Goal: Task Accomplishment & Management: Manage account settings

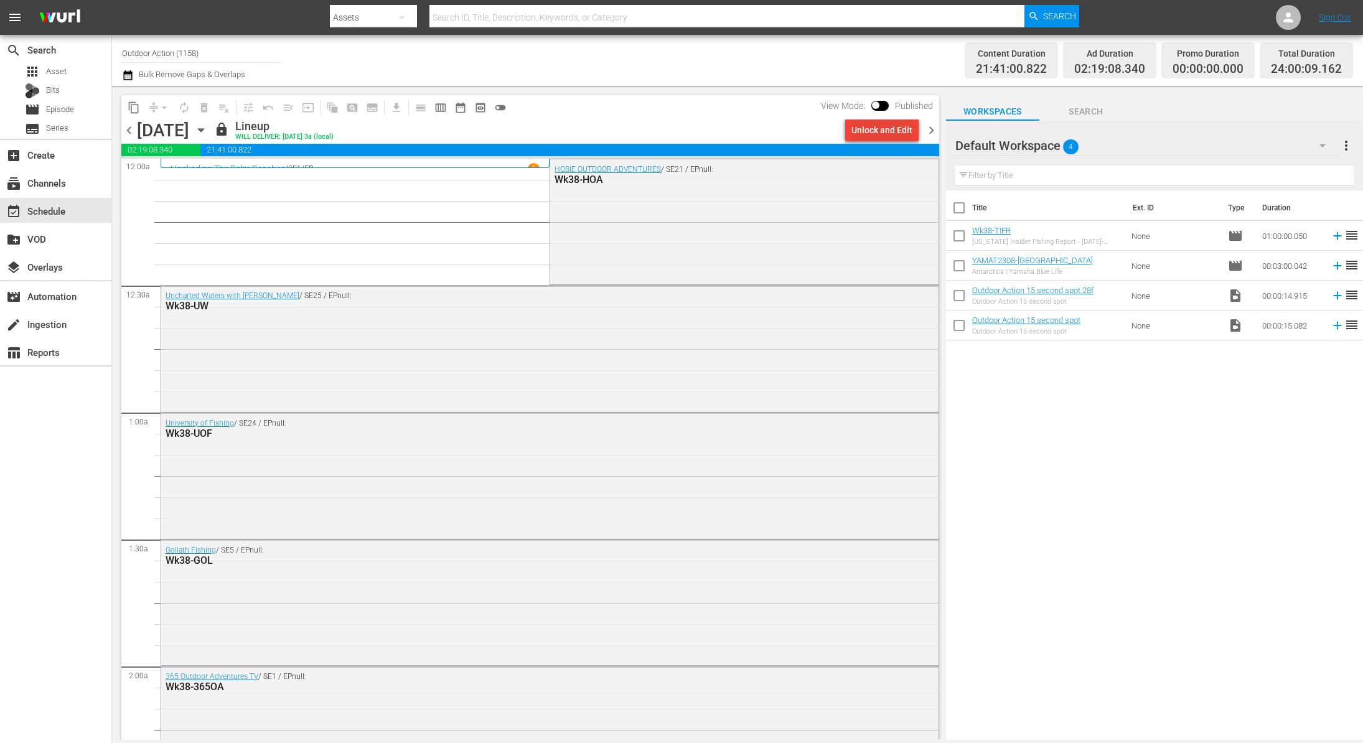
click at [872, 134] on div "Unlock and Edit" at bounding box center [881, 130] width 61 height 22
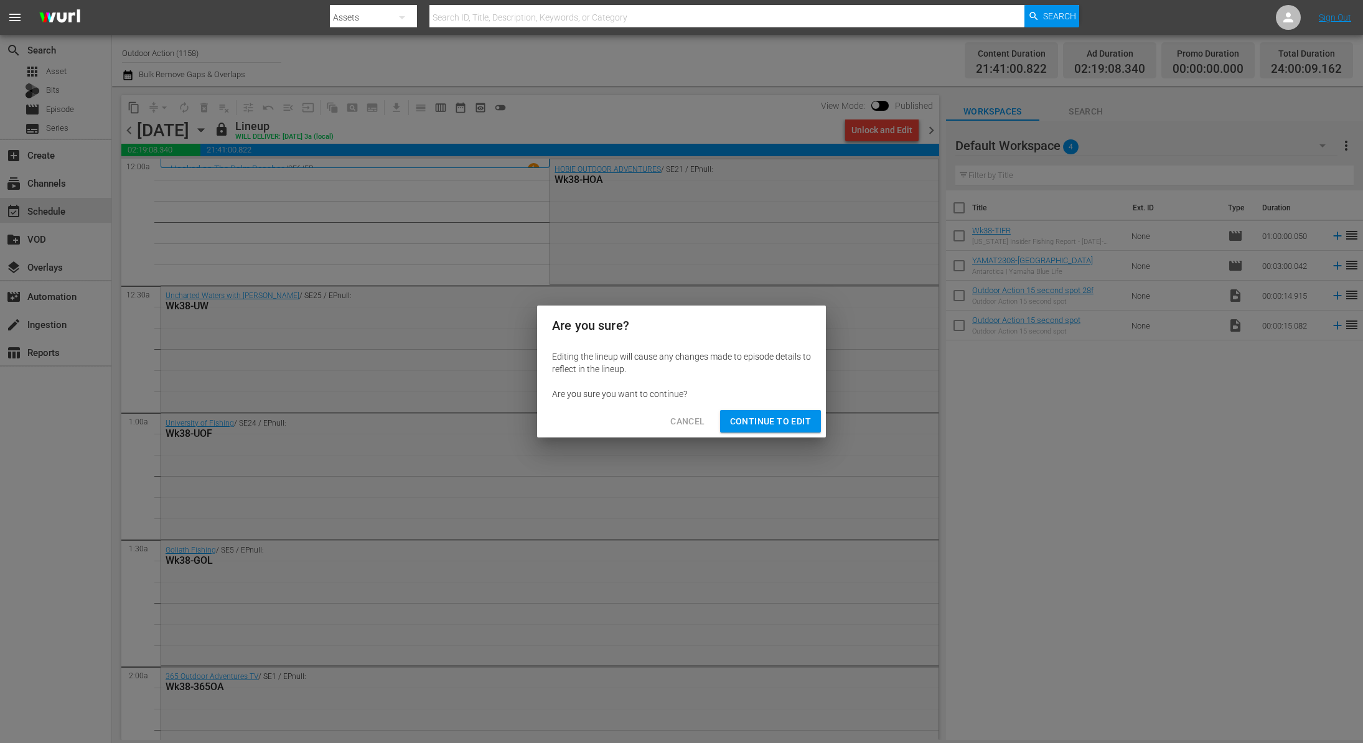
click at [677, 424] on span "Cancel" at bounding box center [687, 422] width 34 height 16
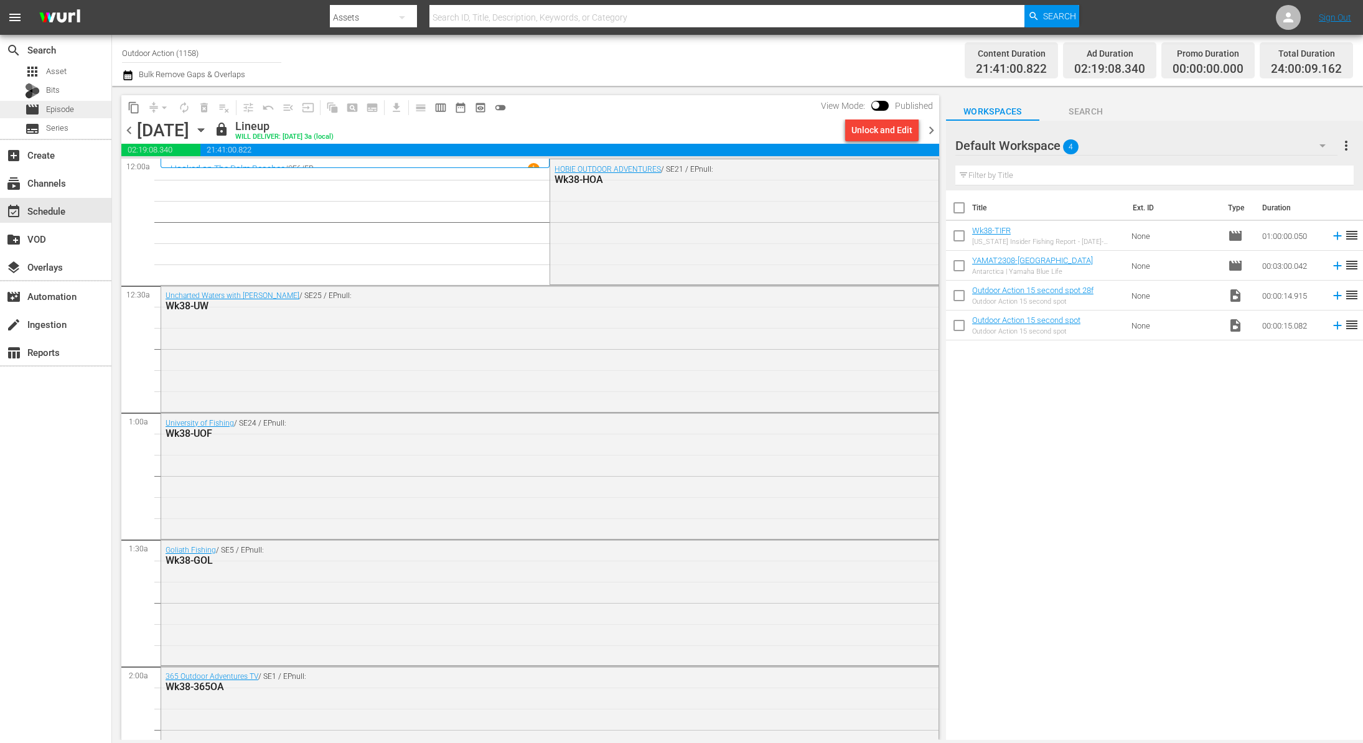
click at [58, 108] on span "Episode" at bounding box center [60, 109] width 28 height 12
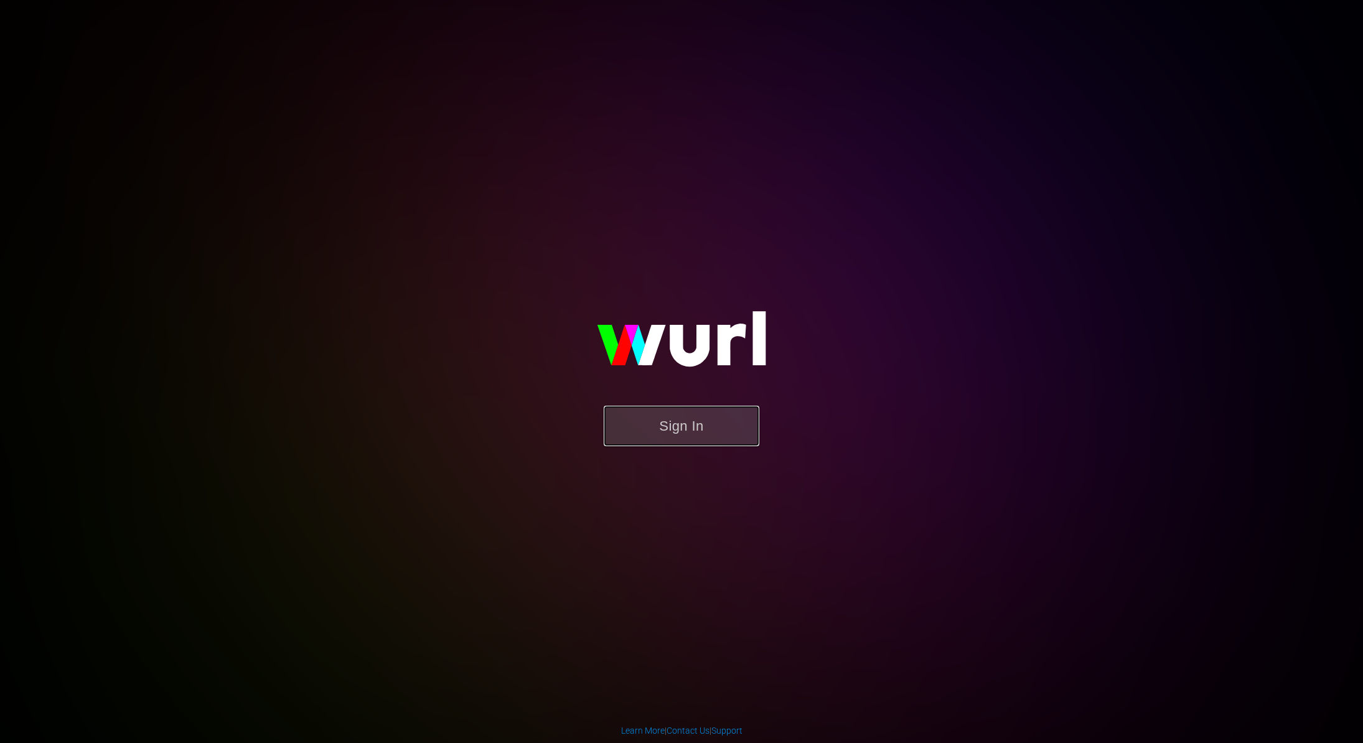
click at [669, 425] on button "Sign In" at bounding box center [682, 426] width 156 height 40
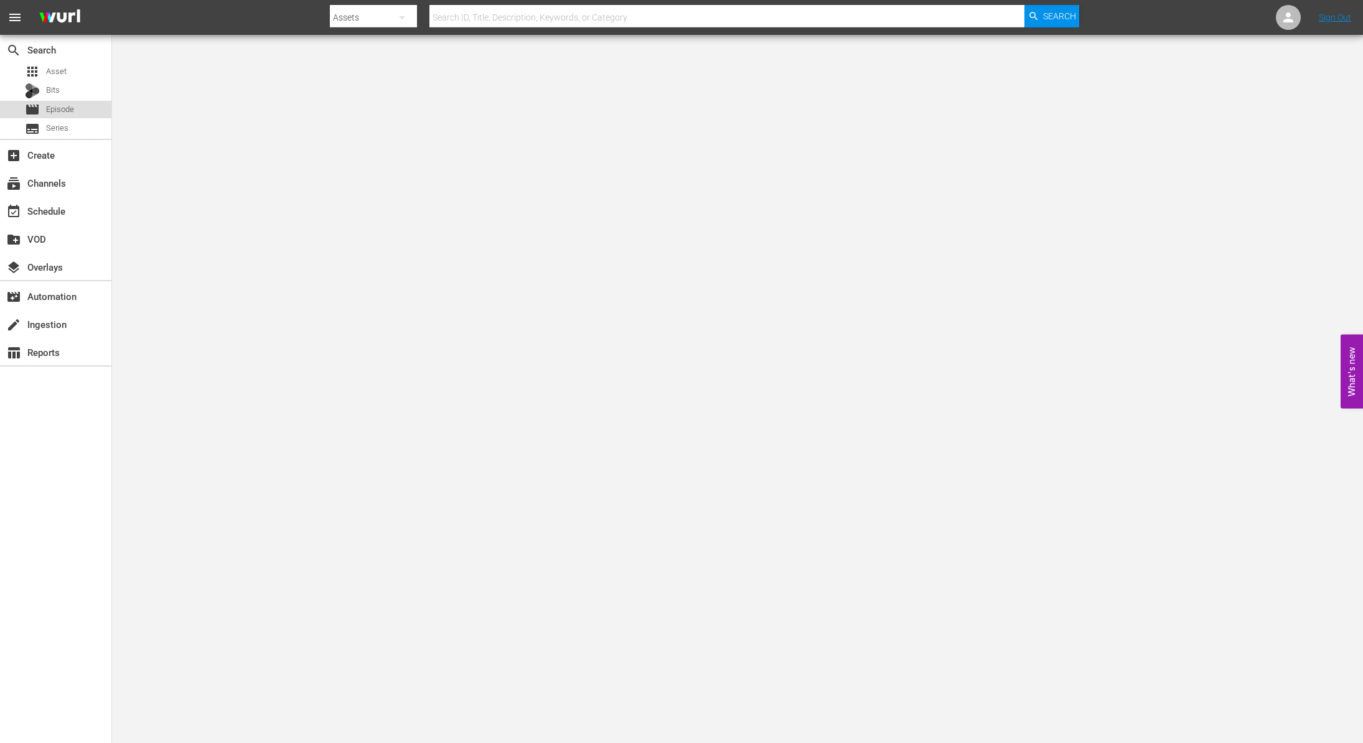
click at [66, 103] on span "Episode" at bounding box center [60, 109] width 28 height 12
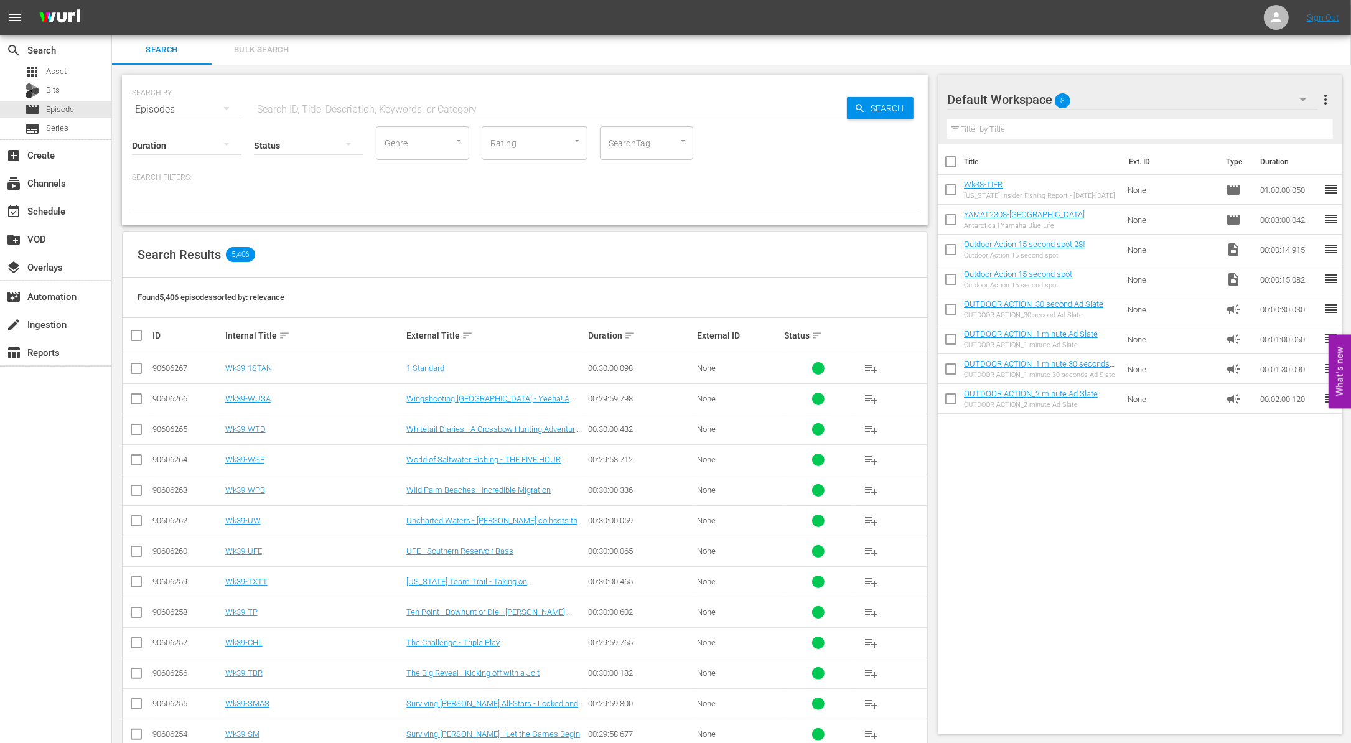
click at [574, 104] on input "text" at bounding box center [550, 110] width 593 height 30
type input "wk39-"
click at [141, 332] on input "checkbox" at bounding box center [141, 335] width 25 height 15
checkbox input "true"
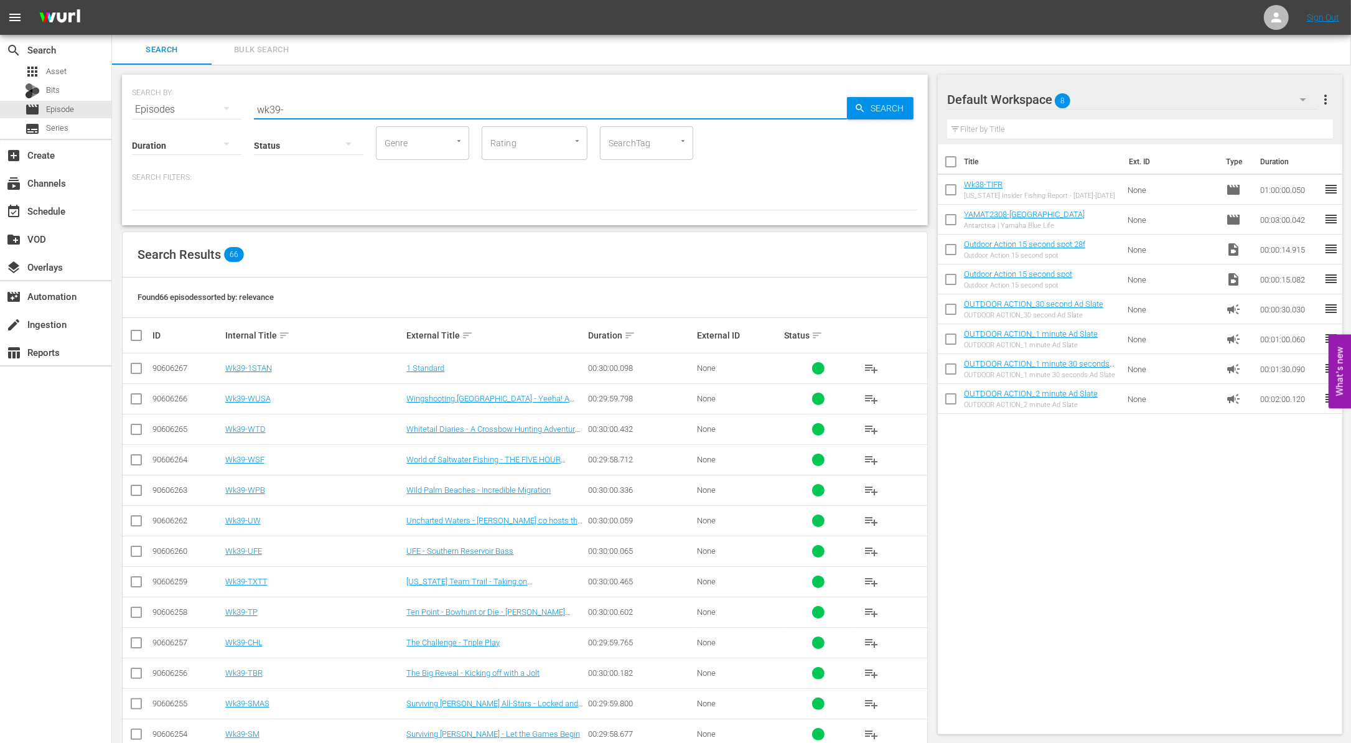
checkbox input "true"
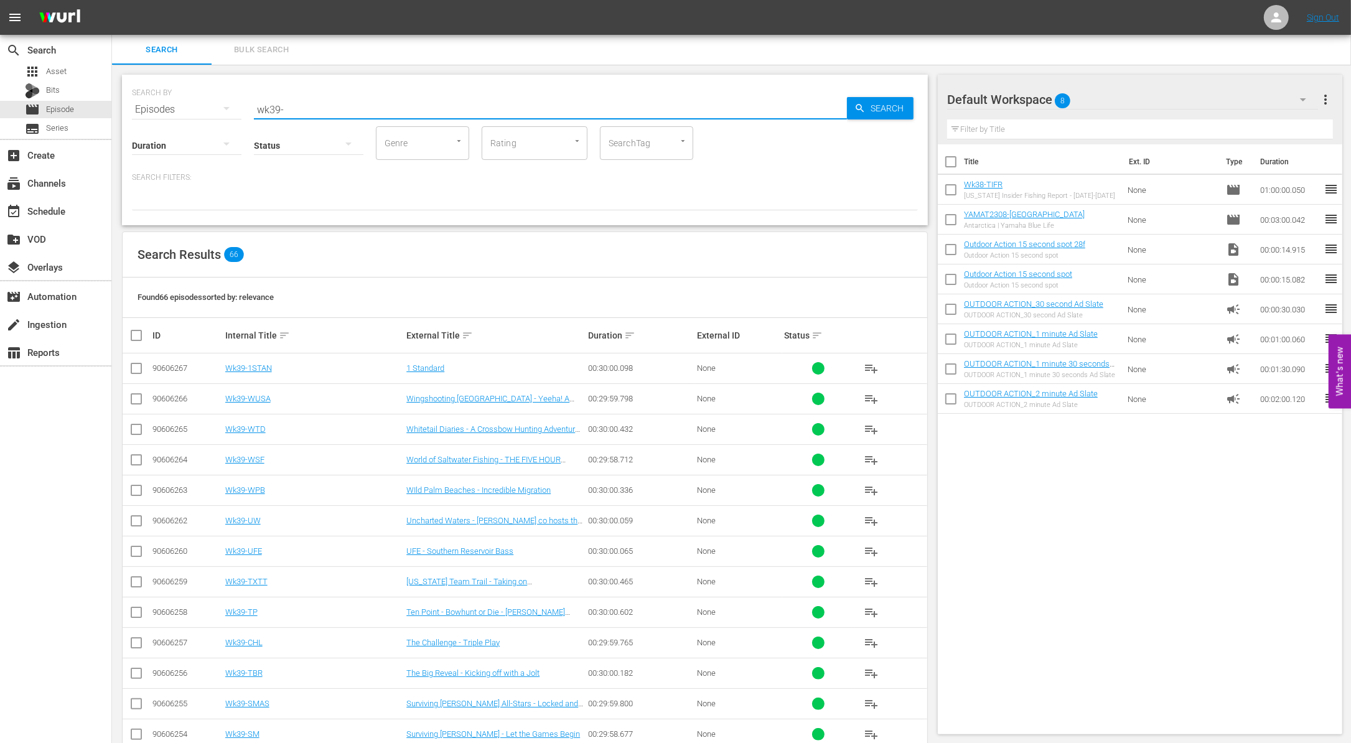
checkbox input "true"
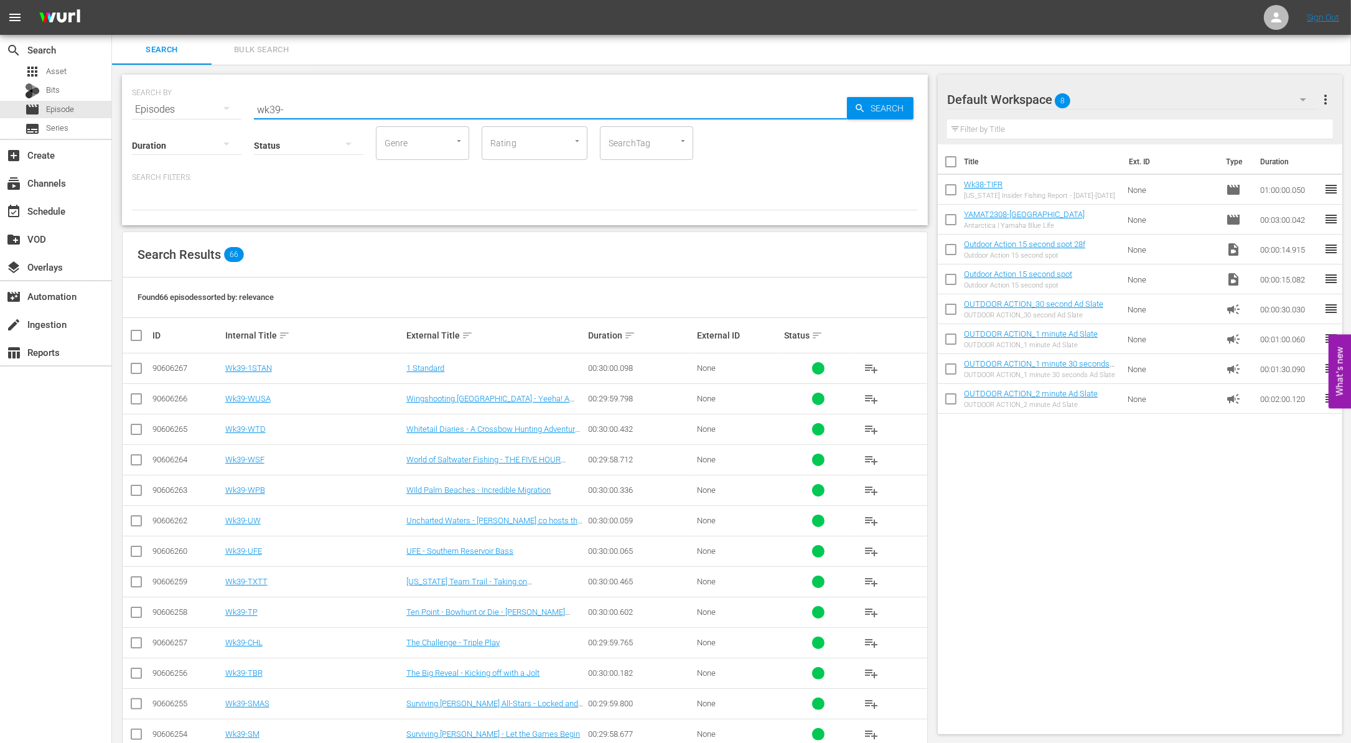
checkbox input "true"
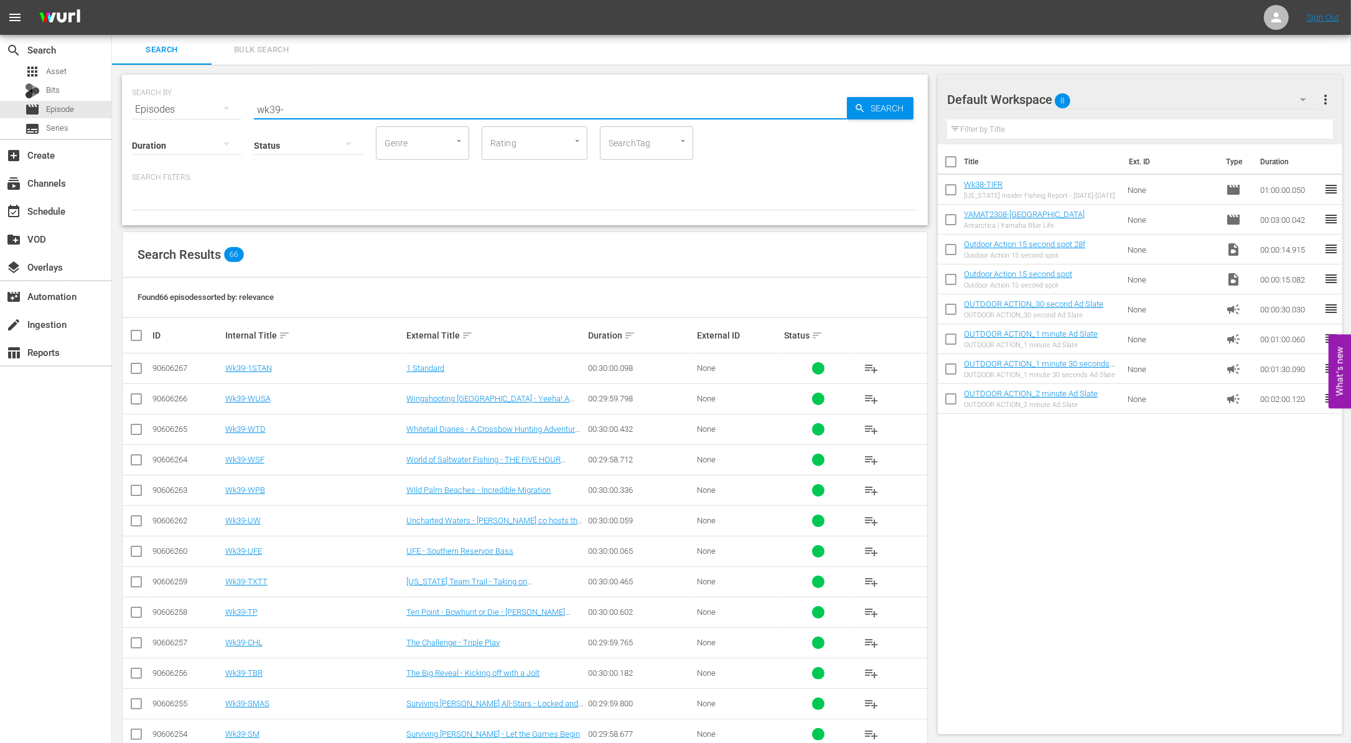
checkbox input "true"
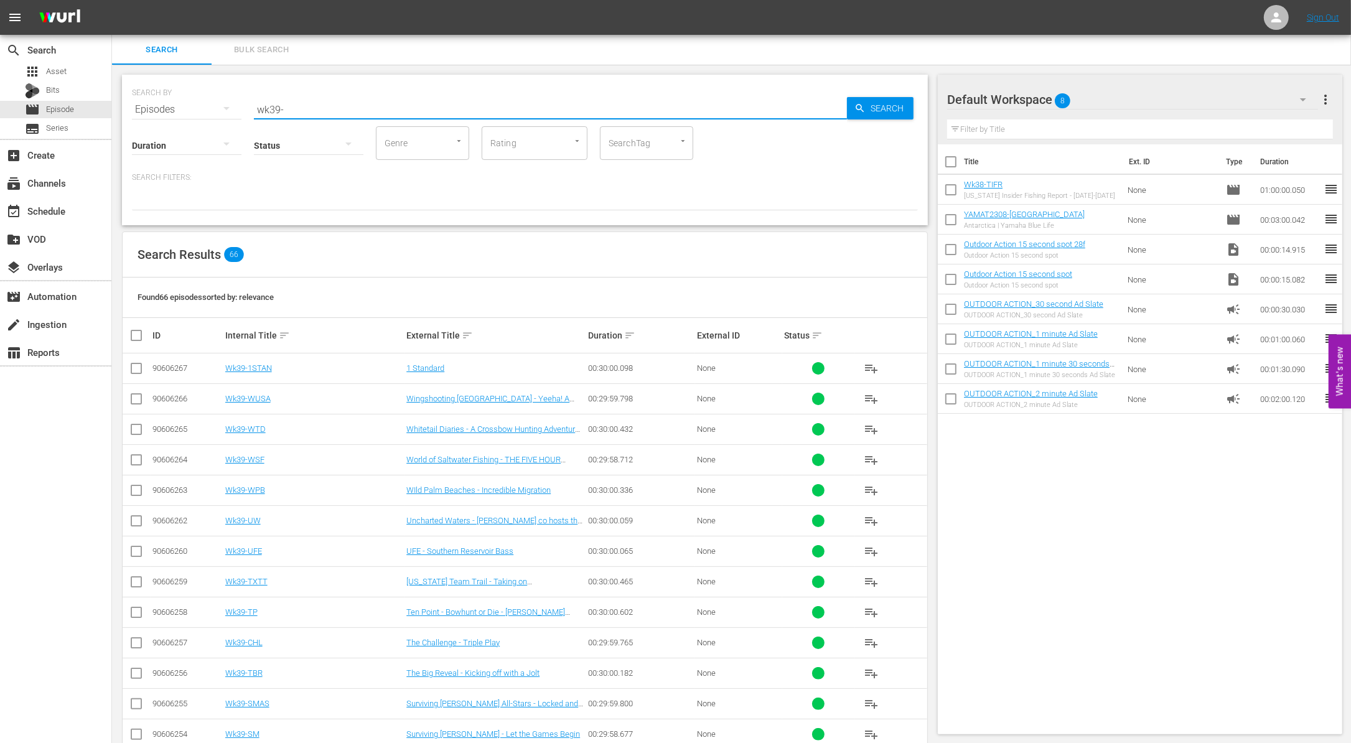
checkbox input "true"
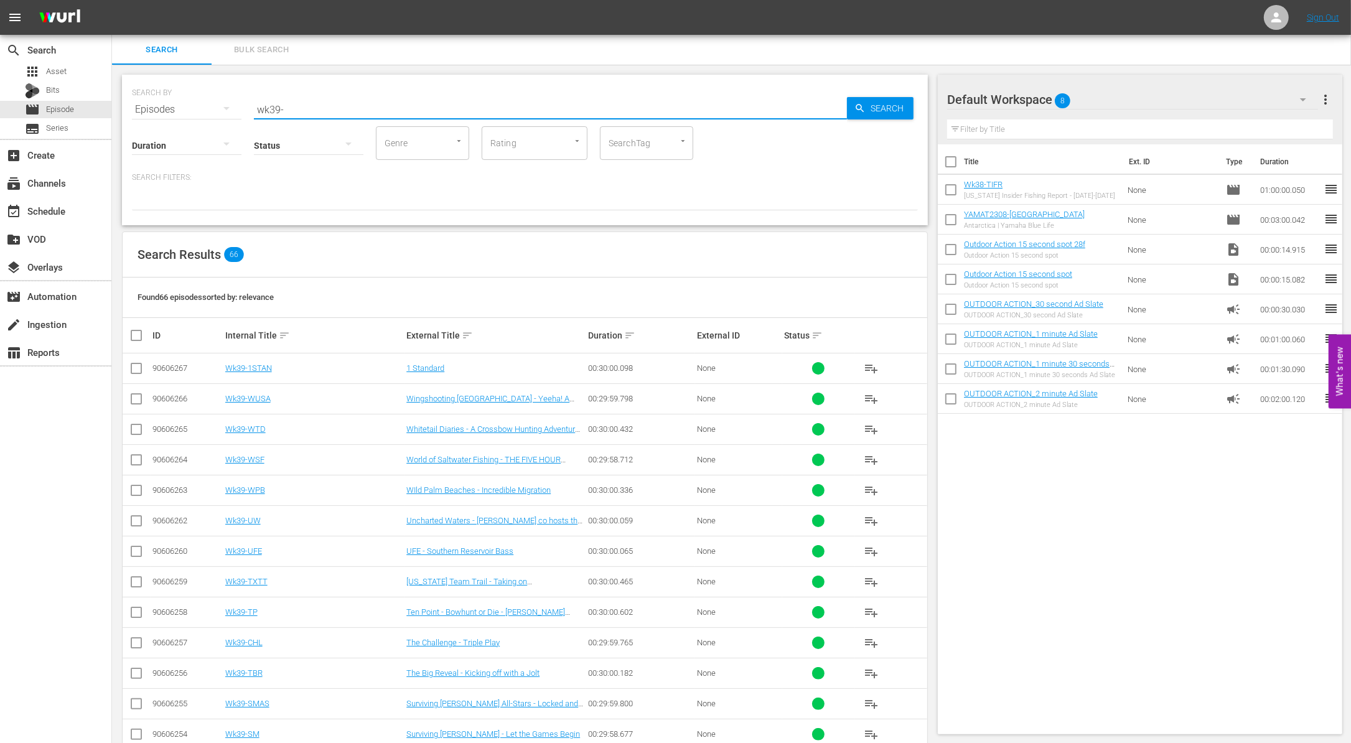
checkbox input "true"
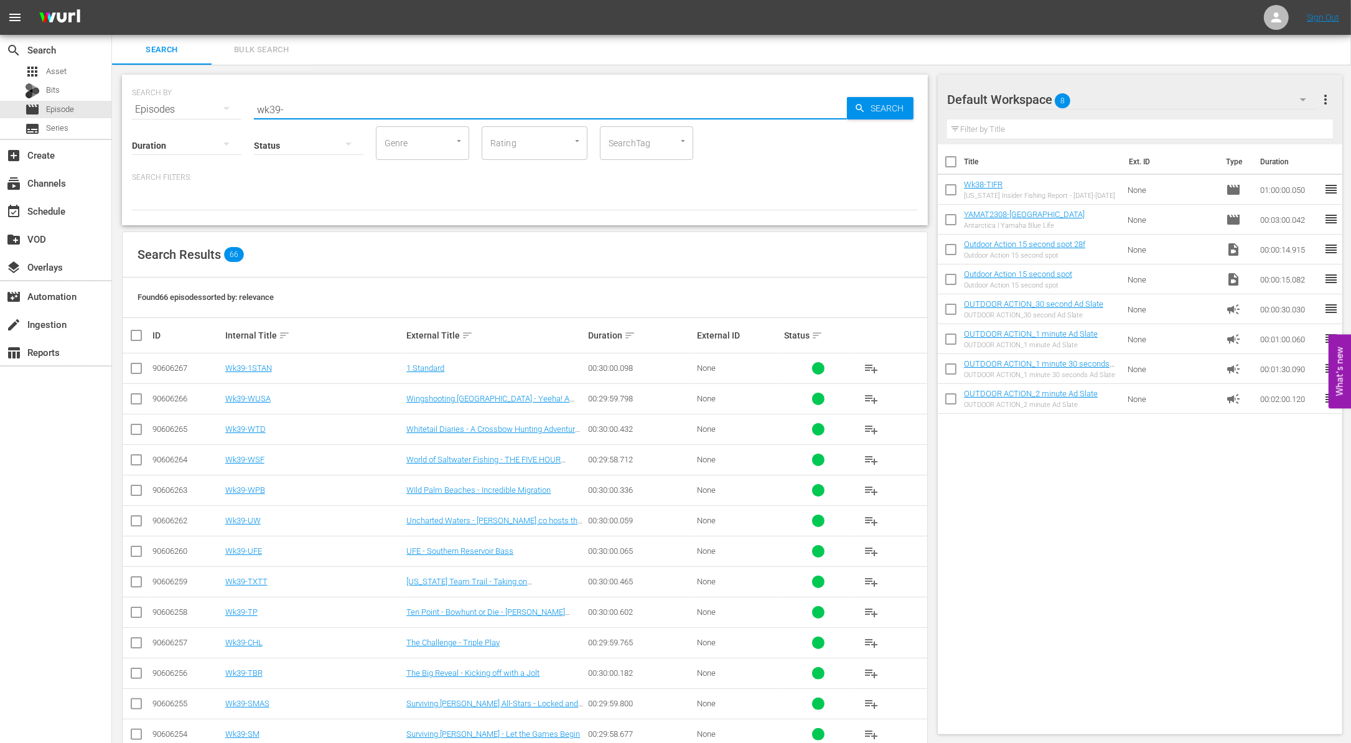
checkbox input "true"
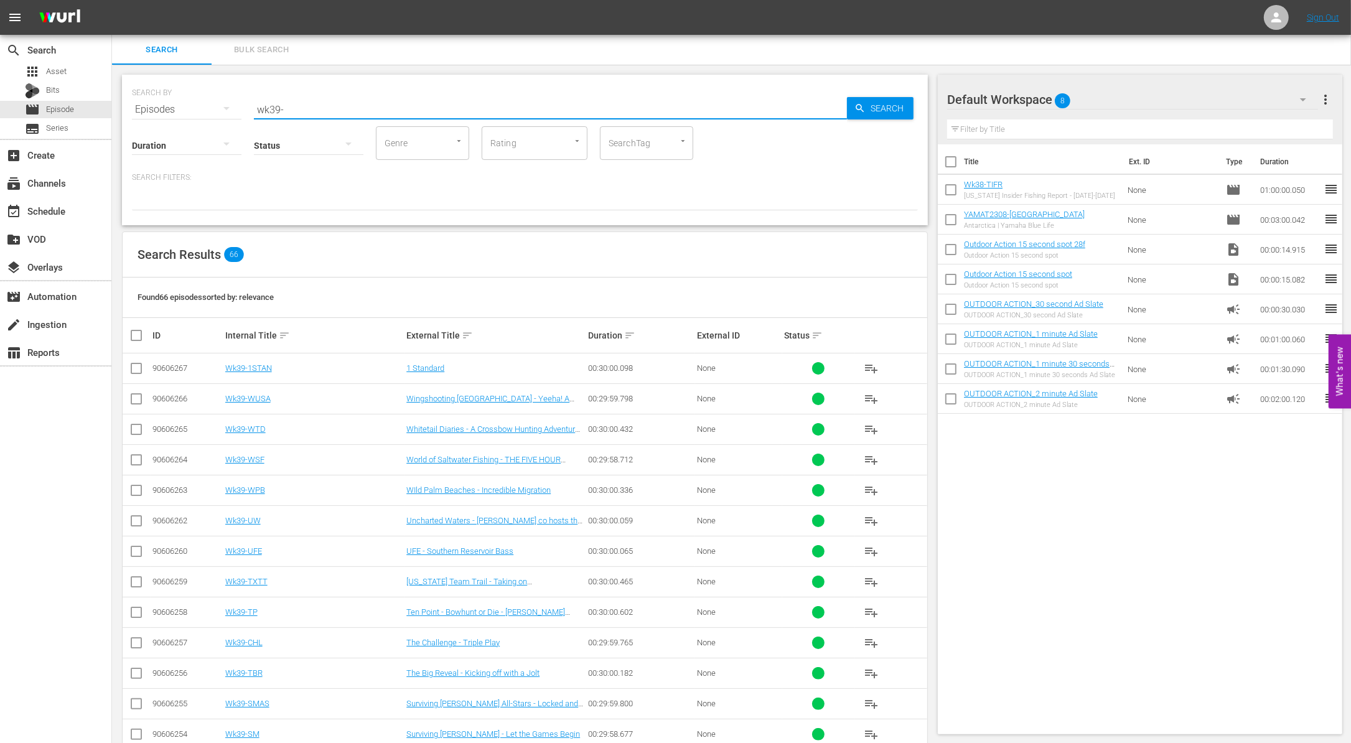
checkbox input "true"
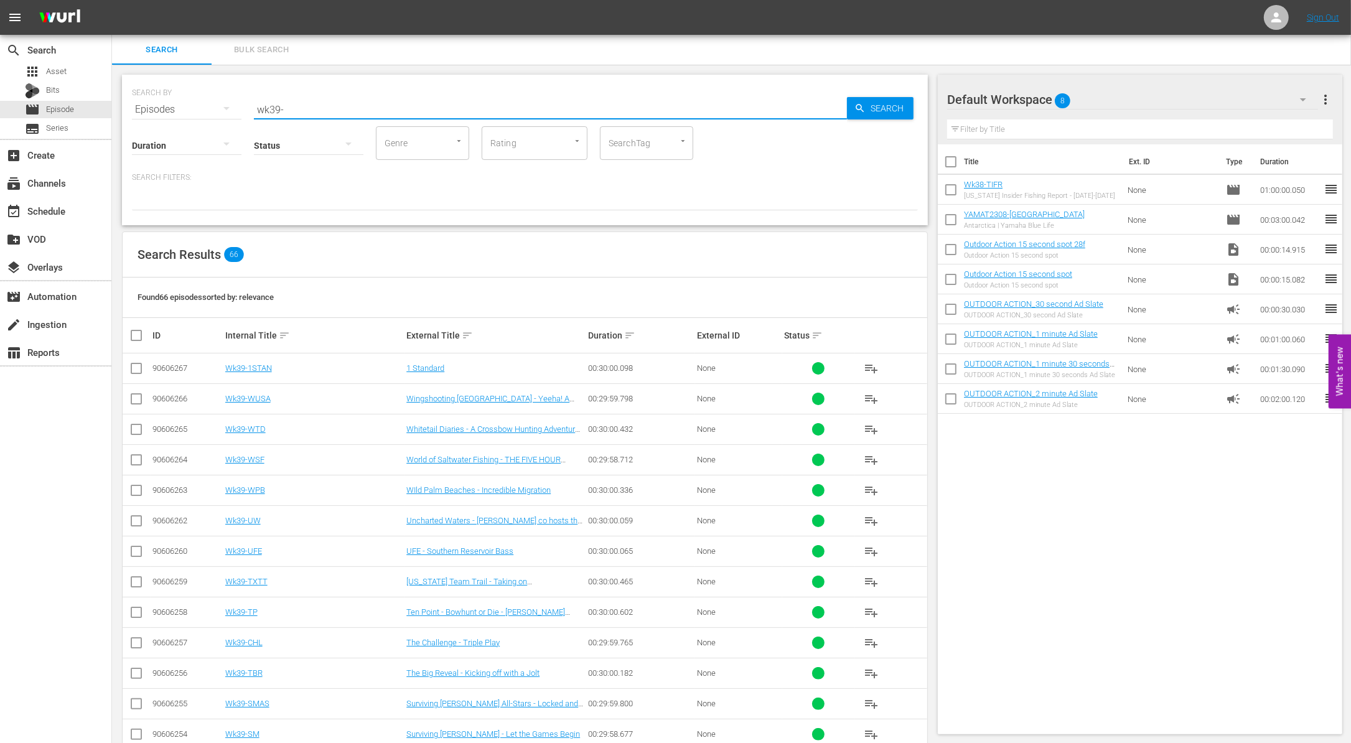
checkbox input "true"
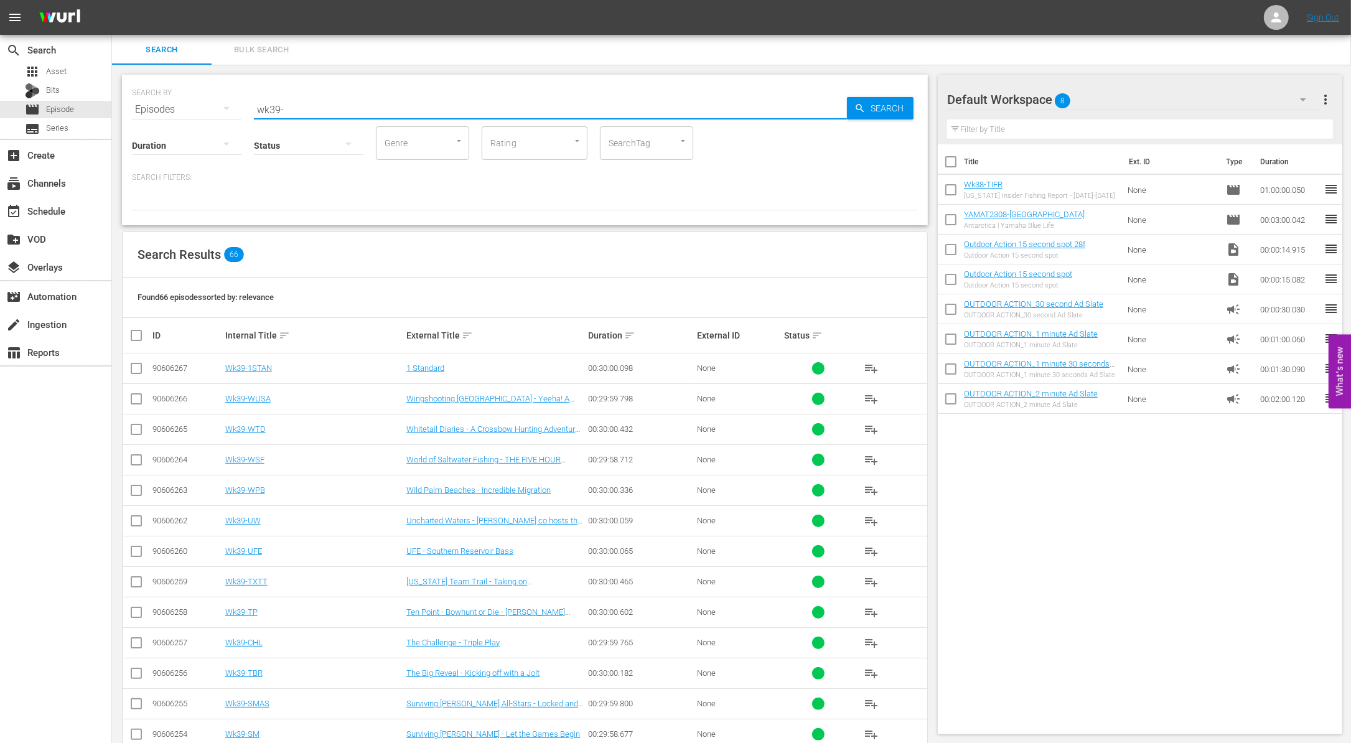
checkbox input "true"
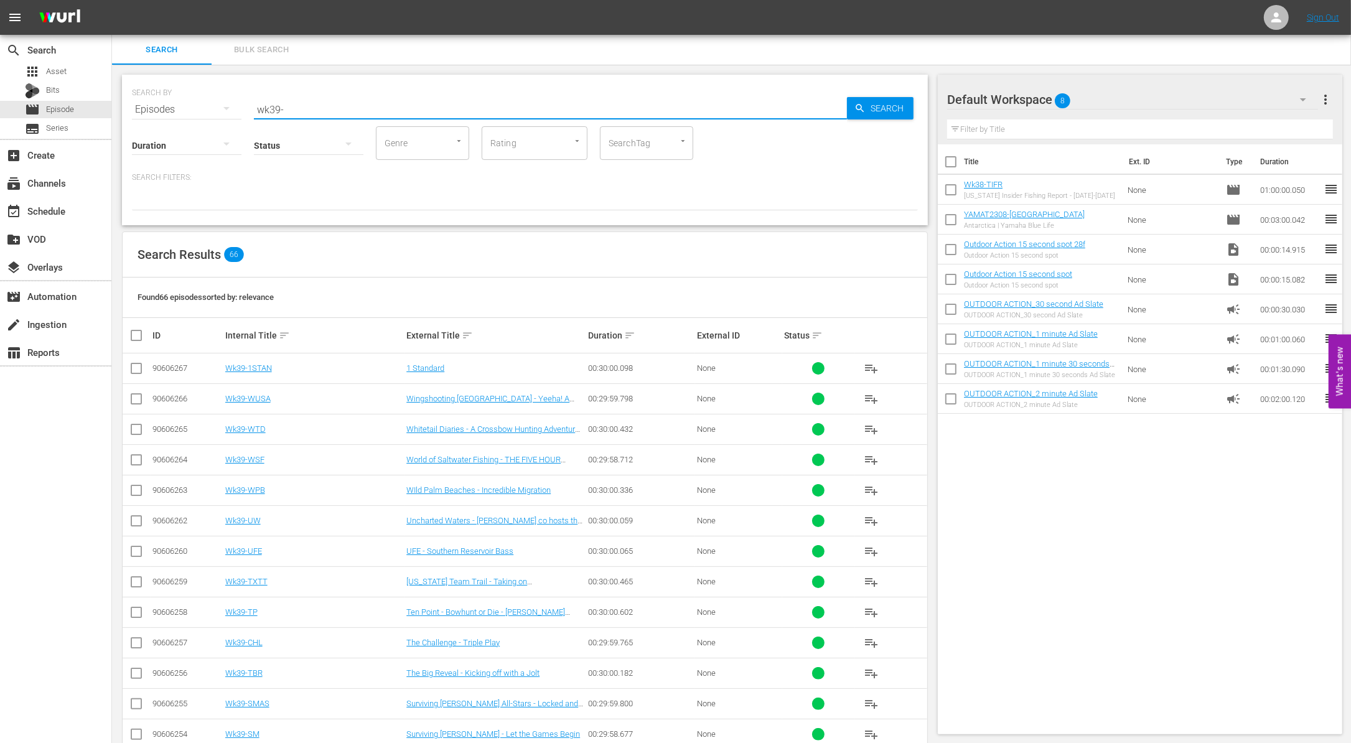
checkbox input "true"
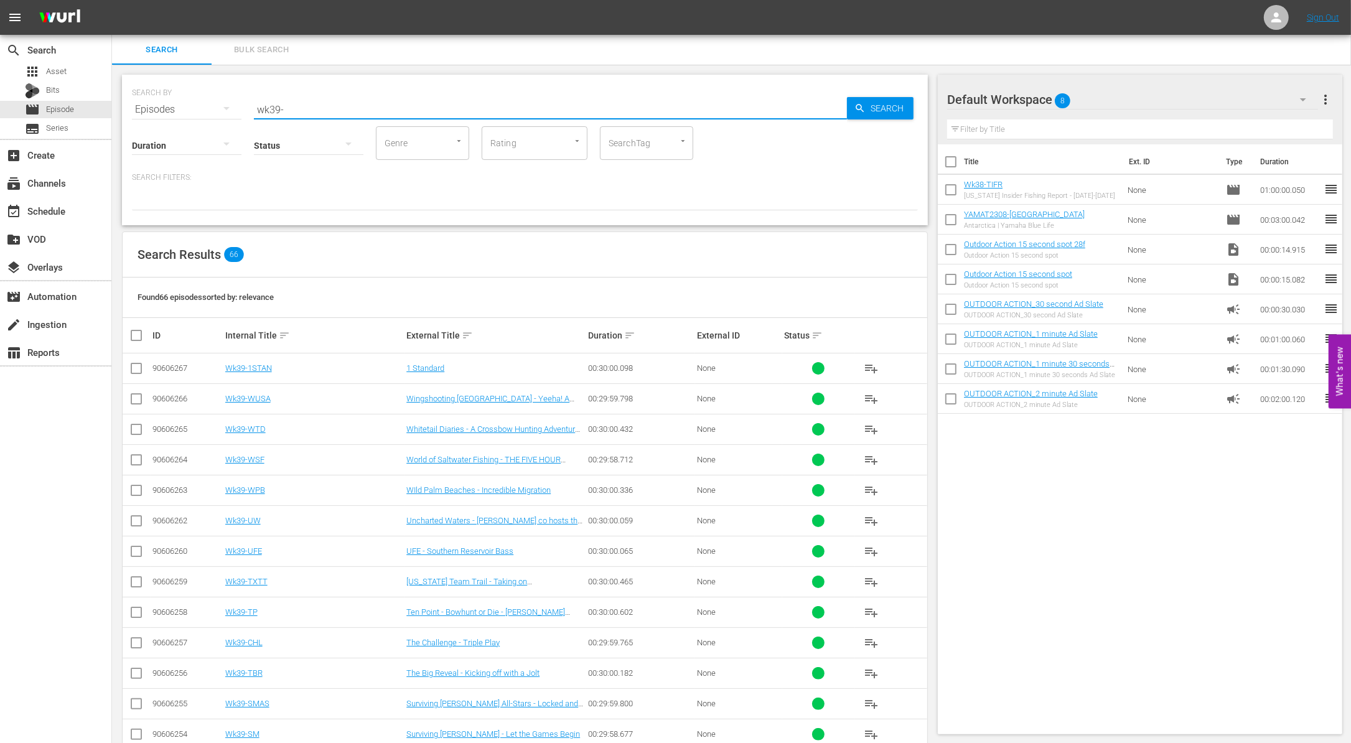
checkbox input "true"
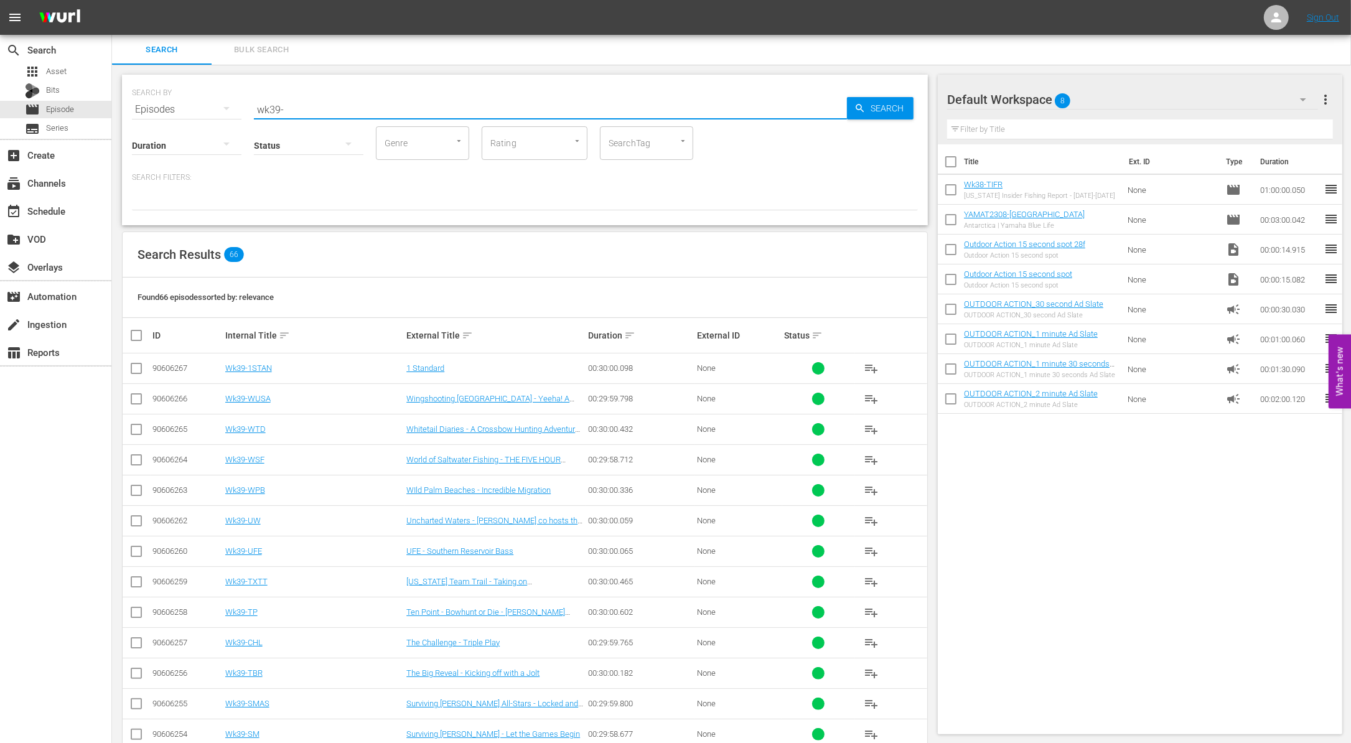
checkbox input "true"
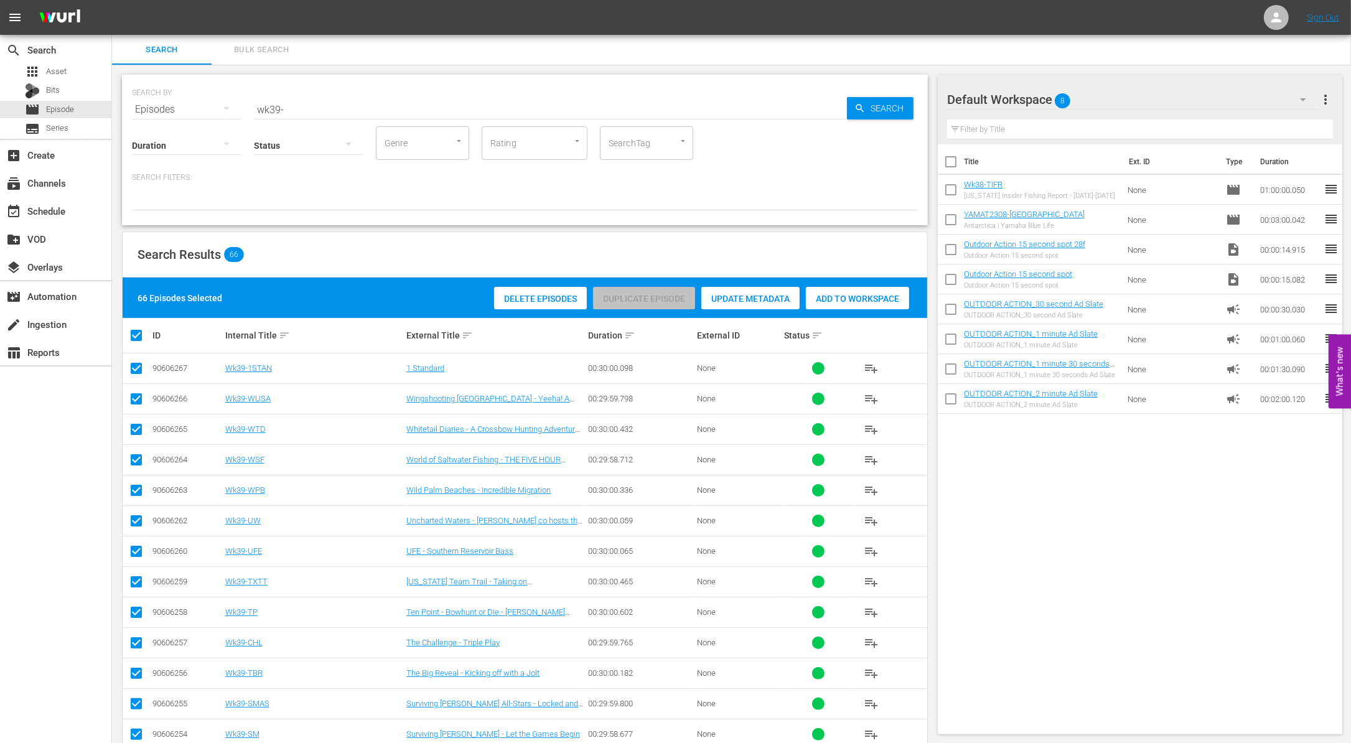
click at [863, 296] on span "Add to Workspace" at bounding box center [857, 299] width 103 height 10
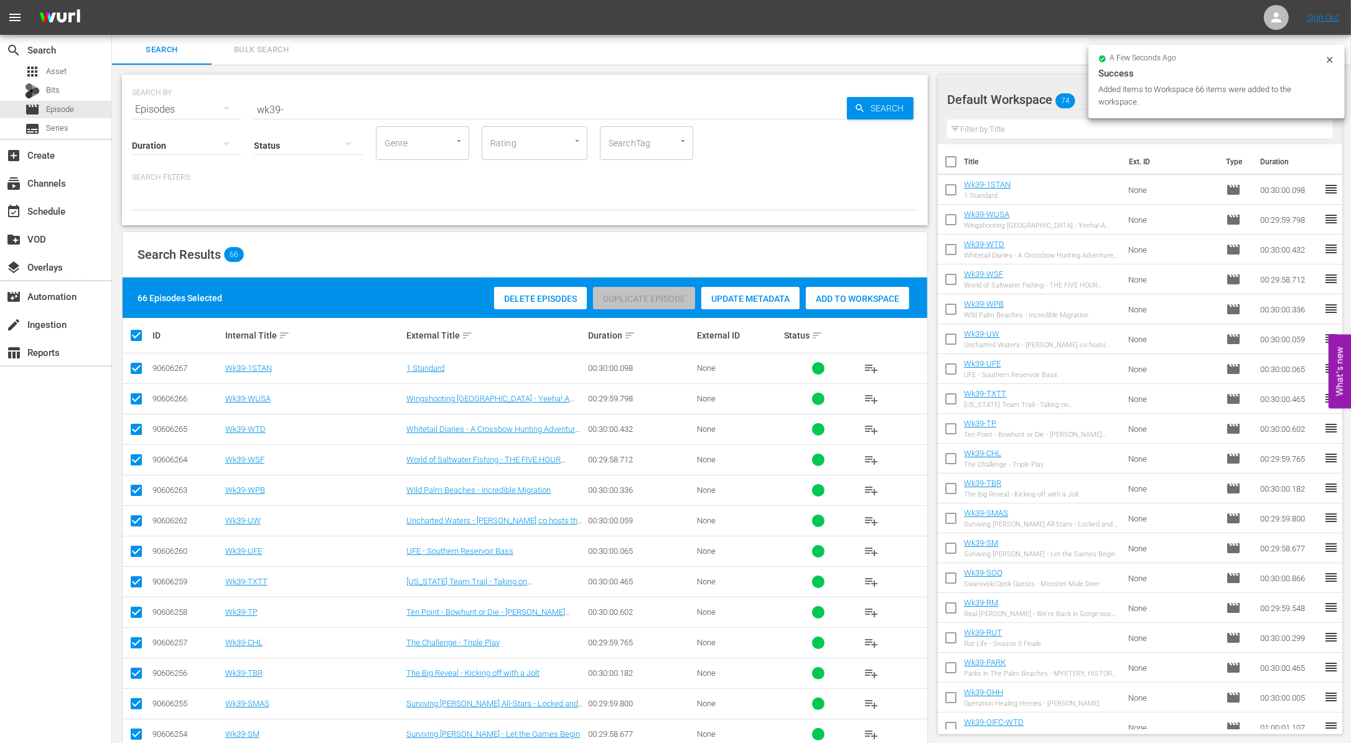
click at [138, 332] on input "checkbox" at bounding box center [141, 335] width 25 height 15
checkbox input "false"
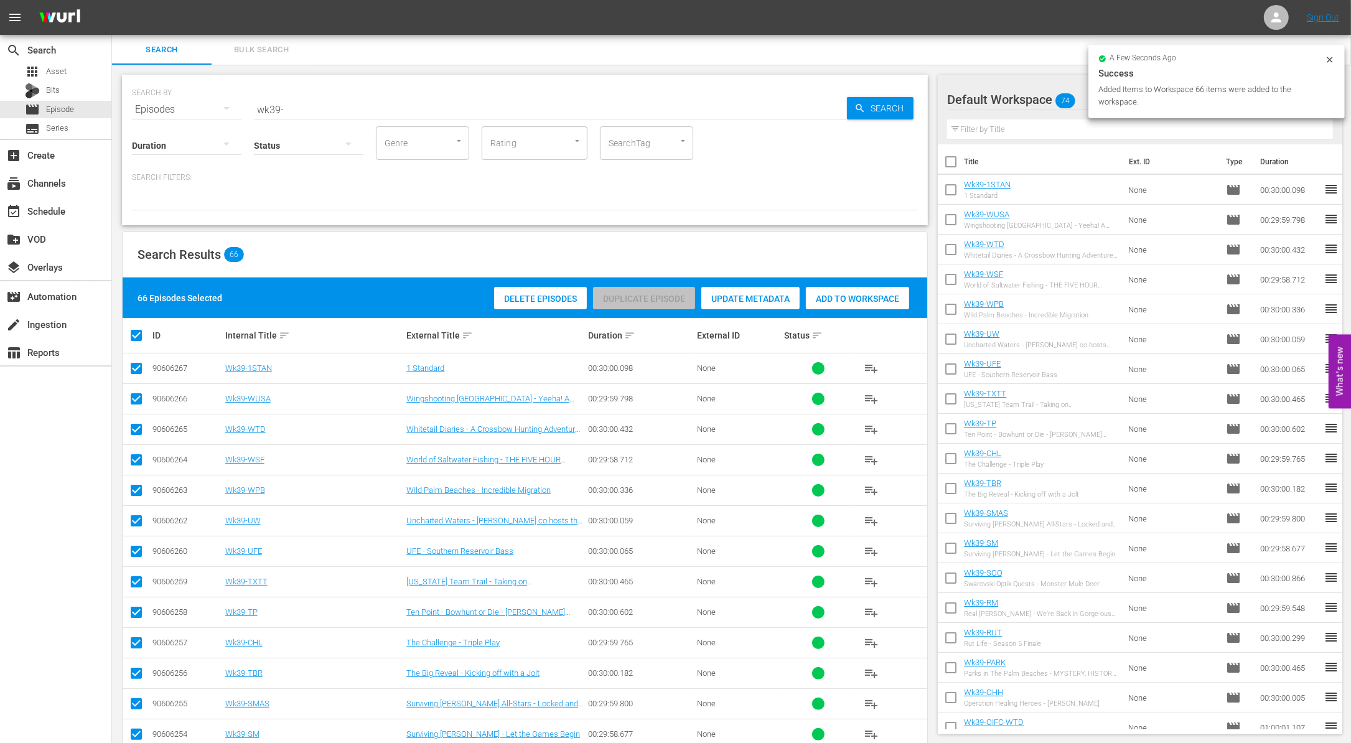
checkbox input "false"
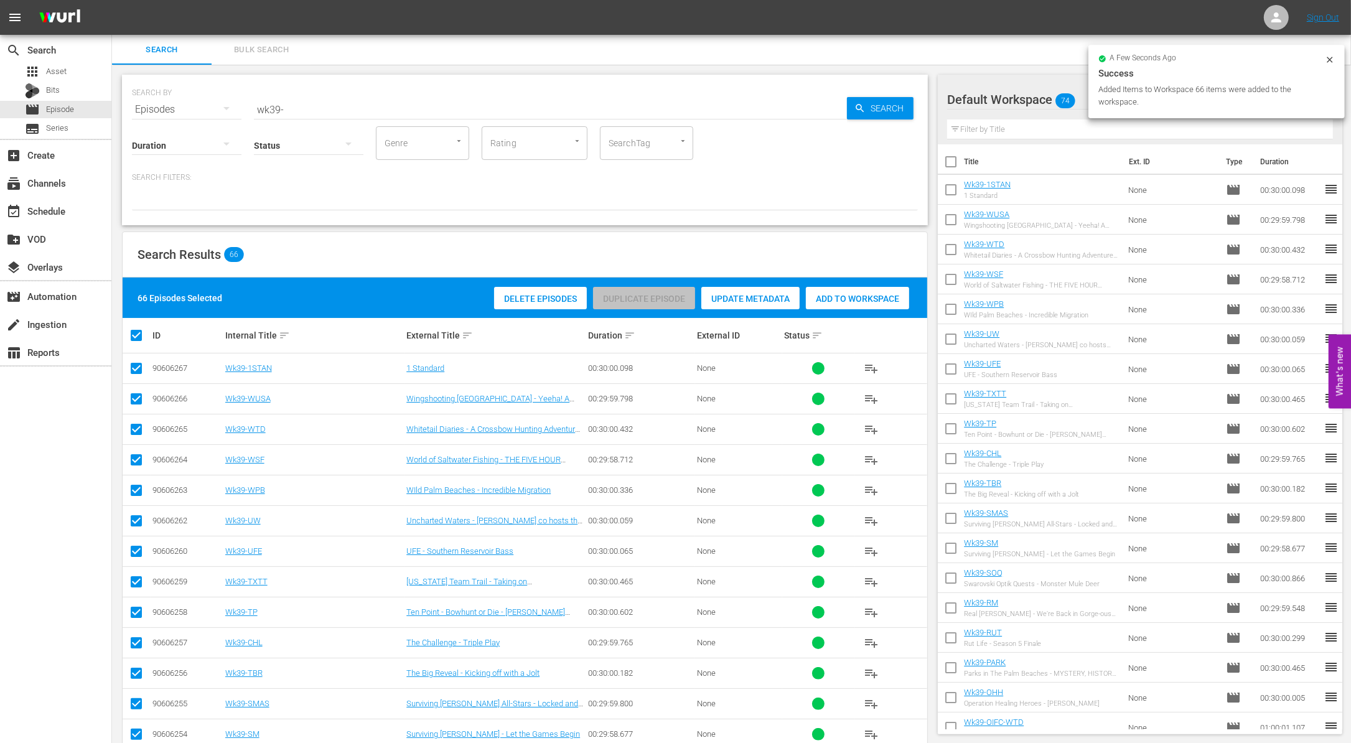
checkbox input "false"
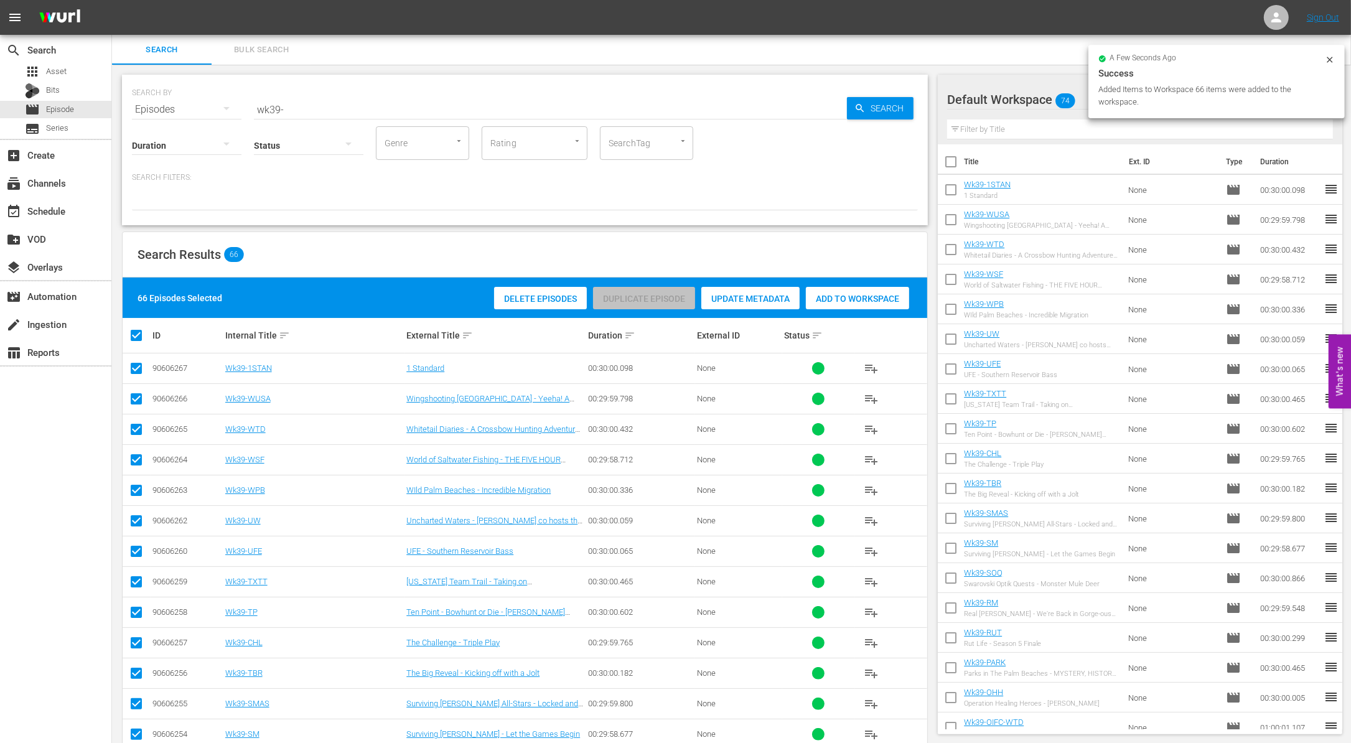
checkbox input "false"
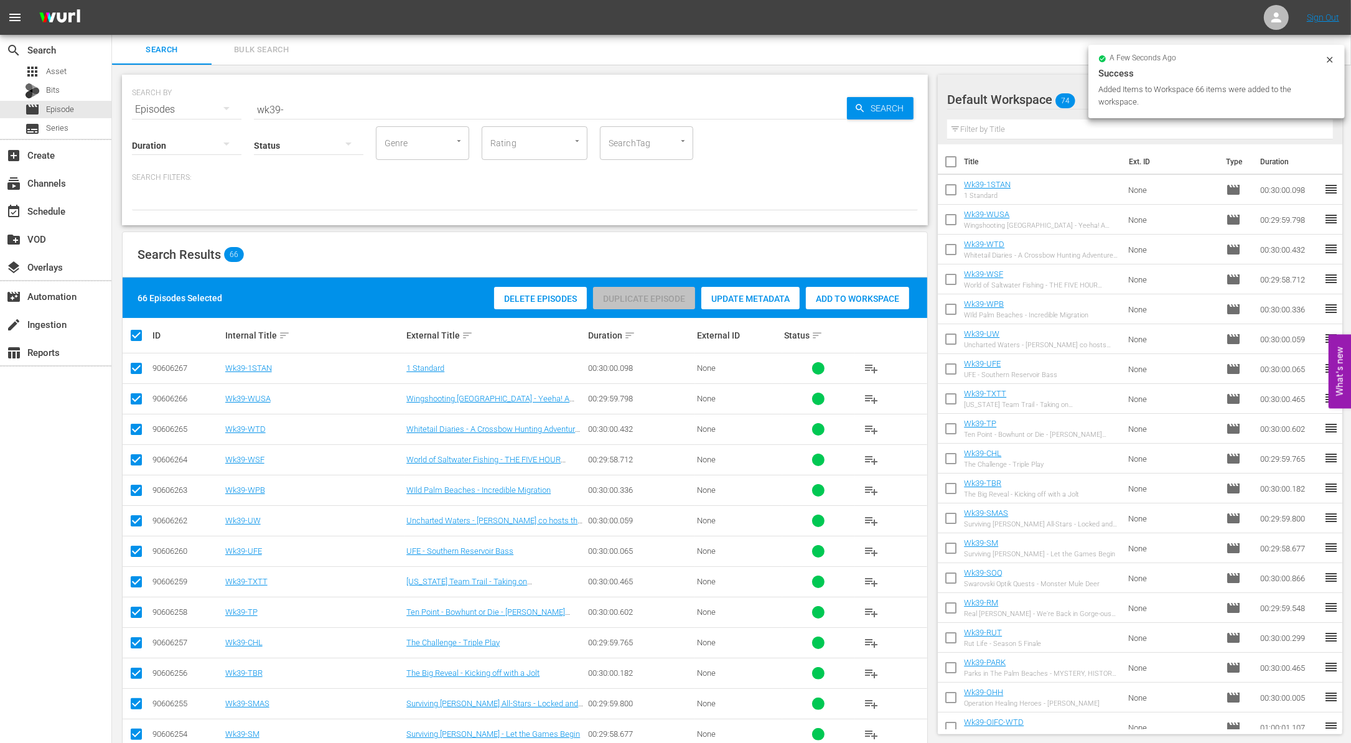
checkbox input "false"
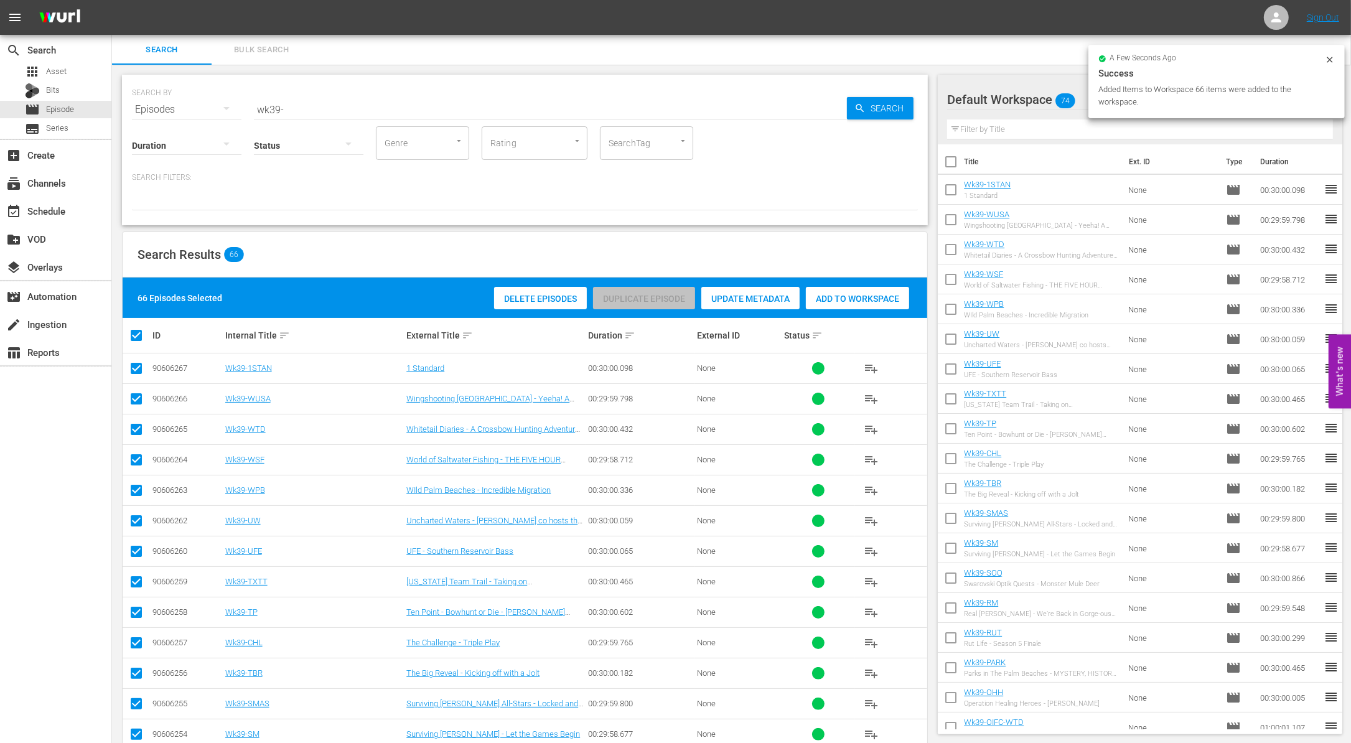
checkbox input "false"
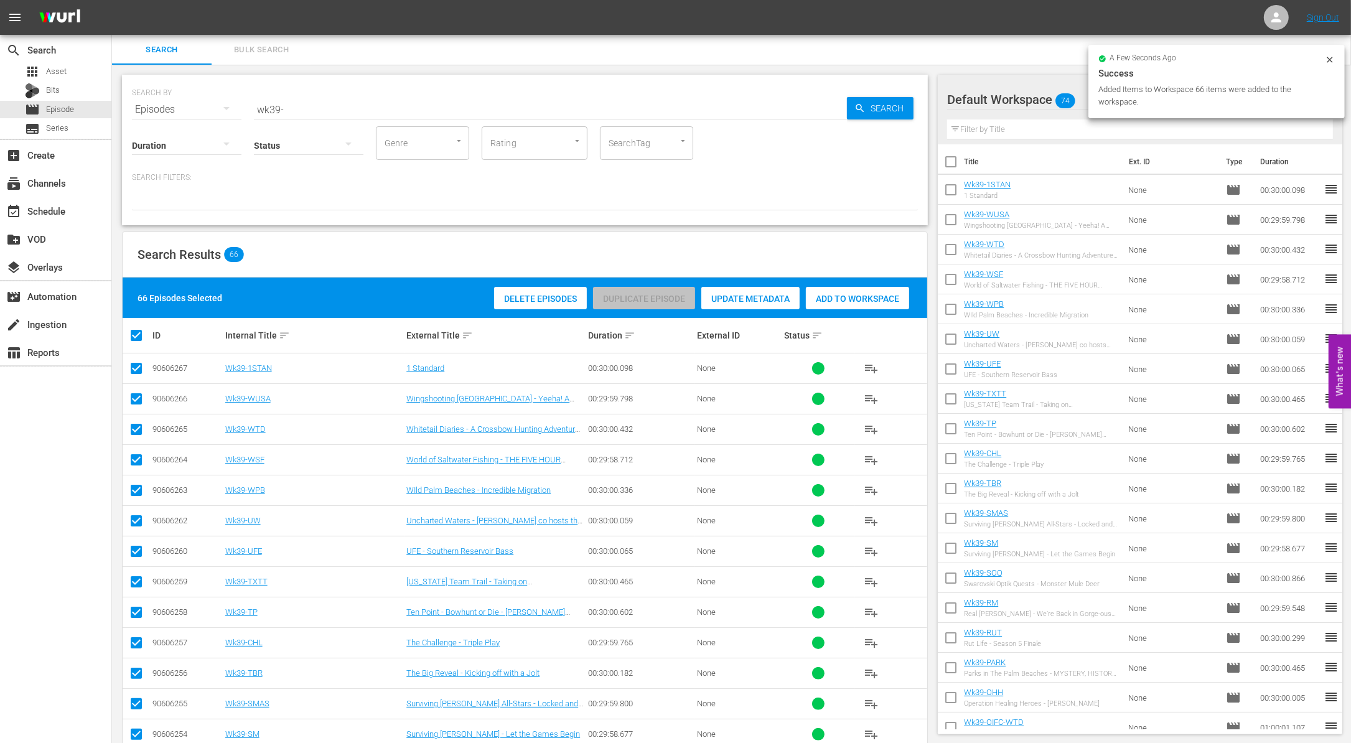
checkbox input "false"
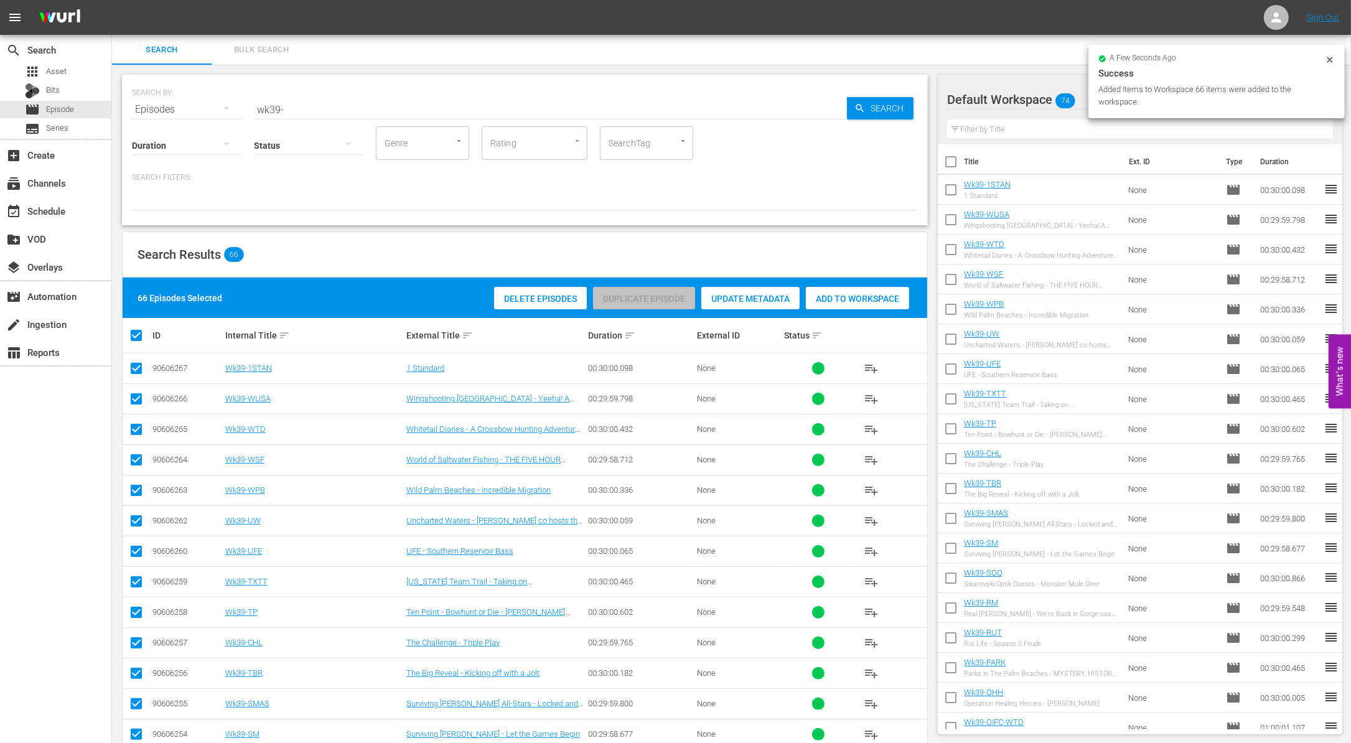
checkbox input "false"
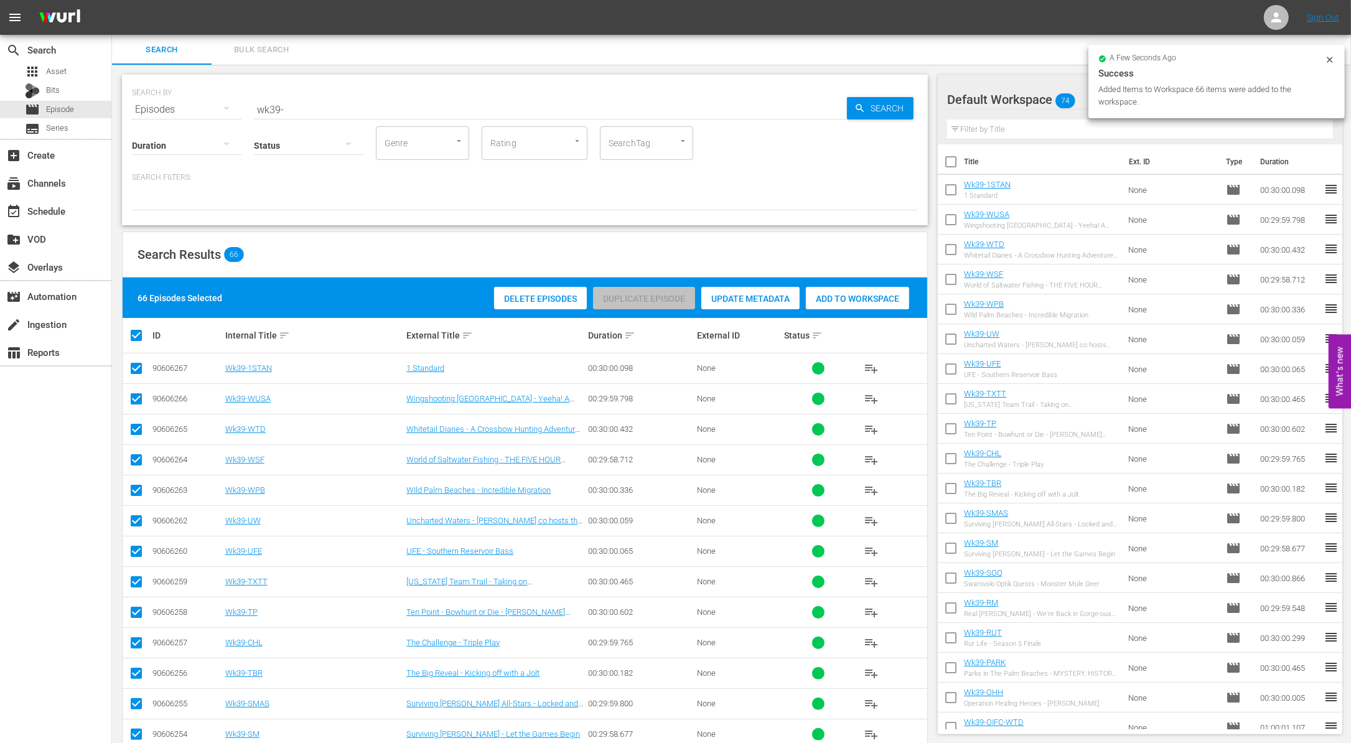
checkbox input "false"
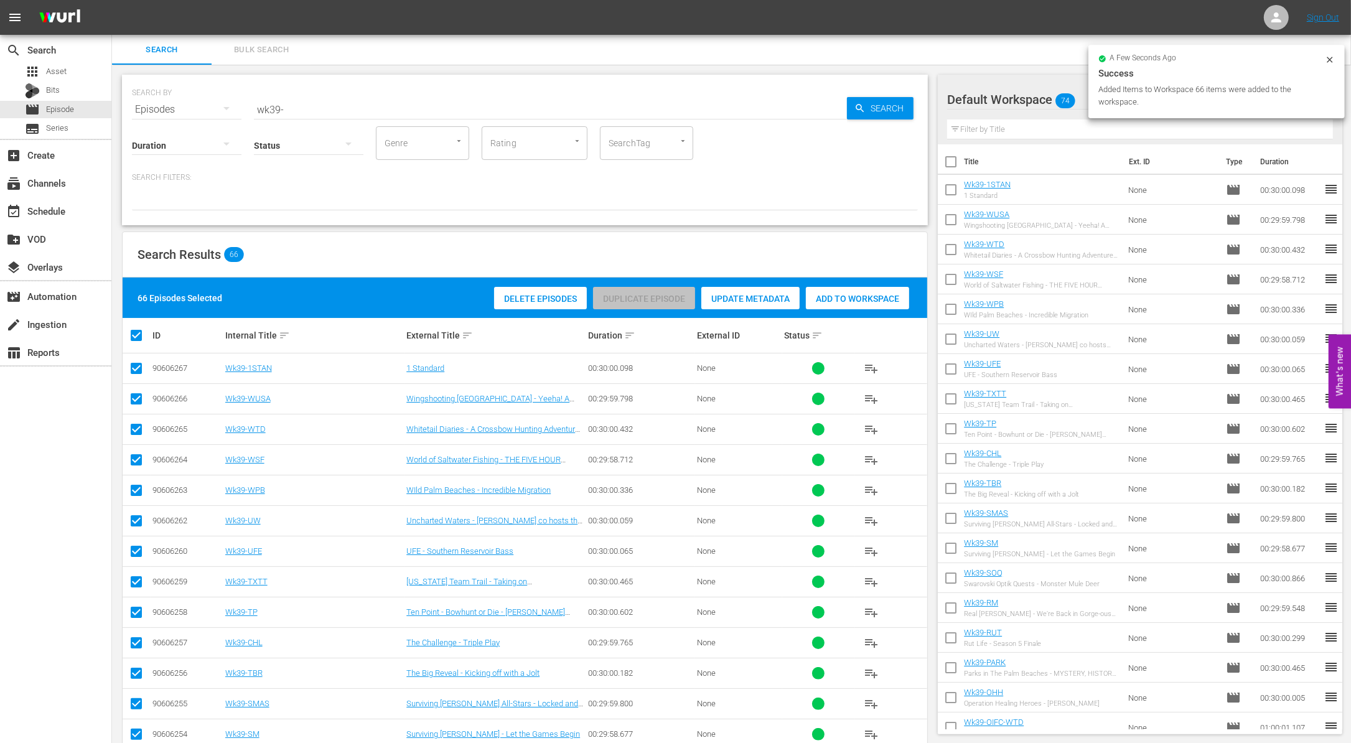
checkbox input "false"
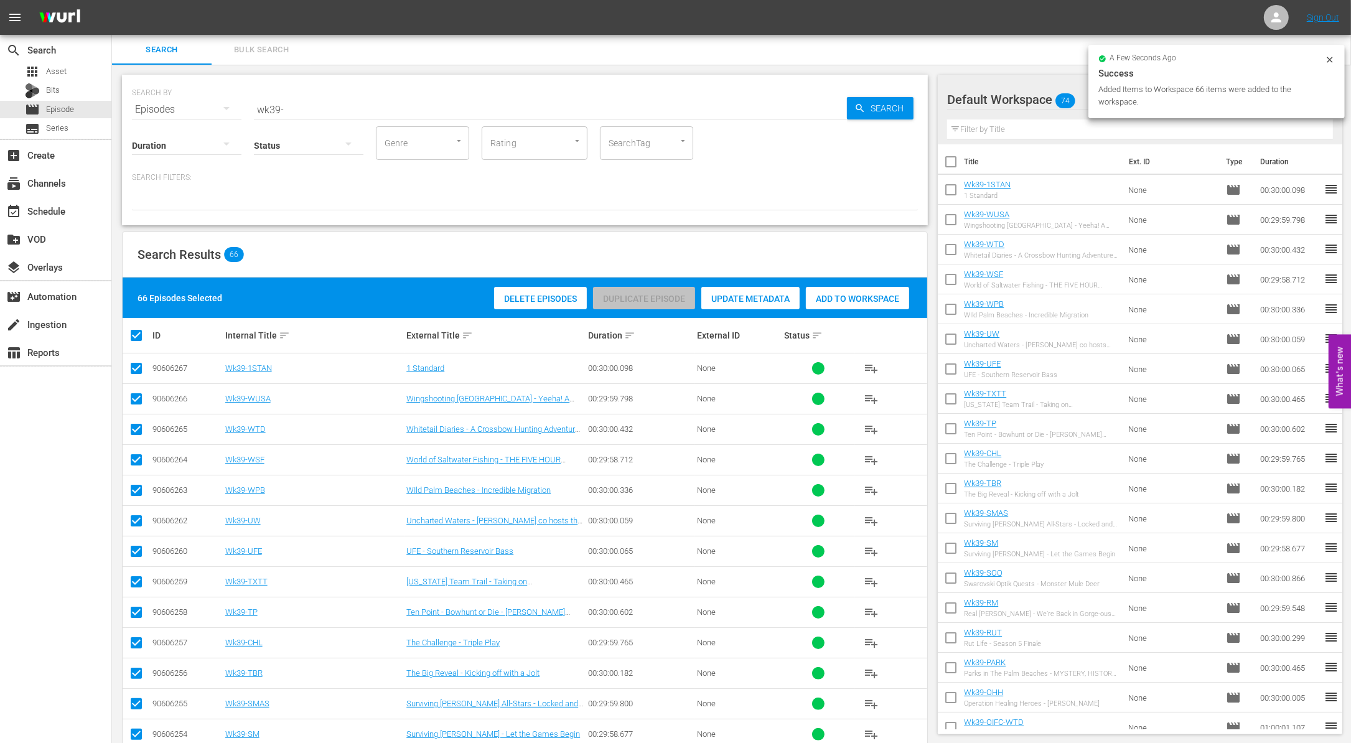
checkbox input "false"
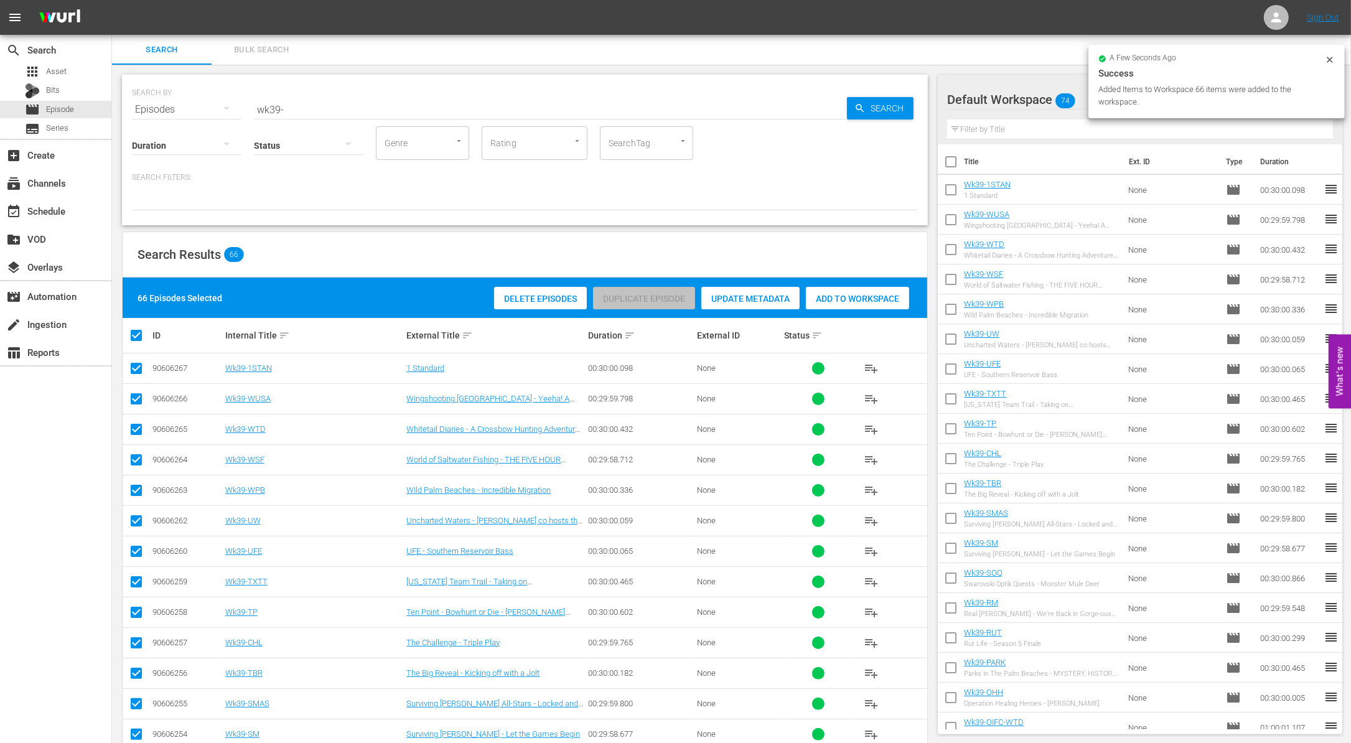
checkbox input "false"
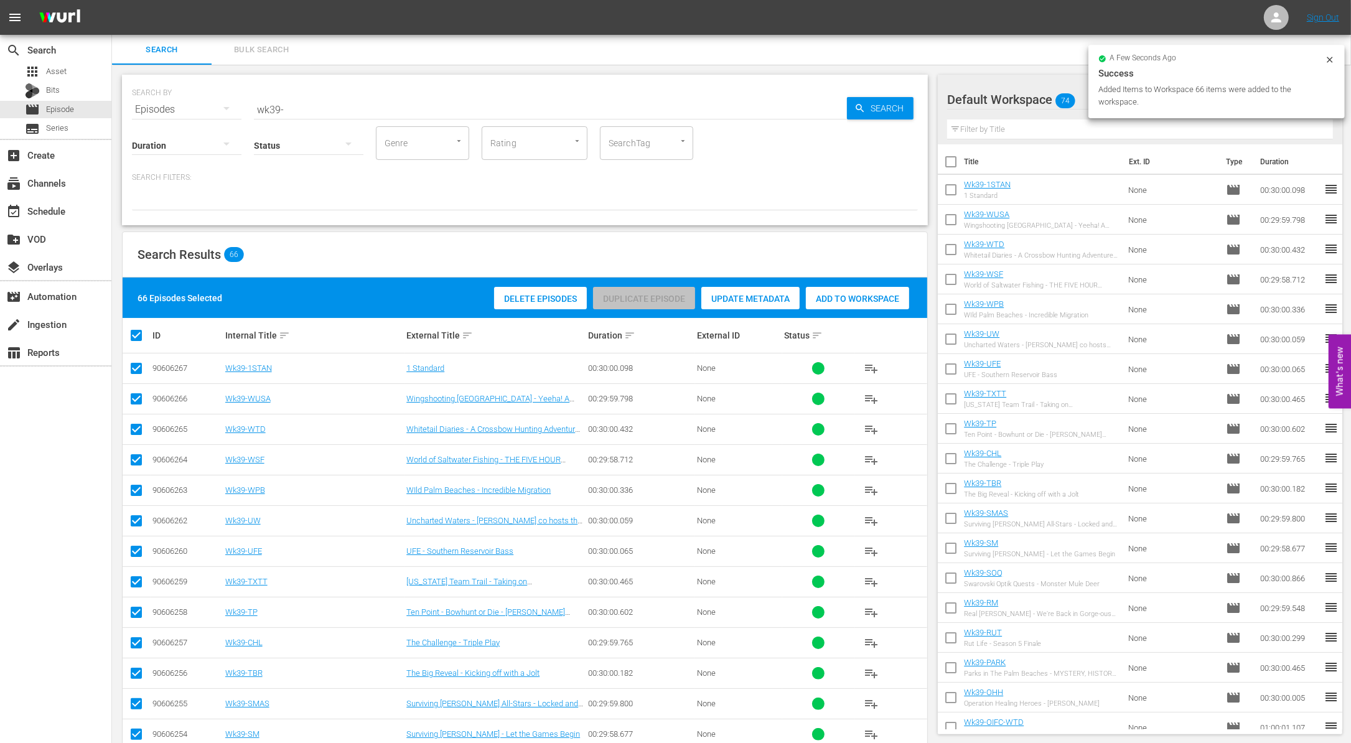
checkbox input "false"
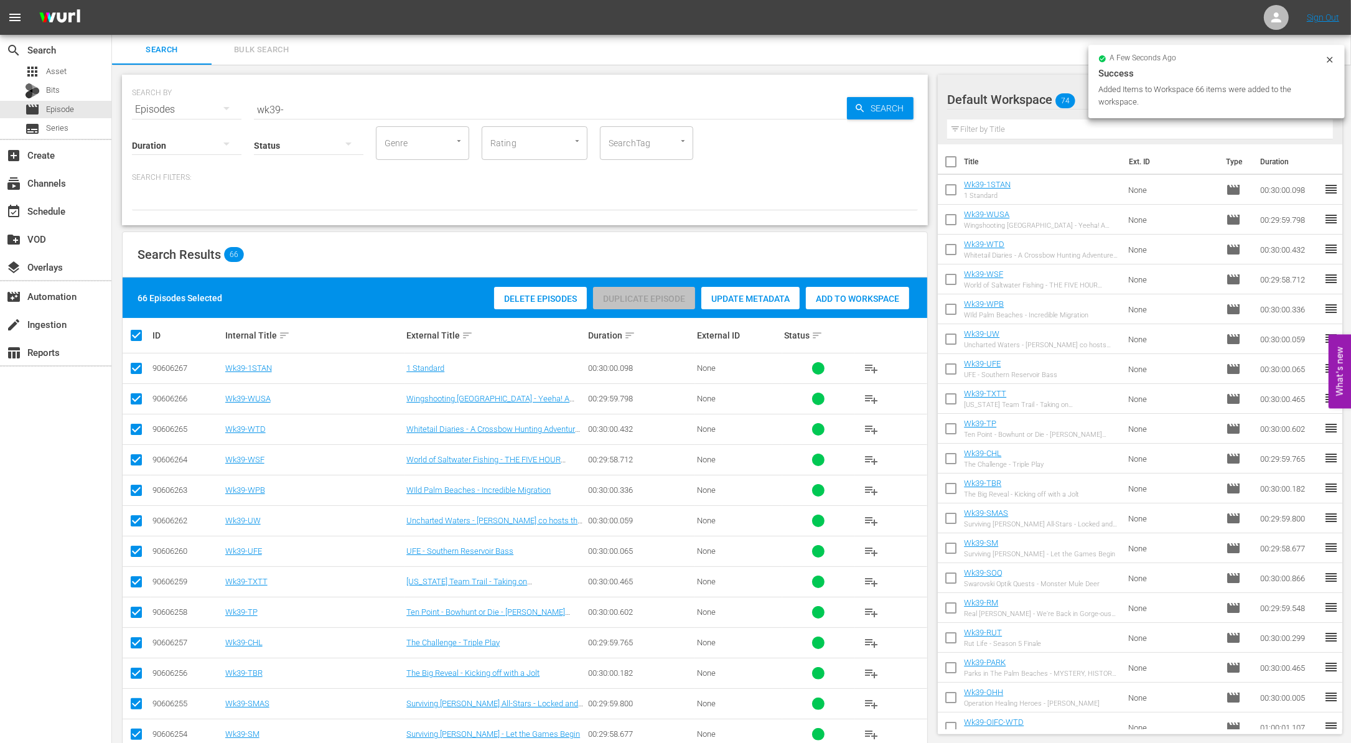
checkbox input "false"
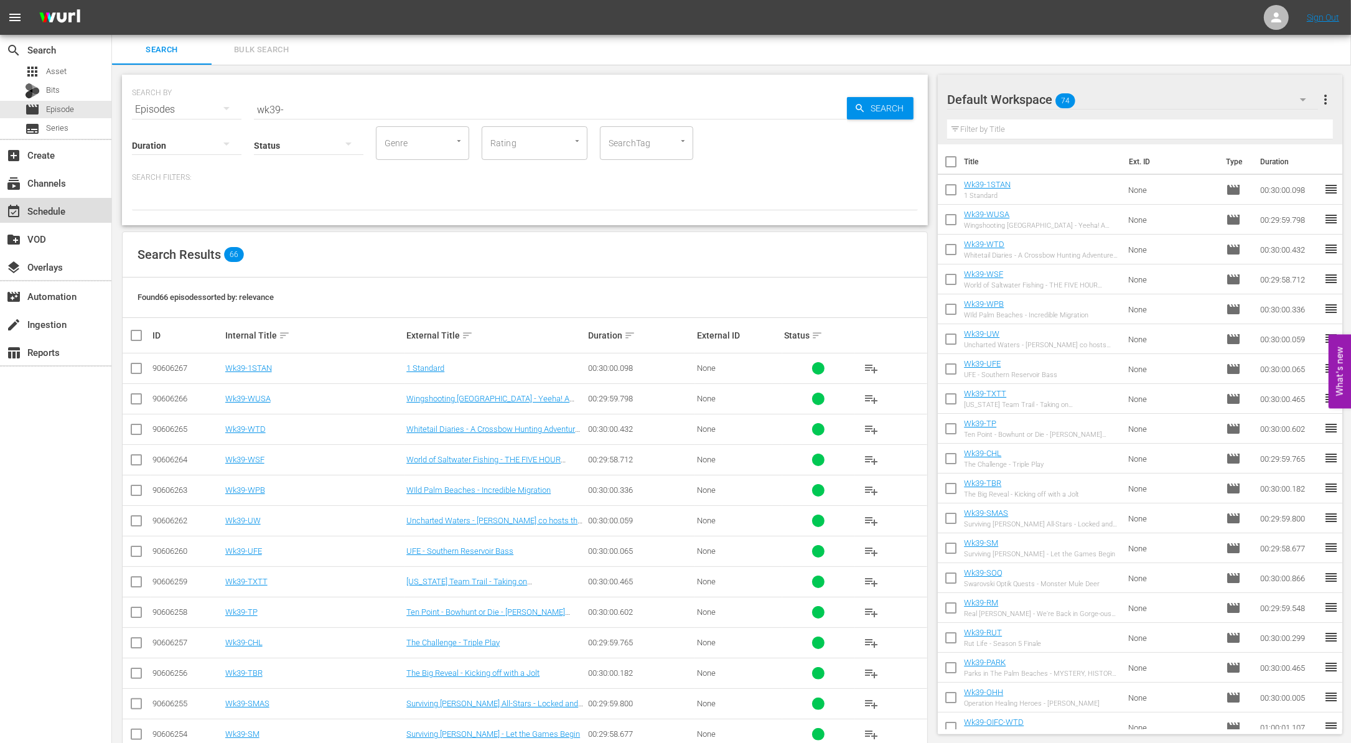
click at [51, 214] on div "event_available Schedule" at bounding box center [35, 208] width 70 height 11
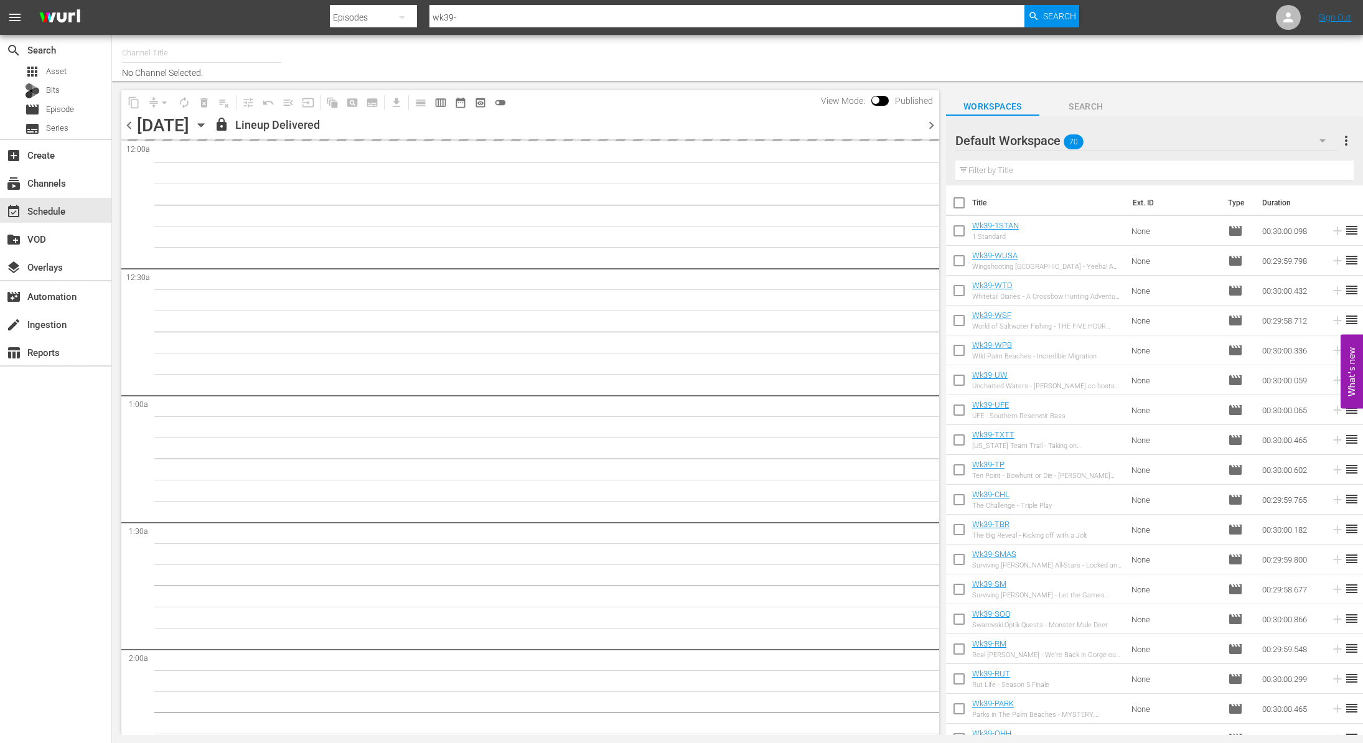
type input "Outdoor Action (1158)"
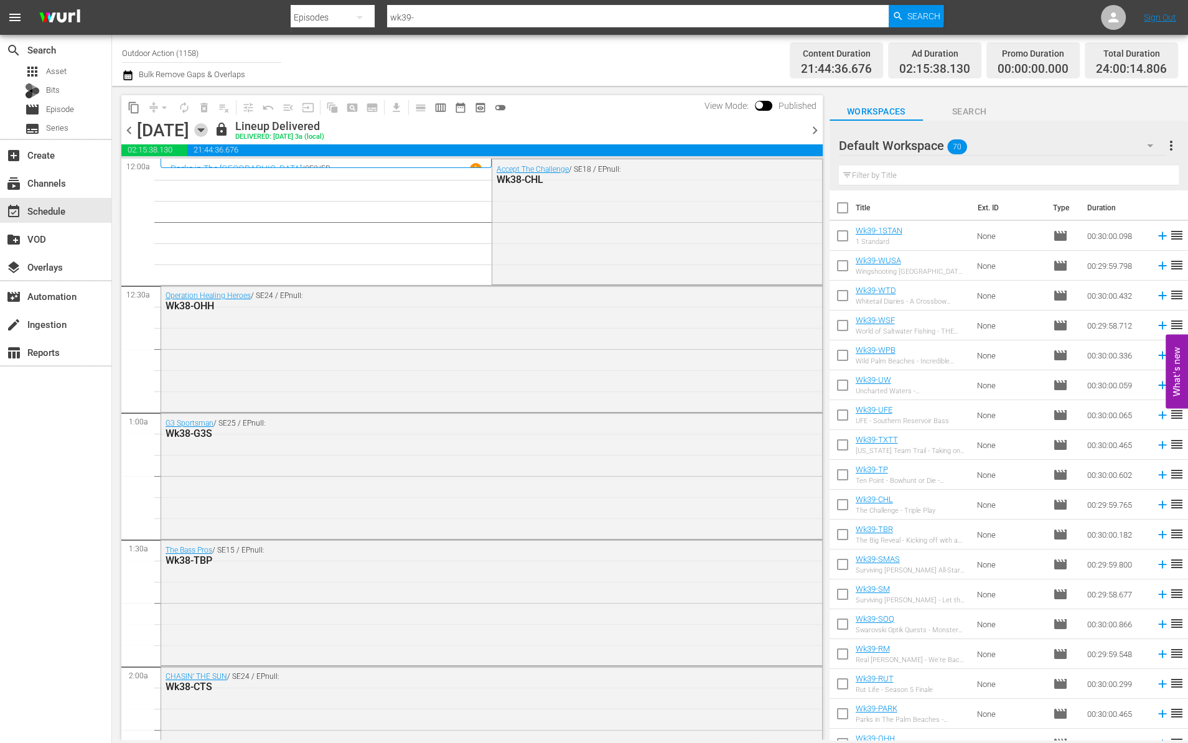
click at [203, 131] on icon "button" at bounding box center [201, 130] width 6 height 3
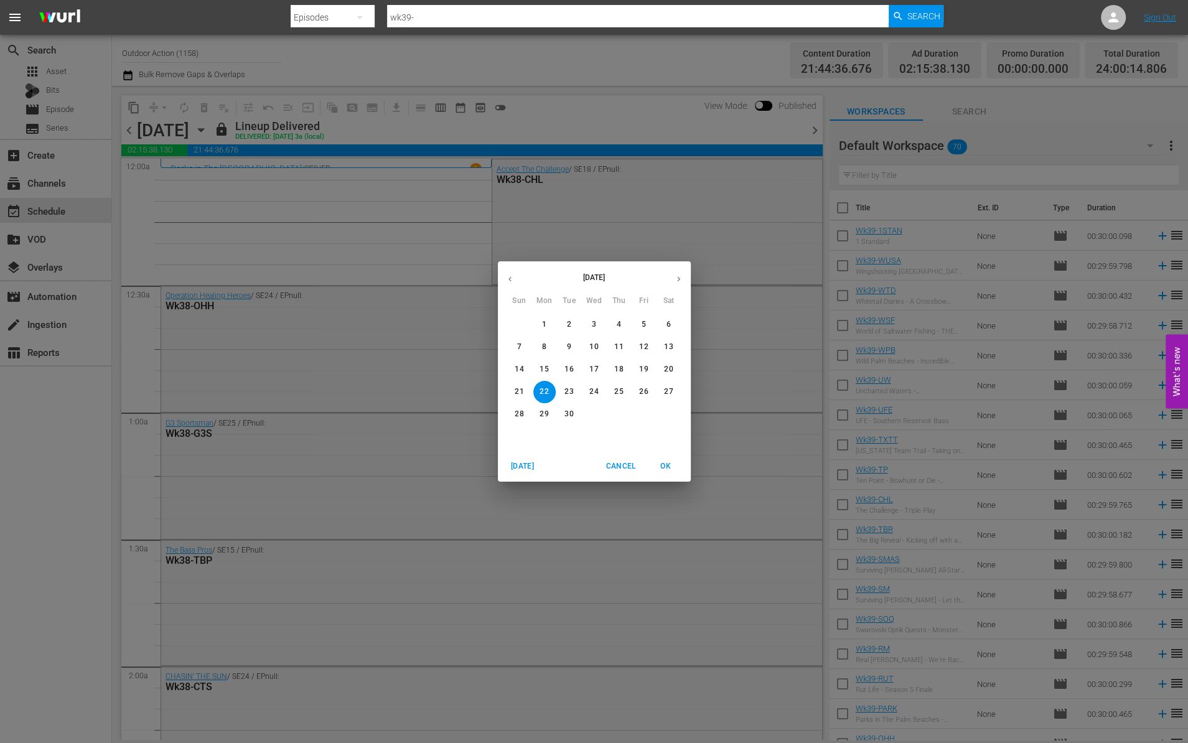
click at [588, 393] on span "24" at bounding box center [594, 391] width 22 height 11
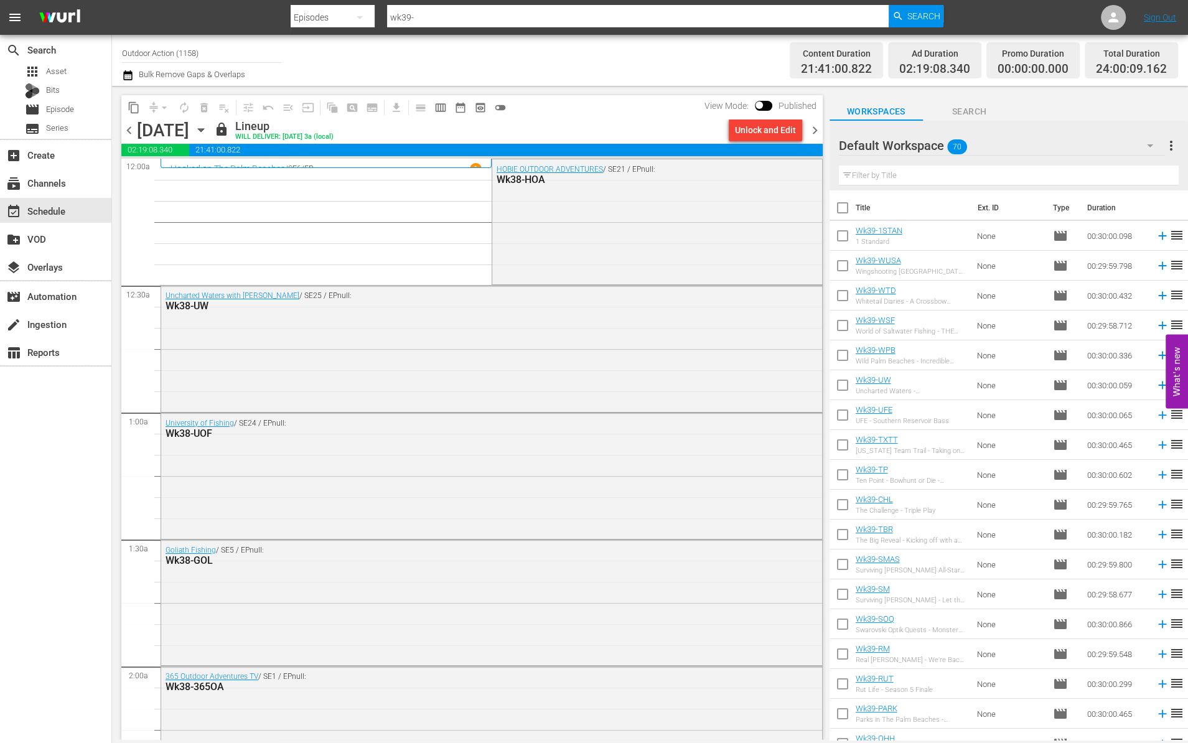
click at [756, 131] on div "Unlock and Edit" at bounding box center [765, 130] width 61 height 22
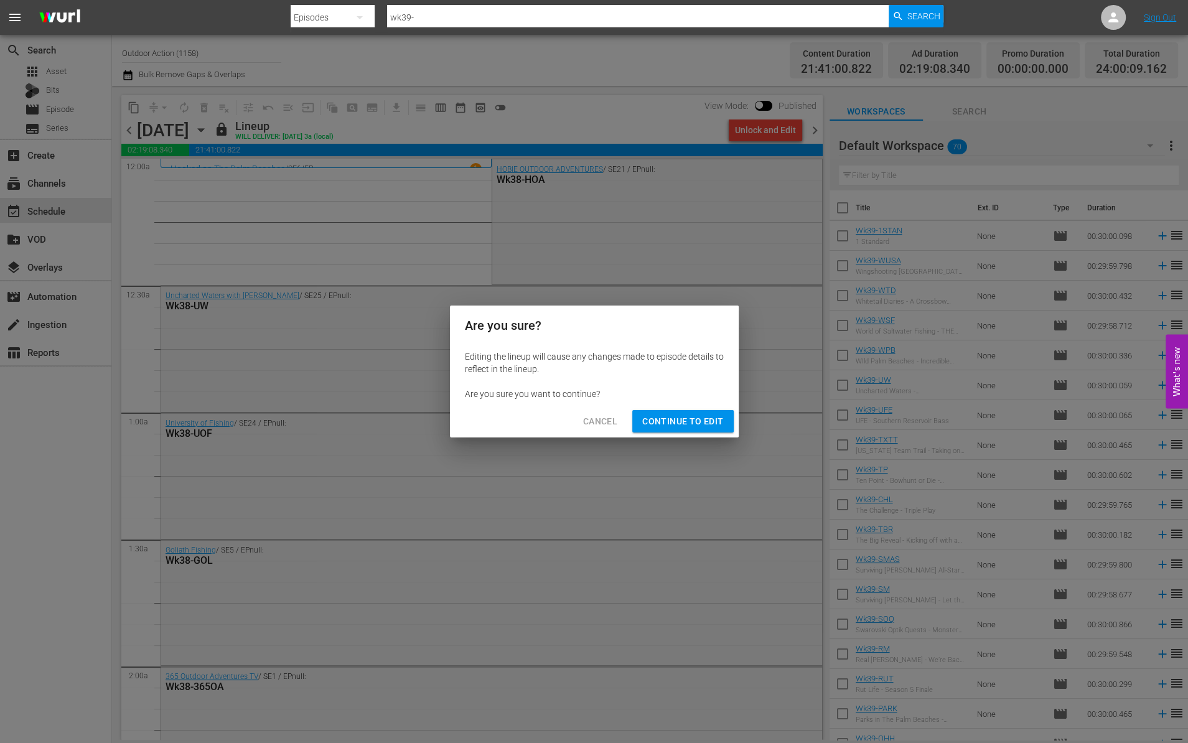
click at [708, 421] on span "Continue to Edit" at bounding box center [682, 422] width 81 height 16
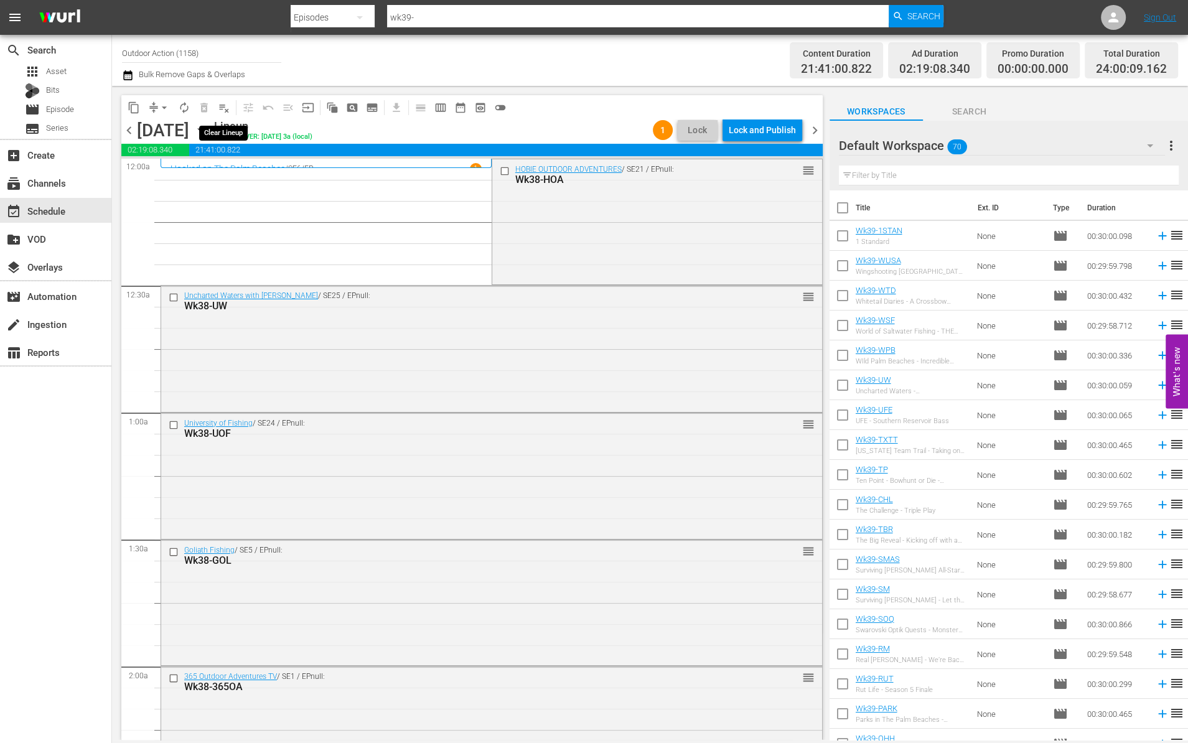
click at [225, 112] on span "playlist_remove_outlined" at bounding box center [224, 107] width 12 height 12
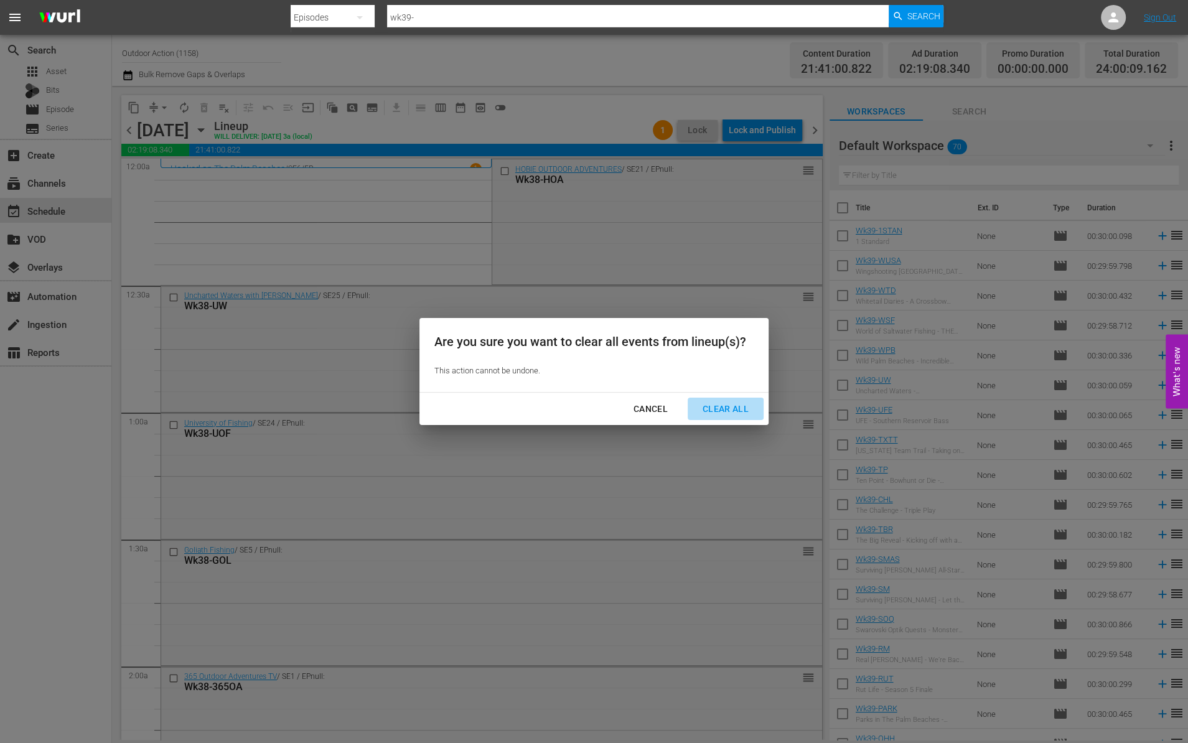
click at [738, 401] on div "Clear All" at bounding box center [726, 409] width 66 height 16
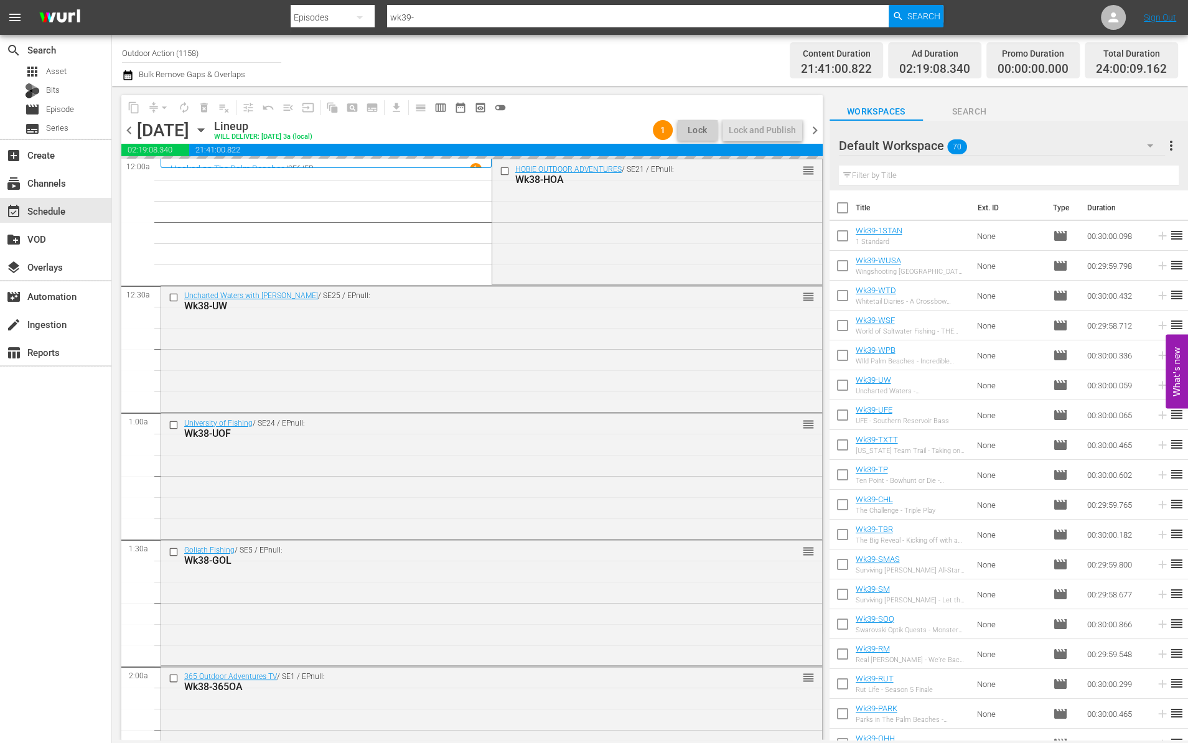
click at [897, 180] on input "text" at bounding box center [1009, 176] width 340 height 20
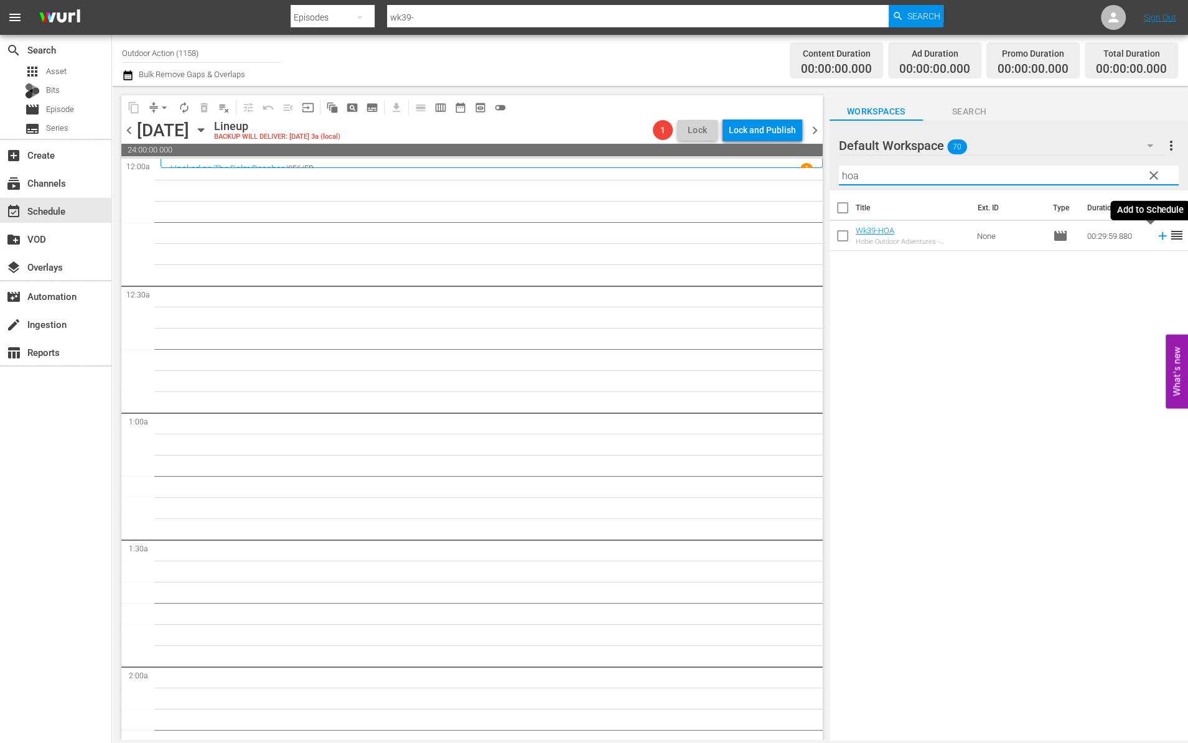
click at [1156, 241] on icon at bounding box center [1163, 236] width 14 height 14
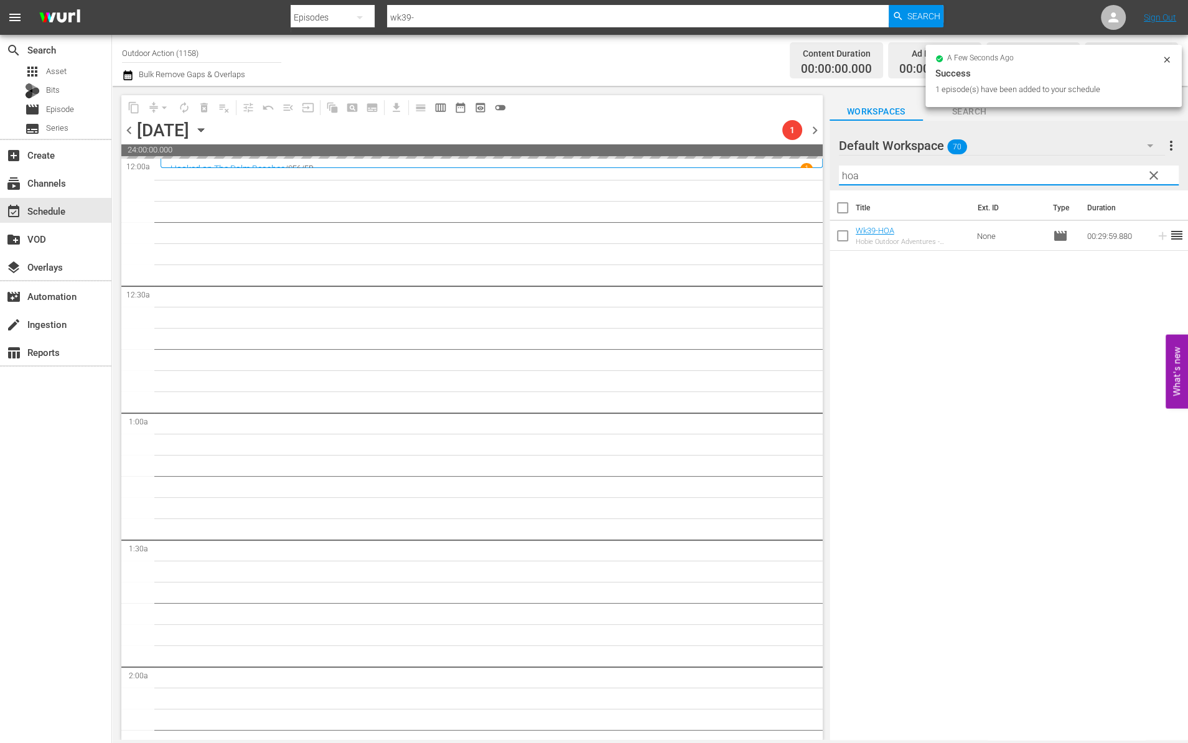
click at [1015, 178] on input "hoa" at bounding box center [1009, 176] width 340 height 20
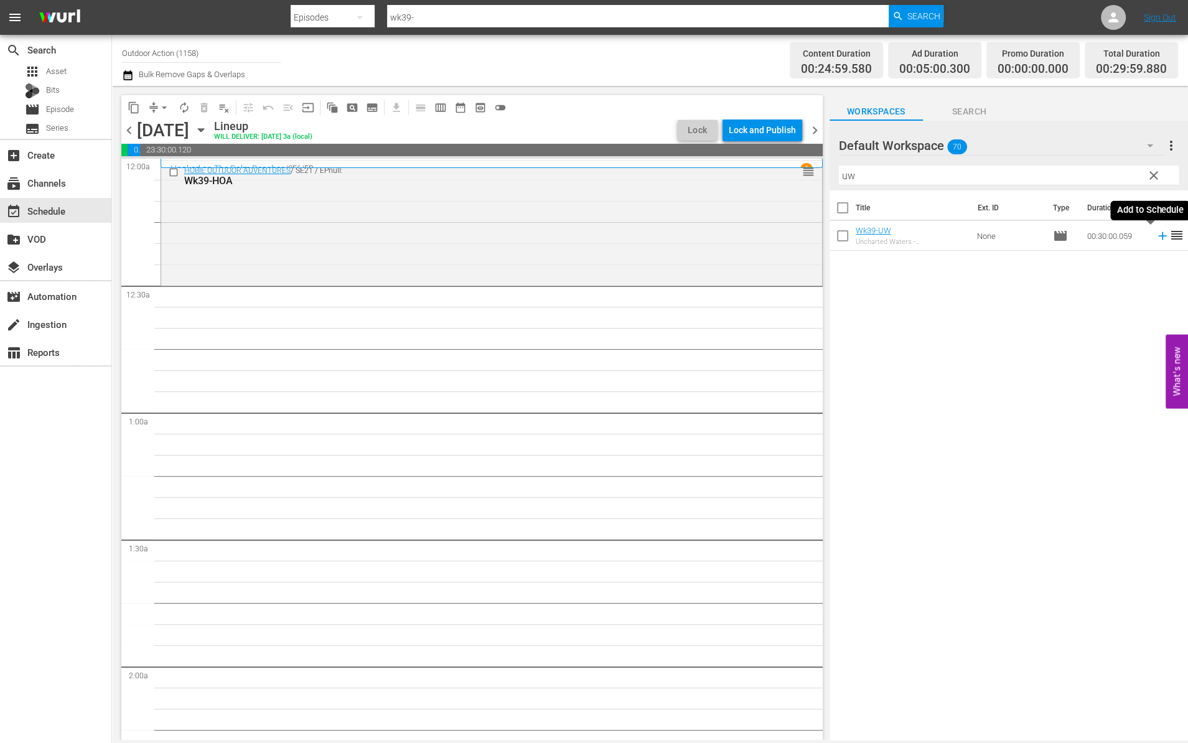
click at [1156, 237] on icon at bounding box center [1163, 236] width 14 height 14
click at [1065, 170] on input "uw" at bounding box center [1009, 176] width 340 height 20
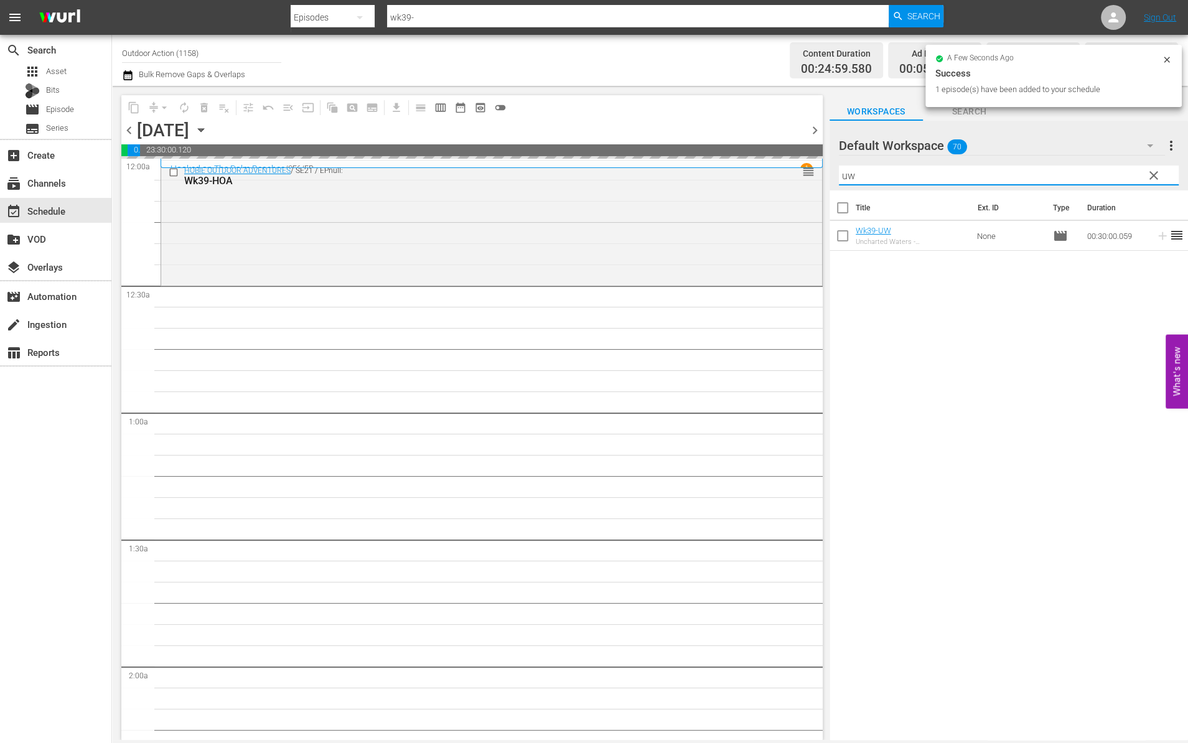
click at [1065, 170] on input "uw" at bounding box center [1009, 176] width 340 height 20
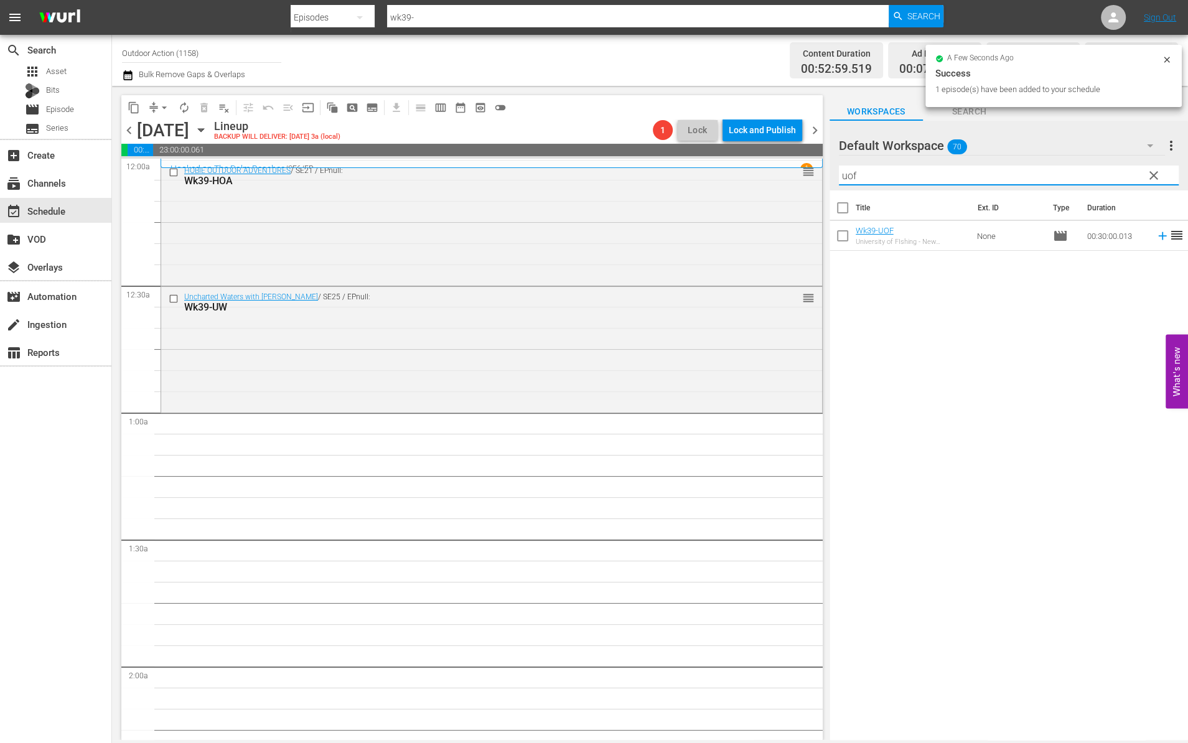
click at [1156, 236] on icon at bounding box center [1163, 236] width 14 height 14
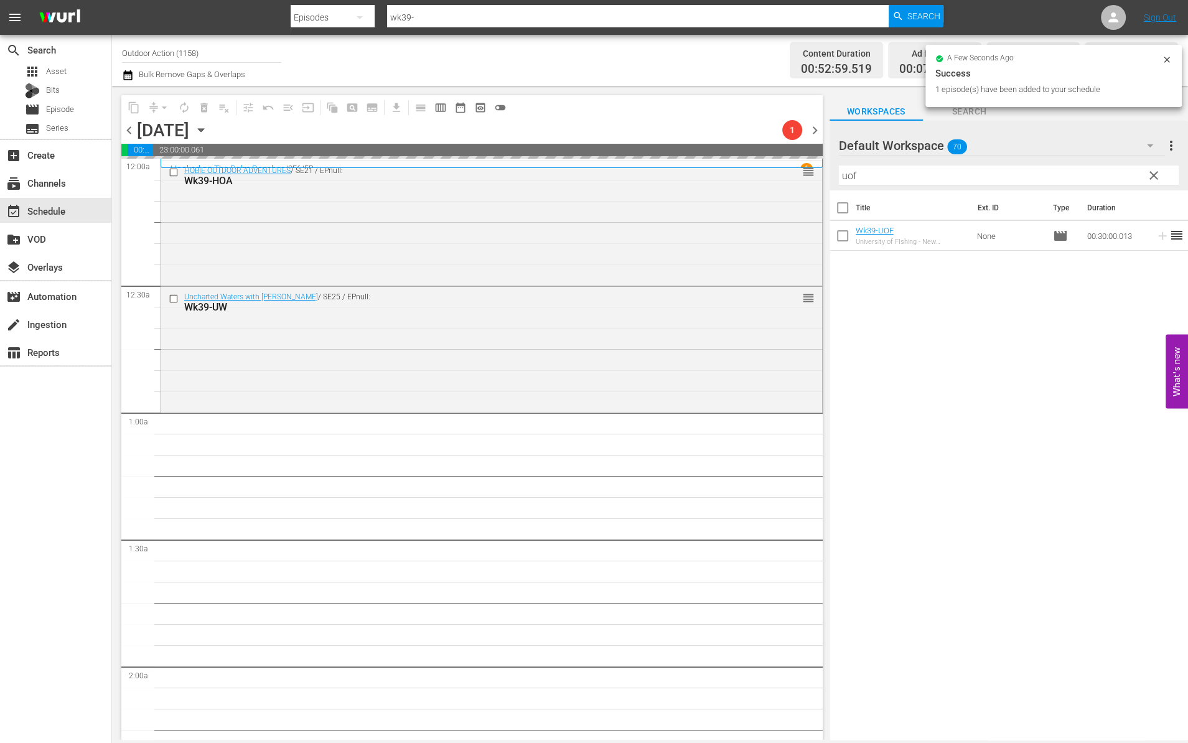
click at [1093, 176] on input "uof" at bounding box center [1009, 176] width 340 height 20
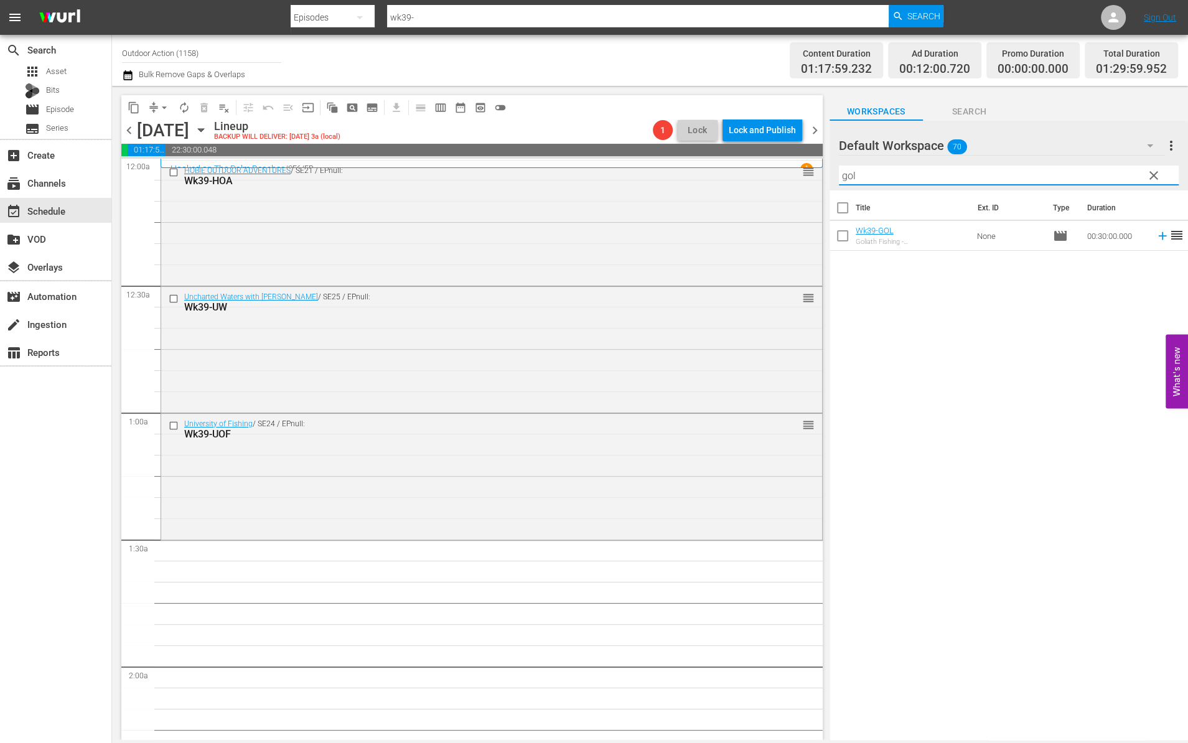
click at [1156, 239] on icon at bounding box center [1163, 236] width 14 height 14
click at [1100, 177] on input "gol" at bounding box center [1009, 176] width 340 height 20
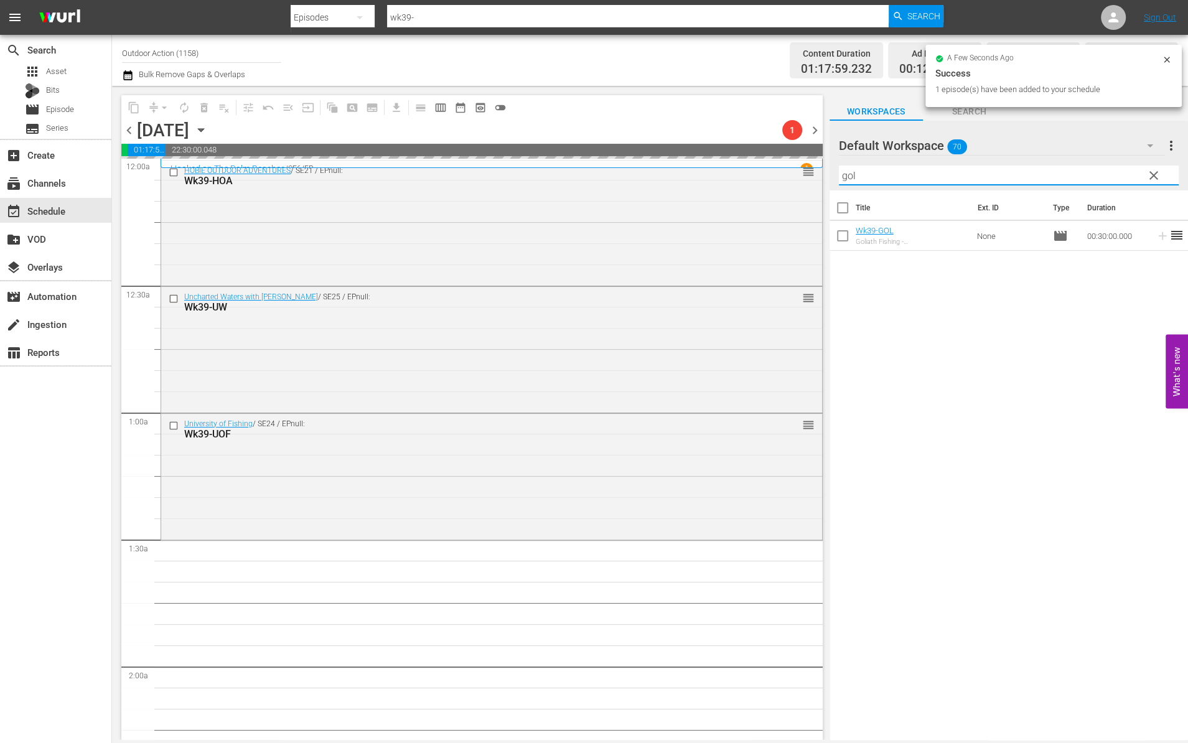
click at [1100, 177] on input "gol" at bounding box center [1009, 176] width 340 height 20
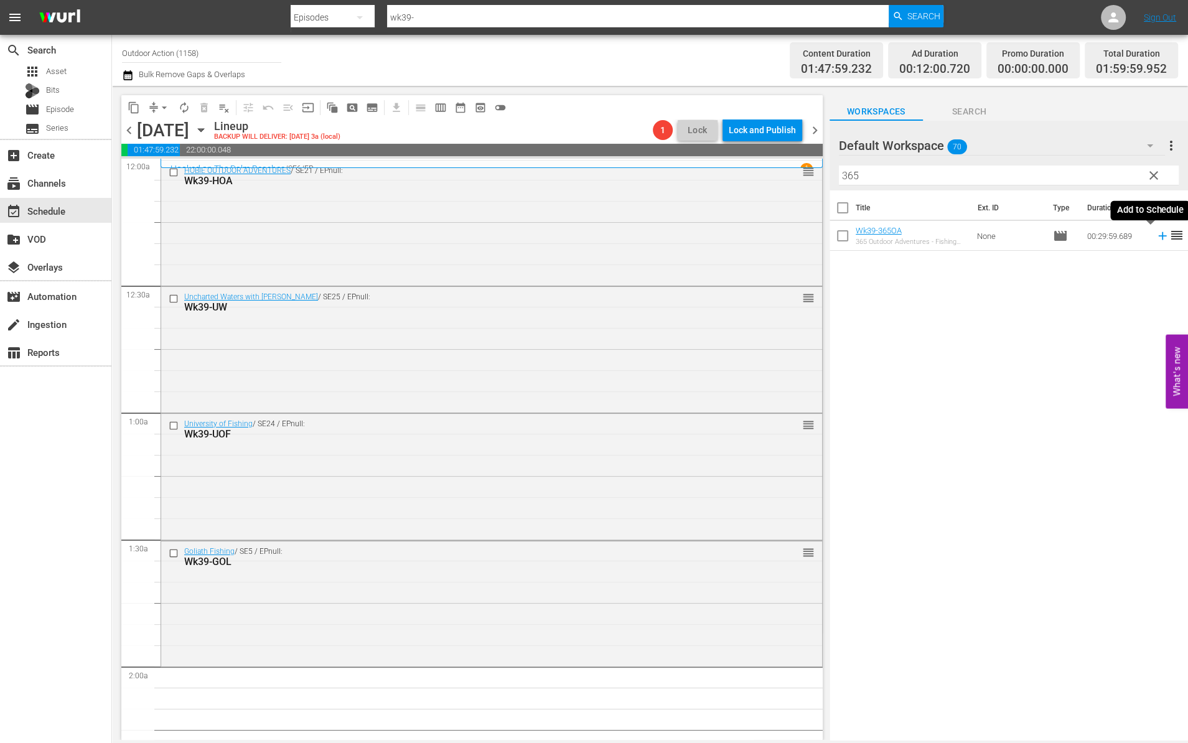
click at [1158, 233] on icon at bounding box center [1162, 236] width 8 height 8
click at [1093, 174] on input "365" at bounding box center [1009, 176] width 340 height 20
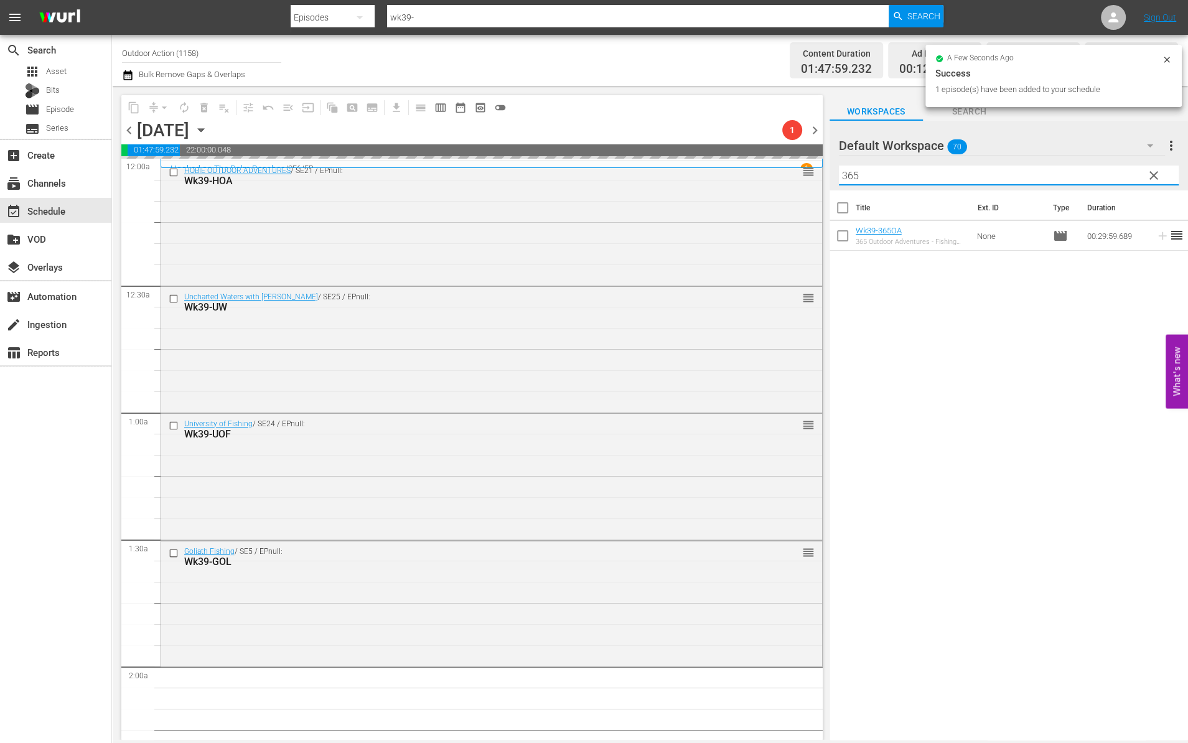
click at [1093, 174] on input "365" at bounding box center [1009, 176] width 340 height 20
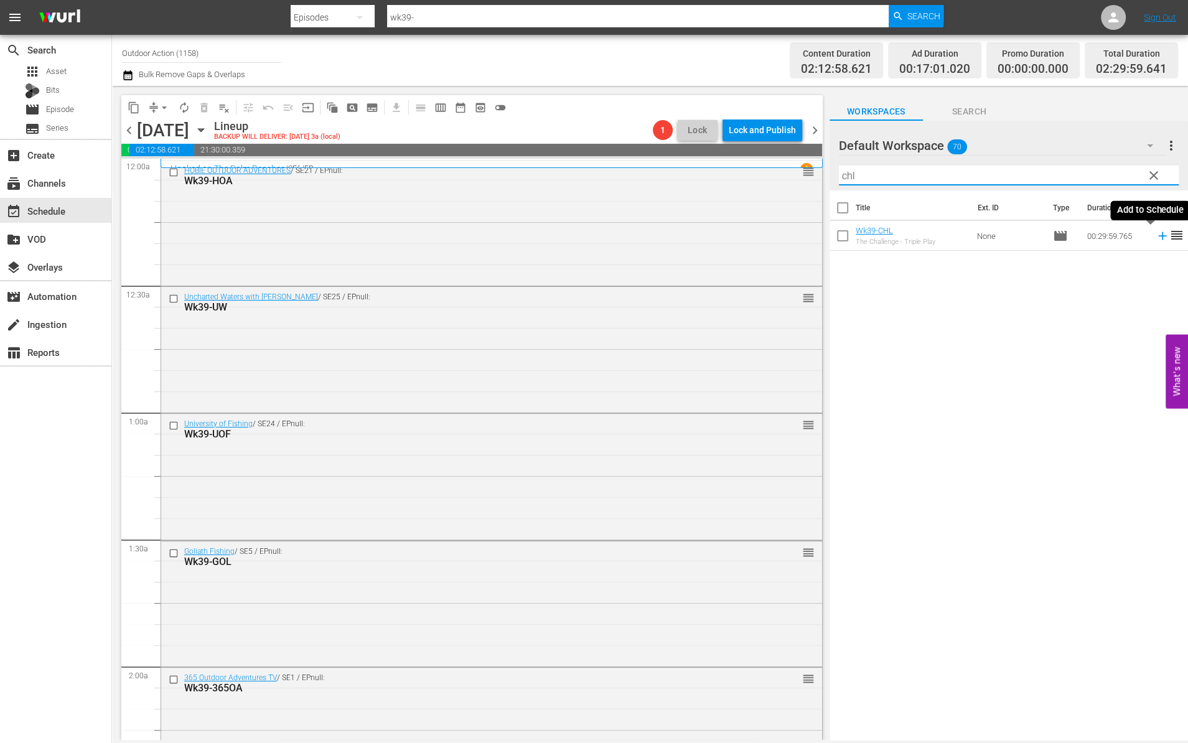
click at [1156, 238] on icon at bounding box center [1163, 236] width 14 height 14
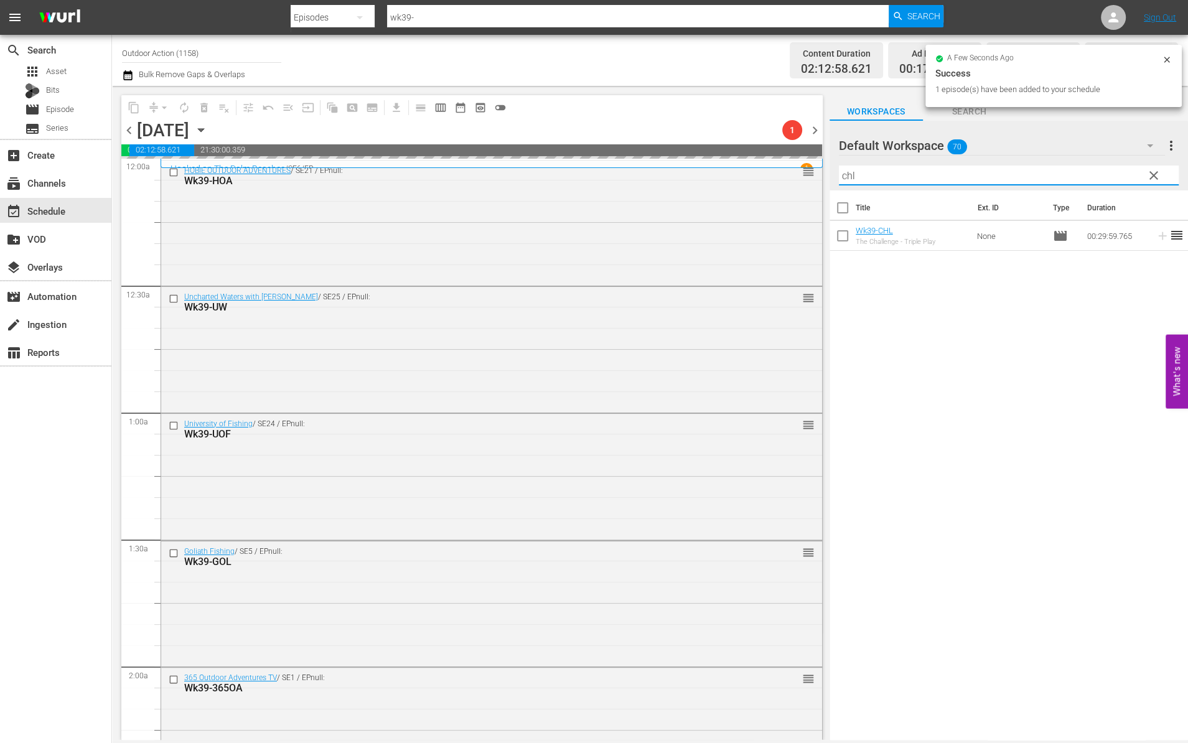
click at [1099, 176] on input "chl" at bounding box center [1009, 176] width 340 height 20
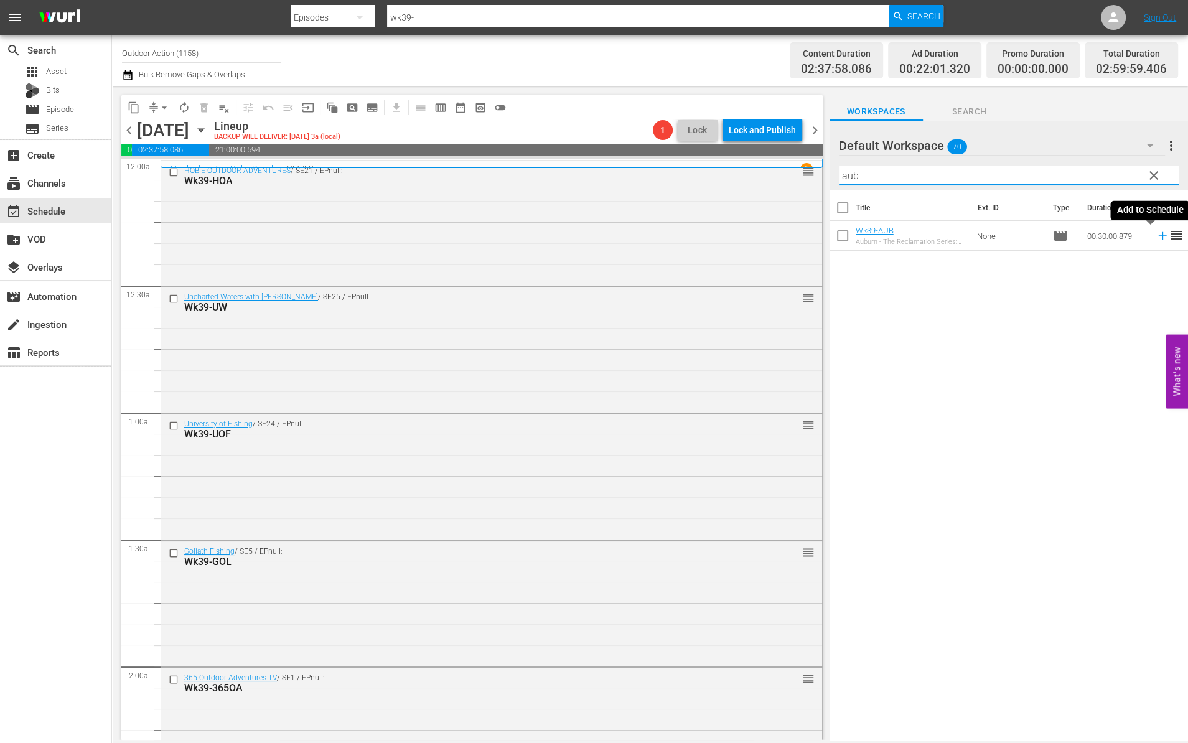
click at [1156, 236] on icon at bounding box center [1163, 236] width 14 height 14
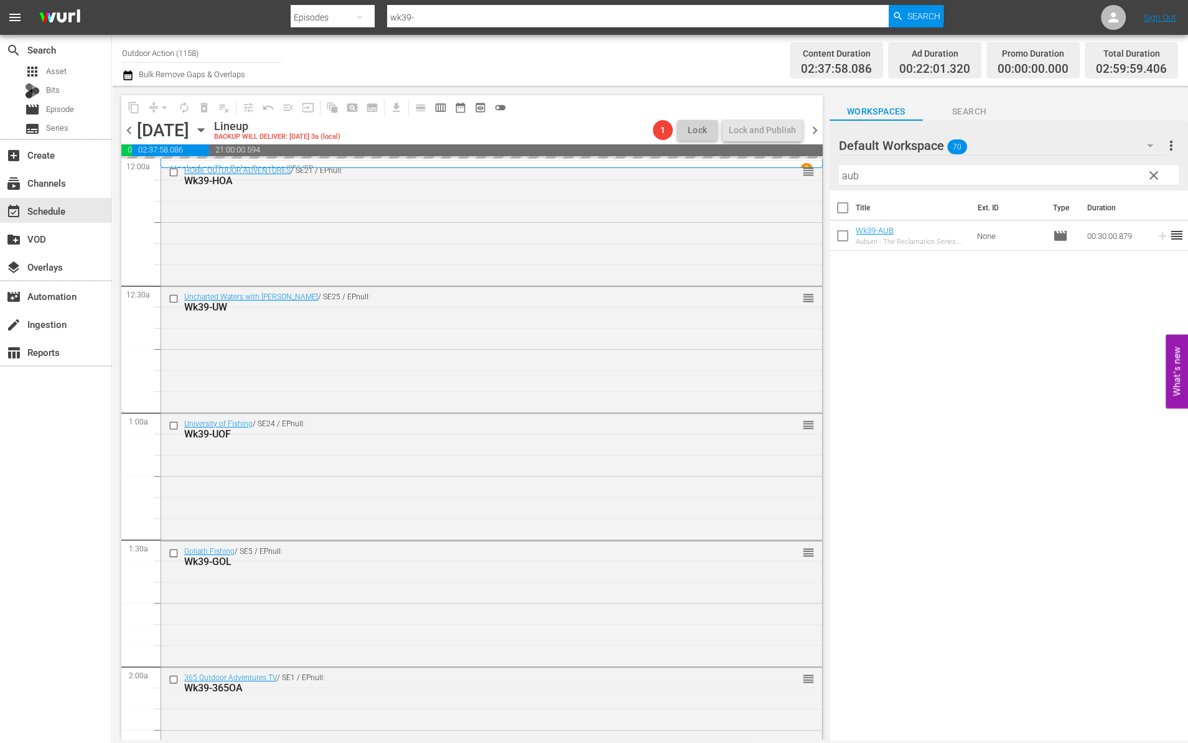
click at [1099, 177] on input "aub" at bounding box center [1009, 176] width 340 height 20
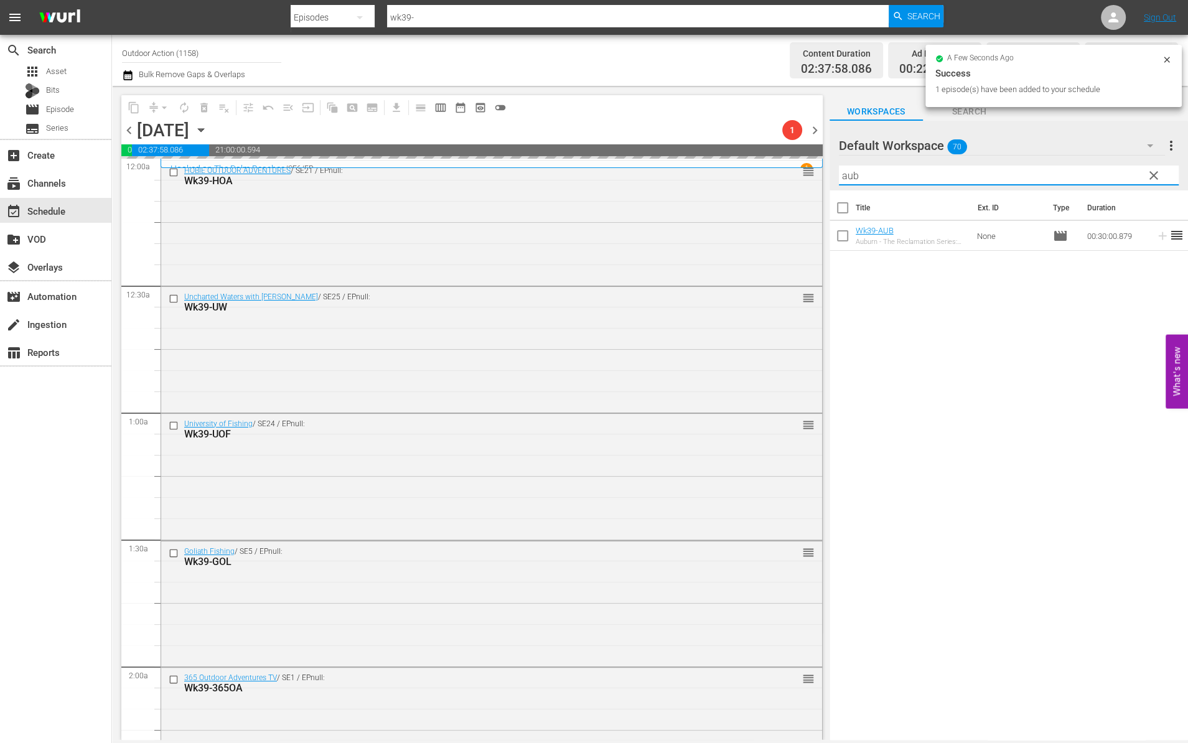
click at [1099, 177] on input "aub" at bounding box center [1009, 176] width 340 height 20
click at [1158, 235] on icon at bounding box center [1162, 236] width 8 height 8
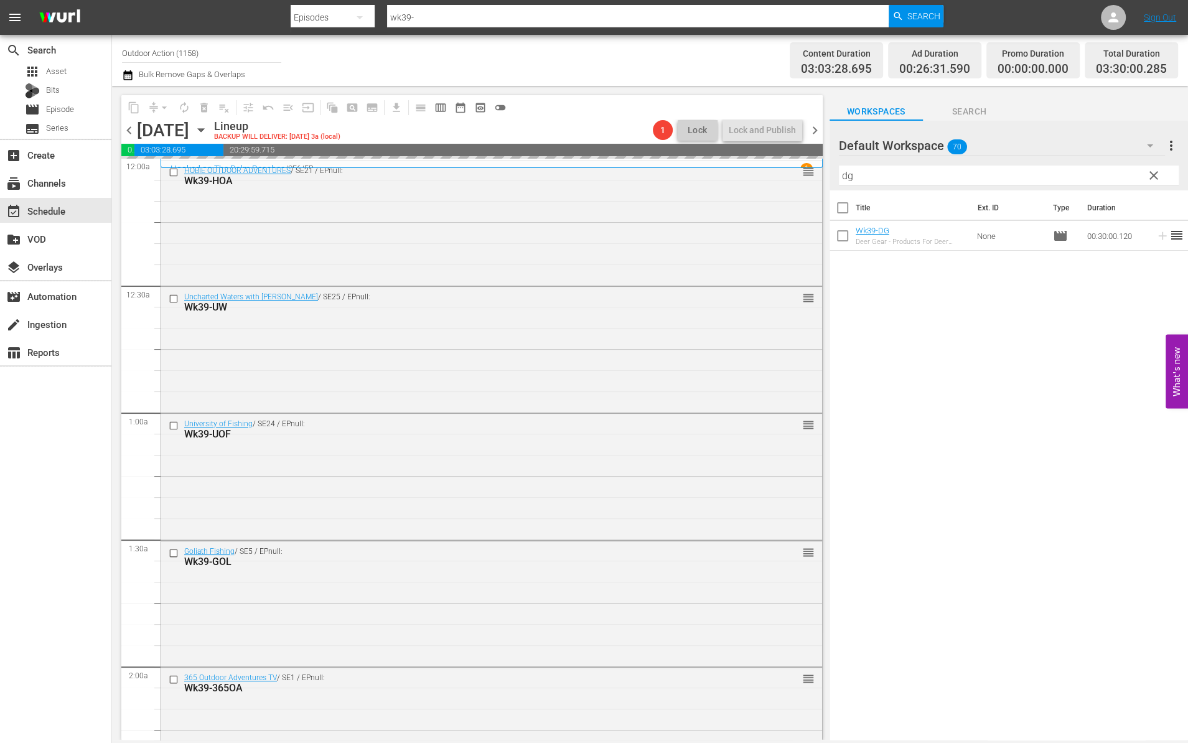
click at [1113, 174] on input "dg" at bounding box center [1009, 176] width 340 height 20
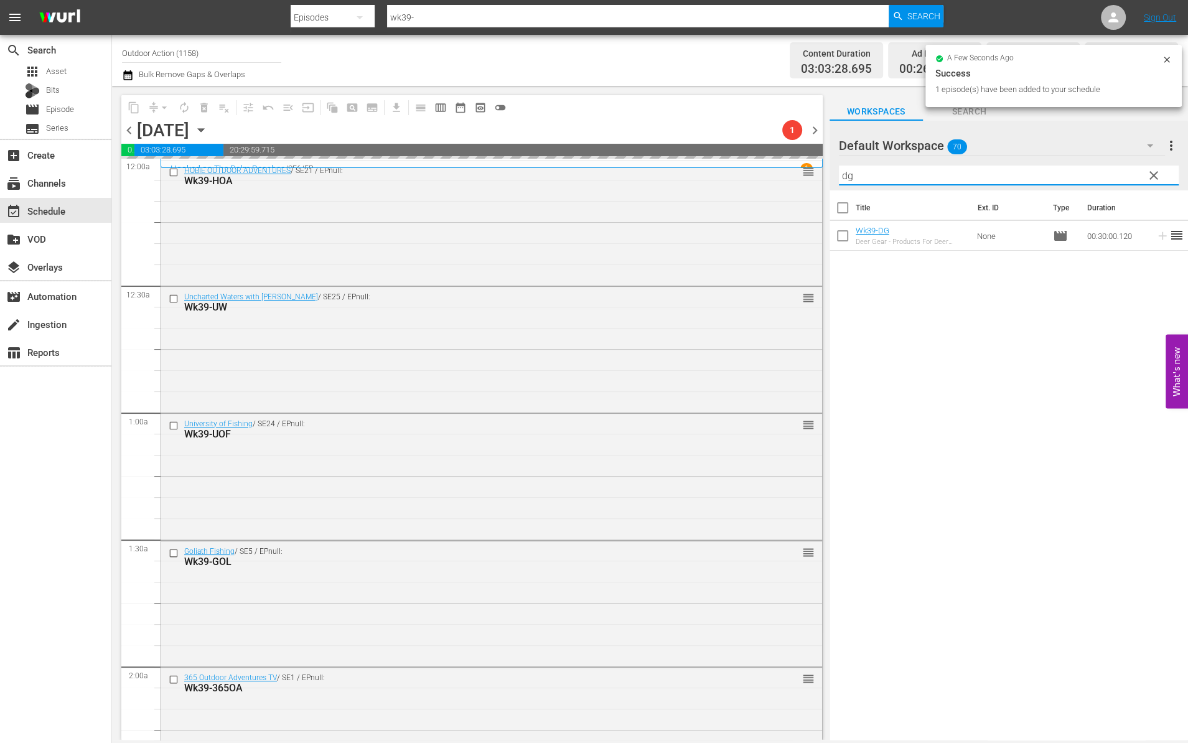
click at [1113, 174] on input "dg" at bounding box center [1009, 176] width 340 height 20
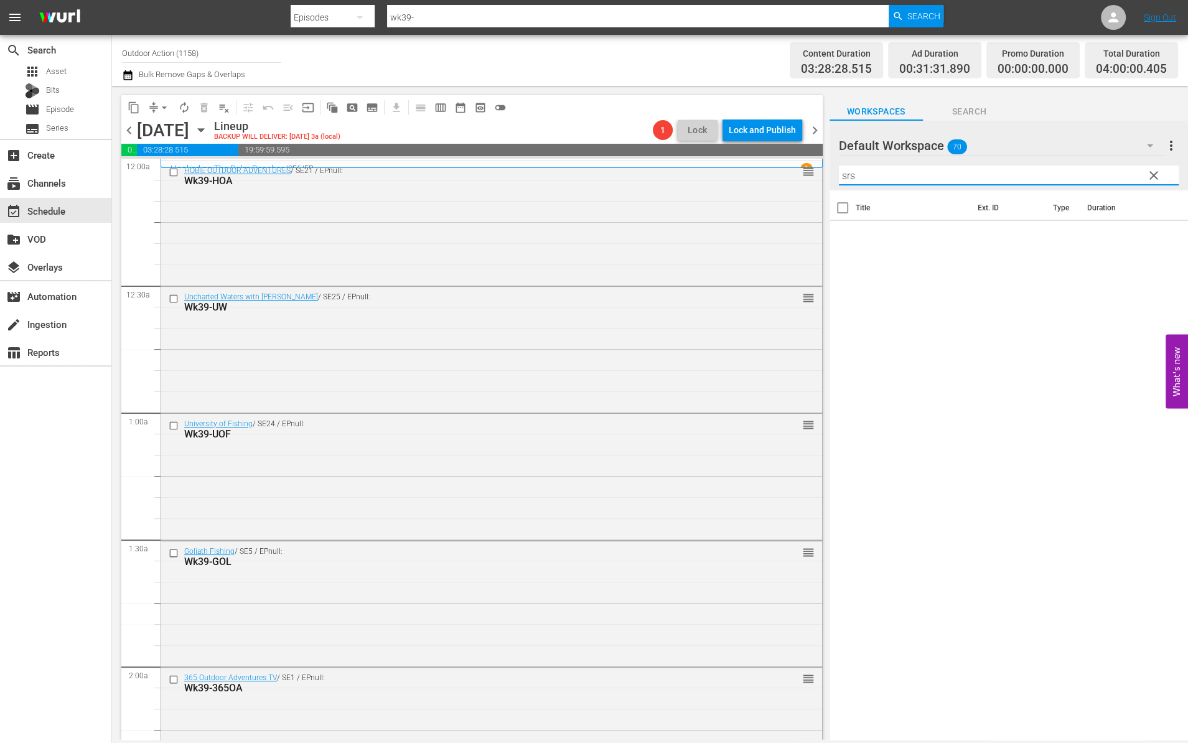
type input "srs"
click at [1096, 265] on div "Title Ext. ID Type Duration" at bounding box center [1008, 465] width 358 height 551
click at [1154, 172] on span "clear" at bounding box center [1153, 175] width 15 height 15
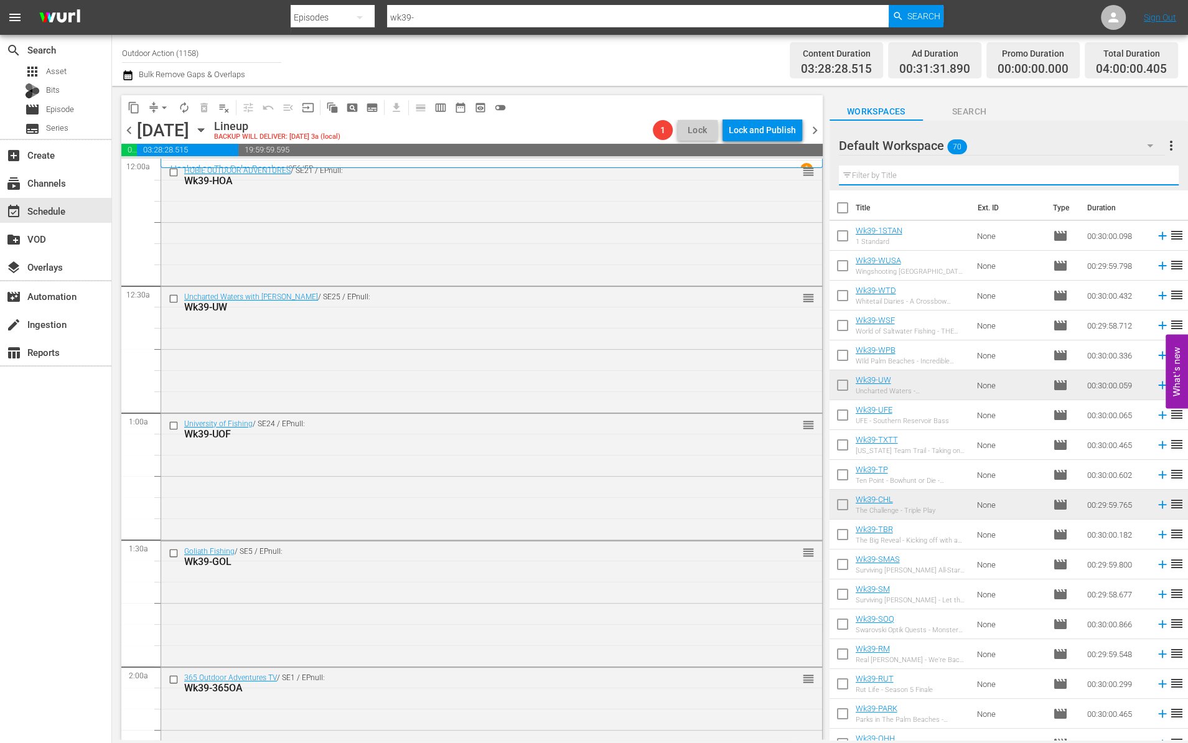
click at [918, 179] on input "text" at bounding box center [1009, 176] width 340 height 20
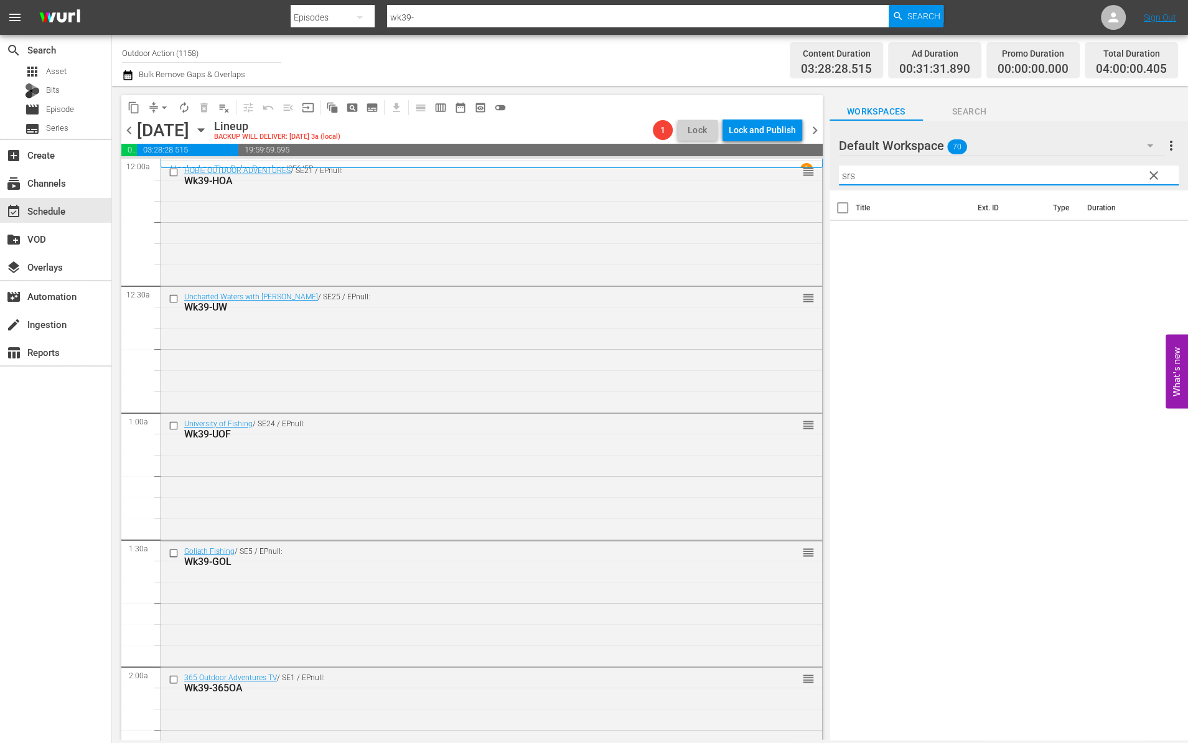
click at [918, 179] on input "srs" at bounding box center [1009, 176] width 340 height 20
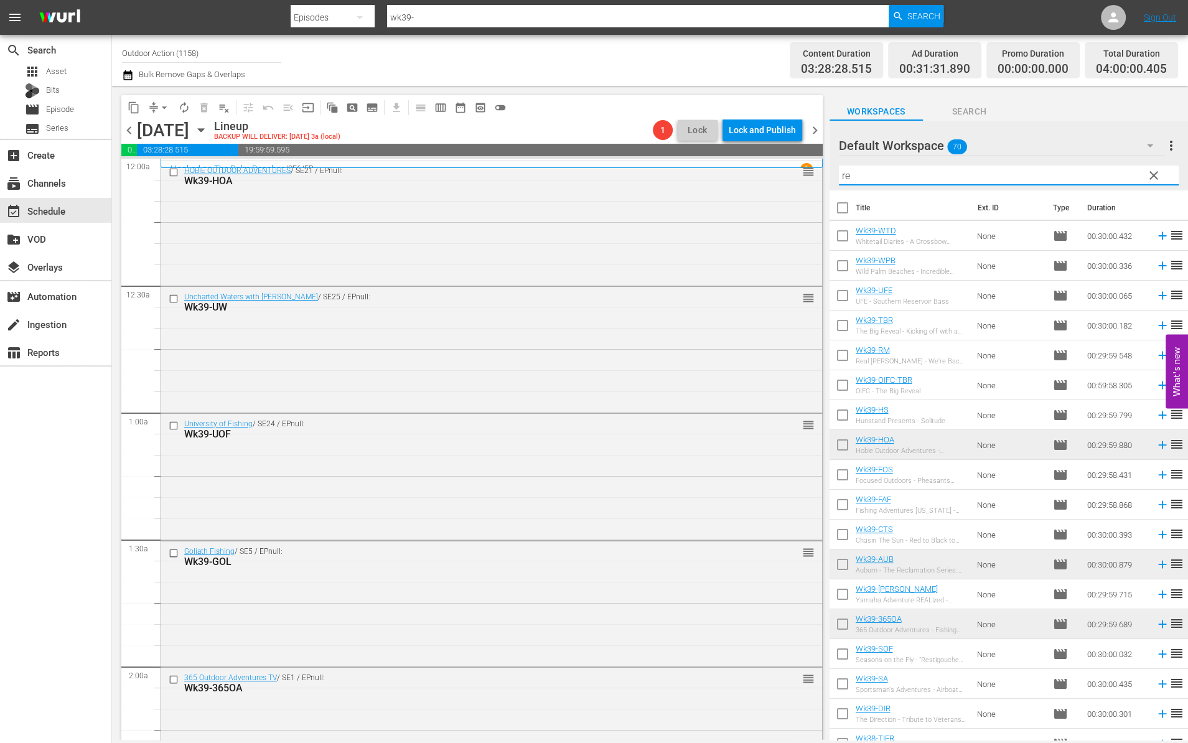
type input "r"
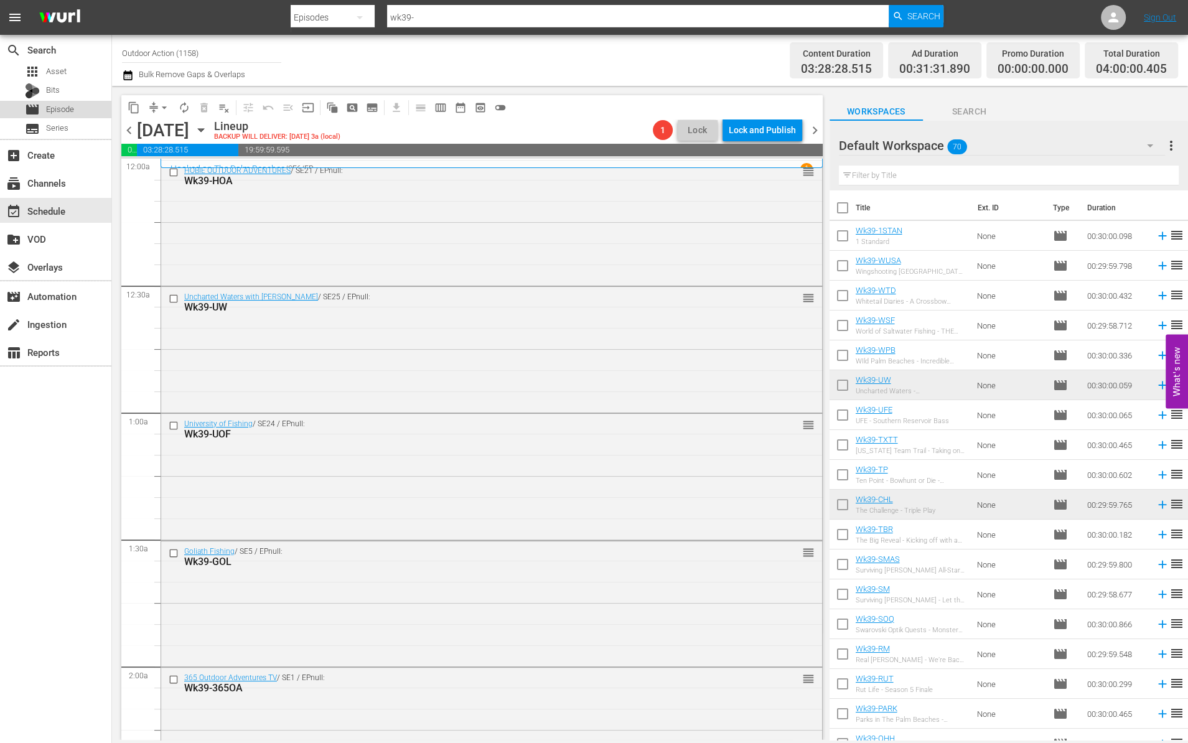
click at [69, 108] on span "Episode" at bounding box center [60, 109] width 28 height 12
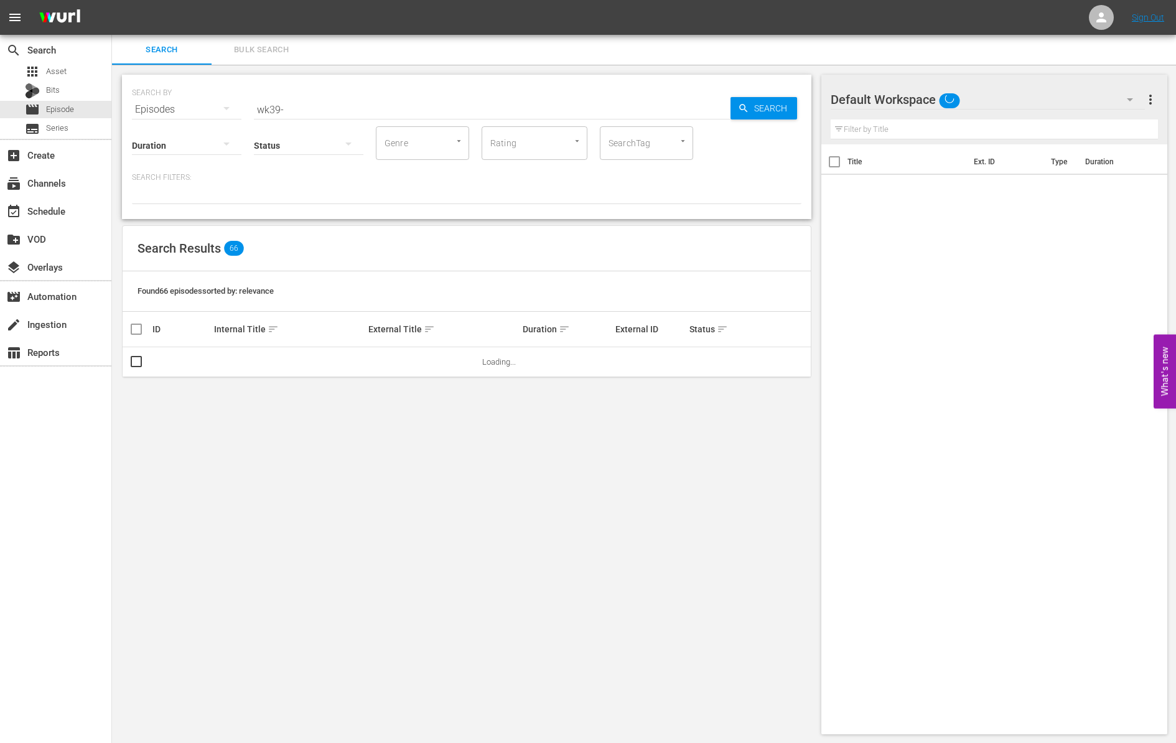
click at [301, 103] on input "wk39-" at bounding box center [492, 110] width 477 height 30
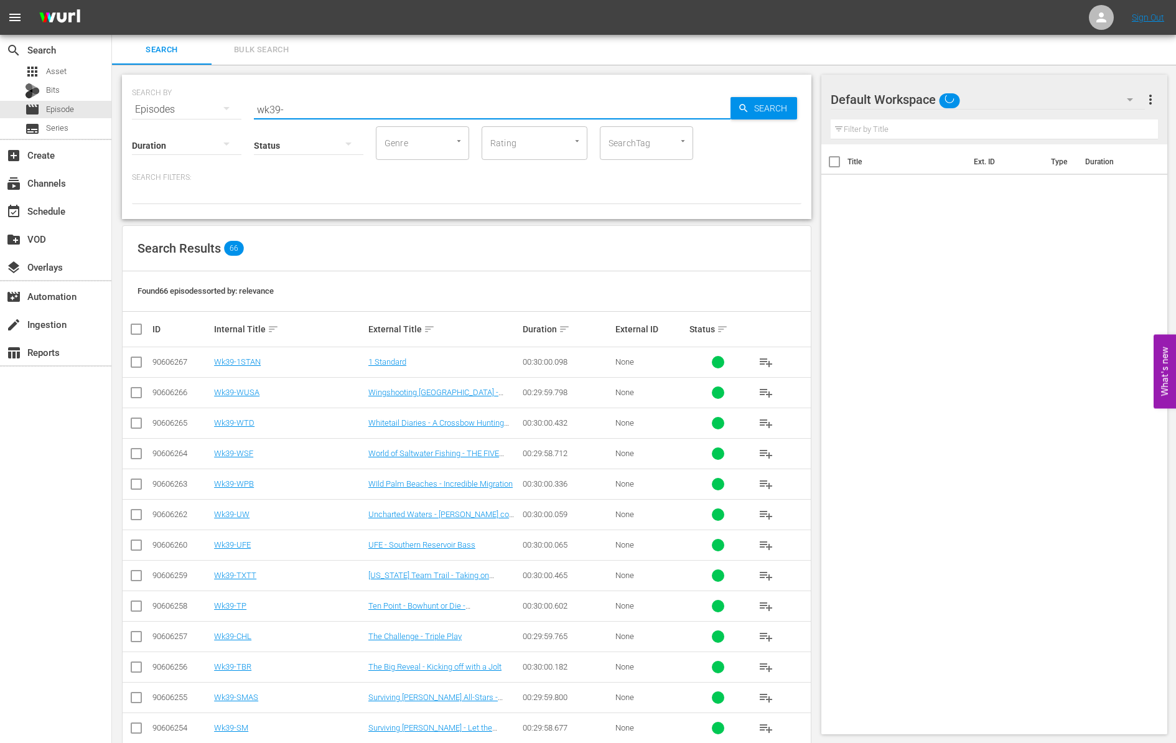
click at [301, 103] on input "wk39-" at bounding box center [492, 110] width 477 height 30
paste input "Super Retriever Series Crown Championship Open Division Recap"
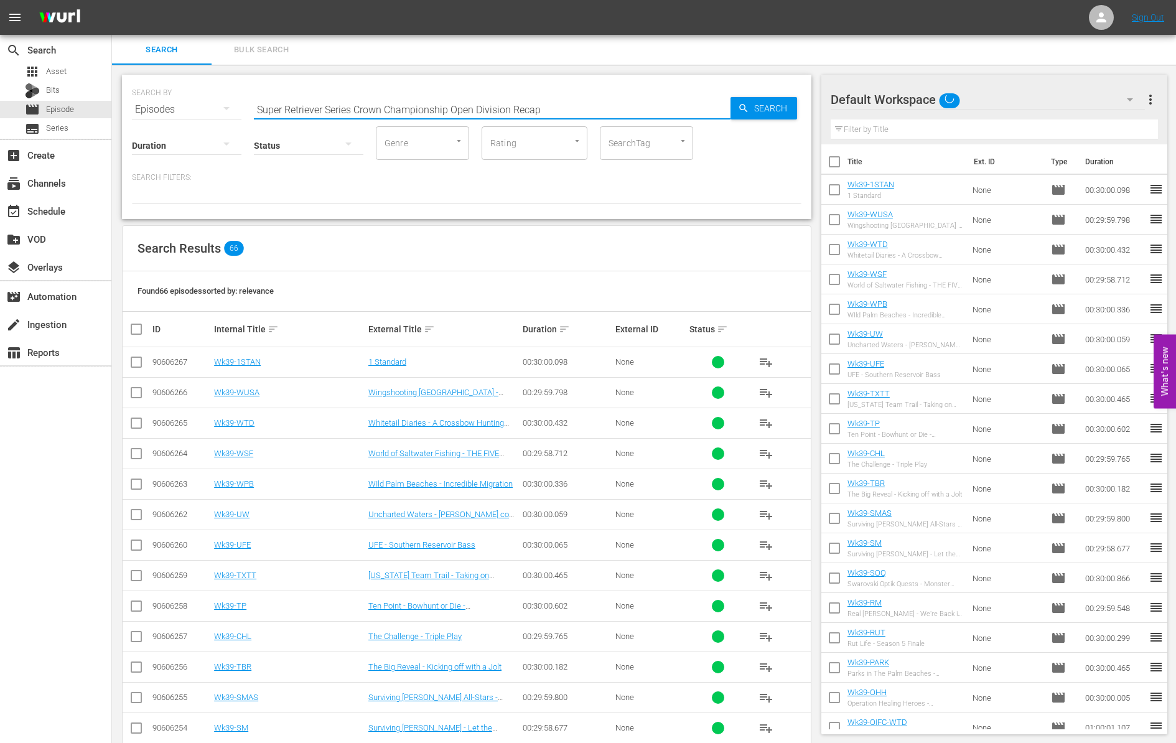
type input "Super Retriever Series Crown Championship Open Division Recap"
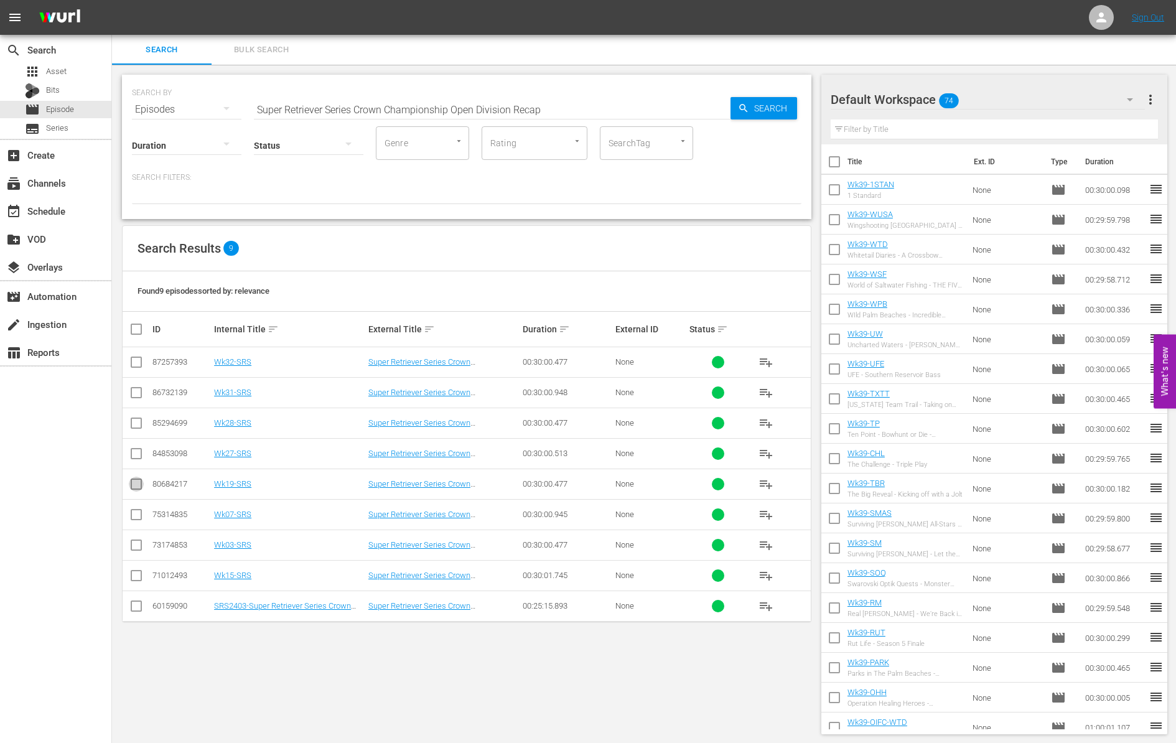
click at [138, 483] on input "checkbox" at bounding box center [136, 486] width 15 height 15
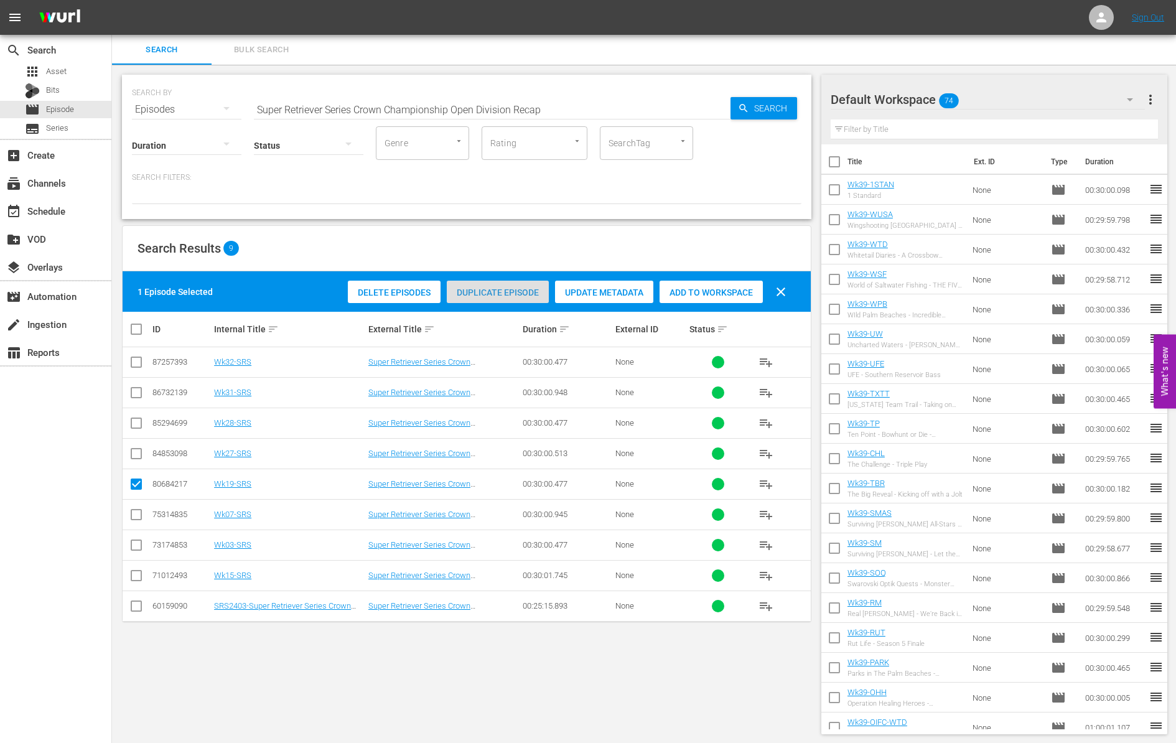
click at [484, 289] on span "Duplicate Episode" at bounding box center [498, 292] width 102 height 10
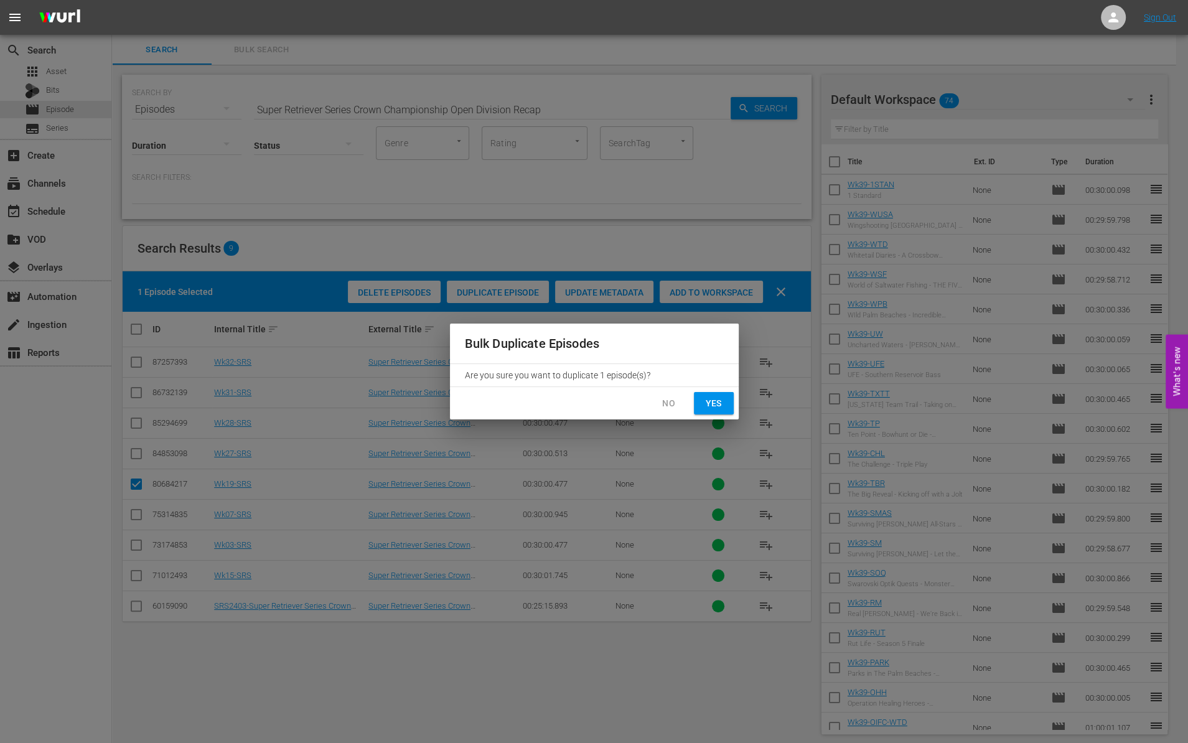
click at [708, 394] on button "Yes" at bounding box center [714, 403] width 40 height 23
checkbox input "false"
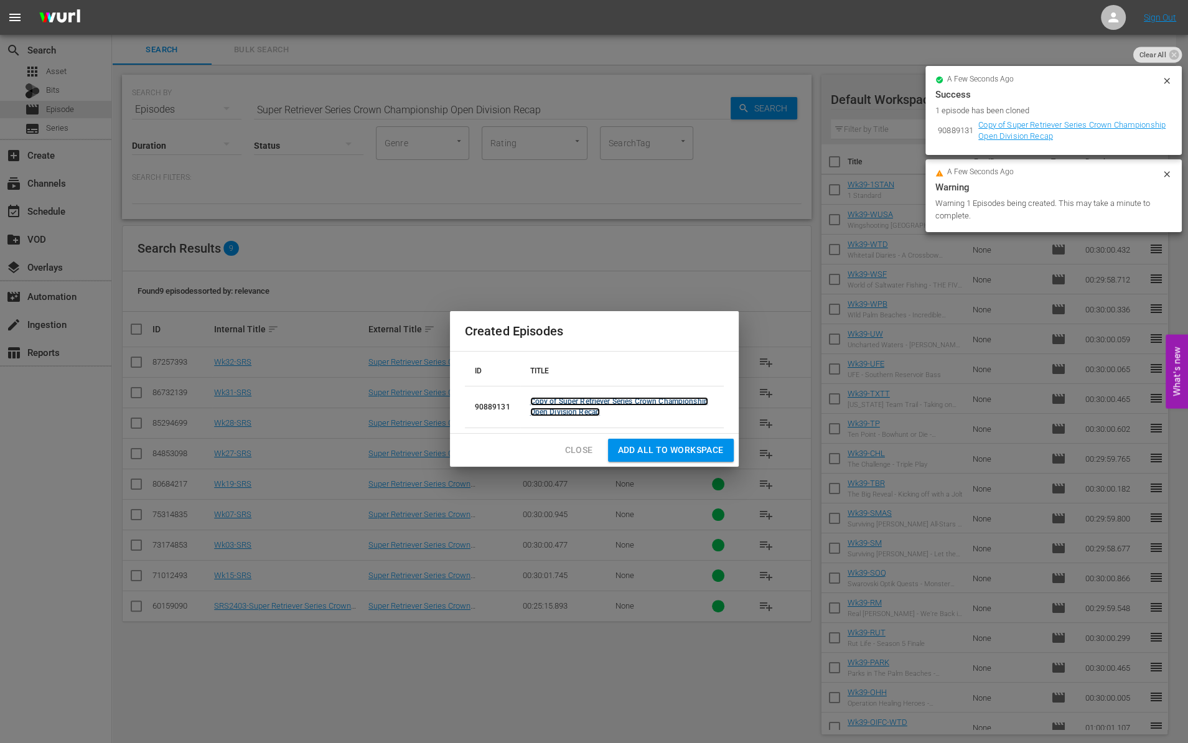
click at [591, 408] on link "Copy of Super Retriever Series Crown Championship Open Division Recap" at bounding box center [619, 406] width 178 height 19
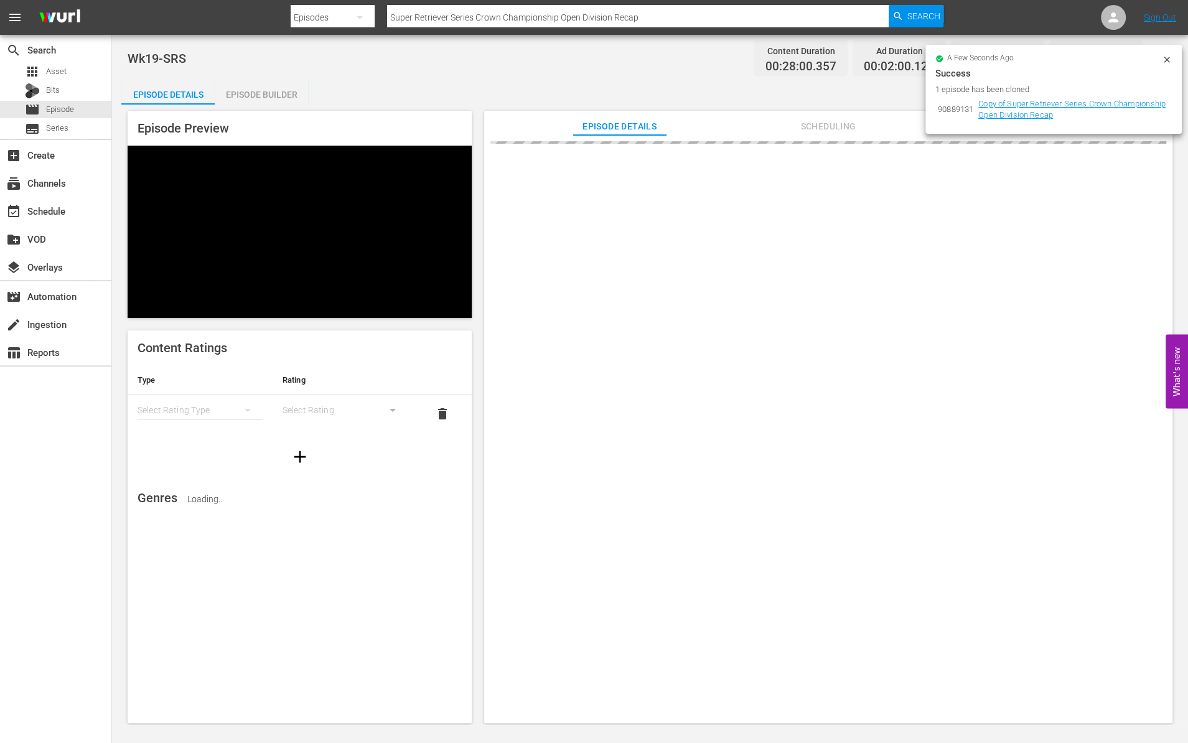
click at [1167, 57] on icon at bounding box center [1167, 60] width 10 height 10
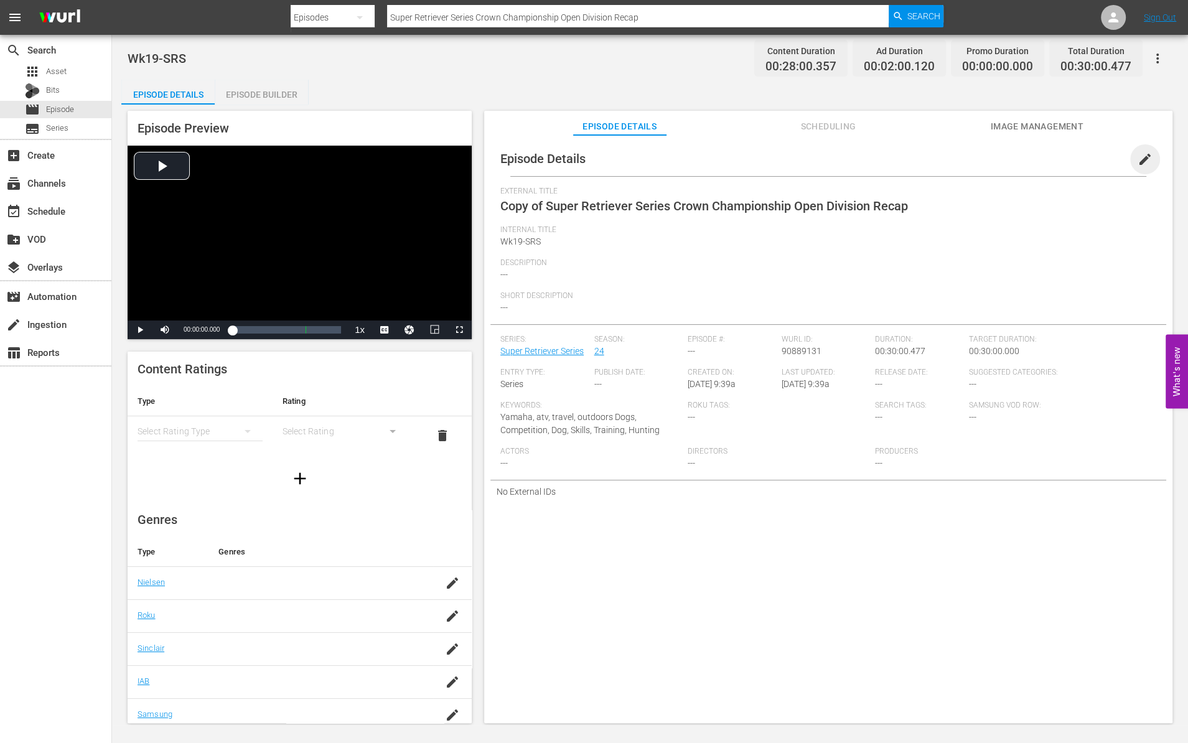
click at [1137, 159] on span "edit" at bounding box center [1144, 159] width 15 height 15
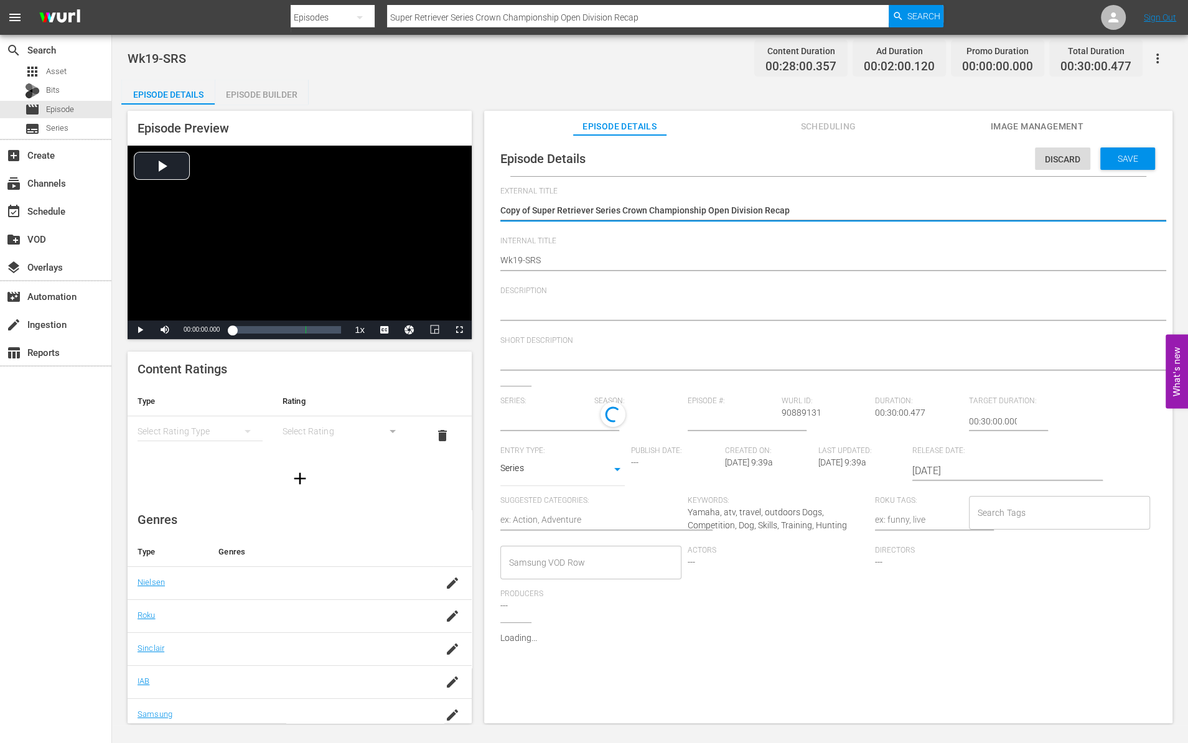
type input "Super Retriever Series"
click at [532, 210] on textarea "Copy of Super Retriever Series Crown Championship Open Division Recap" at bounding box center [825, 211] width 650 height 15
type textarea "Copy ofSuper Retriever Series Crown Championship Open Division Recap"
type textarea "Copy oSuper Retriever Series Crown Championship Open Division Recap"
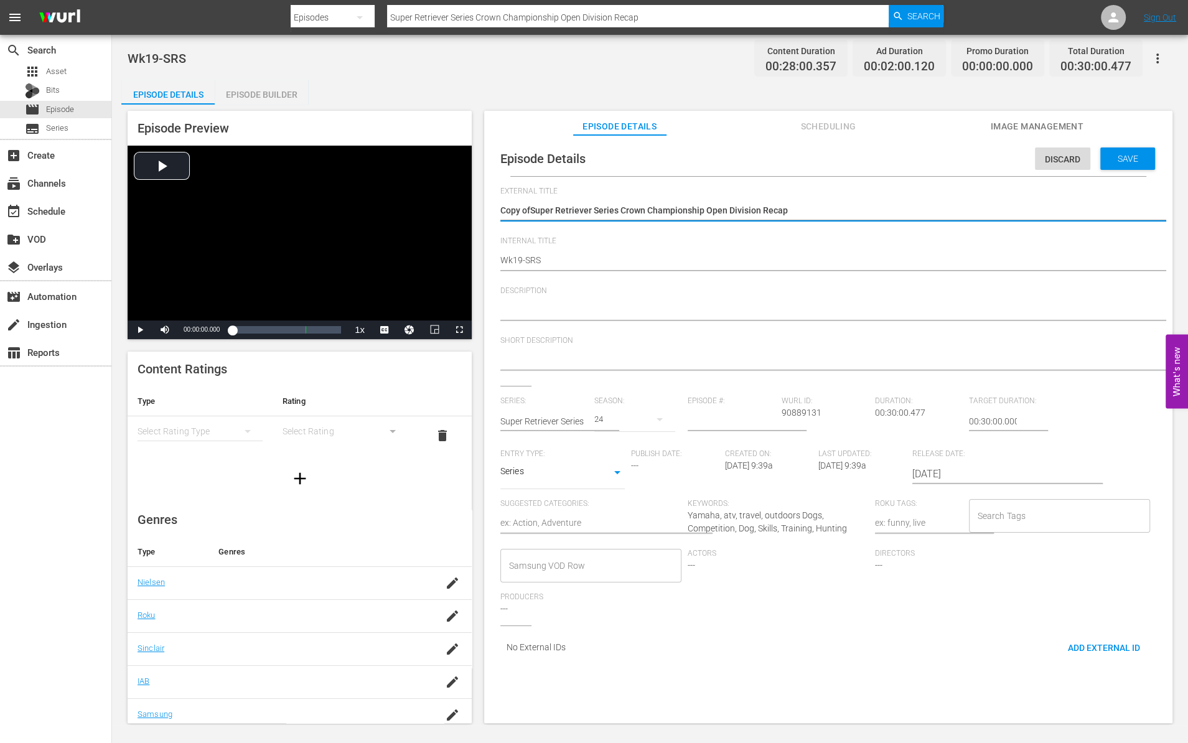
type textarea "Copy oSuper Retriever Series Crown Championship Open Division Recap"
type textarea "Copy Super Retriever Series Crown Championship Open Division Recap"
type textarea "CopySuper Retriever Series Crown Championship Open Division Recap"
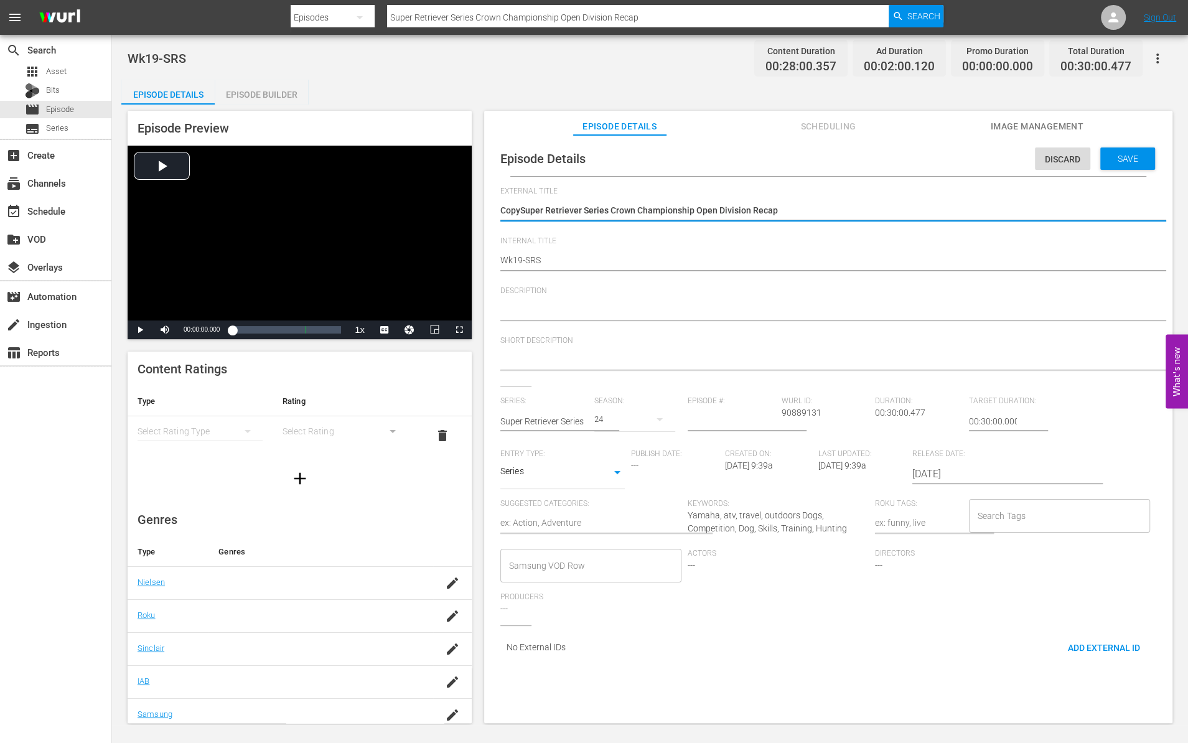
type textarea "CopSuper Retriever Series Crown Championship Open Division Recap"
type textarea "CoSuper Retriever Series Crown Championship Open Division Recap"
type textarea "CSuper Retriever Series Crown Championship Open Division Recap"
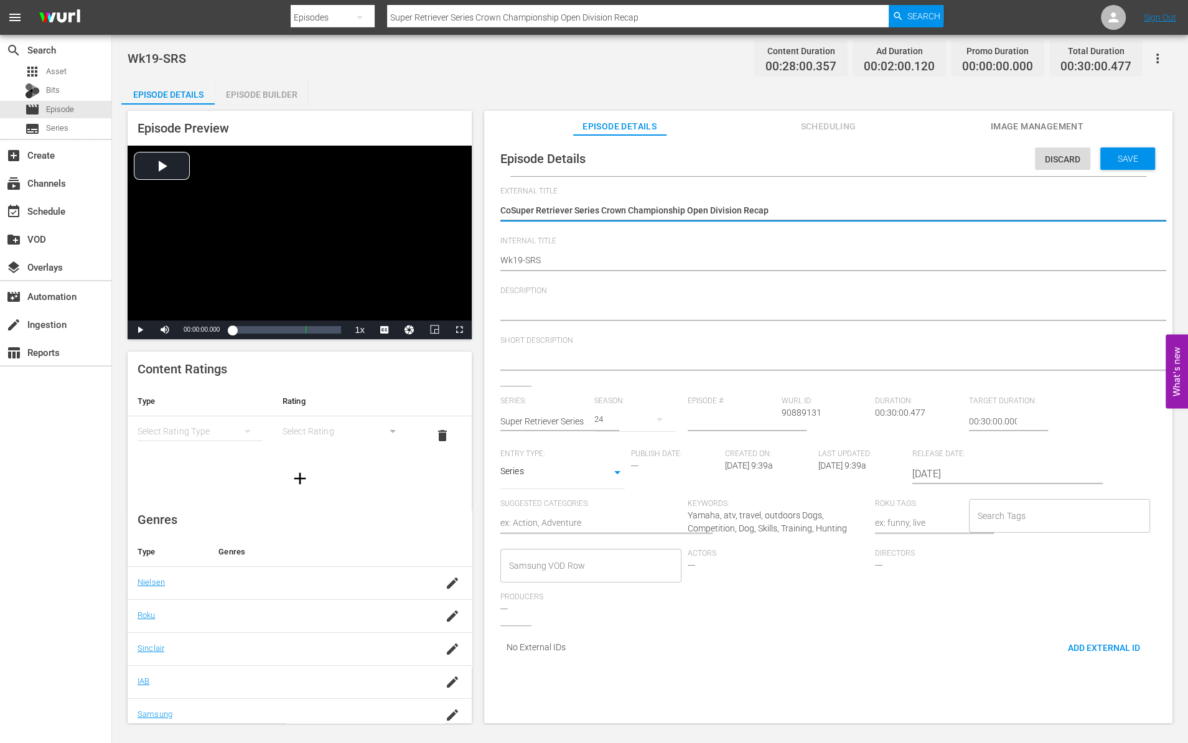
type textarea "CSuper Retriever Series Crown Championship Open Division Recap"
type textarea "Super Retriever Series Crown Championship Open Division Recap"
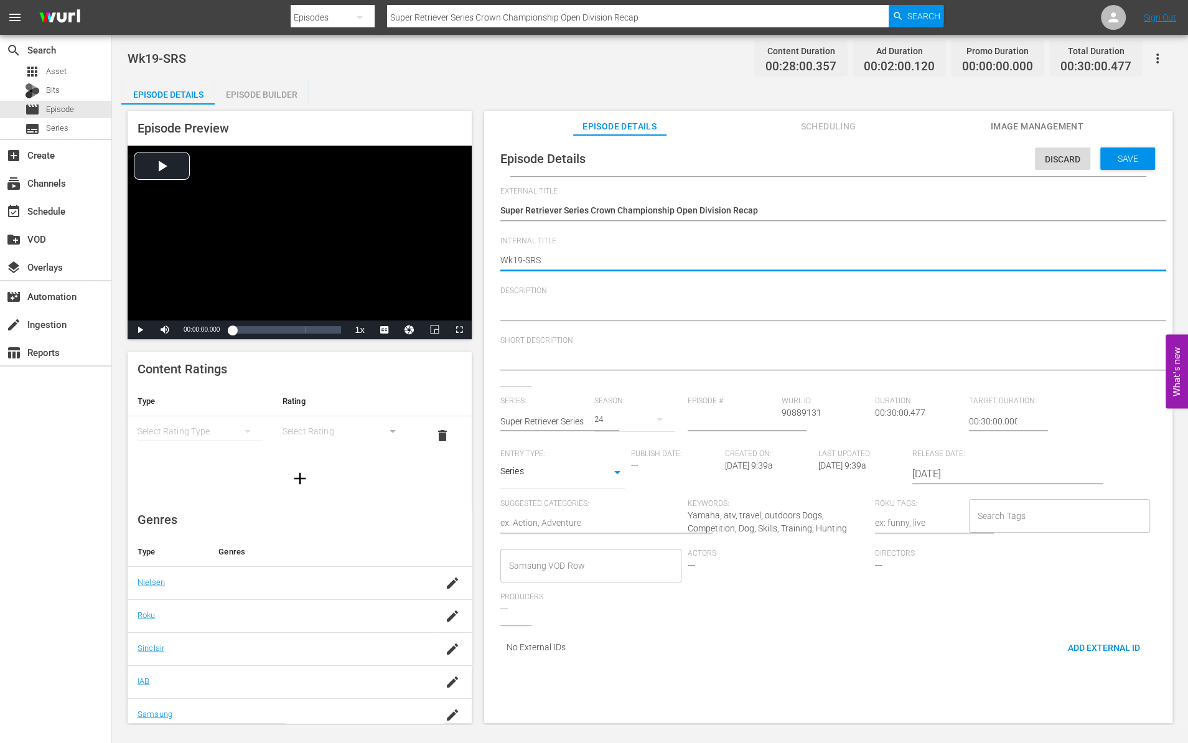
type textarea "Wk9-SRS"
type textarea "Wk39-SRS"
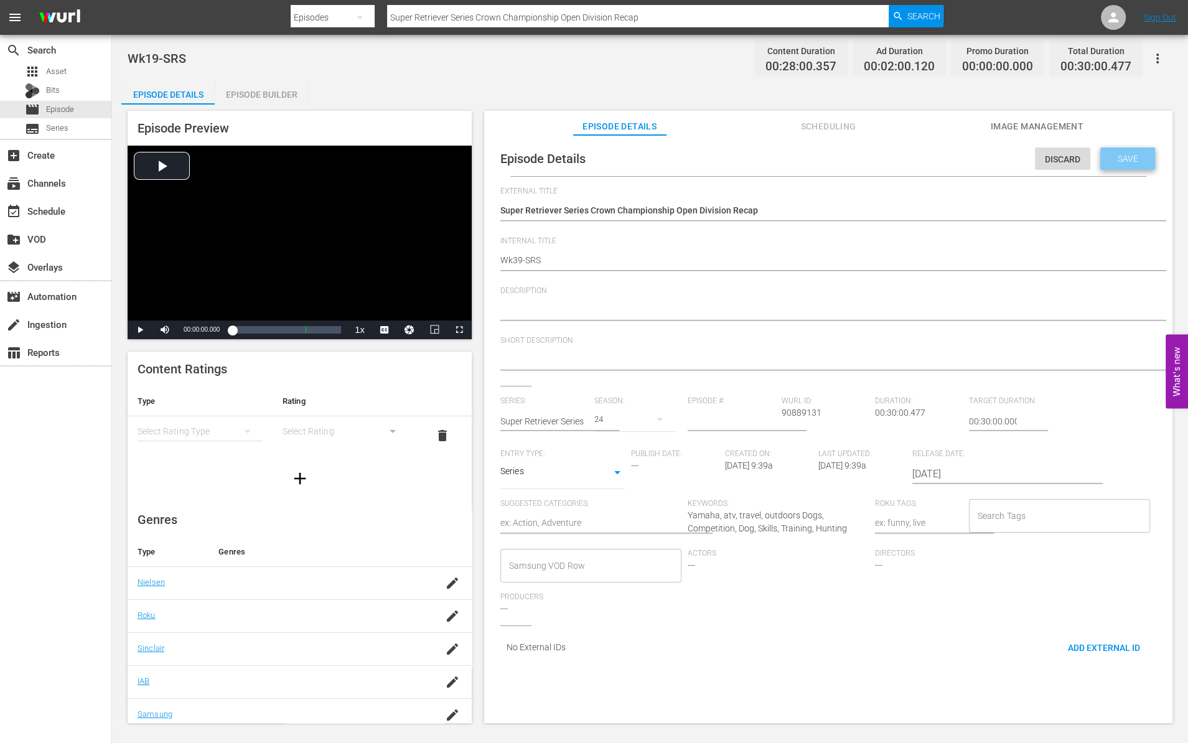
click at [1132, 162] on span "Save" at bounding box center [1128, 159] width 40 height 10
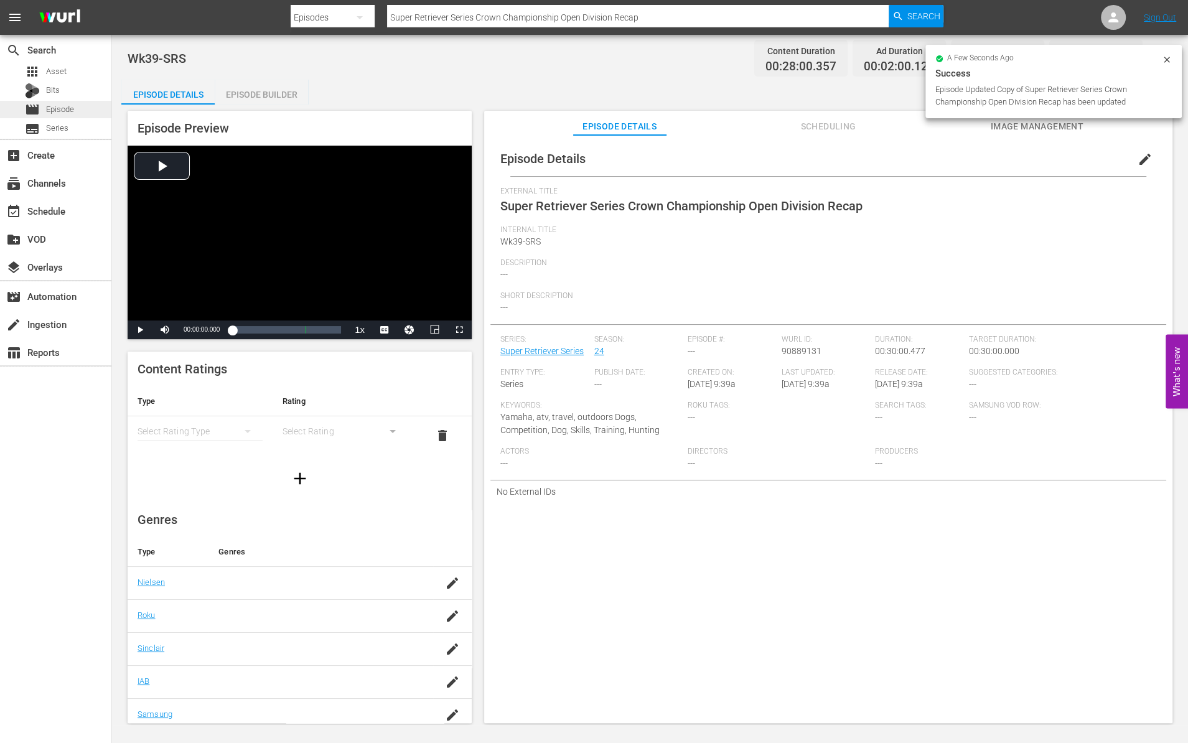
click at [69, 113] on span "Episode" at bounding box center [60, 109] width 28 height 12
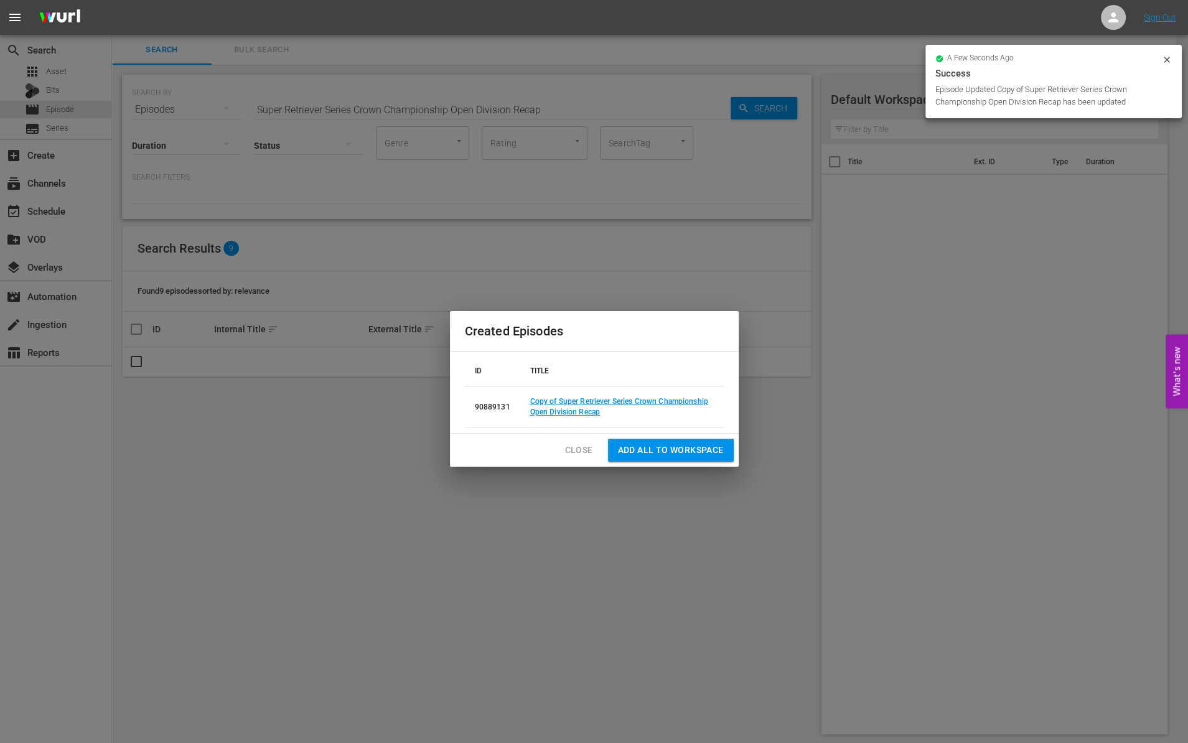
click at [574, 446] on span "Close" at bounding box center [579, 450] width 28 height 16
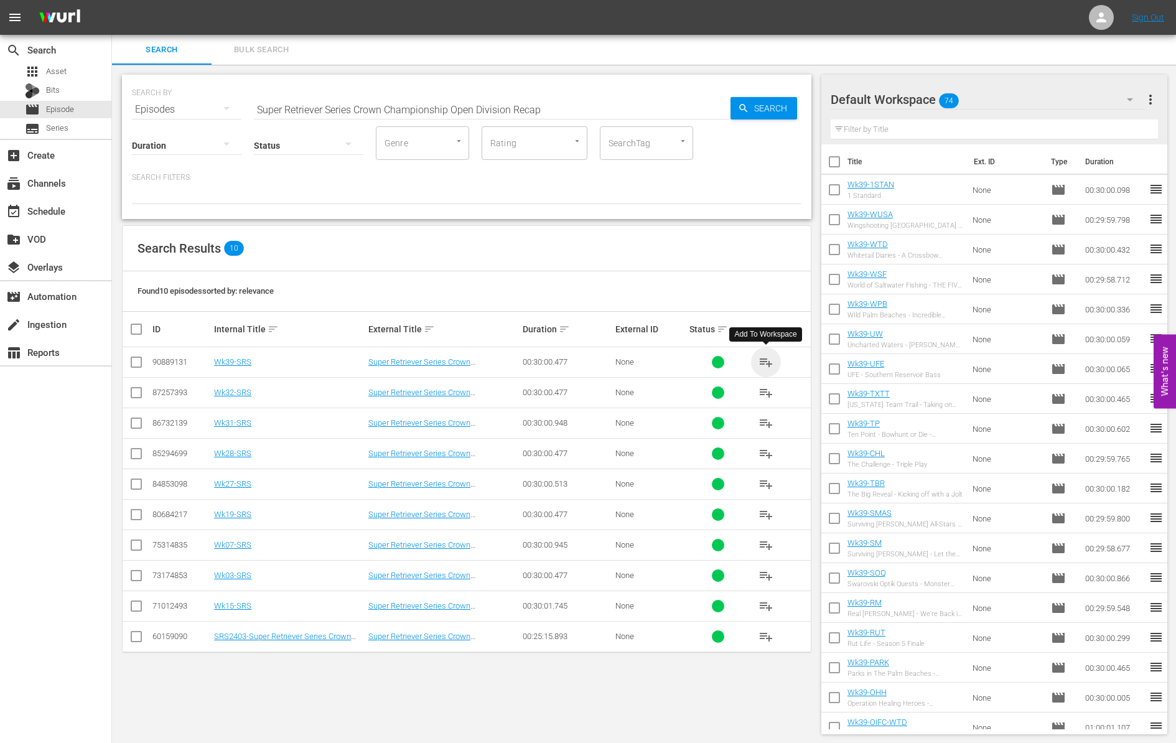
click at [765, 361] on span "playlist_add" at bounding box center [766, 362] width 15 height 15
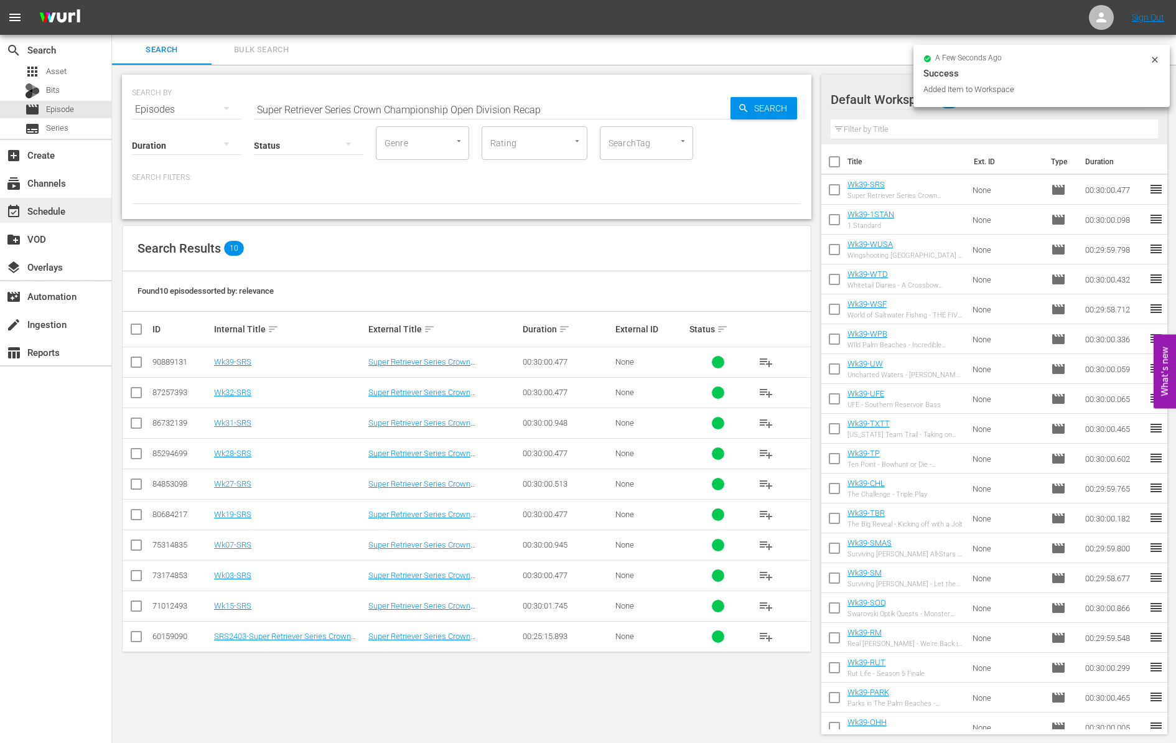
click at [65, 205] on div "event_available Schedule" at bounding box center [35, 208] width 70 height 11
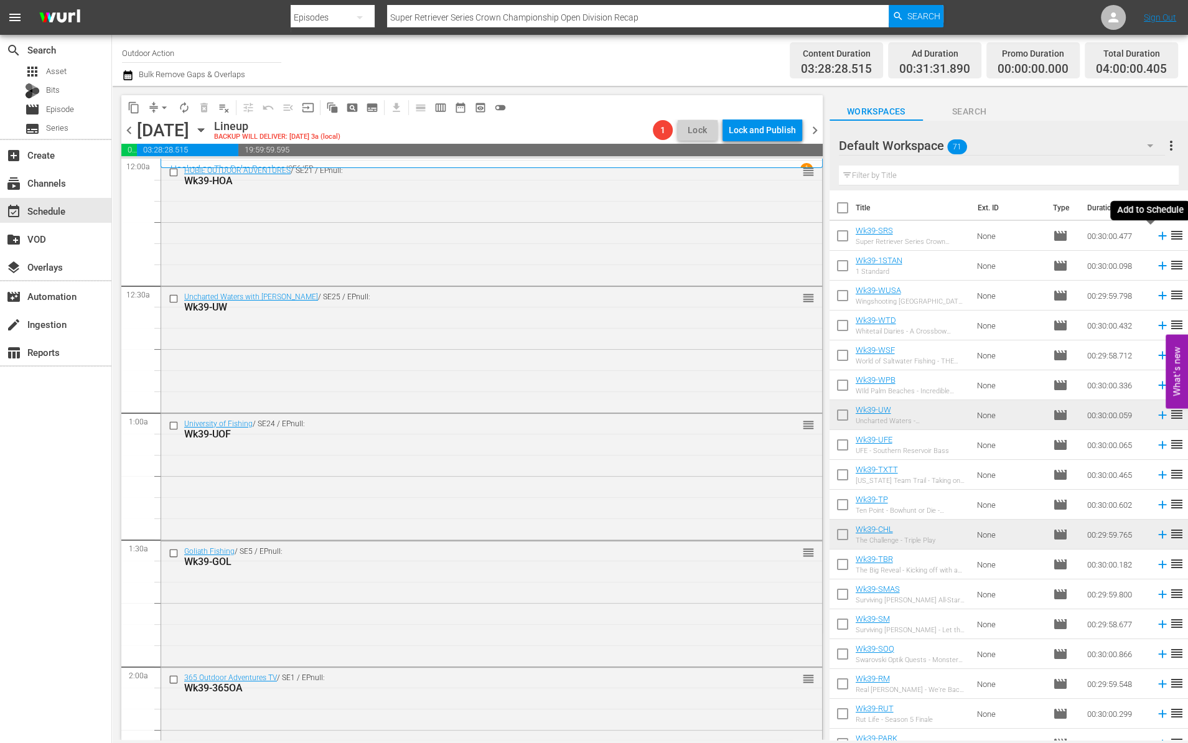
click at [1156, 234] on icon at bounding box center [1163, 236] width 14 height 14
click at [1016, 170] on input "text" at bounding box center [1009, 176] width 340 height 20
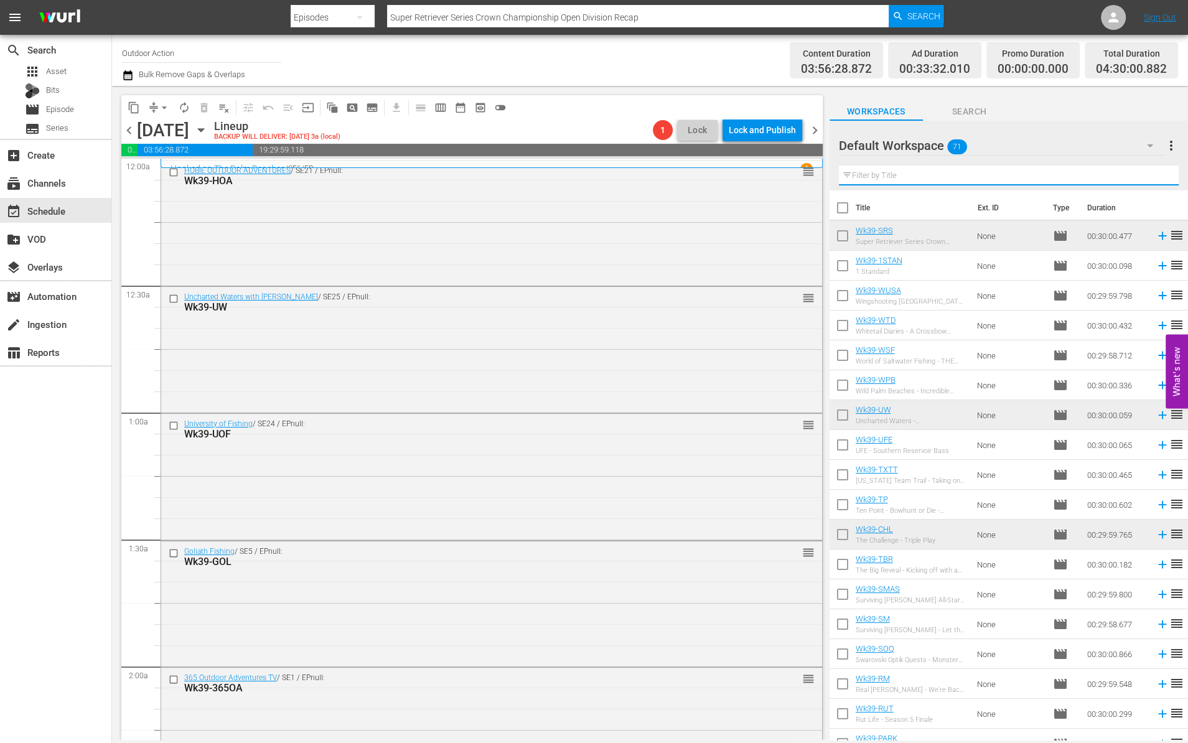
click at [1016, 170] on input "text" at bounding box center [1009, 176] width 340 height 20
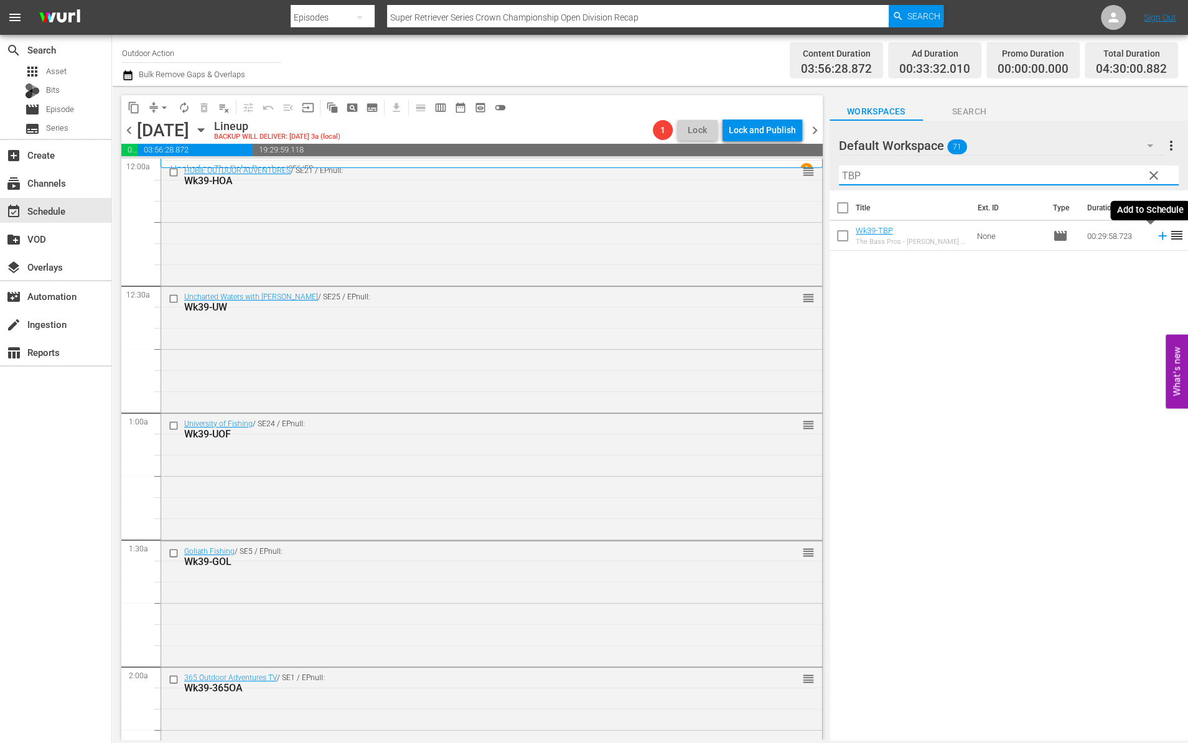
click at [1158, 238] on icon at bounding box center [1162, 236] width 8 height 8
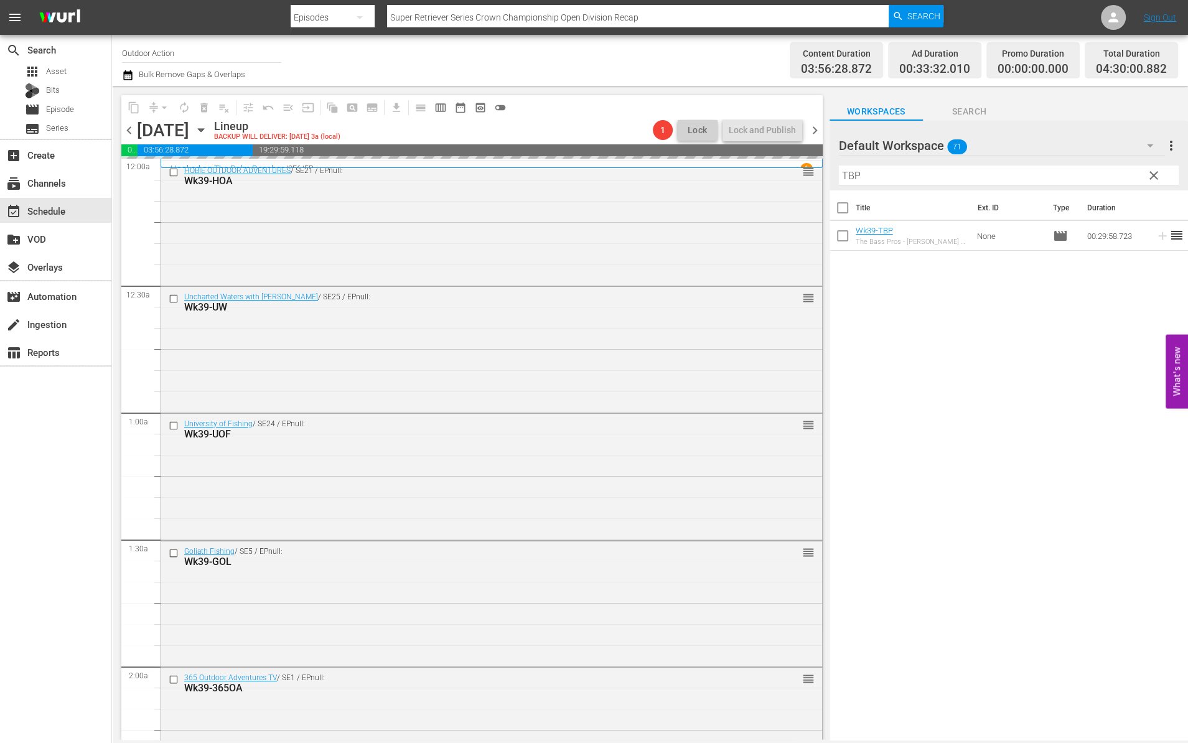
click at [1078, 180] on input "TBP" at bounding box center [1009, 176] width 340 height 20
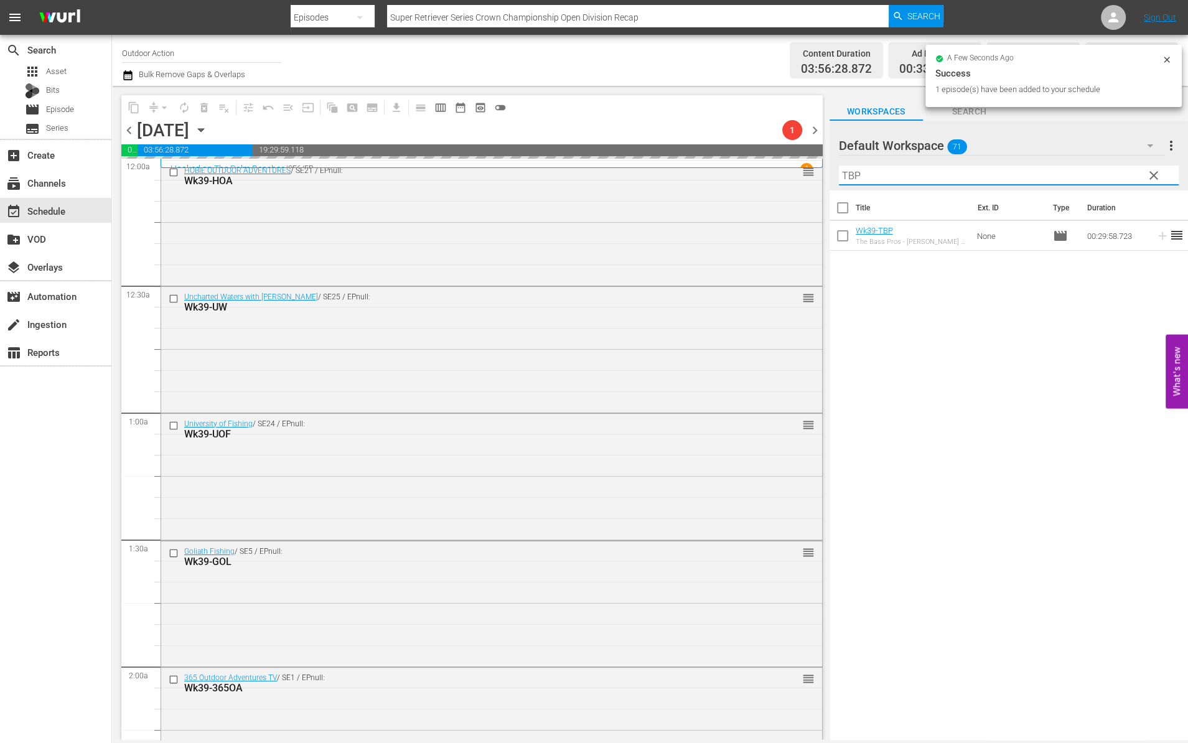
click at [1078, 180] on input "TBP" at bounding box center [1009, 176] width 340 height 20
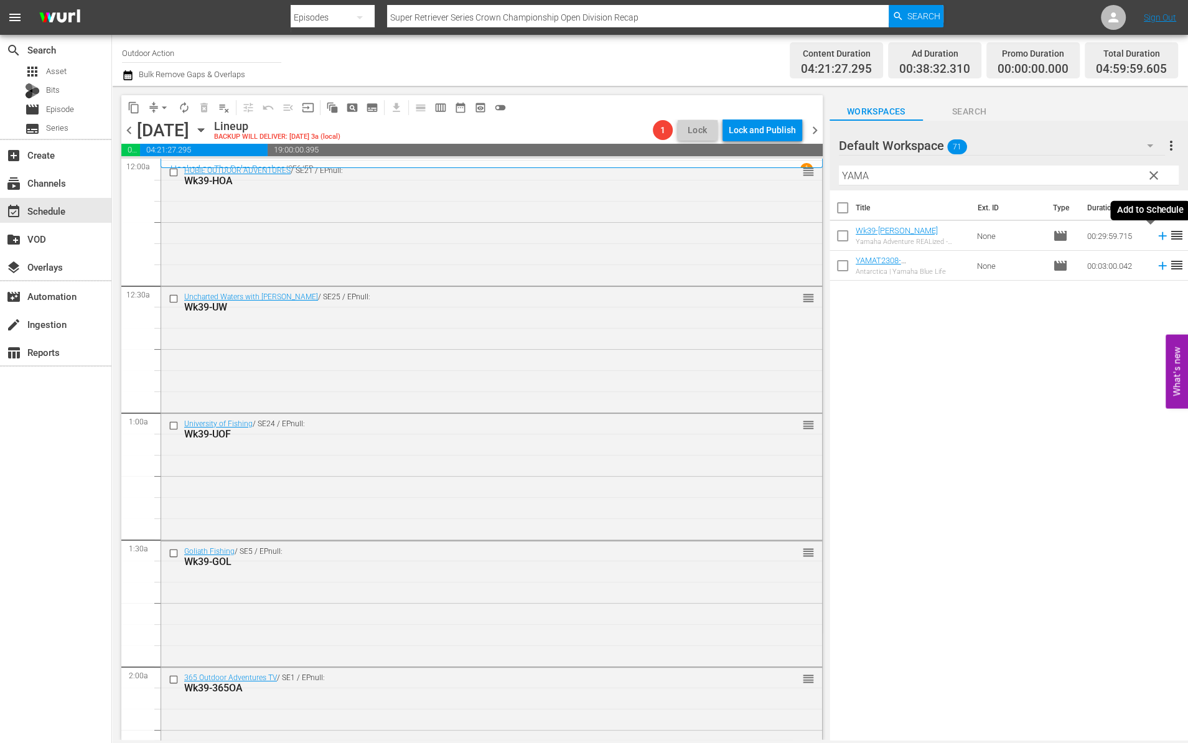
click at [1156, 230] on icon at bounding box center [1163, 236] width 14 height 14
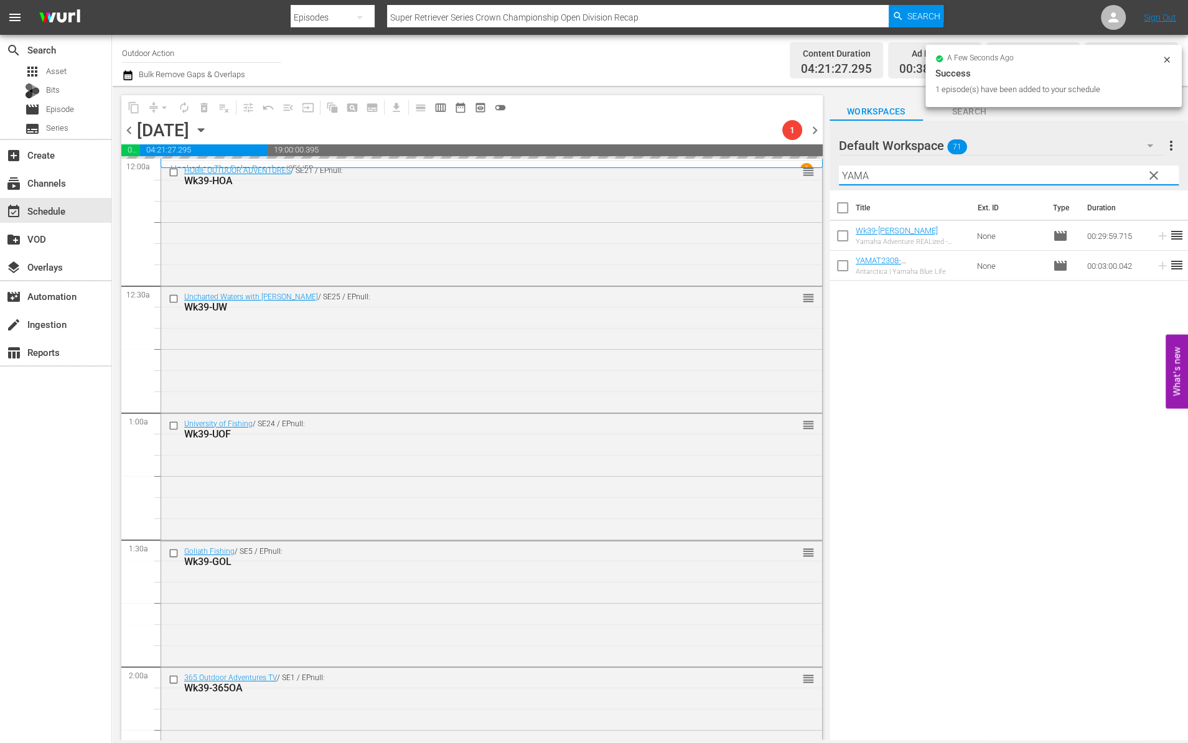
click at [1057, 178] on input "YAMA" at bounding box center [1009, 176] width 340 height 20
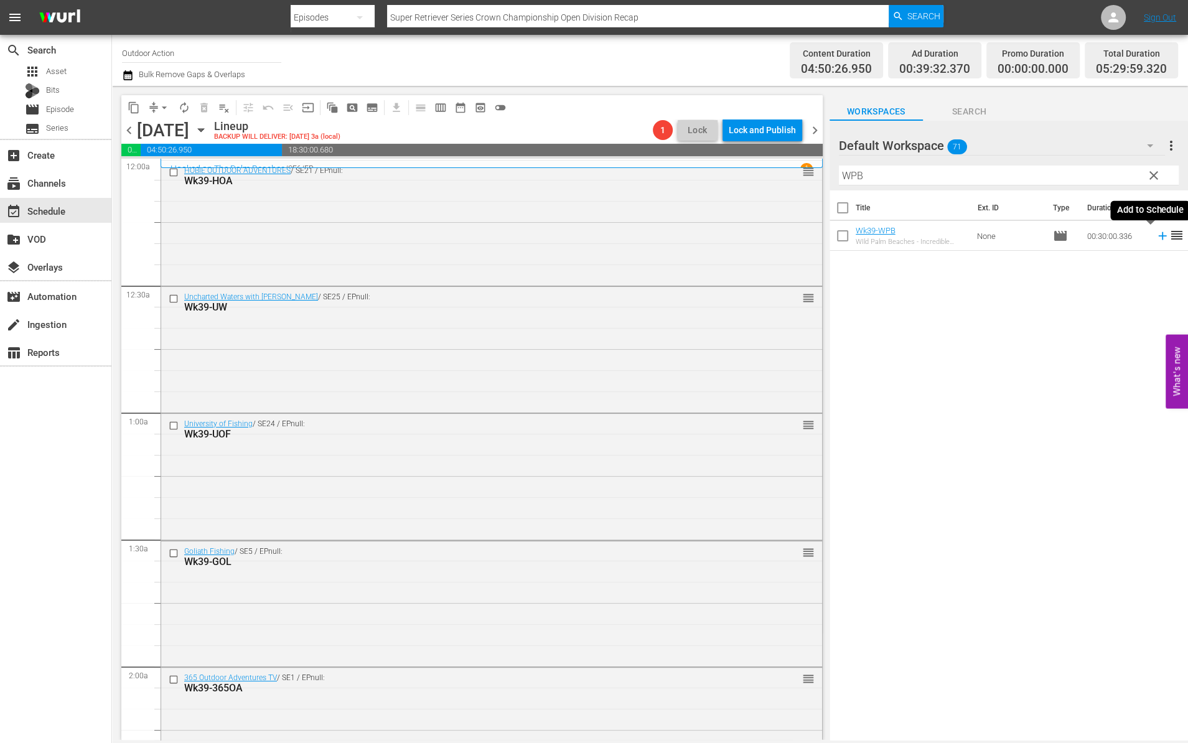
click at [1156, 240] on icon at bounding box center [1163, 236] width 14 height 14
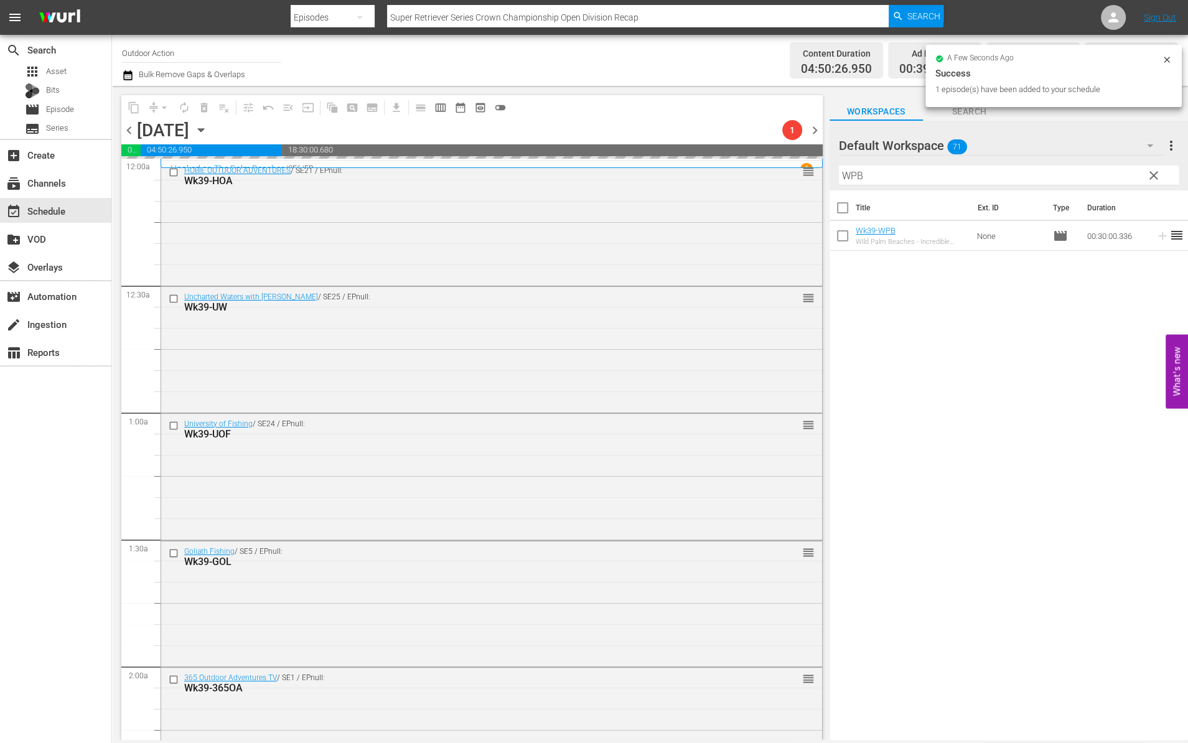
click at [1046, 172] on input "WPB" at bounding box center [1009, 176] width 340 height 20
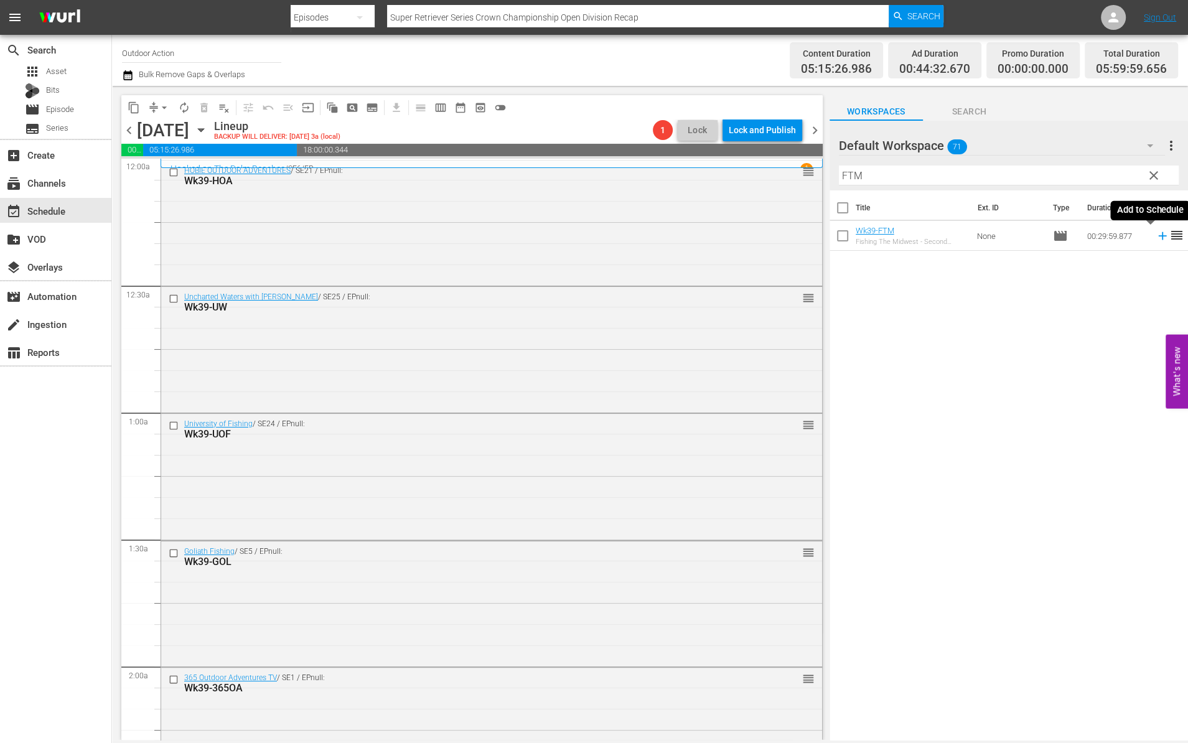
click at [1156, 236] on icon at bounding box center [1163, 236] width 14 height 14
click at [1102, 177] on input "FTM" at bounding box center [1009, 176] width 340 height 20
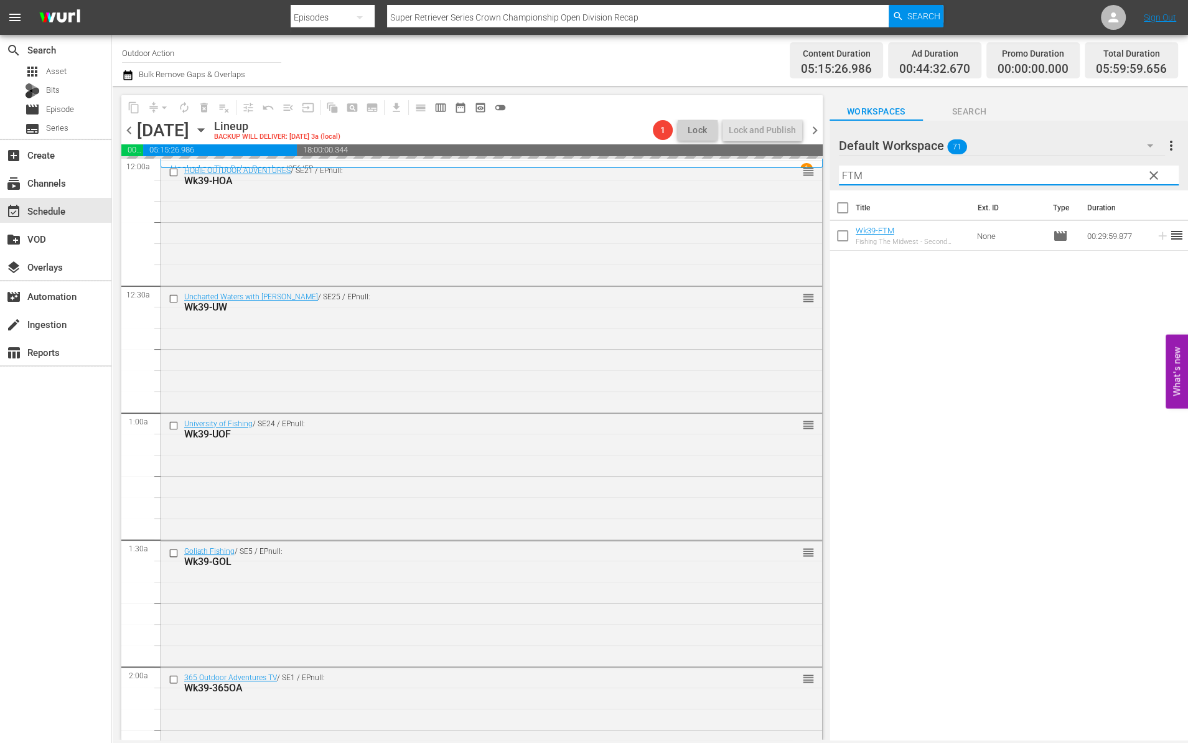
click at [1102, 177] on input "FTM" at bounding box center [1009, 176] width 340 height 20
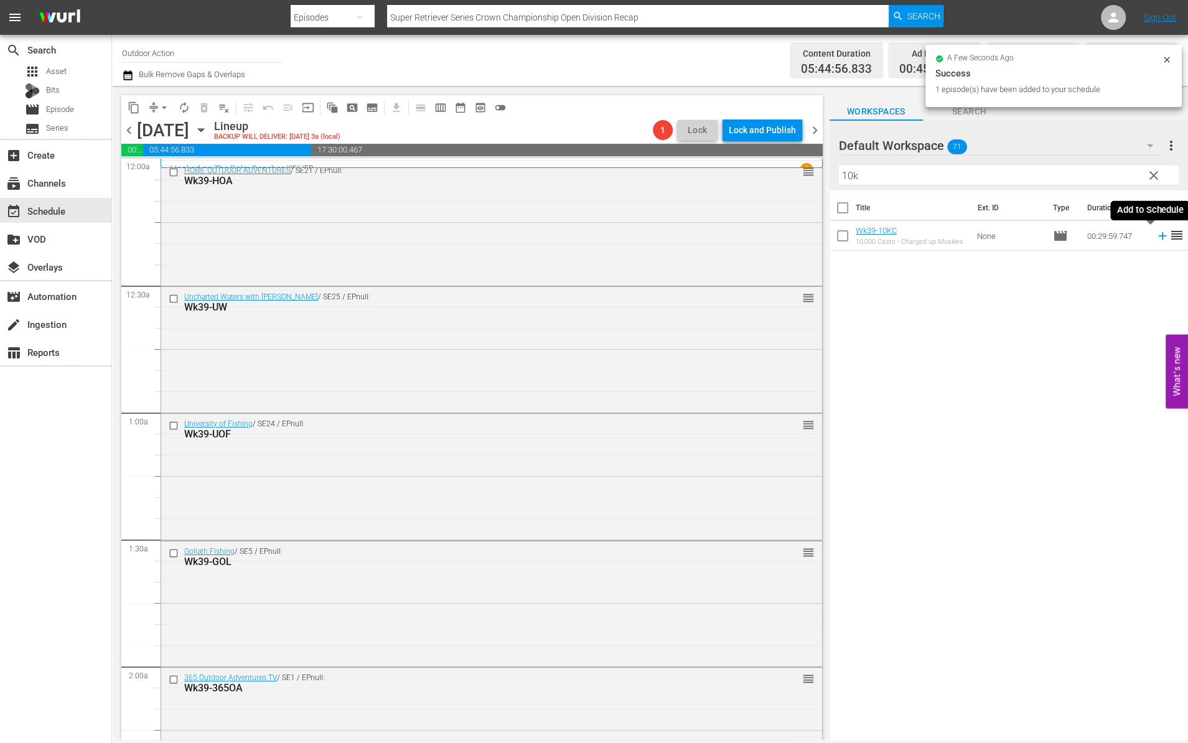
click at [1156, 236] on icon at bounding box center [1163, 236] width 14 height 14
click at [1107, 169] on input "10k" at bounding box center [1009, 176] width 340 height 20
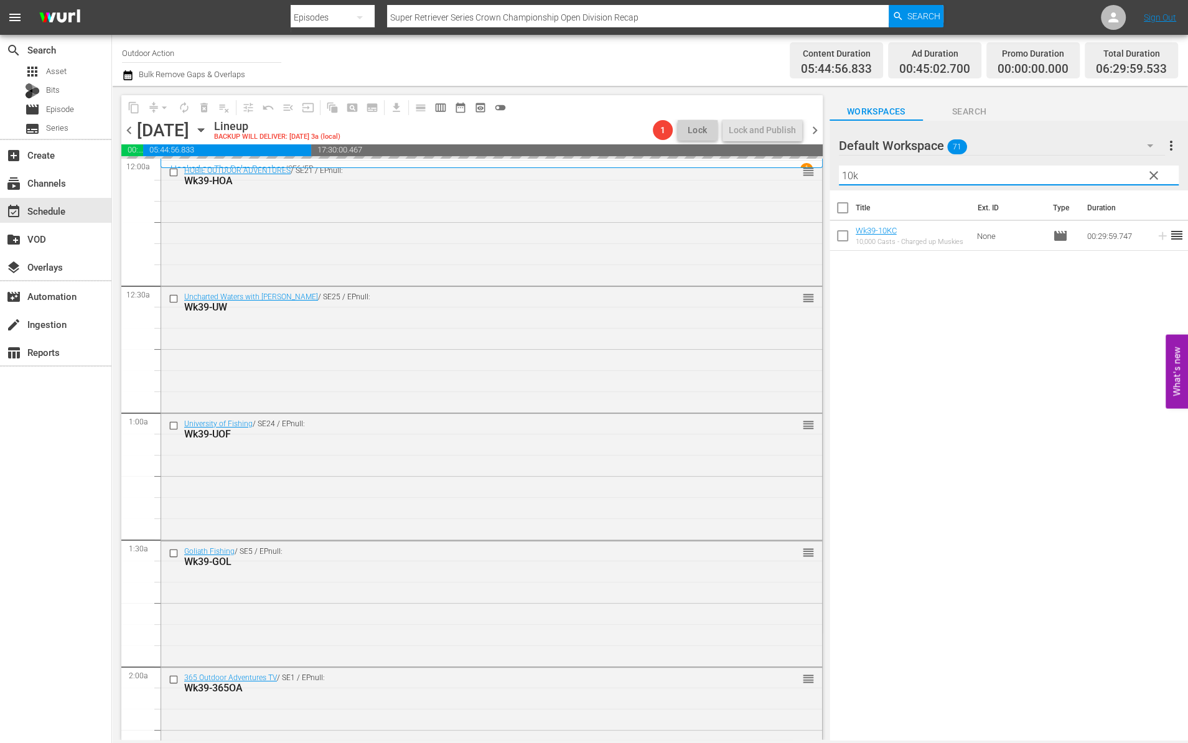
click at [1107, 169] on input "10k" at bounding box center [1009, 176] width 340 height 20
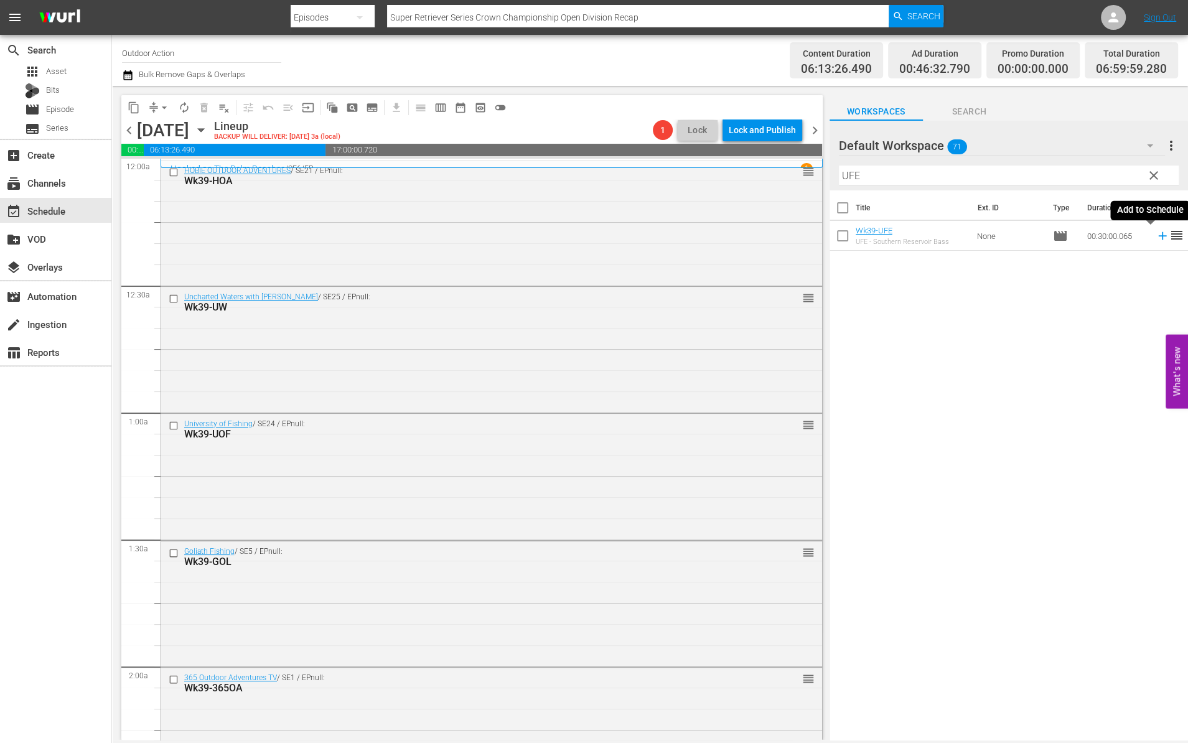
click at [1158, 237] on icon at bounding box center [1162, 236] width 8 height 8
click at [1100, 169] on input "UFE" at bounding box center [1009, 176] width 340 height 20
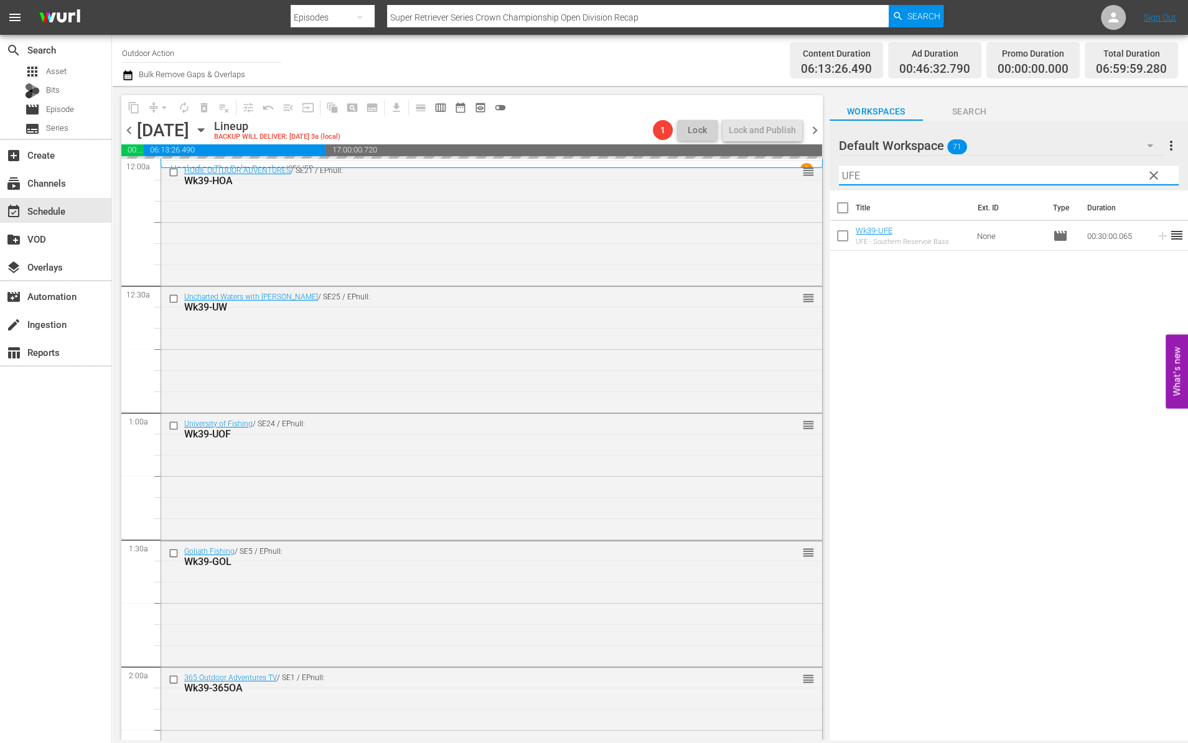
click at [1100, 169] on input "UFE" at bounding box center [1009, 176] width 340 height 20
click at [1156, 239] on icon at bounding box center [1163, 236] width 14 height 14
click at [1107, 175] on input "G3" at bounding box center [1009, 176] width 340 height 20
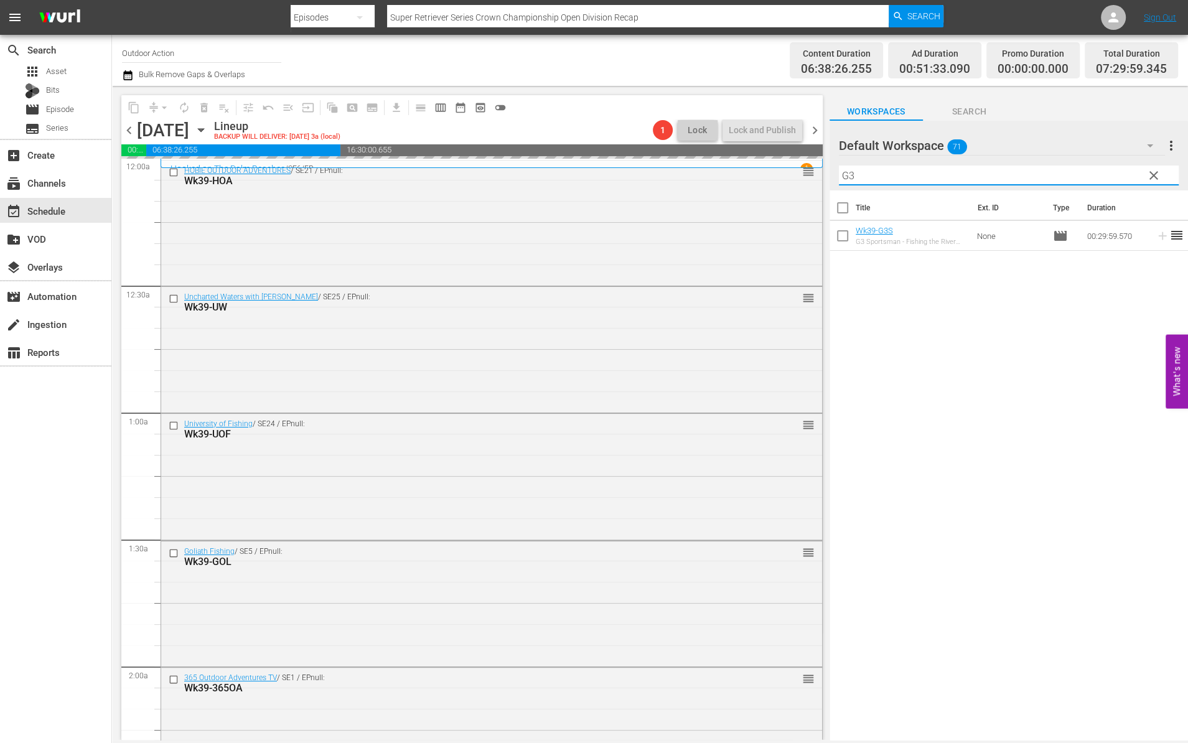
click at [1107, 175] on input "G3" at bounding box center [1009, 176] width 340 height 20
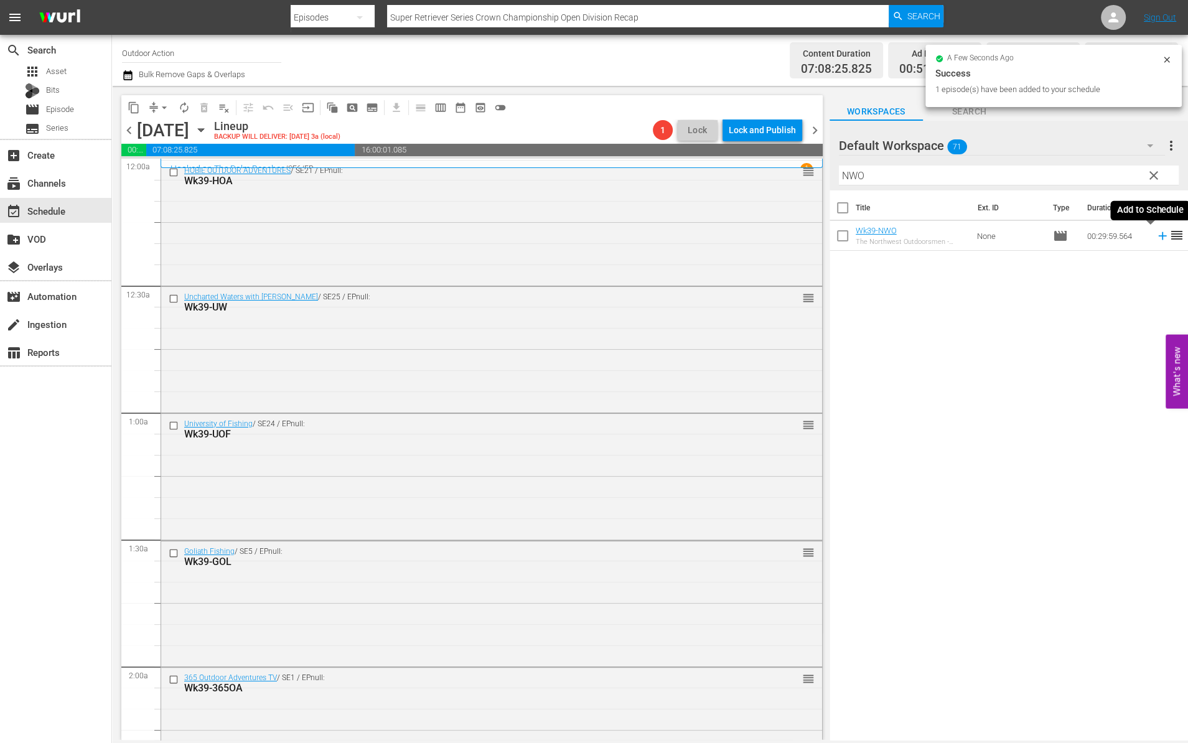
click at [1156, 236] on icon at bounding box center [1163, 236] width 14 height 14
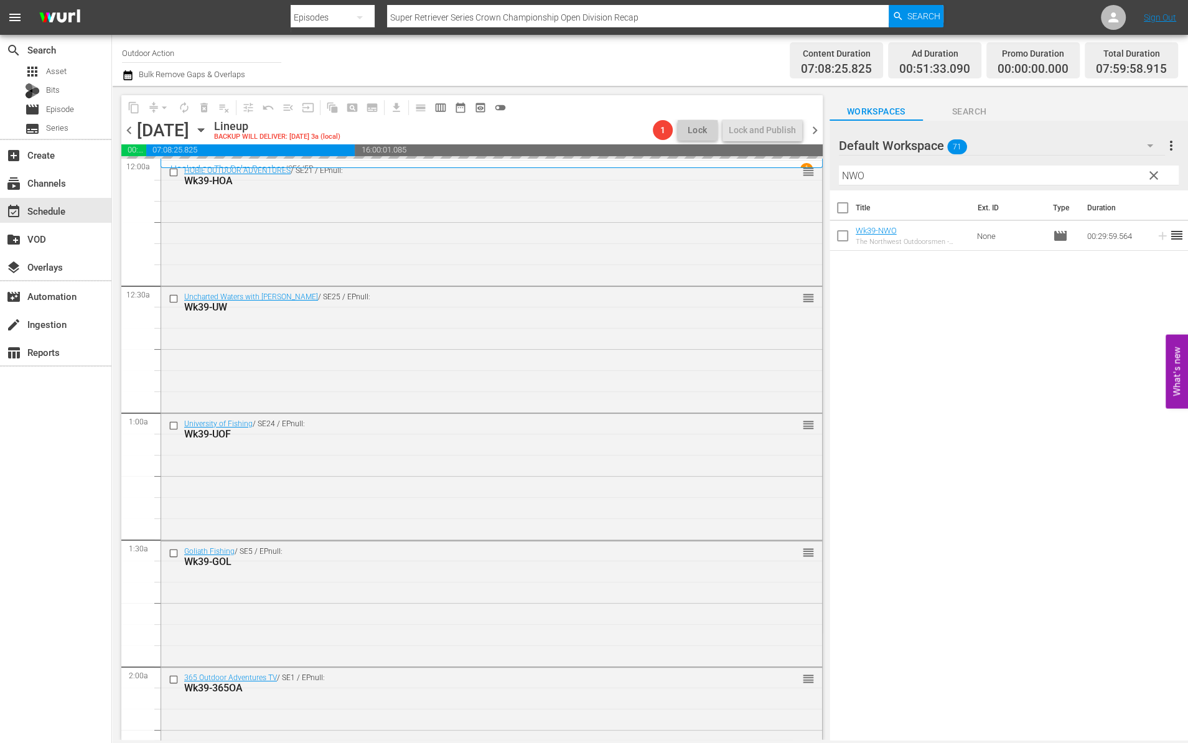
click at [1084, 175] on input "NWO" at bounding box center [1009, 176] width 340 height 20
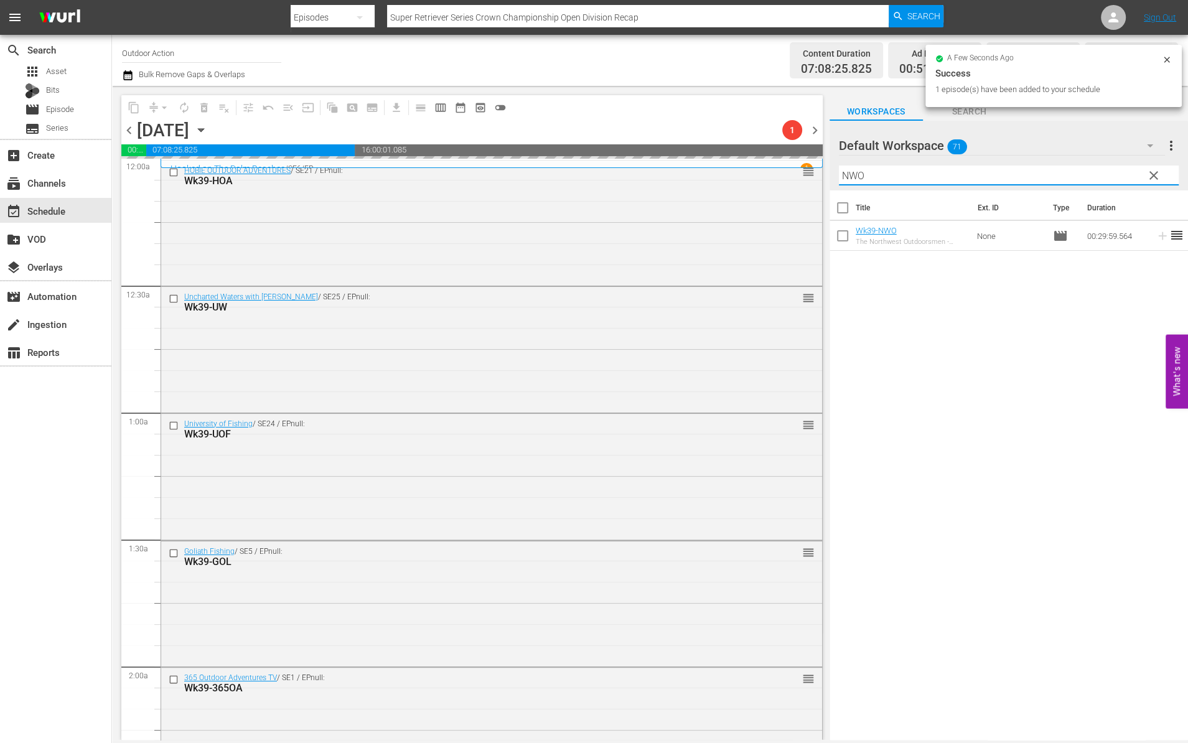
click at [1084, 175] on input "NWO" at bounding box center [1009, 176] width 340 height 20
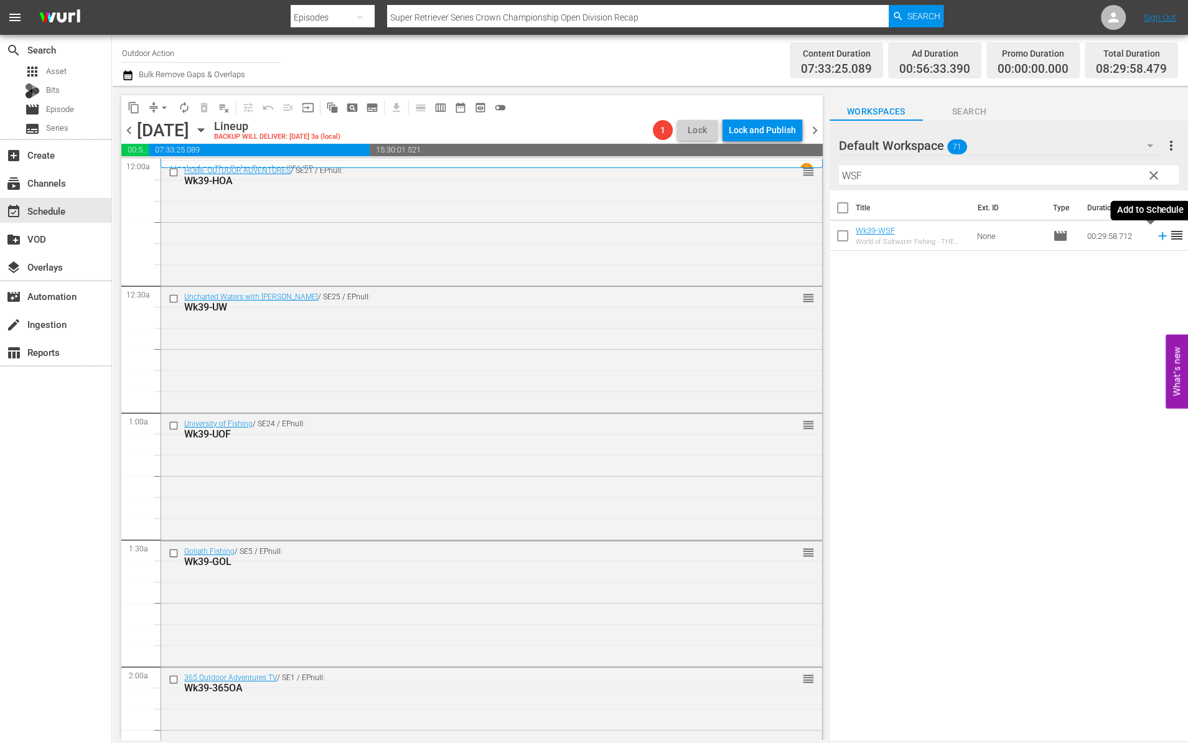
click at [1158, 235] on icon at bounding box center [1162, 236] width 8 height 8
click at [1096, 178] on input "WSF" at bounding box center [1009, 176] width 340 height 20
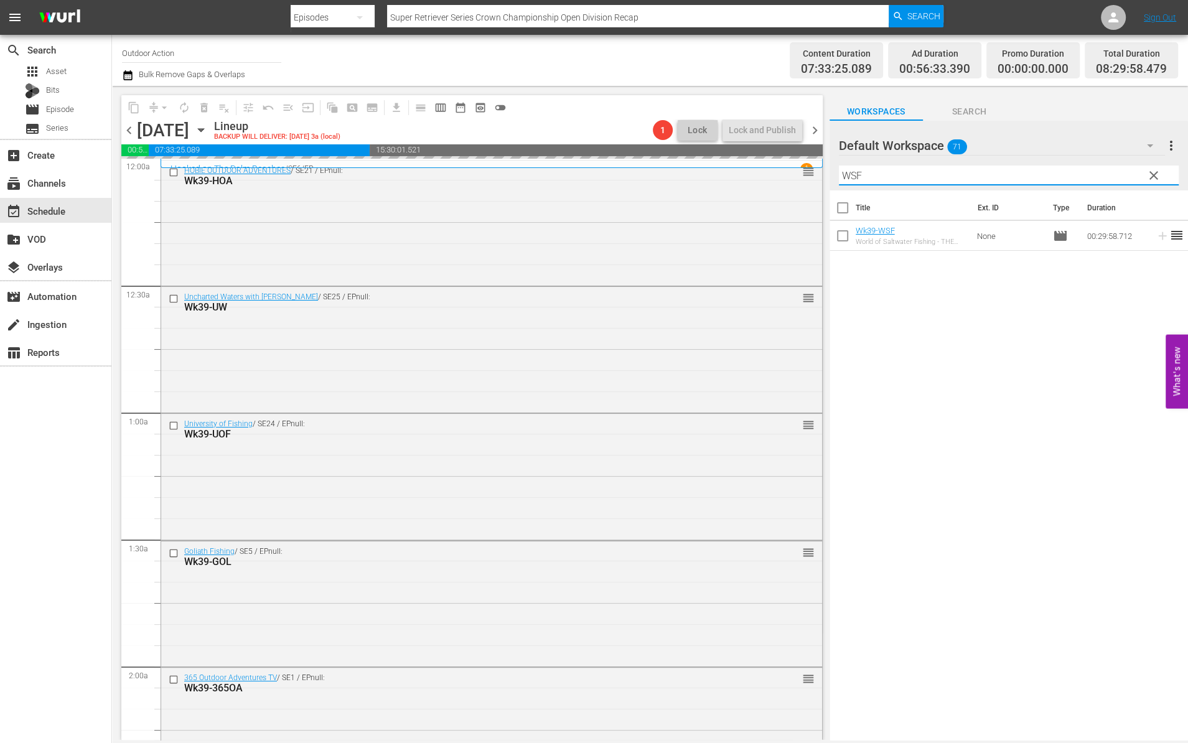
click at [1096, 178] on input "WSF" at bounding box center [1009, 176] width 340 height 20
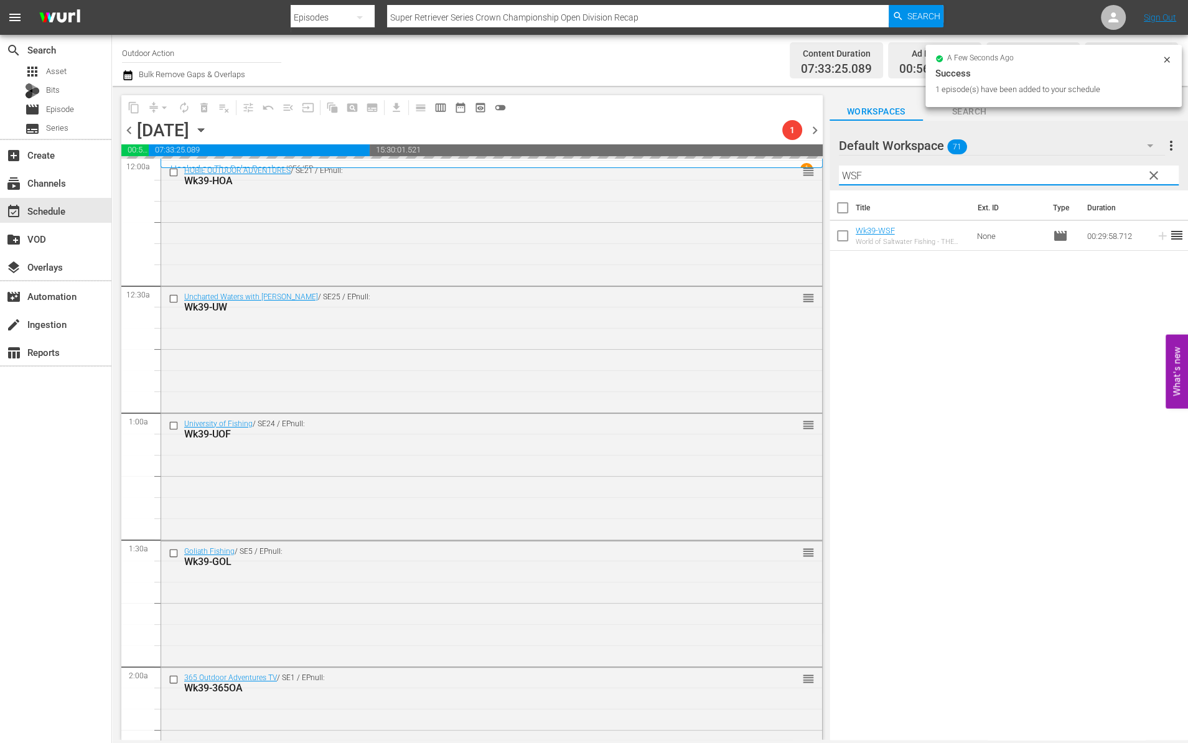
click at [1096, 178] on input "WSF" at bounding box center [1009, 176] width 340 height 20
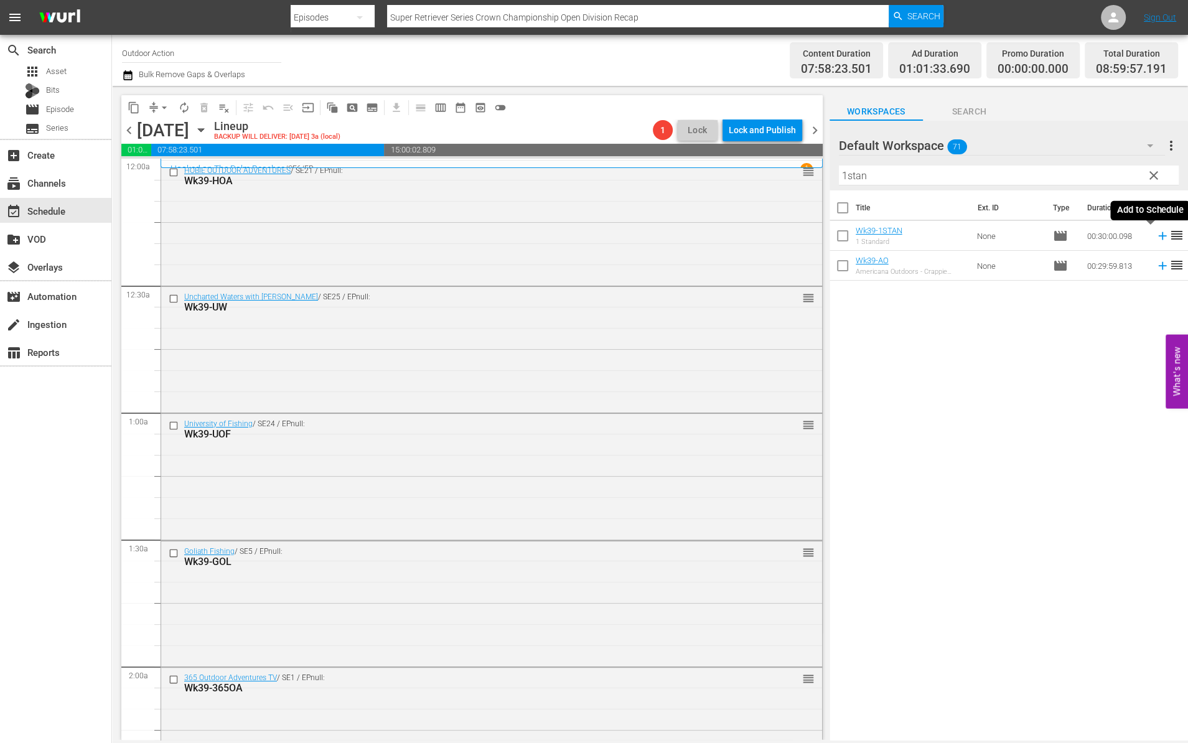
click at [1156, 238] on icon at bounding box center [1163, 236] width 14 height 14
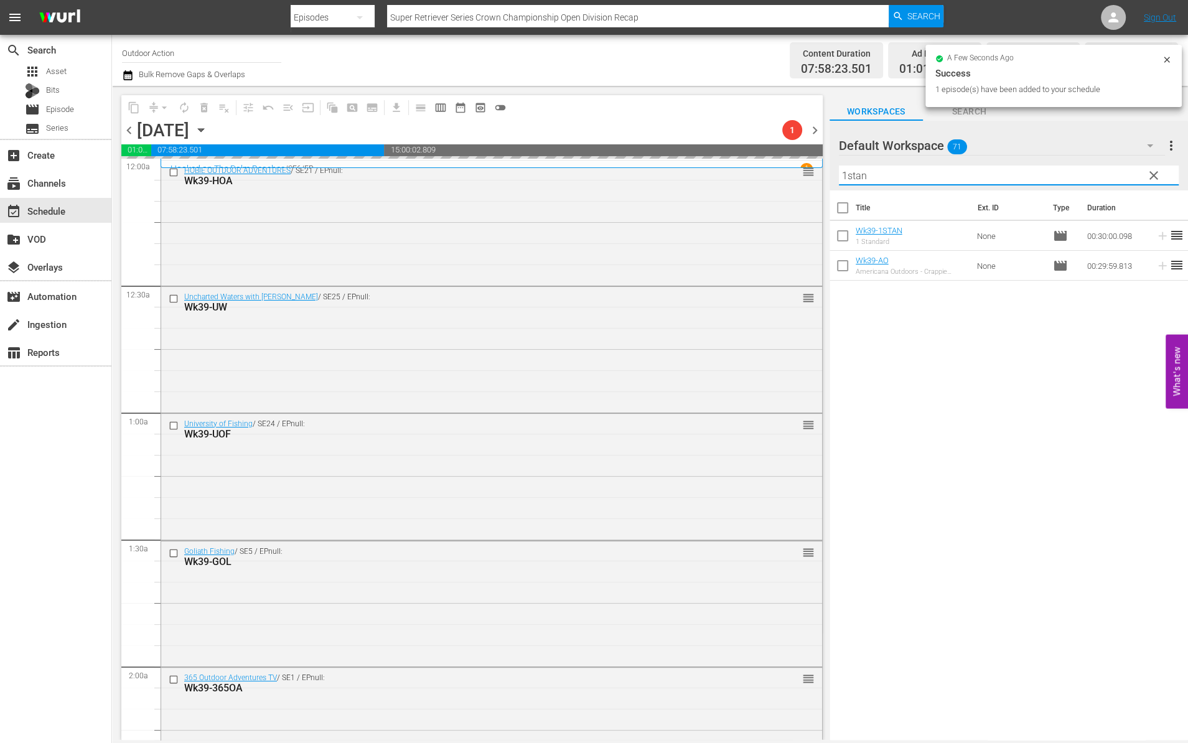
click at [1112, 166] on input "1stan" at bounding box center [1009, 176] width 340 height 20
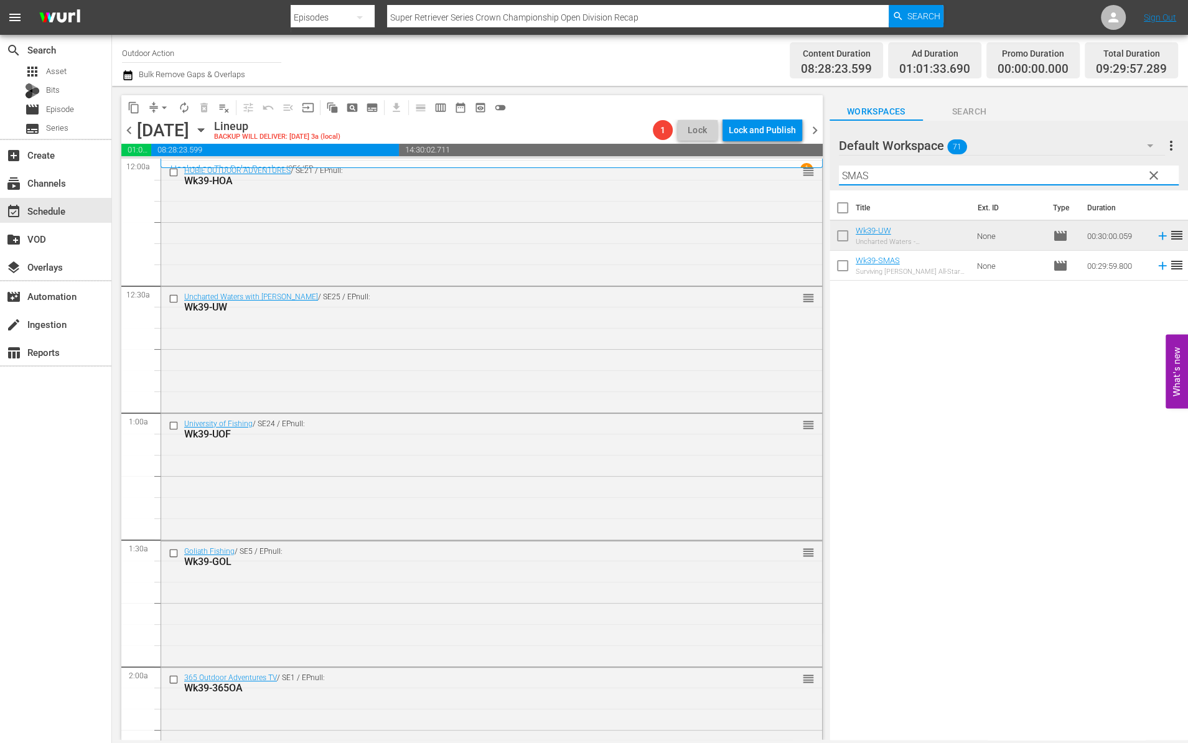
click at [1156, 268] on icon at bounding box center [1163, 266] width 14 height 14
click at [1103, 177] on input "SMAS" at bounding box center [1009, 176] width 340 height 20
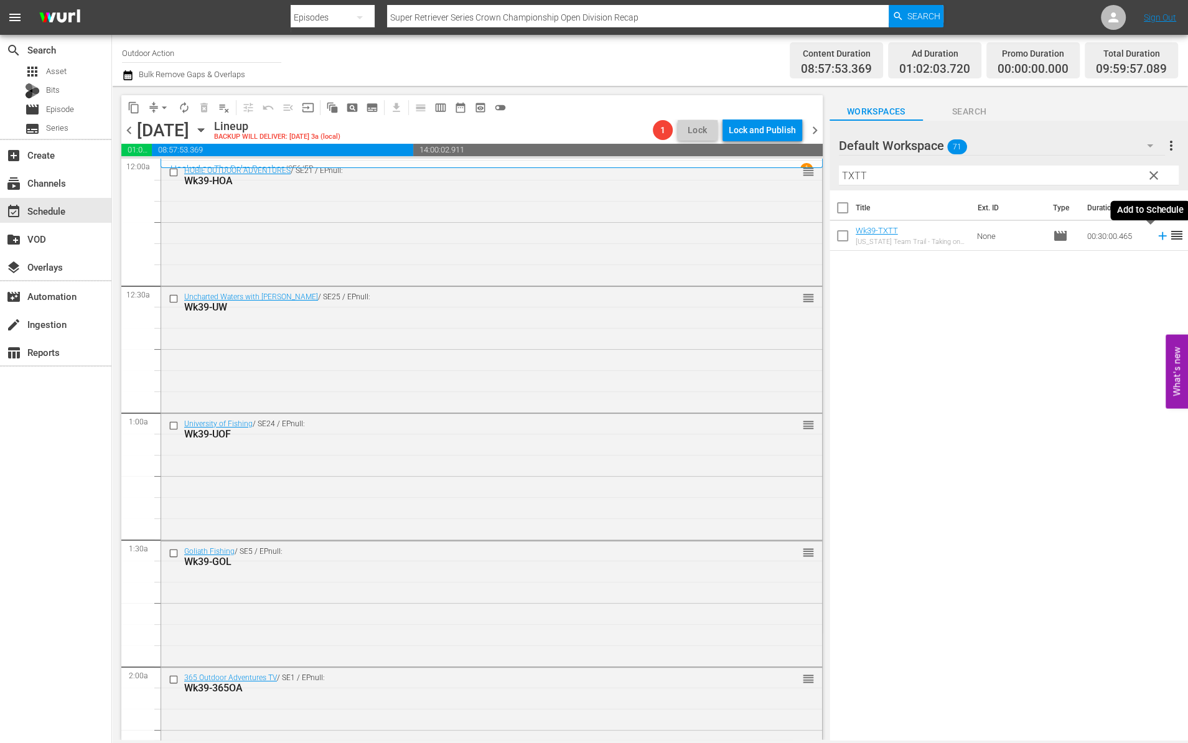
click at [1156, 236] on icon at bounding box center [1163, 236] width 14 height 14
click at [1091, 169] on input "TXTT" at bounding box center [1009, 176] width 340 height 20
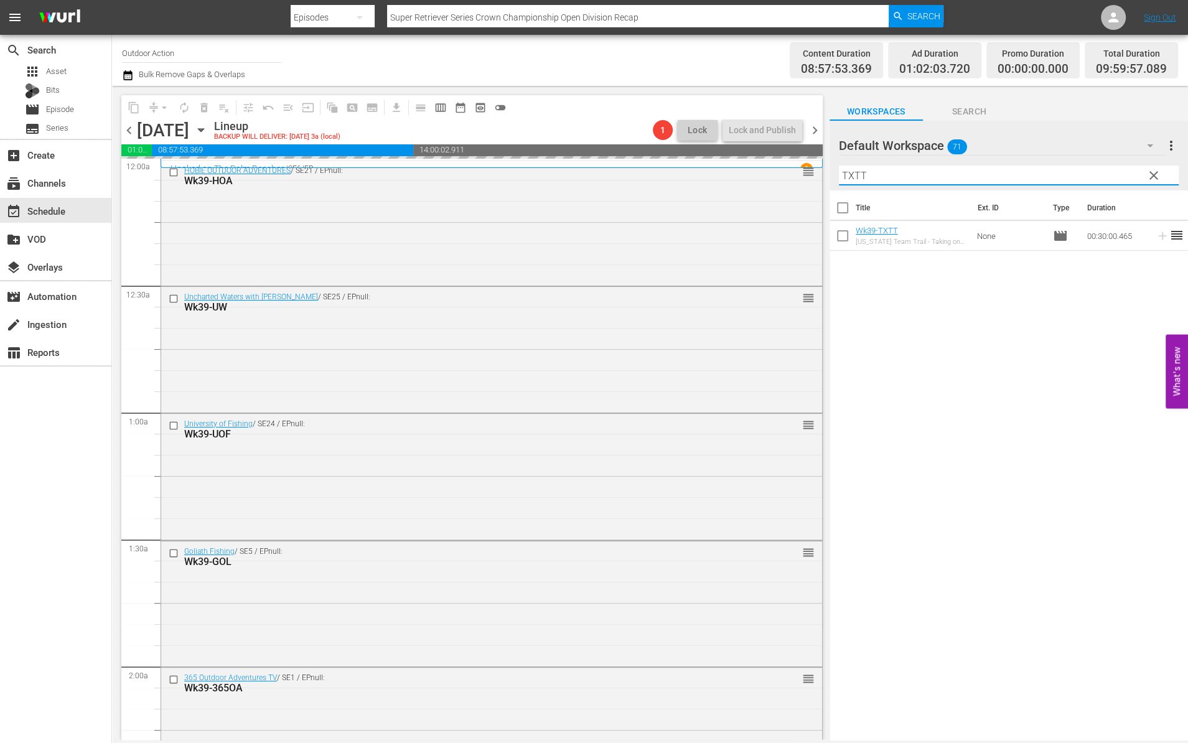
click at [1091, 169] on input "TXTT" at bounding box center [1009, 176] width 340 height 20
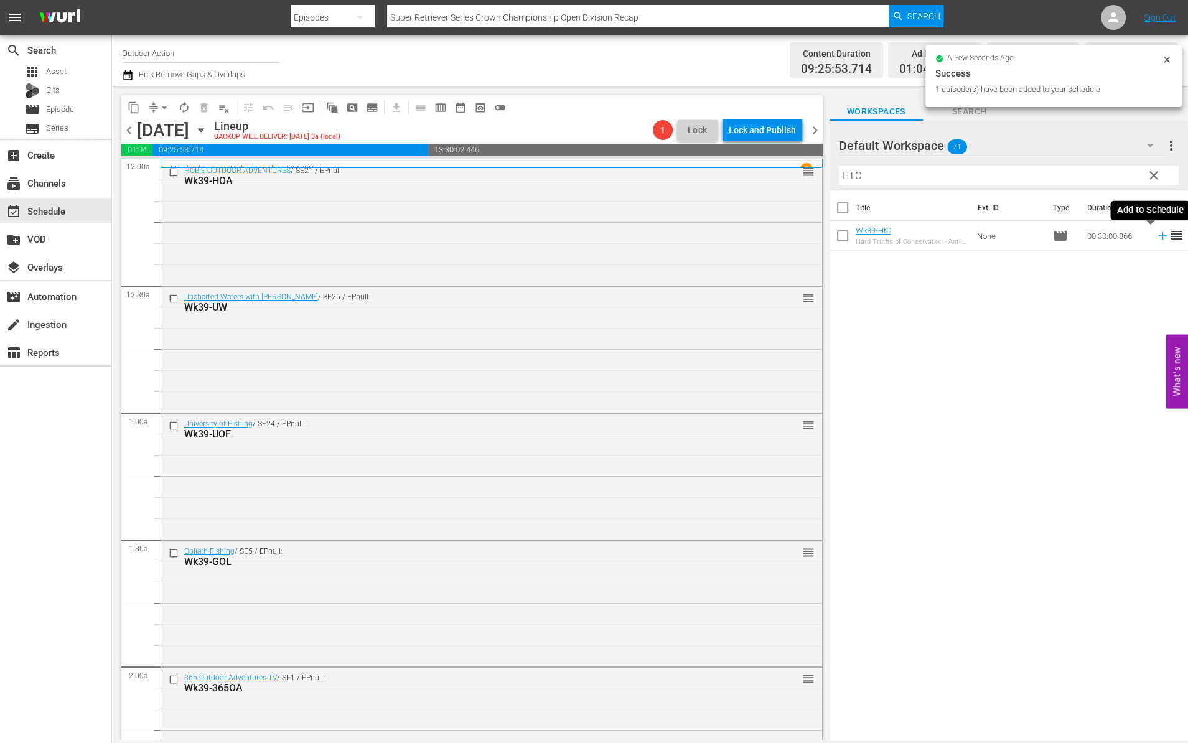
click at [1156, 237] on icon at bounding box center [1163, 236] width 14 height 14
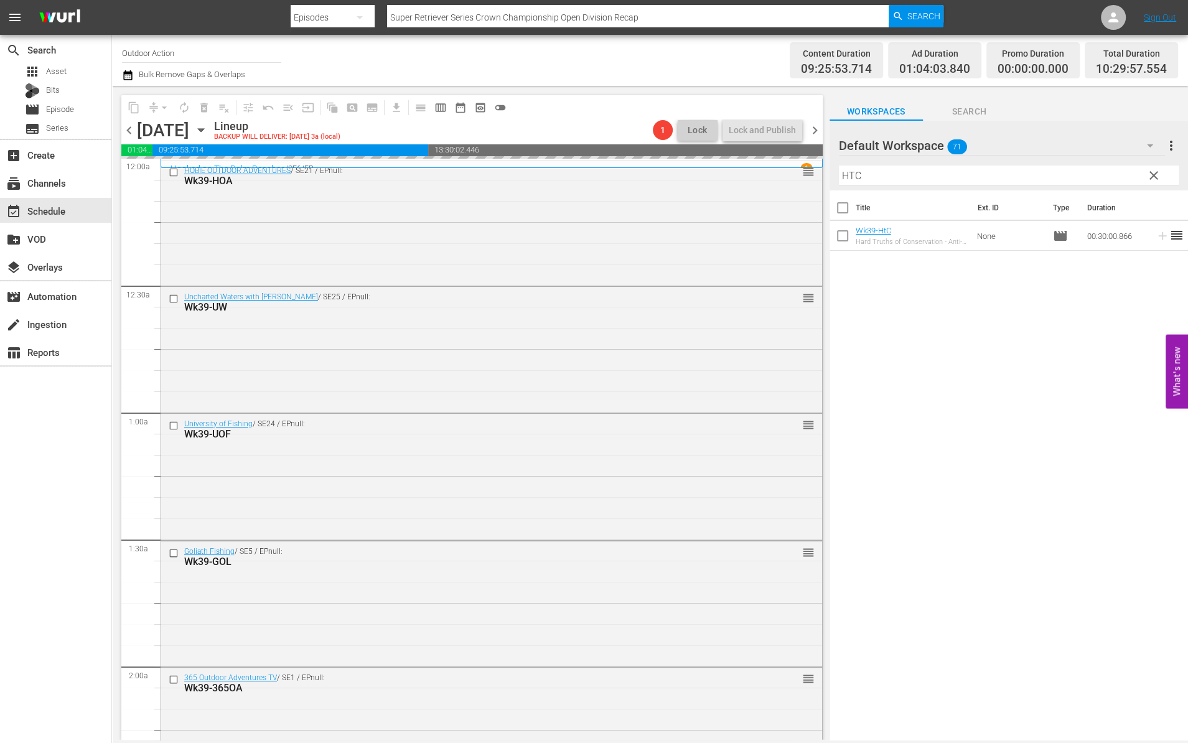
click at [1123, 169] on input "HTC" at bounding box center [1009, 176] width 340 height 20
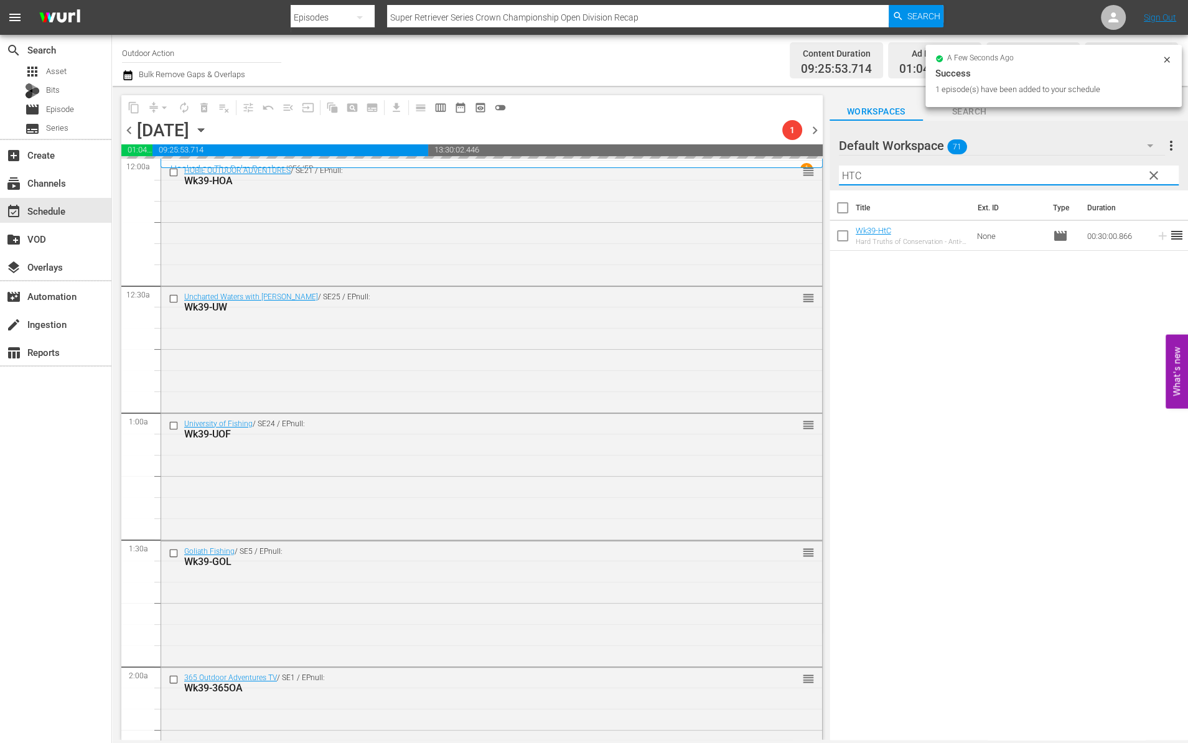
click at [1123, 169] on input "HTC" at bounding box center [1009, 176] width 340 height 20
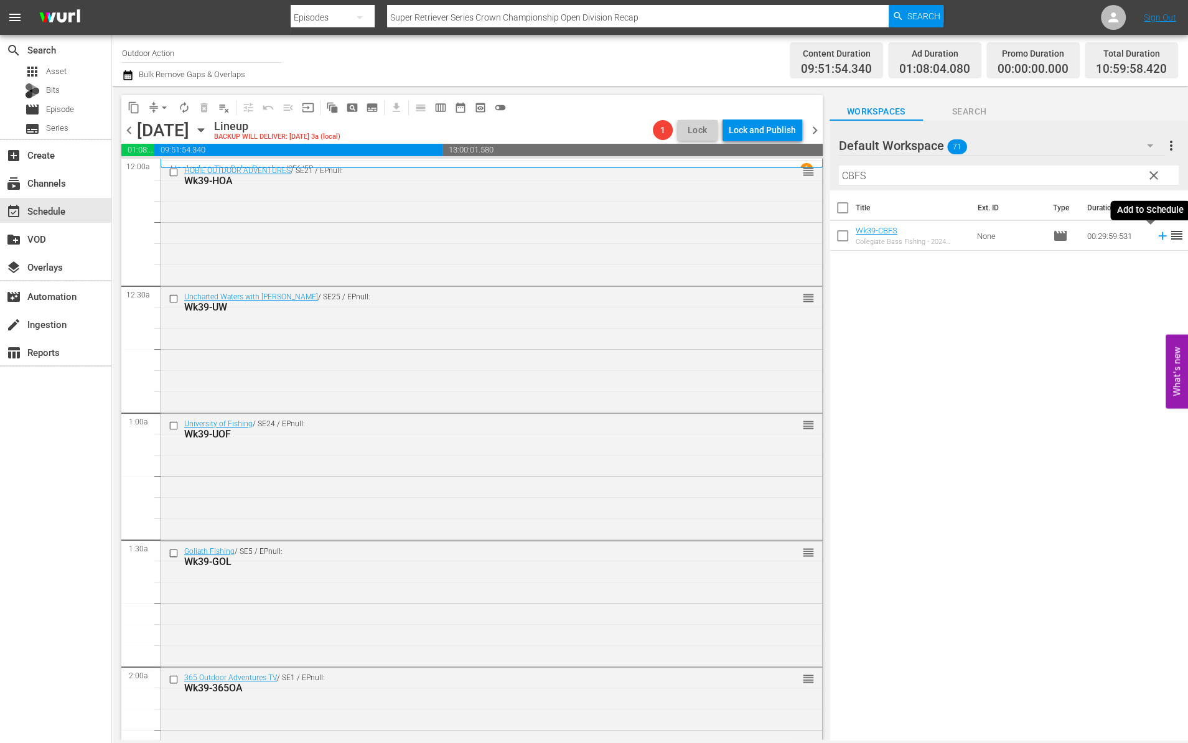
click at [1156, 237] on icon at bounding box center [1163, 236] width 14 height 14
click at [1096, 175] on input "CBFS" at bounding box center [1009, 176] width 340 height 20
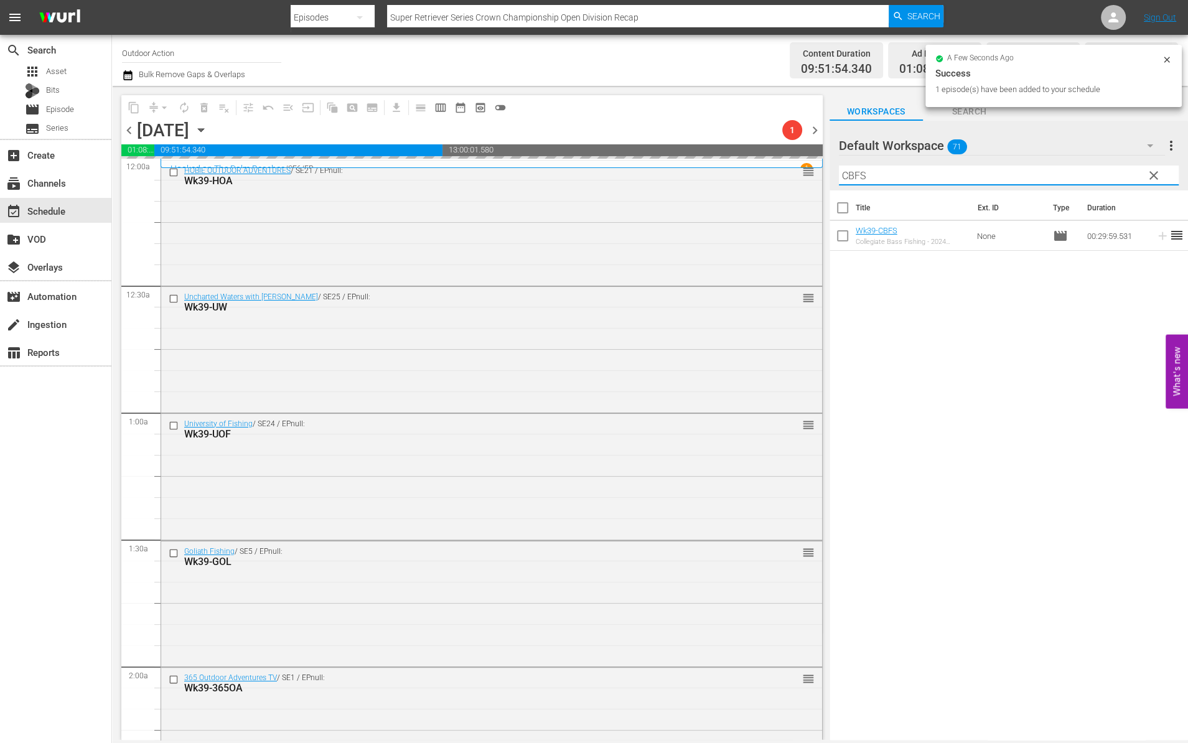
click at [1096, 175] on input "CBFS" at bounding box center [1009, 176] width 340 height 20
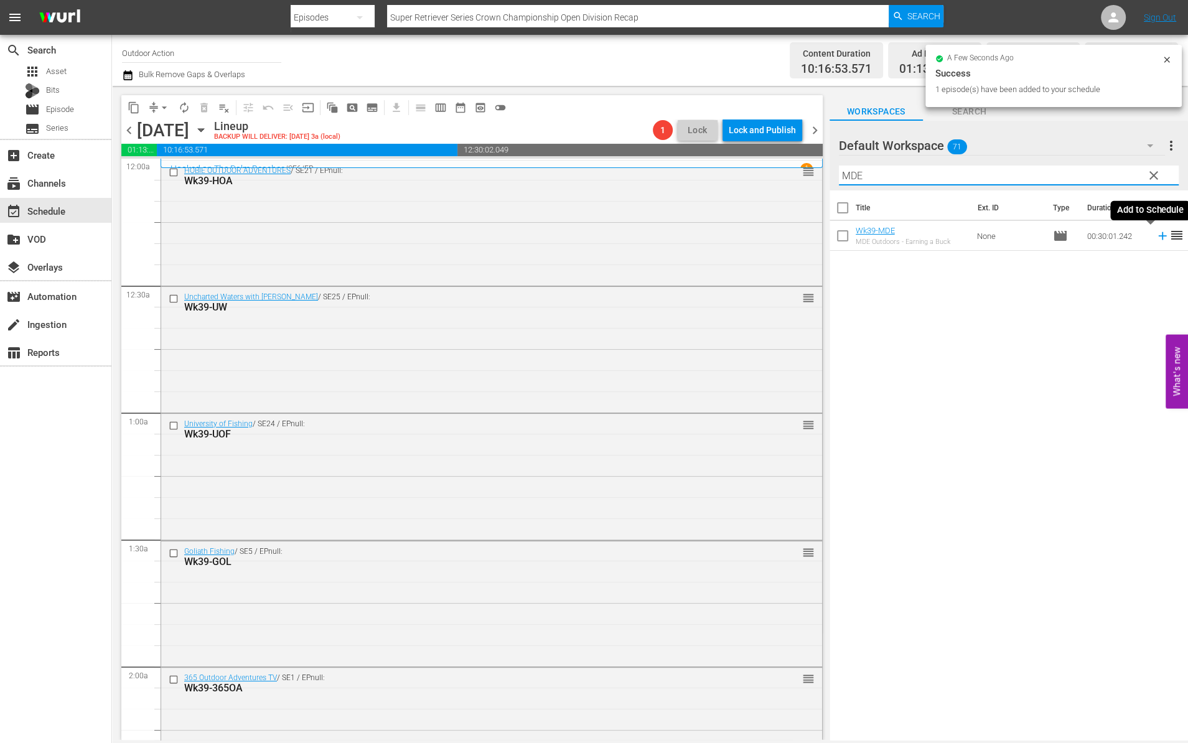
click at [1156, 235] on icon at bounding box center [1163, 236] width 14 height 14
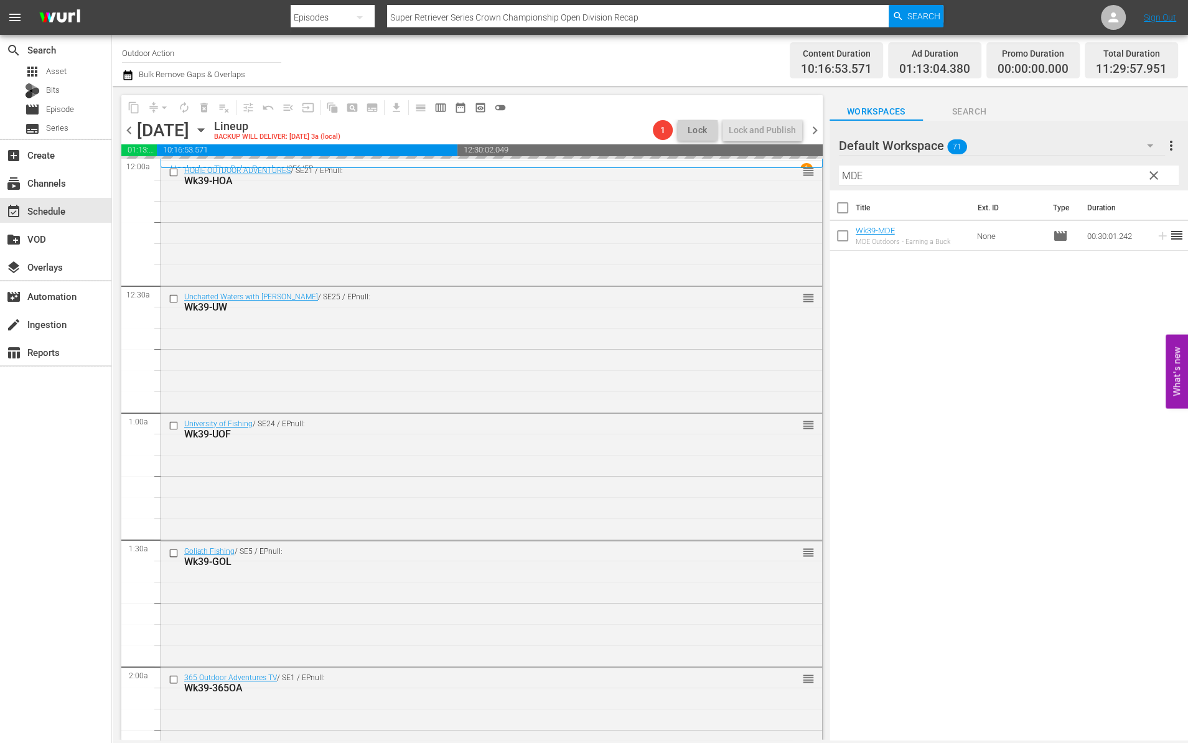
click at [1098, 172] on input "MDE" at bounding box center [1009, 176] width 340 height 20
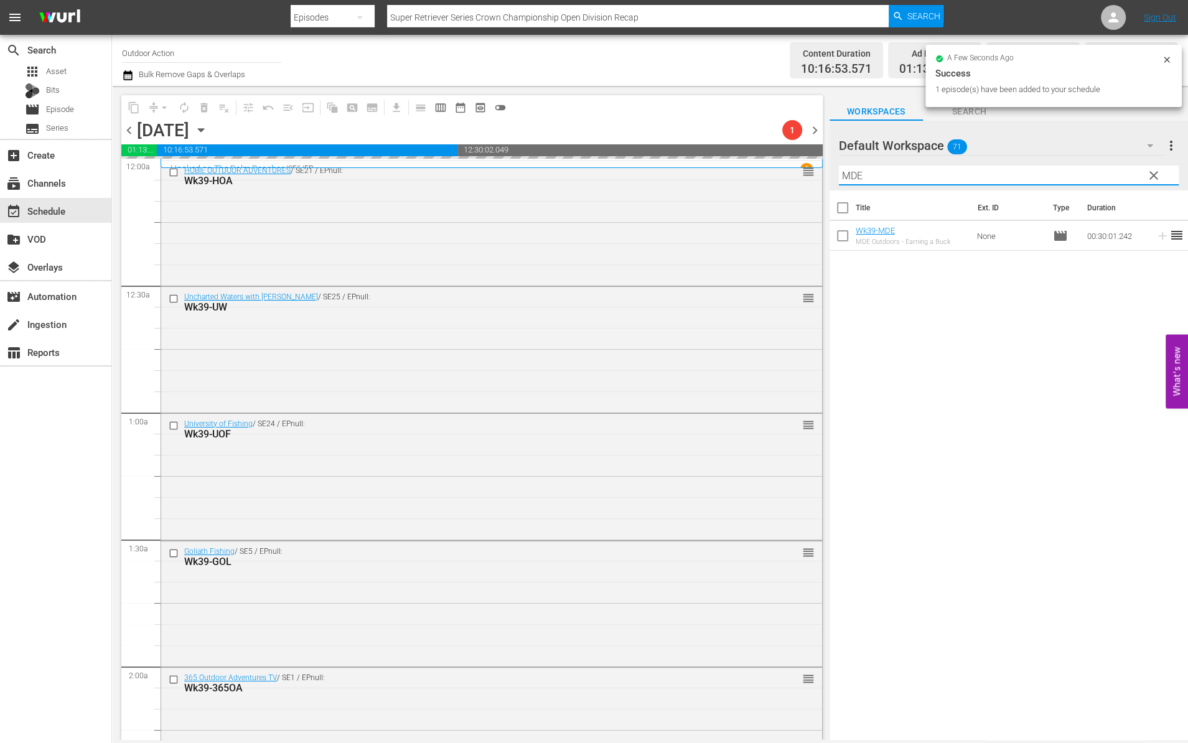
click at [1098, 172] on input "MDE" at bounding box center [1009, 176] width 340 height 20
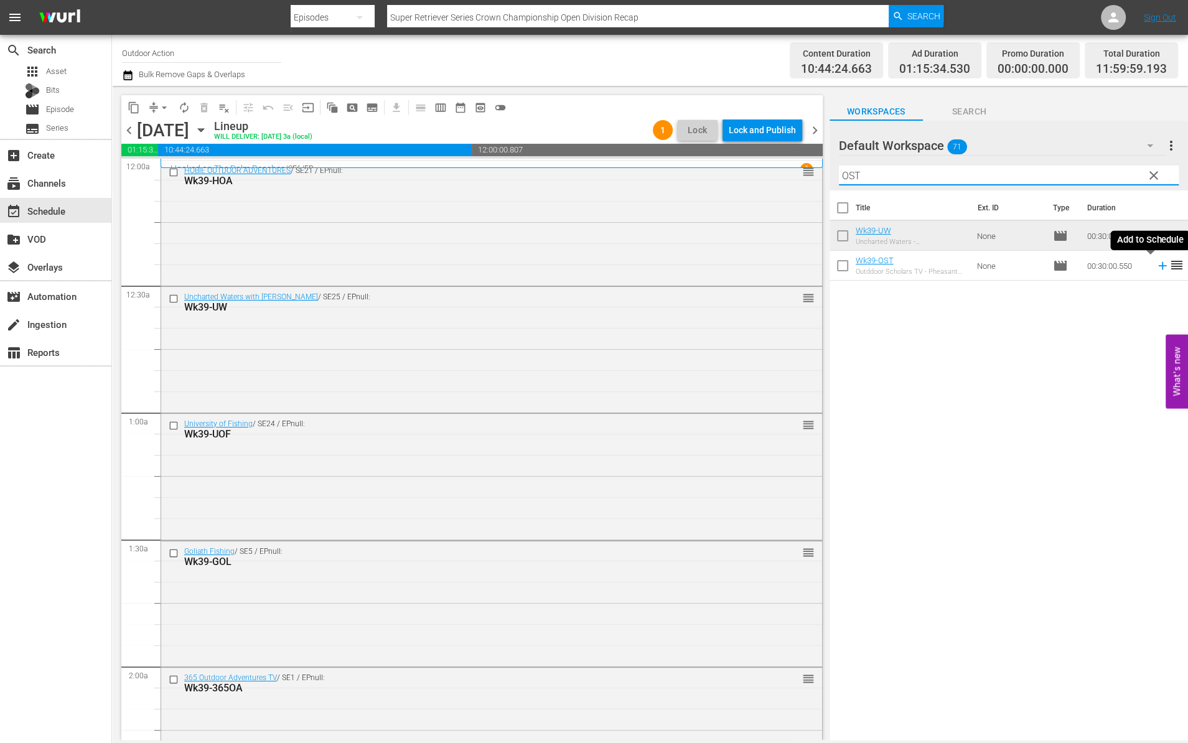
click at [1156, 265] on icon at bounding box center [1163, 266] width 14 height 14
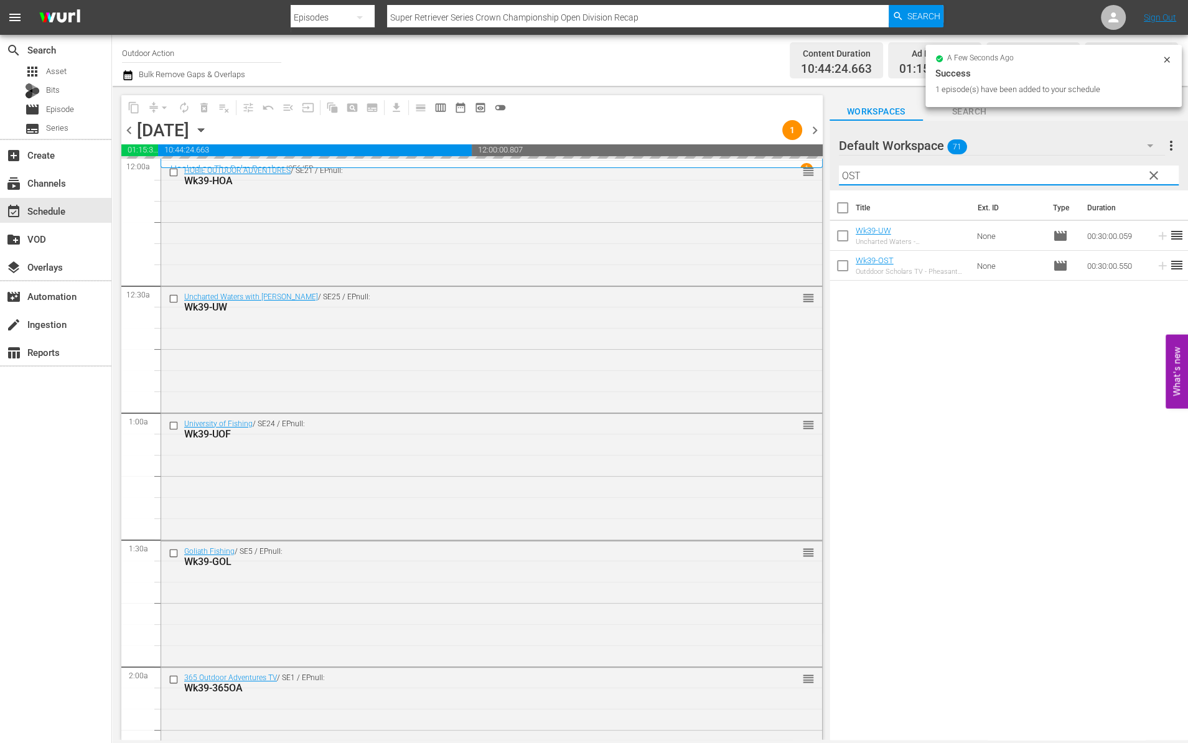
click at [1078, 175] on input "OST" at bounding box center [1009, 176] width 340 height 20
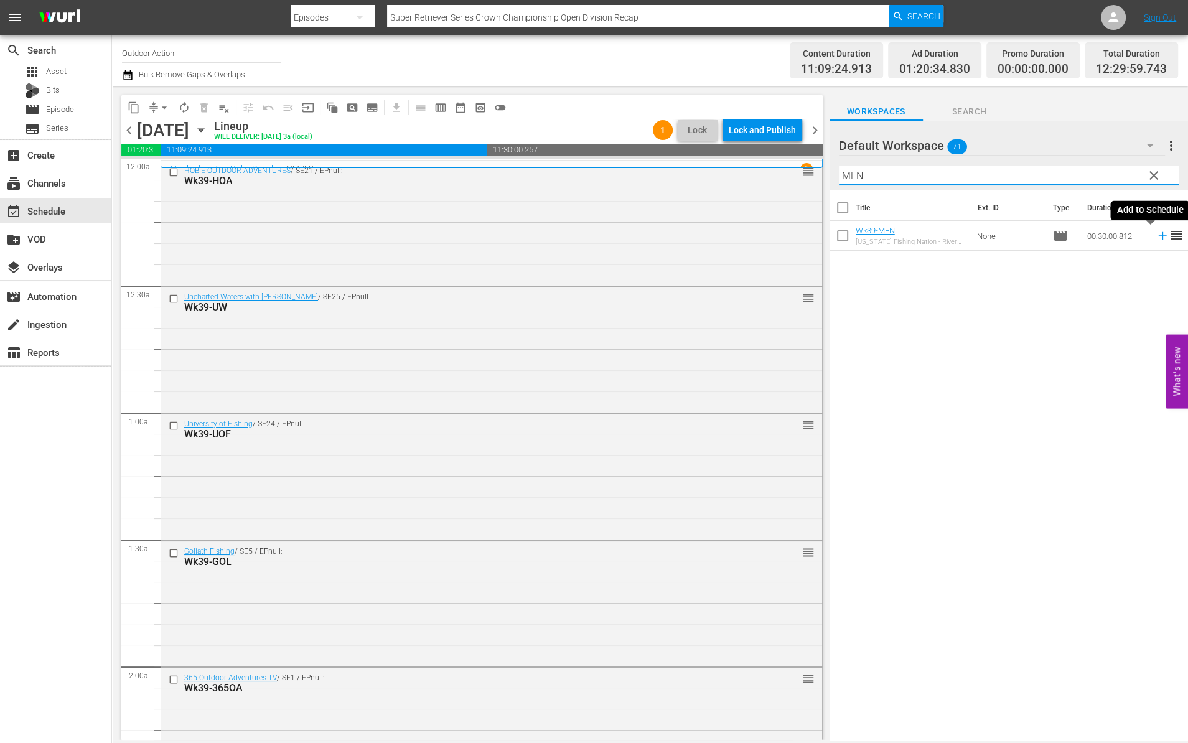
click at [1156, 233] on icon at bounding box center [1163, 236] width 14 height 14
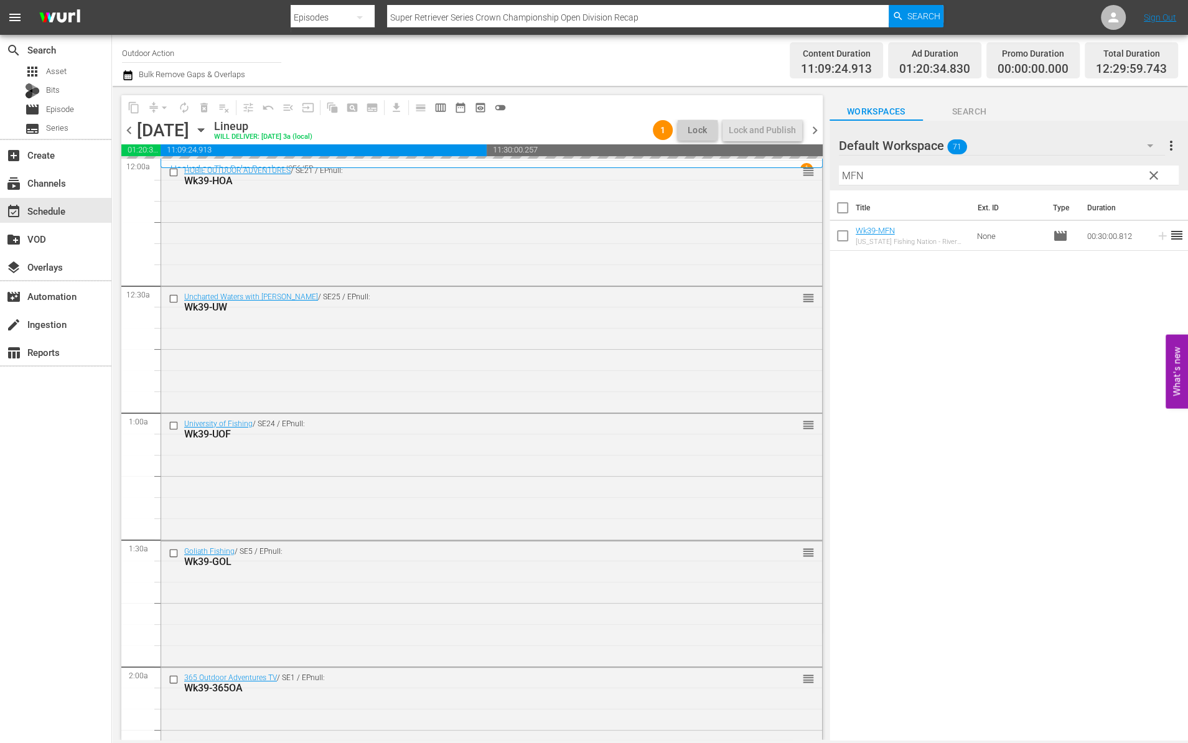
click at [1097, 169] on input "MFN" at bounding box center [1009, 176] width 340 height 20
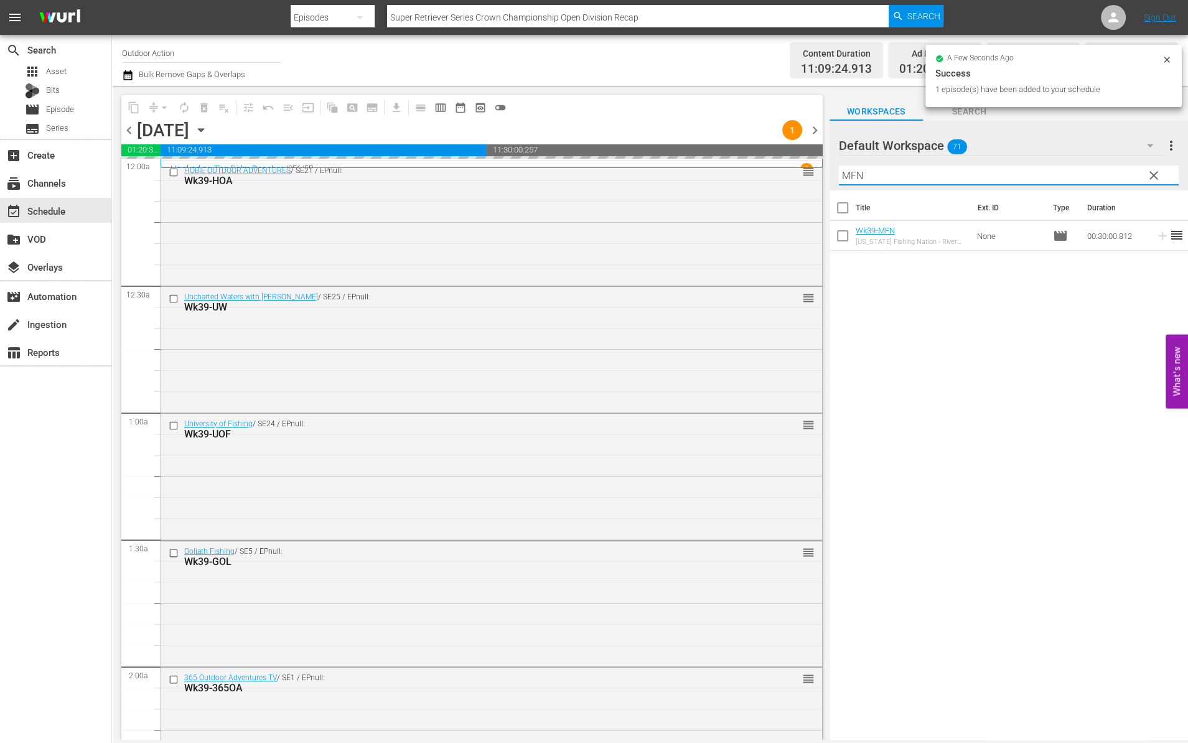
click at [1097, 169] on input "MFN" at bounding box center [1009, 176] width 340 height 20
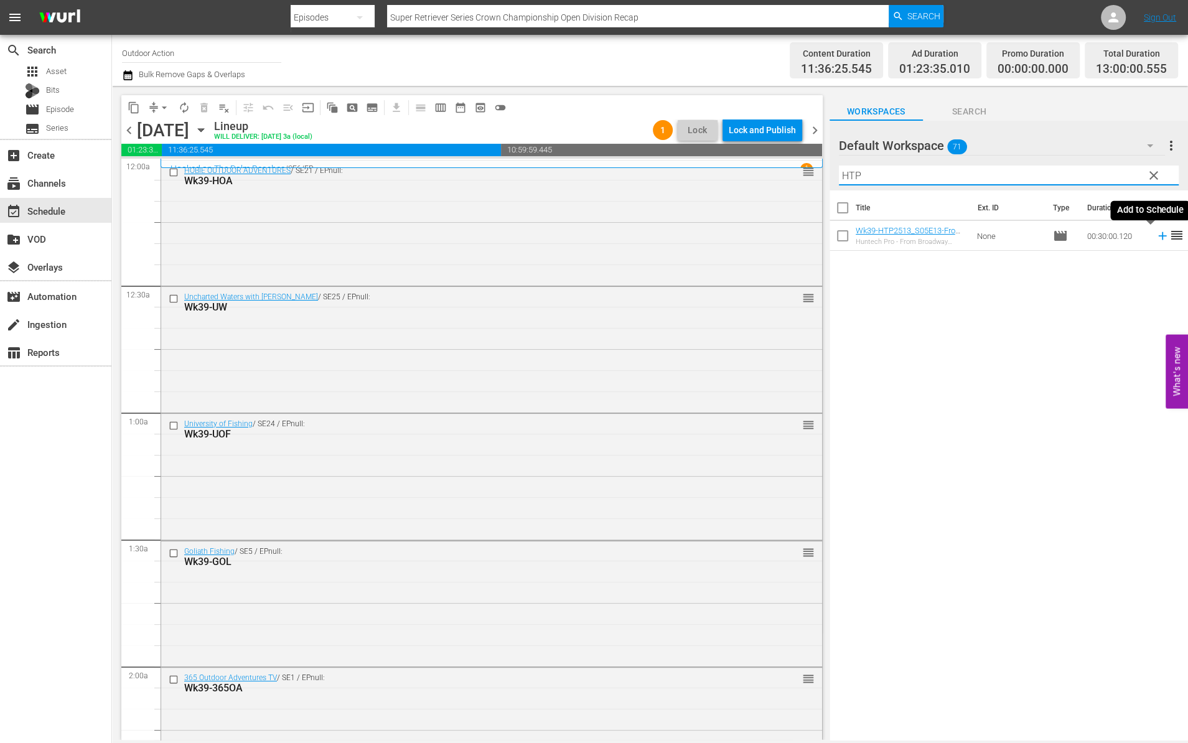
click at [1158, 239] on icon at bounding box center [1162, 236] width 8 height 8
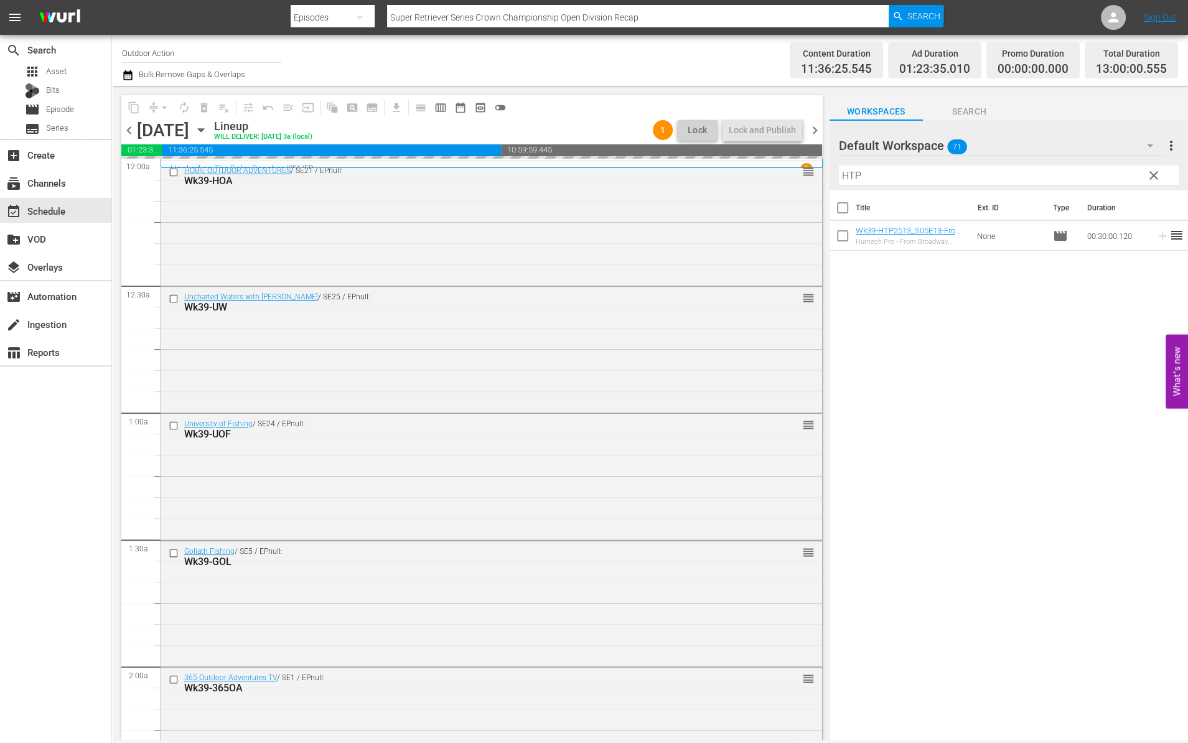
click at [1105, 169] on input "HTP" at bounding box center [1009, 176] width 340 height 20
click at [1156, 236] on icon at bounding box center [1163, 236] width 14 height 14
click at [1095, 174] on input "TNB" at bounding box center [1009, 176] width 340 height 20
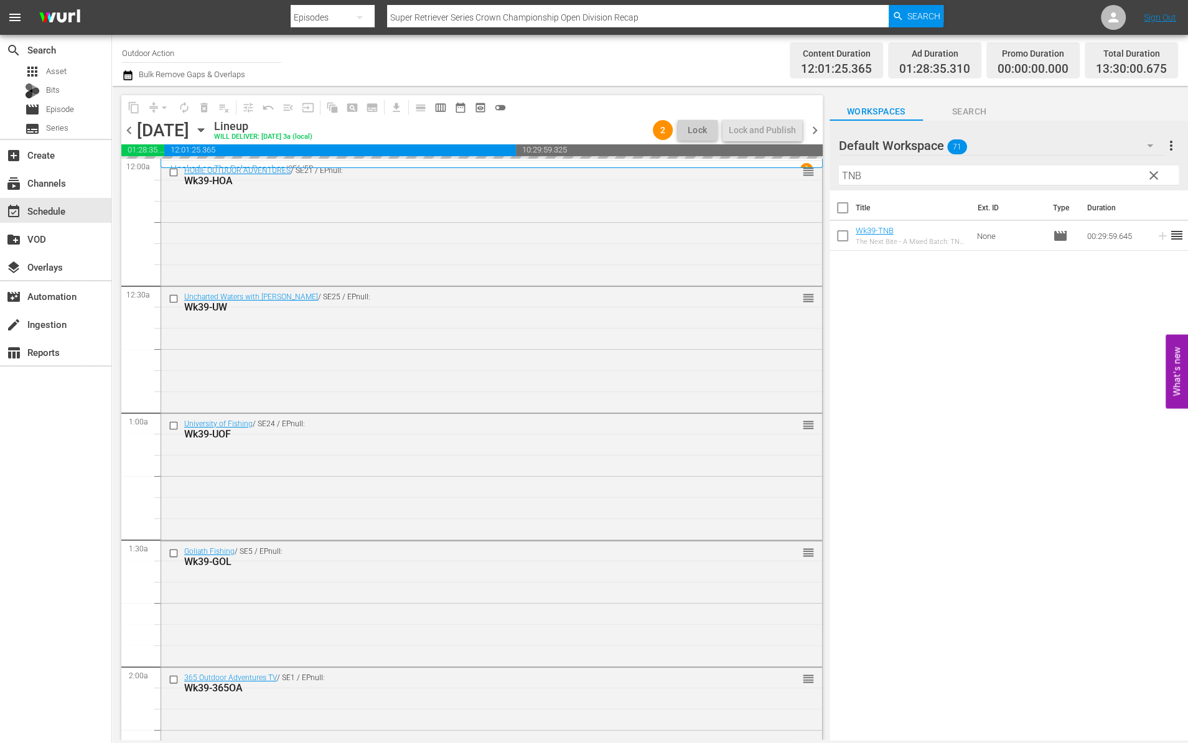
click at [1095, 174] on input "TNB" at bounding box center [1009, 176] width 340 height 20
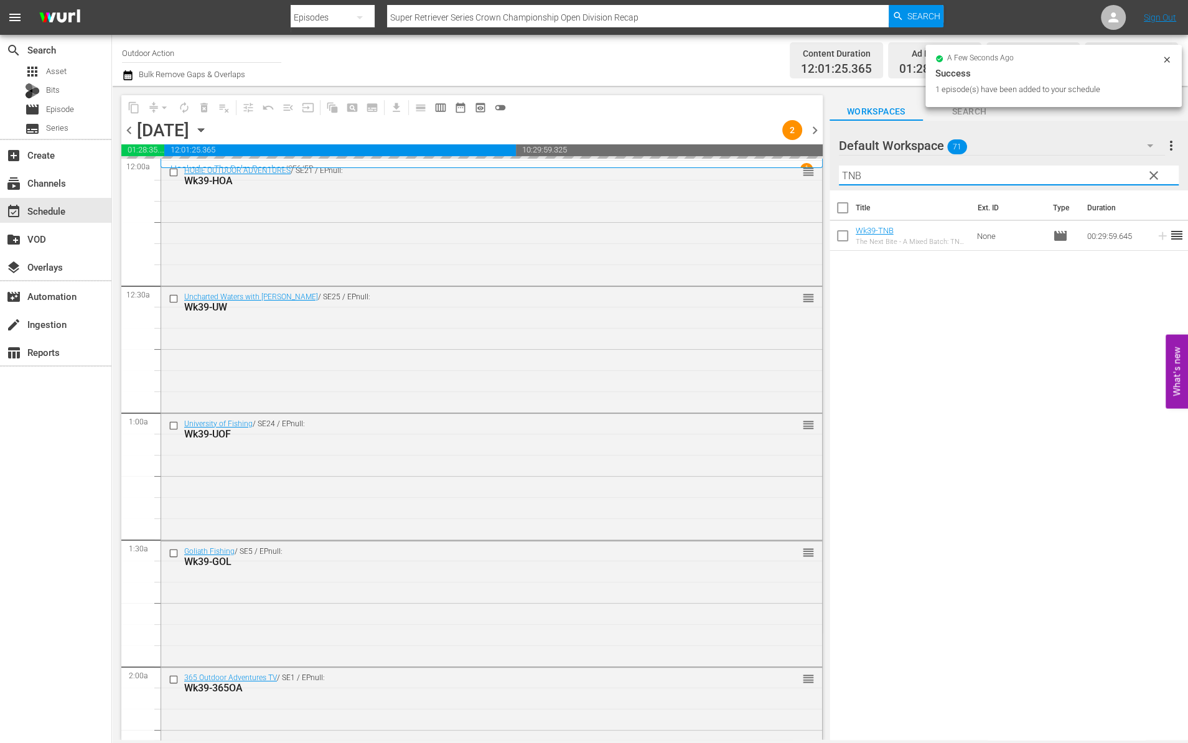
click at [1095, 174] on input "TNB" at bounding box center [1009, 176] width 340 height 20
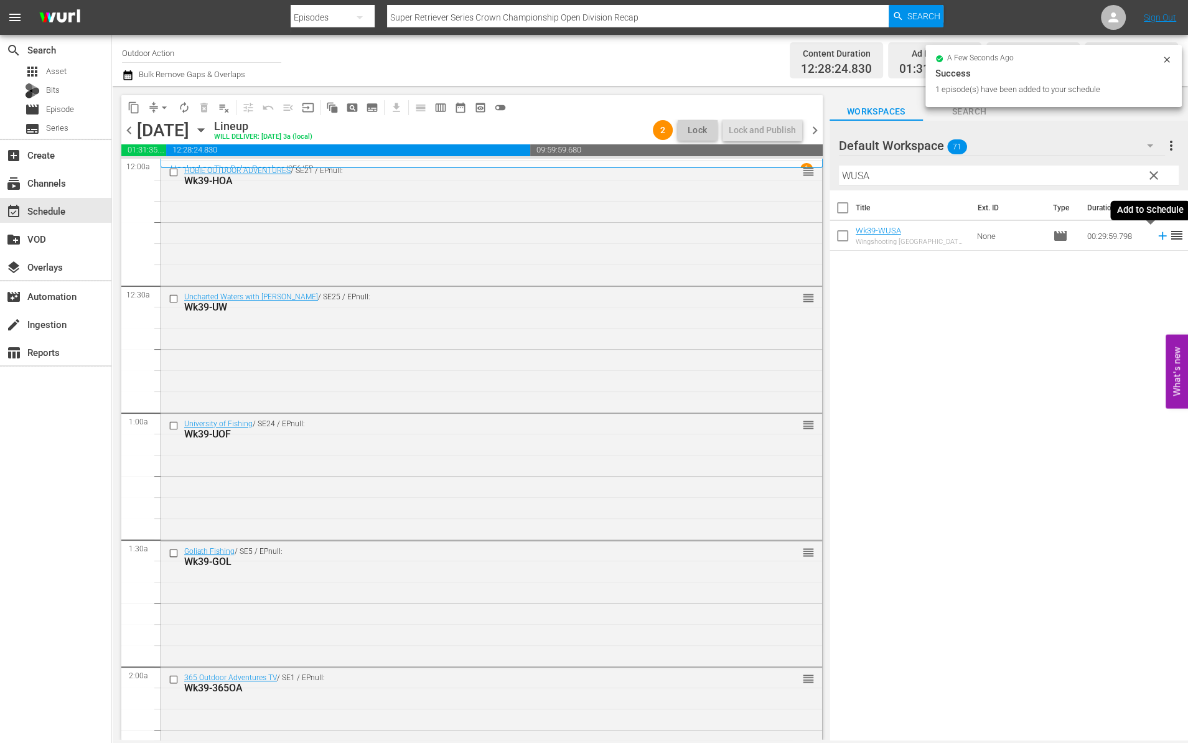
click at [1156, 238] on icon at bounding box center [1163, 236] width 14 height 14
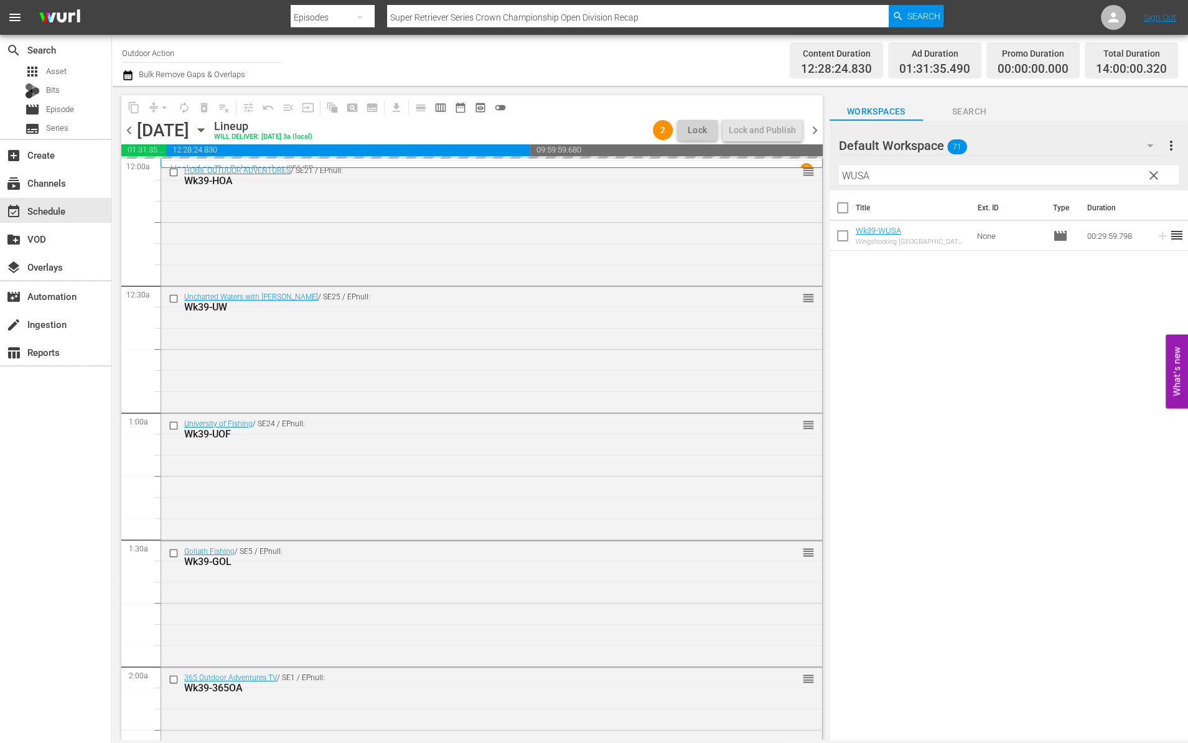
click at [1090, 172] on input "WUSA" at bounding box center [1009, 176] width 340 height 20
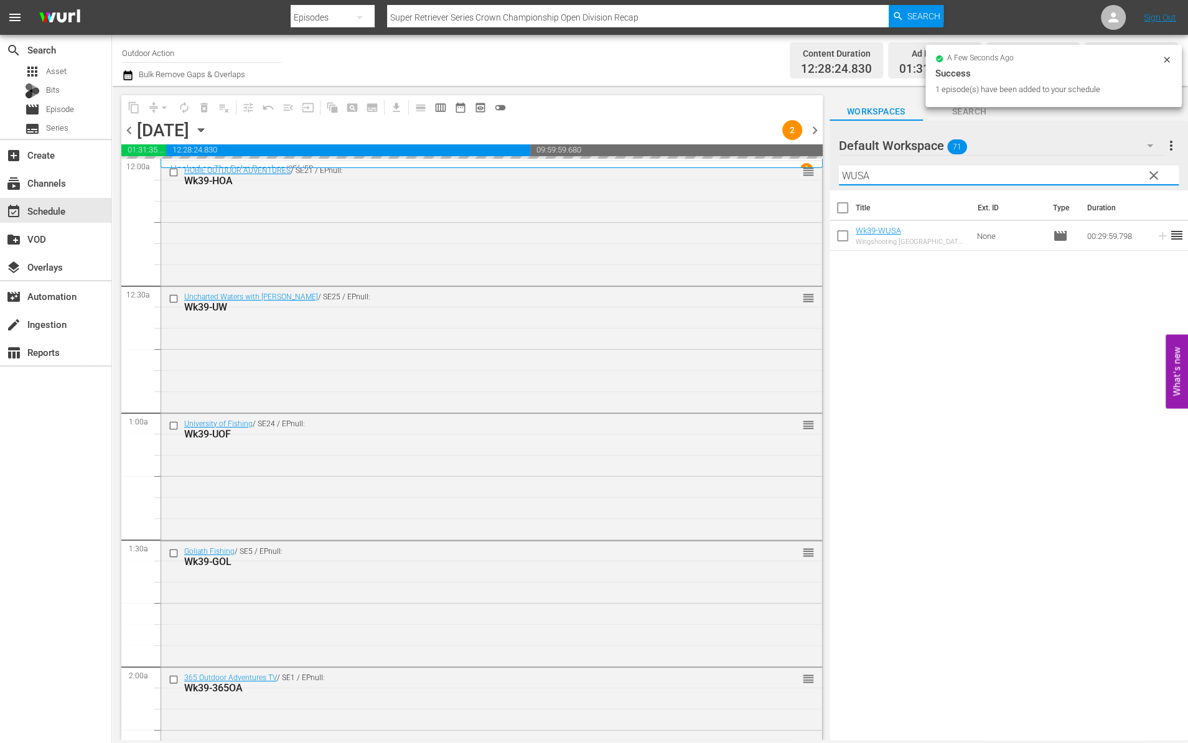
click at [1090, 172] on input "WUSA" at bounding box center [1009, 176] width 340 height 20
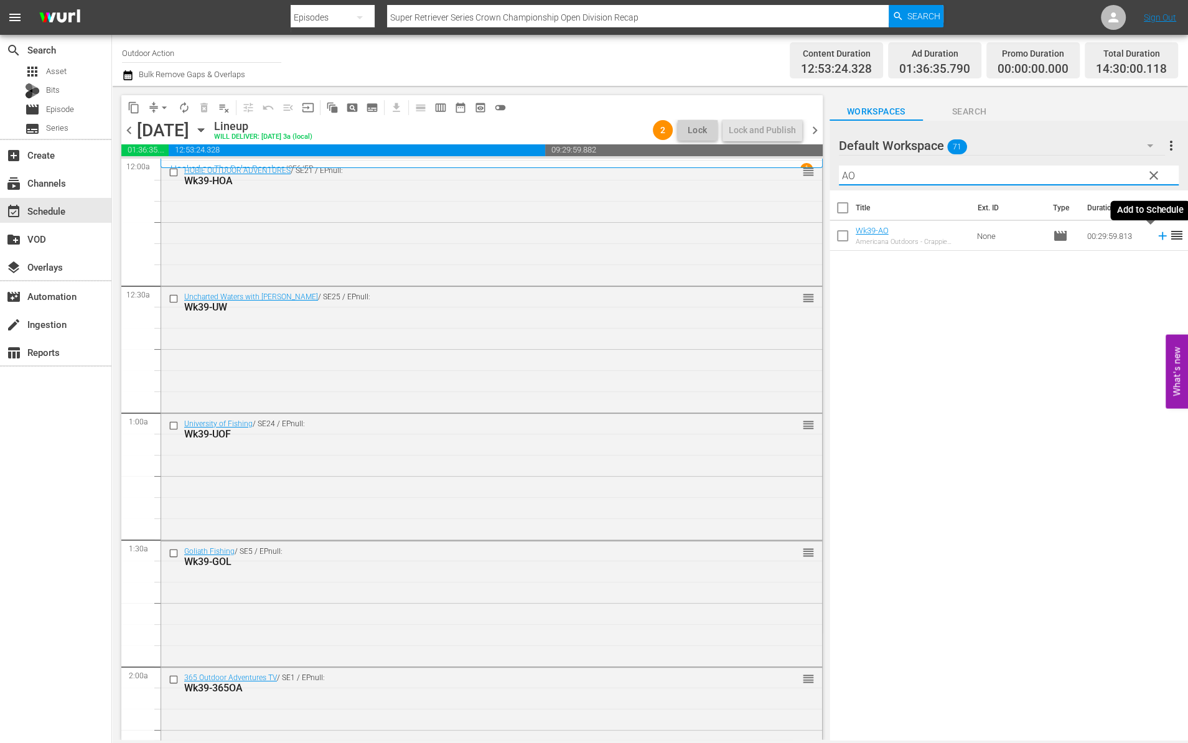
click at [1156, 234] on icon at bounding box center [1163, 236] width 14 height 14
click at [1102, 178] on input "AO" at bounding box center [1009, 176] width 340 height 20
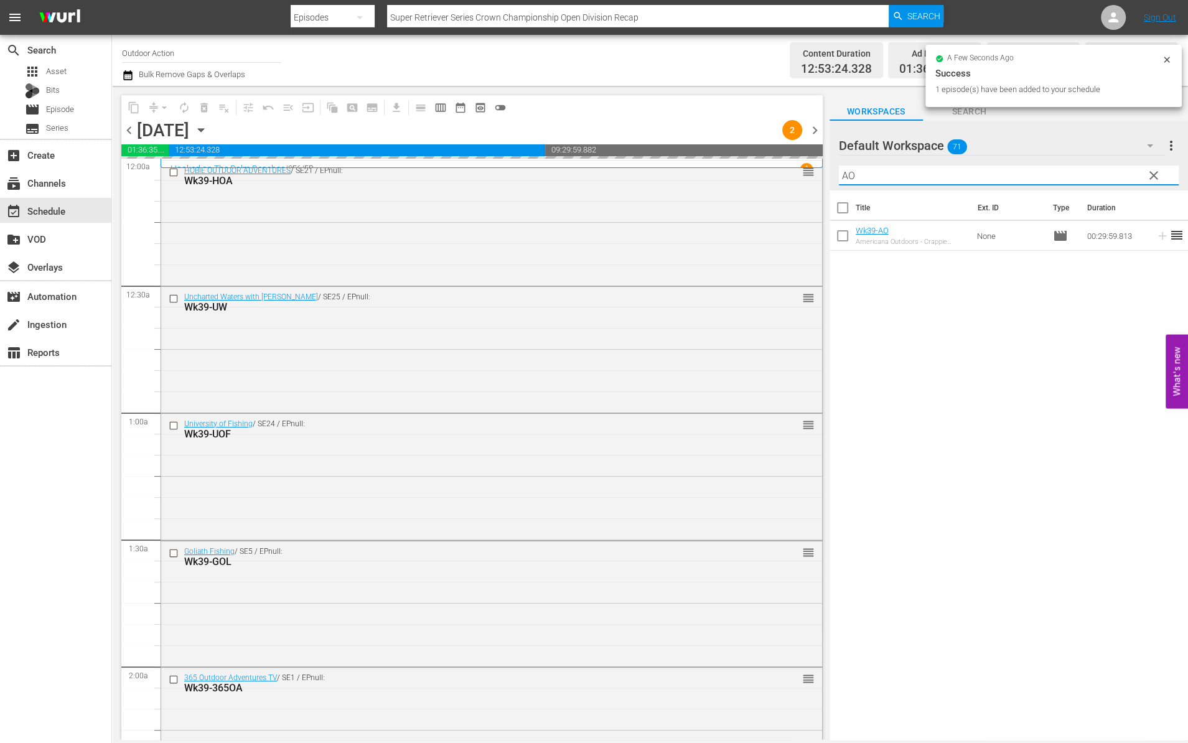
click at [1102, 178] on input "AO" at bounding box center [1009, 176] width 340 height 20
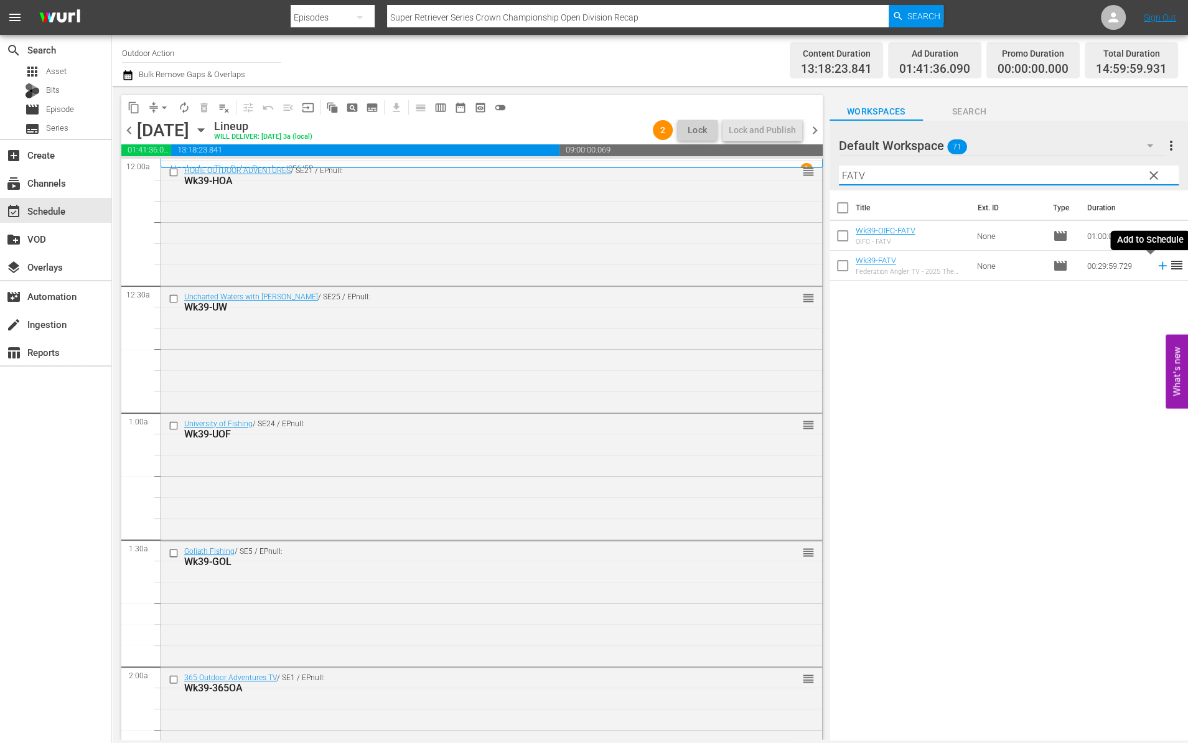
click at [1156, 264] on icon at bounding box center [1163, 266] width 14 height 14
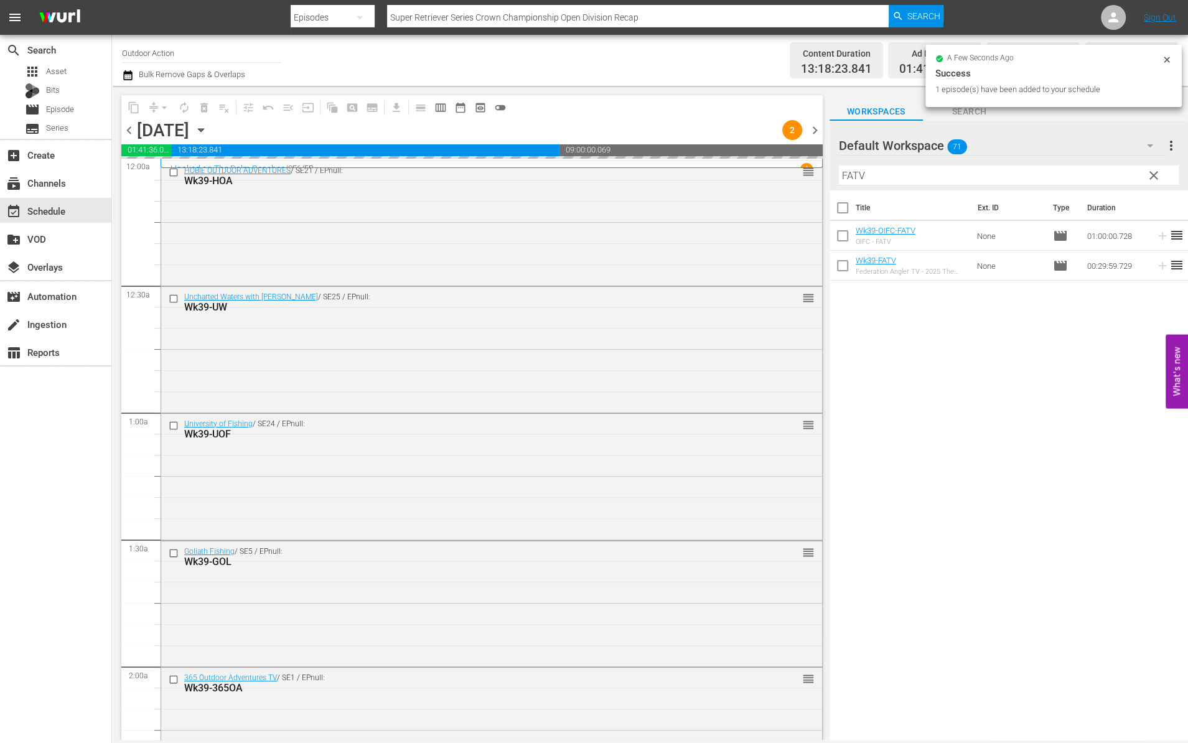
click at [1113, 169] on input "FATV" at bounding box center [1009, 176] width 340 height 20
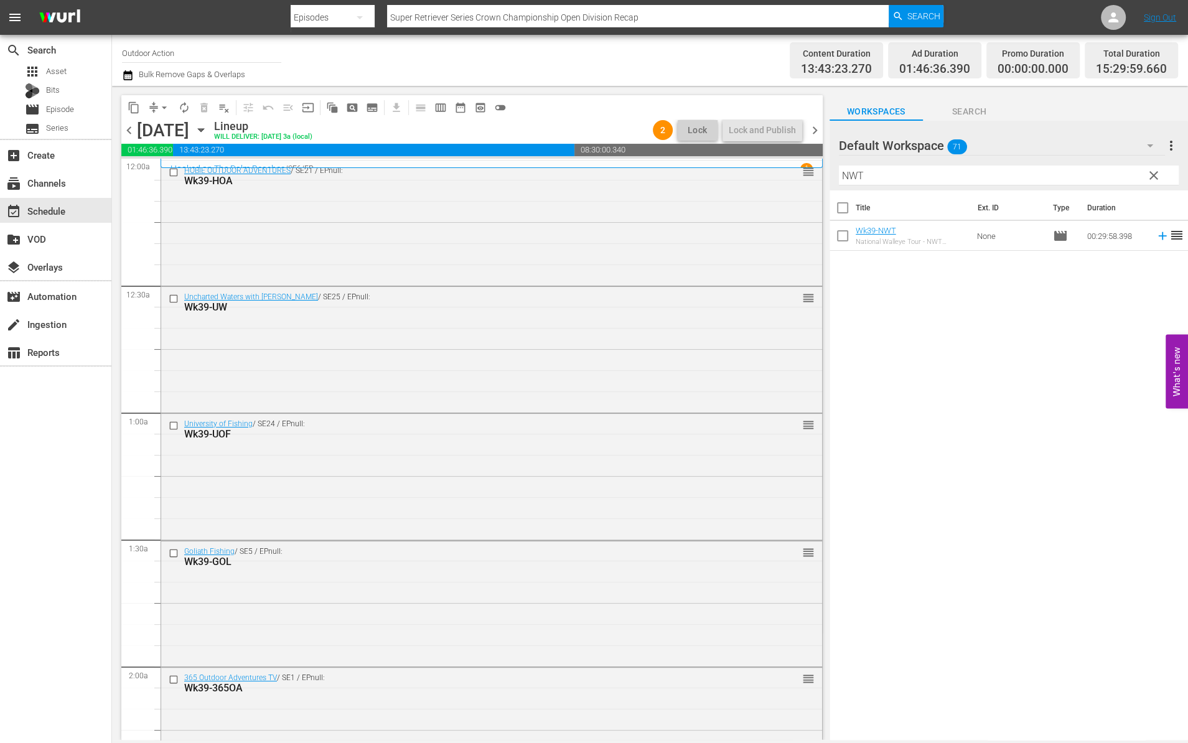
click at [1156, 241] on icon at bounding box center [1163, 236] width 14 height 14
click at [1104, 167] on input "NWT" at bounding box center [1009, 176] width 340 height 20
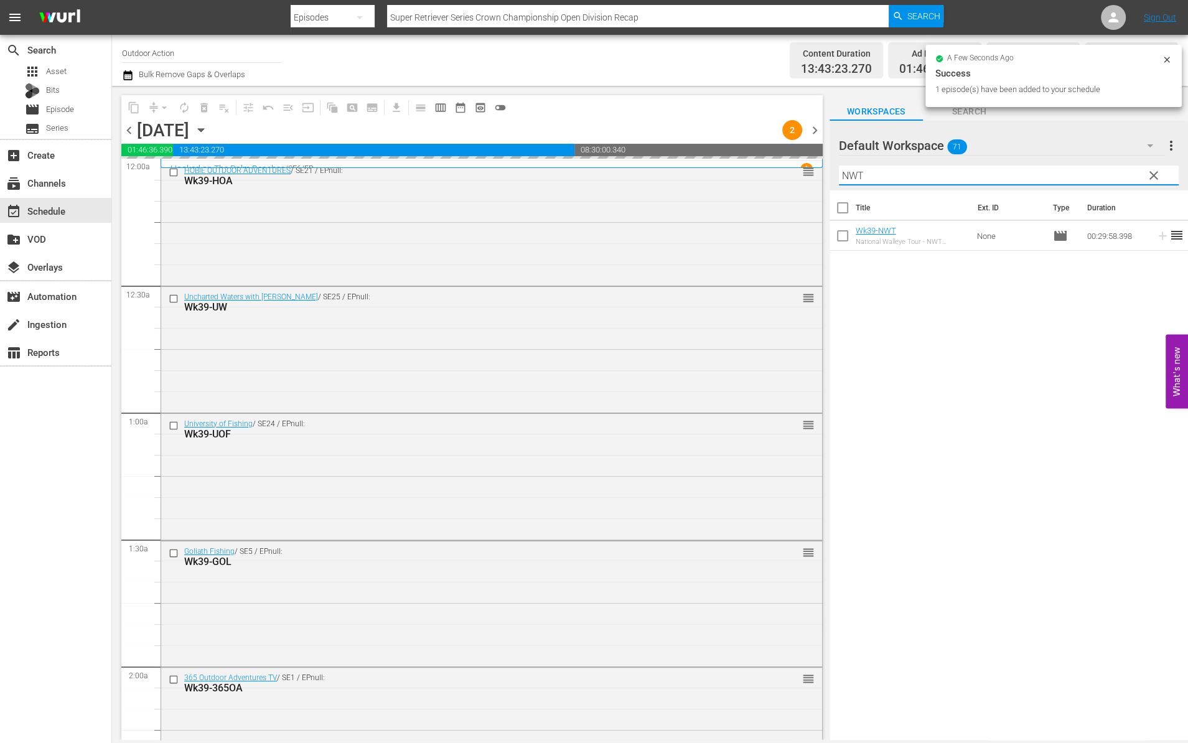
click at [1104, 167] on input "NWT" at bounding box center [1009, 176] width 340 height 20
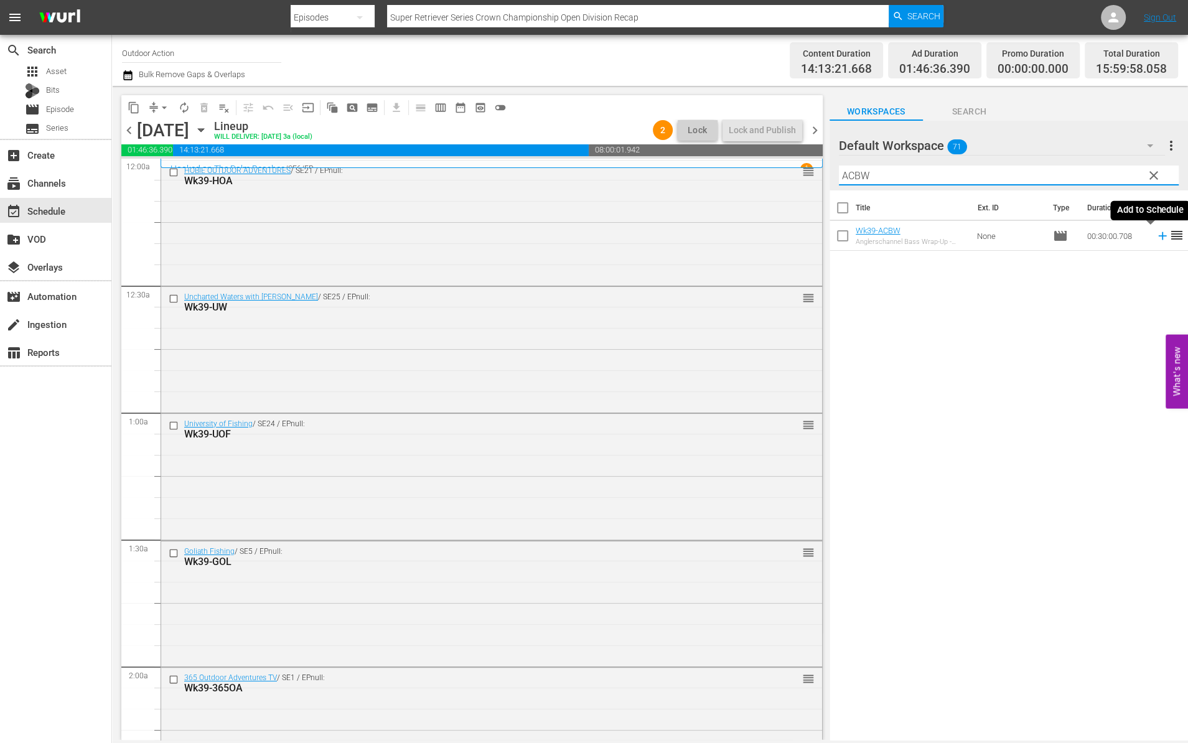
type input "ACBW"
click at [1156, 233] on icon at bounding box center [1163, 236] width 14 height 14
click at [1097, 169] on input "ACBW" at bounding box center [1009, 176] width 340 height 20
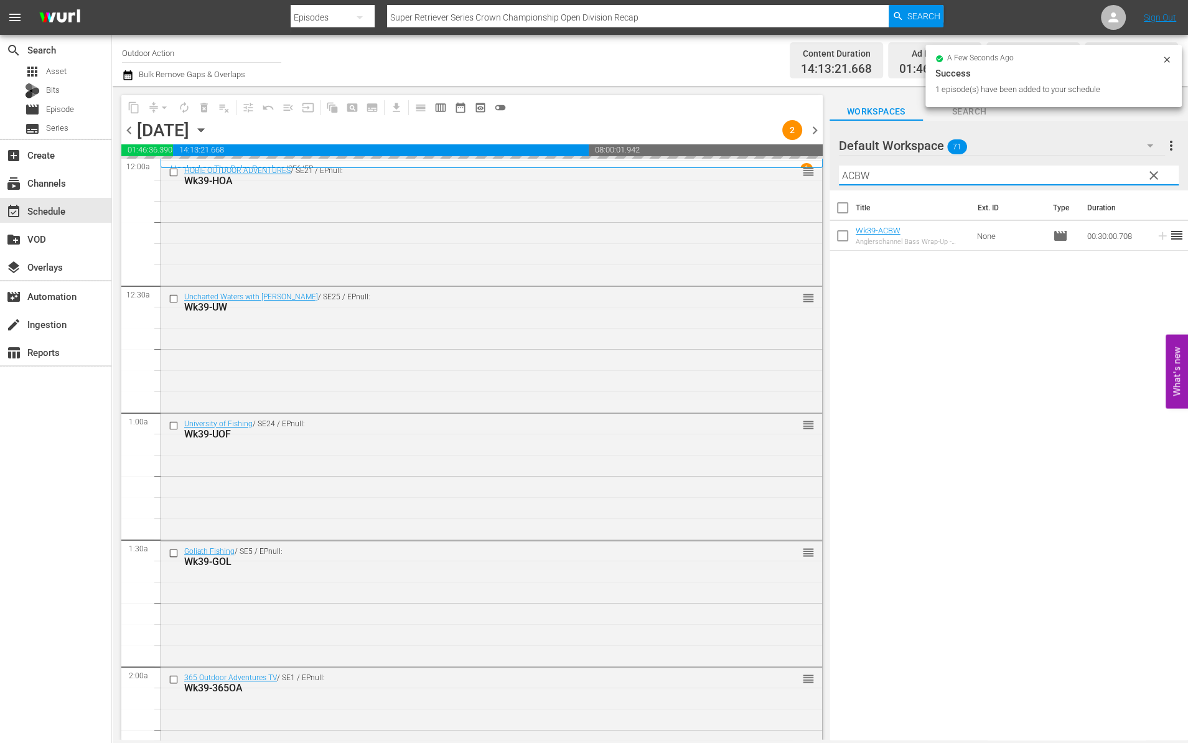
click at [1097, 169] on input "ACBW" at bounding box center [1009, 176] width 340 height 20
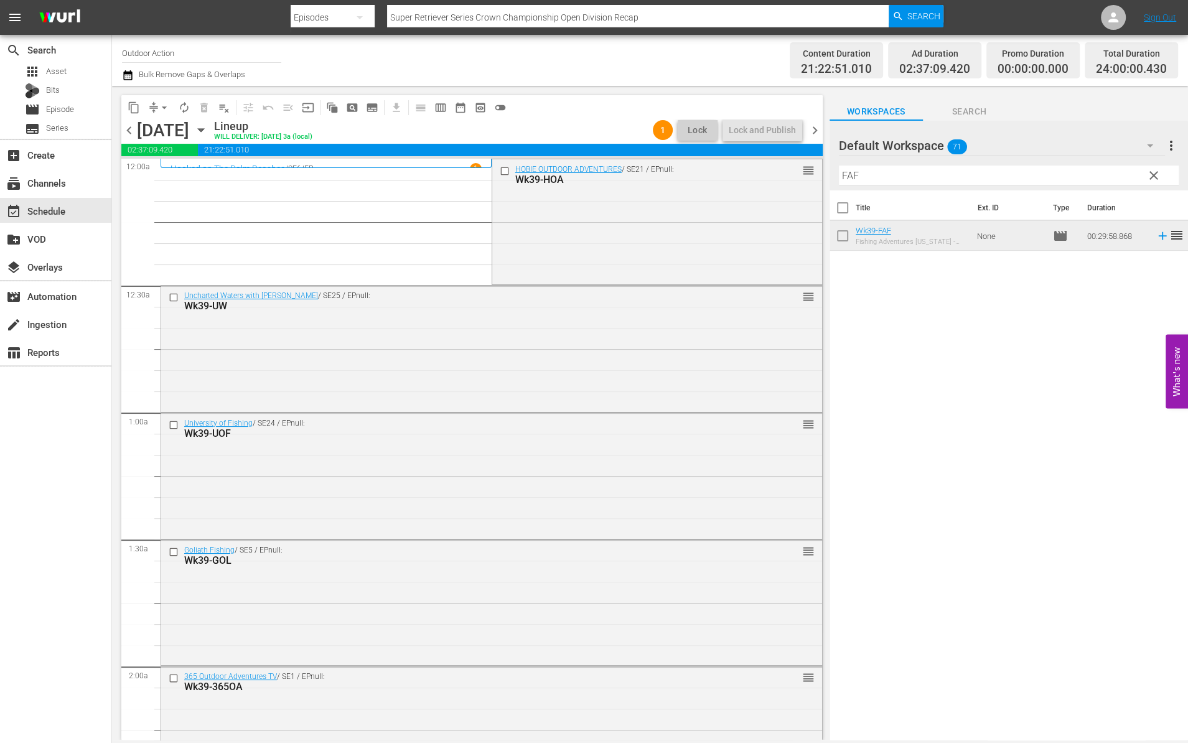
click at [693, 136] on span "Lock" at bounding box center [698, 130] width 30 height 13
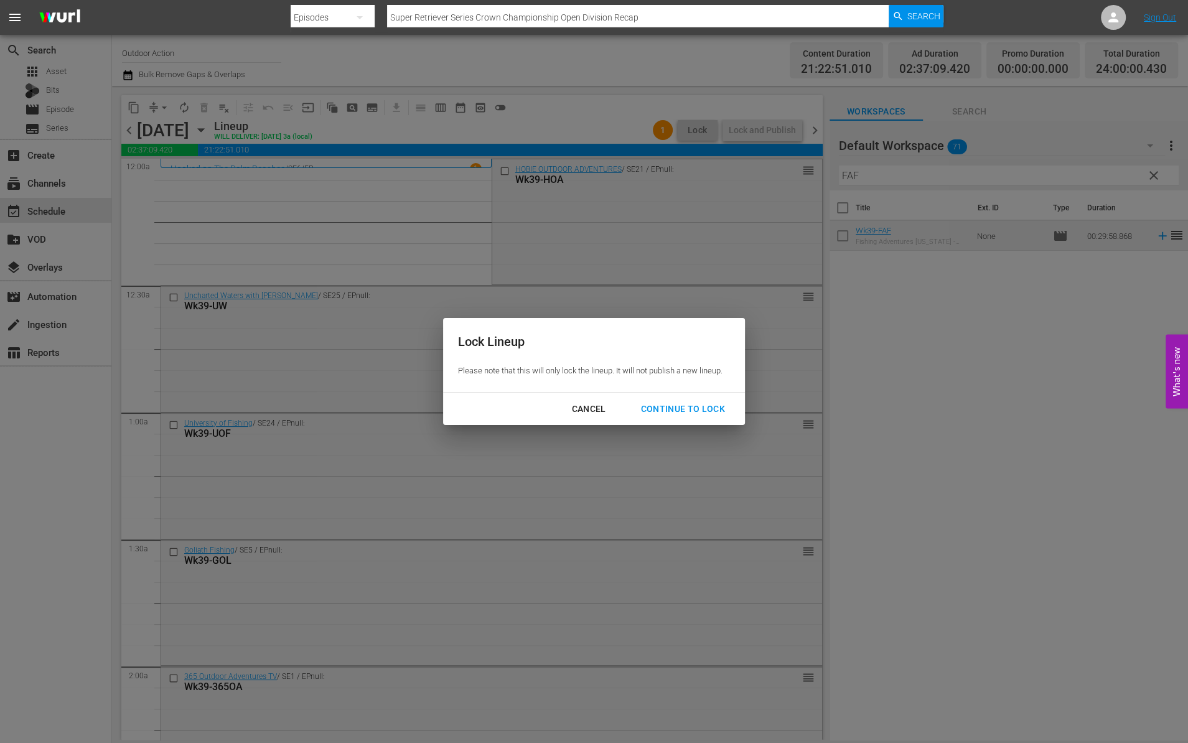
click at [684, 404] on div "Continue to lock" at bounding box center [683, 409] width 105 height 16
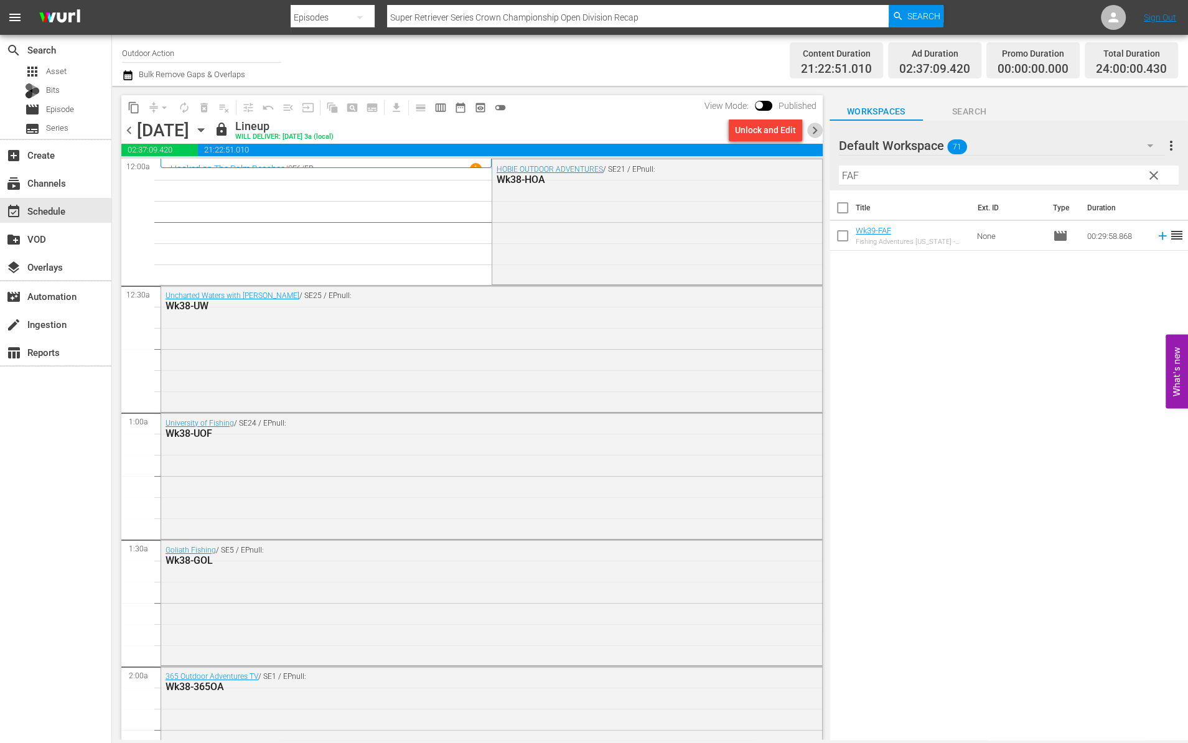
click at [816, 134] on span "chevron_right" at bounding box center [815, 131] width 16 height 16
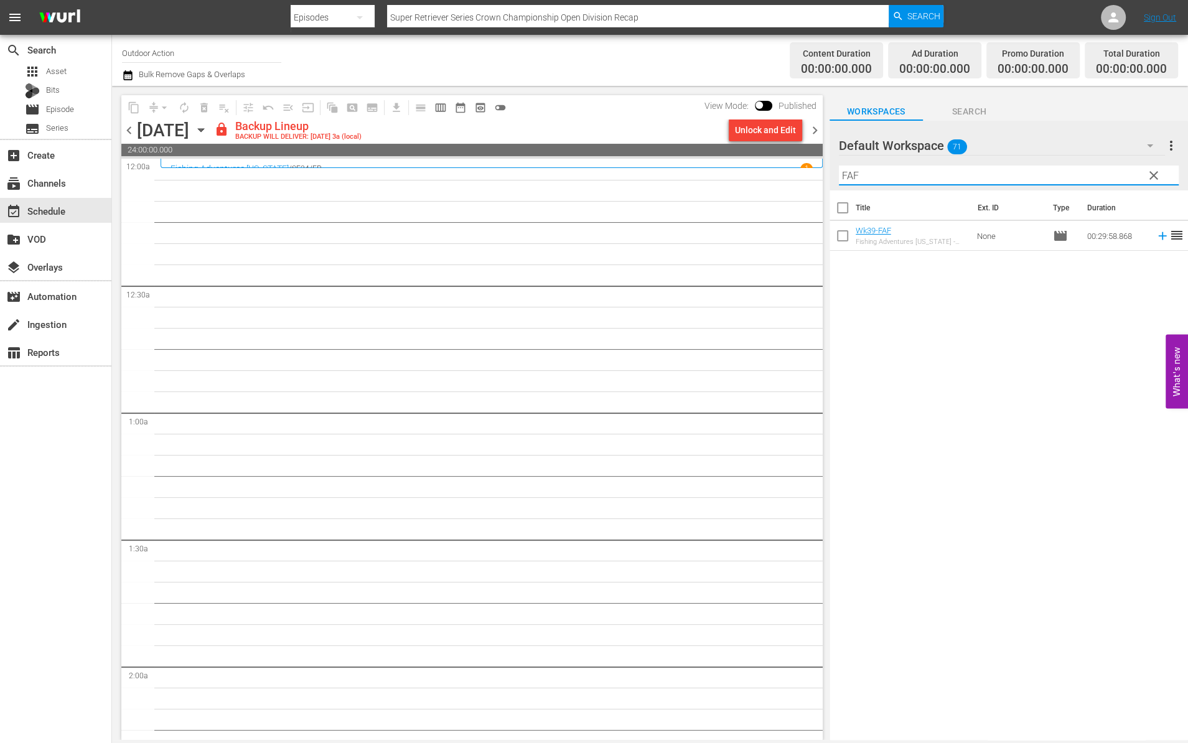
click at [1024, 175] on input "FAF" at bounding box center [1009, 176] width 340 height 20
click at [757, 128] on div "Unlock and Edit" at bounding box center [765, 130] width 61 height 22
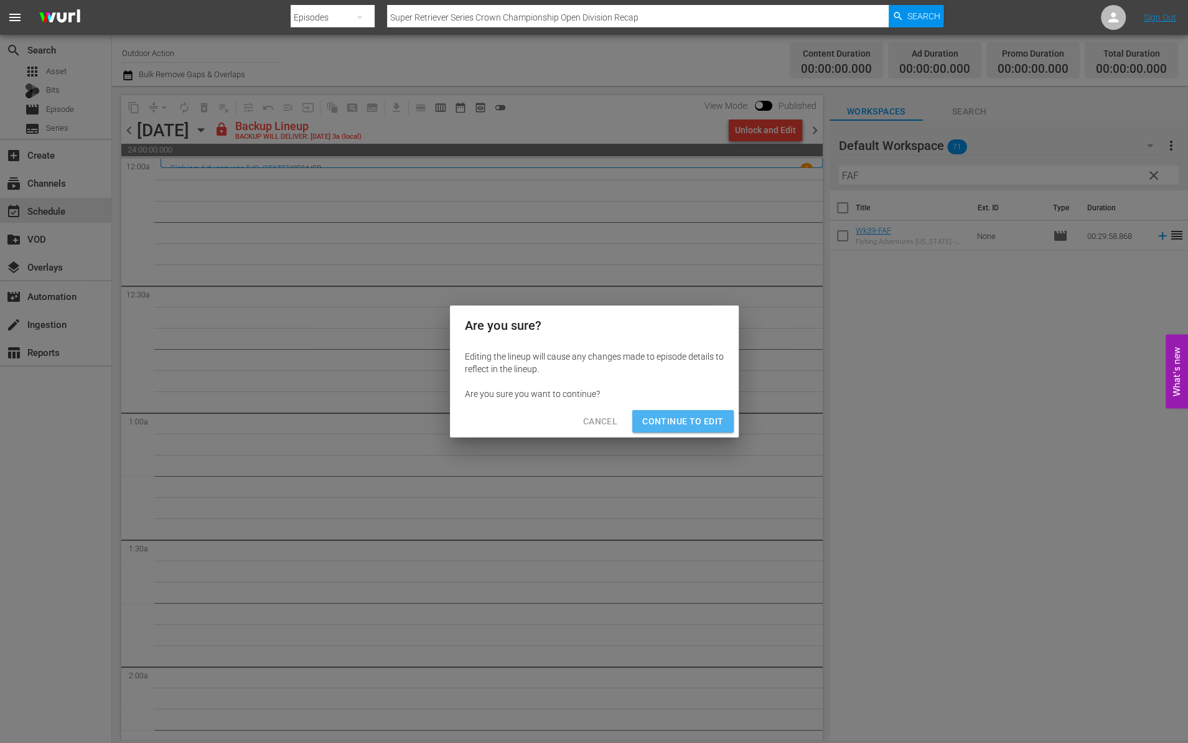
click at [697, 425] on span "Continue to Edit" at bounding box center [682, 422] width 81 height 16
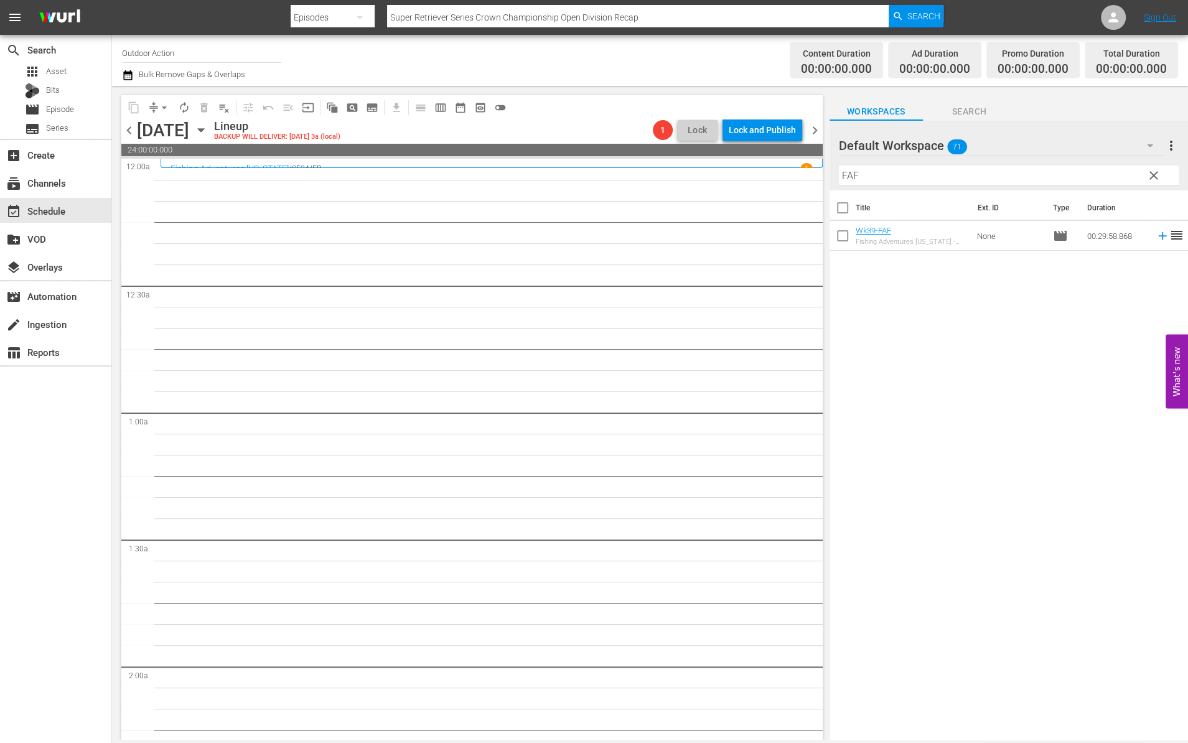
click at [890, 174] on input "FAF" at bounding box center [1009, 176] width 340 height 20
click at [1156, 238] on icon at bounding box center [1163, 236] width 14 height 14
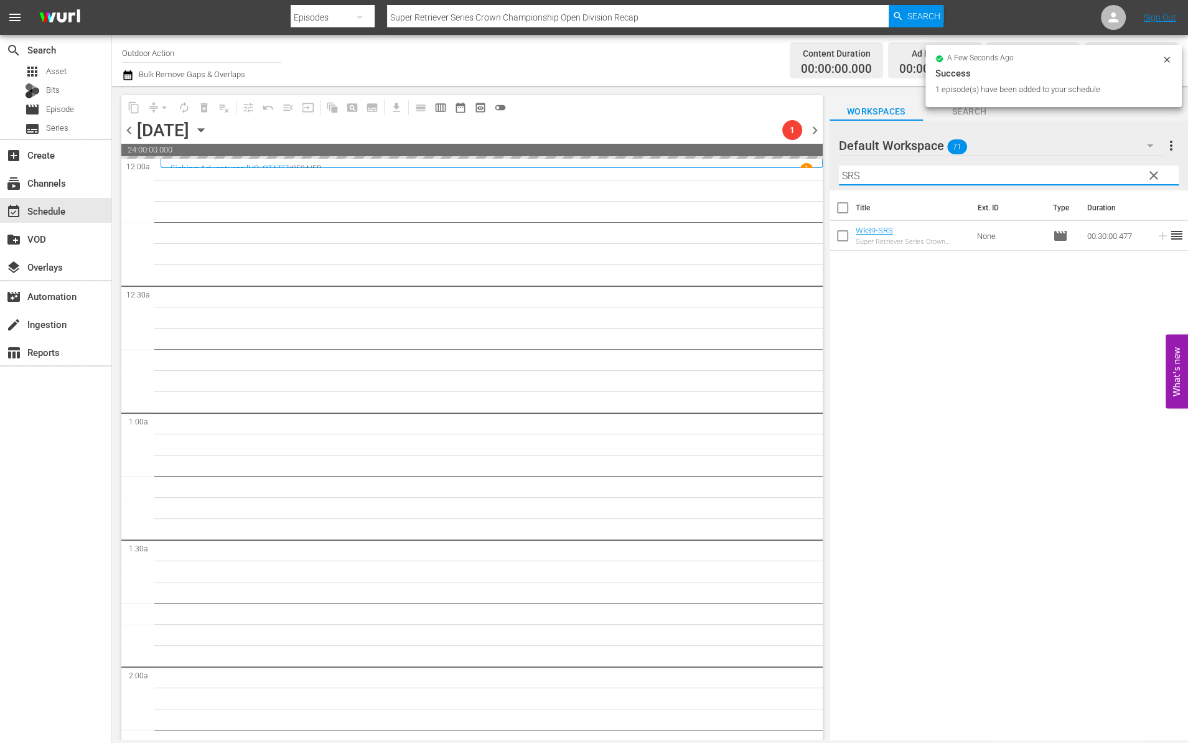
click at [1073, 175] on input "SRS" at bounding box center [1009, 176] width 340 height 20
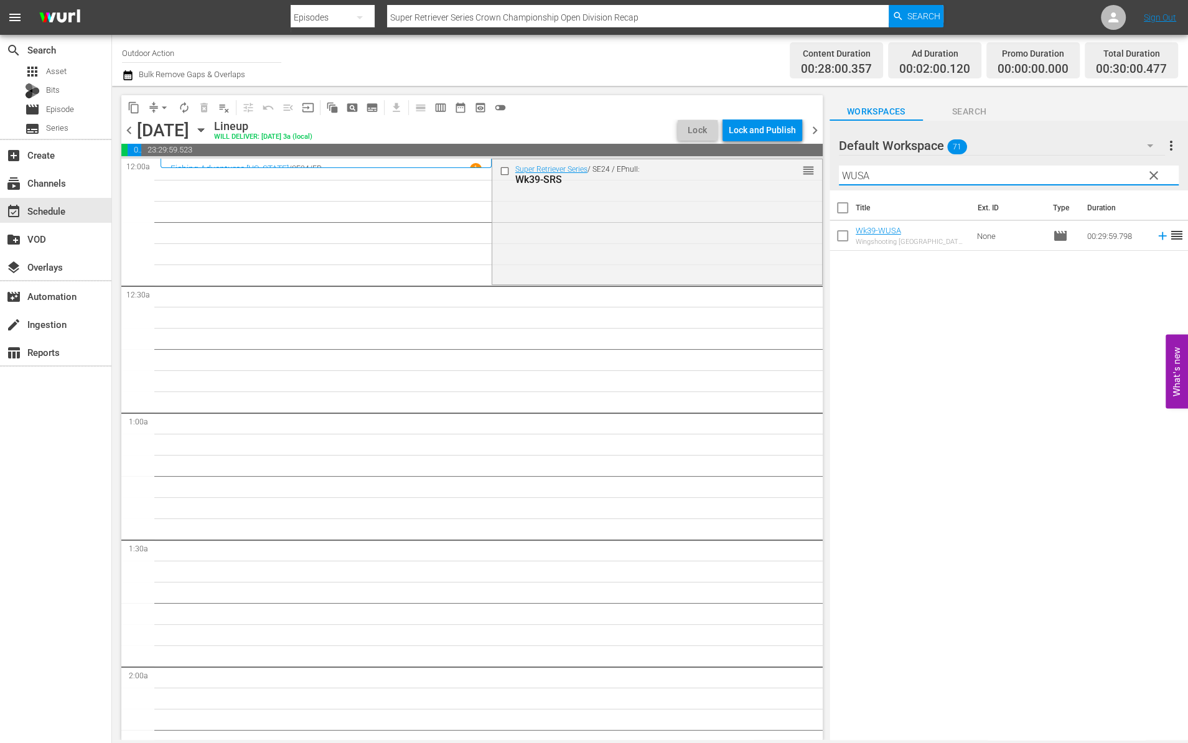
click at [1151, 244] on td at bounding box center [1160, 236] width 19 height 30
click at [1156, 235] on icon at bounding box center [1163, 236] width 14 height 14
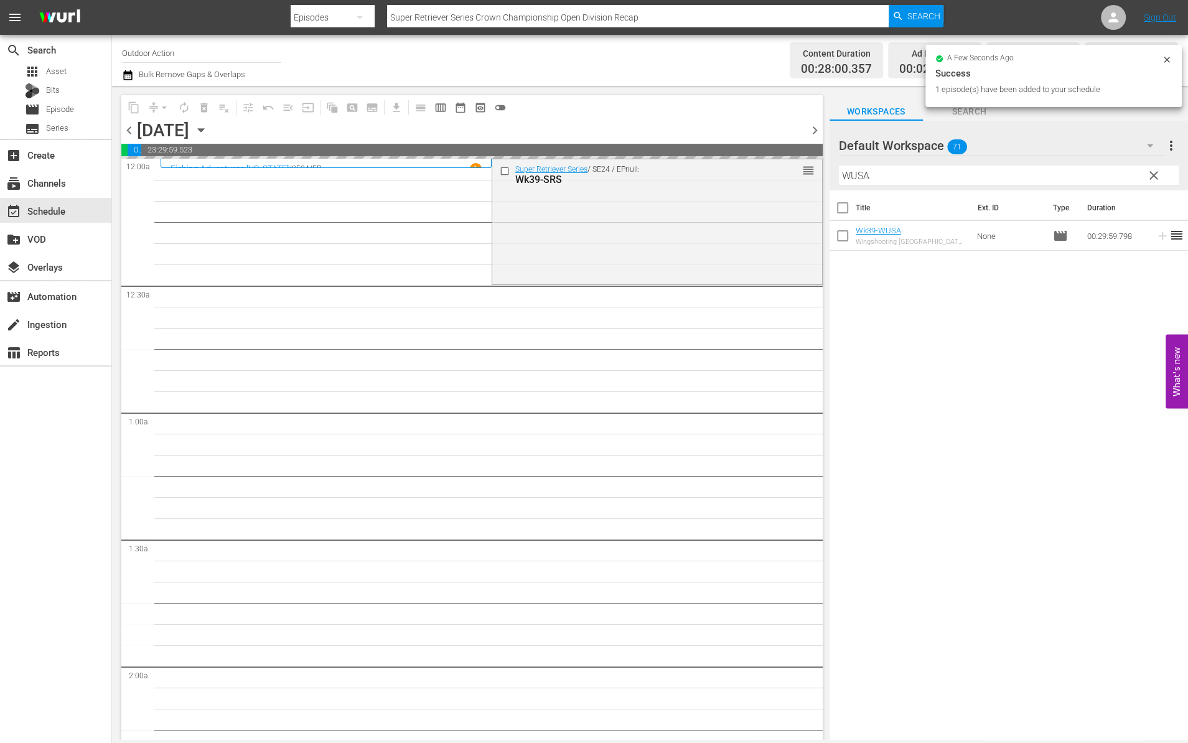
click at [1089, 172] on input "WUSA" at bounding box center [1009, 176] width 340 height 20
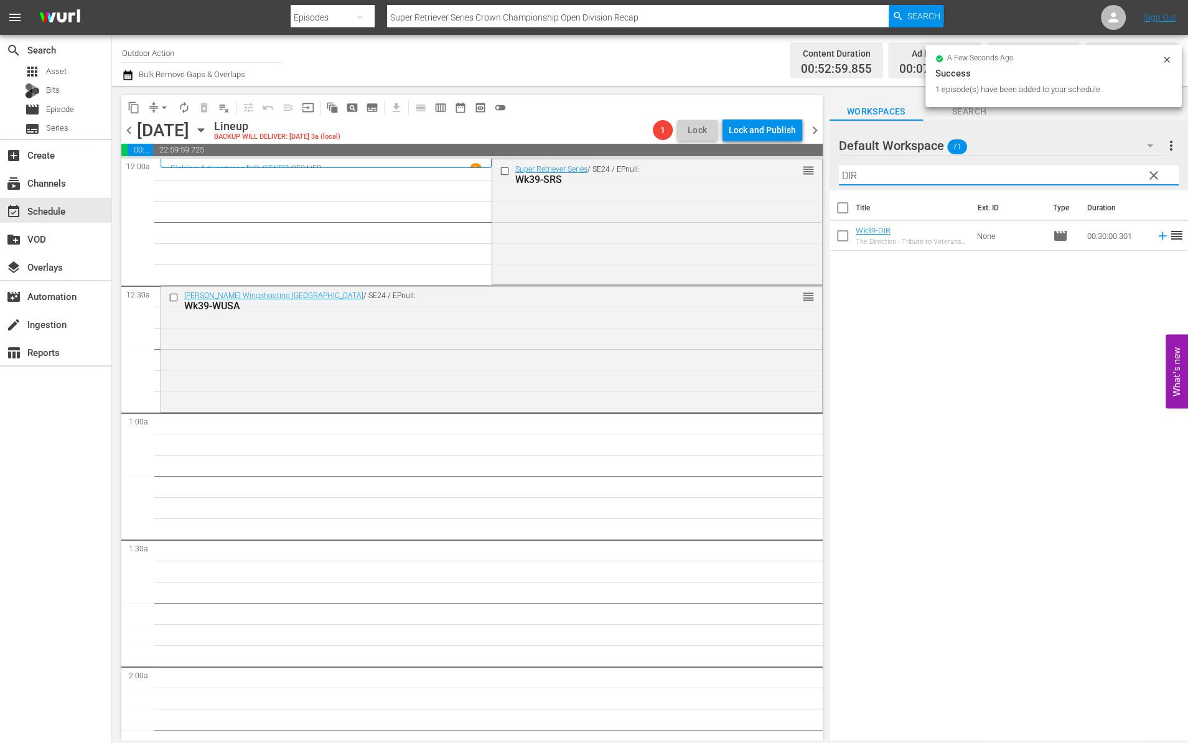
click at [1156, 232] on icon at bounding box center [1163, 236] width 14 height 14
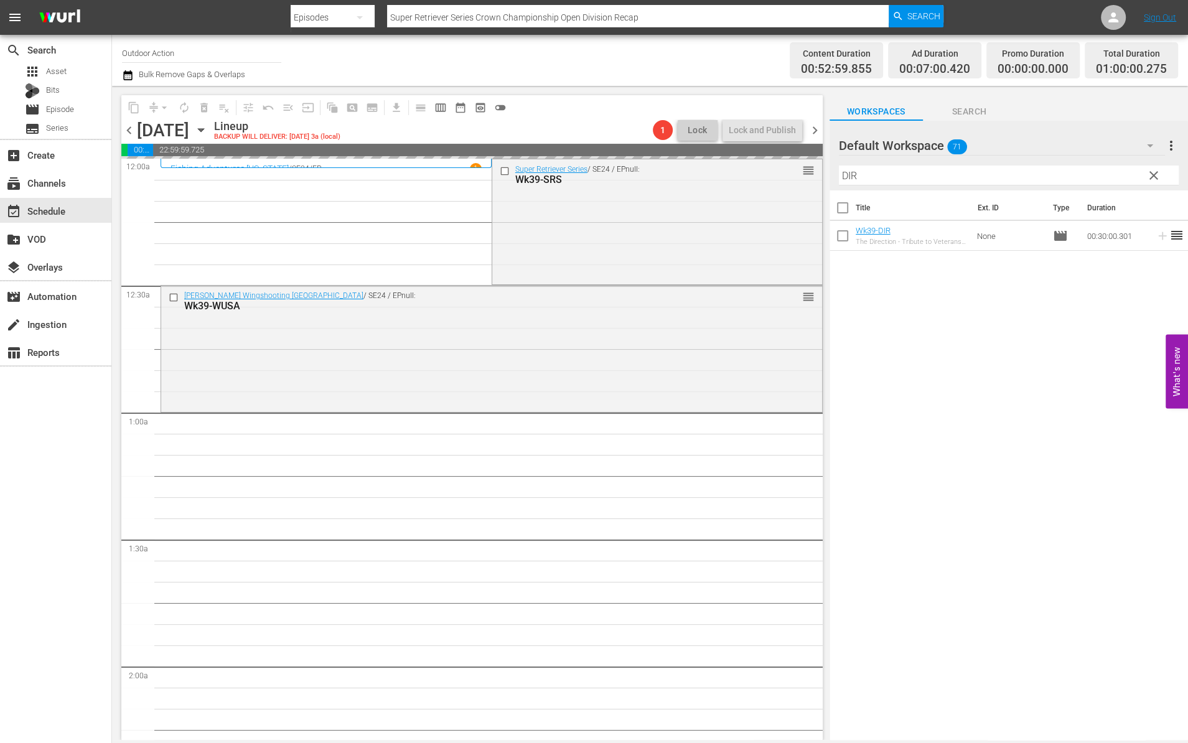
click at [1065, 173] on input "DIR" at bounding box center [1009, 176] width 340 height 20
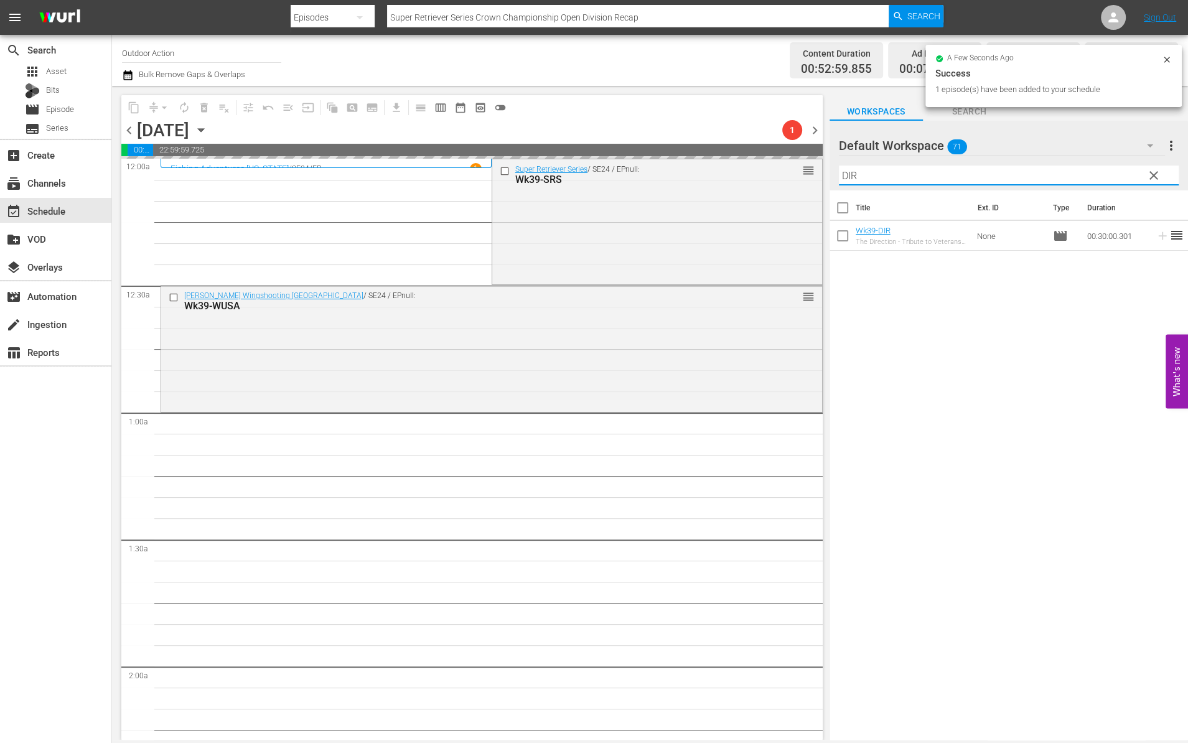
click at [1065, 173] on input "DIR" at bounding box center [1009, 176] width 340 height 20
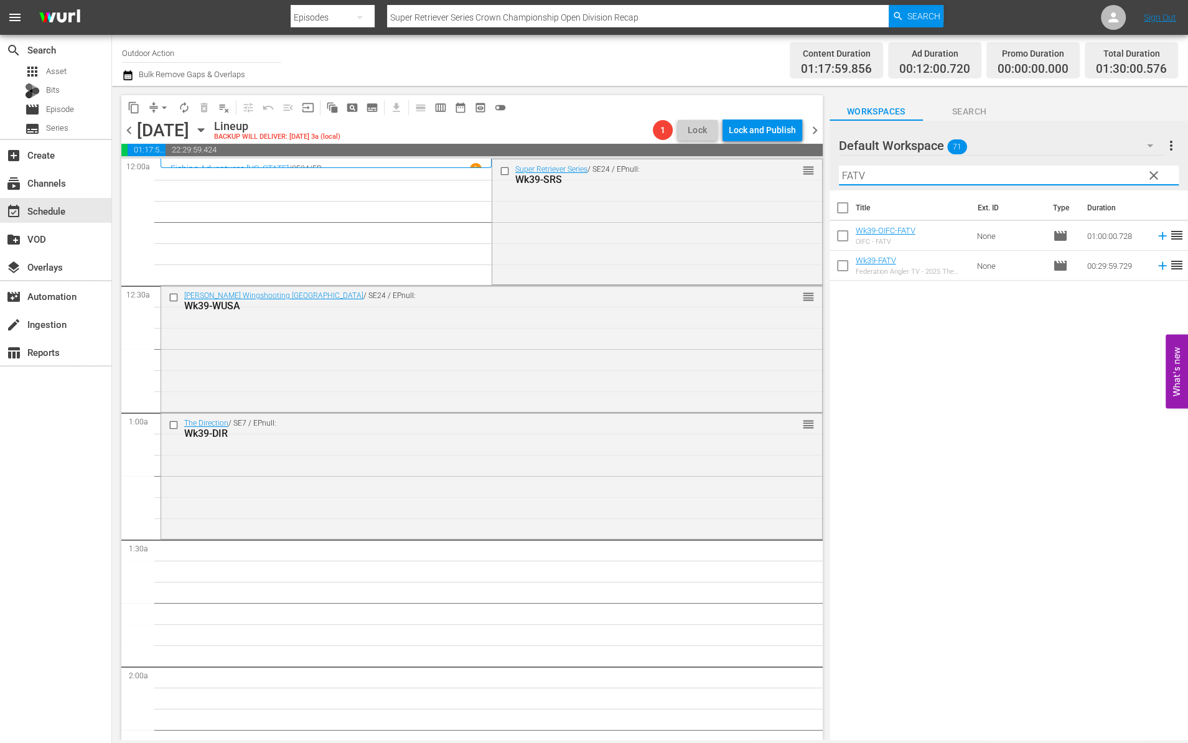
click at [1156, 264] on icon at bounding box center [1163, 266] width 14 height 14
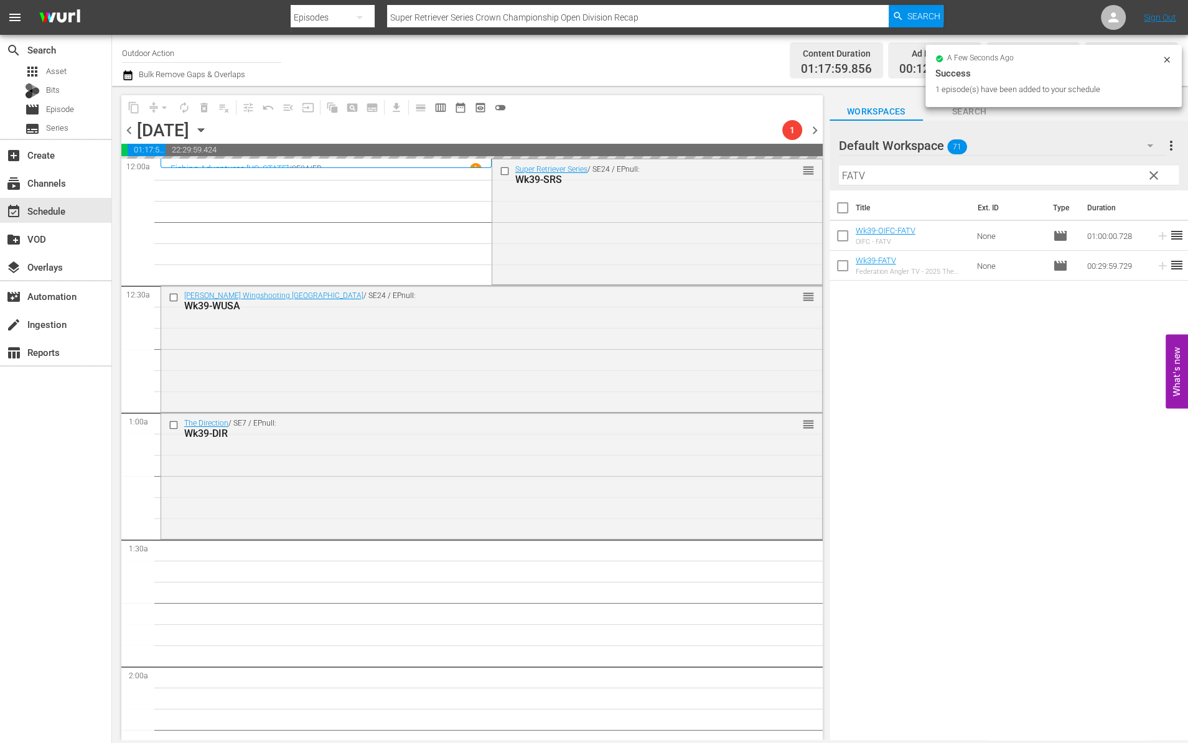
click at [1099, 178] on input "FATV" at bounding box center [1009, 176] width 340 height 20
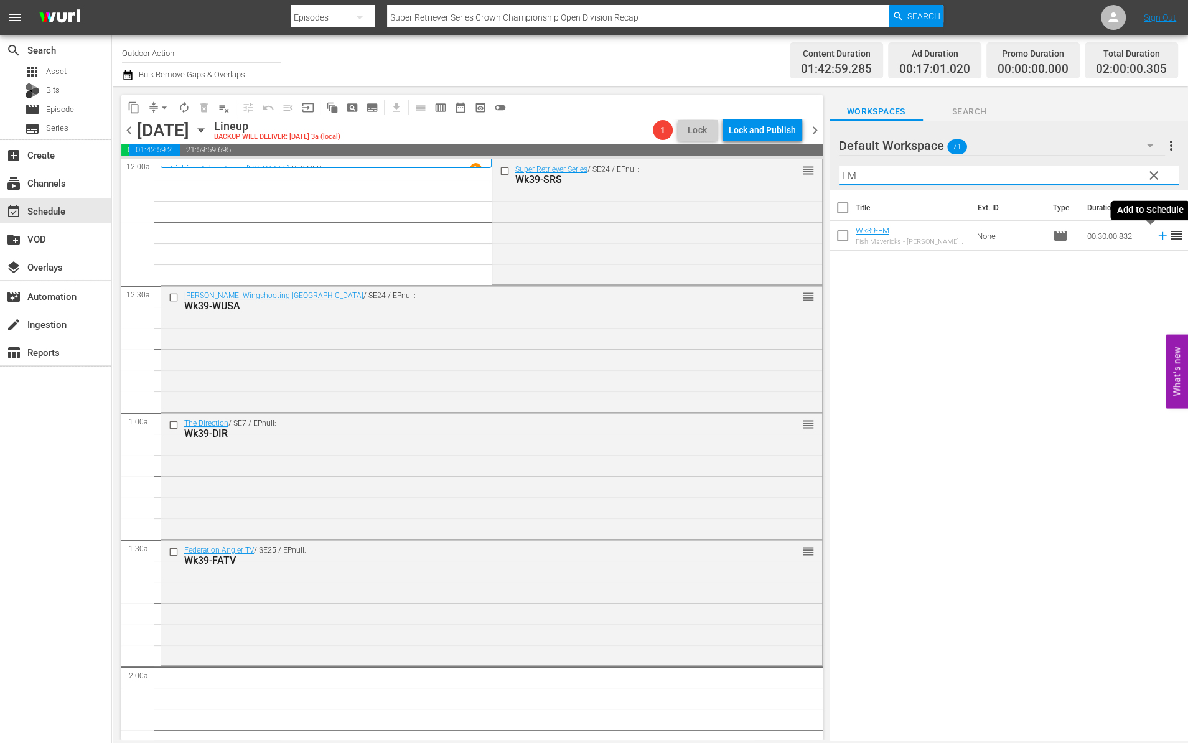
click at [1156, 233] on icon at bounding box center [1163, 236] width 14 height 14
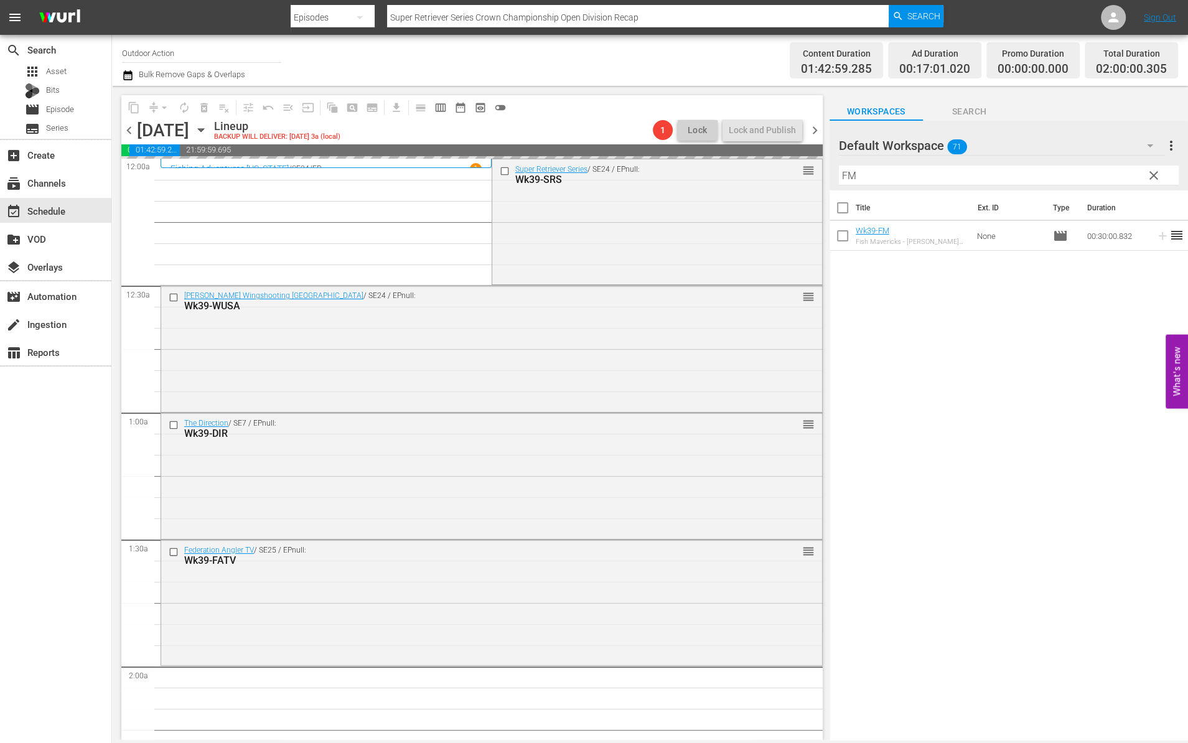
click at [1115, 175] on input "FM" at bounding box center [1009, 176] width 340 height 20
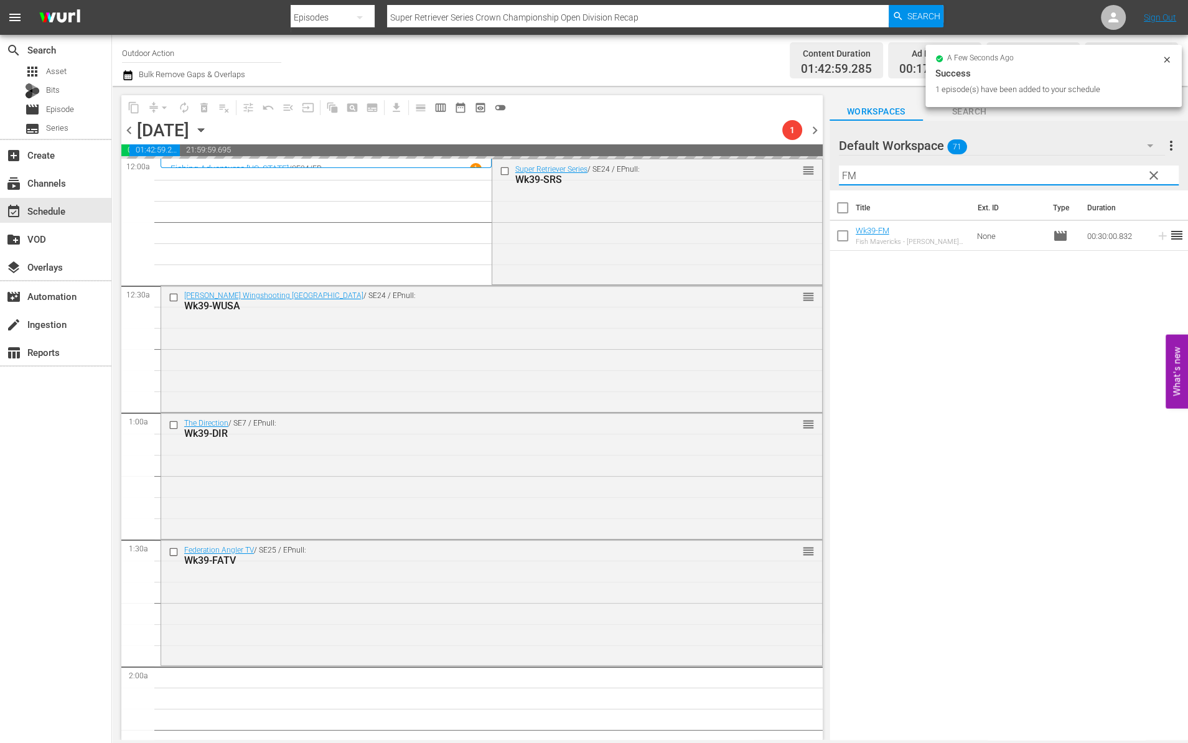
click at [1115, 175] on input "FM" at bounding box center [1009, 176] width 340 height 20
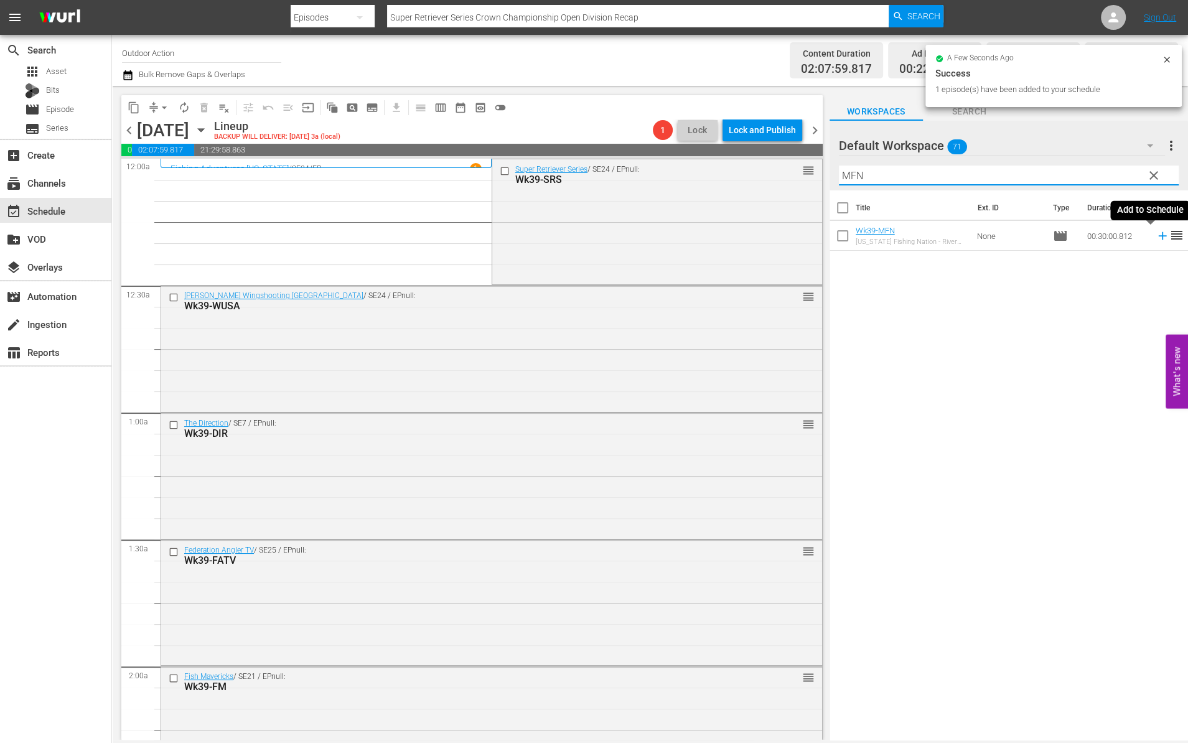
click at [1156, 231] on icon at bounding box center [1163, 236] width 14 height 14
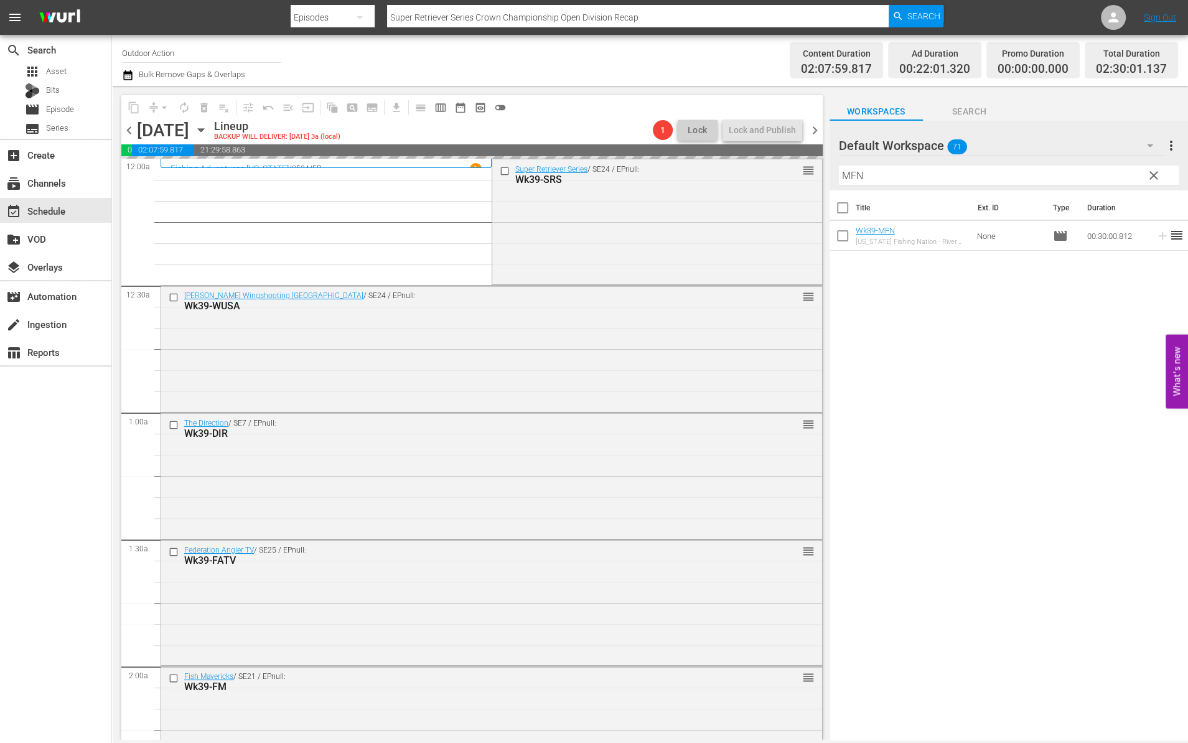
click at [1103, 177] on input "MFN" at bounding box center [1009, 176] width 340 height 20
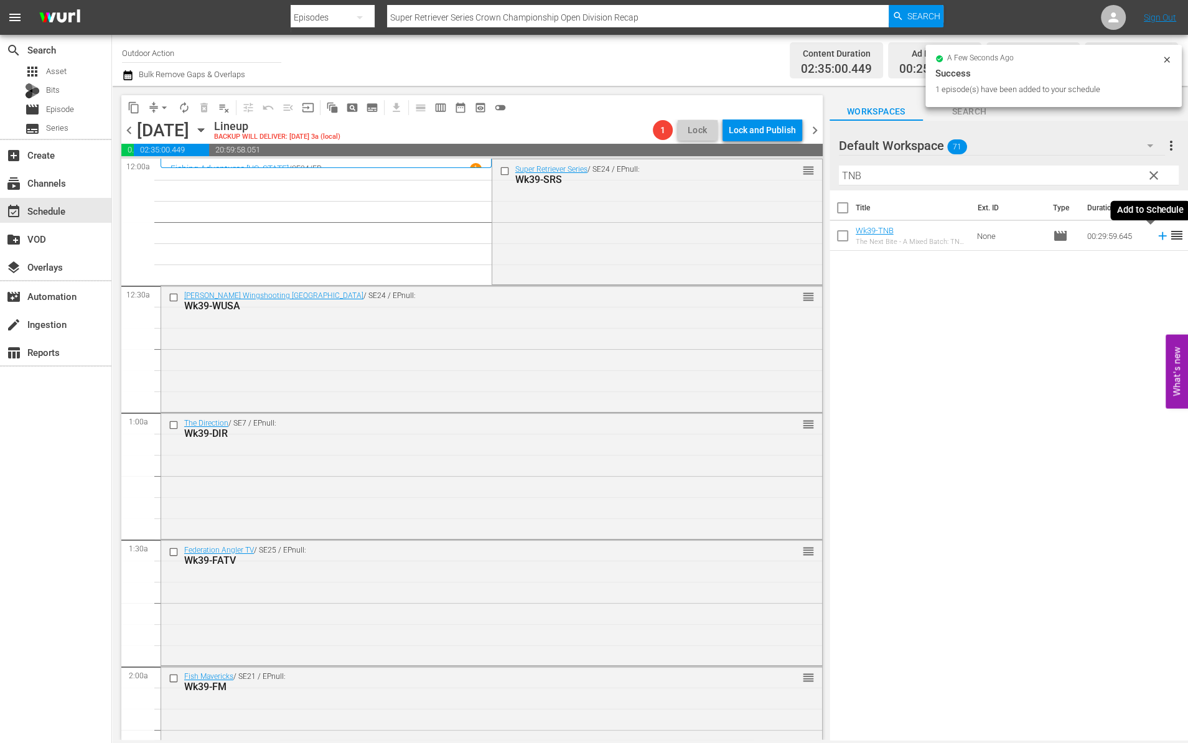
click at [1158, 236] on icon at bounding box center [1162, 236] width 8 height 8
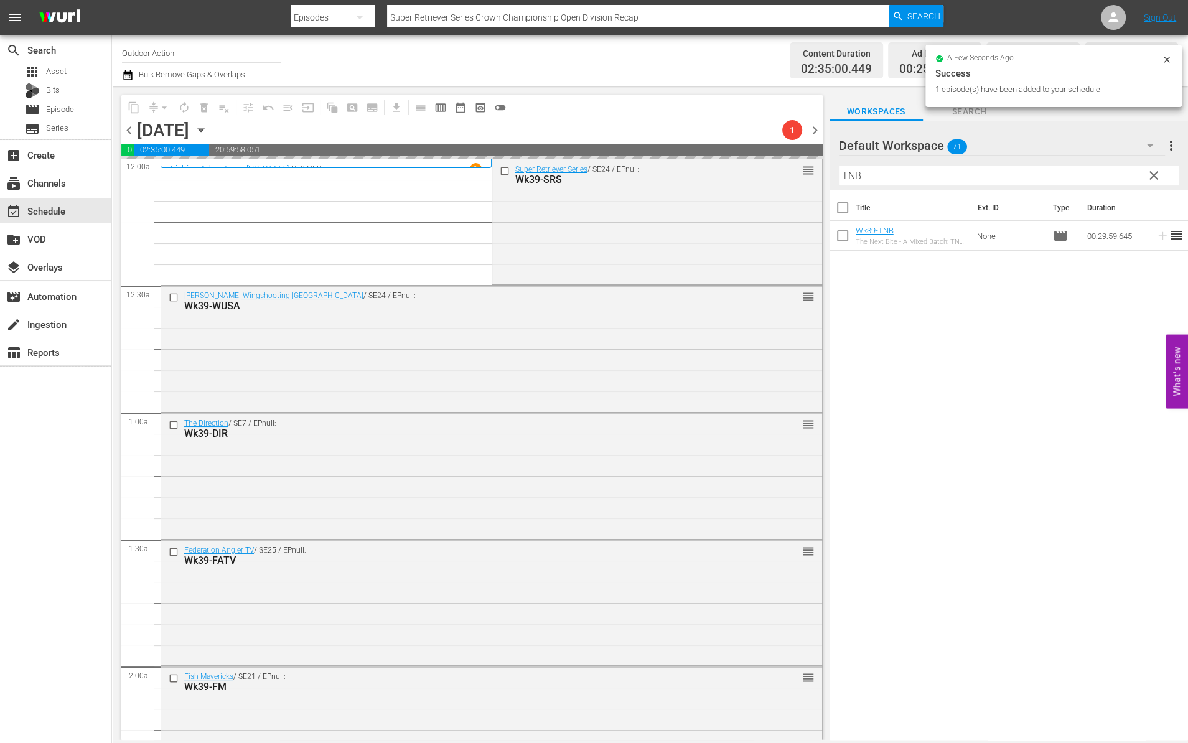
click at [1121, 174] on input "TNB" at bounding box center [1009, 176] width 340 height 20
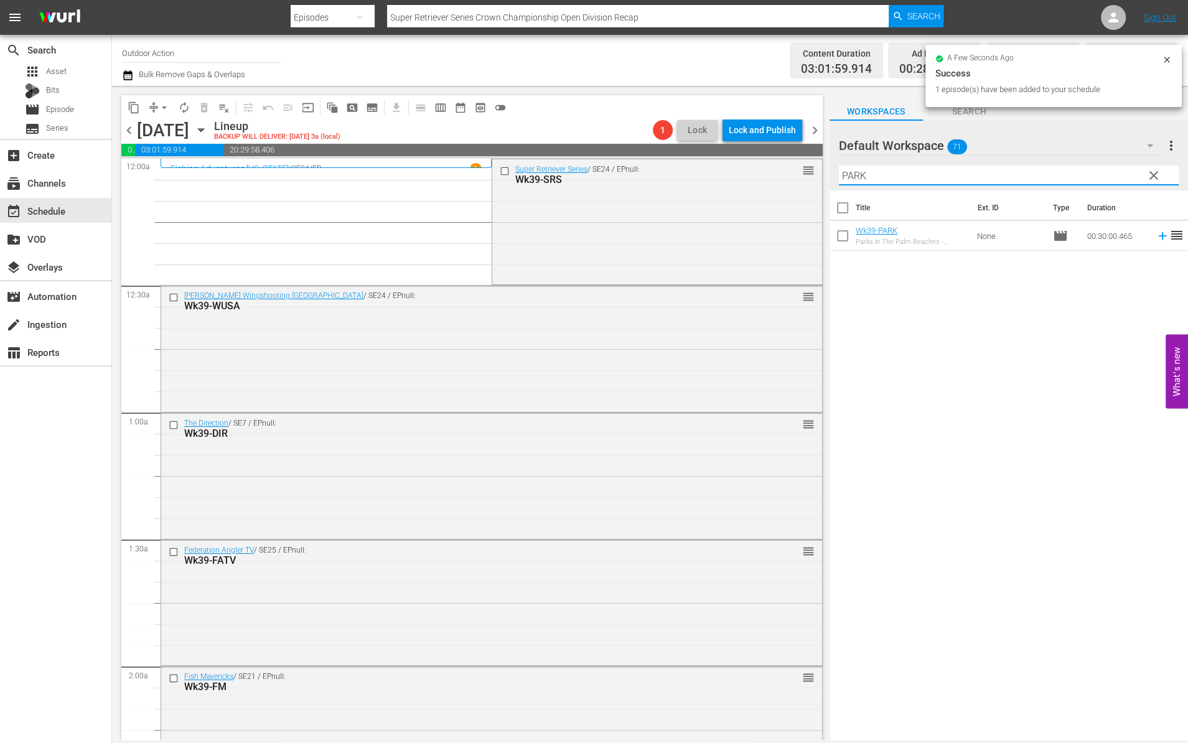
click at [1156, 239] on icon at bounding box center [1163, 236] width 14 height 14
click at [1097, 177] on input "PARK" at bounding box center [1009, 176] width 340 height 20
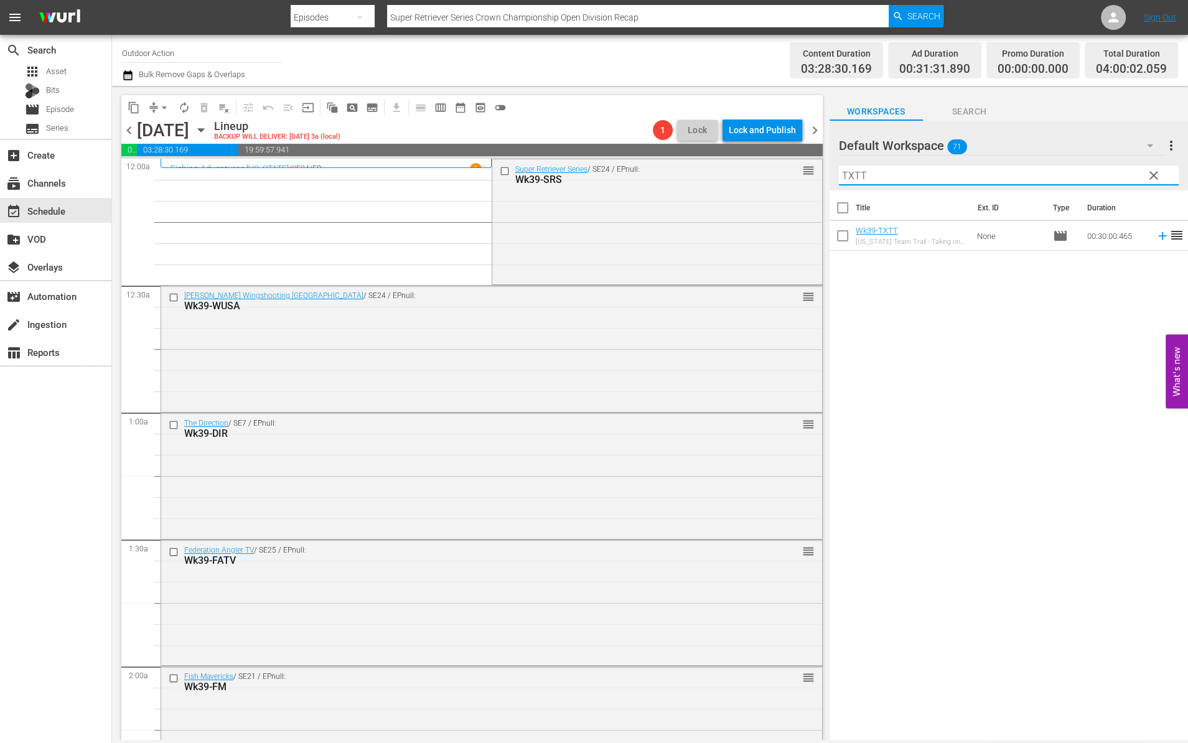
click at [1156, 236] on icon at bounding box center [1163, 236] width 14 height 14
click at [1115, 175] on input "TXTT" at bounding box center [1009, 176] width 340 height 20
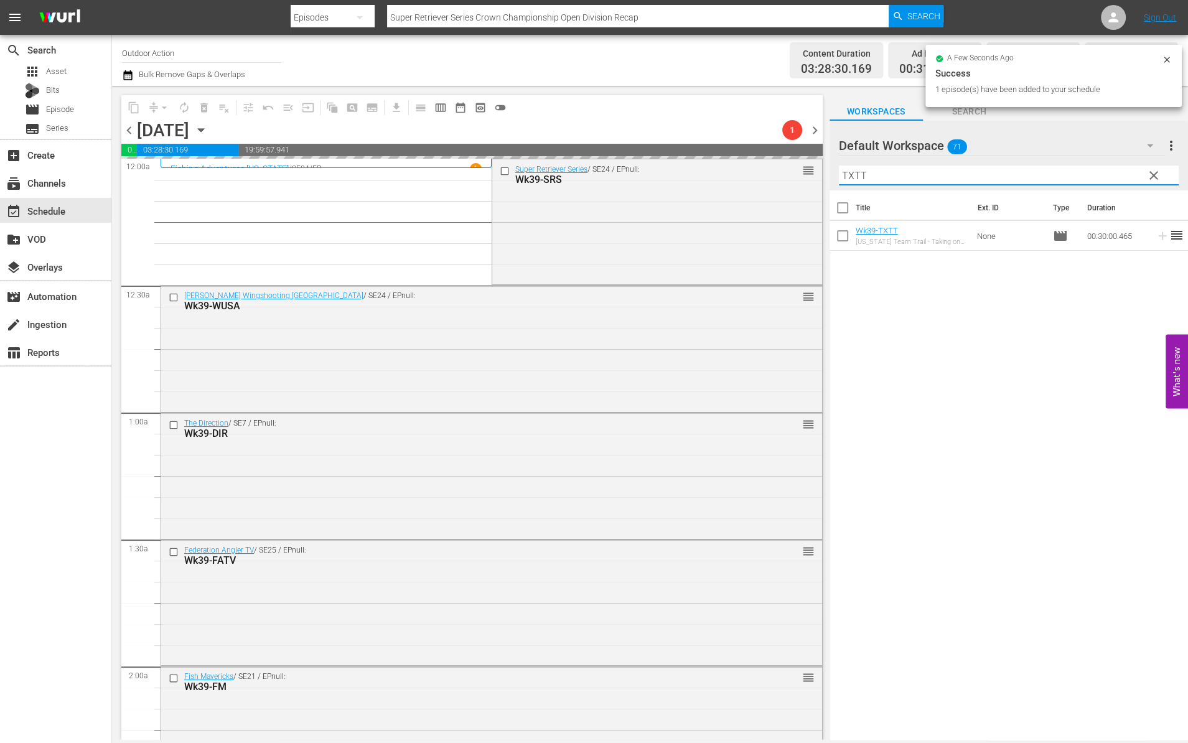
click at [1115, 175] on input "TXTT" at bounding box center [1009, 176] width 340 height 20
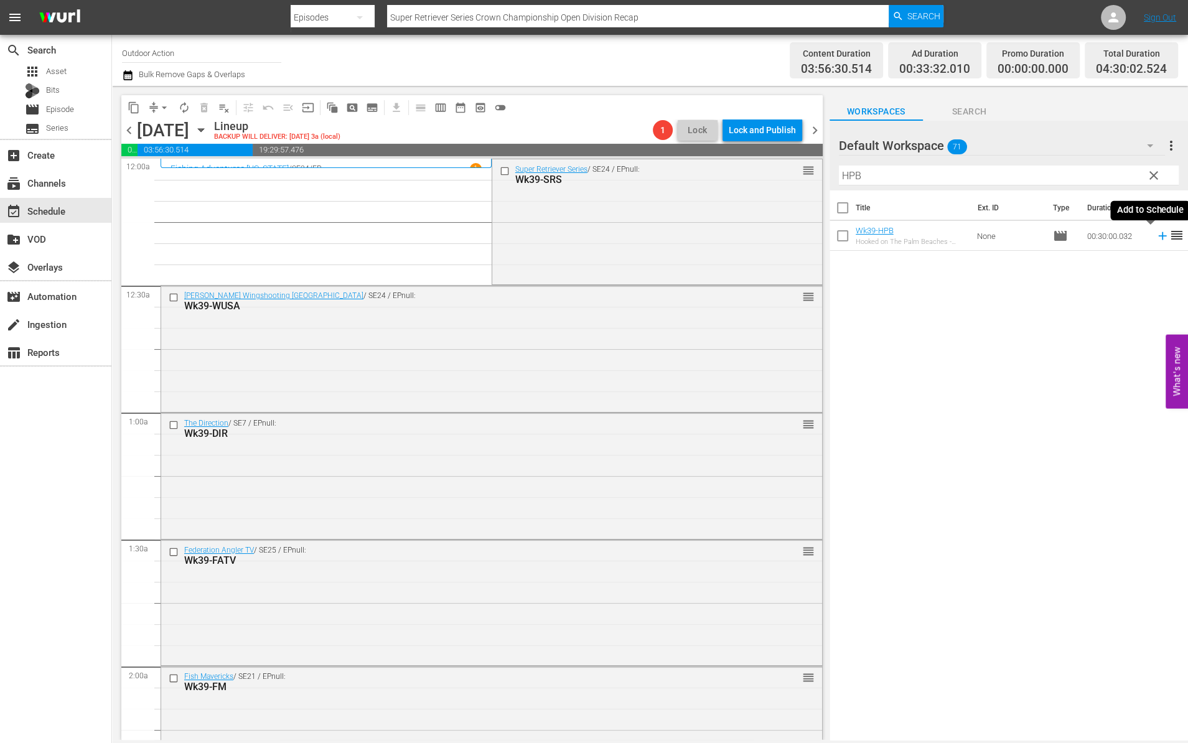
click at [1158, 235] on icon at bounding box center [1162, 236] width 8 height 8
click at [1086, 172] on input "HPB" at bounding box center [1009, 176] width 340 height 20
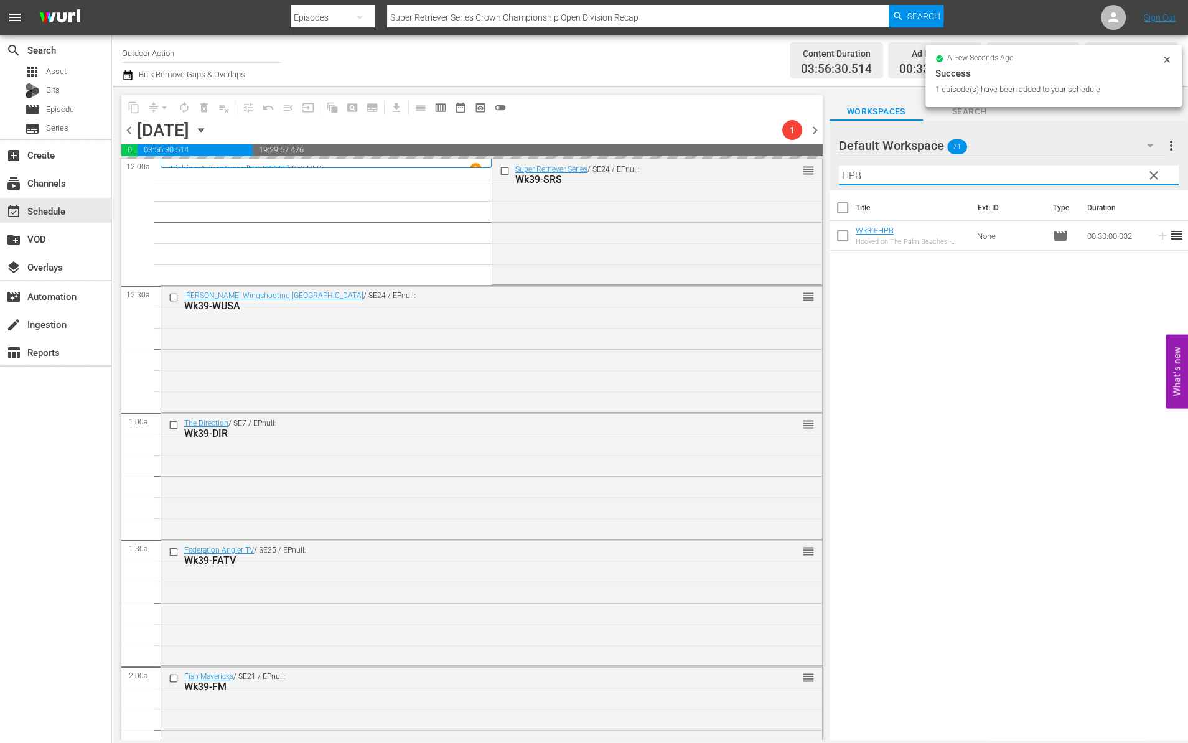
click at [1086, 172] on input "HPB" at bounding box center [1009, 176] width 340 height 20
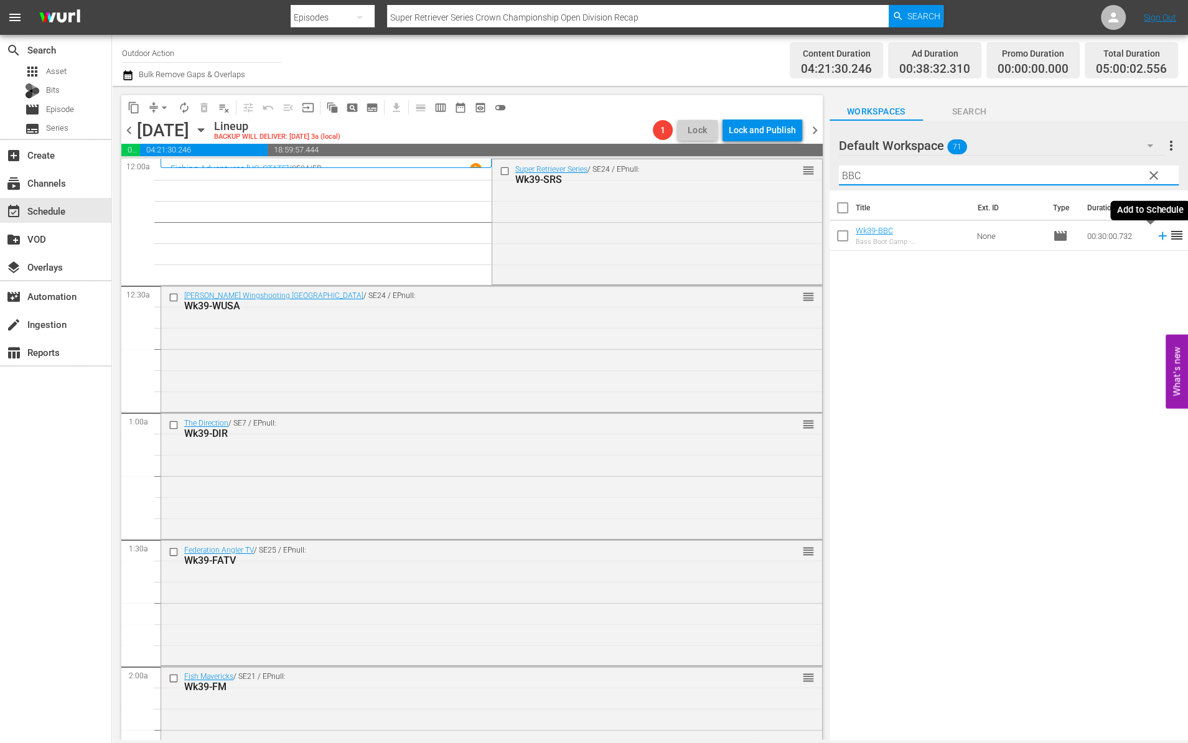
click at [1156, 239] on icon at bounding box center [1163, 236] width 14 height 14
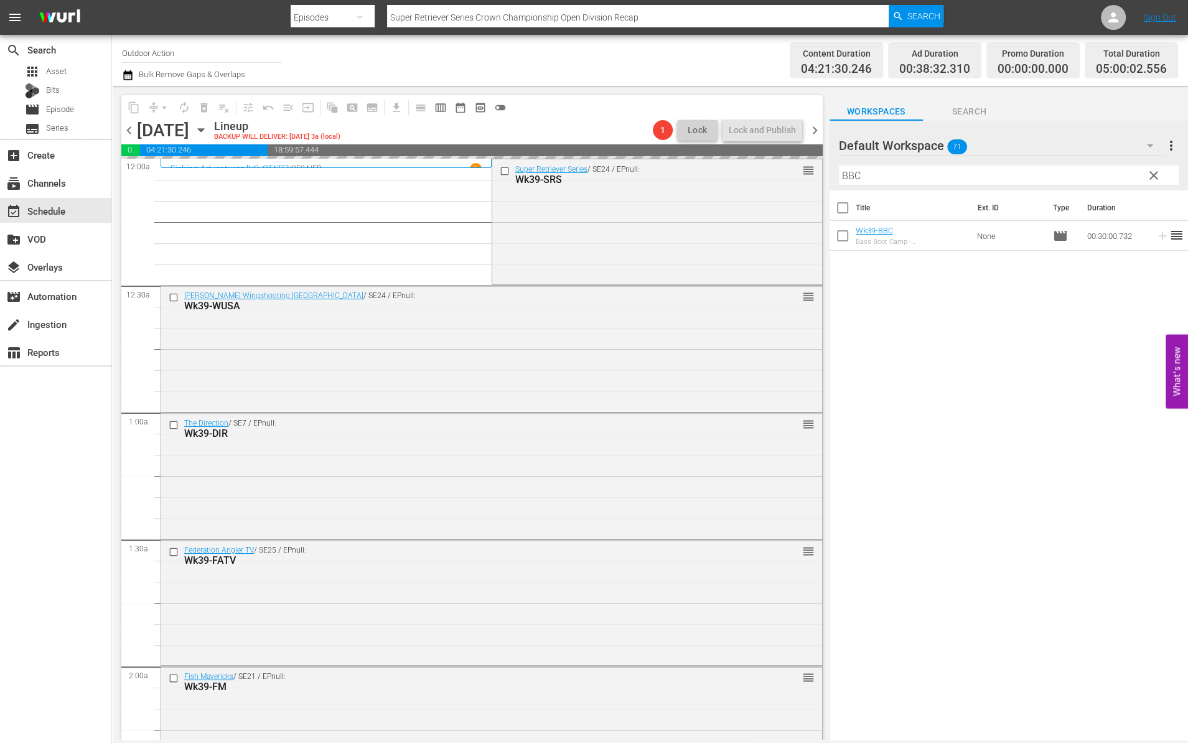
click at [1085, 164] on div "Filter by Title BBC" at bounding box center [1009, 176] width 340 height 30
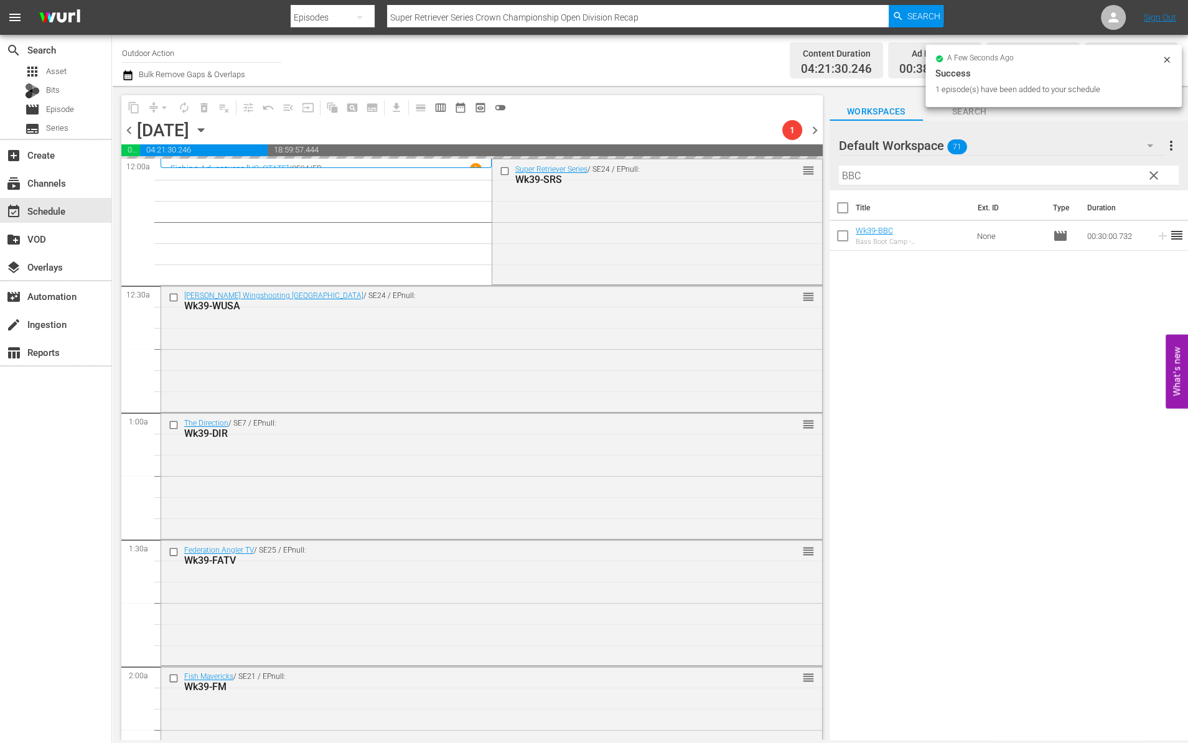
click at [1085, 164] on div "Filter by Title BBC" at bounding box center [1009, 176] width 340 height 30
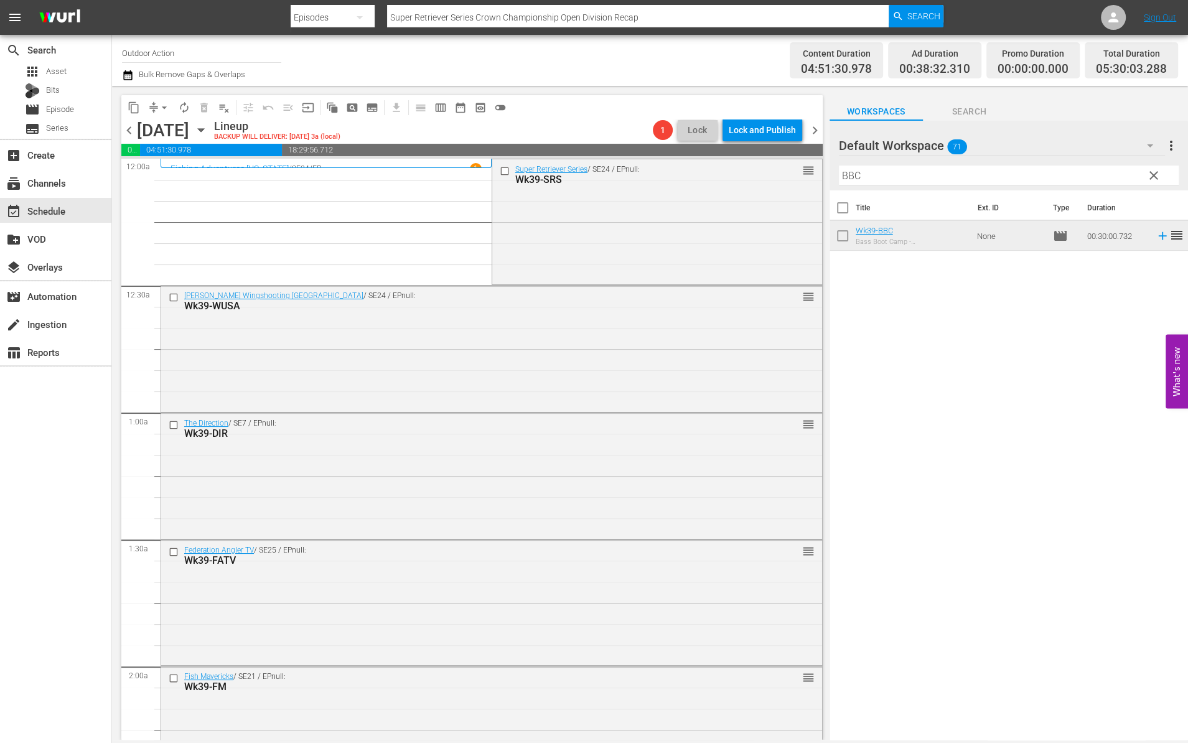
click at [1081, 170] on input "BBC" at bounding box center [1009, 176] width 340 height 20
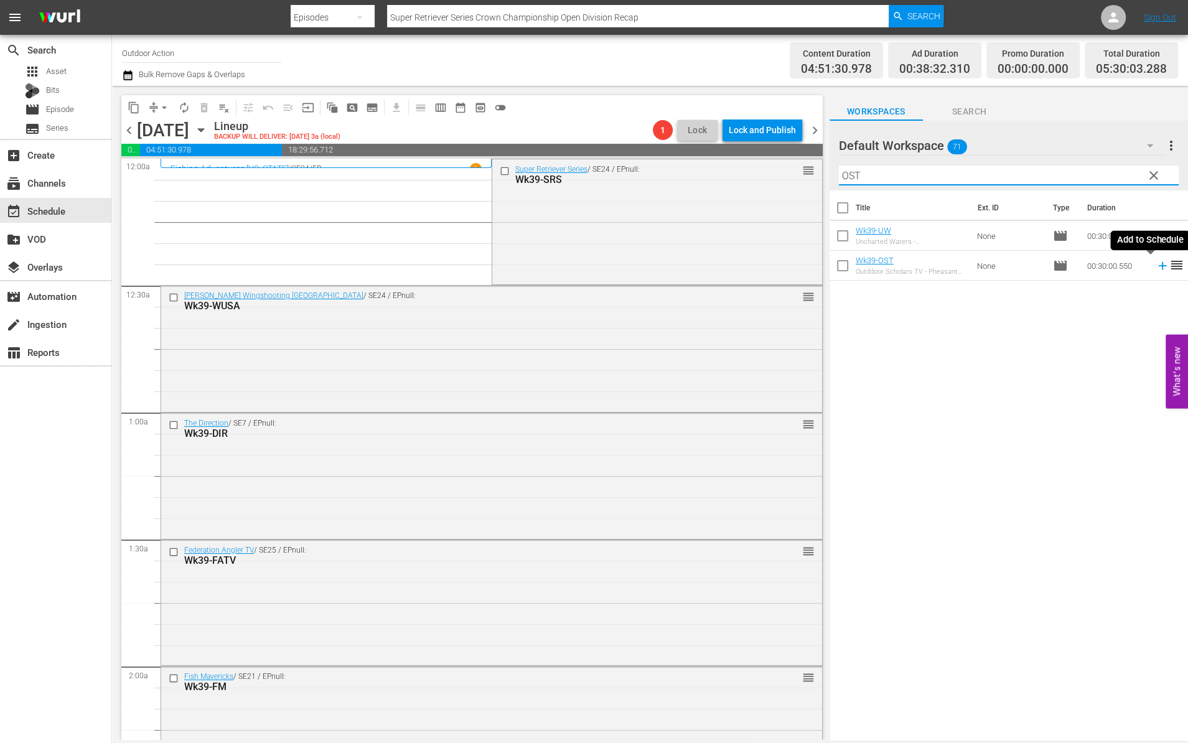
click at [1156, 263] on icon at bounding box center [1163, 266] width 14 height 14
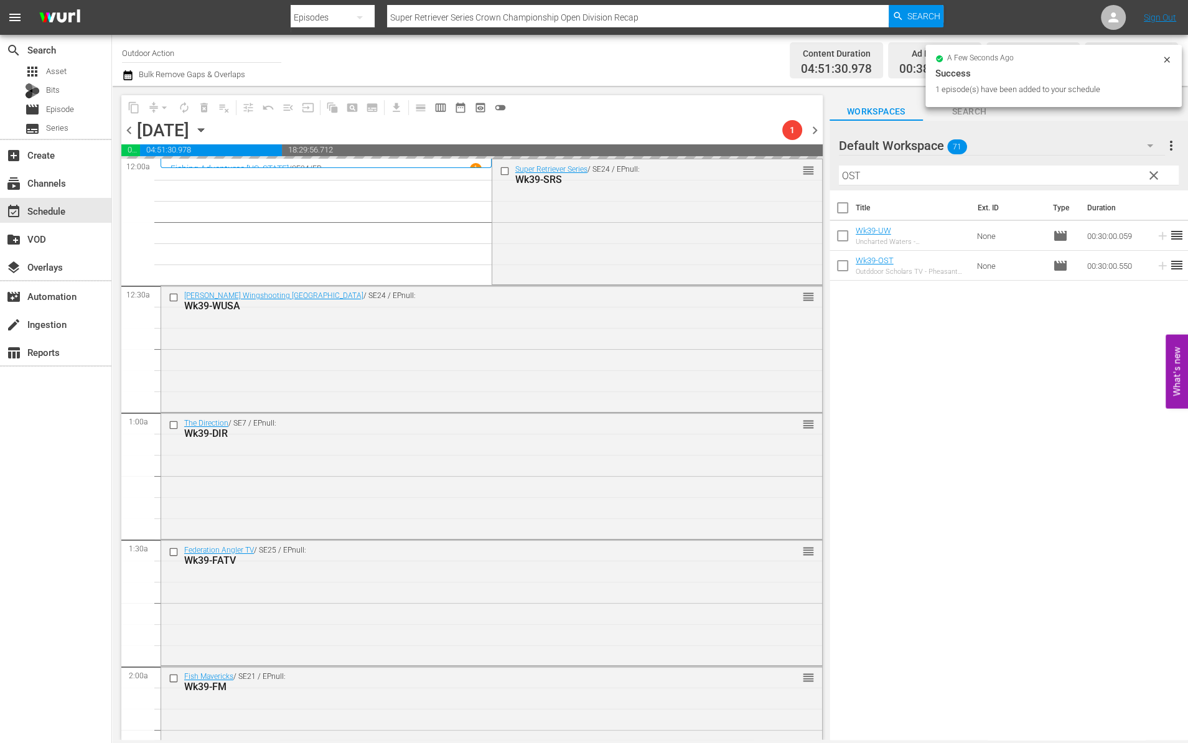
click at [1081, 176] on input "OST" at bounding box center [1009, 176] width 340 height 20
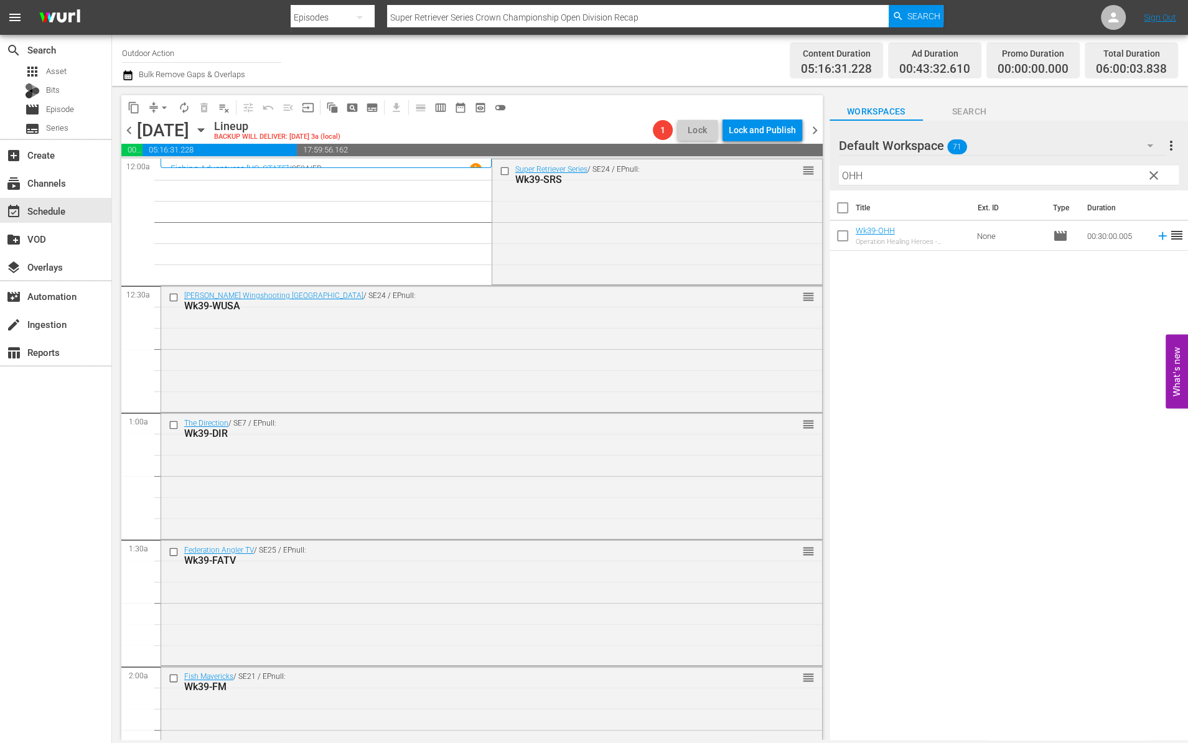
click at [1156, 236] on icon at bounding box center [1163, 236] width 14 height 14
click at [1082, 166] on input "OHH" at bounding box center [1009, 176] width 340 height 20
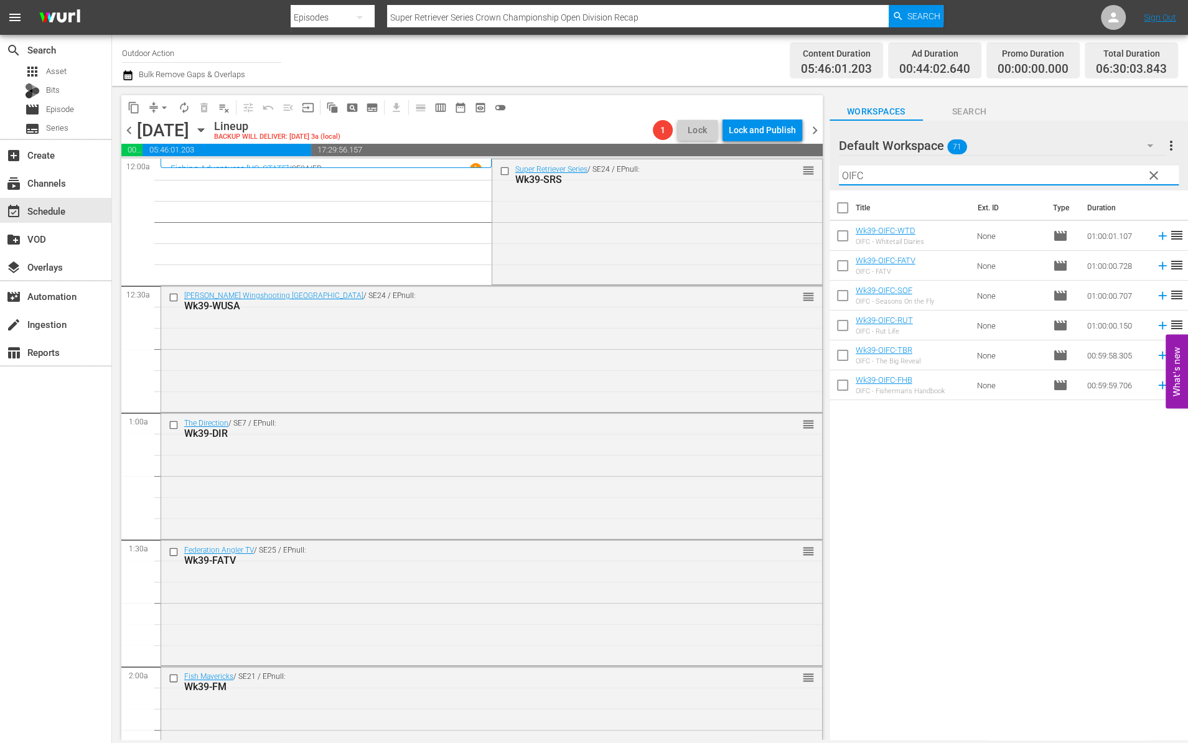
click at [999, 477] on div "Title Ext. ID Type Duration Wk39-OIFC-WTD OIFC - Whitetail Diaries None movie 0…" at bounding box center [1008, 465] width 358 height 551
click at [1158, 236] on icon at bounding box center [1162, 236] width 8 height 8
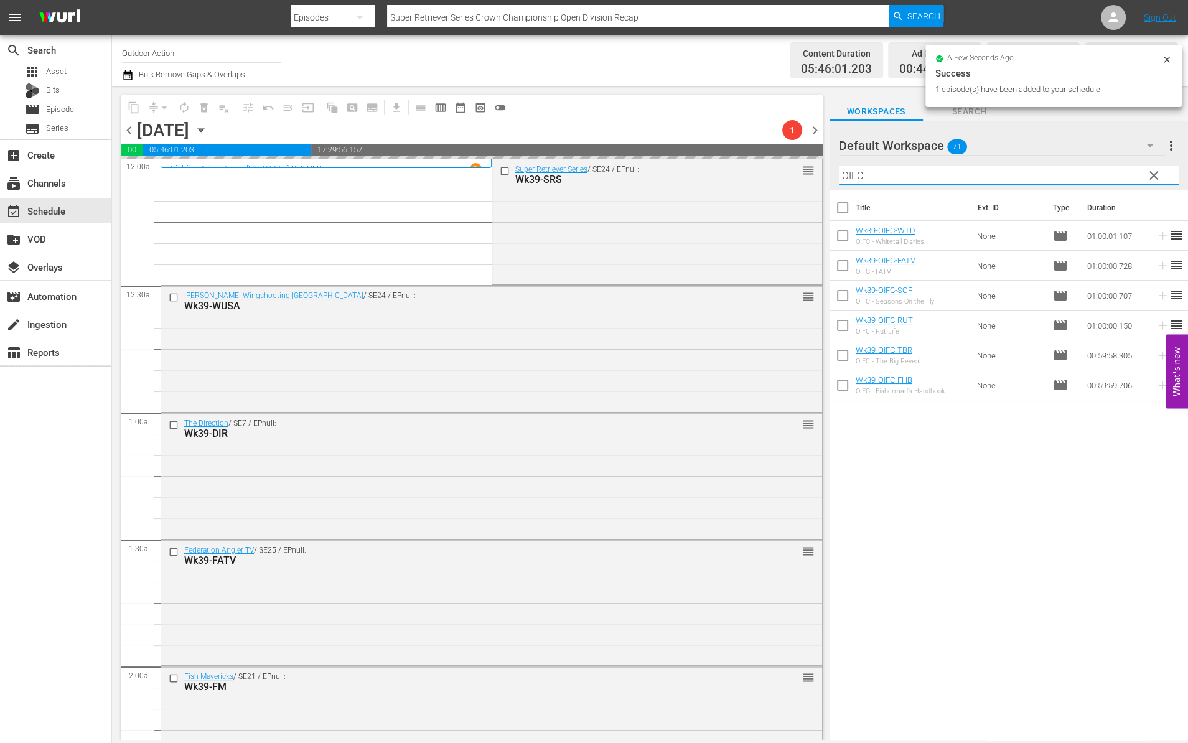
click at [1090, 170] on input "OIFC" at bounding box center [1009, 176] width 340 height 20
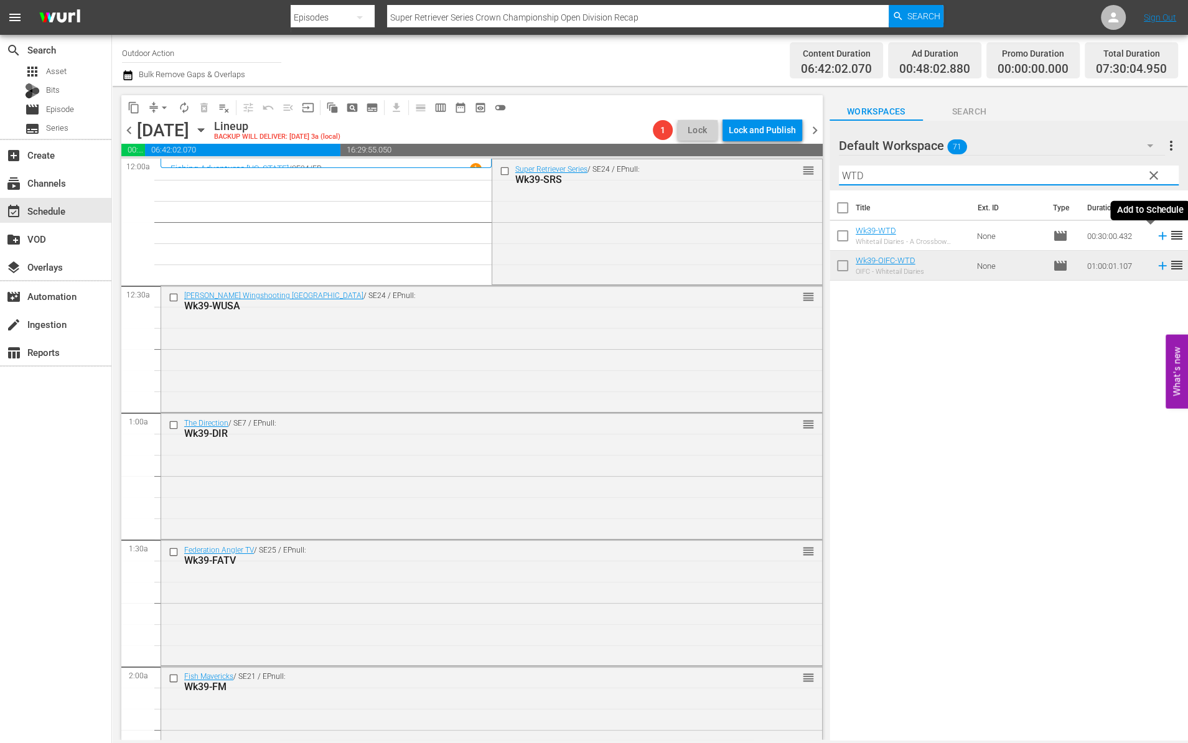
click at [1158, 236] on icon at bounding box center [1162, 236] width 8 height 8
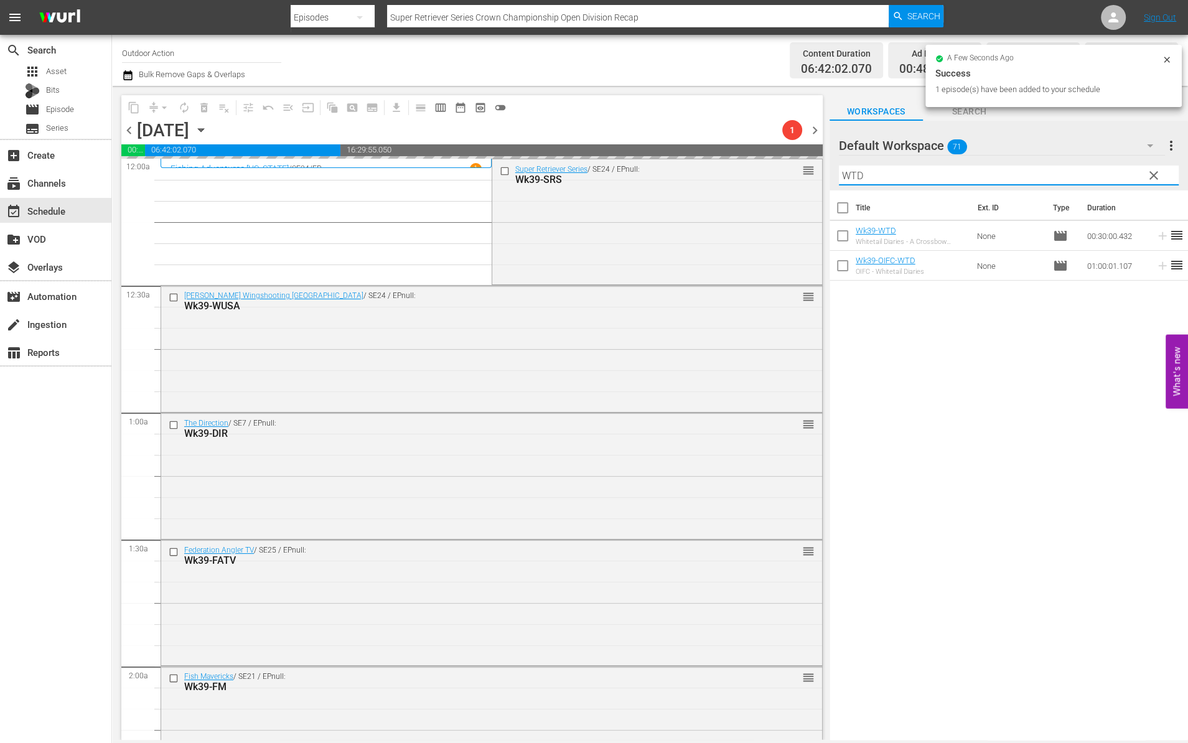
click at [1106, 174] on input "WTD" at bounding box center [1009, 176] width 340 height 20
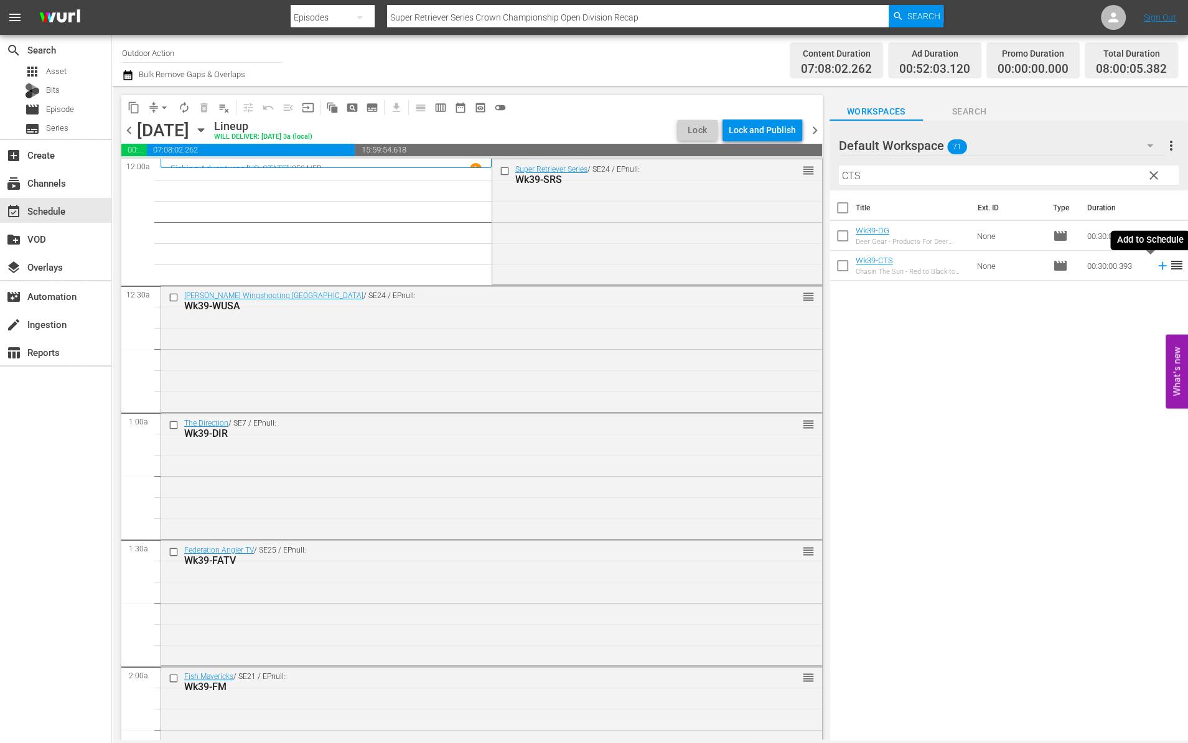
click at [1156, 267] on icon at bounding box center [1163, 266] width 14 height 14
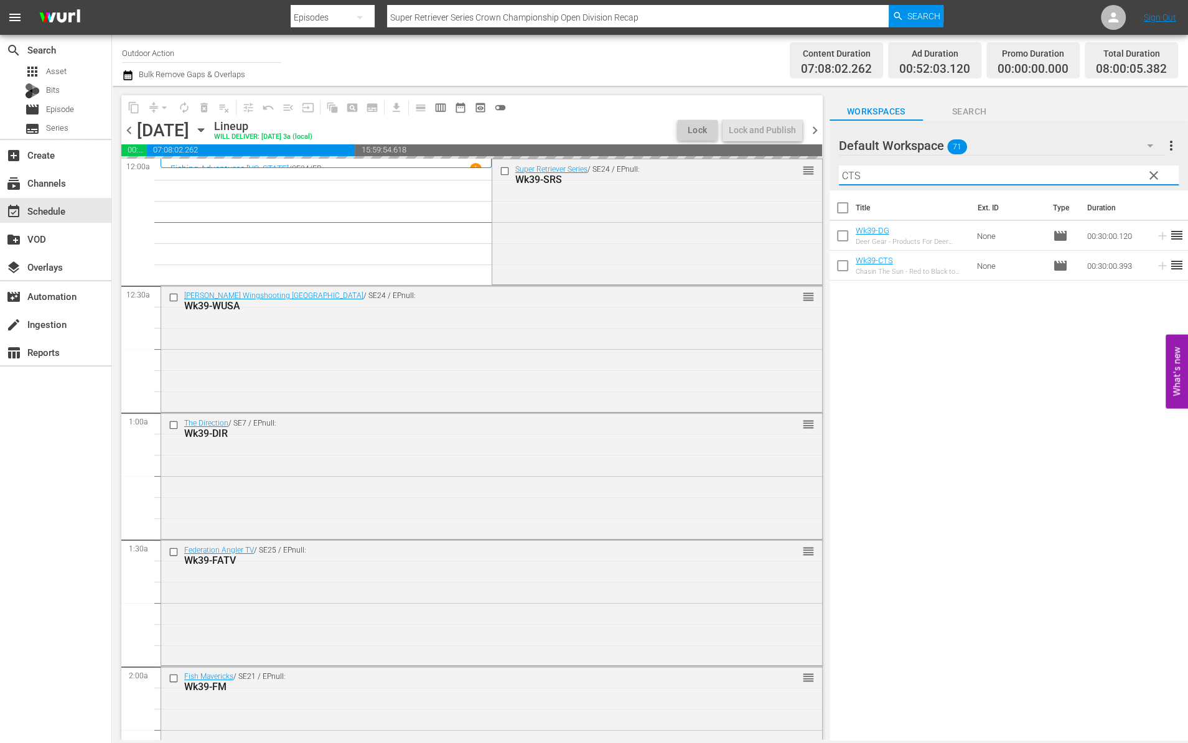
click at [1108, 170] on input "CTS" at bounding box center [1009, 176] width 340 height 20
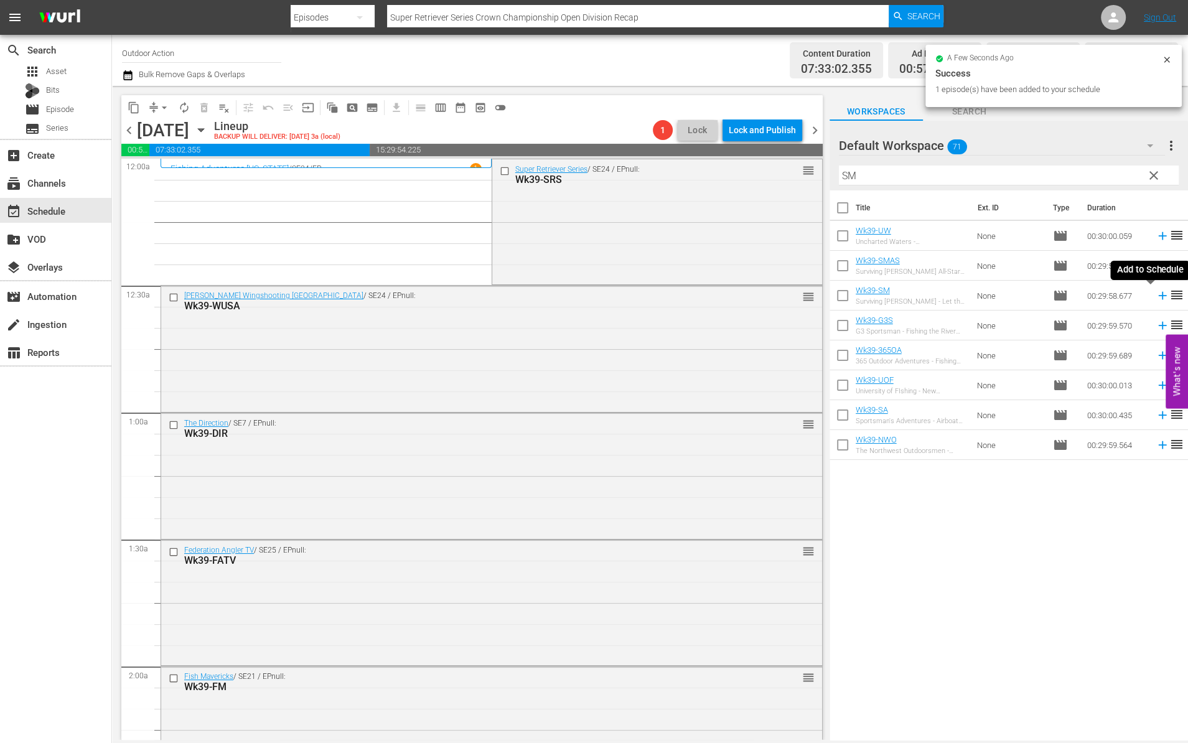
click at [1156, 294] on icon at bounding box center [1163, 296] width 14 height 14
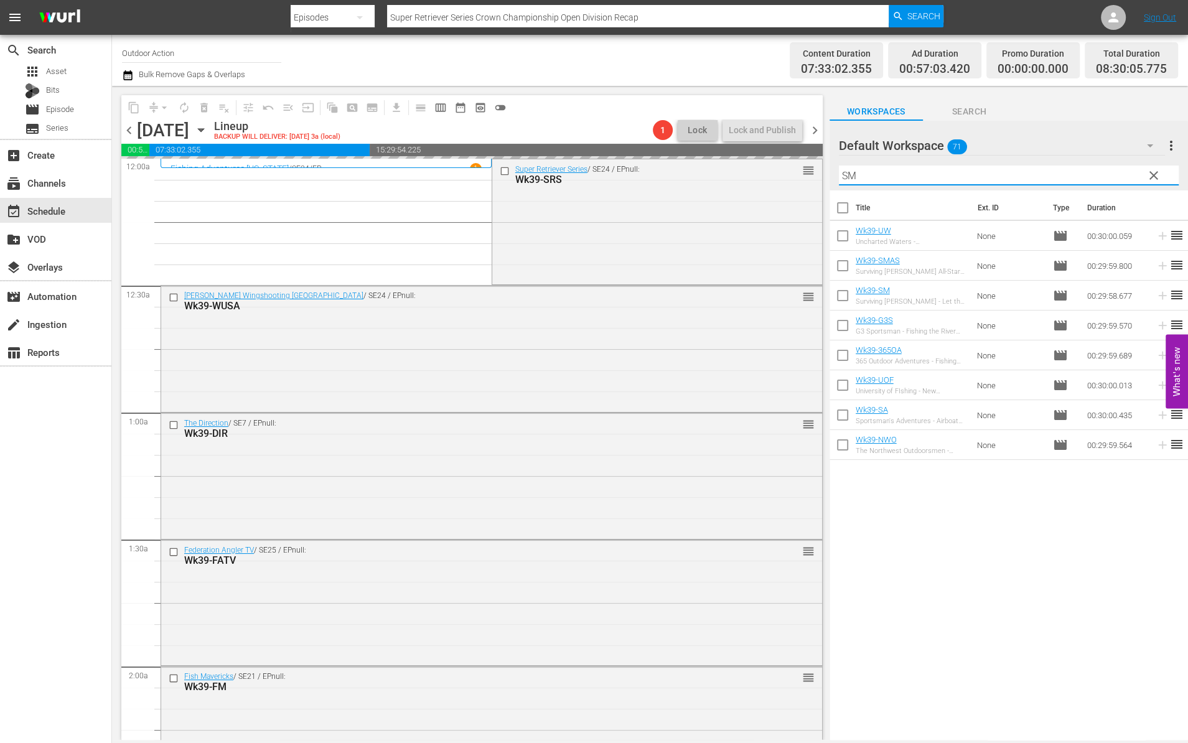
click at [1069, 176] on input "SM" at bounding box center [1009, 176] width 340 height 20
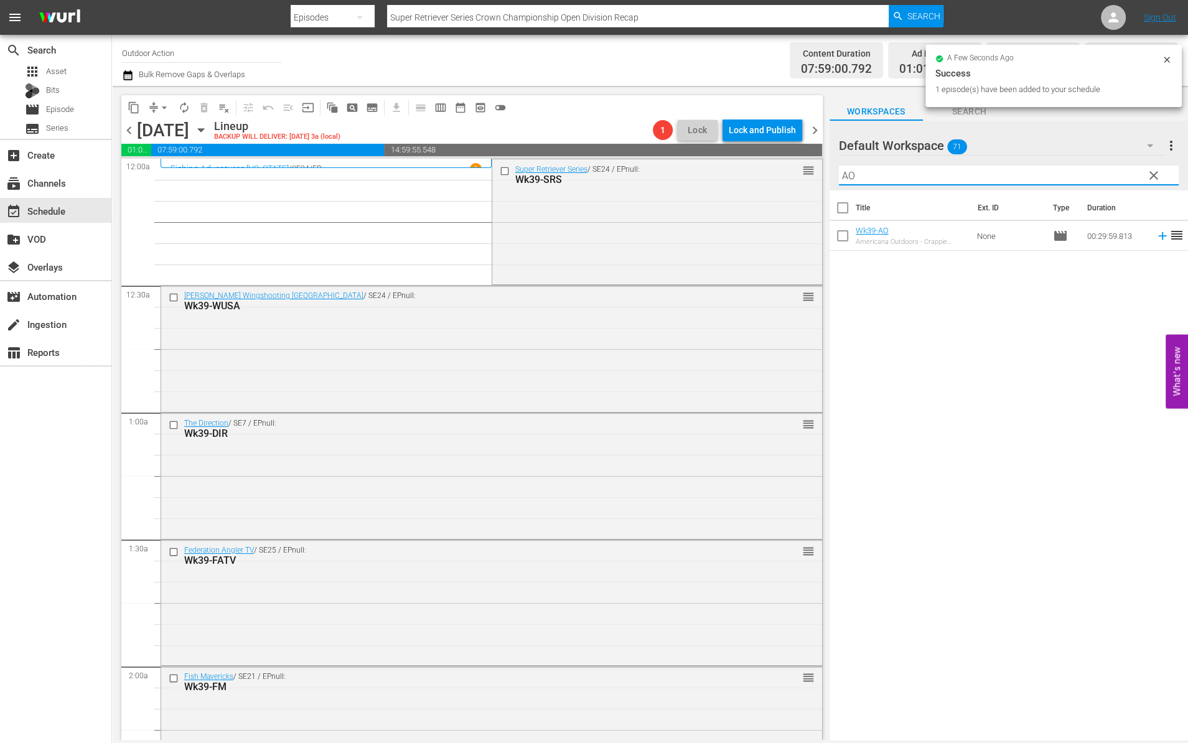
click at [1169, 234] on span "reorder" at bounding box center [1176, 235] width 15 height 15
click at [1158, 234] on icon at bounding box center [1162, 236] width 8 height 8
click at [1101, 175] on input "AO" at bounding box center [1009, 176] width 340 height 20
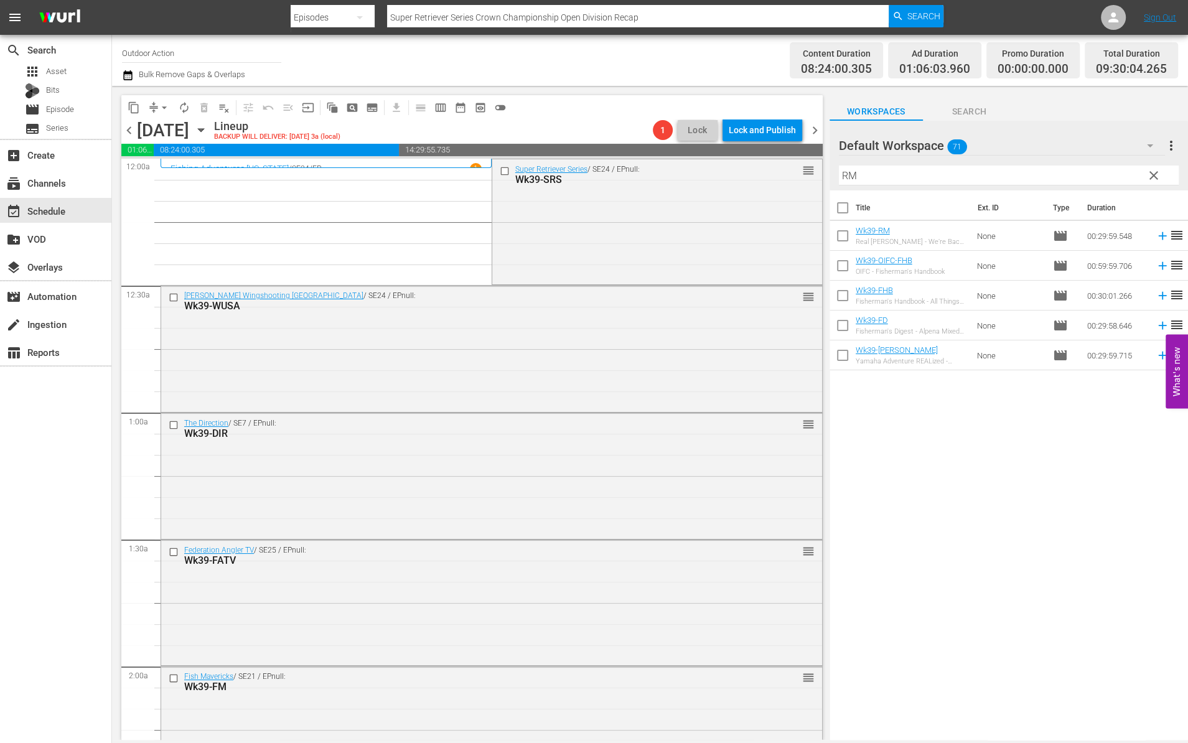
click at [1151, 243] on td at bounding box center [1160, 236] width 19 height 30
click at [1156, 238] on icon at bounding box center [1163, 236] width 14 height 14
click at [1124, 172] on input "RM" at bounding box center [1009, 176] width 340 height 20
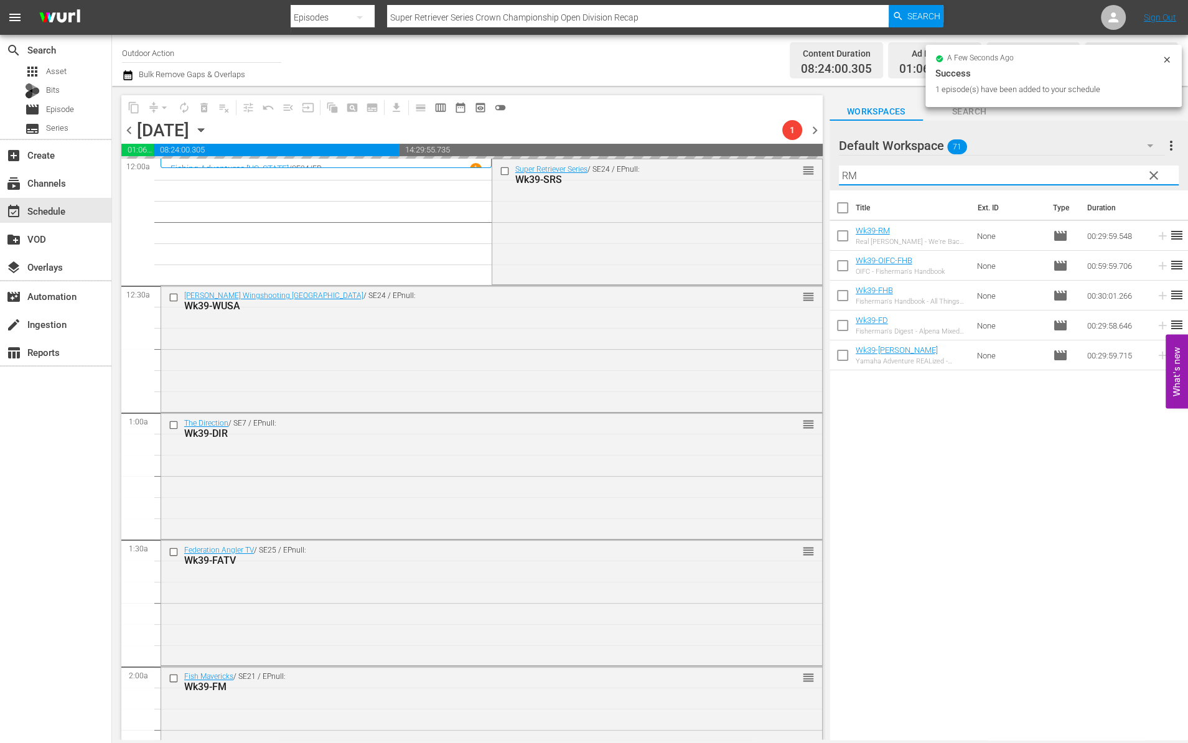
click at [1124, 172] on input "RM" at bounding box center [1009, 176] width 340 height 20
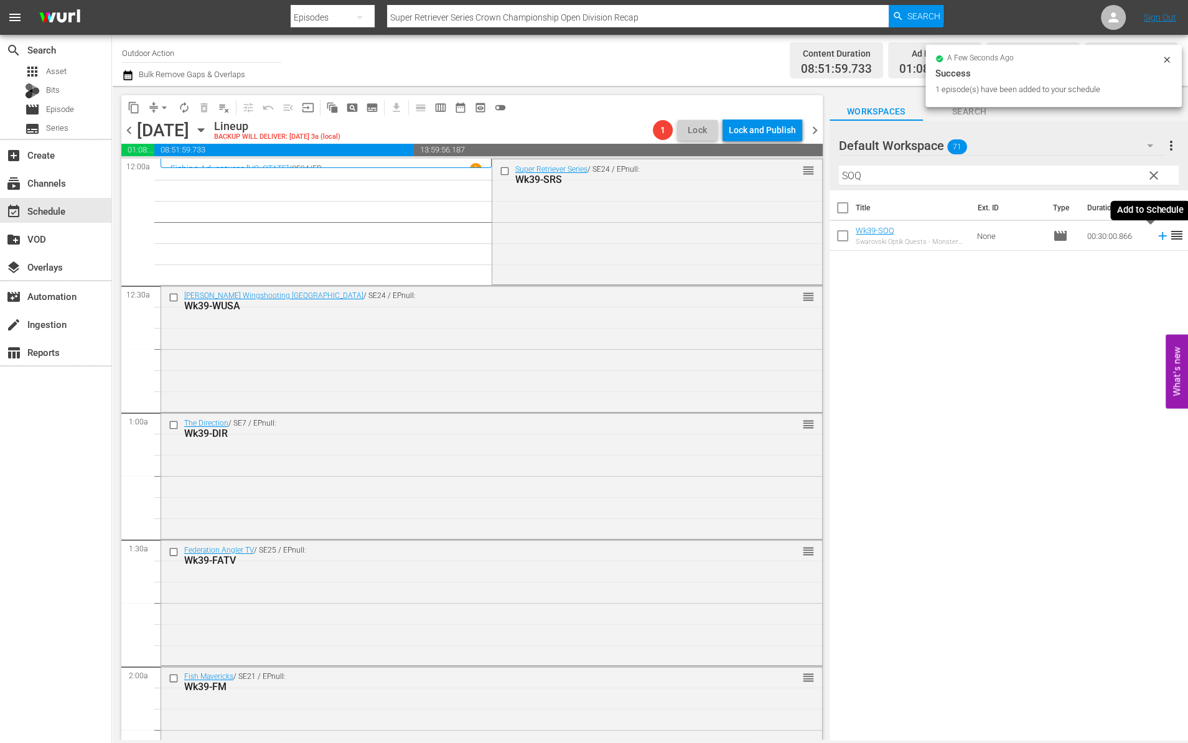
click at [1156, 236] on icon at bounding box center [1163, 236] width 14 height 14
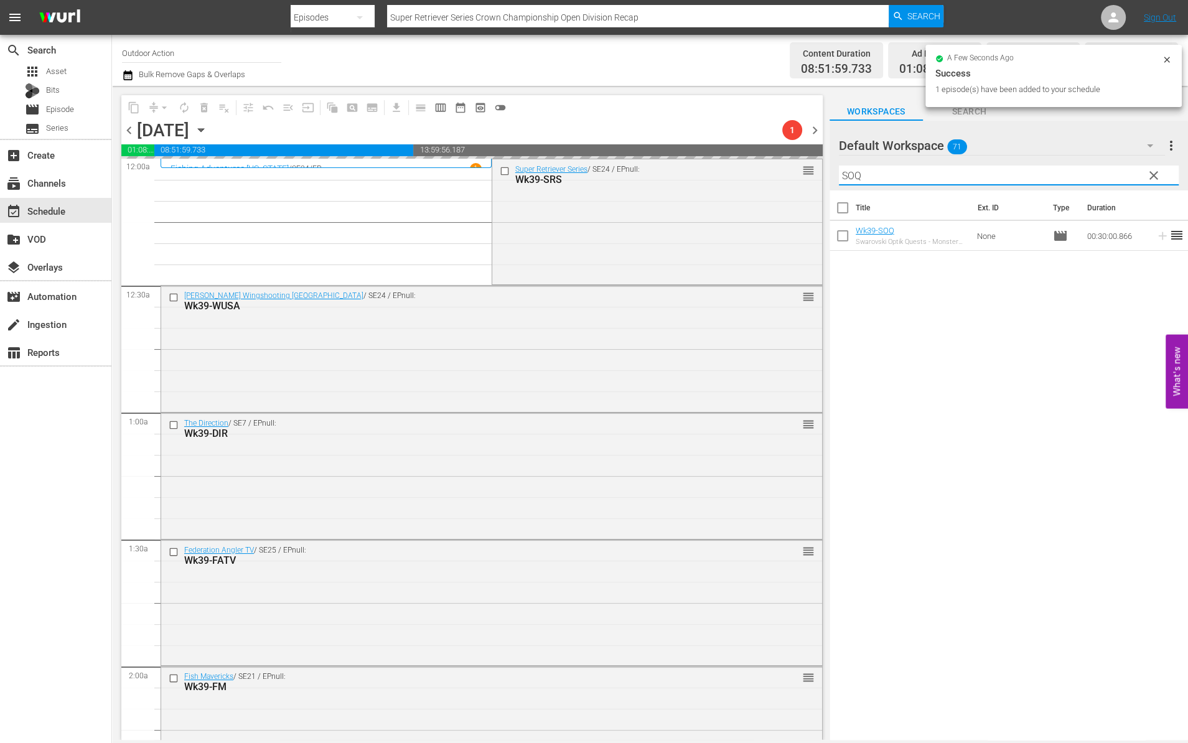
click at [1098, 176] on input "SOQ" at bounding box center [1009, 176] width 340 height 20
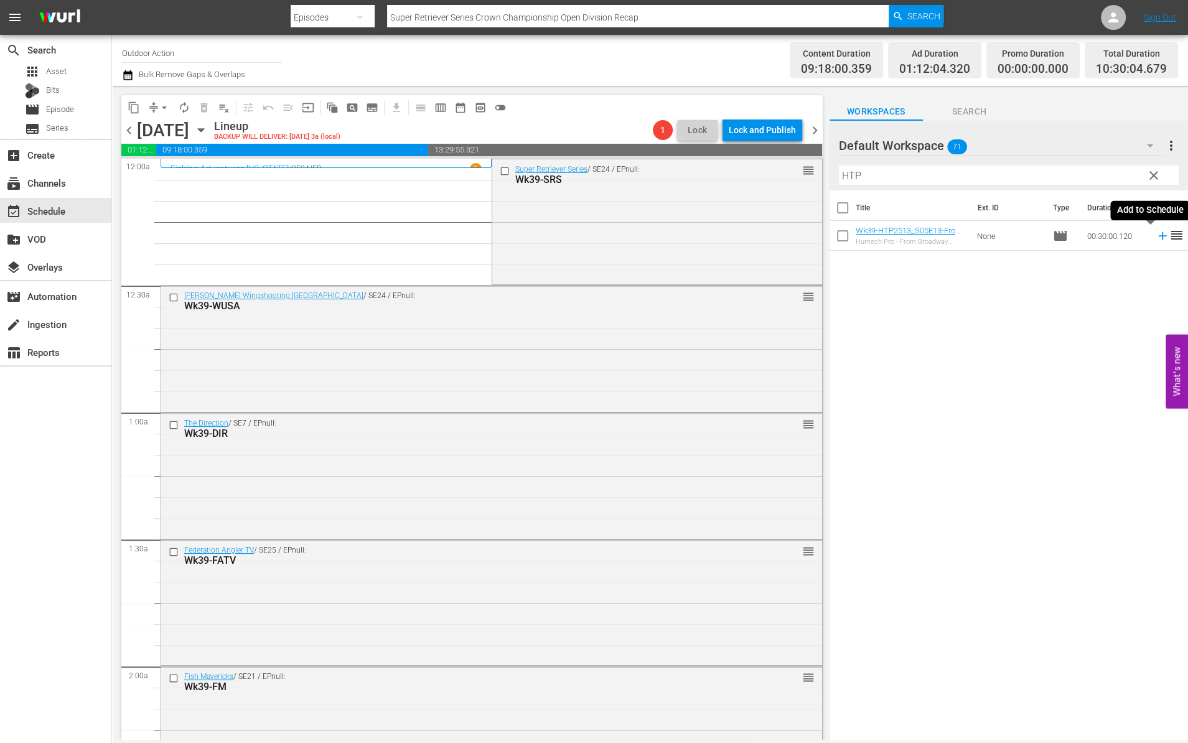
click at [1158, 233] on icon at bounding box center [1162, 236] width 8 height 8
click at [1113, 177] on input "HTP" at bounding box center [1009, 176] width 340 height 20
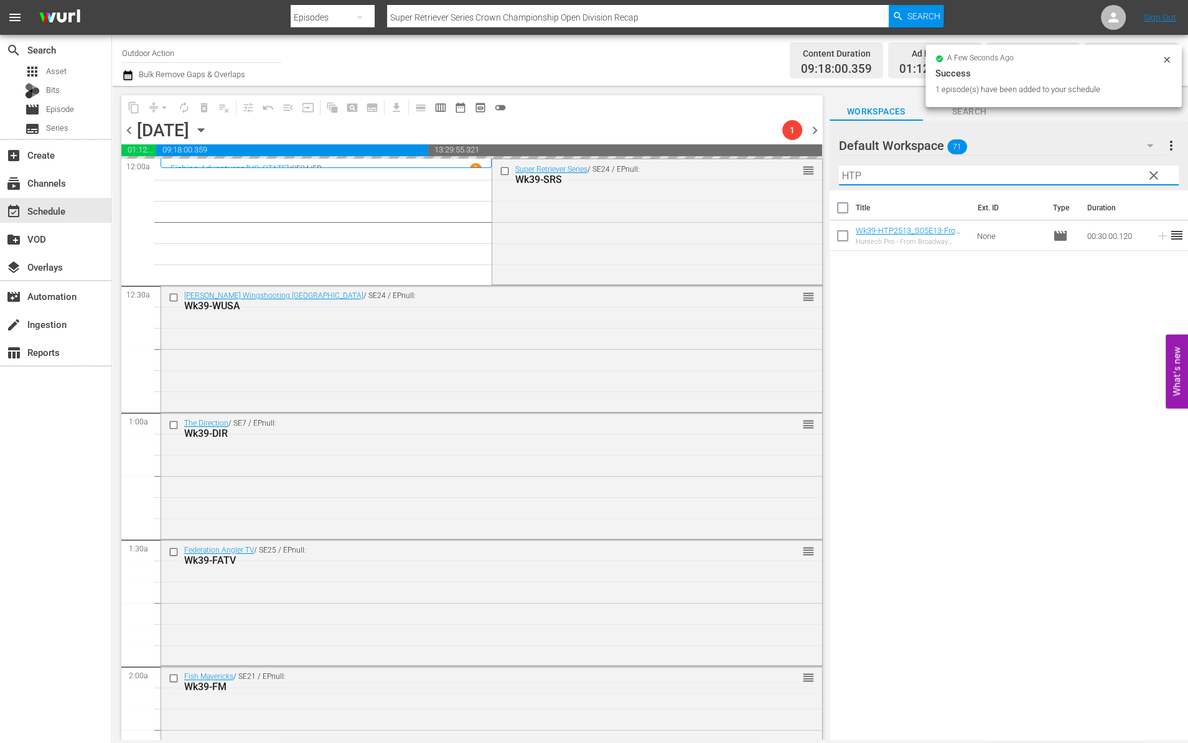
click at [1113, 177] on input "HTP" at bounding box center [1009, 176] width 340 height 20
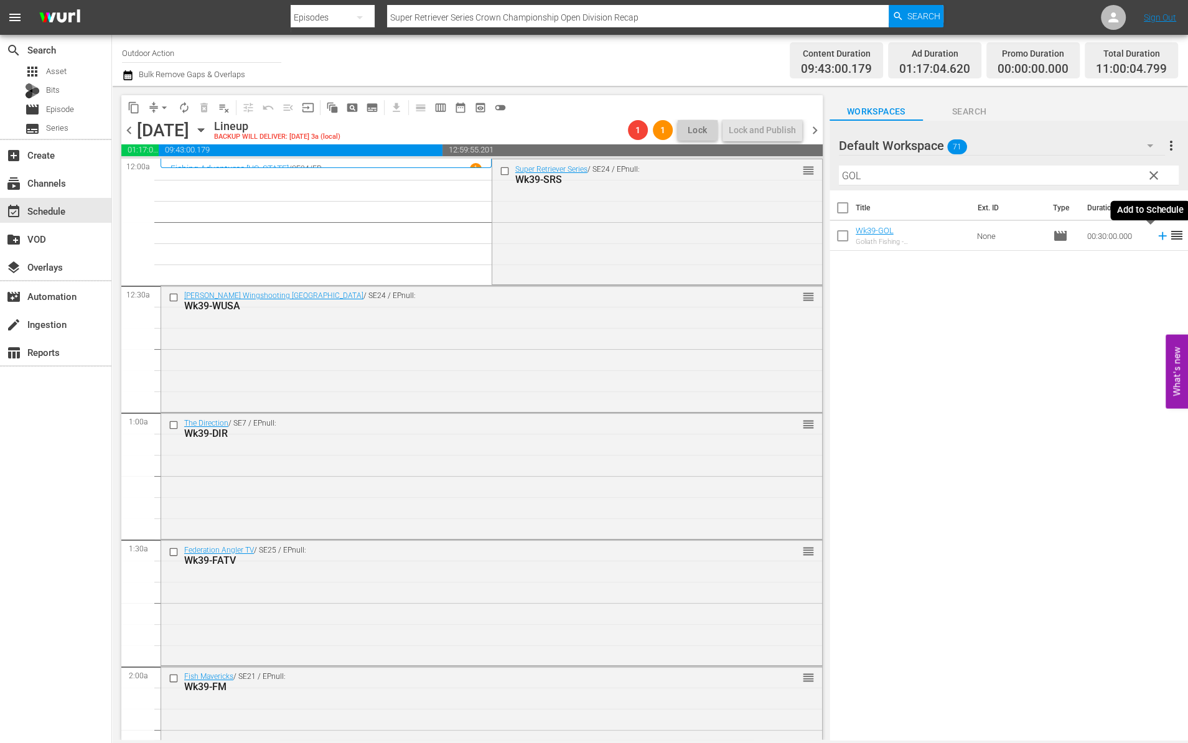
click at [1156, 237] on icon at bounding box center [1163, 236] width 14 height 14
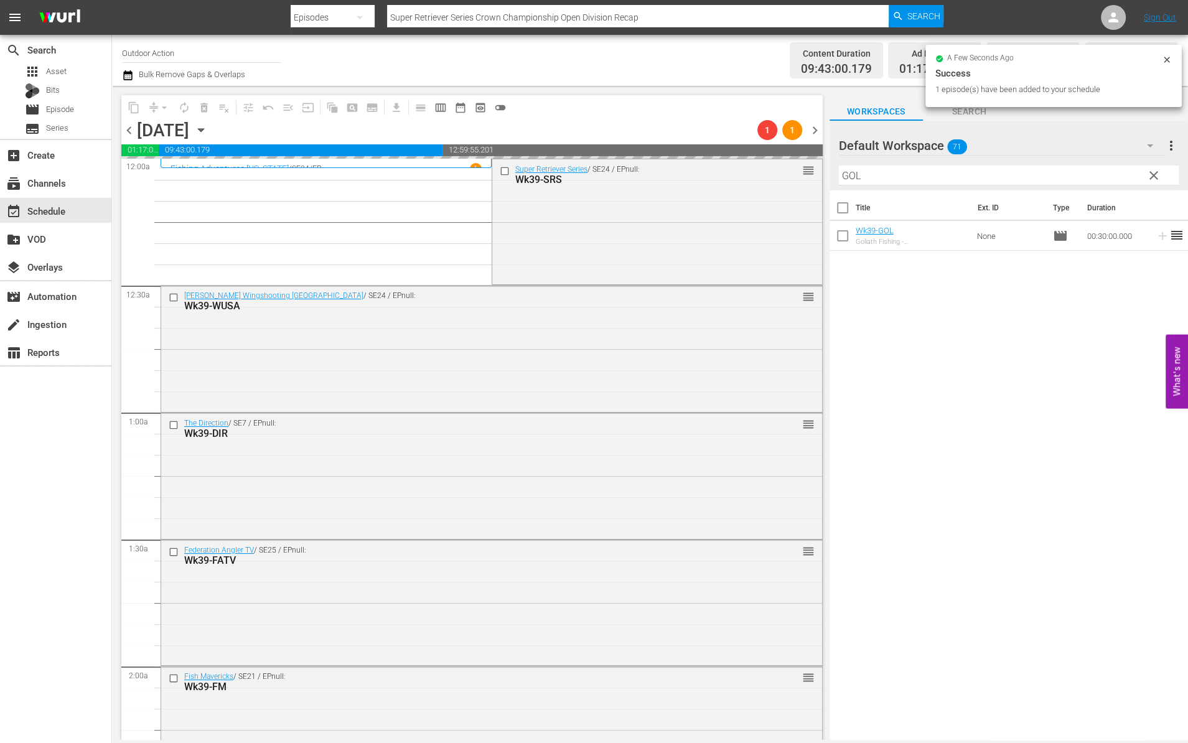
click at [1124, 180] on input "GOL" at bounding box center [1009, 176] width 340 height 20
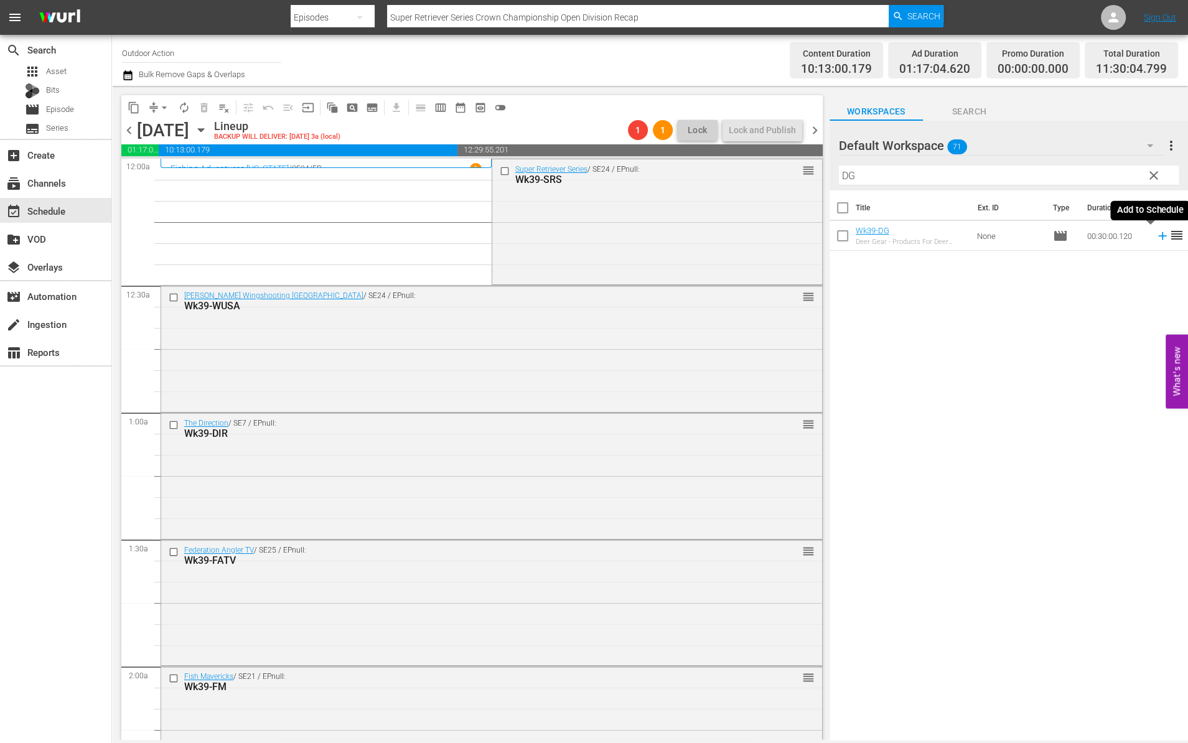
click at [1156, 233] on icon at bounding box center [1163, 236] width 14 height 14
click at [1107, 174] on input "DG" at bounding box center [1009, 176] width 340 height 20
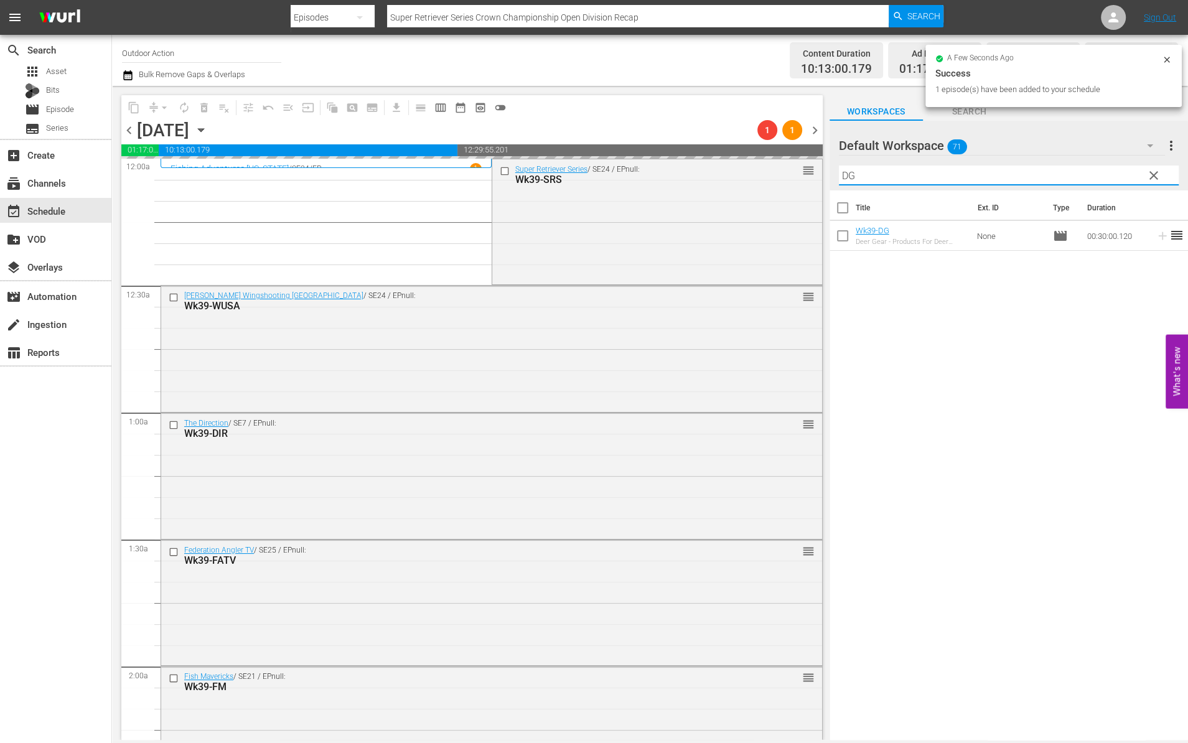
click at [1107, 174] on input "DG" at bounding box center [1009, 176] width 340 height 20
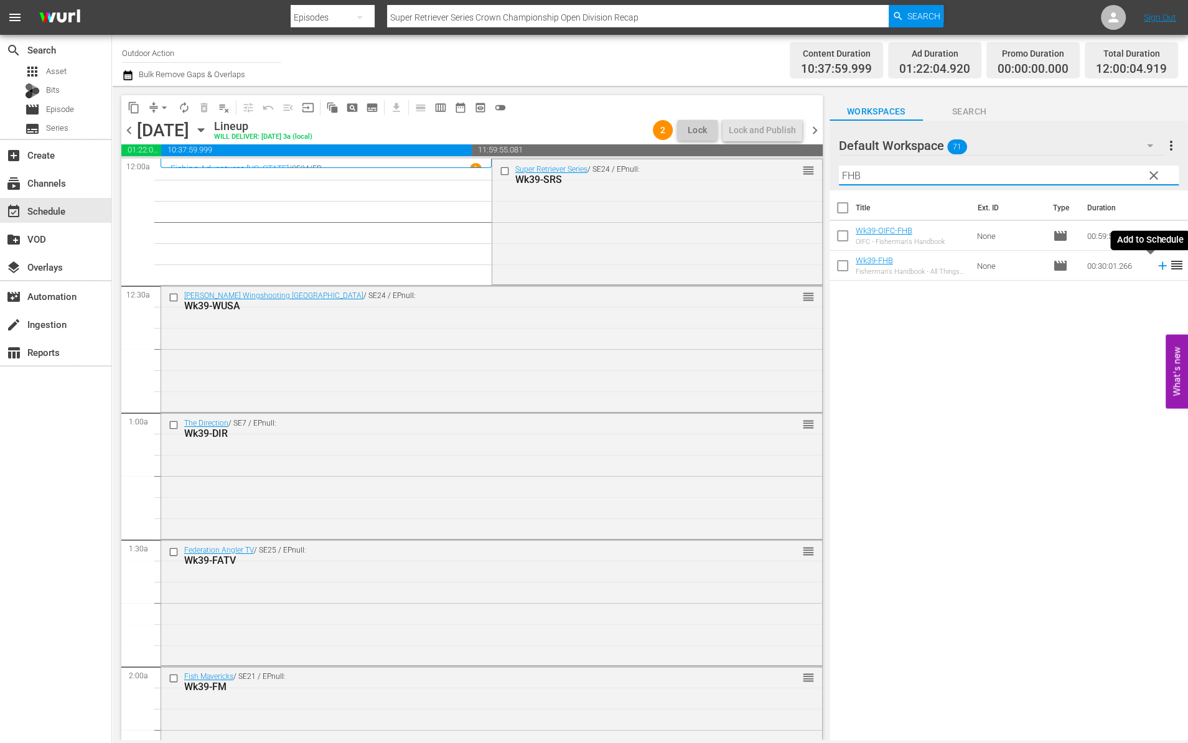
click at [1156, 262] on icon at bounding box center [1163, 266] width 14 height 14
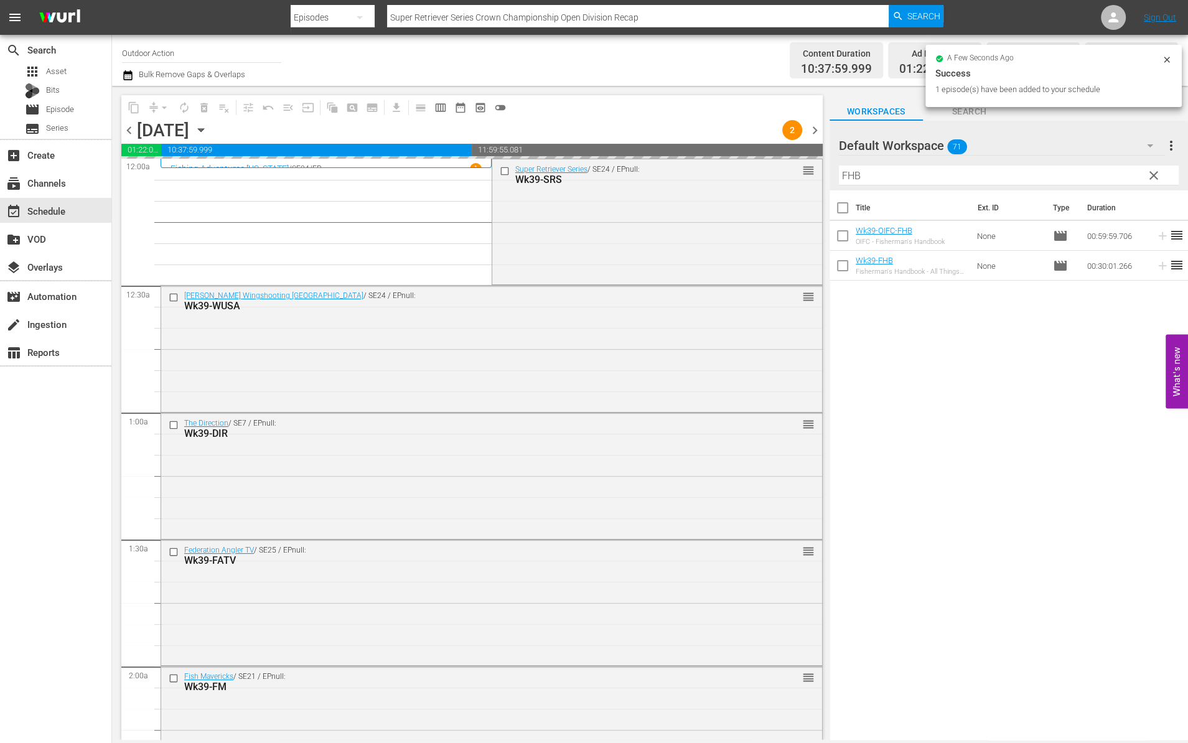
click at [1085, 172] on input "FHB" at bounding box center [1009, 176] width 340 height 20
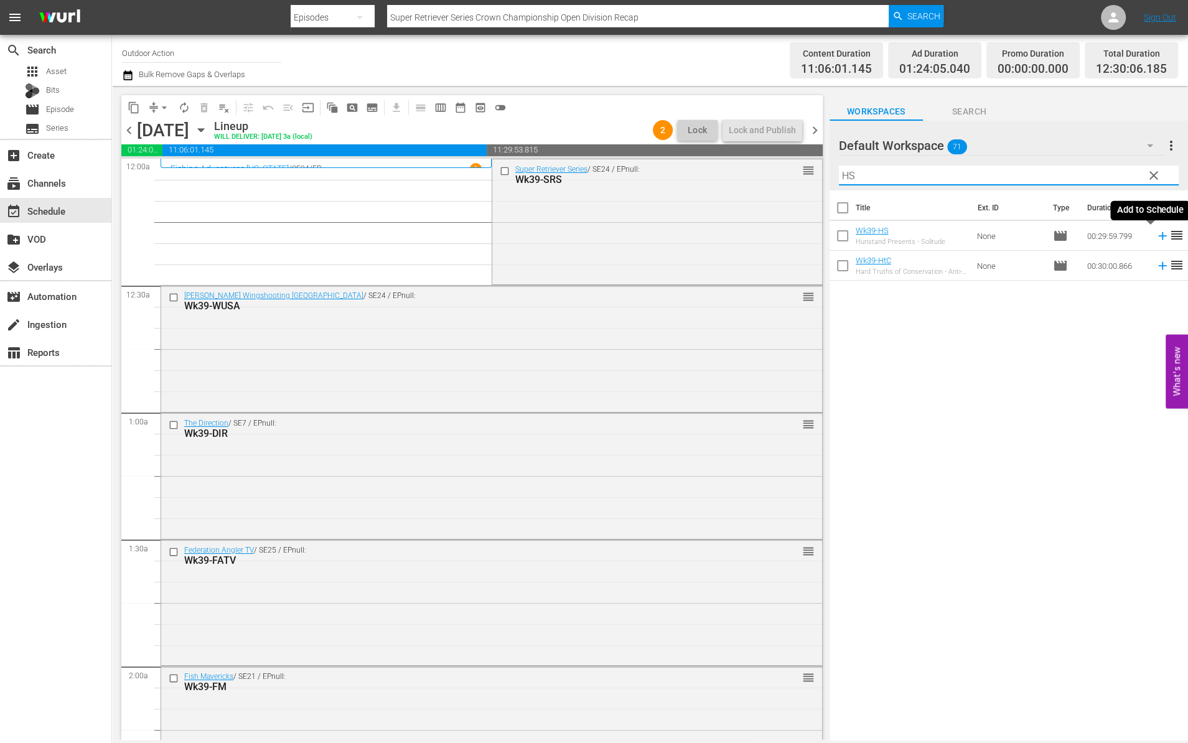
click at [1156, 236] on icon at bounding box center [1163, 236] width 14 height 14
click at [1119, 179] on input "HS" at bounding box center [1009, 176] width 340 height 20
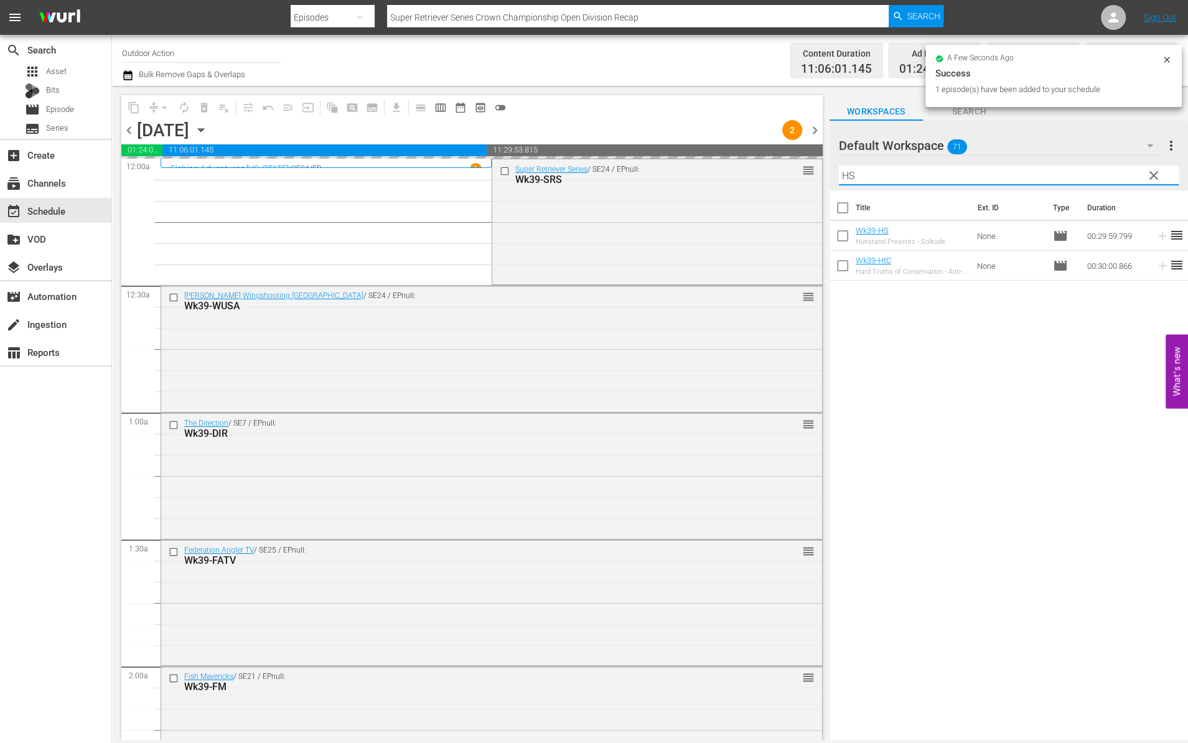
click at [1119, 179] on input "HS" at bounding box center [1009, 176] width 340 height 20
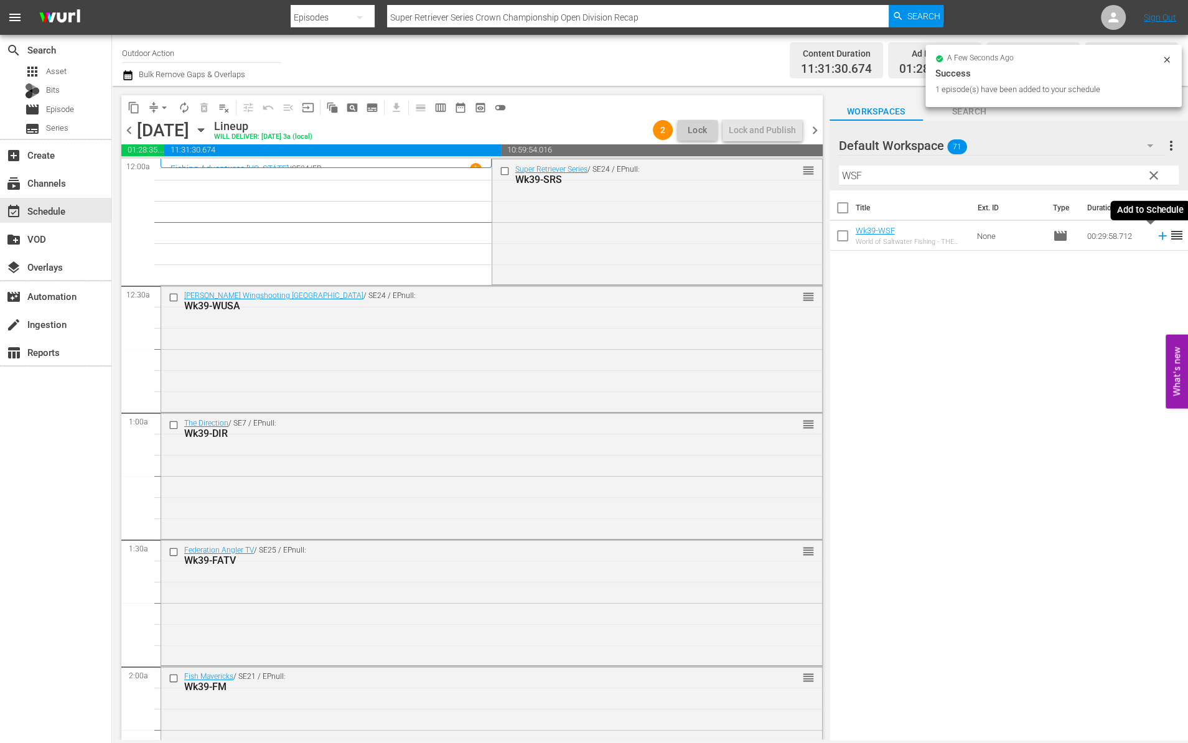
click at [1158, 235] on icon at bounding box center [1162, 236] width 8 height 8
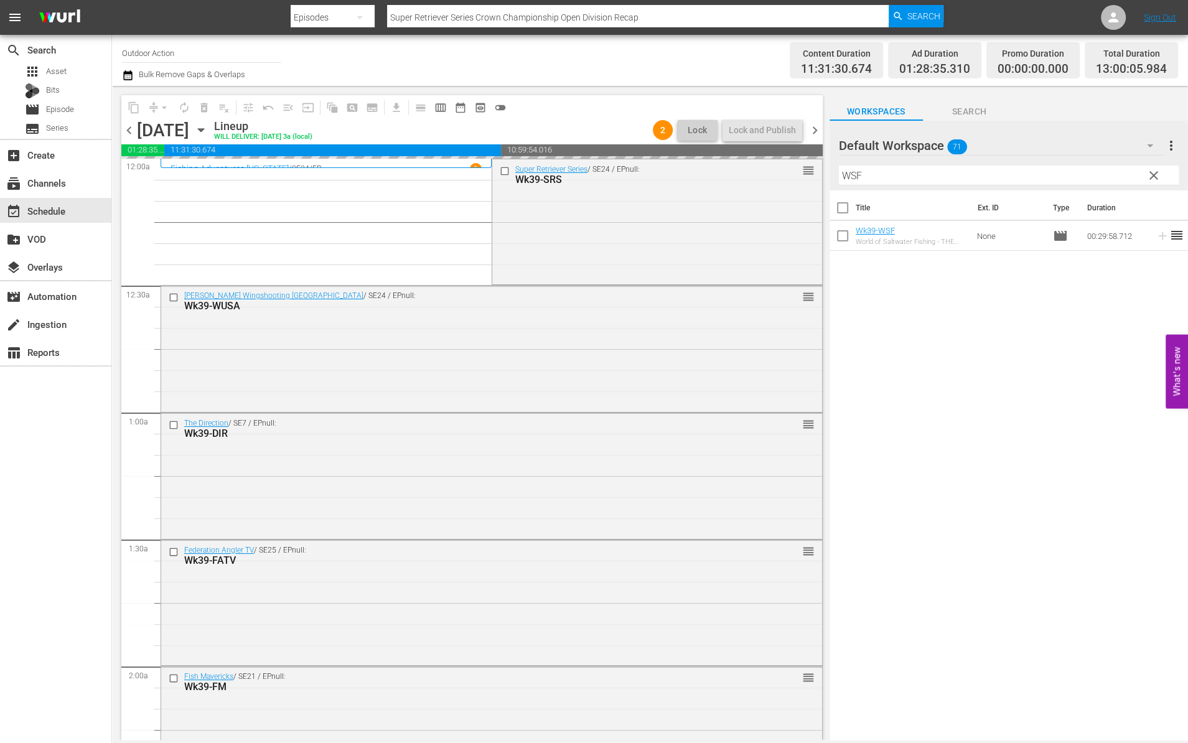
click at [1109, 179] on input "WSF" at bounding box center [1009, 176] width 340 height 20
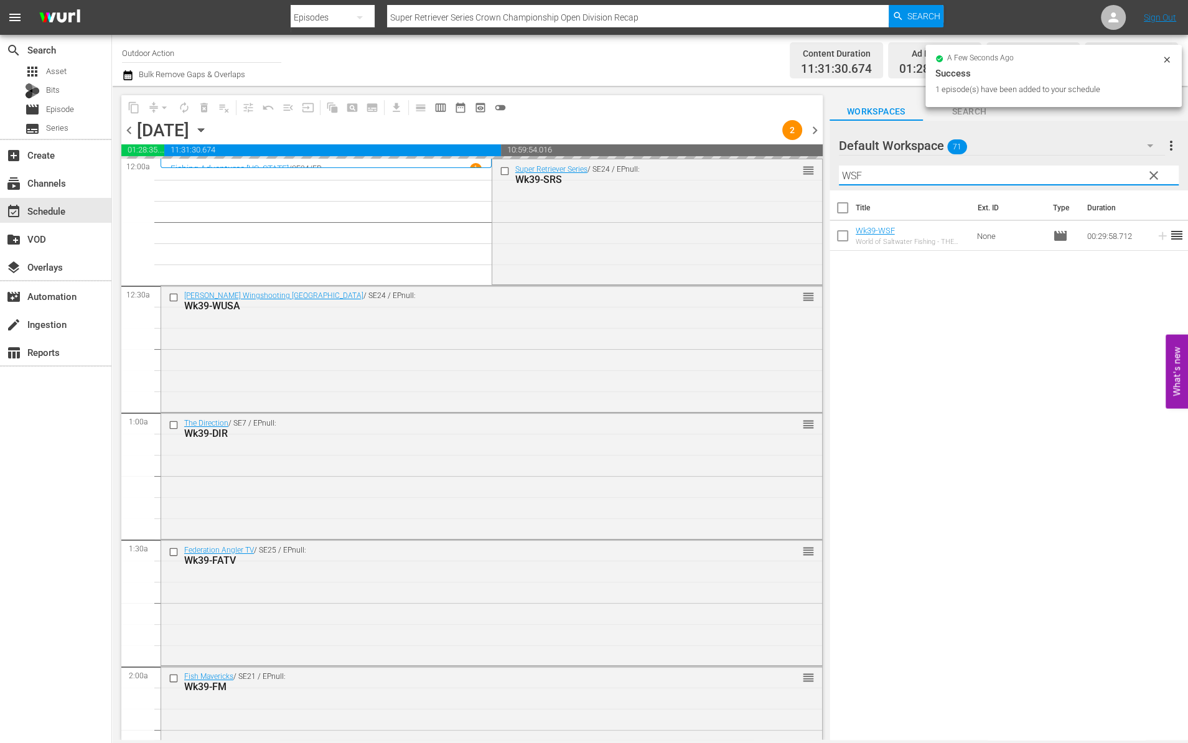
click at [1109, 179] on input "WSF" at bounding box center [1009, 176] width 340 height 20
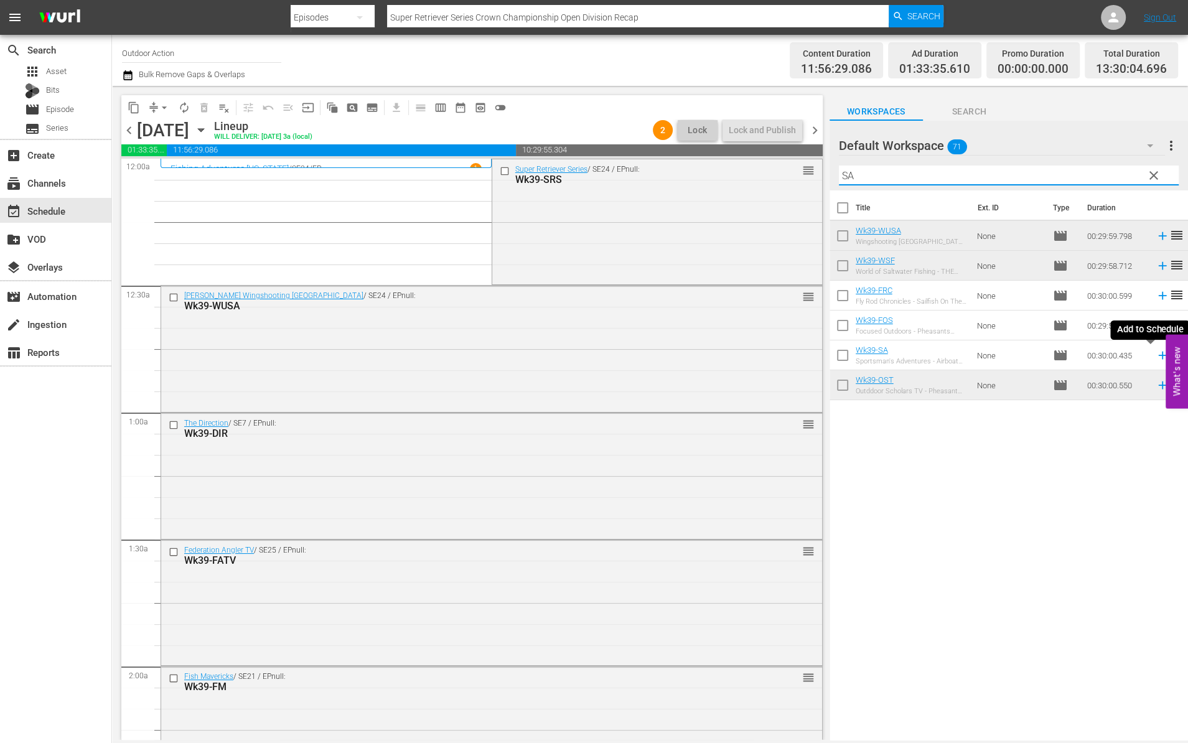
click at [1156, 352] on icon at bounding box center [1163, 355] width 14 height 14
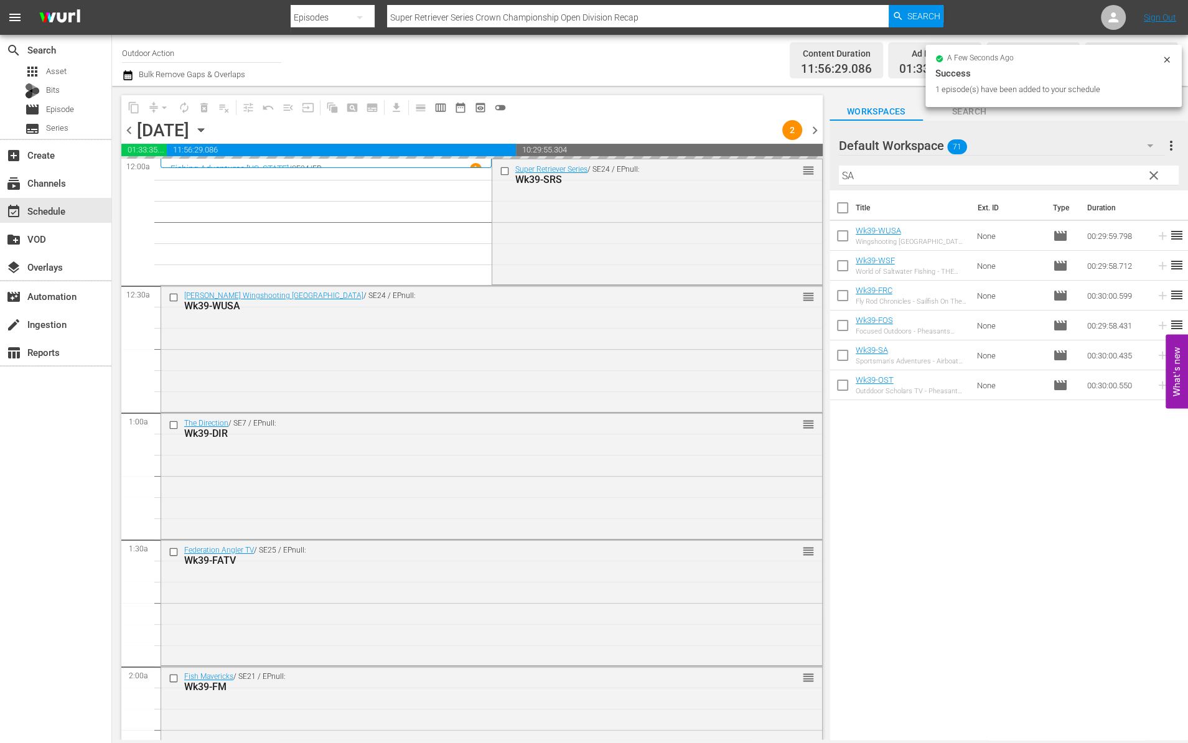
click at [1047, 174] on input "SA" at bounding box center [1009, 176] width 340 height 20
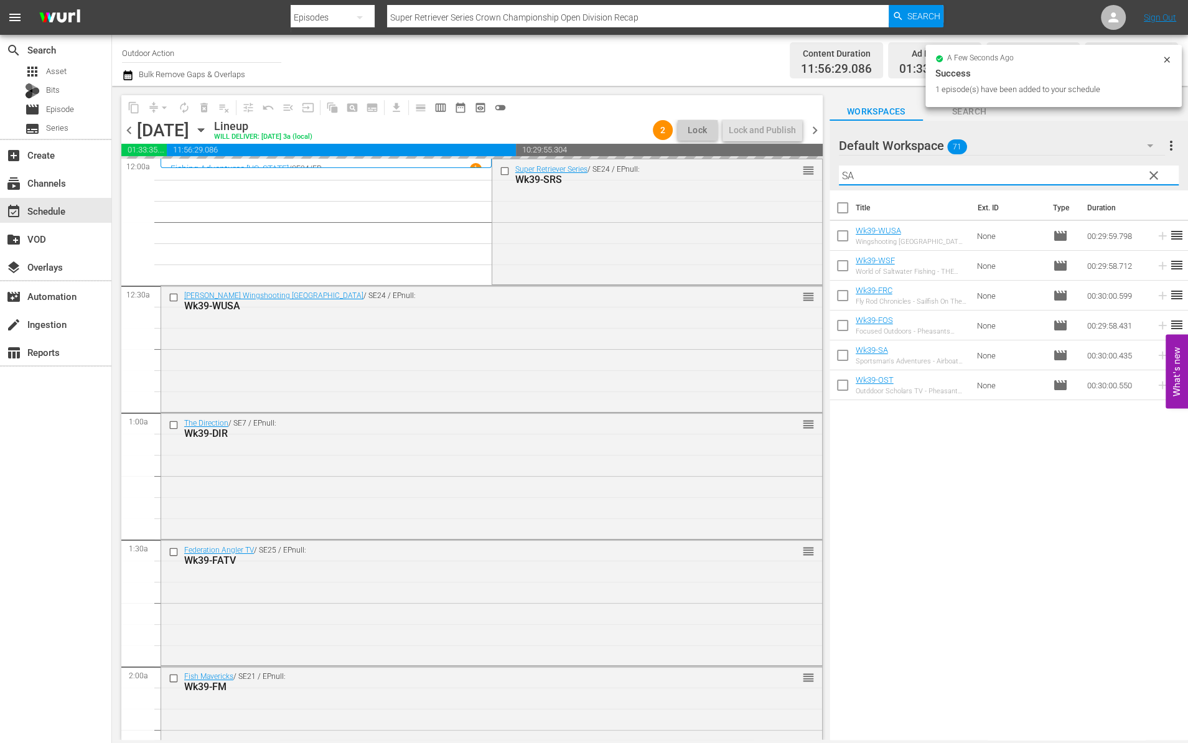
click at [1047, 174] on input "SA" at bounding box center [1009, 176] width 340 height 20
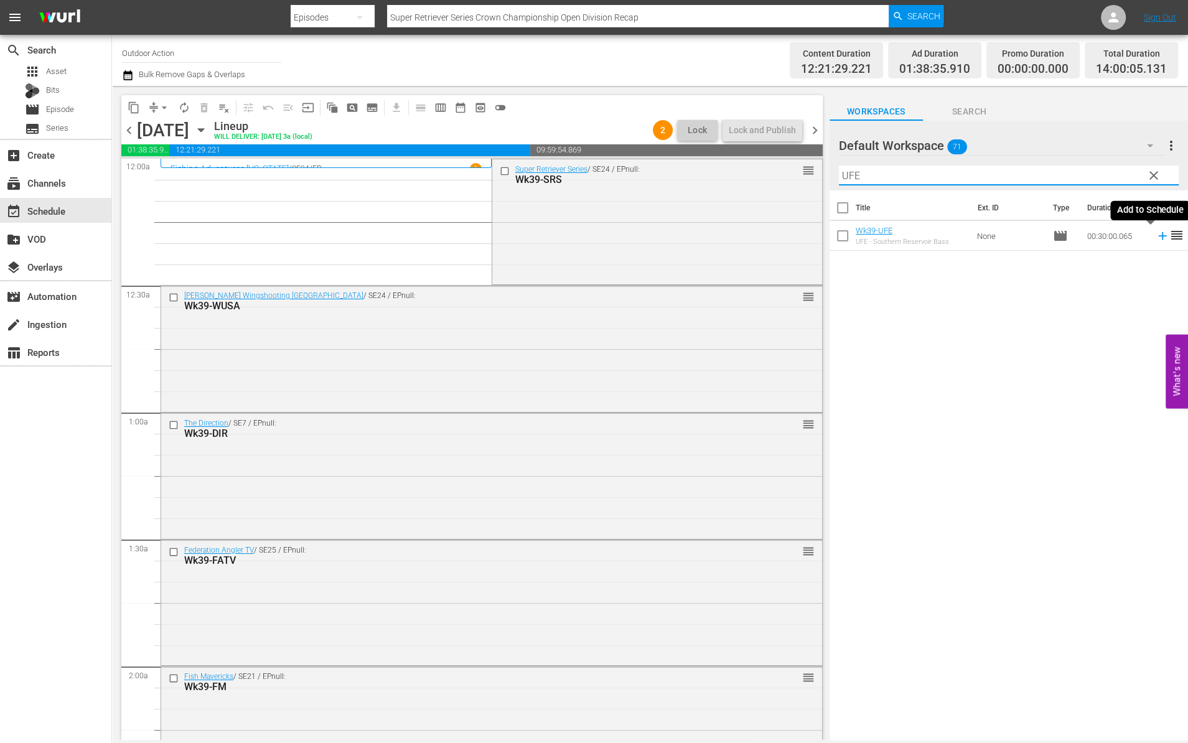
click at [1158, 235] on icon at bounding box center [1162, 236] width 8 height 8
click at [1108, 172] on input "UFE" at bounding box center [1009, 176] width 340 height 20
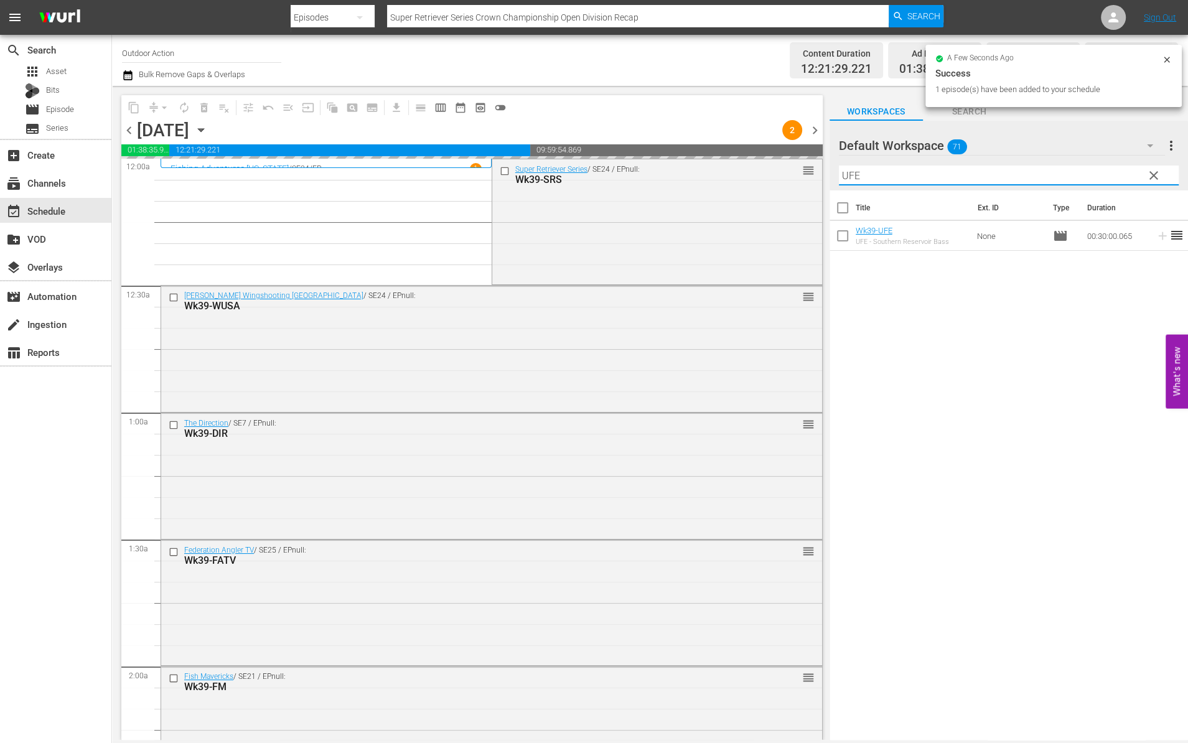
click at [1108, 172] on input "UFE" at bounding box center [1009, 176] width 340 height 20
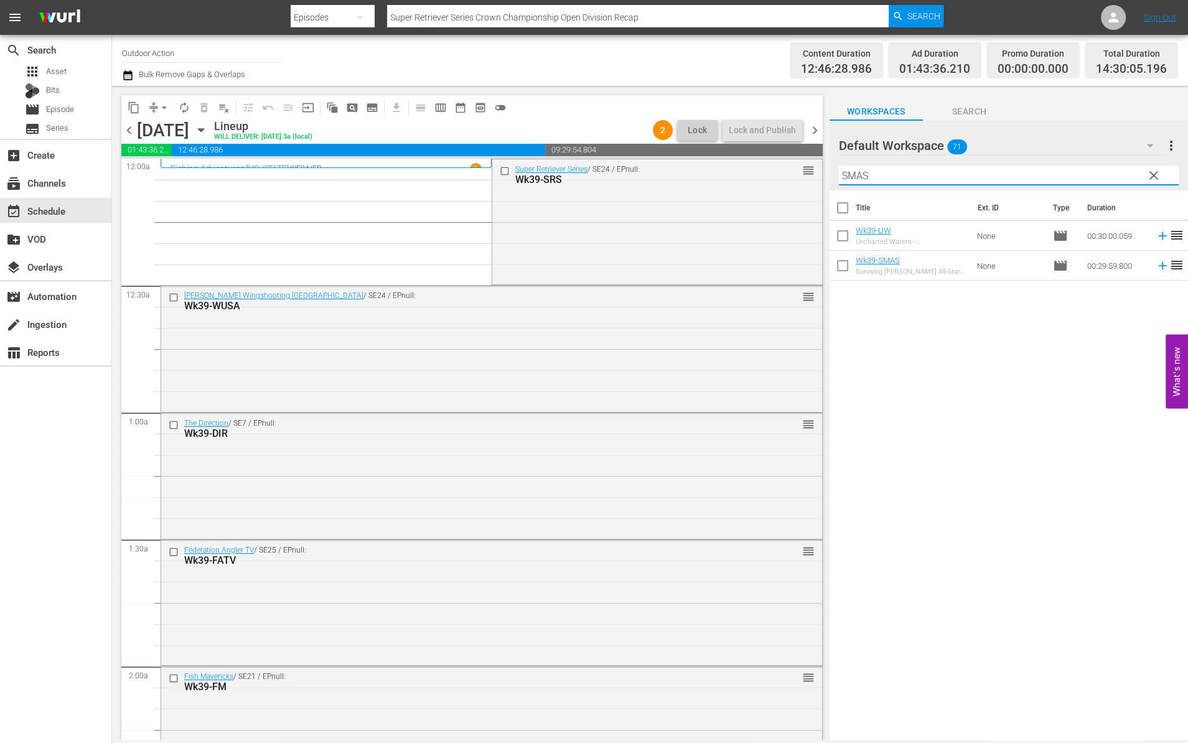
click at [1156, 265] on icon at bounding box center [1163, 266] width 14 height 14
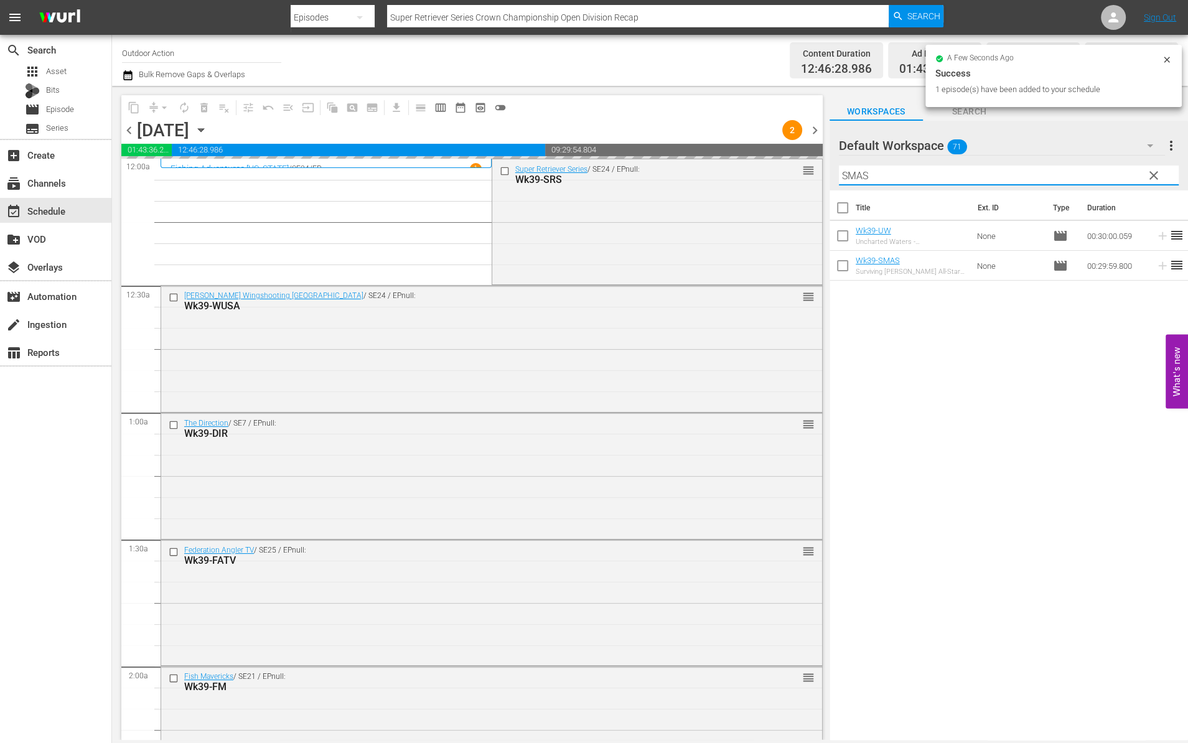
click at [1077, 177] on input "SMAS" at bounding box center [1009, 176] width 340 height 20
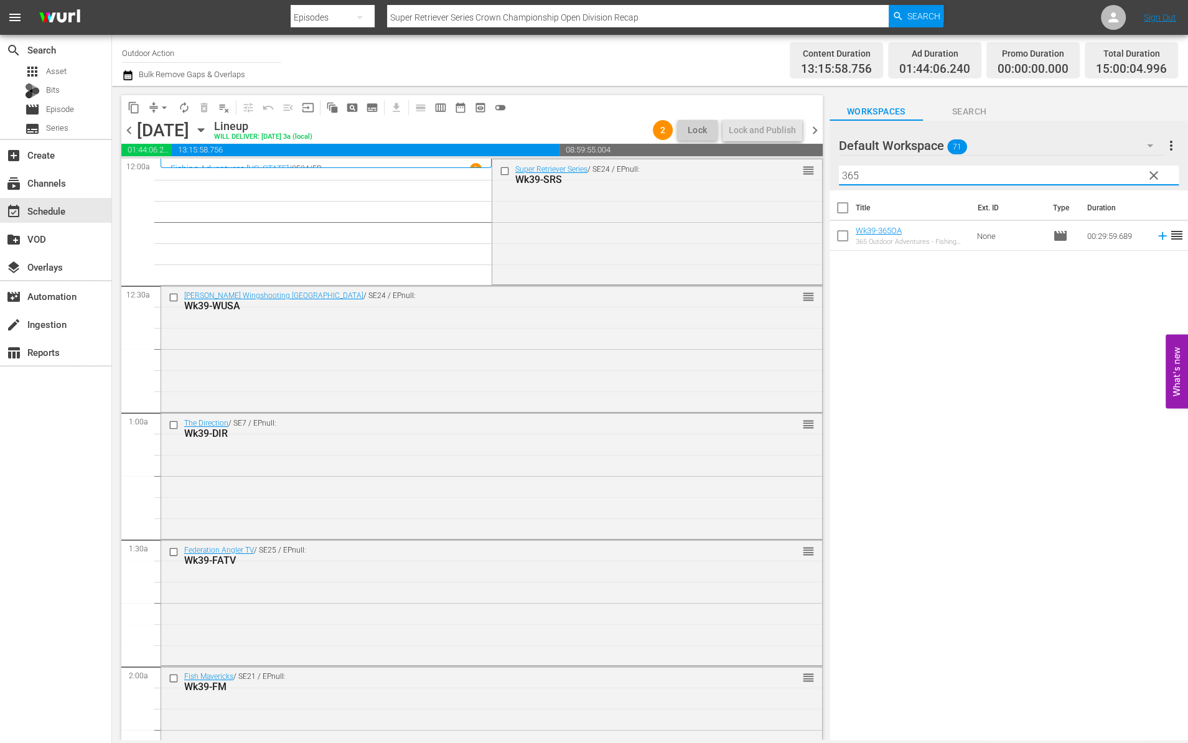
click at [1156, 238] on icon at bounding box center [1163, 236] width 14 height 14
click at [1102, 163] on div "Filter by Title 365" at bounding box center [1009, 176] width 340 height 30
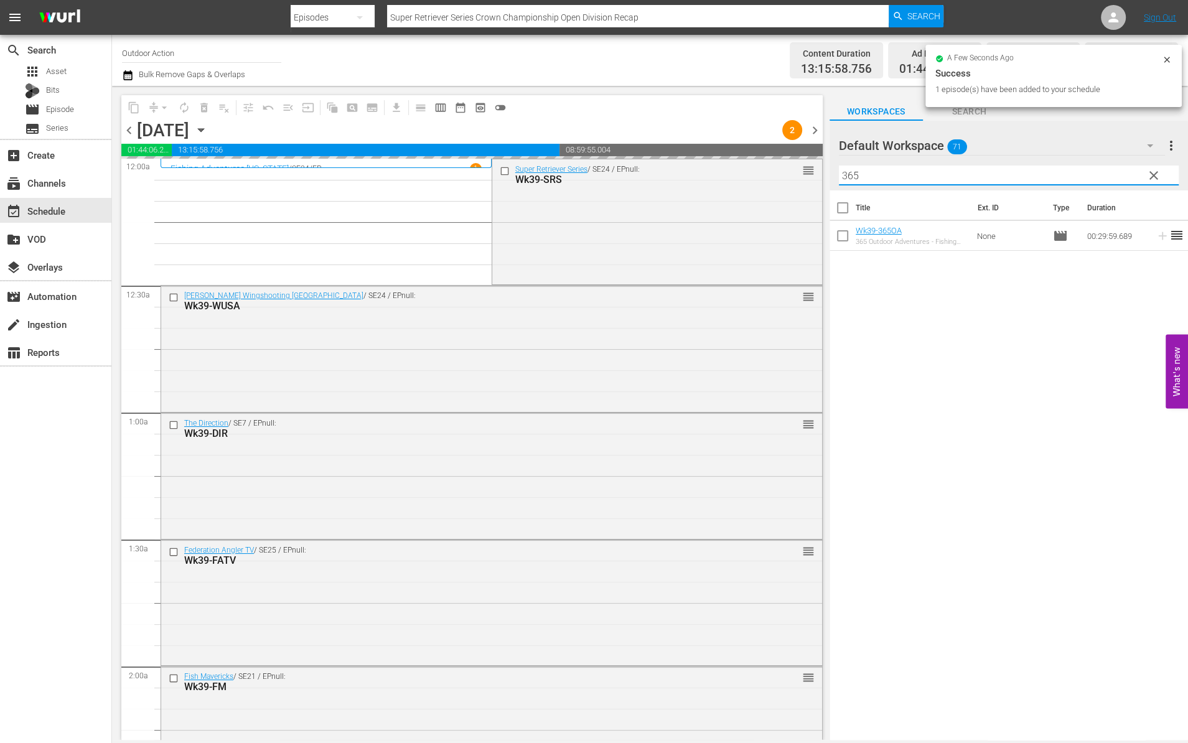
click at [1090, 170] on input "365" at bounding box center [1009, 176] width 340 height 20
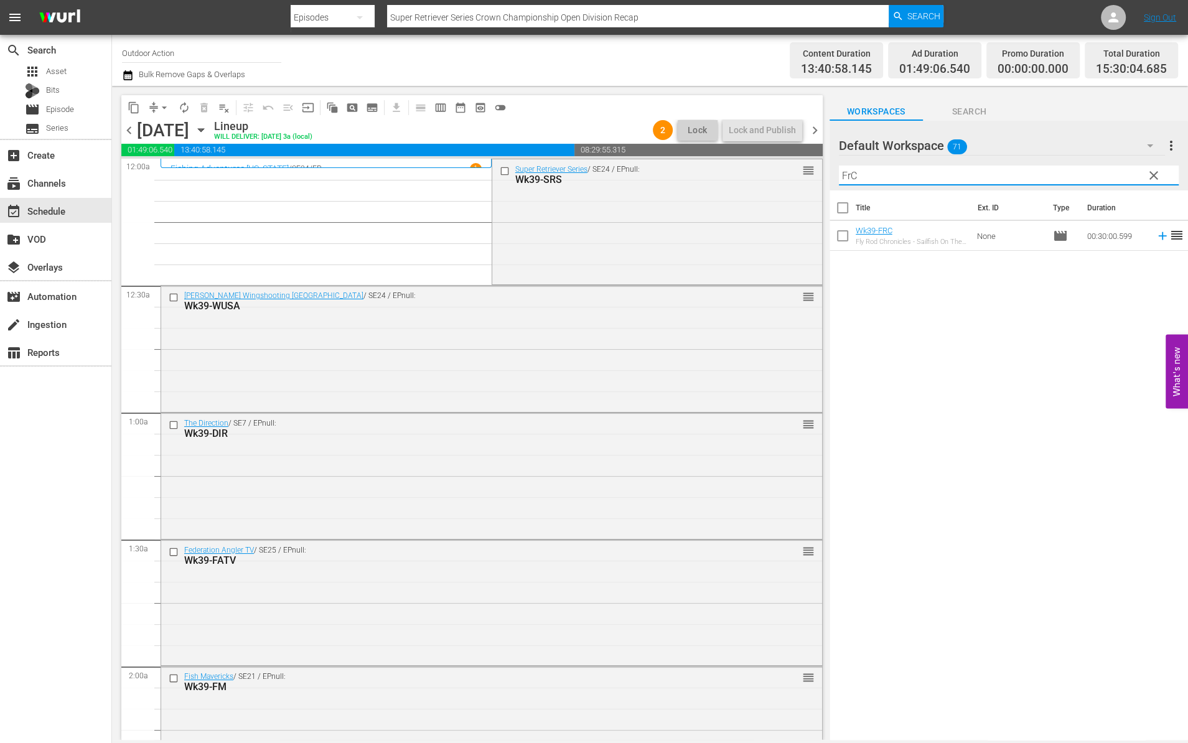
click at [1158, 239] on icon at bounding box center [1162, 236] width 8 height 8
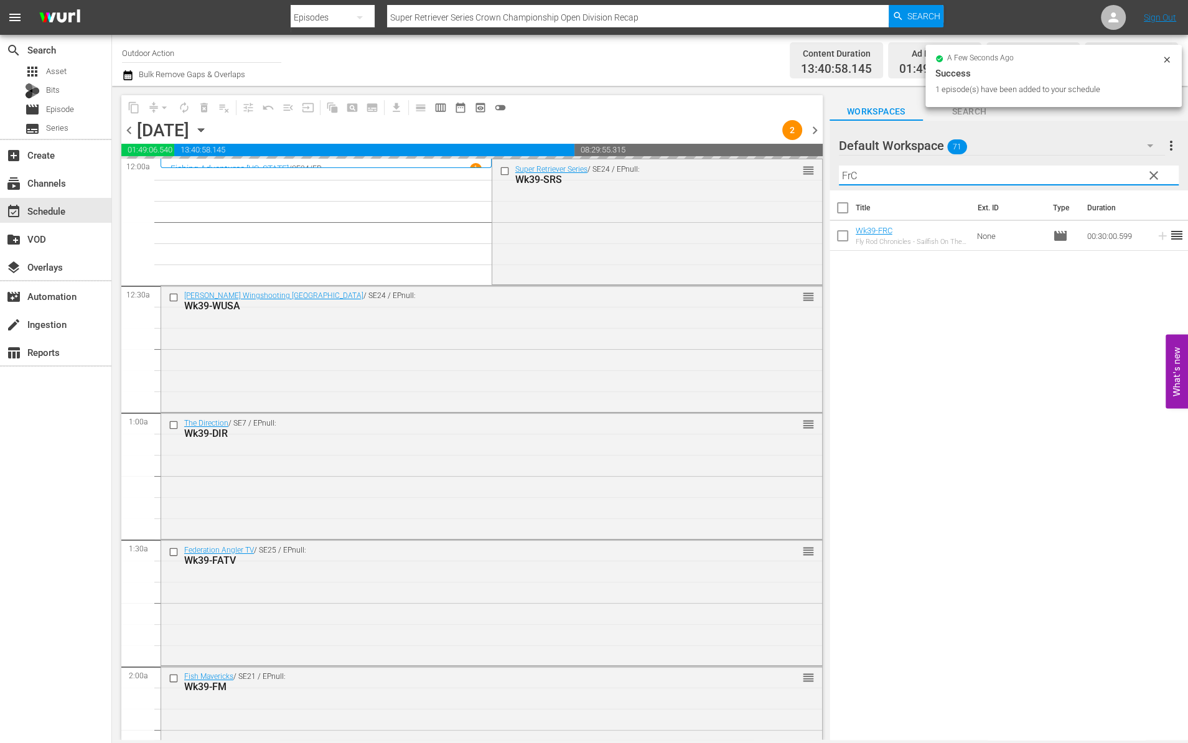
click at [1095, 176] on input "FrC" at bounding box center [1009, 176] width 340 height 20
click at [1156, 242] on icon at bounding box center [1163, 236] width 14 height 14
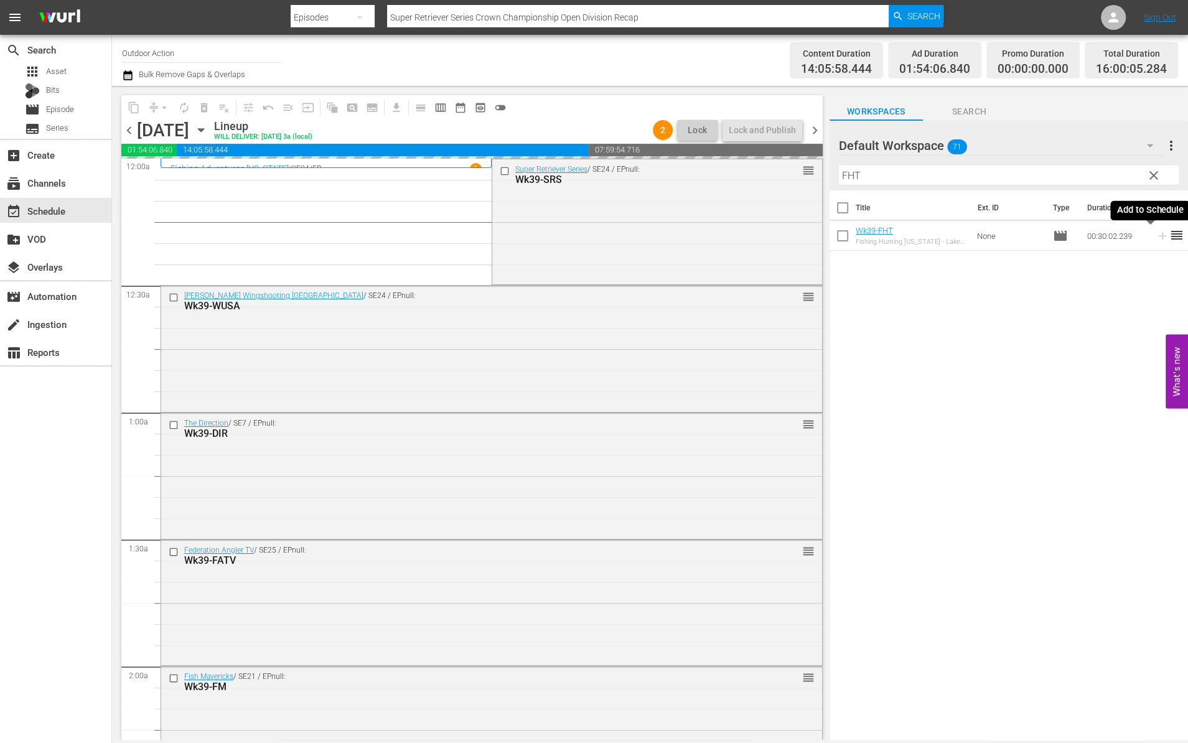
click at [1156, 242] on icon at bounding box center [1163, 236] width 14 height 14
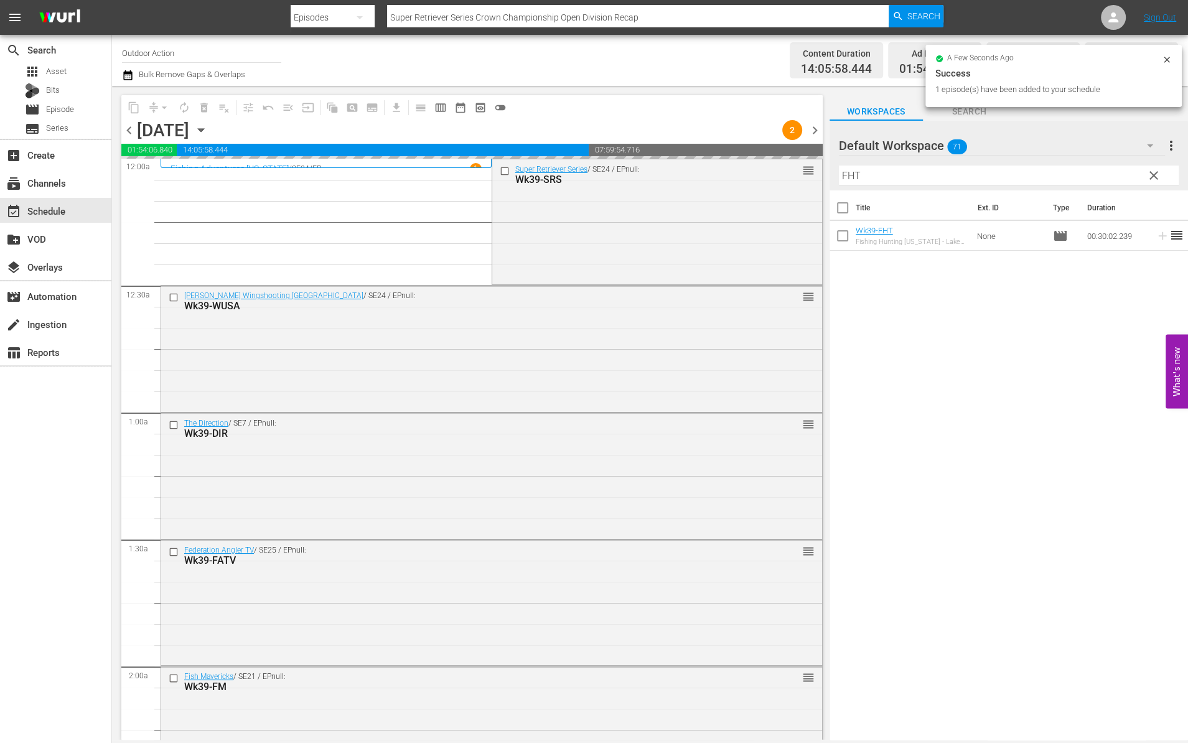
click at [1075, 167] on input "FHT" at bounding box center [1009, 176] width 340 height 20
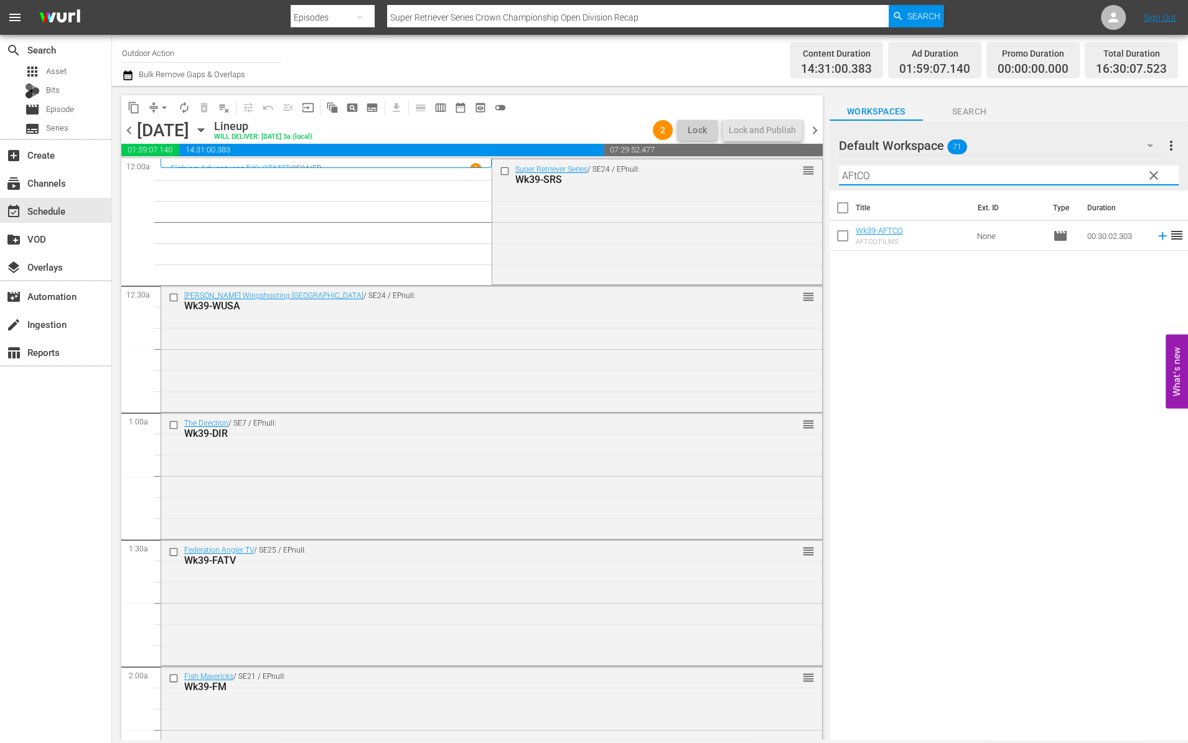
click at [1156, 240] on icon at bounding box center [1163, 236] width 14 height 14
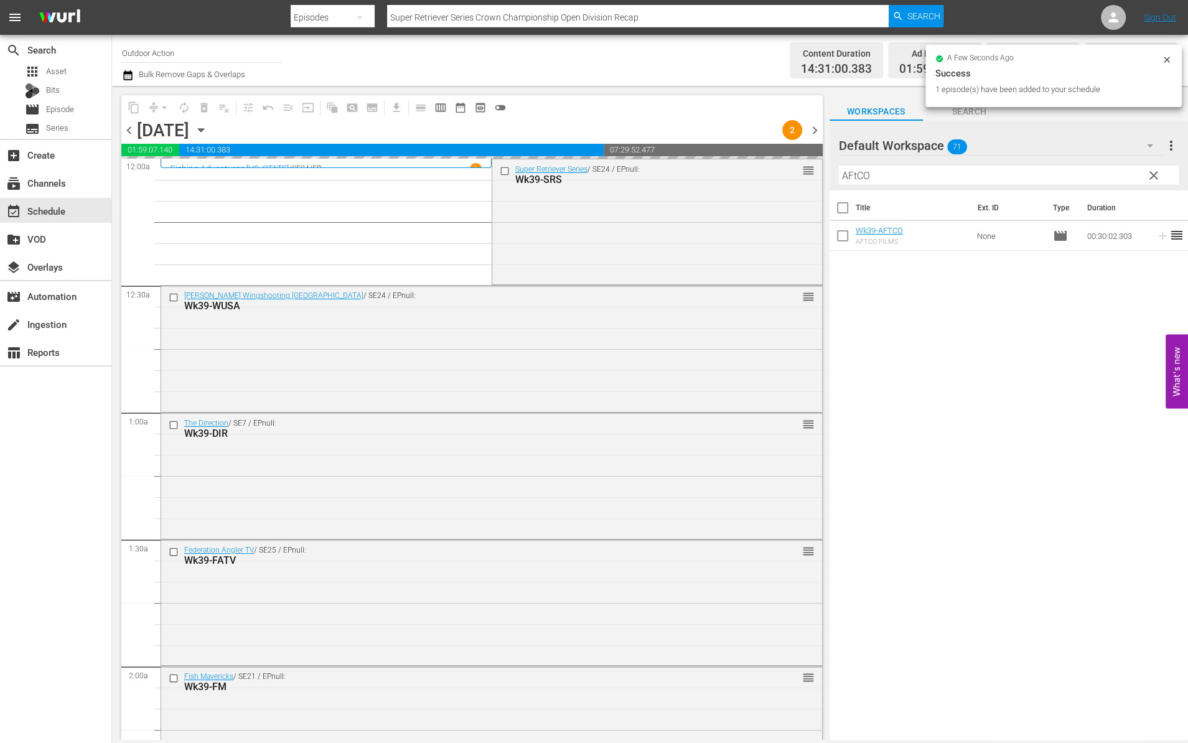
click at [1060, 174] on input "AFtCO" at bounding box center [1009, 176] width 340 height 20
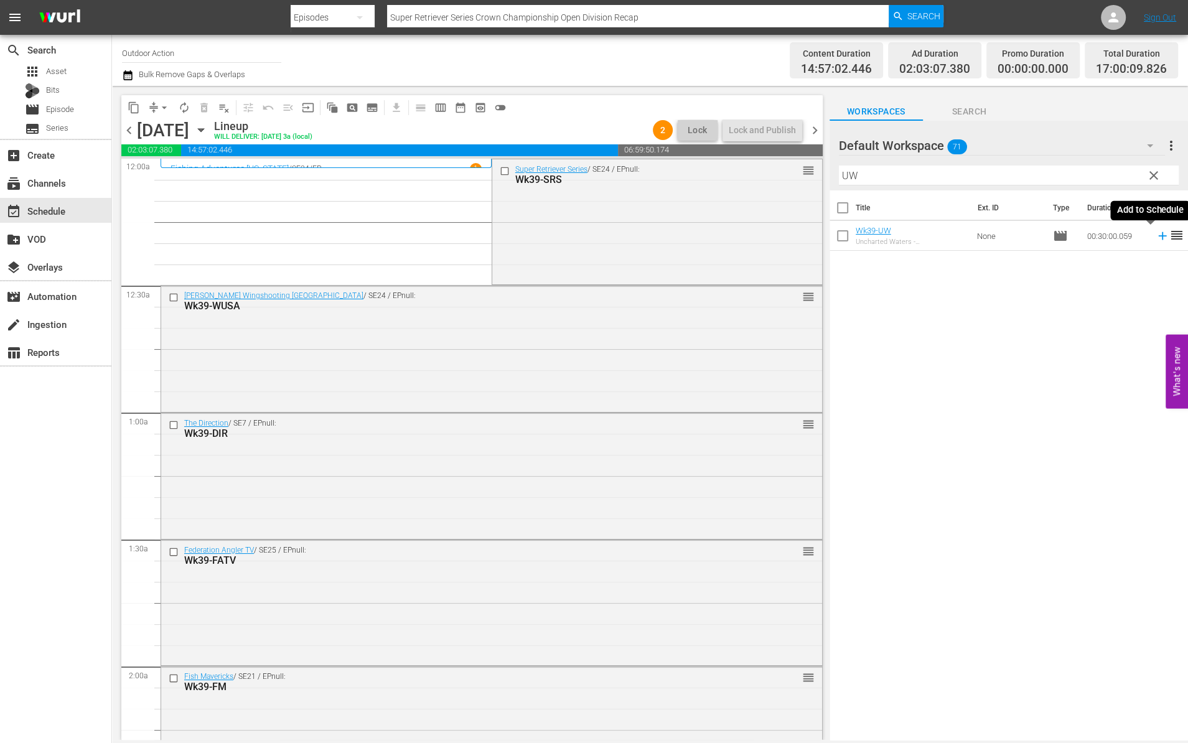
click at [1158, 235] on icon at bounding box center [1162, 236] width 8 height 8
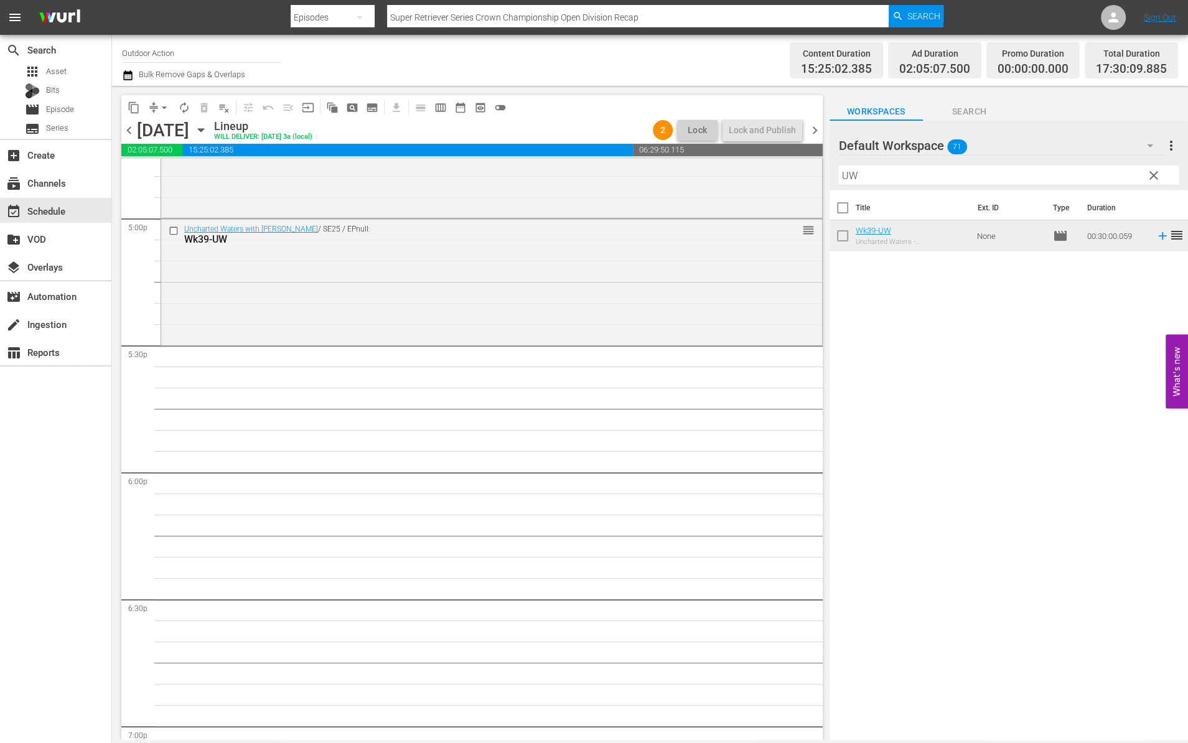
scroll to position [4301, 0]
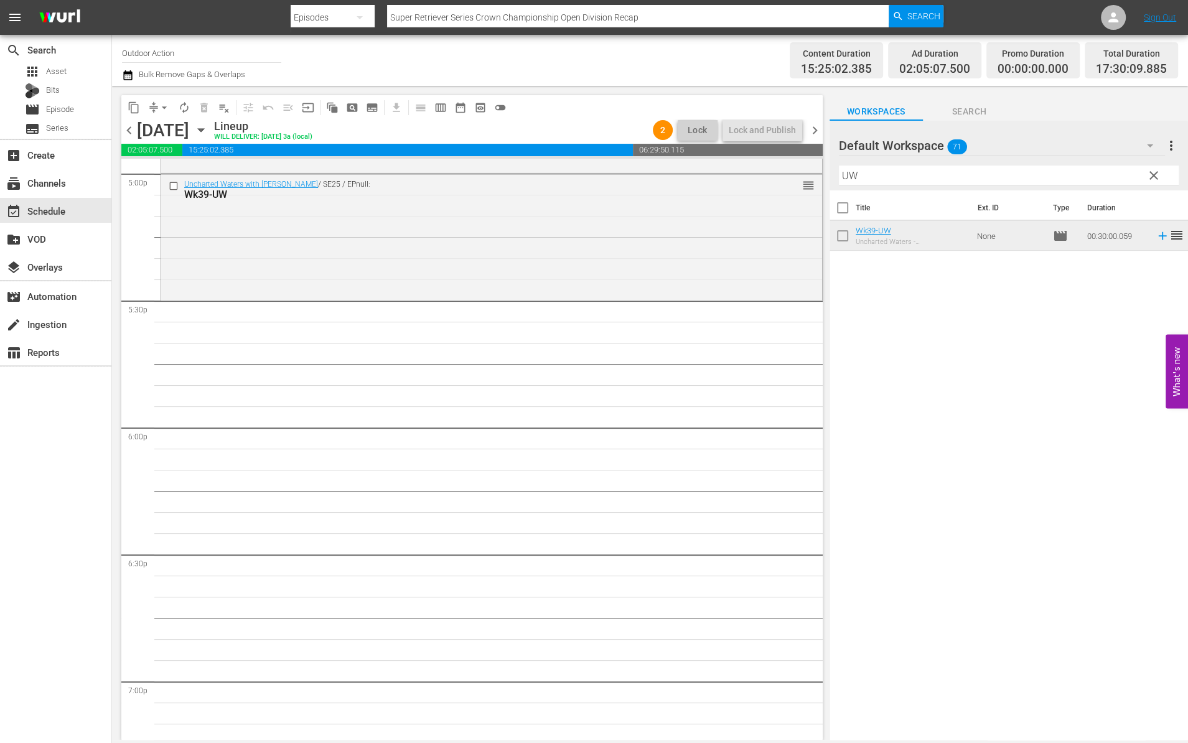
click at [951, 179] on input "UW" at bounding box center [1009, 176] width 340 height 20
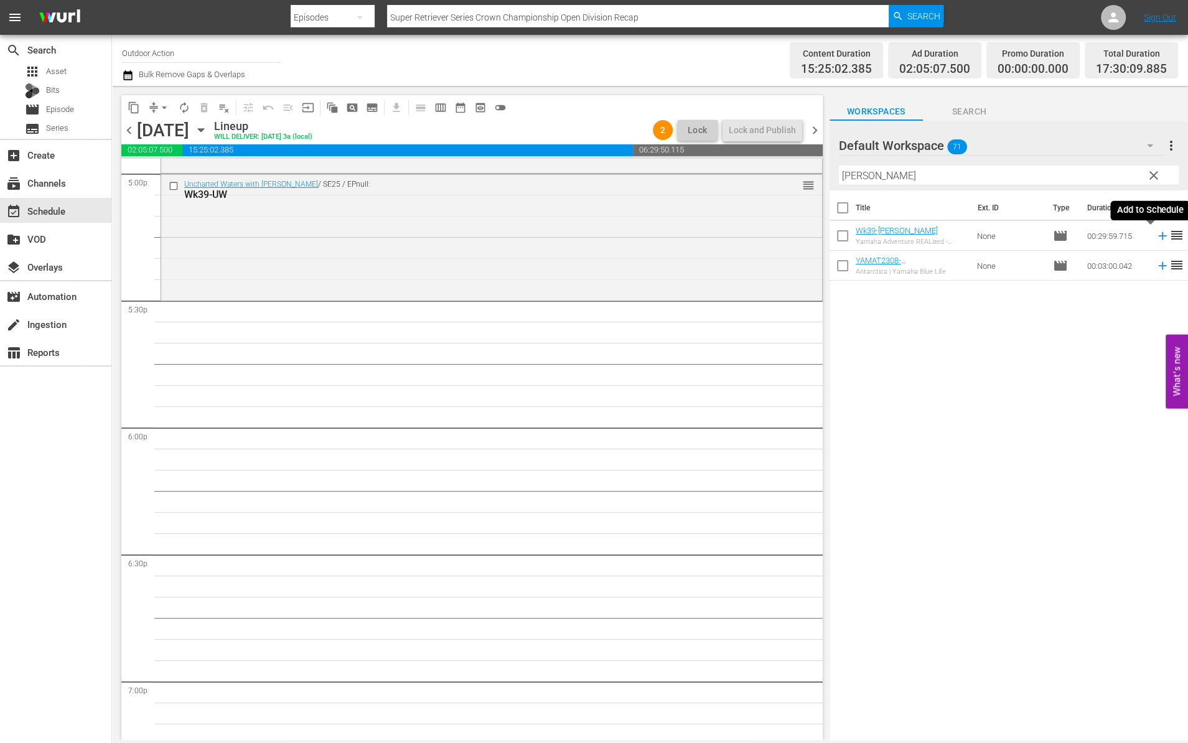
click at [1156, 237] on icon at bounding box center [1163, 236] width 14 height 14
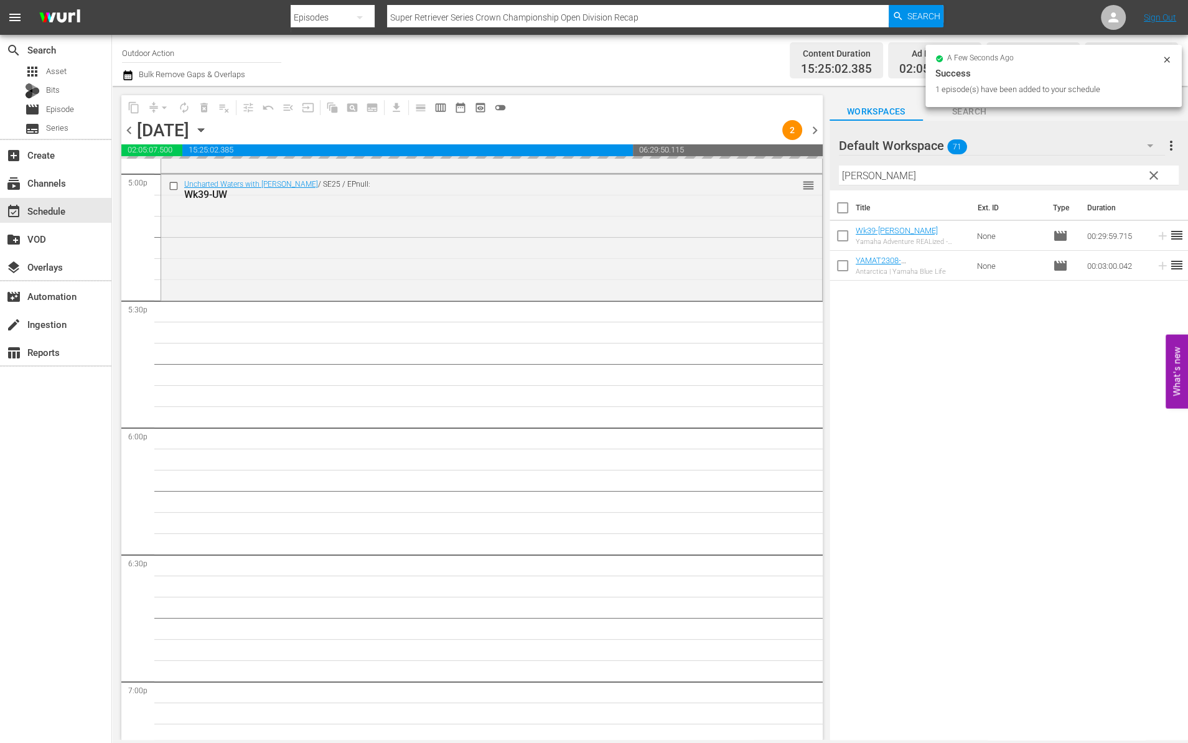
click at [1072, 175] on input "YAMAT" at bounding box center [1009, 176] width 340 height 20
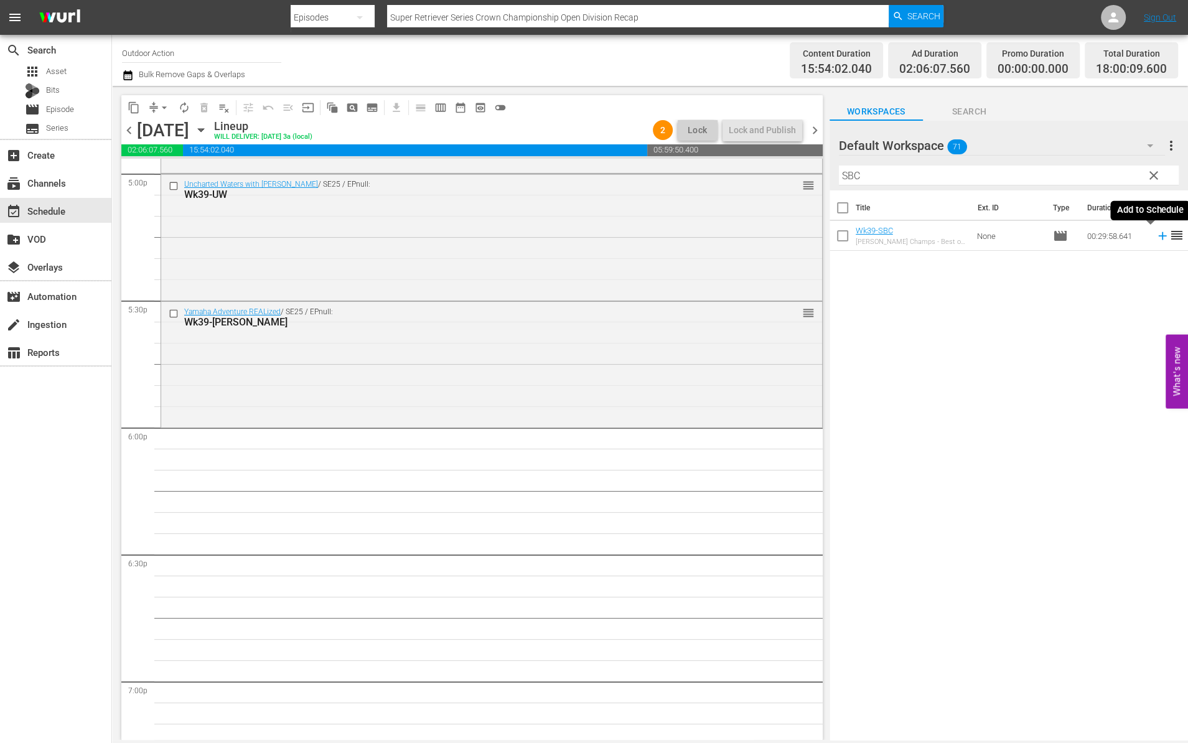
click at [1156, 236] on icon at bounding box center [1163, 236] width 14 height 14
click at [1108, 173] on input "SBC" at bounding box center [1009, 176] width 340 height 20
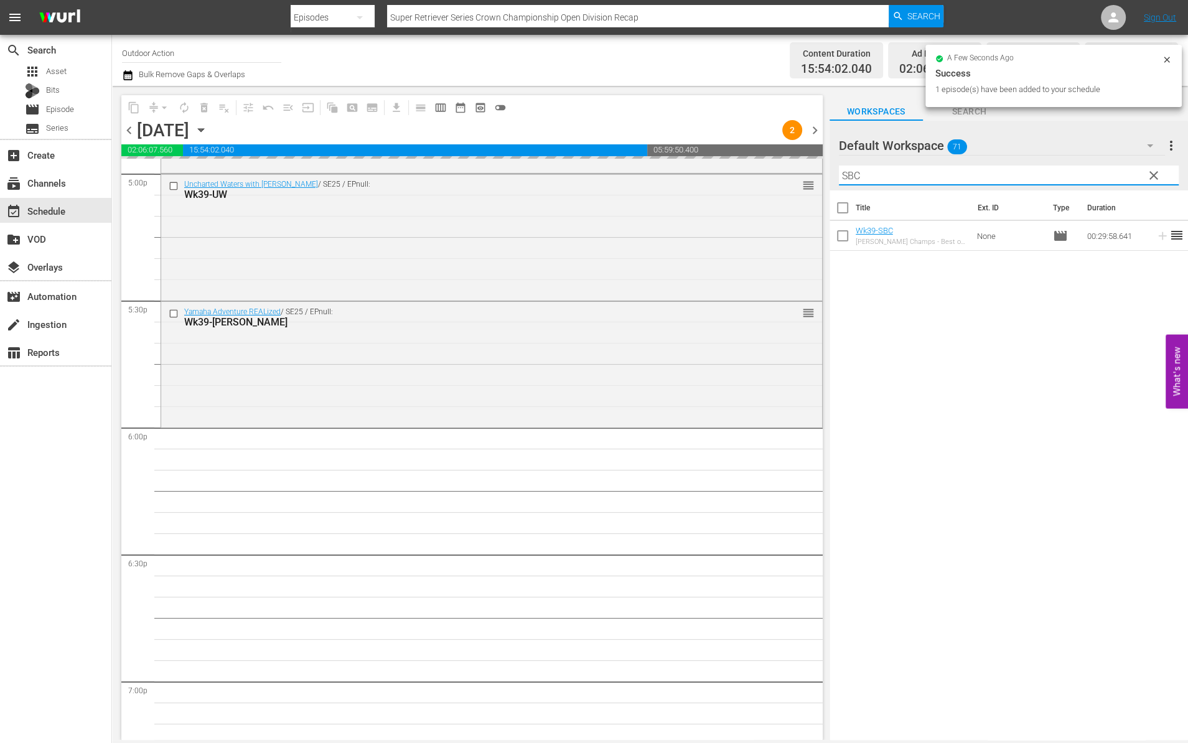
click at [1108, 173] on input "SBC" at bounding box center [1009, 176] width 340 height 20
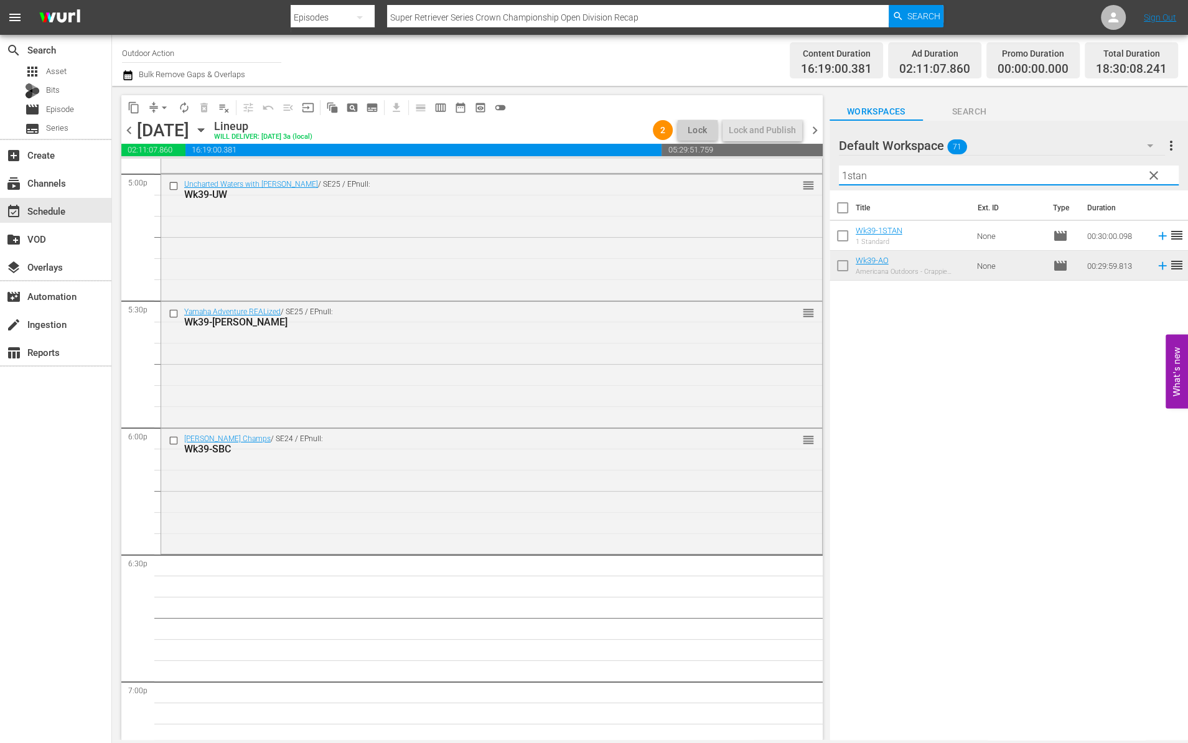
click at [1156, 234] on icon at bounding box center [1163, 236] width 14 height 14
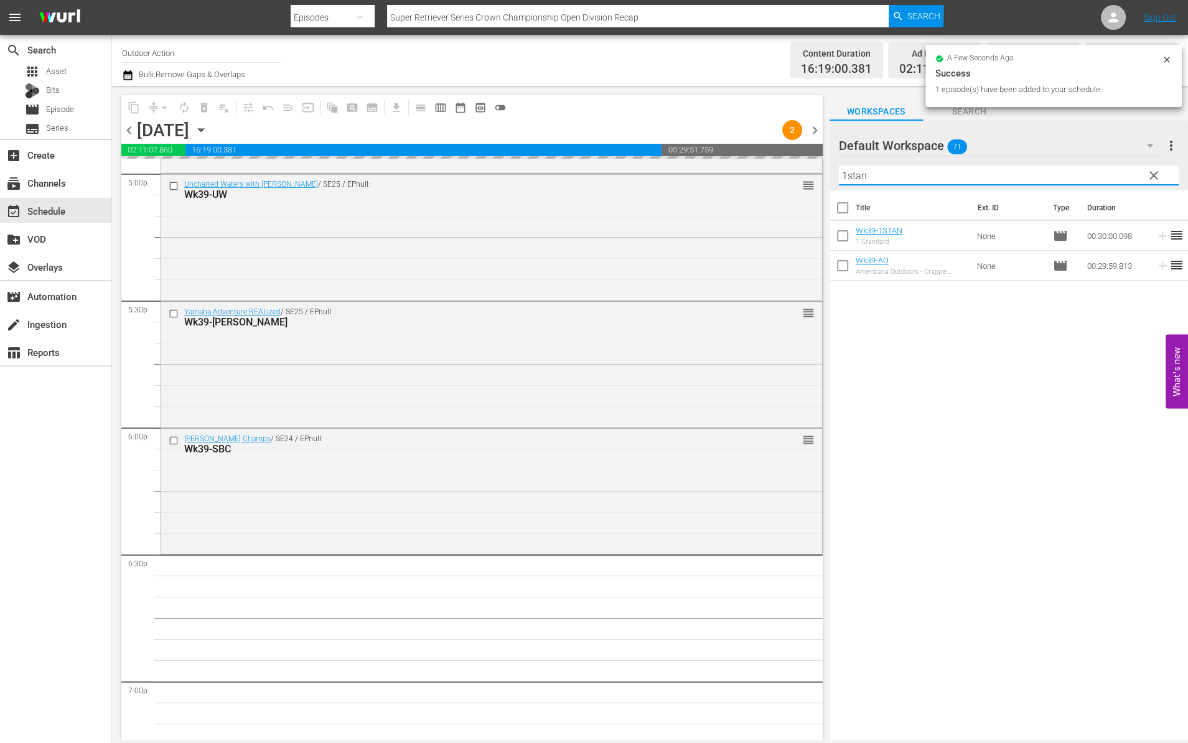
click at [1095, 175] on input "1stan" at bounding box center [1009, 176] width 340 height 20
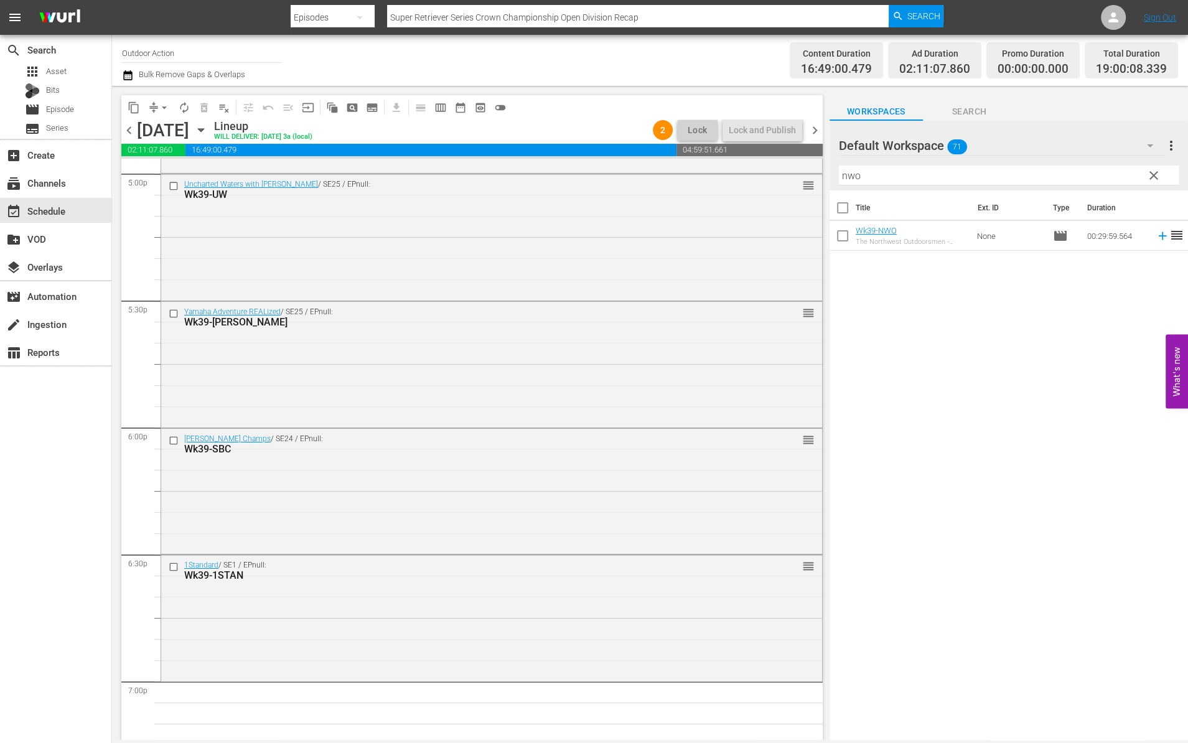
click at [1151, 243] on td at bounding box center [1160, 236] width 19 height 30
click at [1156, 238] on icon at bounding box center [1163, 236] width 14 height 14
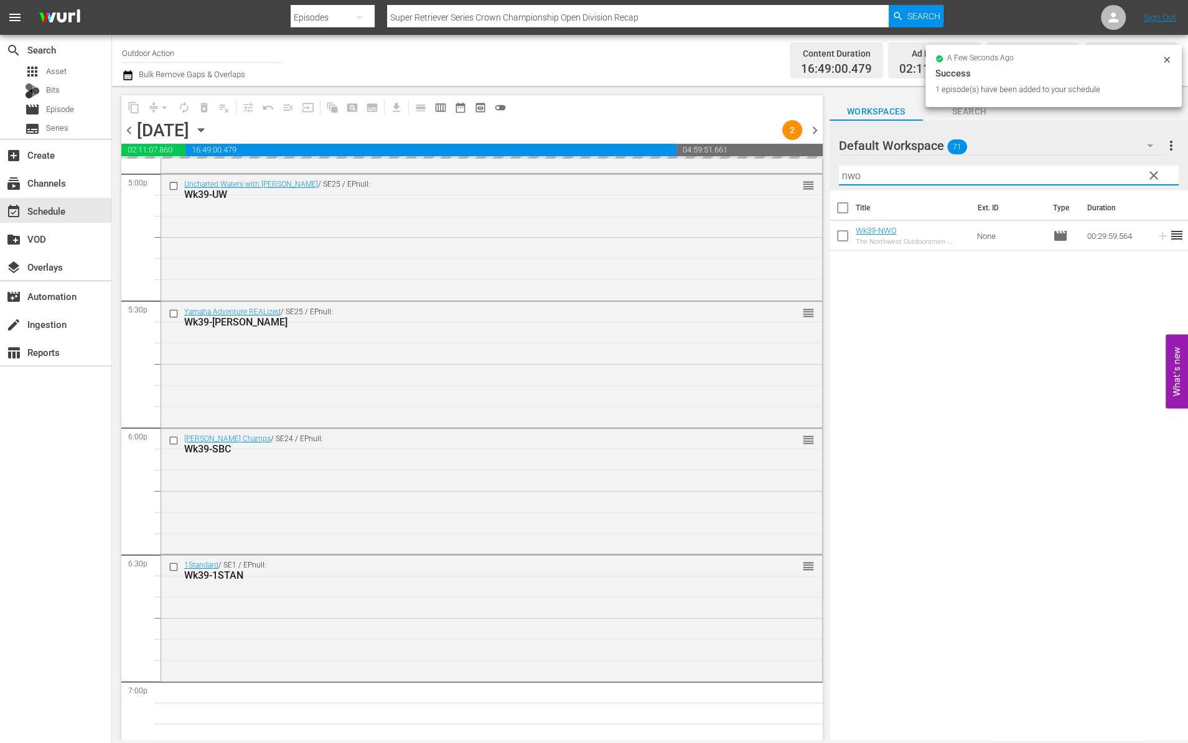
click at [1100, 175] on input "nwo" at bounding box center [1009, 176] width 340 height 20
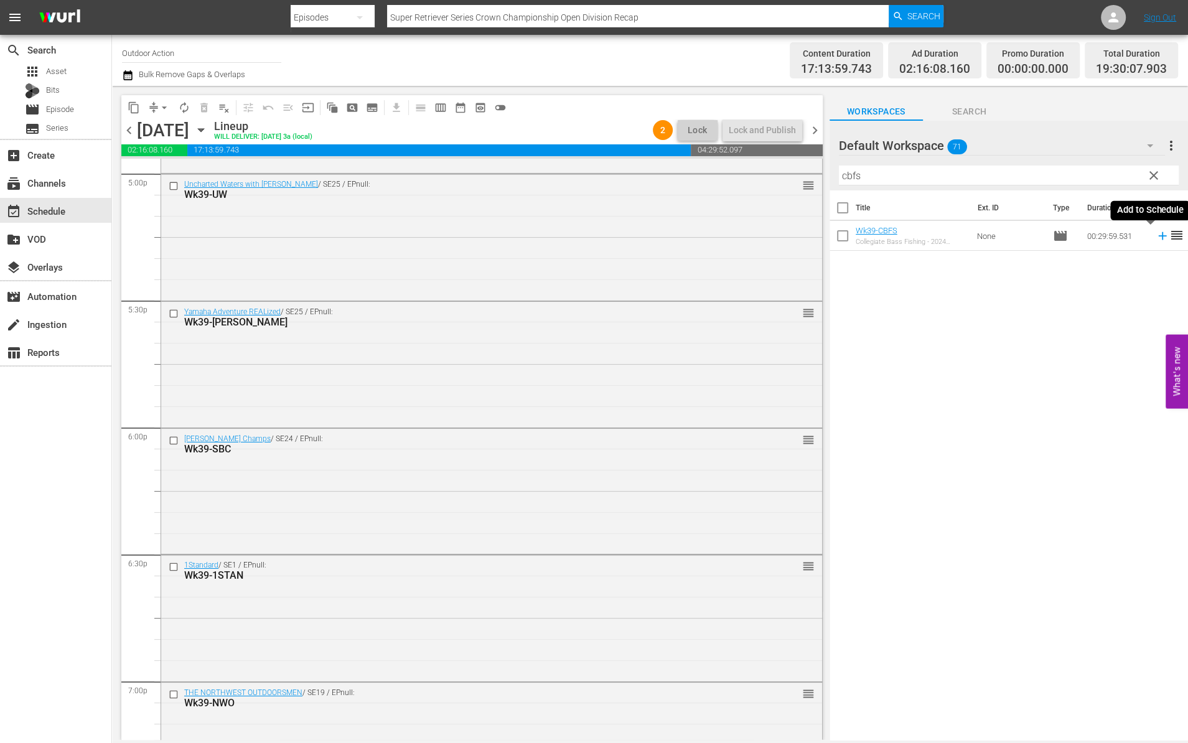
click at [1156, 236] on icon at bounding box center [1163, 236] width 14 height 14
click at [1113, 173] on input "cbfs" at bounding box center [1009, 176] width 340 height 20
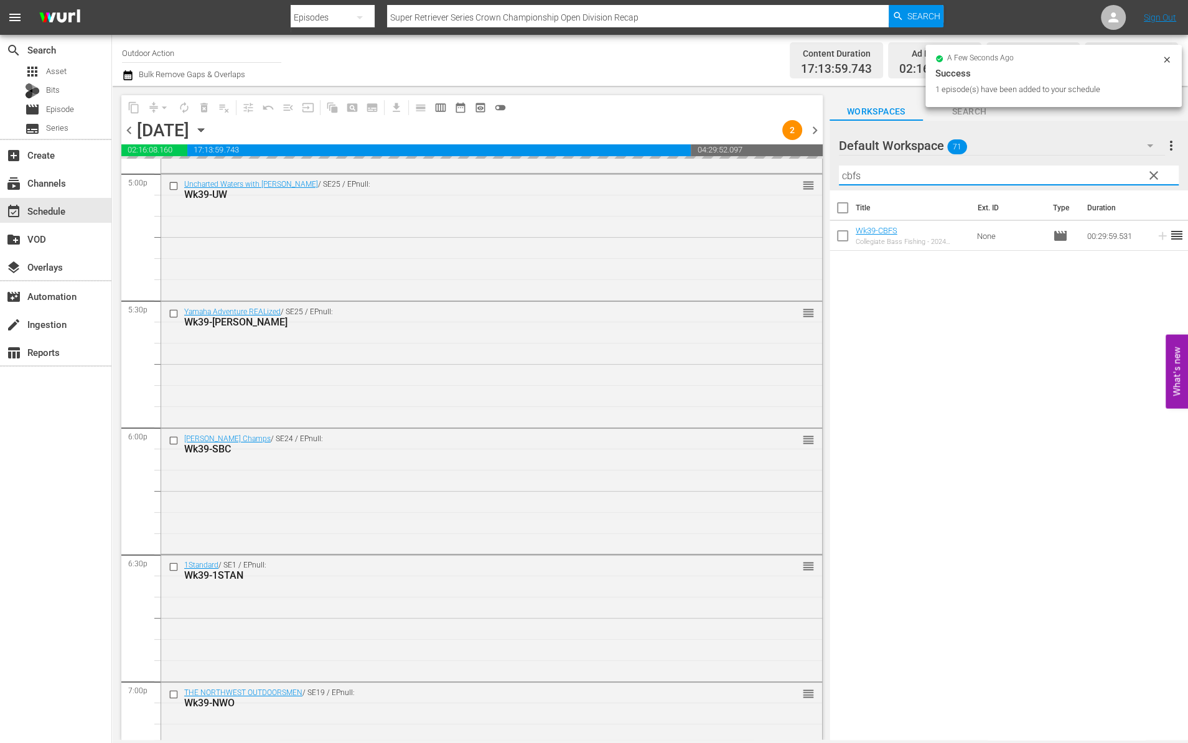
click at [1113, 173] on input "cbfs" at bounding box center [1009, 176] width 340 height 20
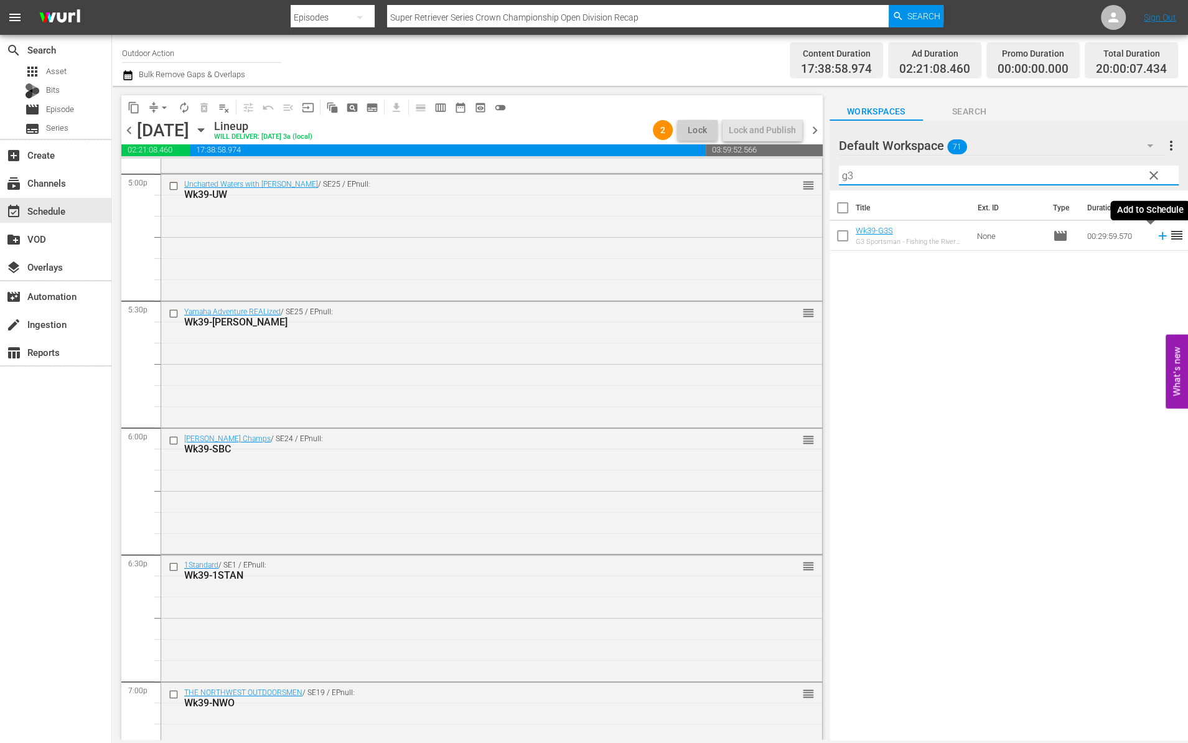
click at [1156, 235] on icon at bounding box center [1163, 236] width 14 height 14
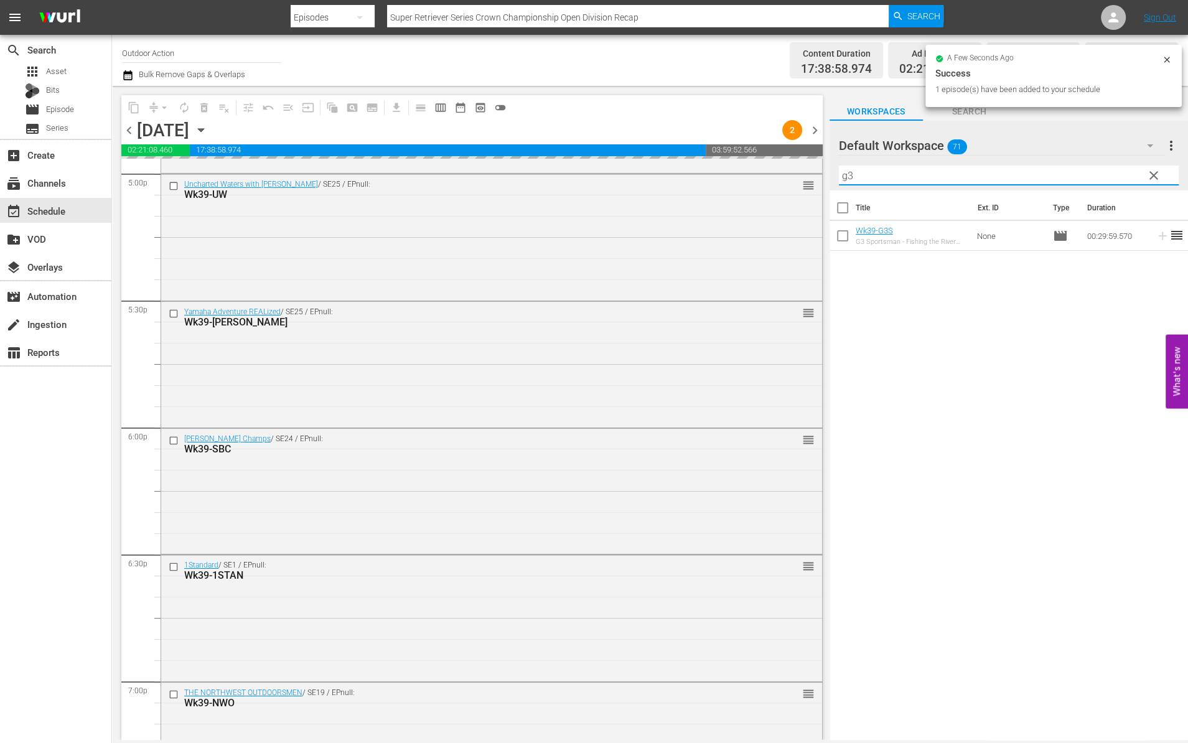
click at [1098, 175] on input "g3" at bounding box center [1009, 176] width 340 height 20
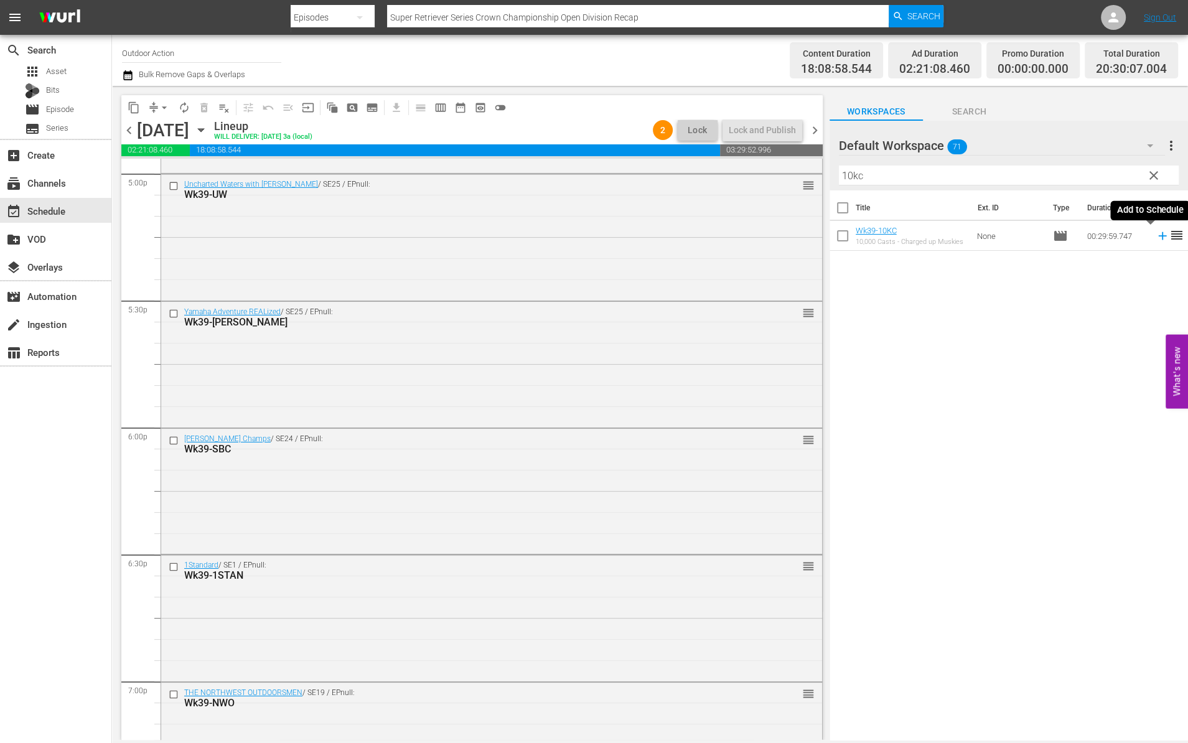
click at [1156, 238] on icon at bounding box center [1163, 236] width 14 height 14
click at [1116, 178] on input "10kc" at bounding box center [1009, 176] width 340 height 20
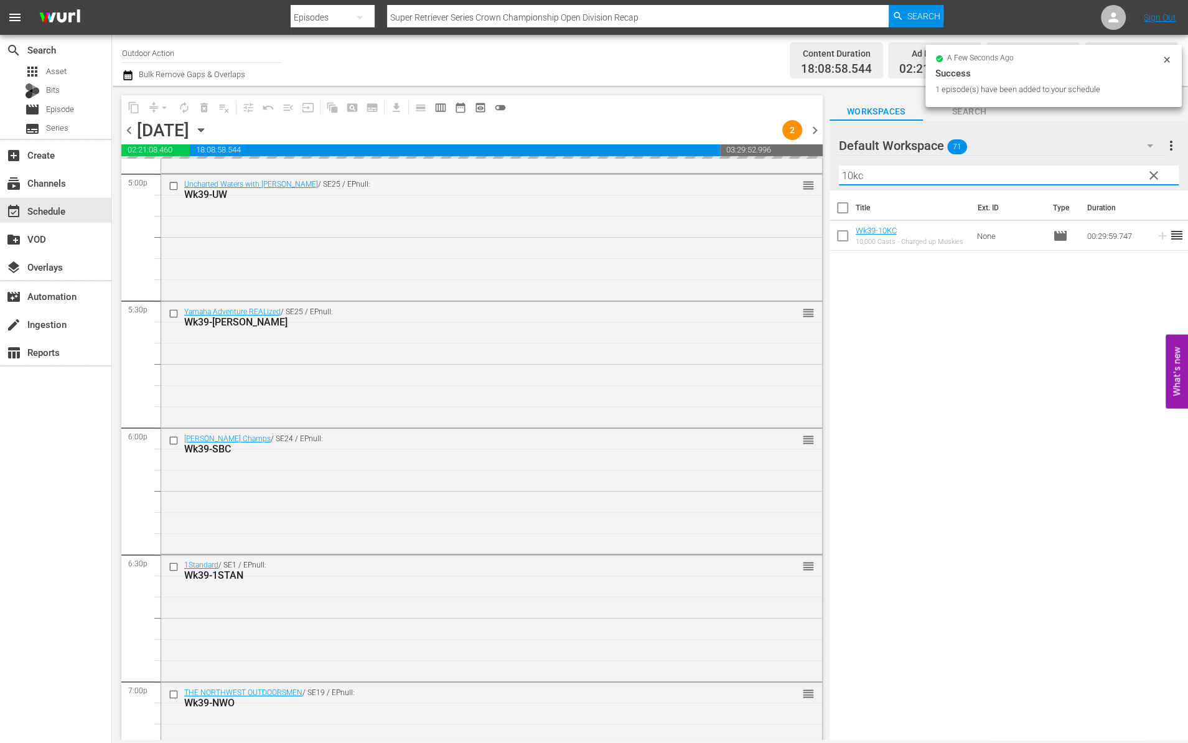
click at [1116, 178] on input "10kc" at bounding box center [1009, 176] width 340 height 20
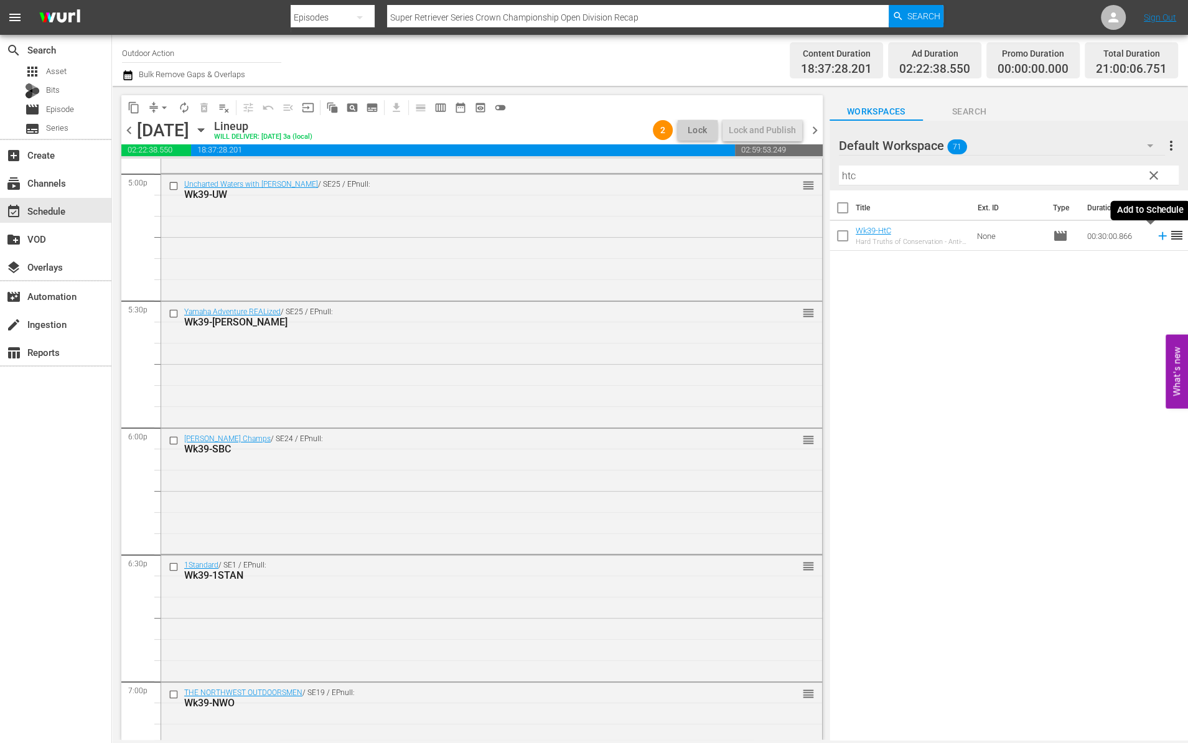
click at [1156, 236] on icon at bounding box center [1163, 236] width 14 height 14
click at [1109, 176] on input "htc" at bounding box center [1009, 176] width 340 height 20
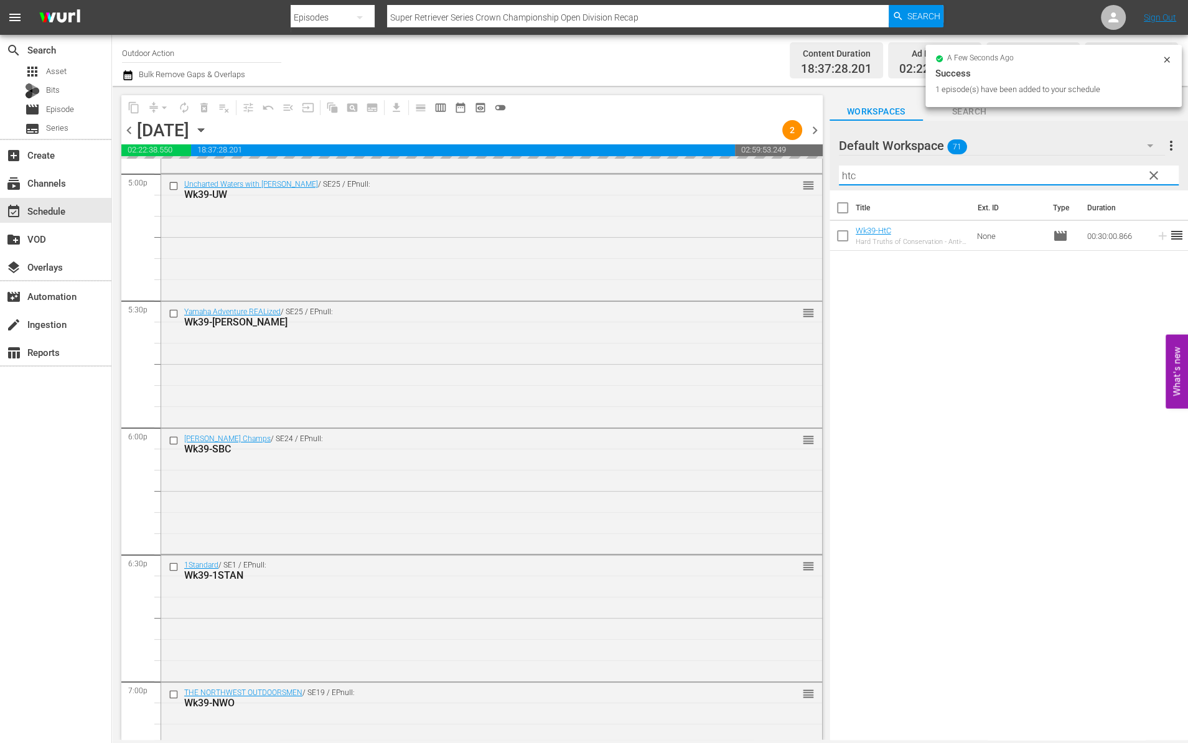
click at [1109, 176] on input "htc" at bounding box center [1009, 176] width 340 height 20
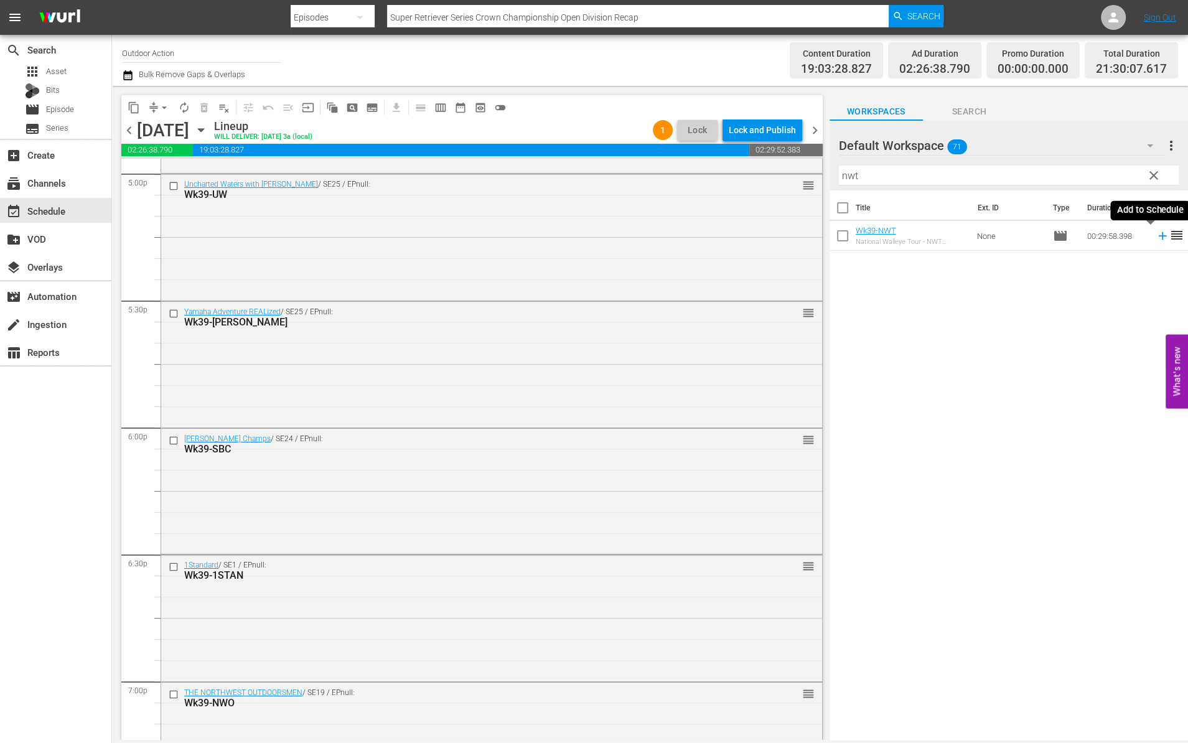
click at [1156, 239] on icon at bounding box center [1163, 236] width 14 height 14
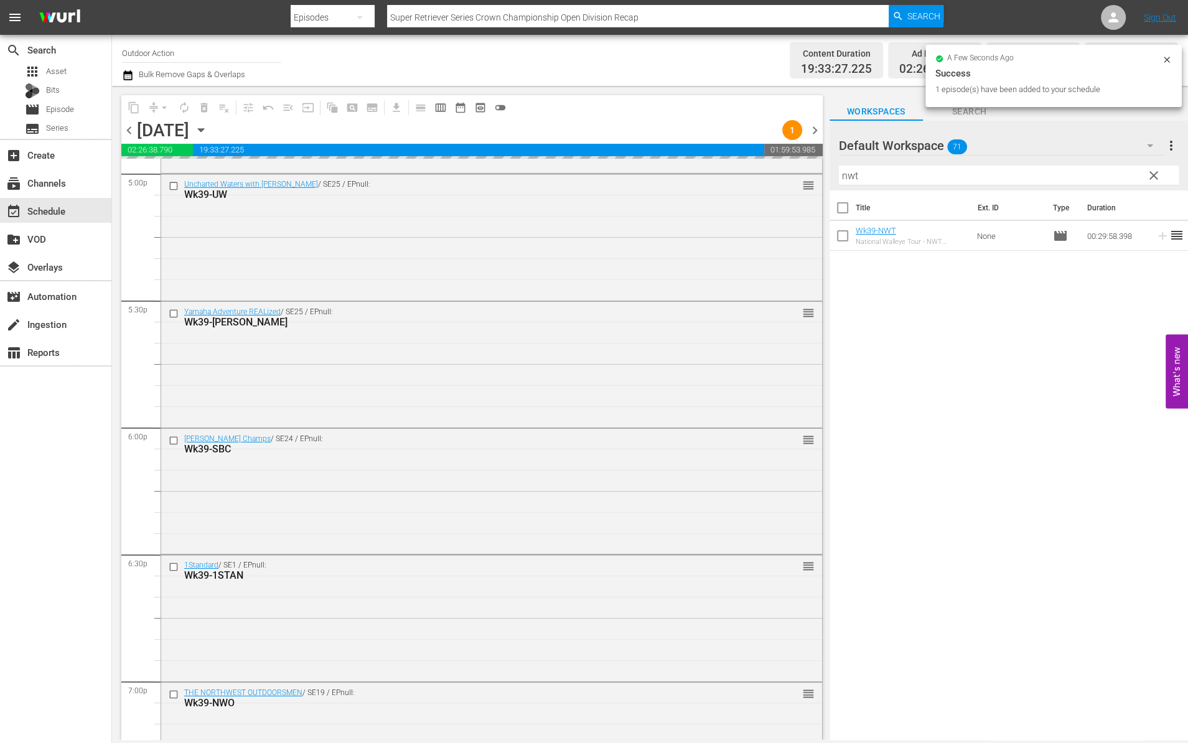
click at [1064, 172] on input "nwt" at bounding box center [1009, 176] width 340 height 20
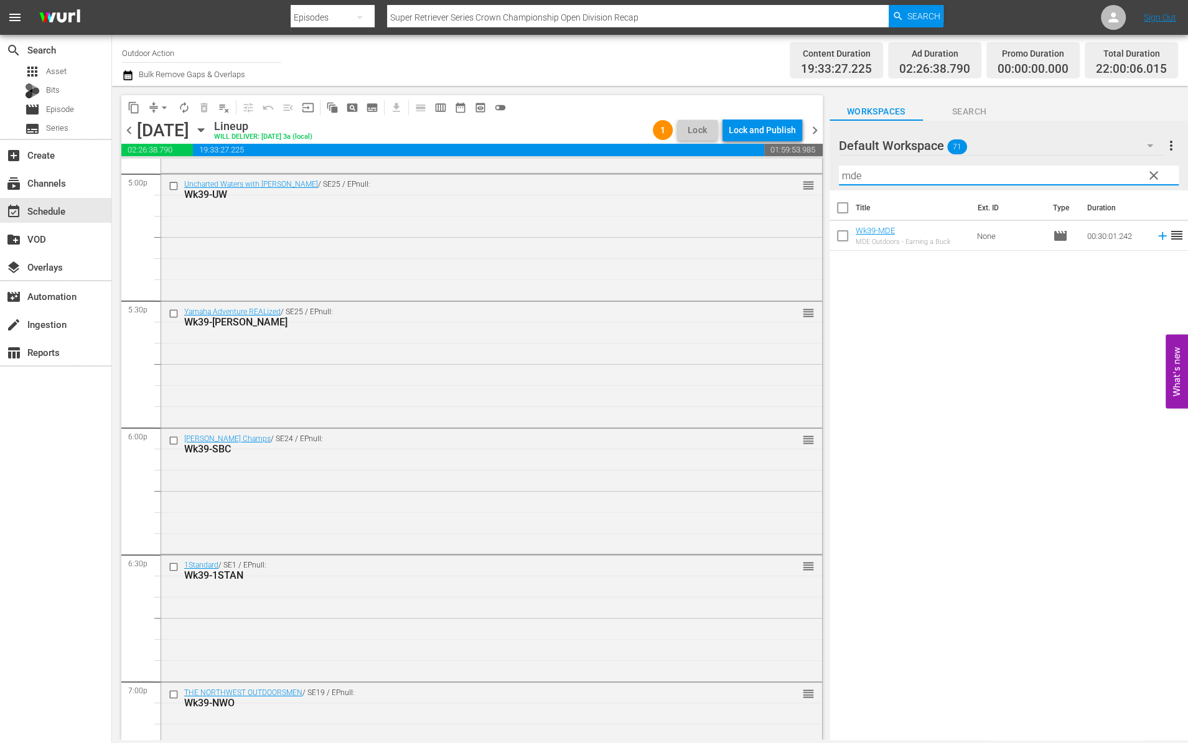
click at [1156, 237] on icon at bounding box center [1163, 236] width 14 height 14
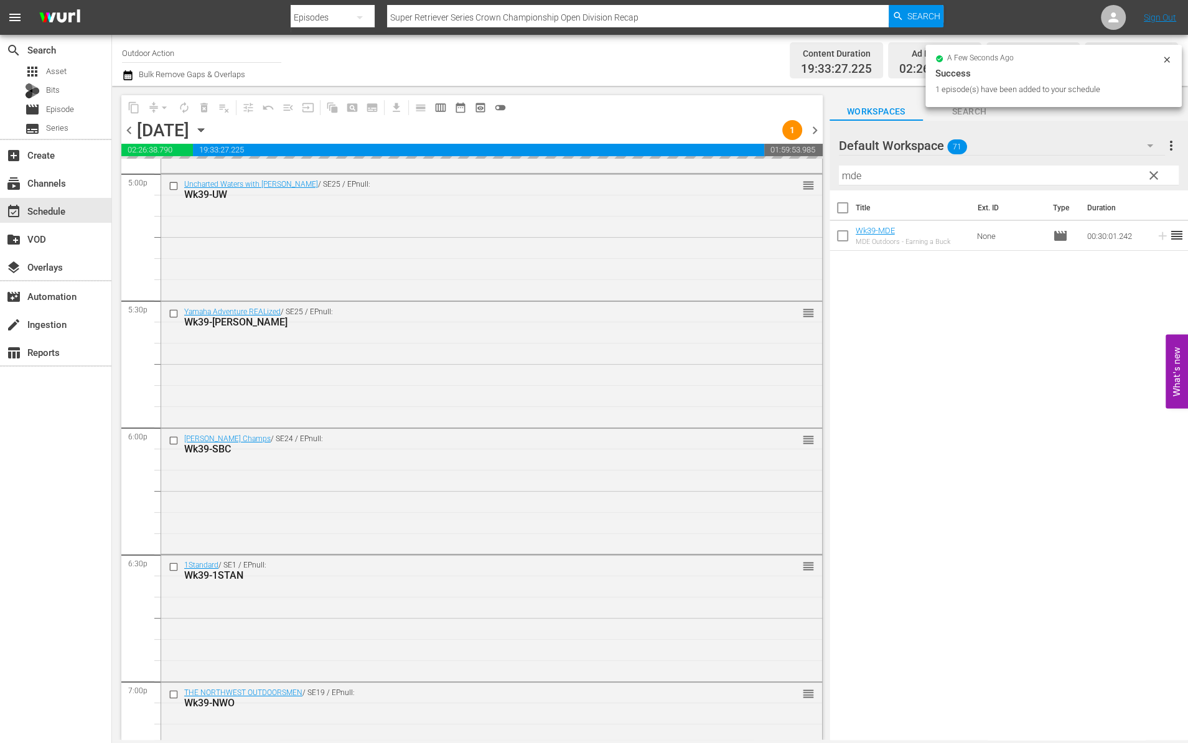
click at [1076, 169] on input "mde" at bounding box center [1009, 176] width 340 height 20
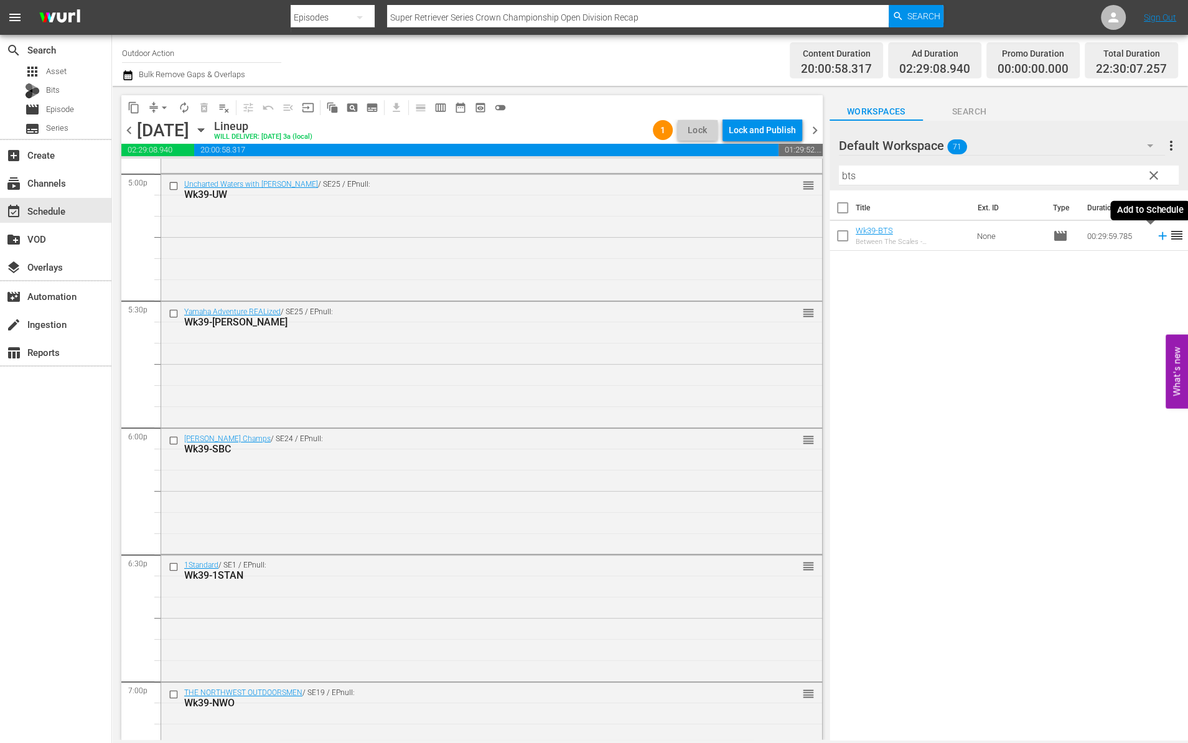
click at [1158, 236] on icon at bounding box center [1162, 236] width 8 height 8
click at [1064, 171] on input "bts" at bounding box center [1009, 176] width 340 height 20
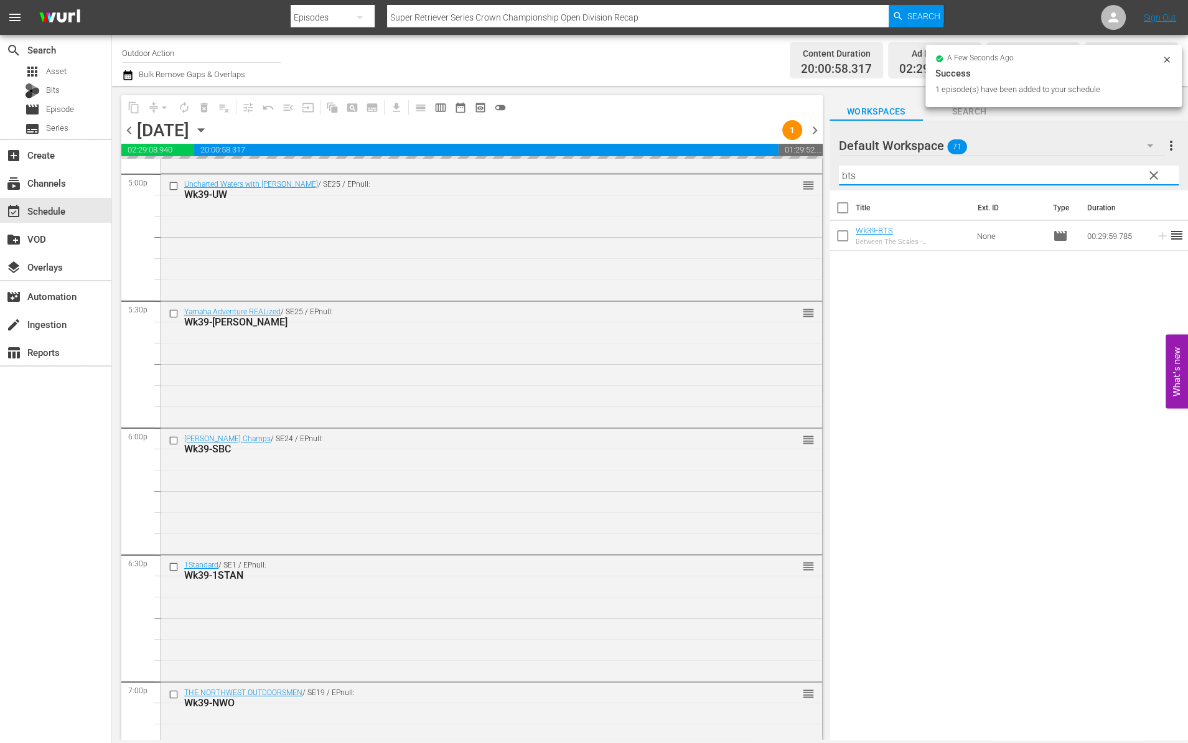
click at [1064, 171] on input "bts" at bounding box center [1009, 176] width 340 height 20
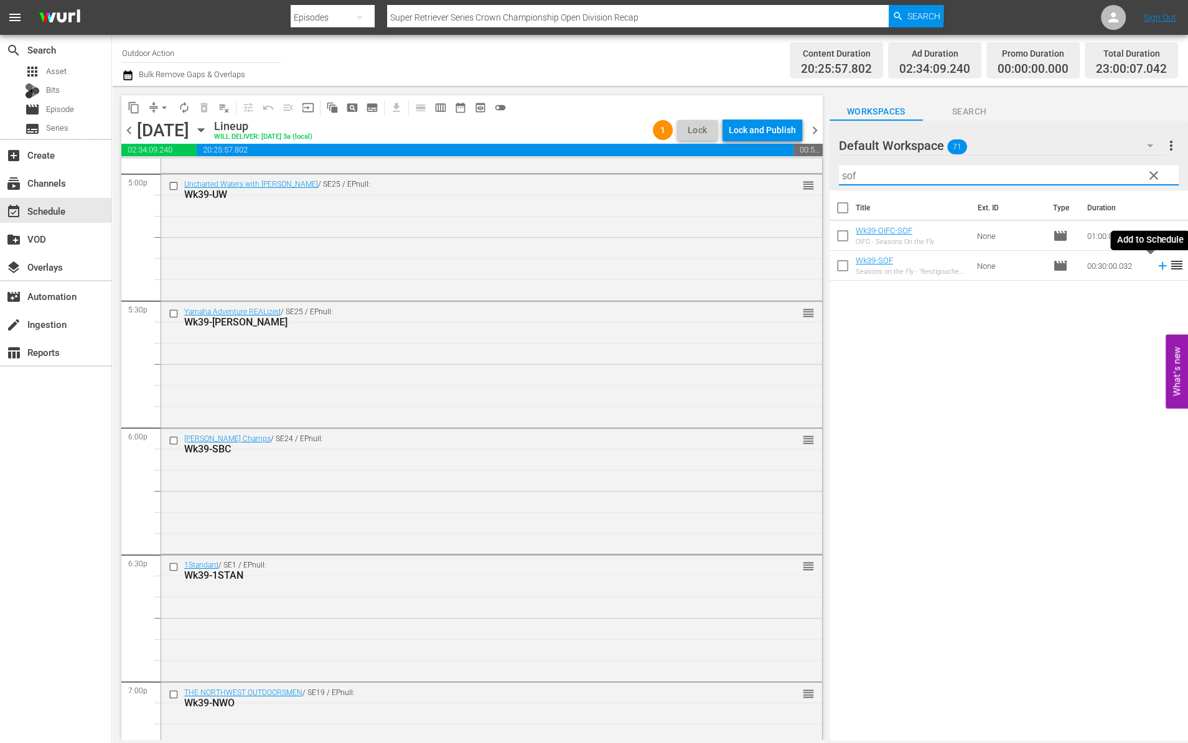
click at [1156, 268] on icon at bounding box center [1163, 266] width 14 height 14
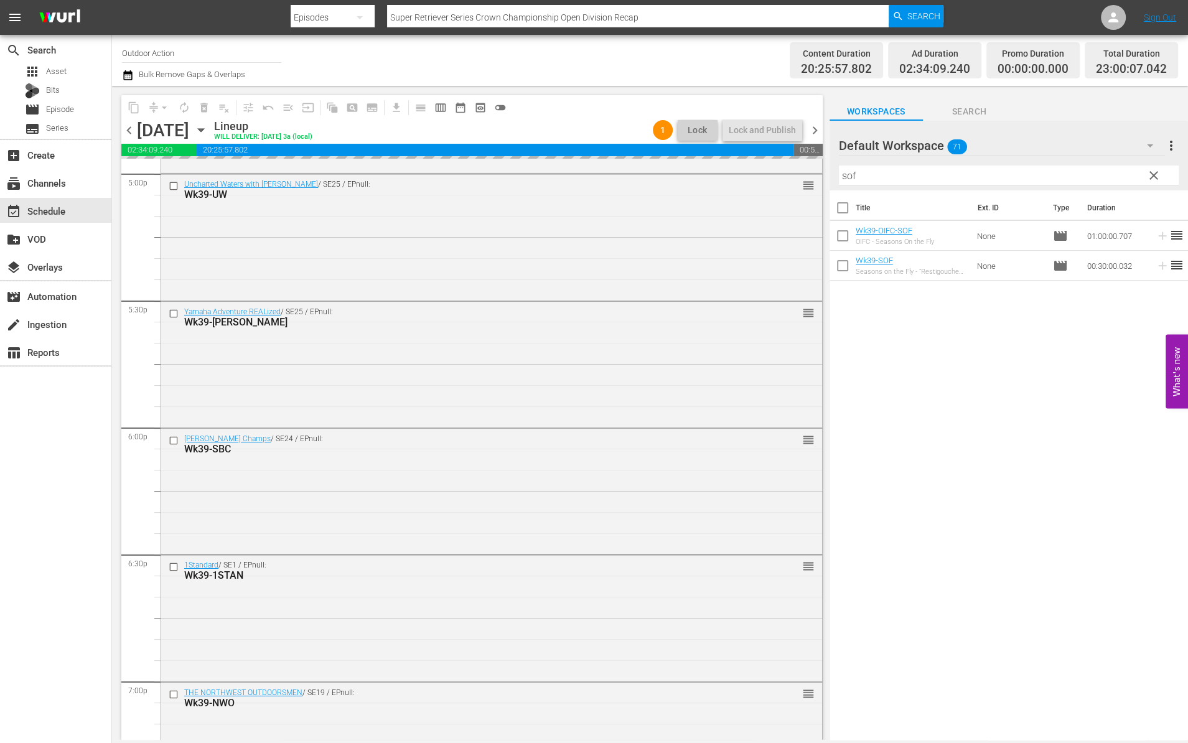
click at [1073, 177] on input "sof" at bounding box center [1009, 176] width 340 height 20
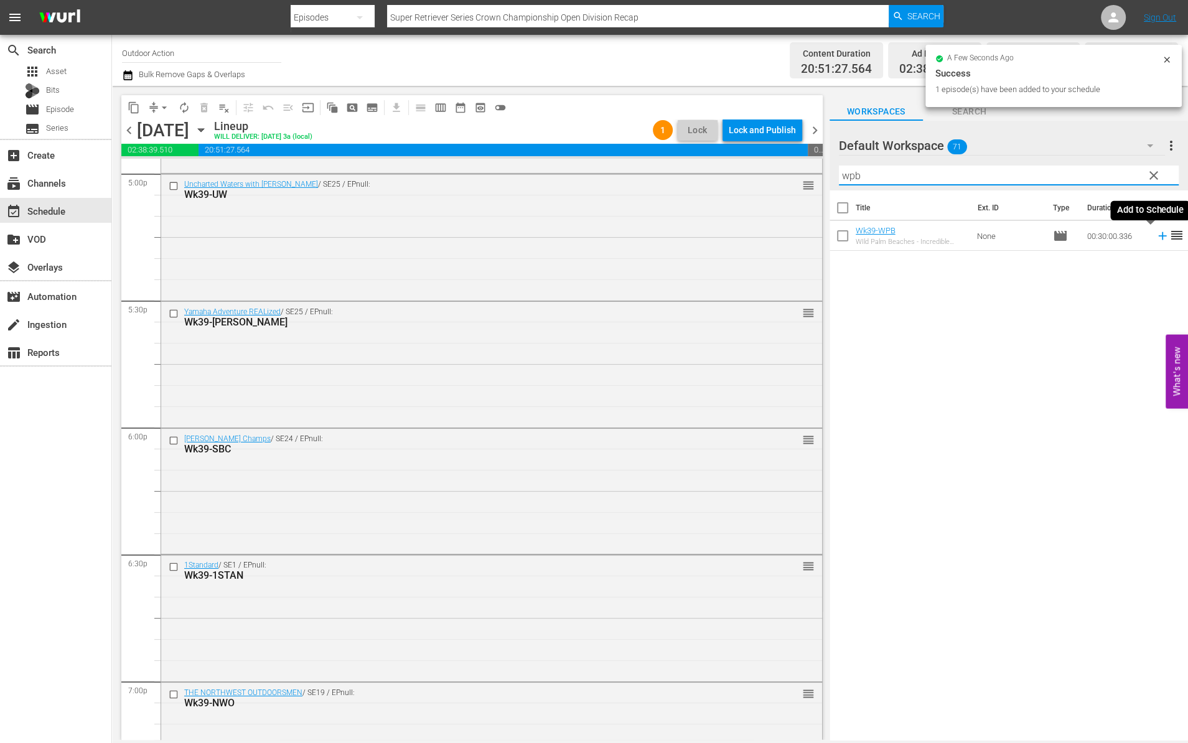
click at [1156, 238] on icon at bounding box center [1163, 236] width 14 height 14
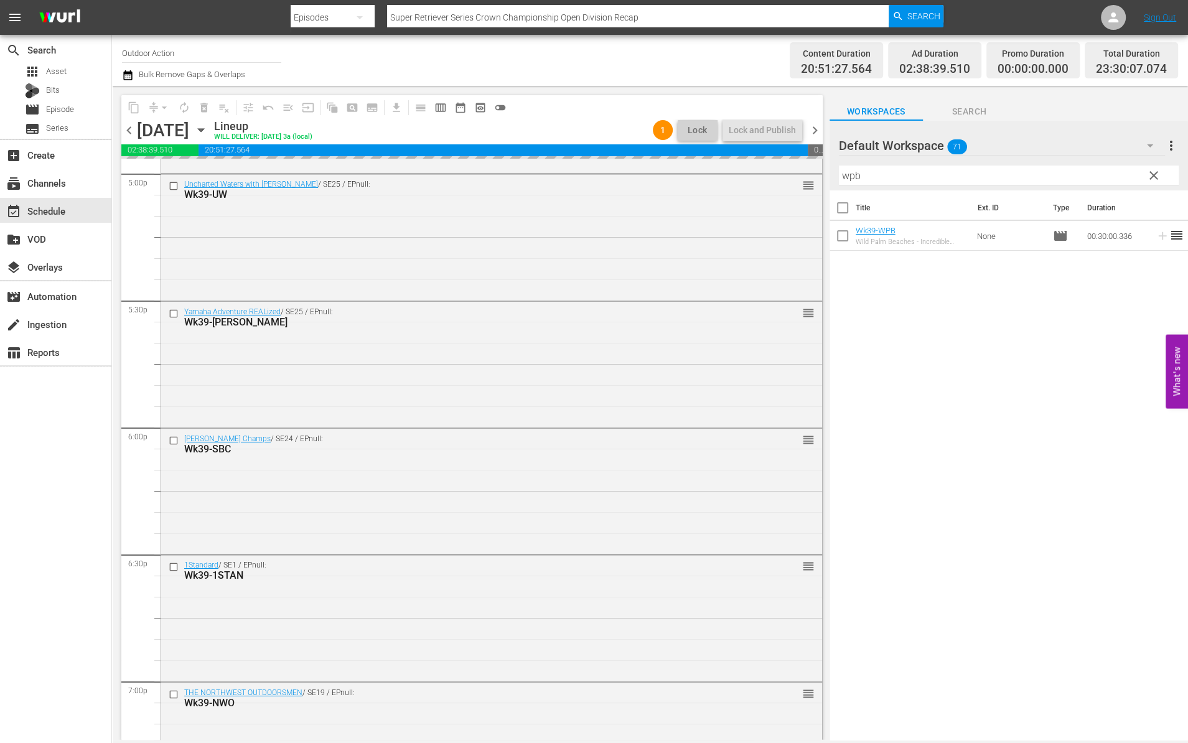
click at [1087, 175] on input "wpb" at bounding box center [1009, 176] width 340 height 20
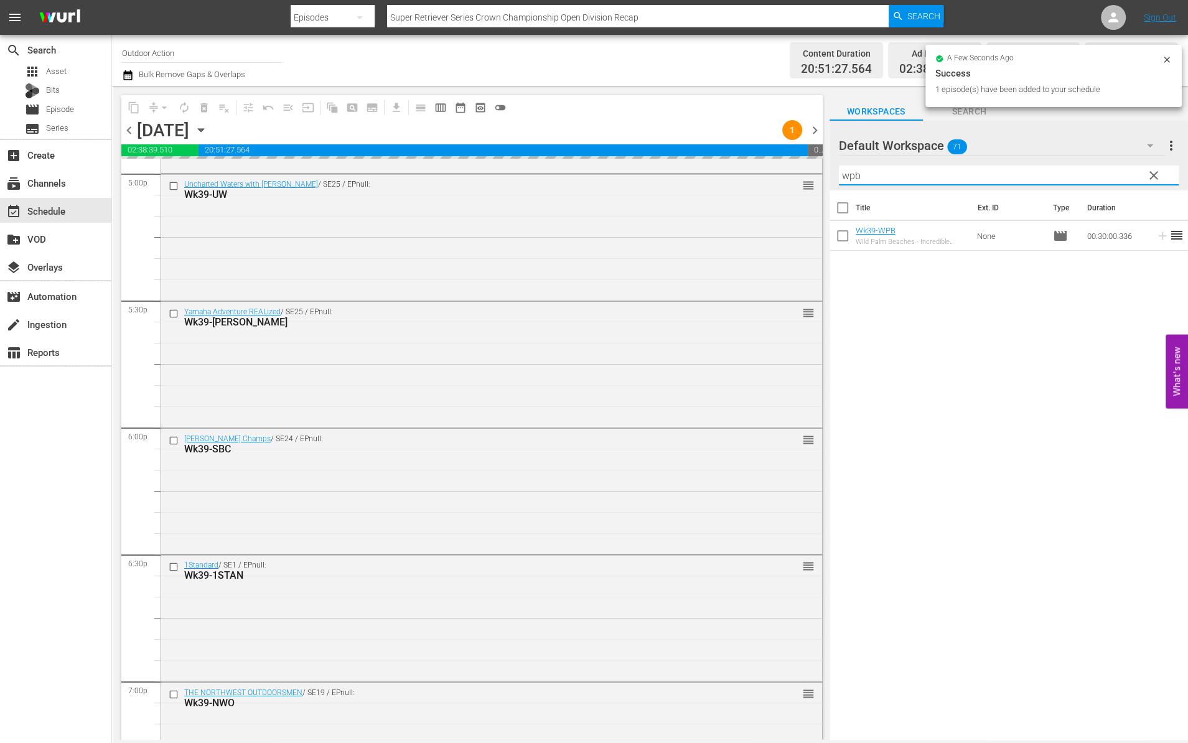
click at [1087, 175] on input "wpb" at bounding box center [1009, 176] width 340 height 20
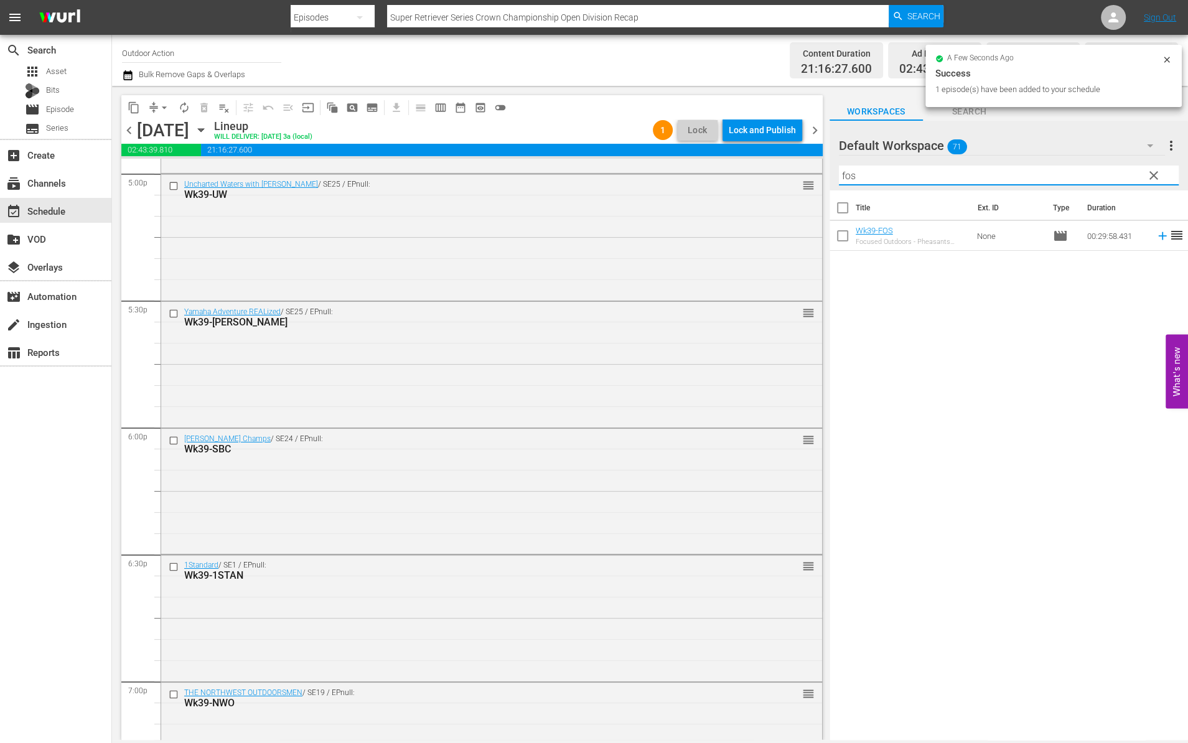
type input "fos"
click at [1158, 235] on icon at bounding box center [1162, 236] width 8 height 8
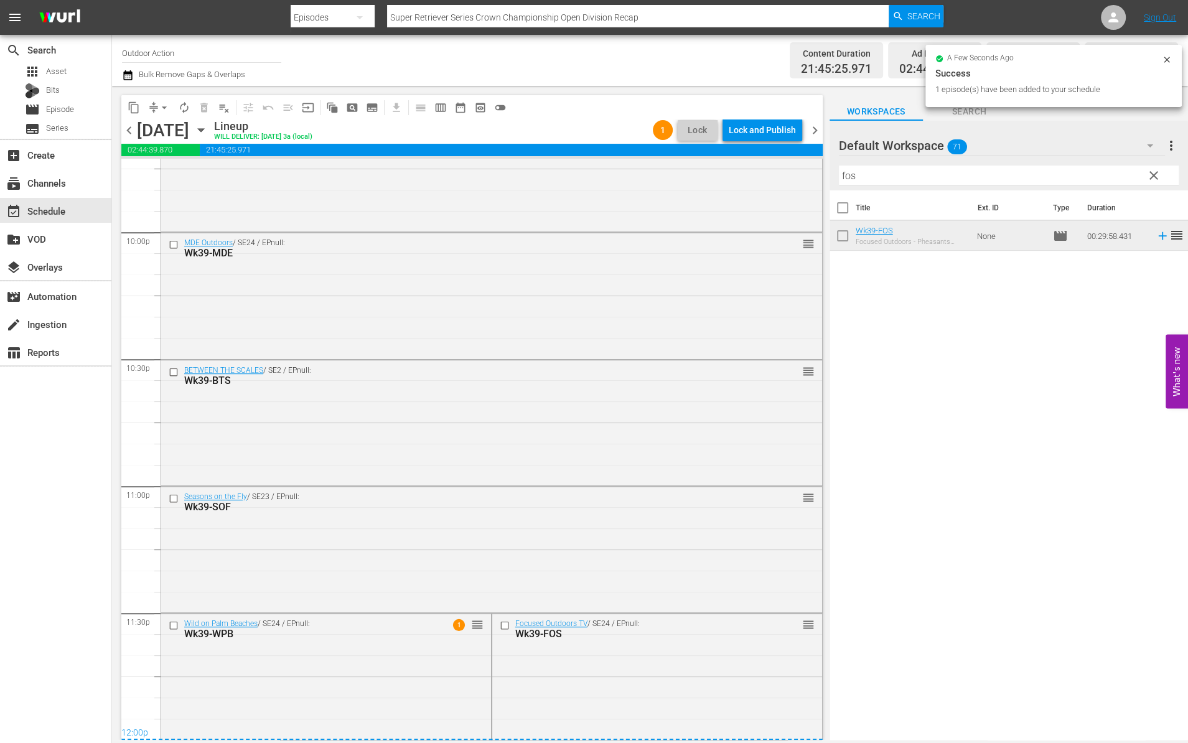
scroll to position [0, 0]
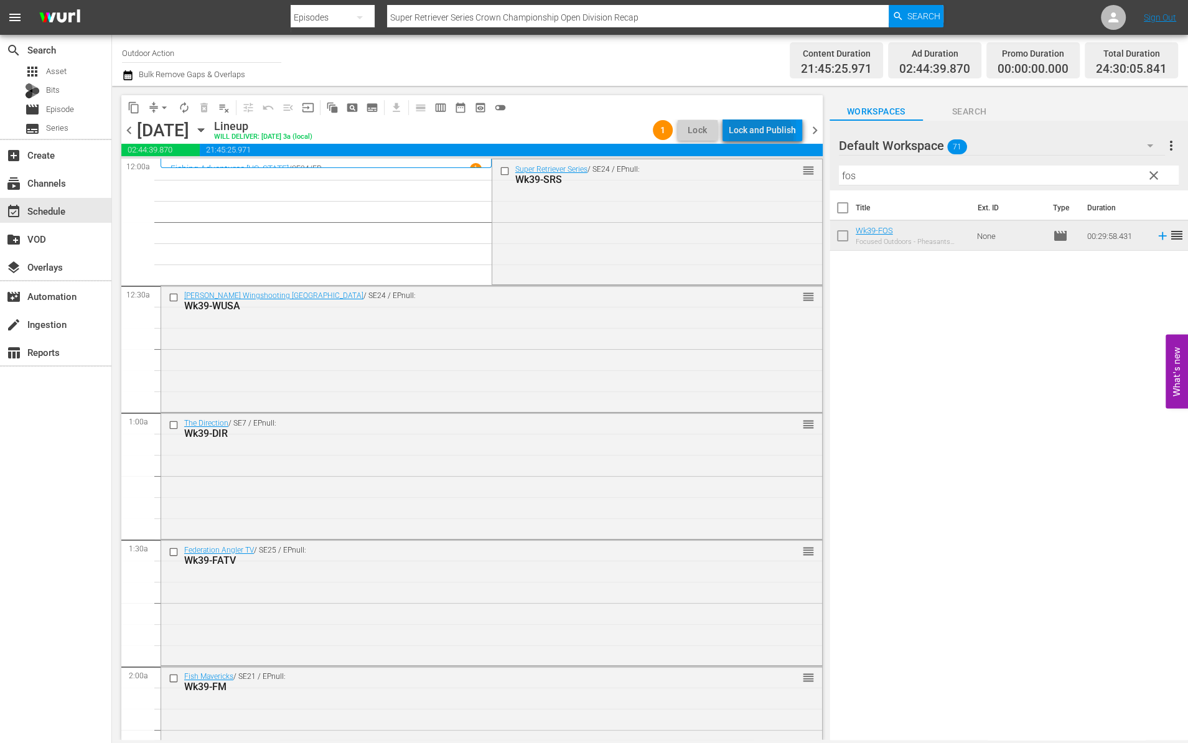
click at [762, 136] on div "Lock and Publish" at bounding box center [762, 130] width 67 height 22
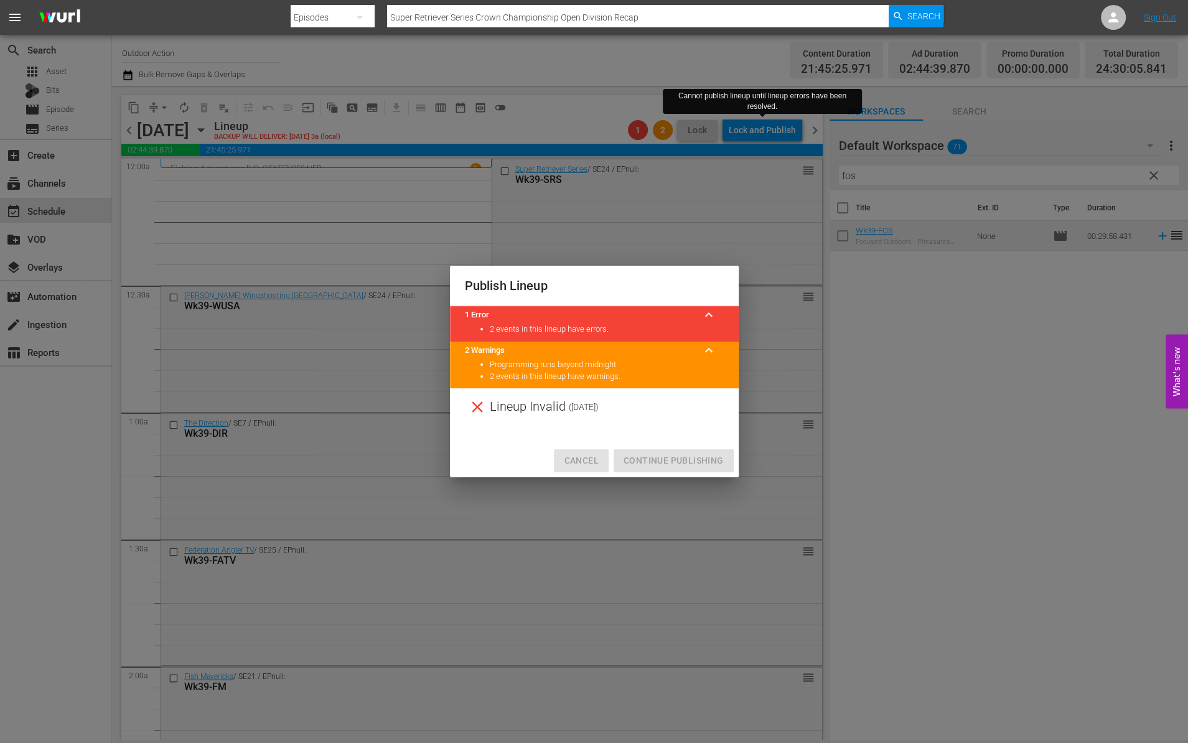
click at [582, 452] on button "Cancel" at bounding box center [581, 460] width 54 height 23
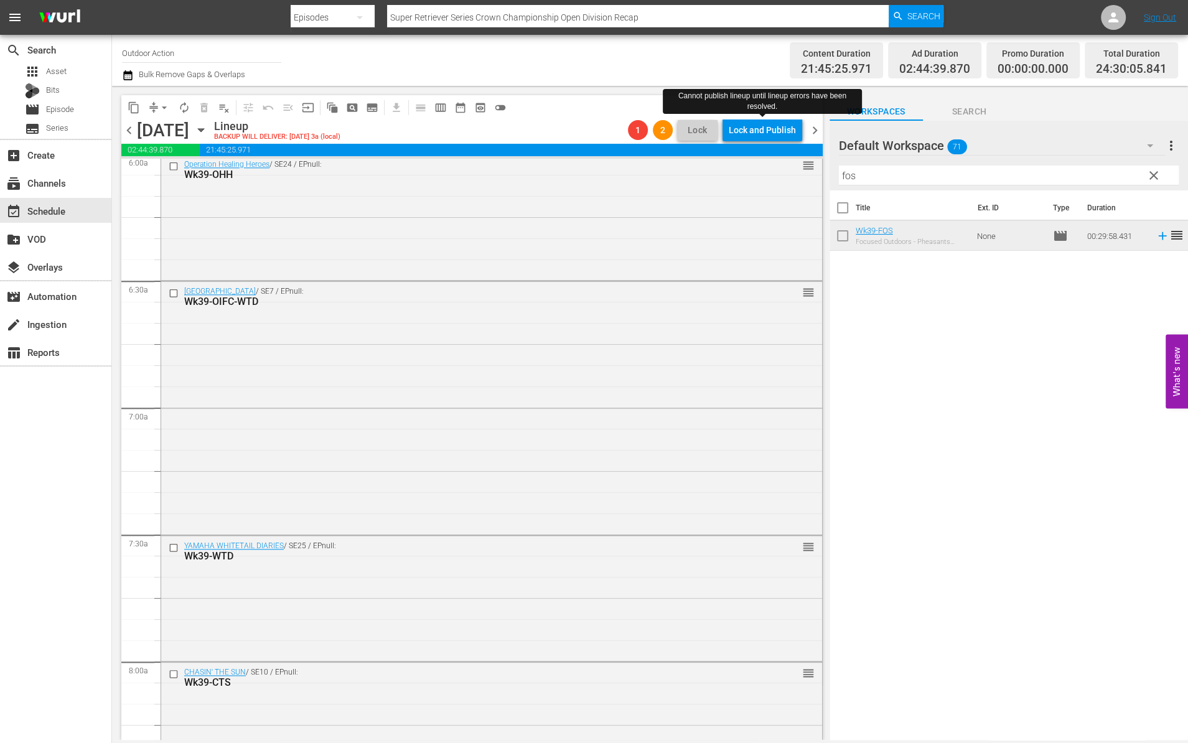
scroll to position [1520, 0]
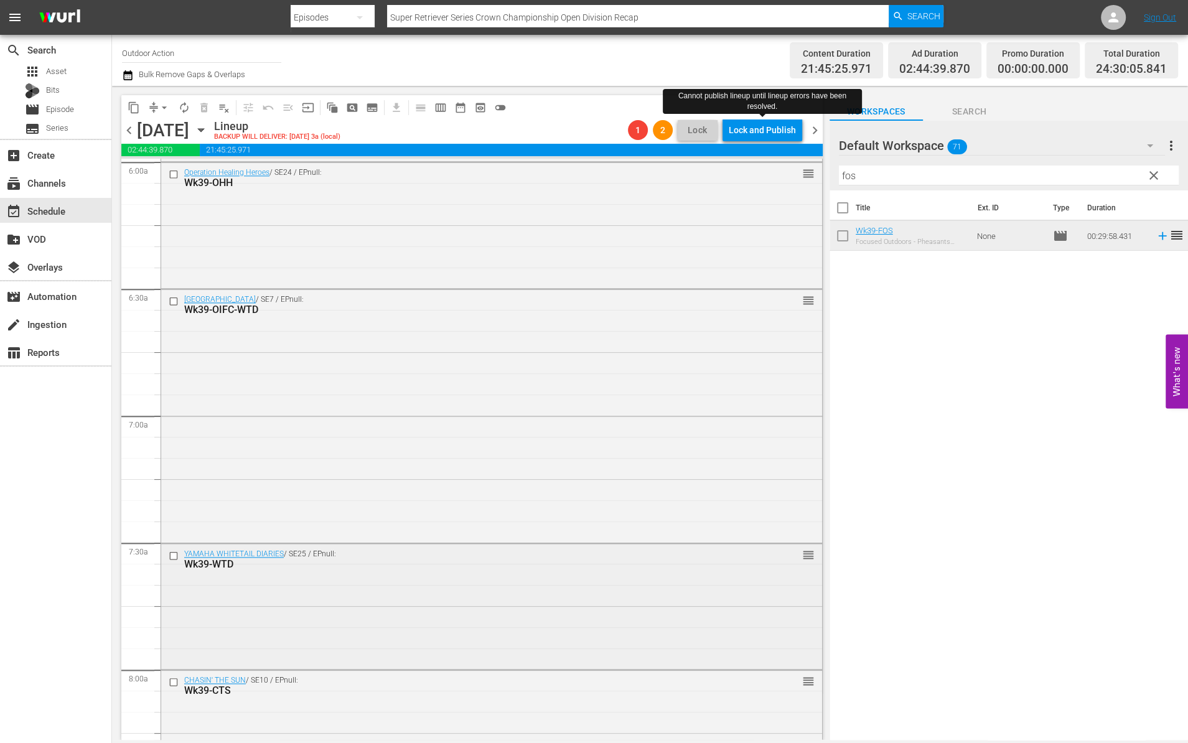
click at [174, 562] on div "YAMAHA WHITETAIL DIARIES / SE25 / EPnull: Wk39-WTD" at bounding box center [459, 559] width 587 height 22
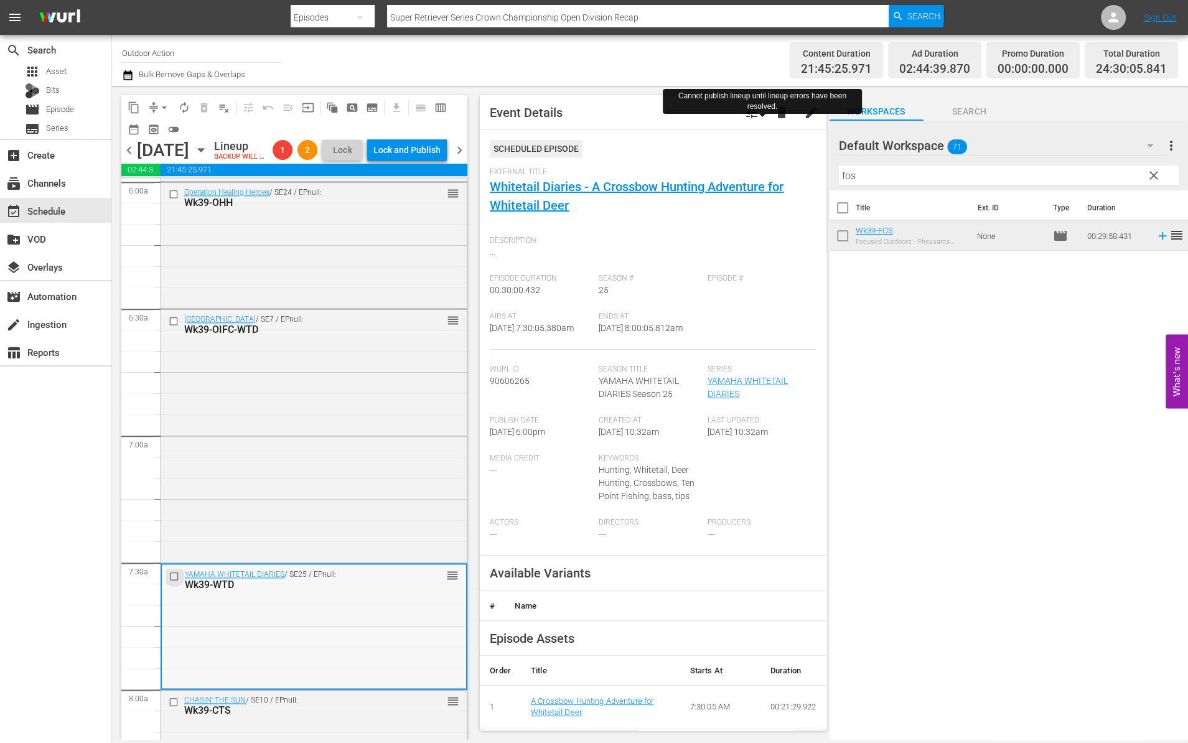
click at [172, 581] on input "checkbox" at bounding box center [175, 576] width 13 height 11
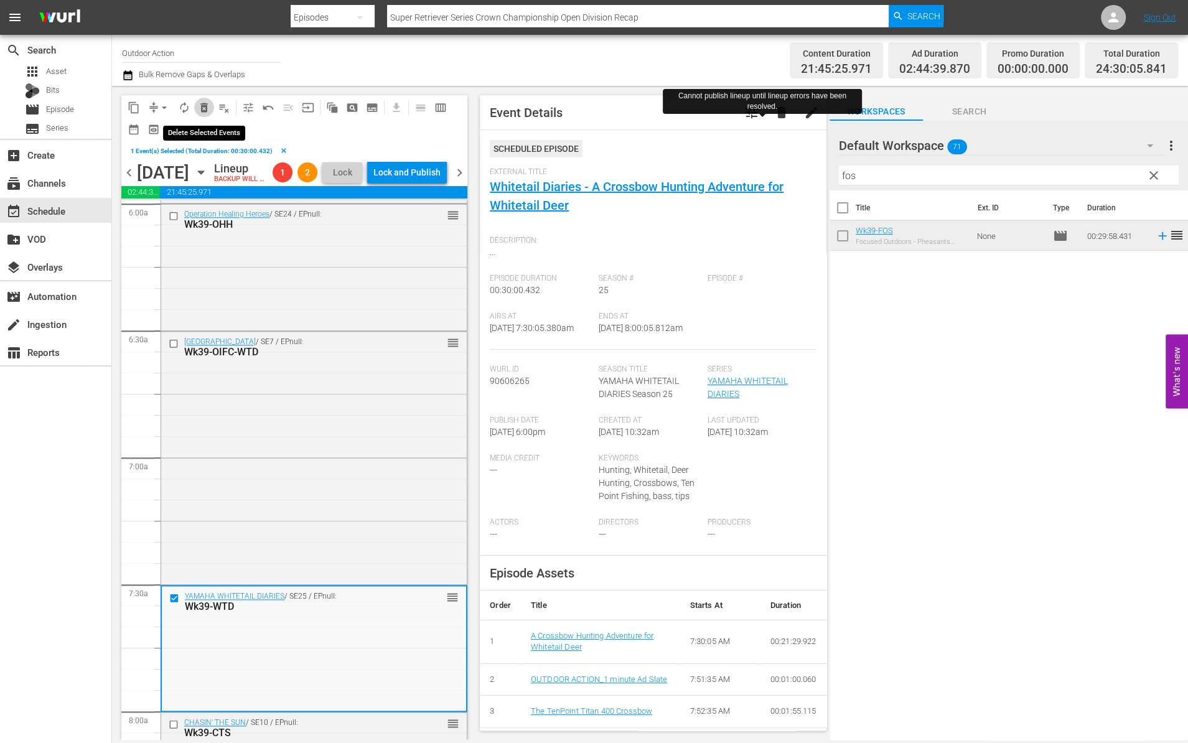
click at [205, 111] on span "delete_forever_outlined" at bounding box center [204, 107] width 12 height 12
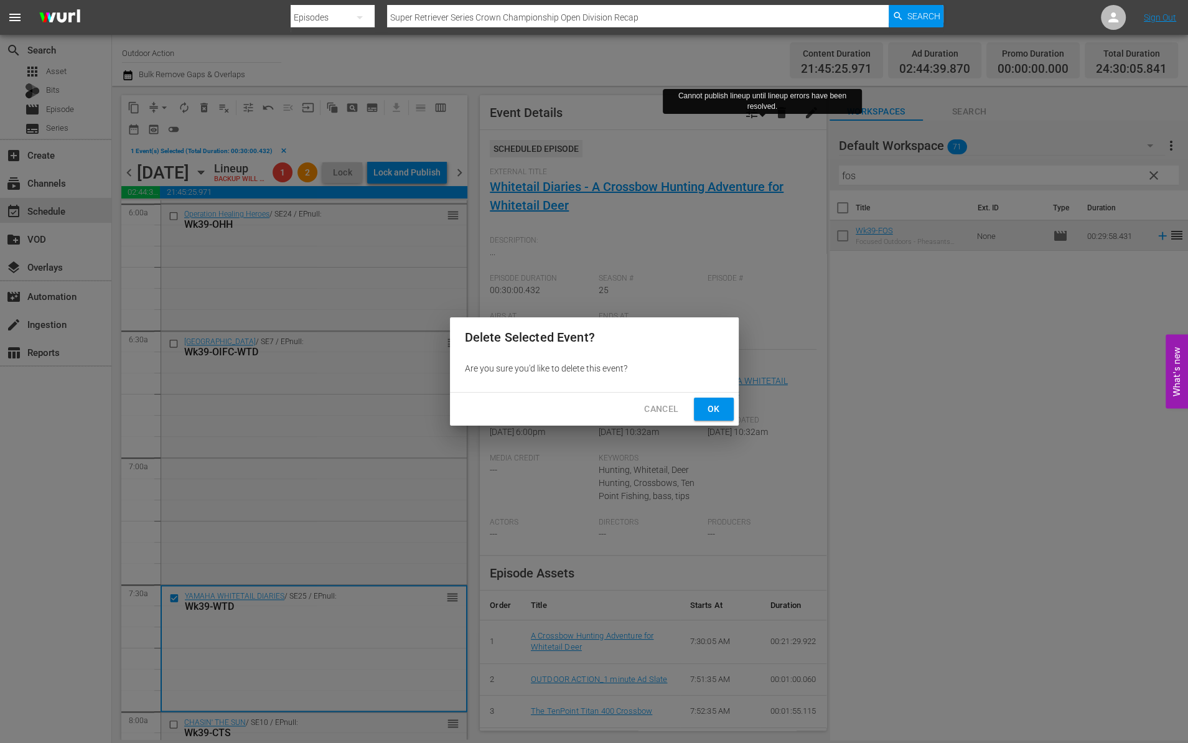
click at [723, 404] on button "Ok" at bounding box center [714, 409] width 40 height 23
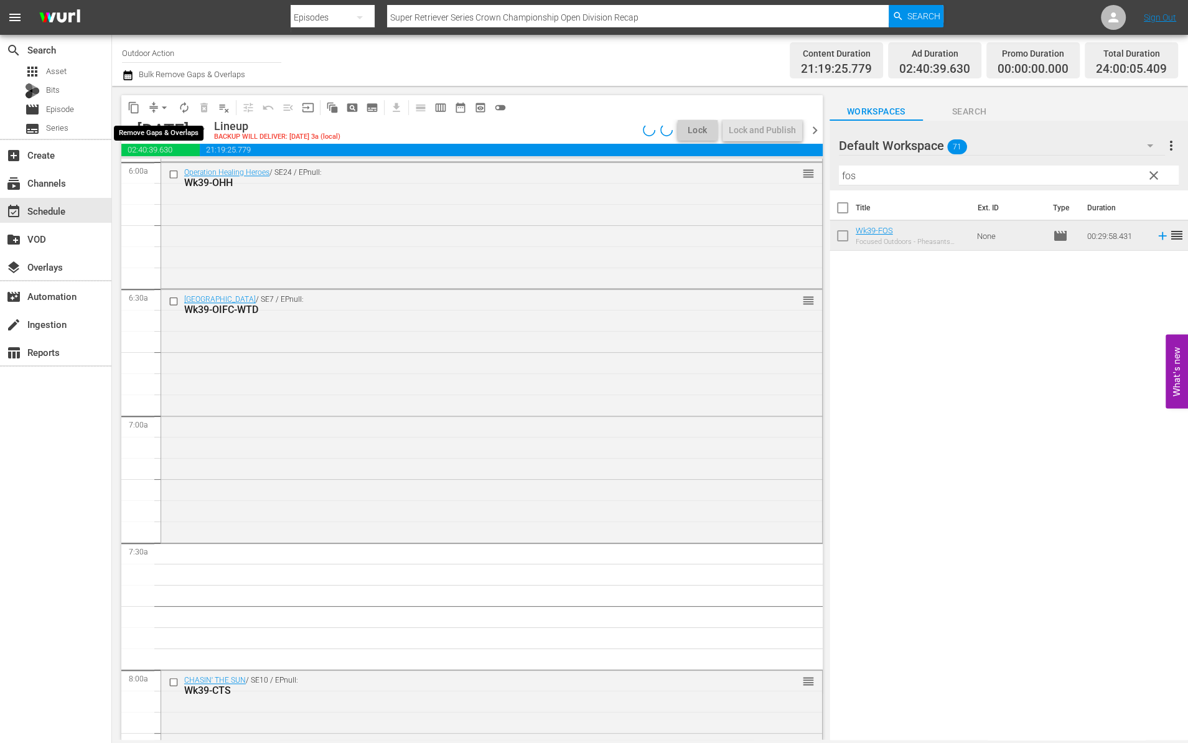
click at [161, 105] on span "arrow_drop_down" at bounding box center [164, 107] width 12 height 12
click at [172, 124] on li "Align to Midnight" at bounding box center [165, 132] width 131 height 21
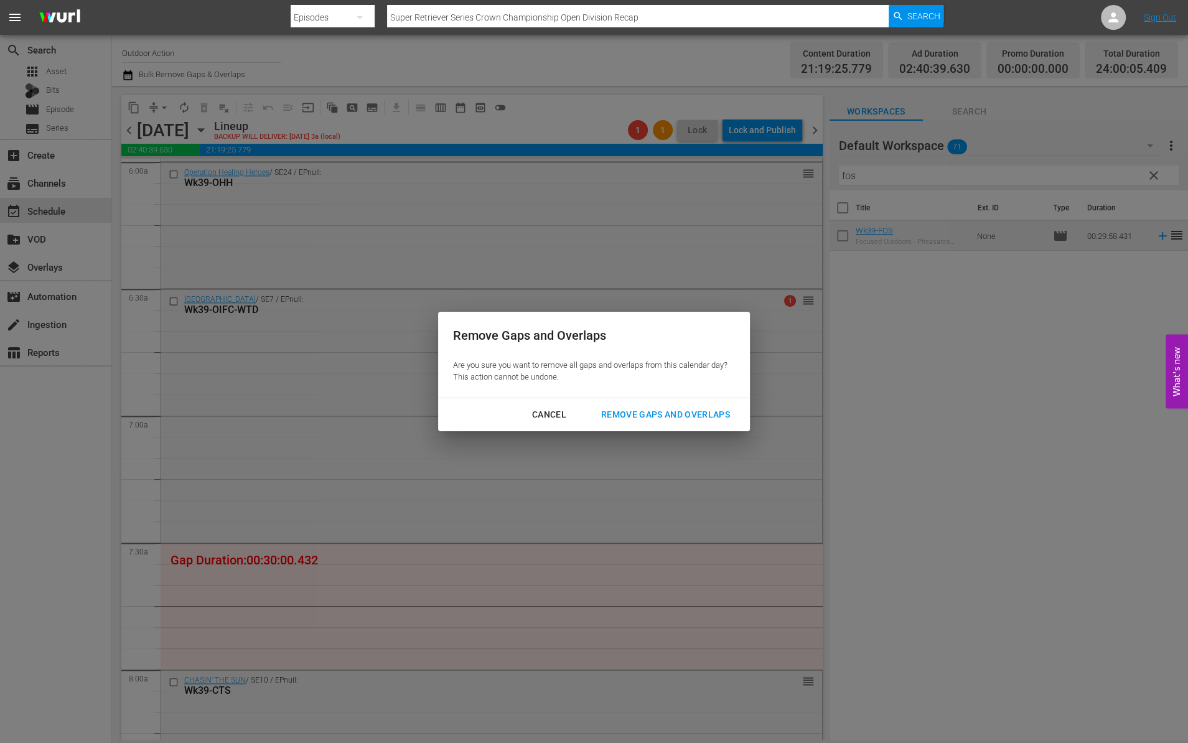
click at [703, 409] on div "Remove Gaps and Overlaps" at bounding box center [665, 415] width 149 height 16
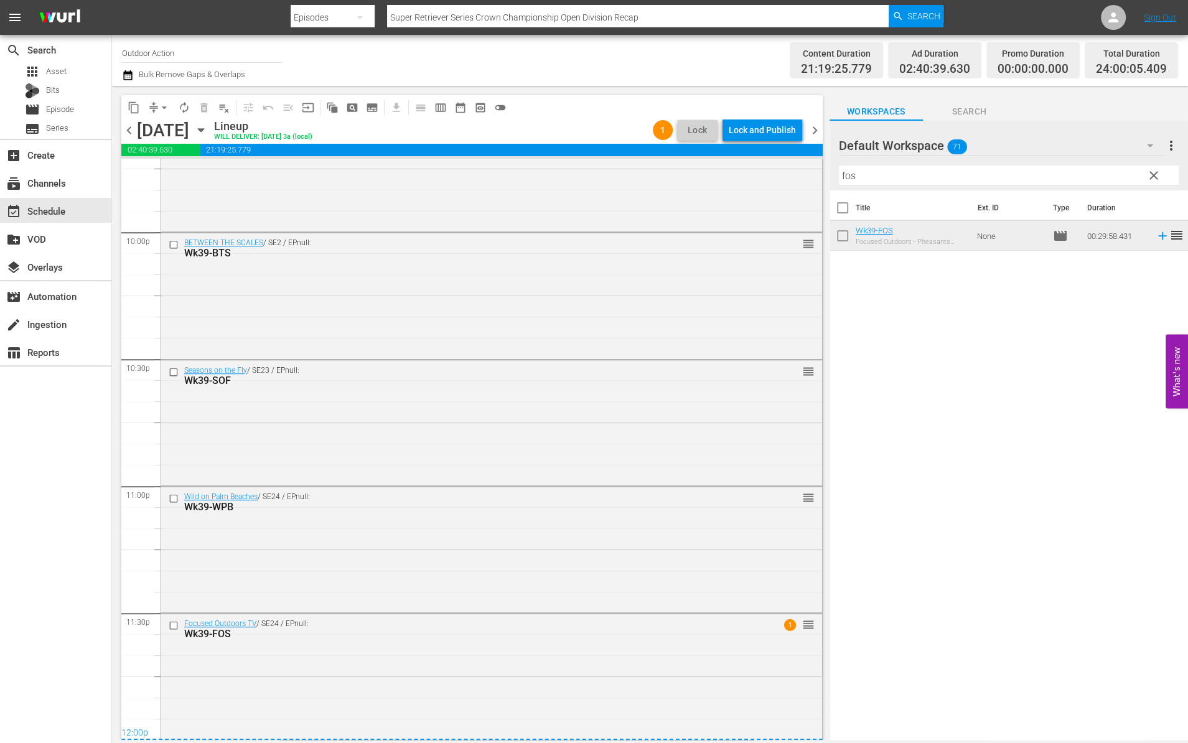
scroll to position [0, 0]
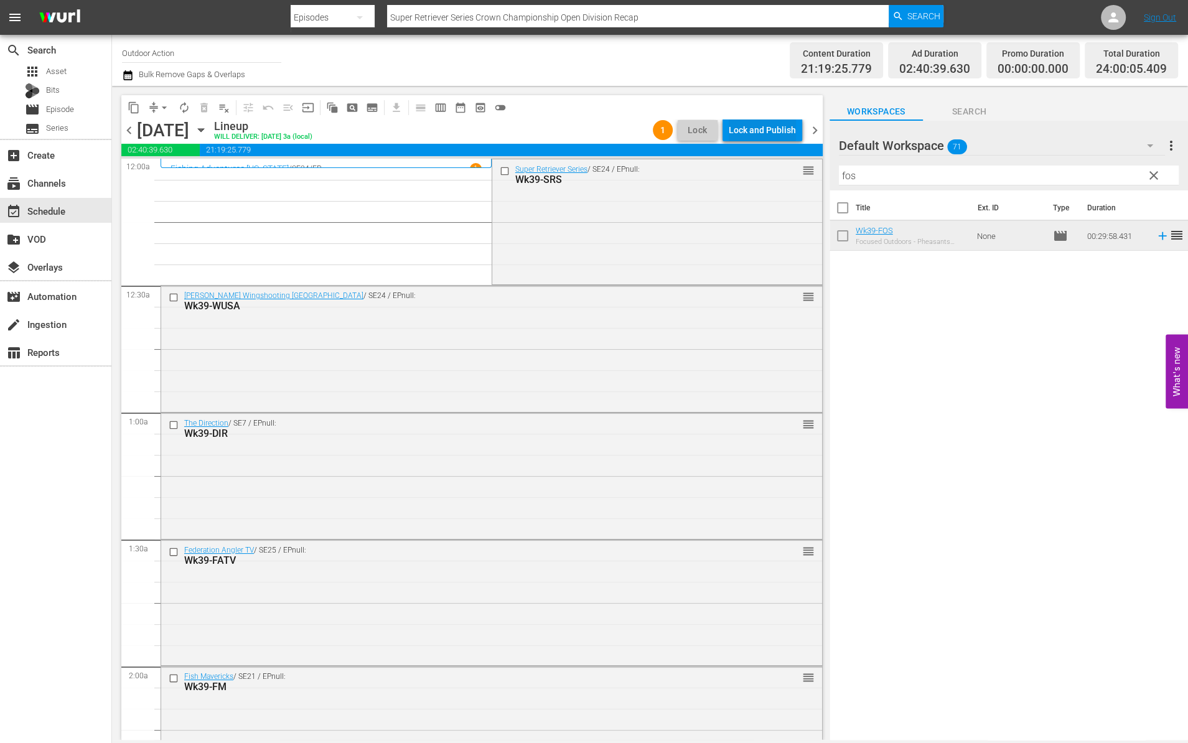
click at [749, 127] on div "Lock and Publish" at bounding box center [762, 130] width 67 height 22
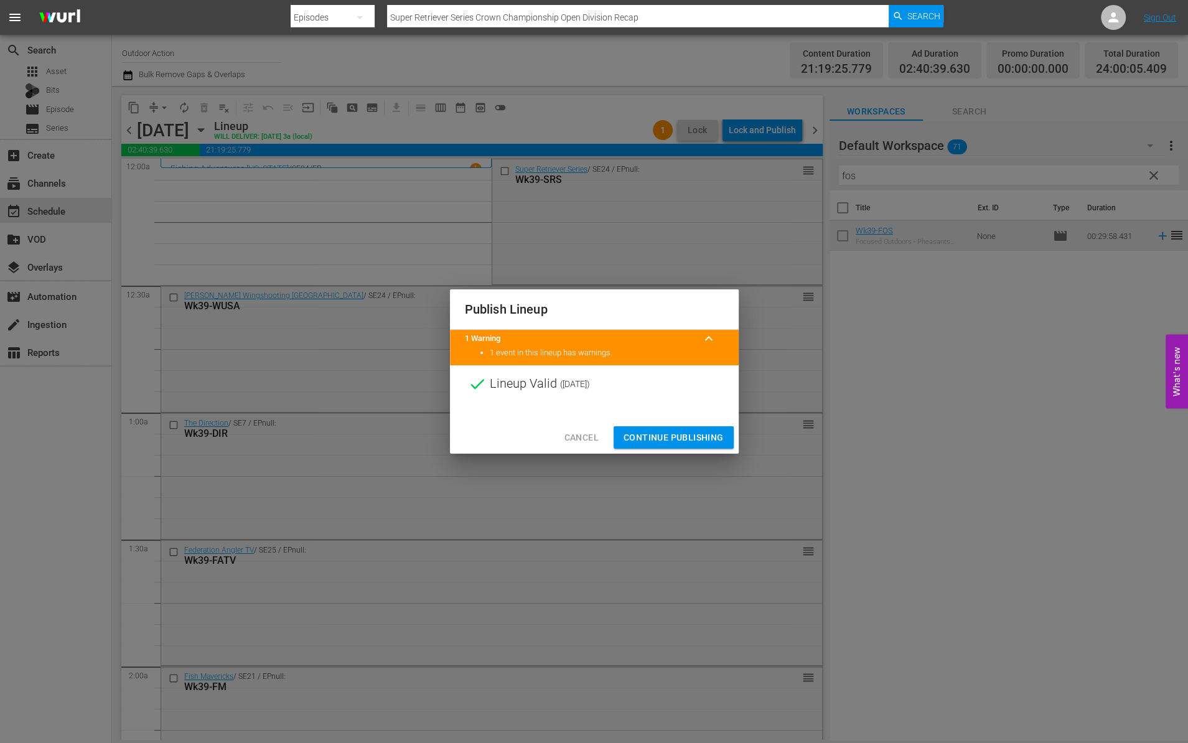
click at [673, 436] on span "Continue Publishing" at bounding box center [673, 438] width 100 height 16
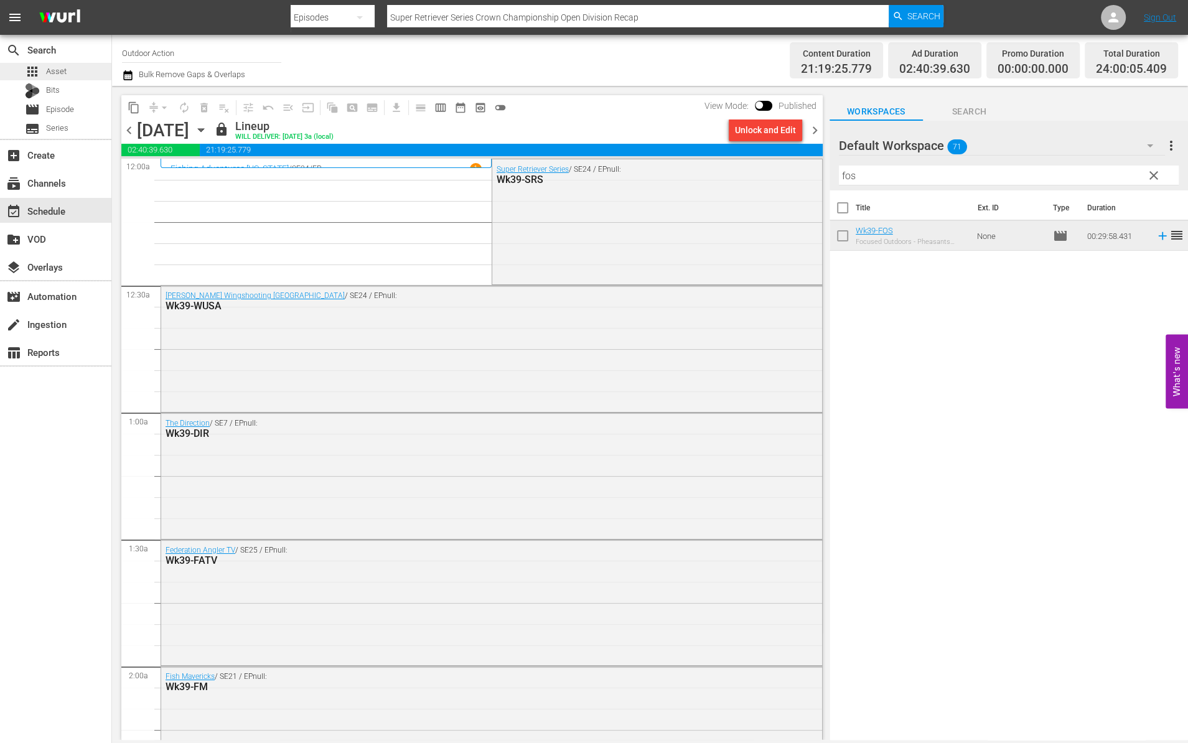
click at [57, 77] on span "Asset" at bounding box center [56, 71] width 21 height 12
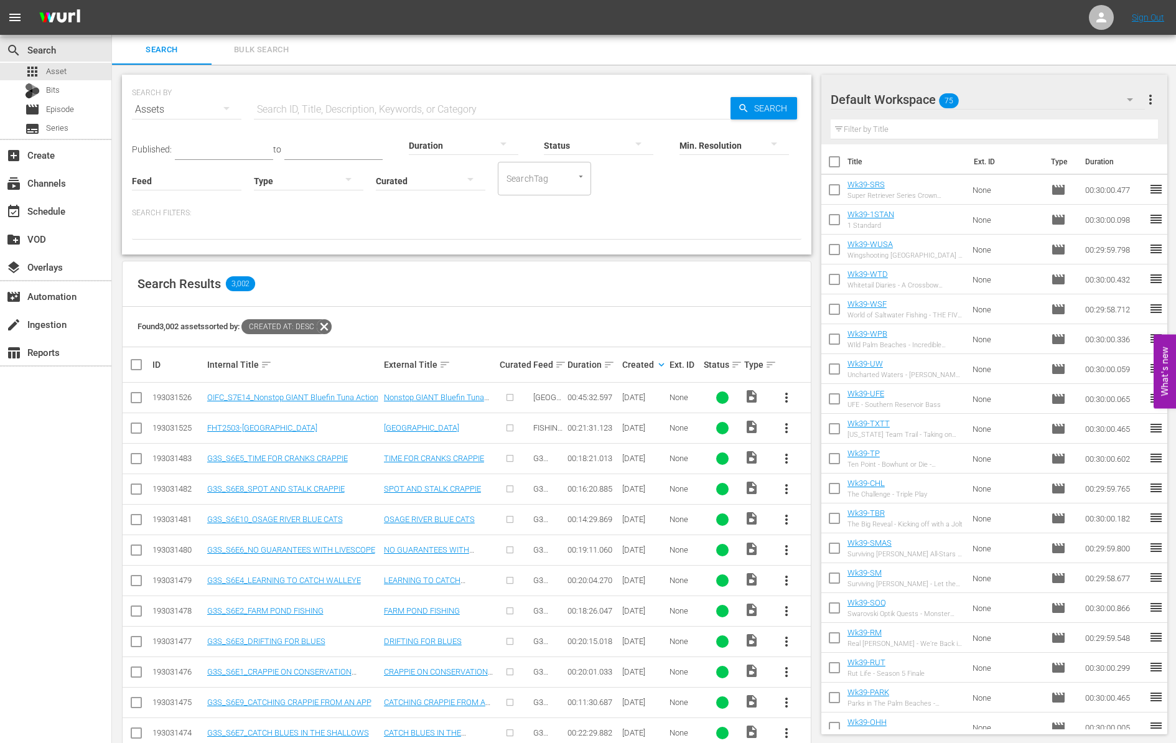
click at [307, 107] on input "text" at bounding box center [492, 110] width 477 height 30
paste input "Thoughts On Deer Hunting"
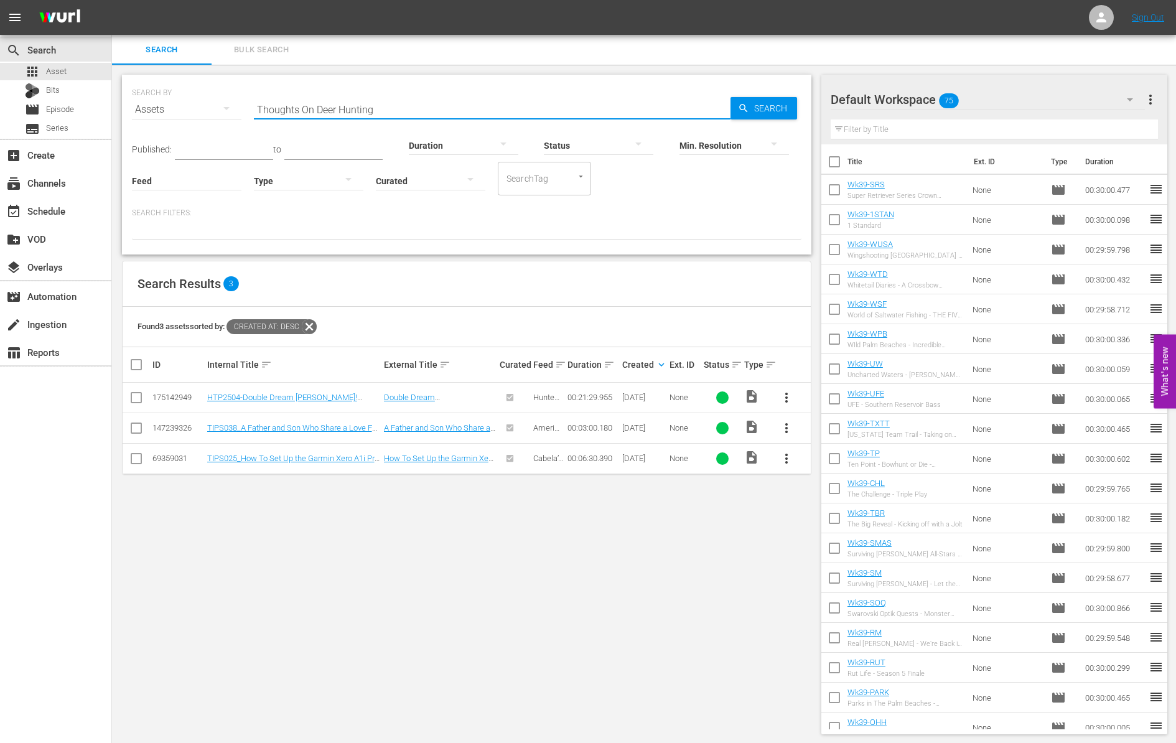
click at [408, 103] on input "Thoughts On Deer Hunting" at bounding box center [492, 110] width 477 height 30
paste input "Having Fun Hunting Hogs""
type input "Having Fun Hunting Hogs"
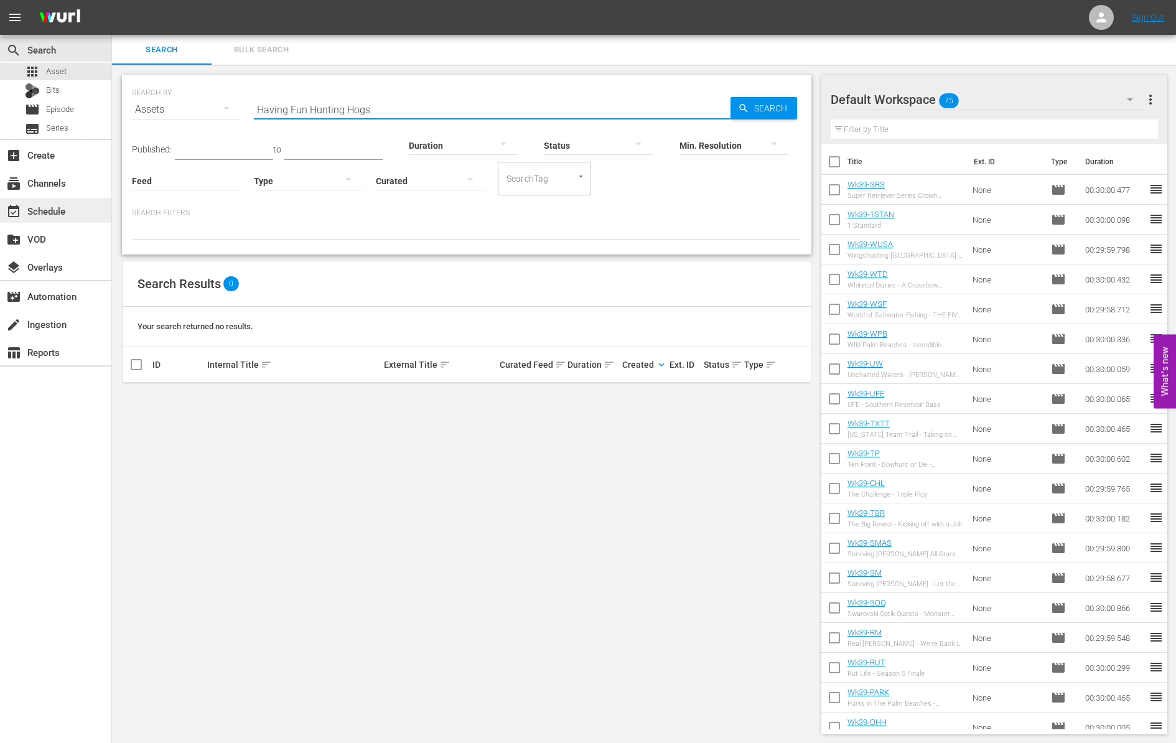
click at [66, 213] on div "event_available Schedule" at bounding box center [35, 208] width 70 height 11
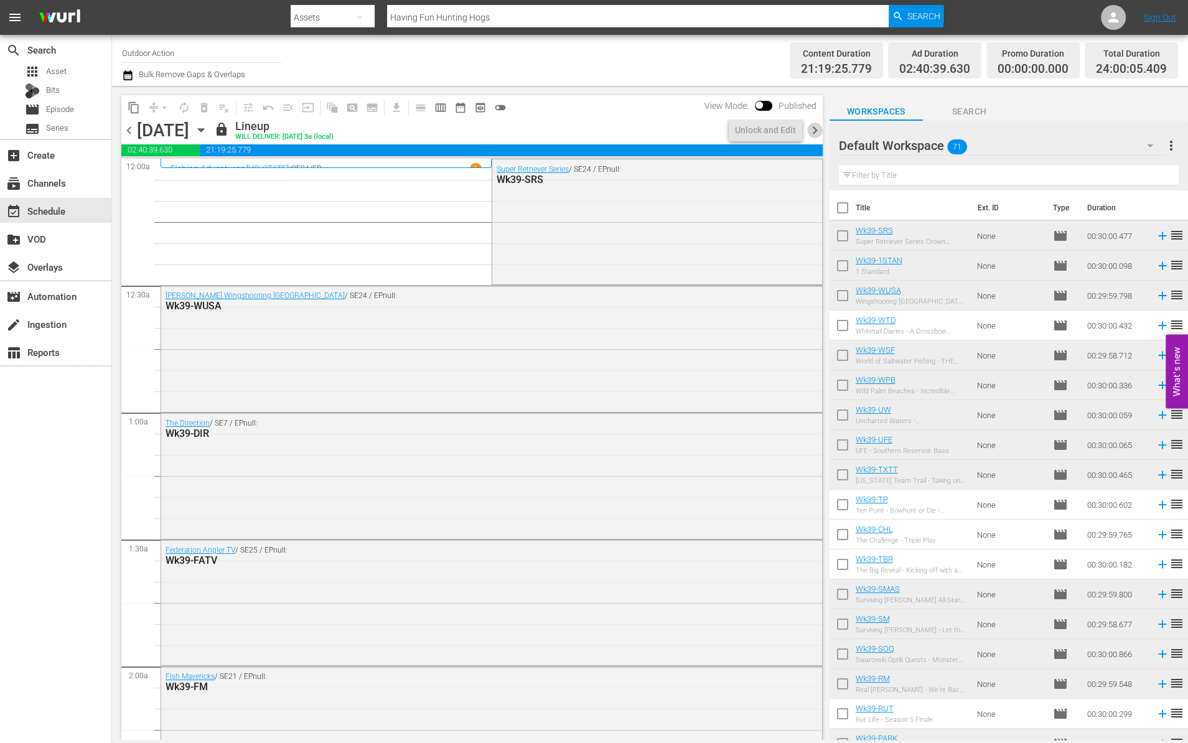
click at [813, 128] on span "chevron_right" at bounding box center [815, 131] width 16 height 16
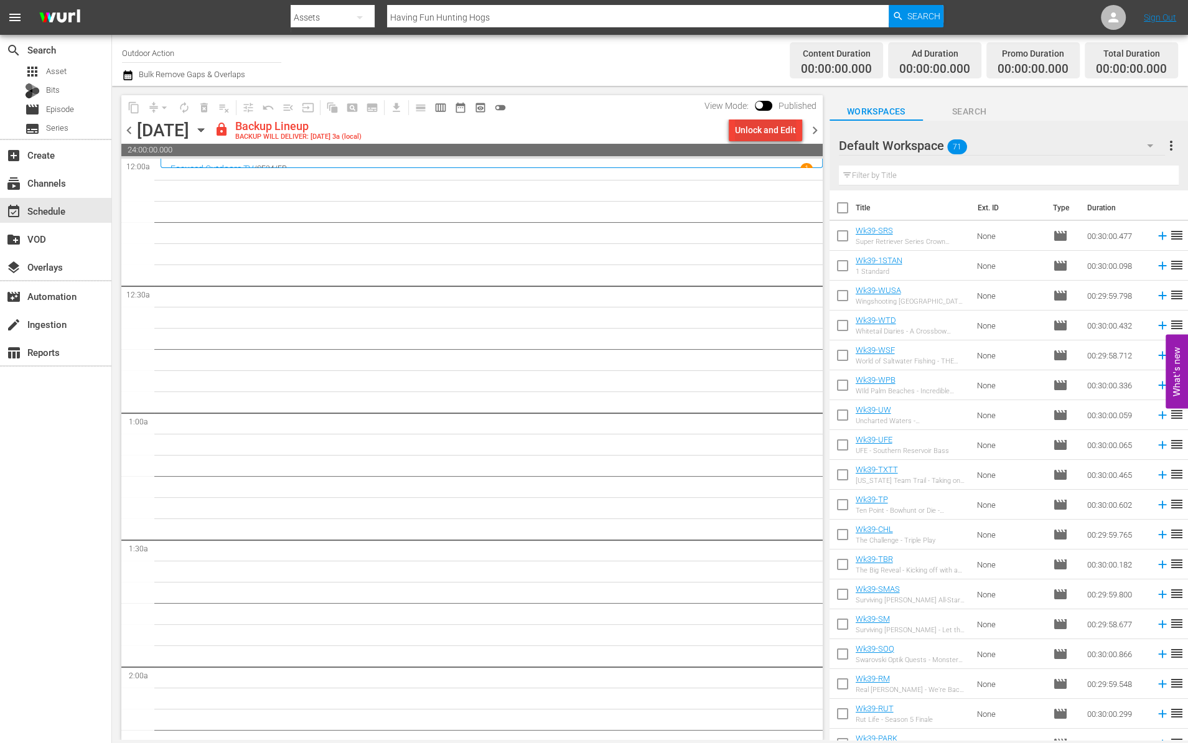
click at [736, 129] on div "Unlock and Edit" at bounding box center [765, 130] width 61 height 22
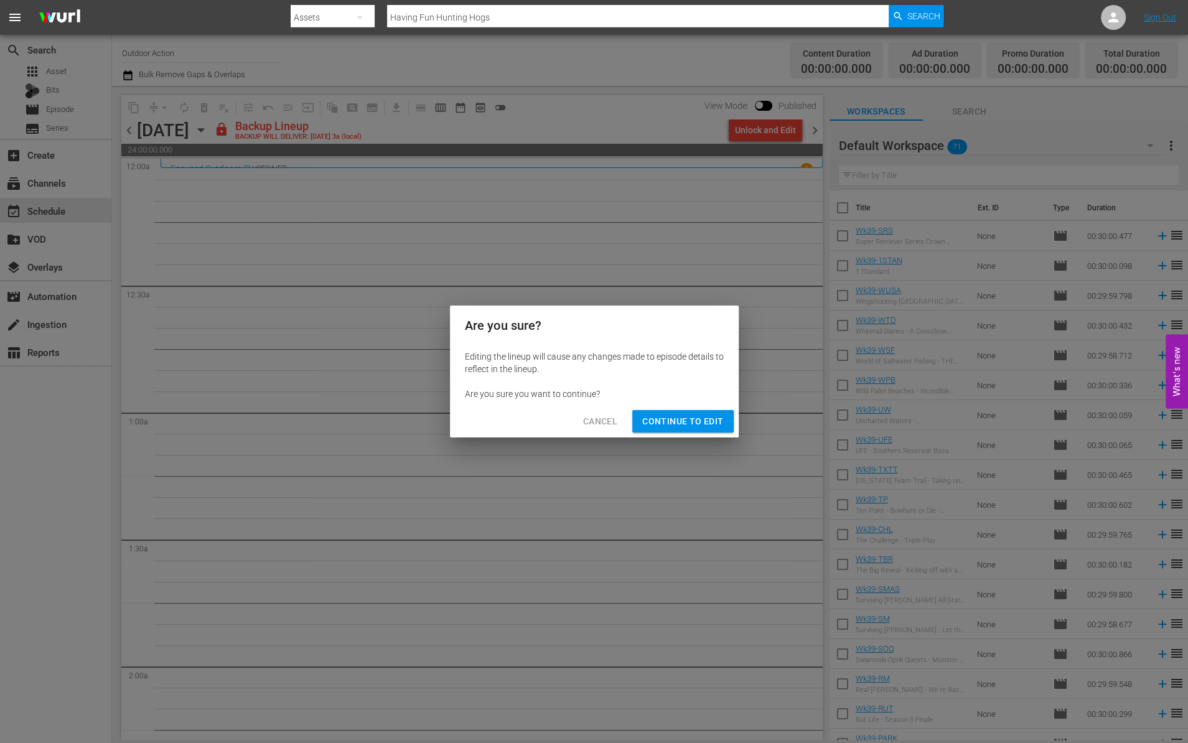
click at [673, 429] on button "Continue to Edit" at bounding box center [682, 421] width 101 height 23
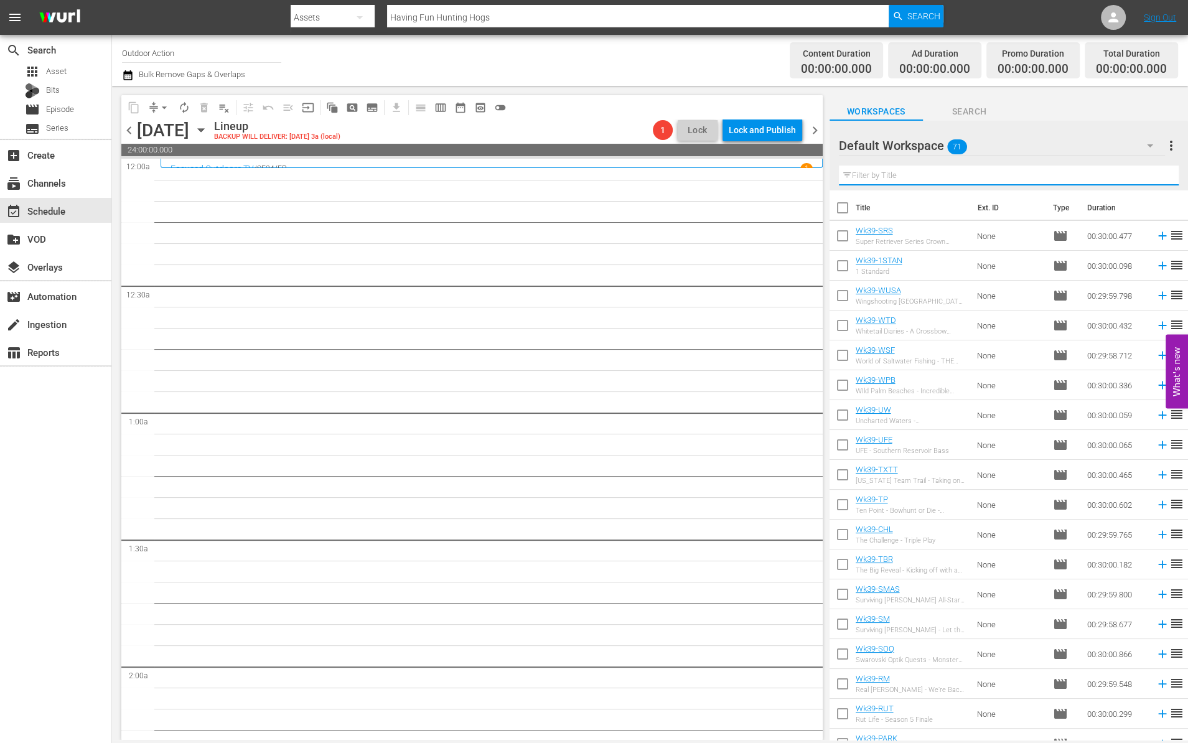
click at [986, 170] on input "text" at bounding box center [1009, 176] width 340 height 20
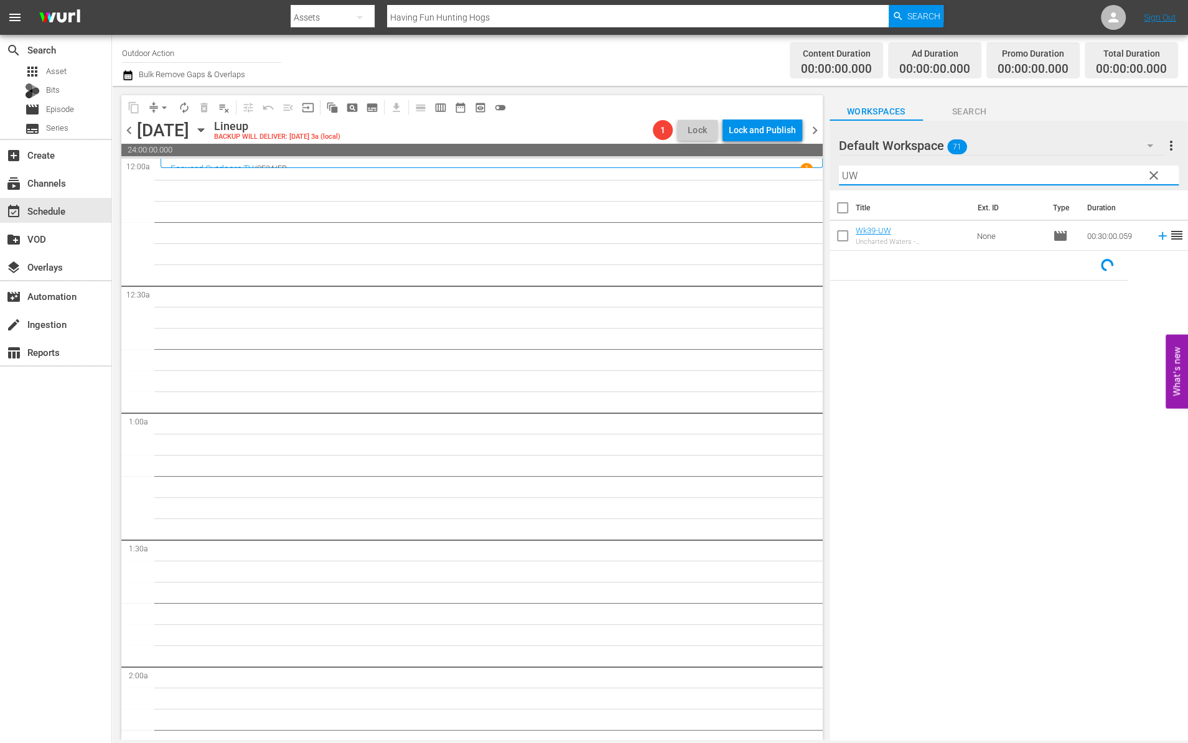
click at [1154, 244] on td at bounding box center [1160, 236] width 19 height 30
click at [1156, 240] on icon at bounding box center [1163, 236] width 14 height 14
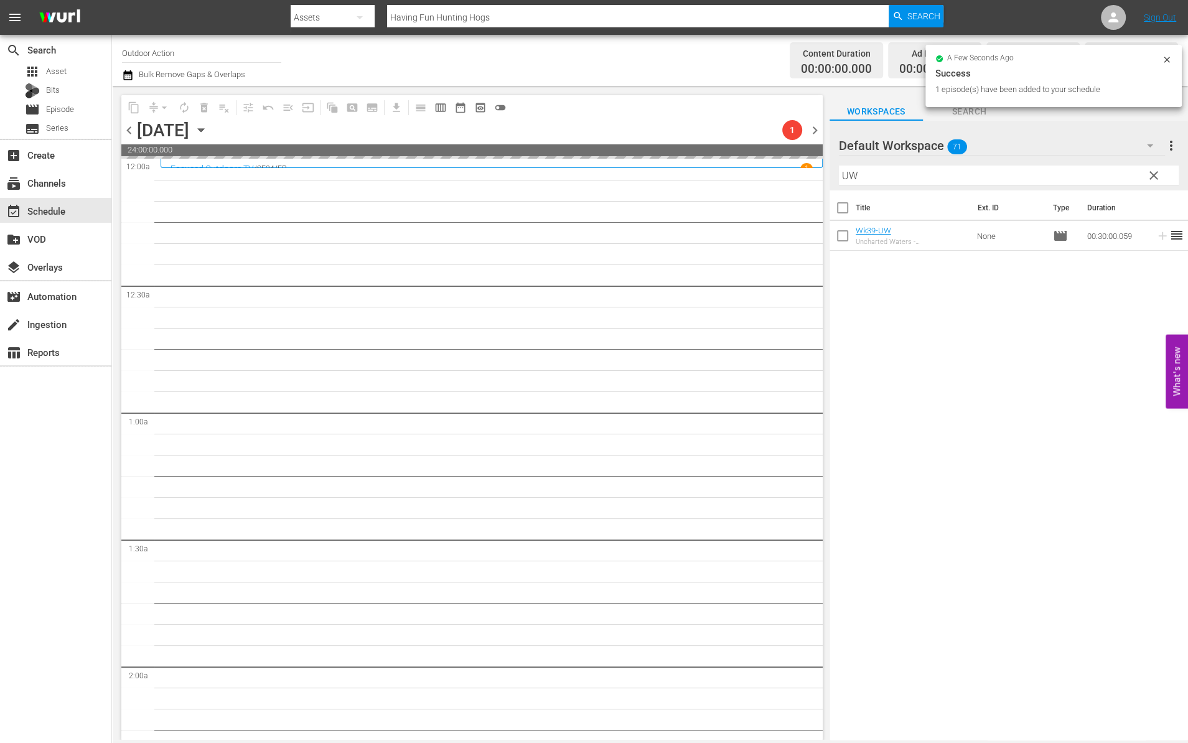
click at [1037, 172] on input "UW" at bounding box center [1009, 176] width 340 height 20
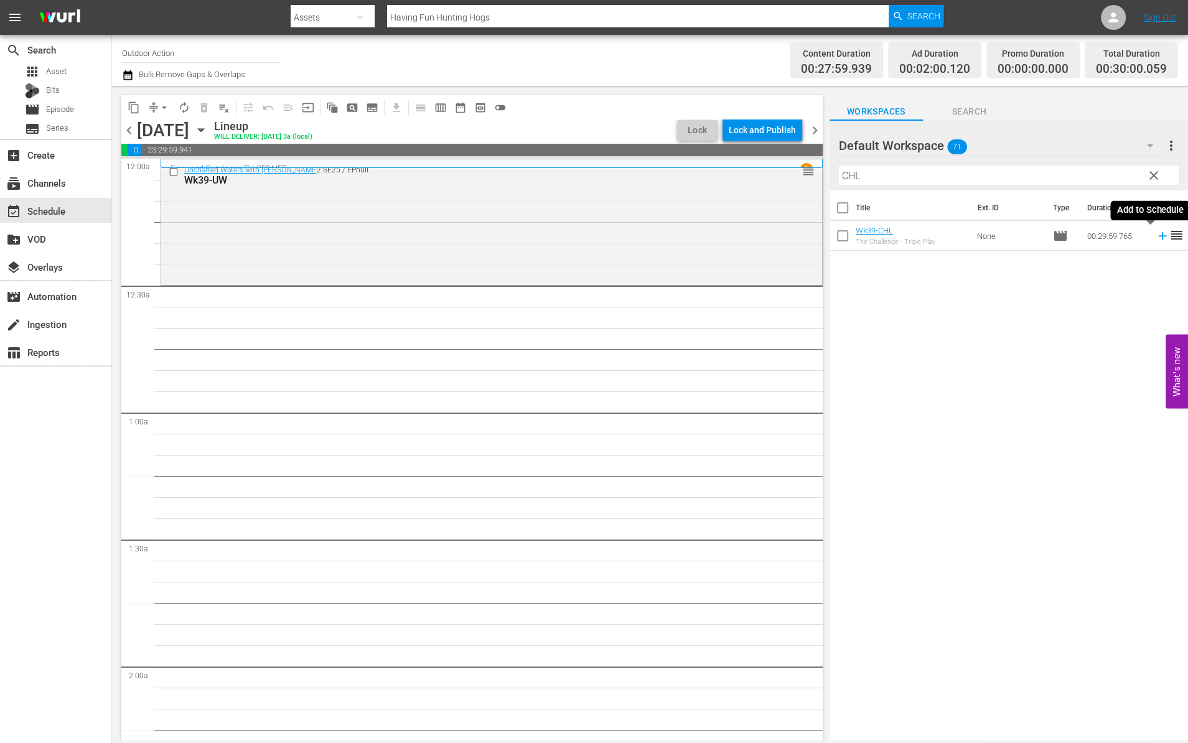
click at [1158, 239] on icon at bounding box center [1162, 236] width 8 height 8
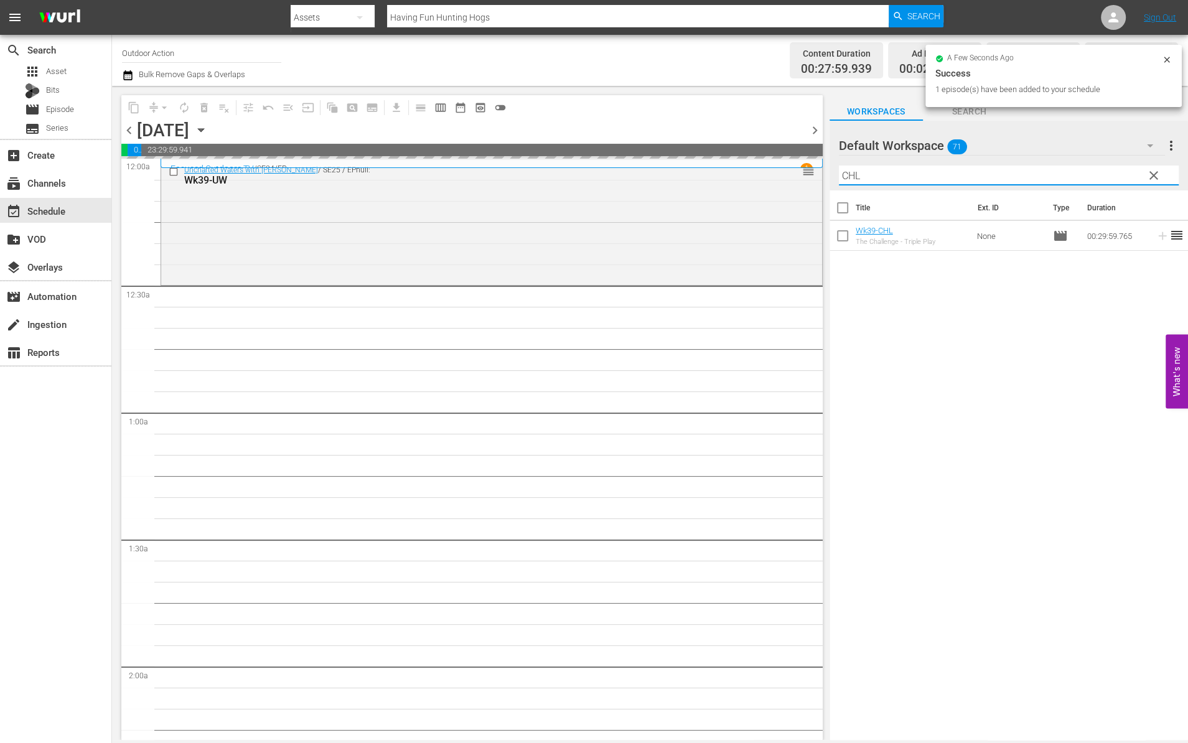
click at [1048, 175] on input "CHL" at bounding box center [1009, 176] width 340 height 20
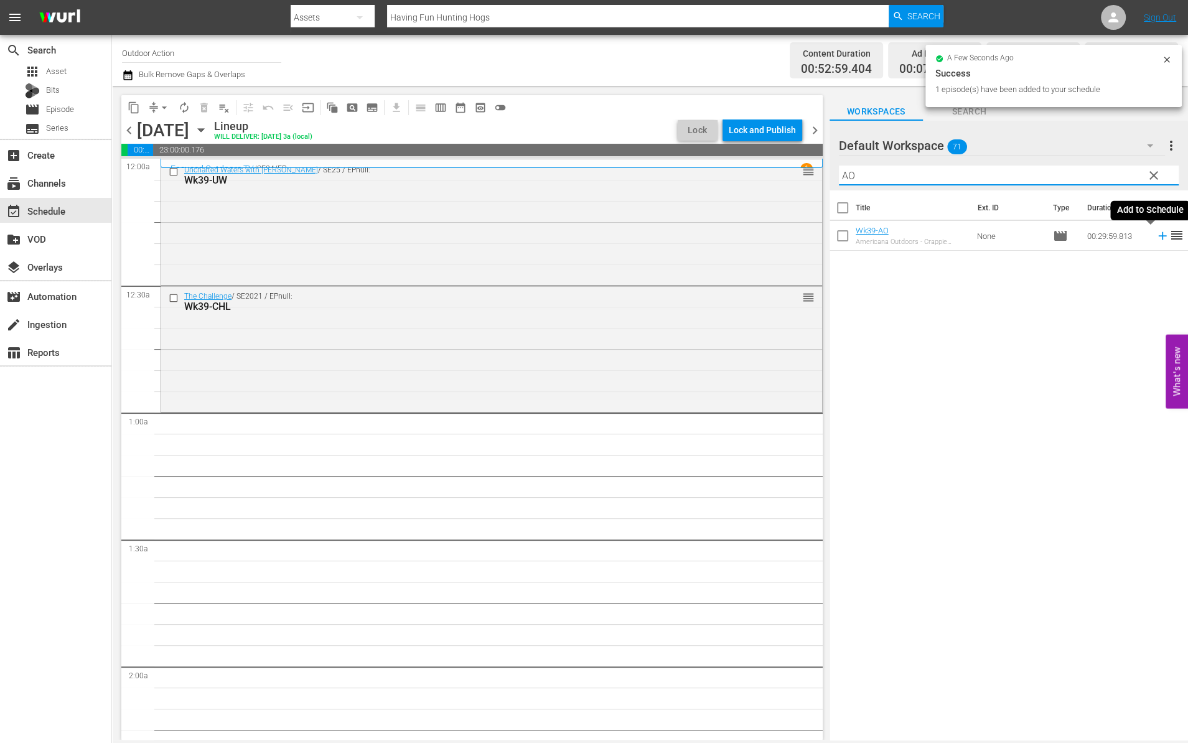
click at [1158, 235] on icon at bounding box center [1162, 236] width 8 height 8
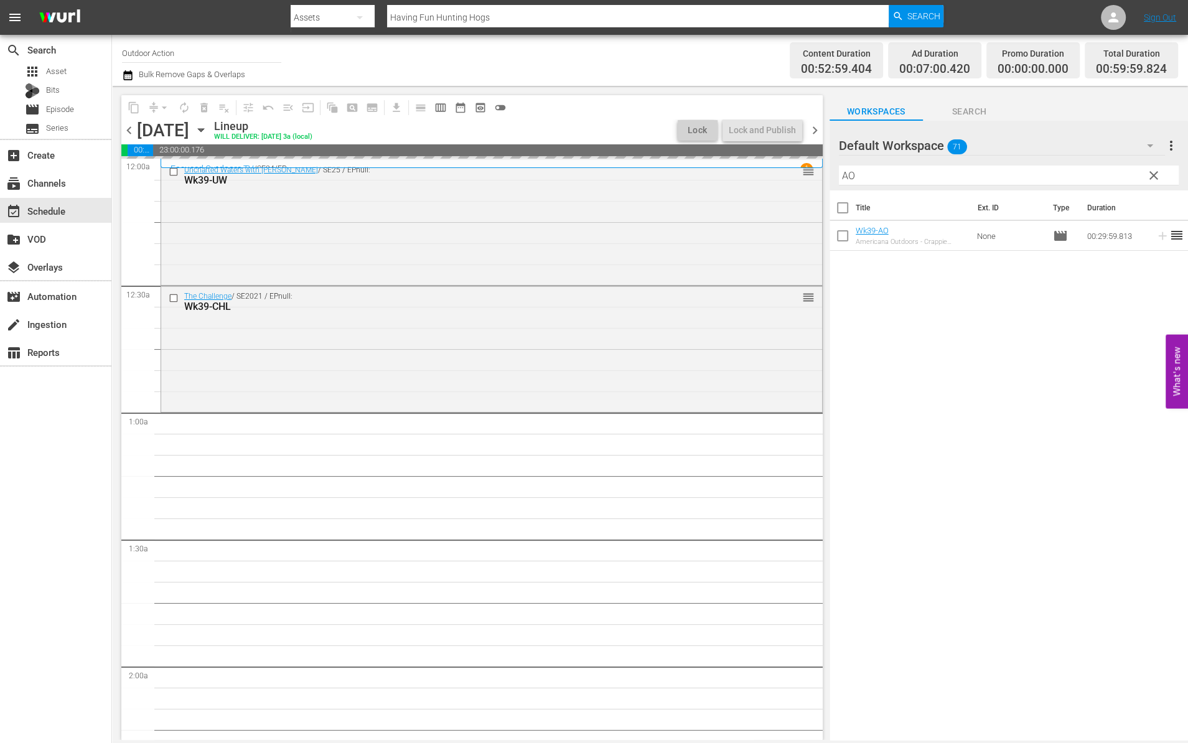
click at [1098, 167] on input "AO" at bounding box center [1009, 176] width 340 height 20
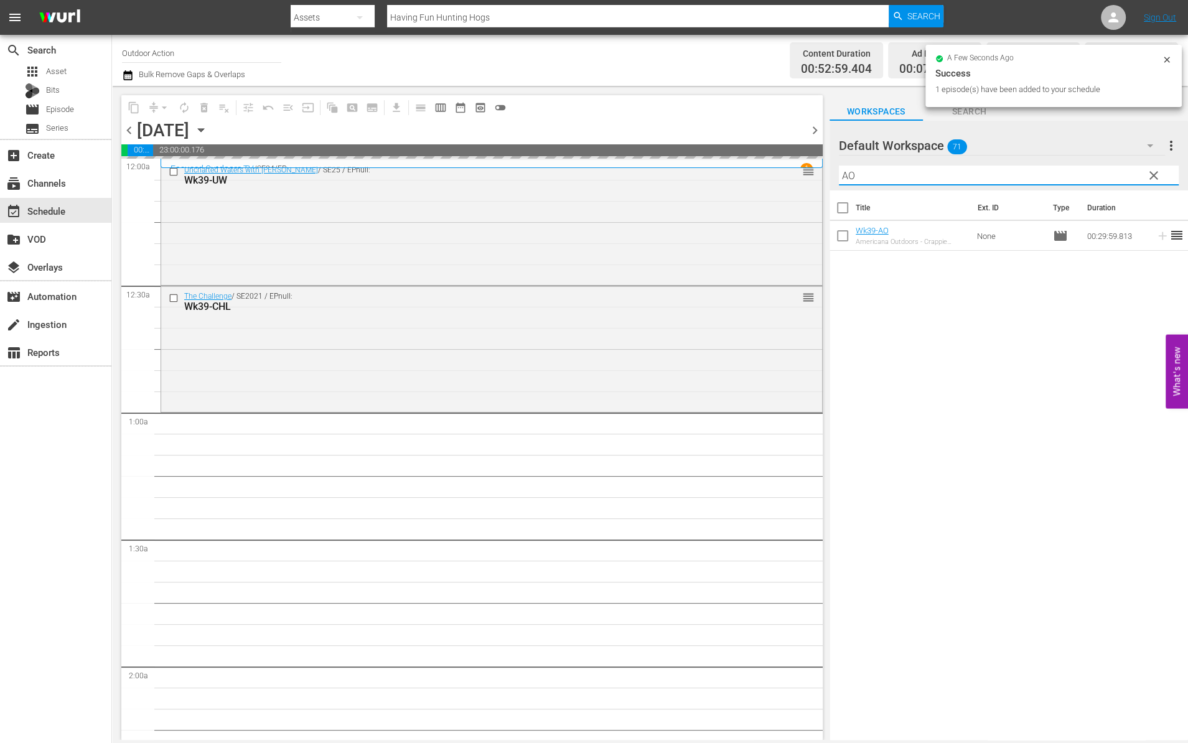
click at [1098, 167] on input "AO" at bounding box center [1009, 176] width 340 height 20
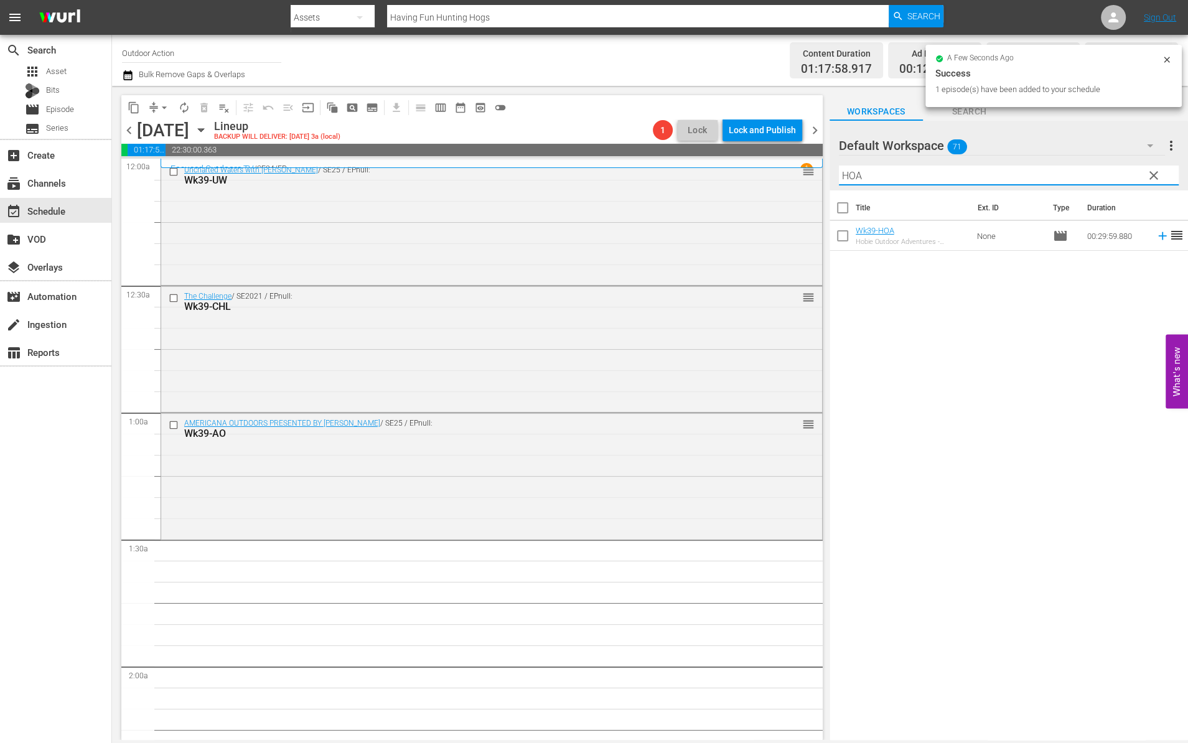
click at [1156, 238] on icon at bounding box center [1163, 236] width 14 height 14
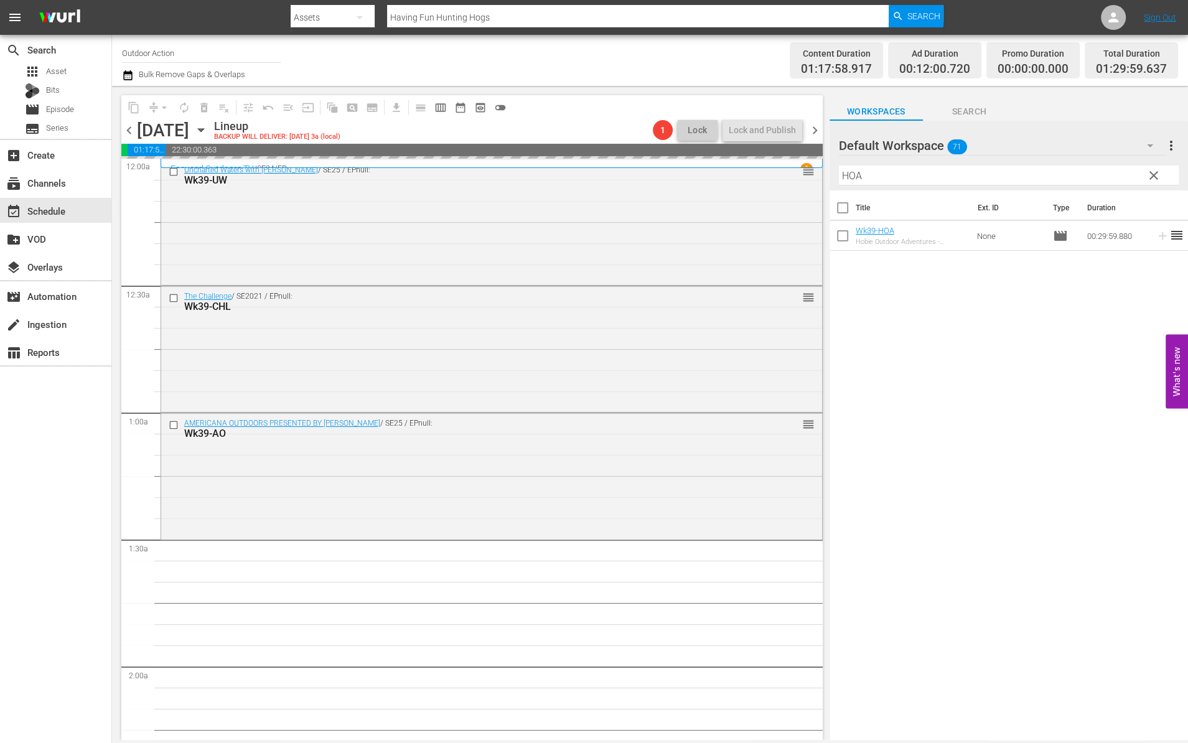
click at [1098, 174] on input "HOA" at bounding box center [1009, 176] width 340 height 20
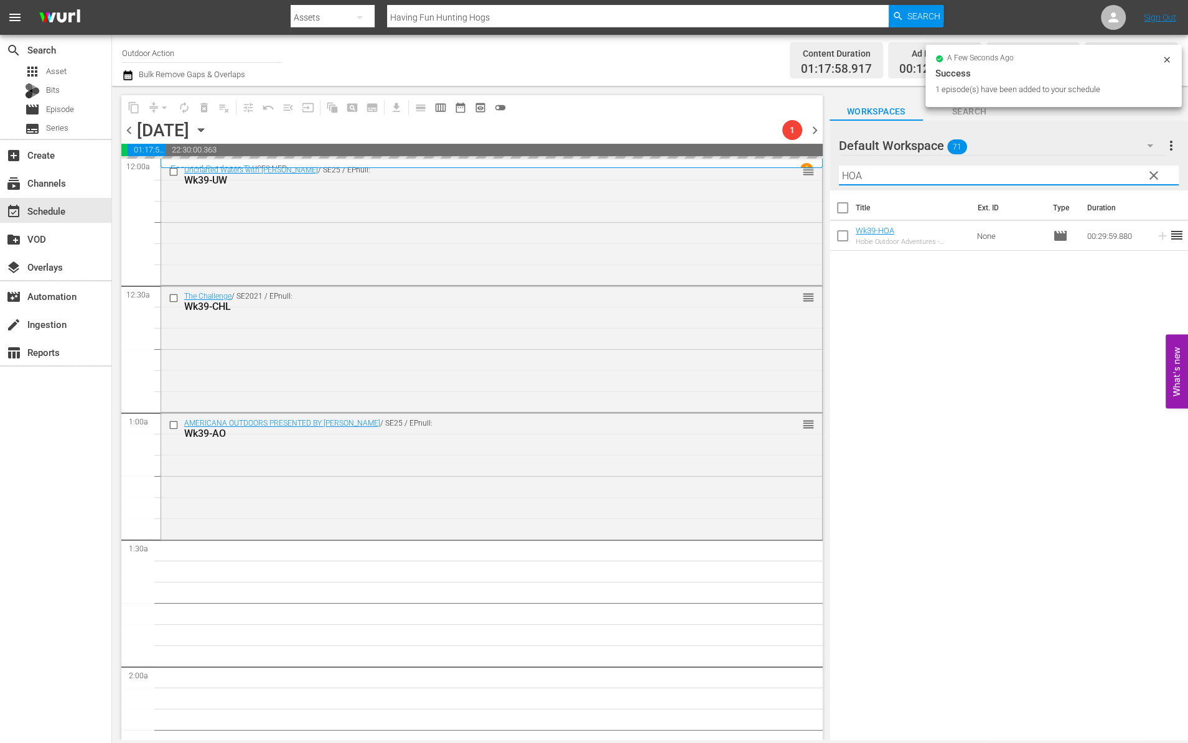
click at [1098, 174] on input "HOA" at bounding box center [1009, 176] width 340 height 20
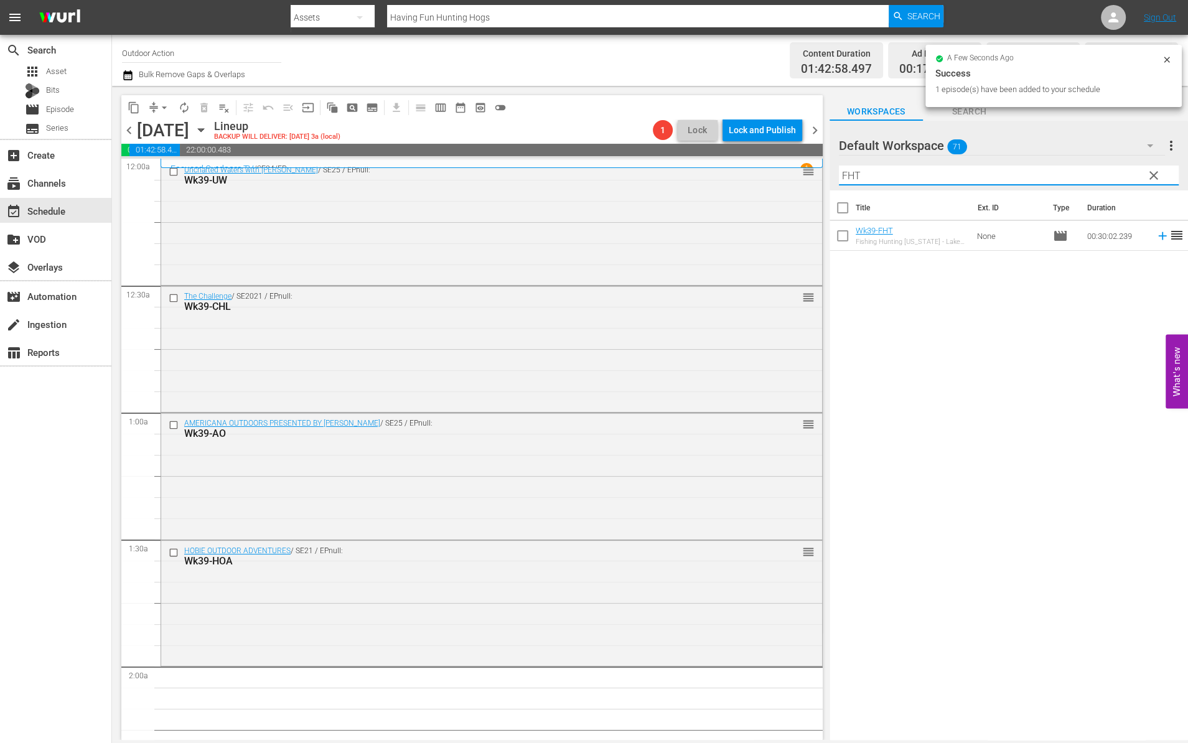
click at [1156, 240] on icon at bounding box center [1163, 236] width 14 height 14
click at [1113, 174] on input "FHT" at bounding box center [1009, 176] width 340 height 20
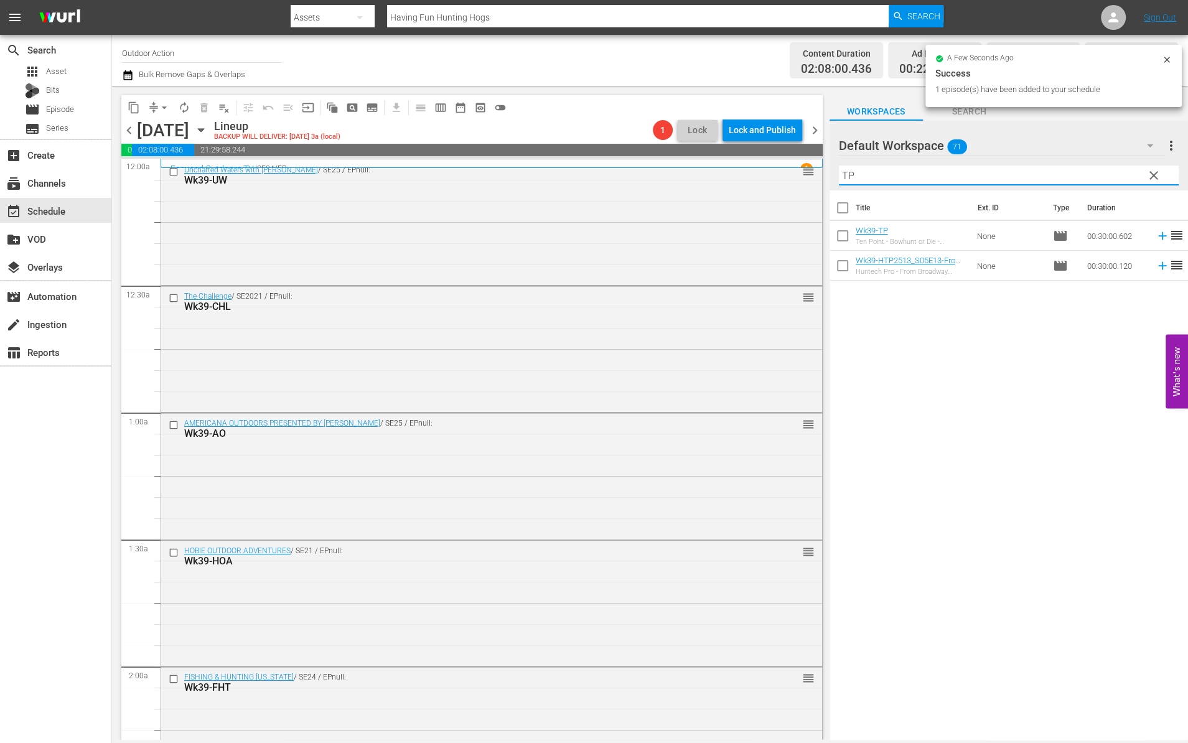
click at [1156, 236] on icon at bounding box center [1163, 236] width 14 height 14
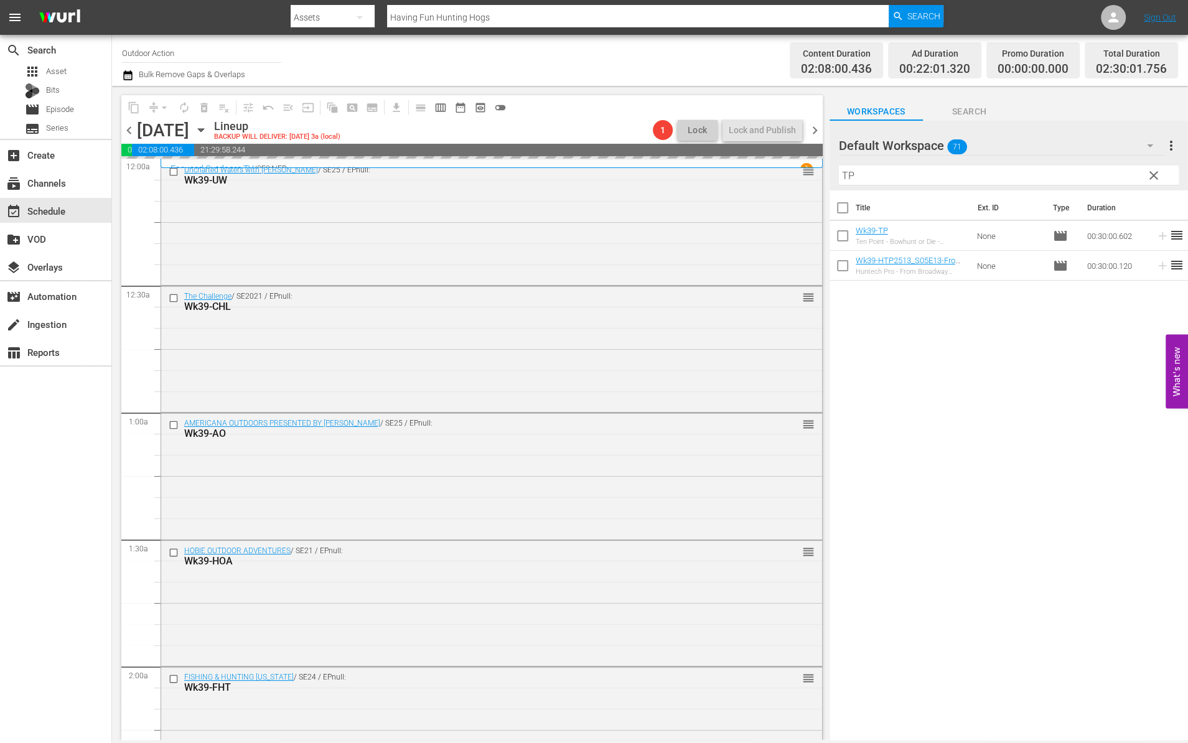
click at [1091, 176] on input "TP" at bounding box center [1009, 176] width 340 height 20
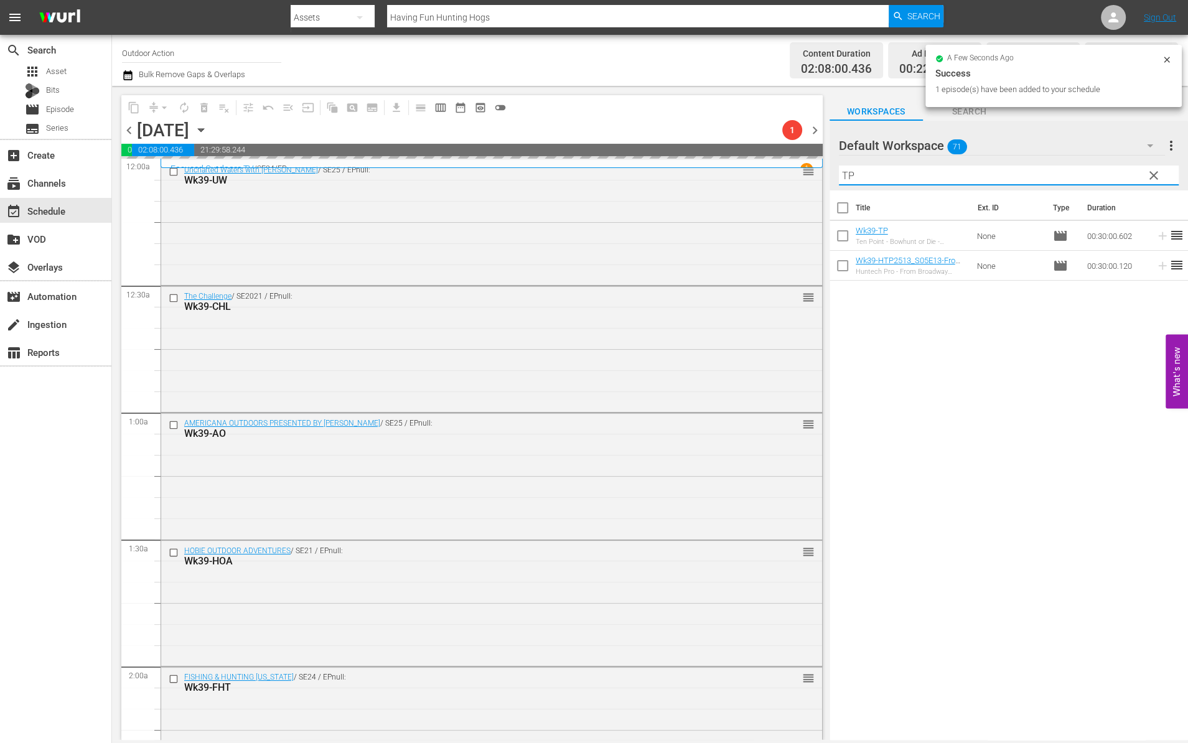
click at [1091, 176] on input "TP" at bounding box center [1009, 176] width 340 height 20
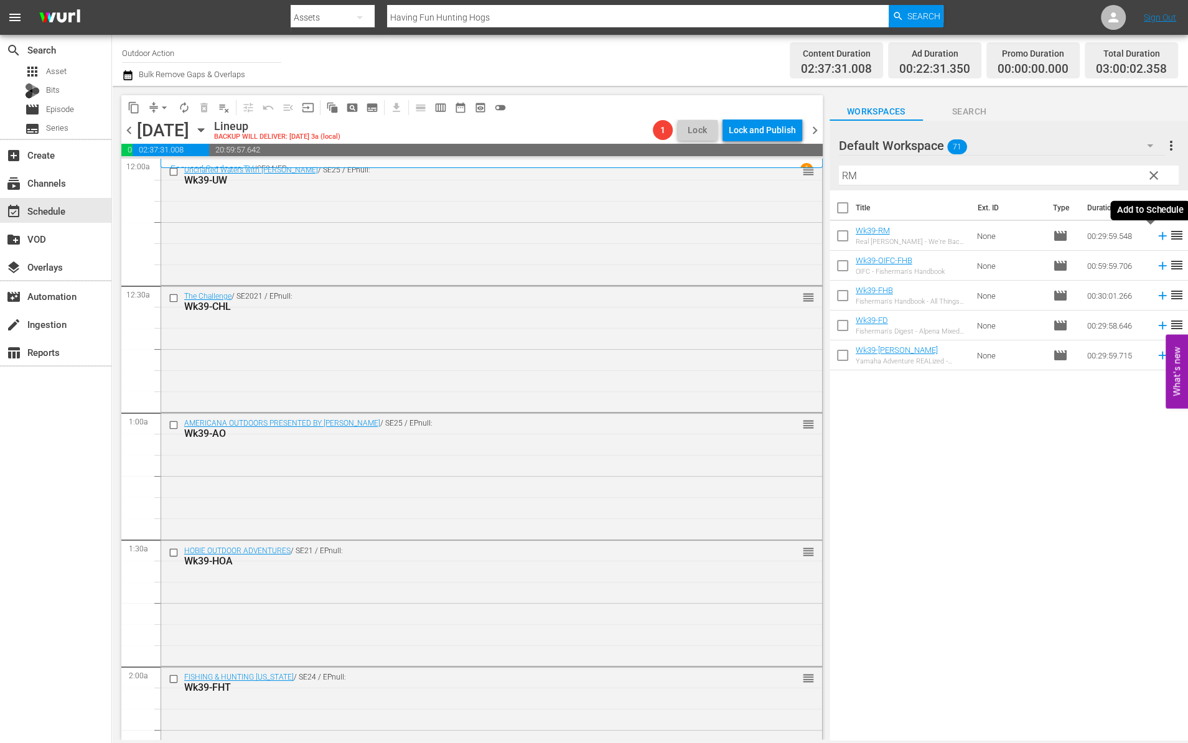
click at [1158, 237] on icon at bounding box center [1162, 236] width 8 height 8
click at [1116, 177] on input "RM" at bounding box center [1009, 176] width 340 height 20
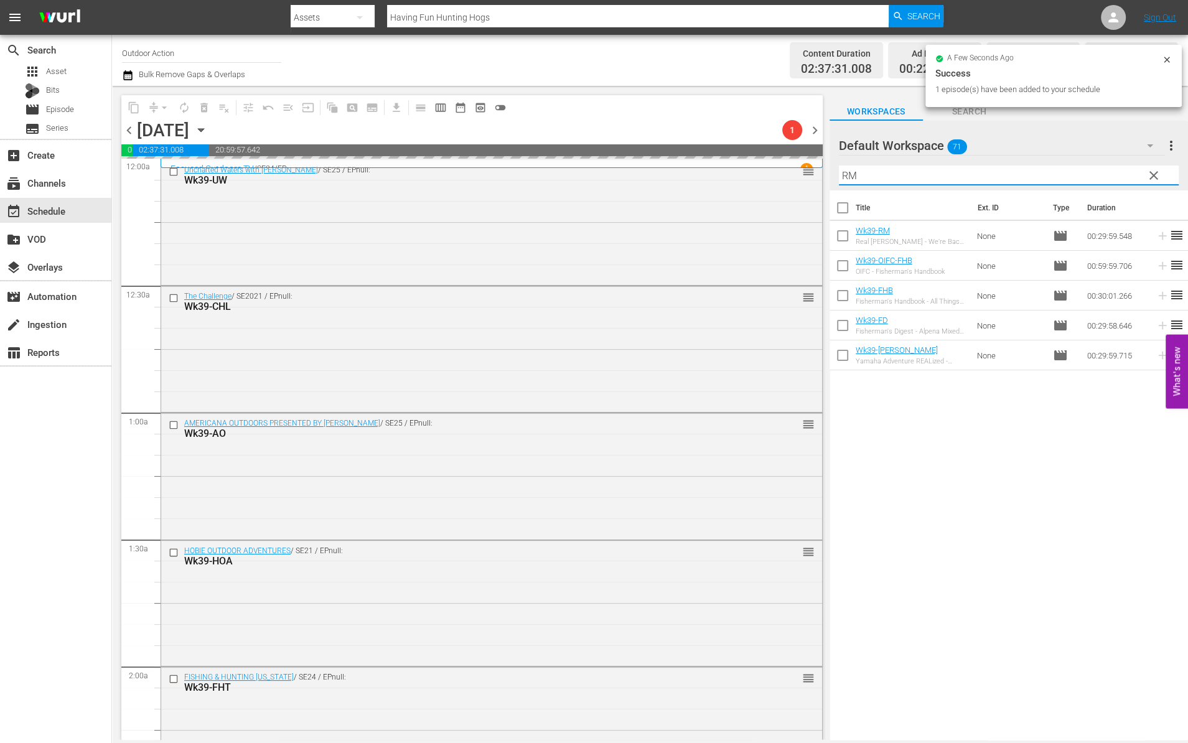
click at [1116, 177] on input "RM" at bounding box center [1009, 176] width 340 height 20
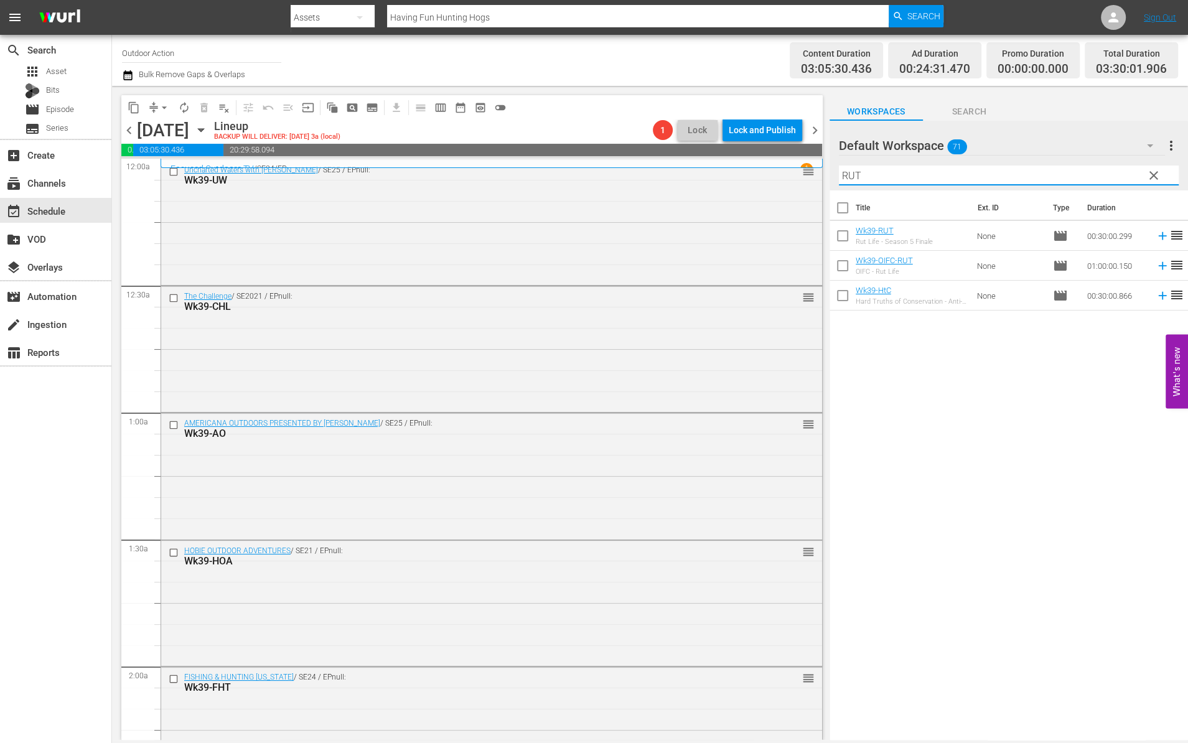
click at [1156, 230] on icon at bounding box center [1163, 236] width 14 height 14
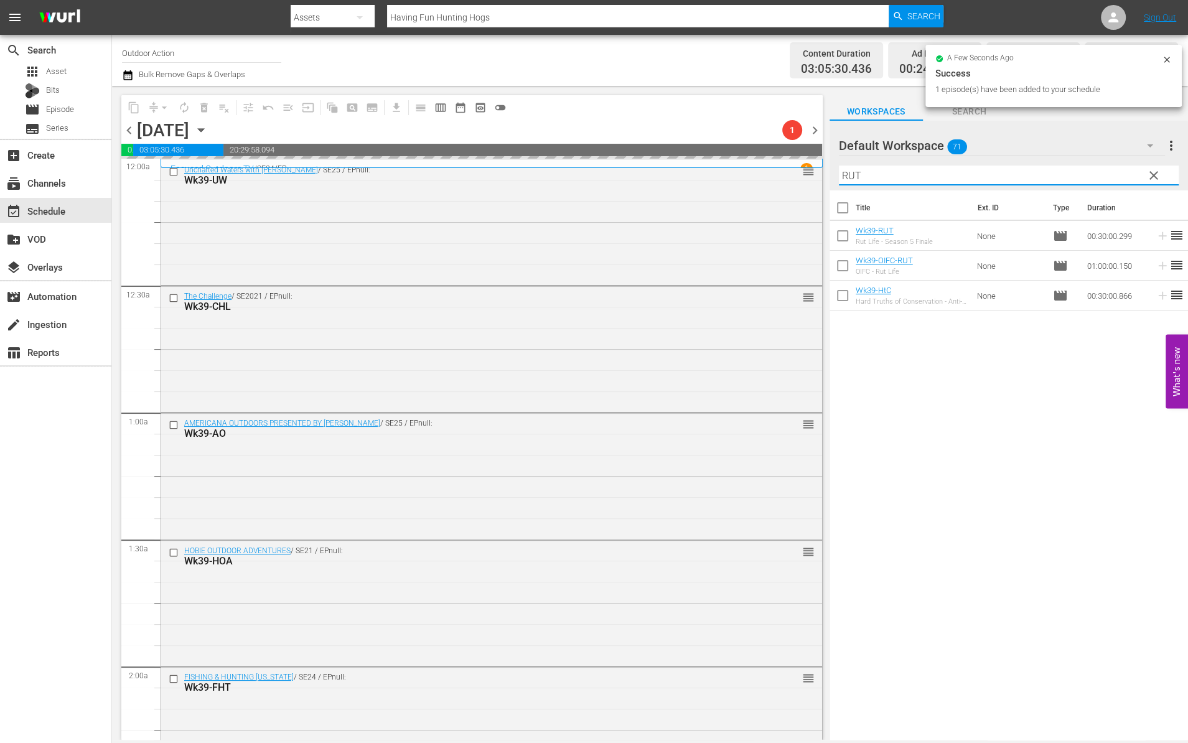
click at [1102, 172] on input "RUT" at bounding box center [1009, 176] width 340 height 20
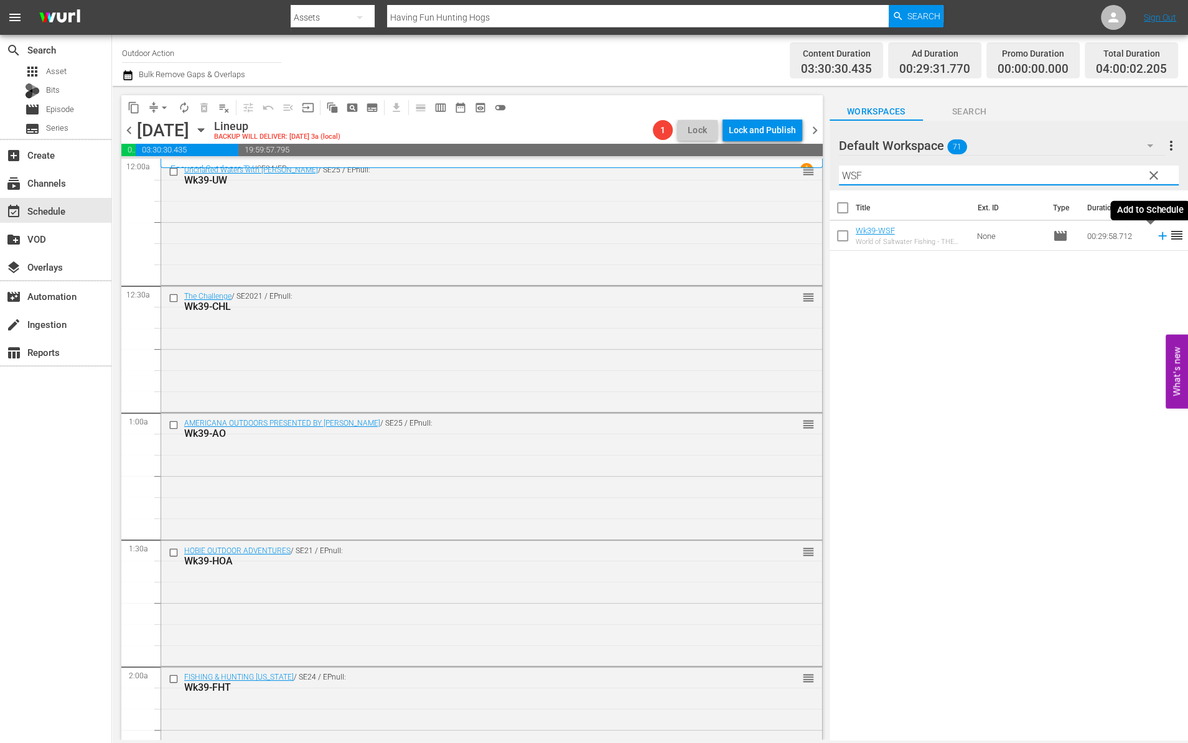
click at [1156, 232] on icon at bounding box center [1163, 236] width 14 height 14
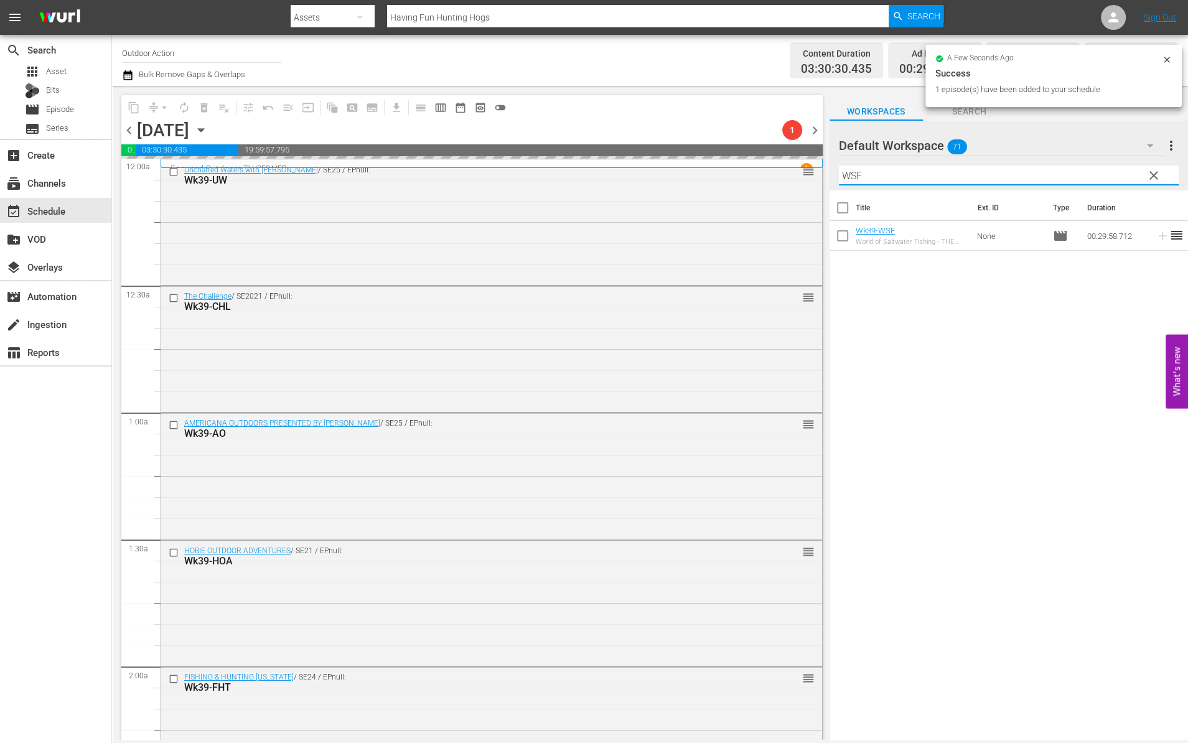
click at [1090, 169] on input "WSF" at bounding box center [1009, 176] width 340 height 20
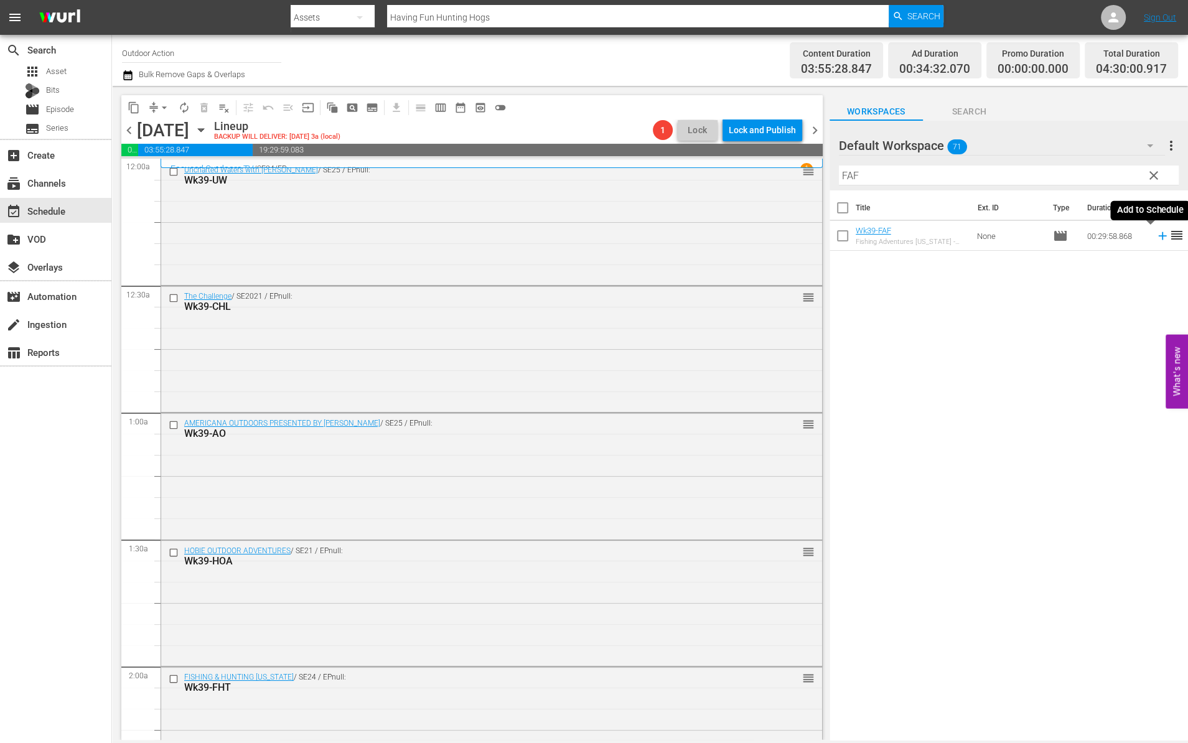
click at [1156, 235] on icon at bounding box center [1163, 236] width 14 height 14
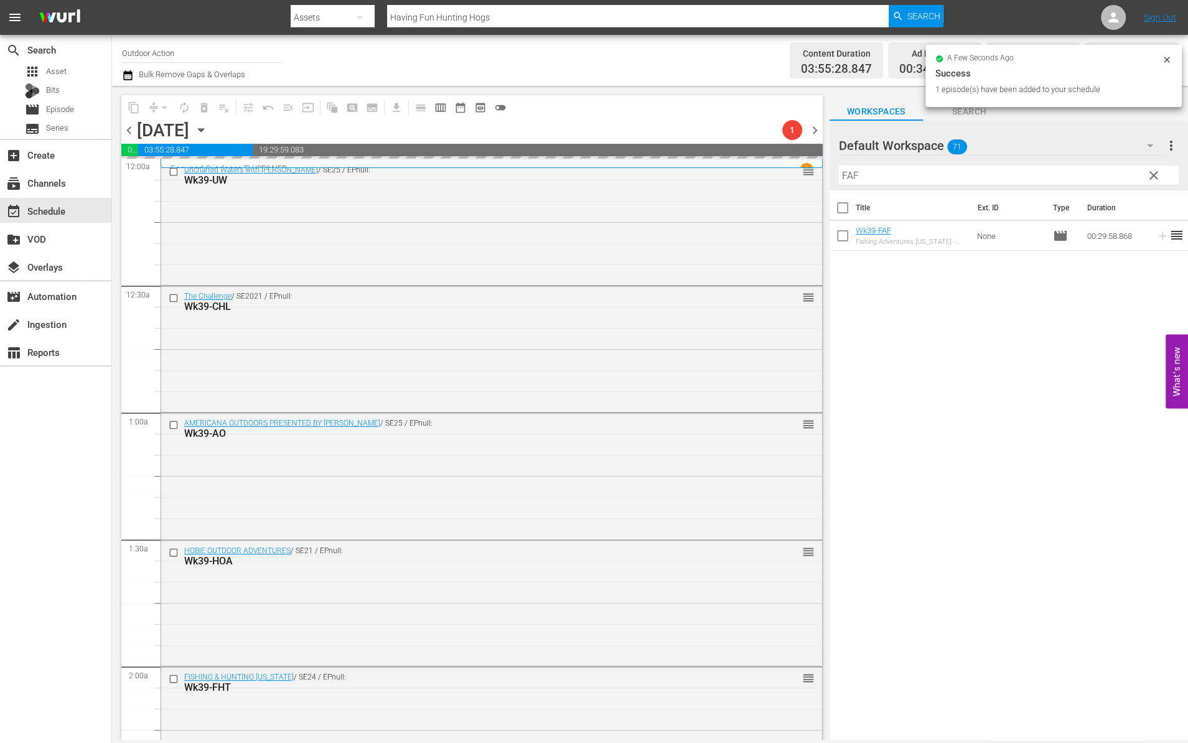
click at [1113, 176] on input "FAF" at bounding box center [1009, 176] width 340 height 20
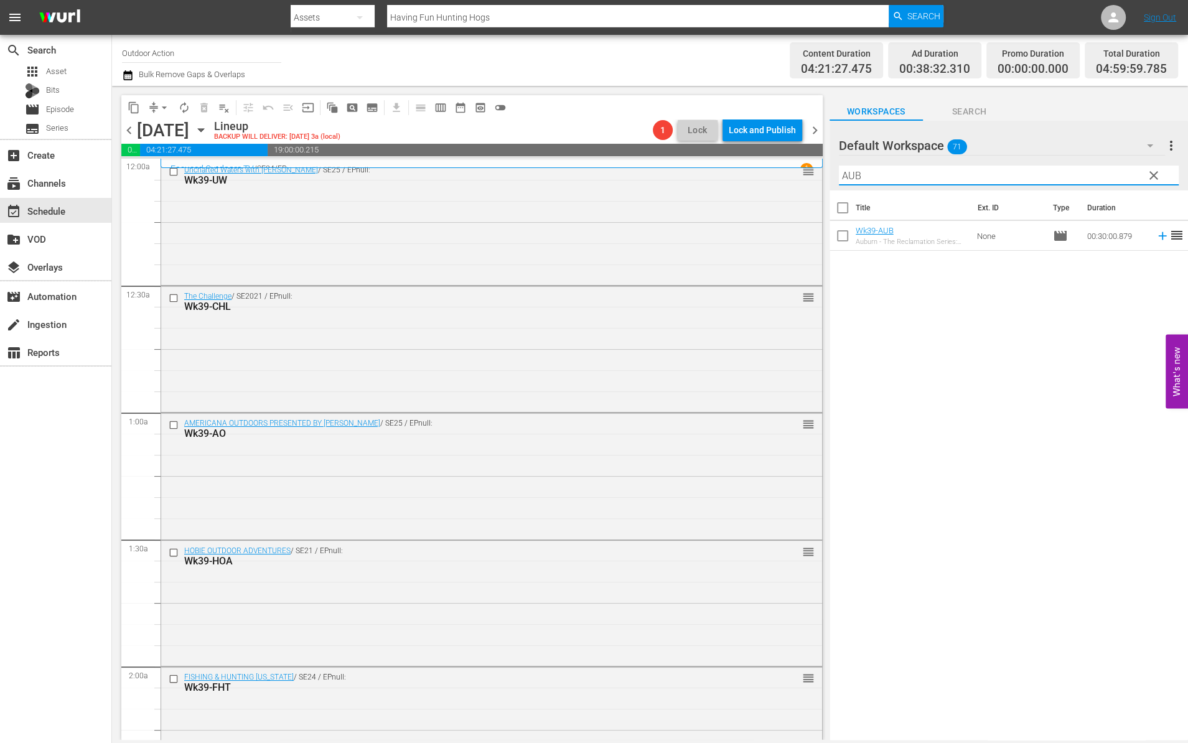
click at [1156, 234] on icon at bounding box center [1163, 236] width 14 height 14
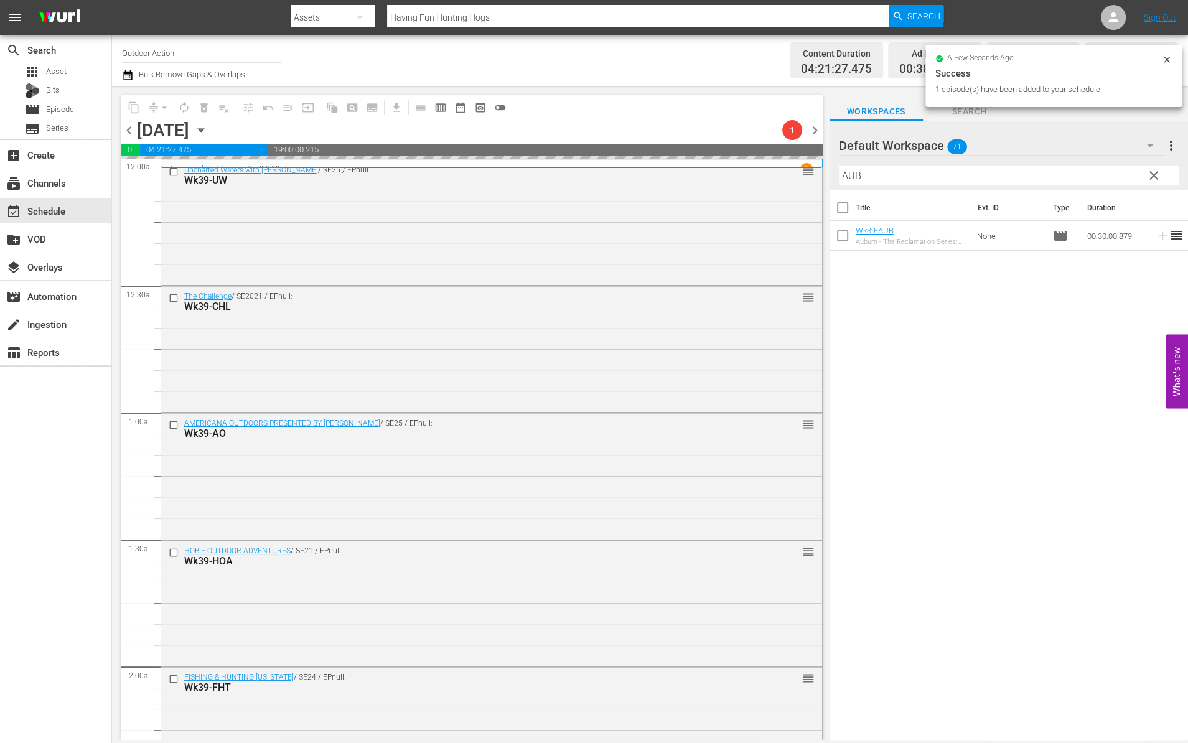
click at [1053, 176] on input "AUB" at bounding box center [1009, 176] width 340 height 20
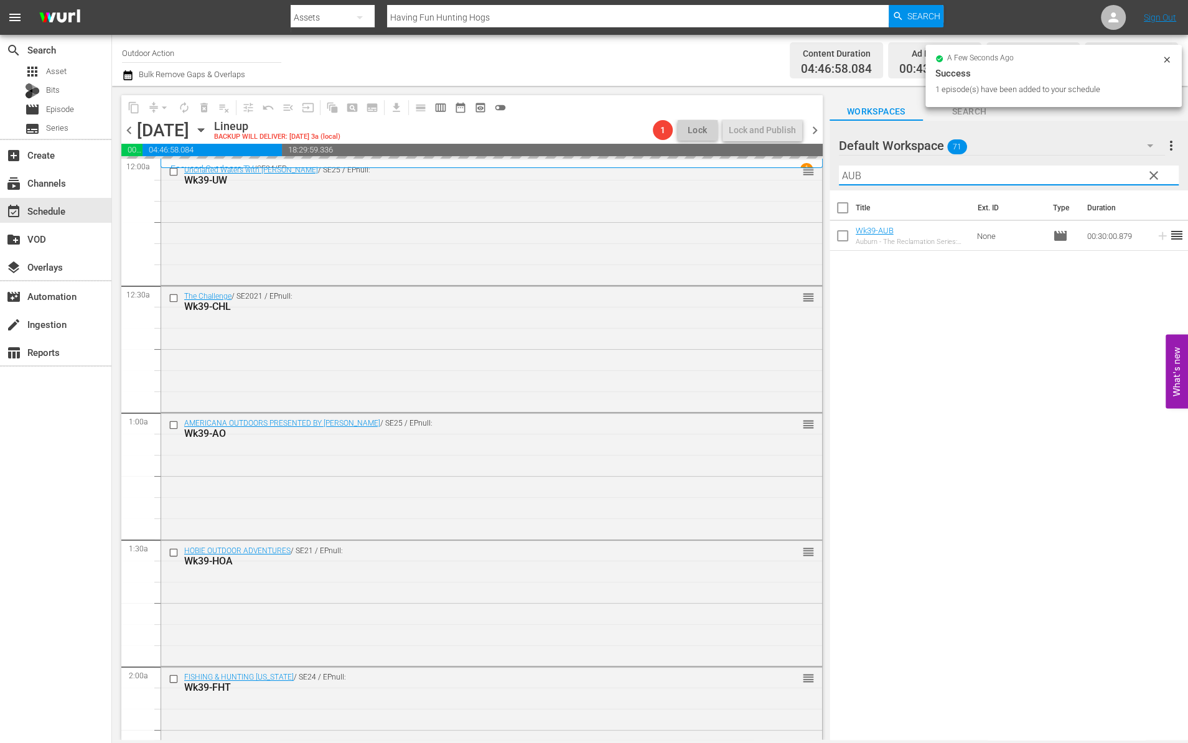
click at [1053, 176] on input "AUB" at bounding box center [1009, 176] width 340 height 20
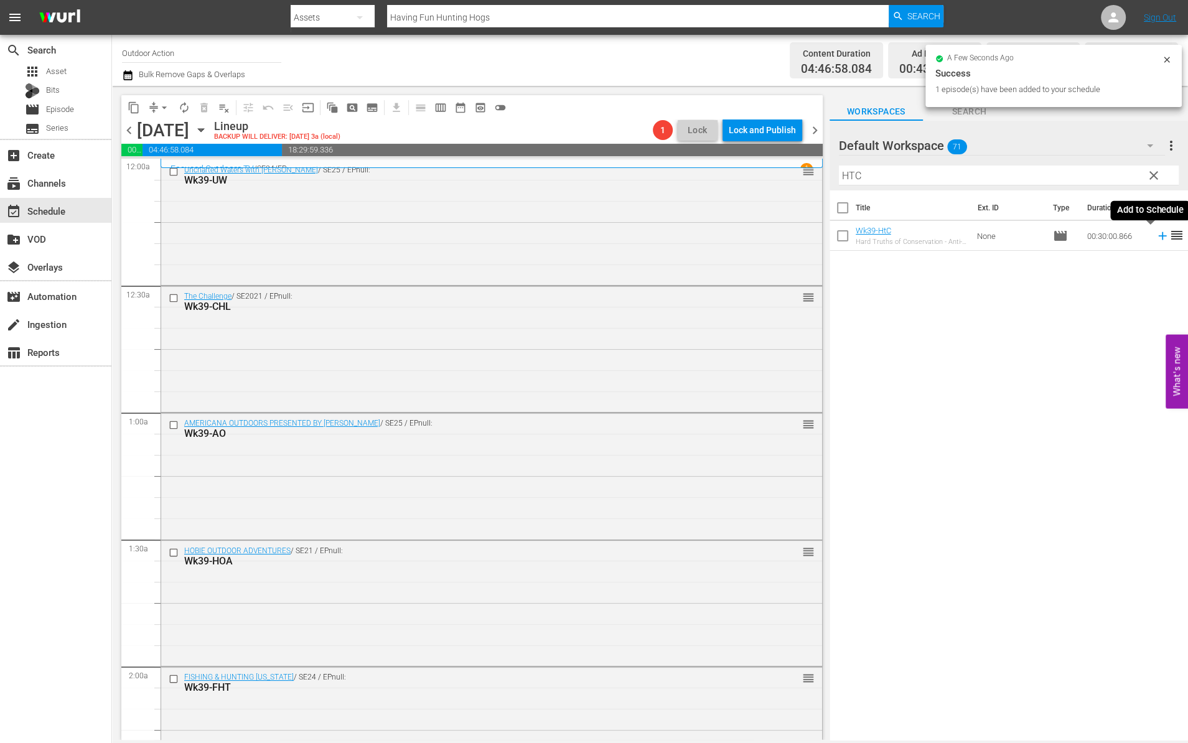
click at [1156, 238] on icon at bounding box center [1163, 236] width 14 height 14
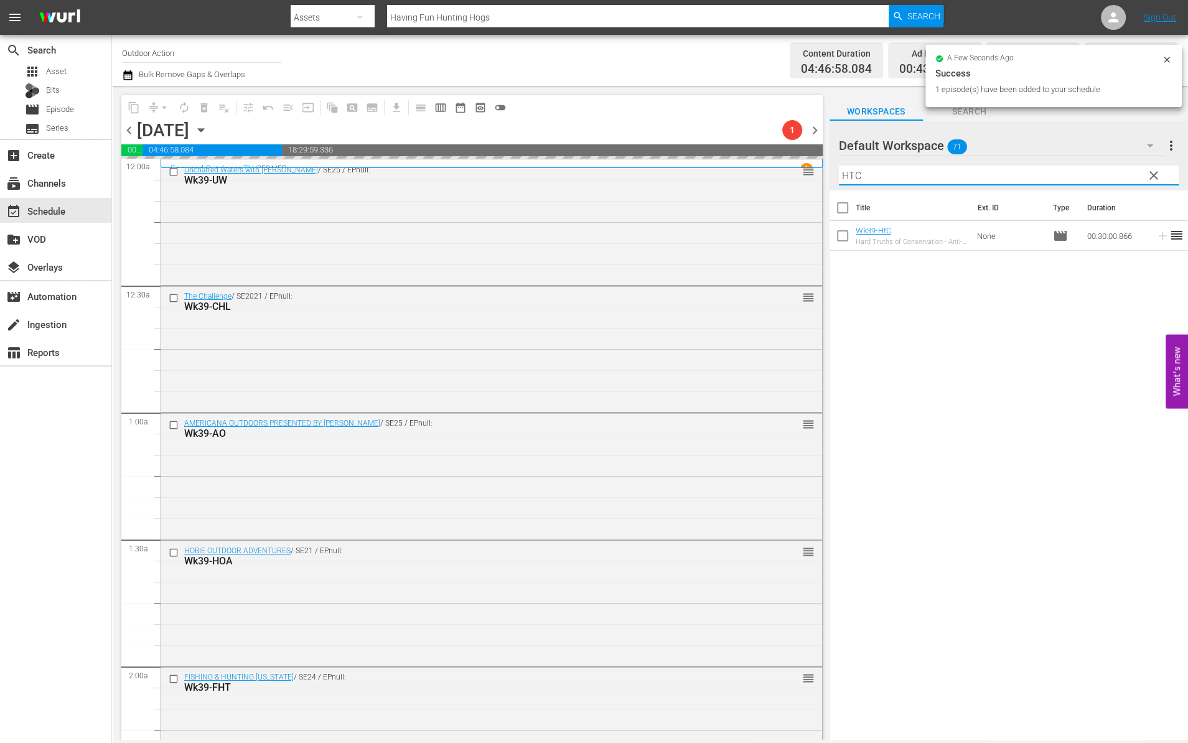
click at [1109, 178] on input "HTC" at bounding box center [1009, 176] width 340 height 20
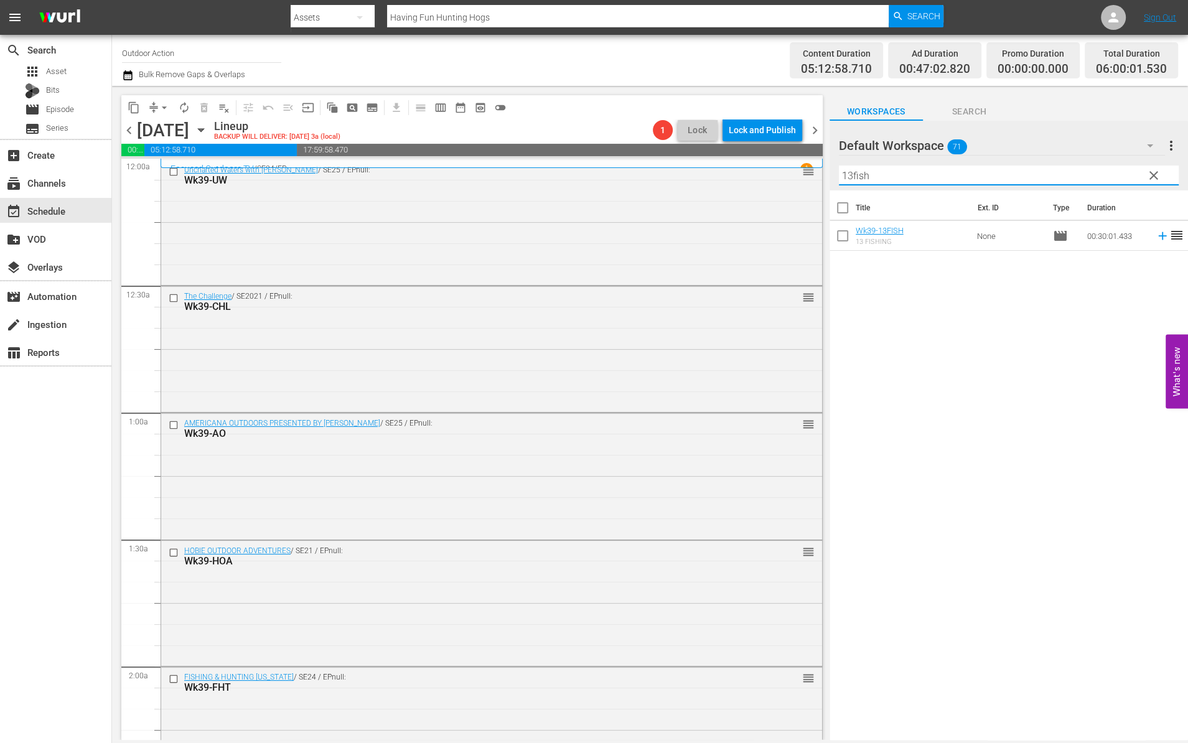
click at [1156, 233] on icon at bounding box center [1163, 236] width 14 height 14
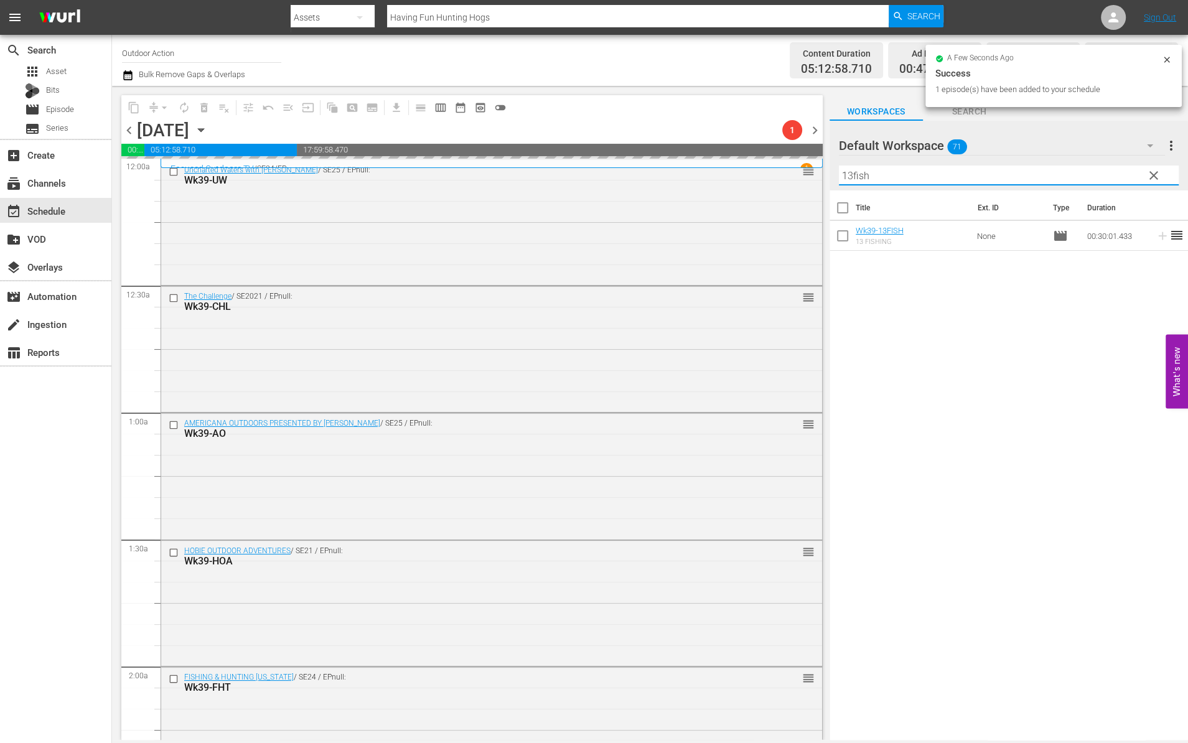
click at [1084, 169] on input "13fish" at bounding box center [1009, 176] width 340 height 20
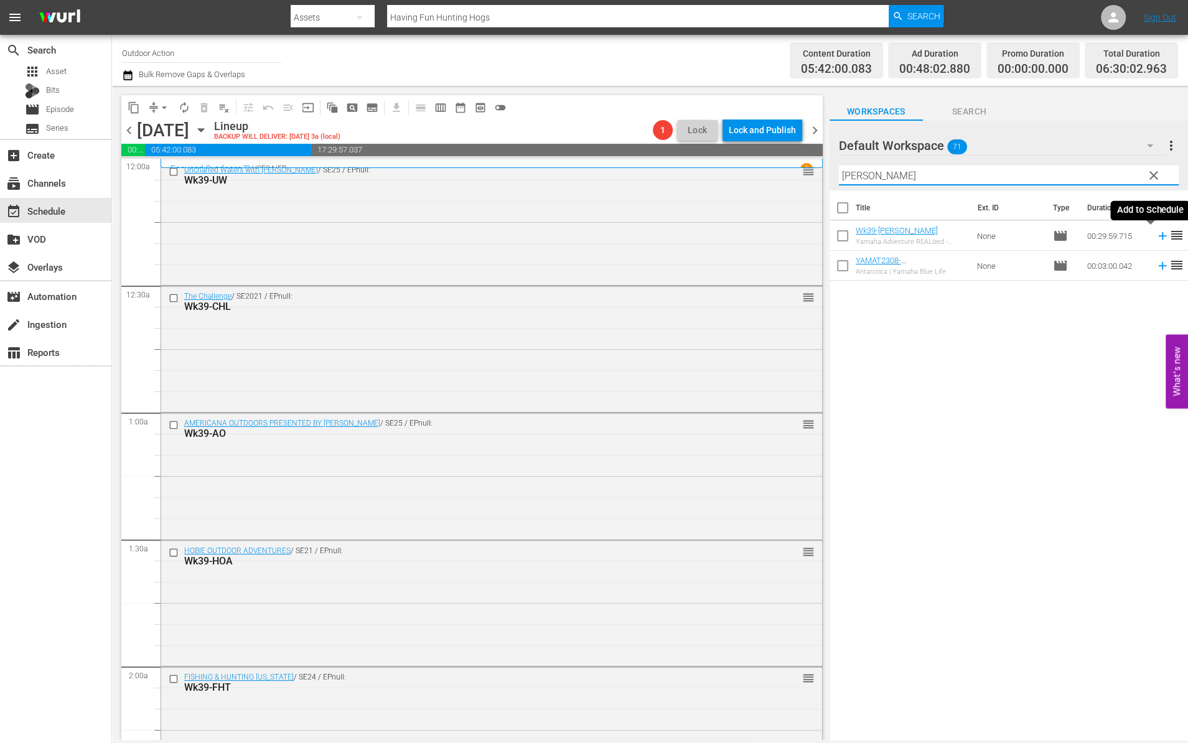
click at [1156, 236] on icon at bounding box center [1163, 236] width 14 height 14
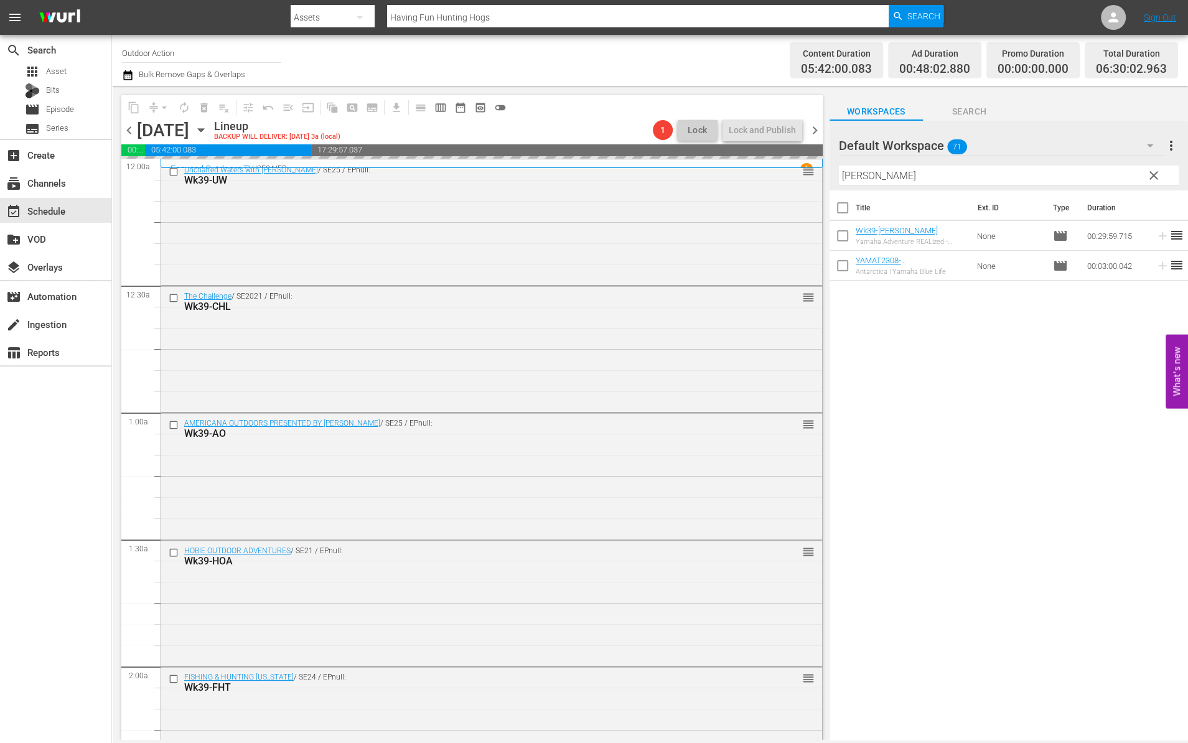
click at [1092, 173] on input "YAMAT" at bounding box center [1009, 176] width 340 height 20
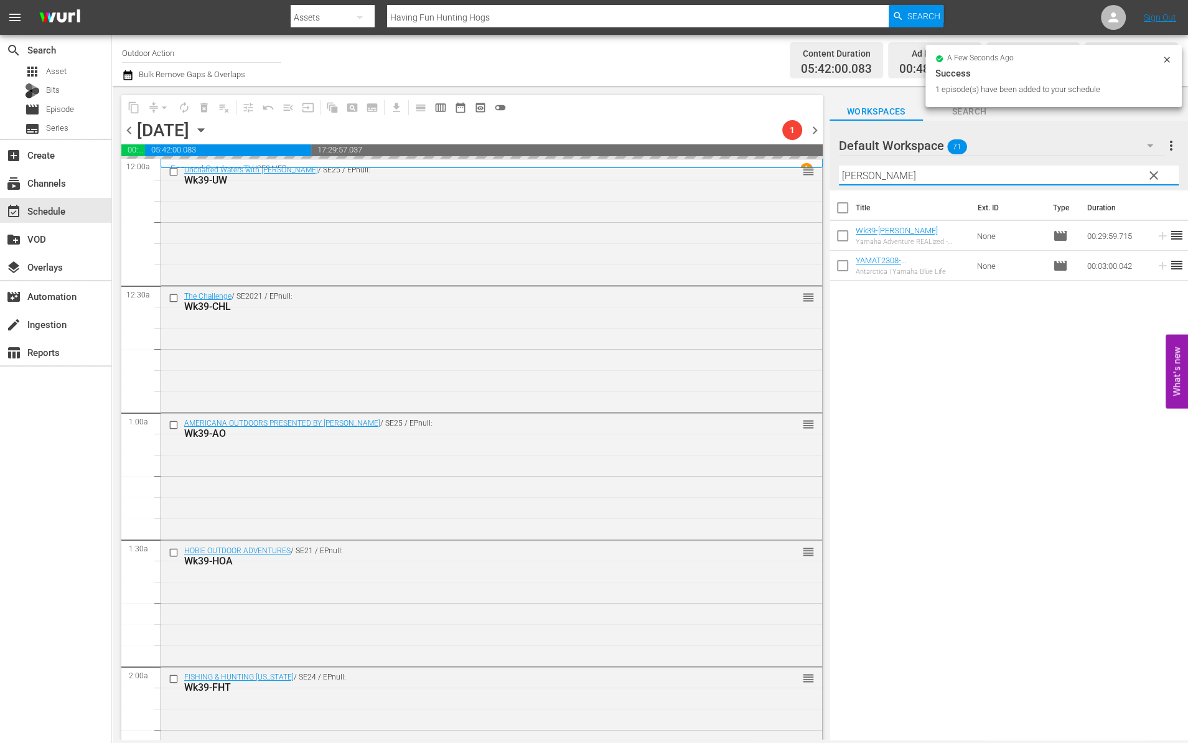
click at [1092, 173] on input "YAMAT" at bounding box center [1009, 176] width 340 height 20
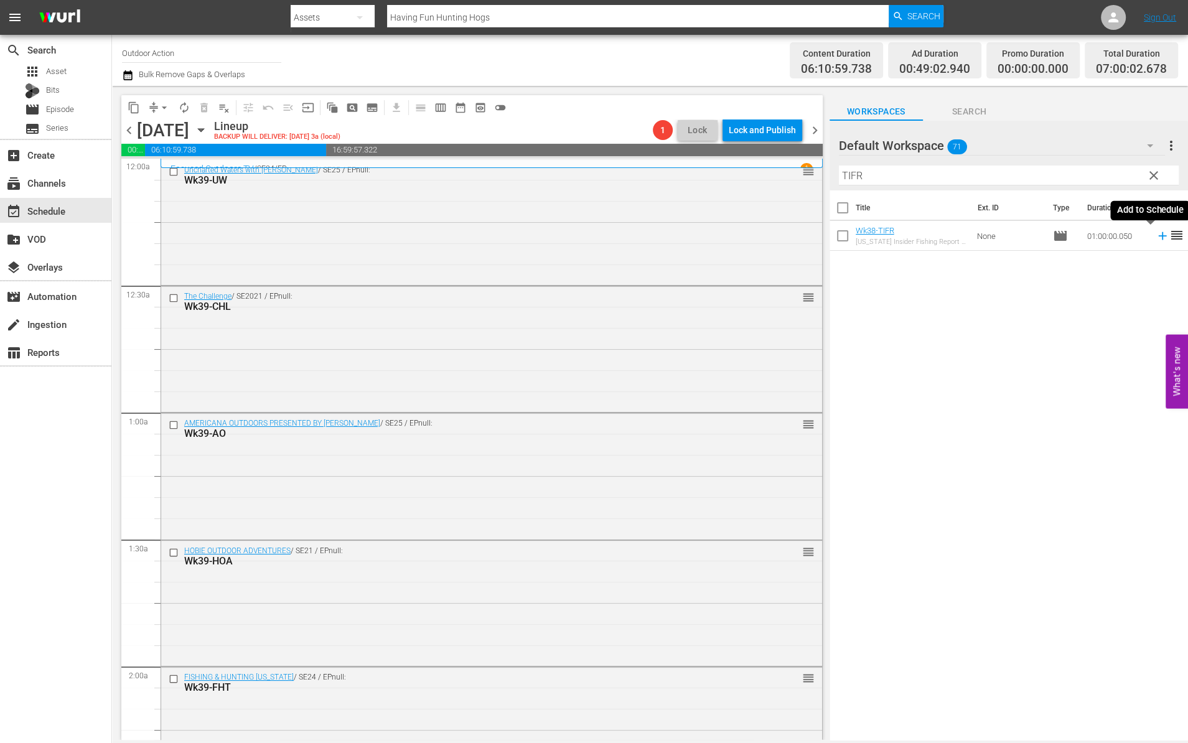
click at [1156, 235] on icon at bounding box center [1163, 236] width 14 height 14
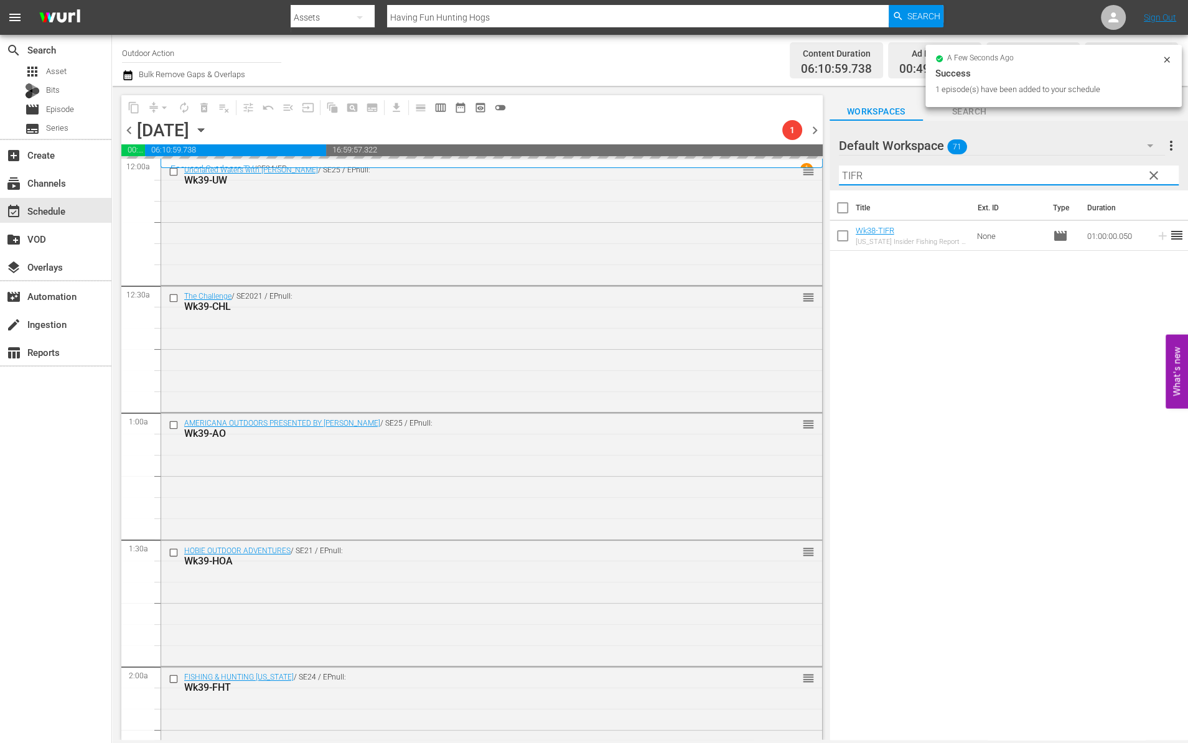
click at [1103, 175] on input "TIFR" at bounding box center [1009, 176] width 340 height 20
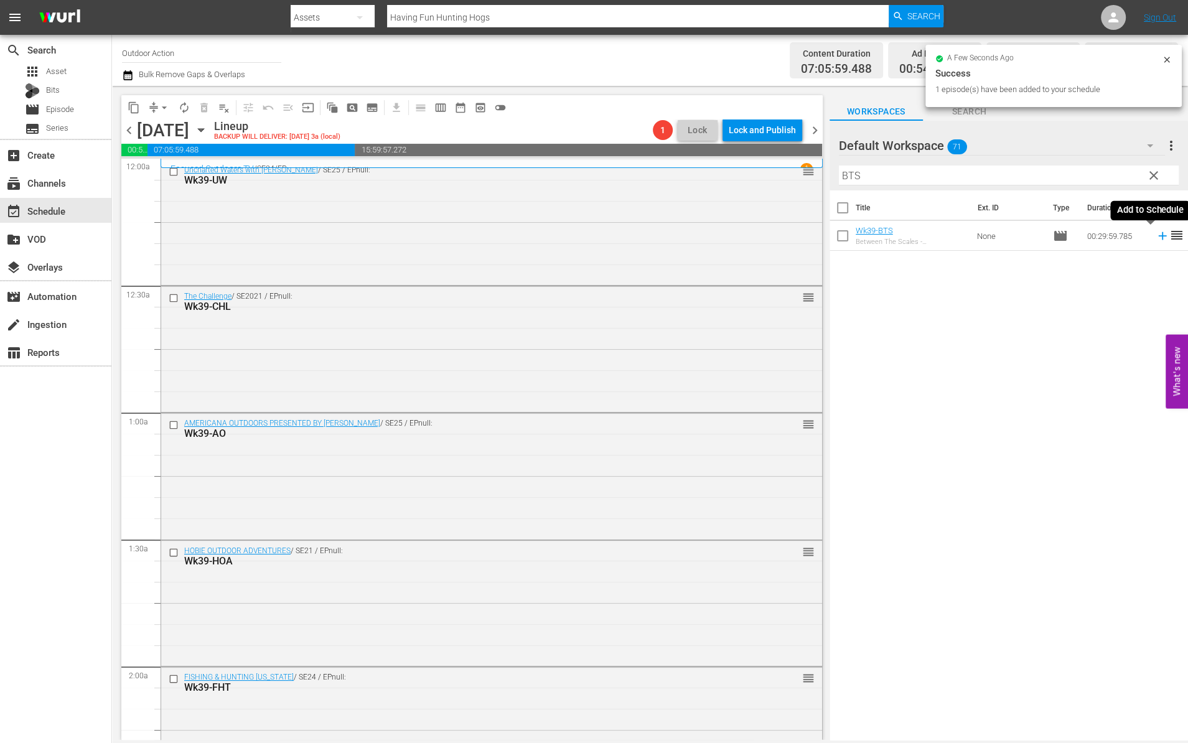
click at [1158, 234] on icon at bounding box center [1162, 236] width 8 height 8
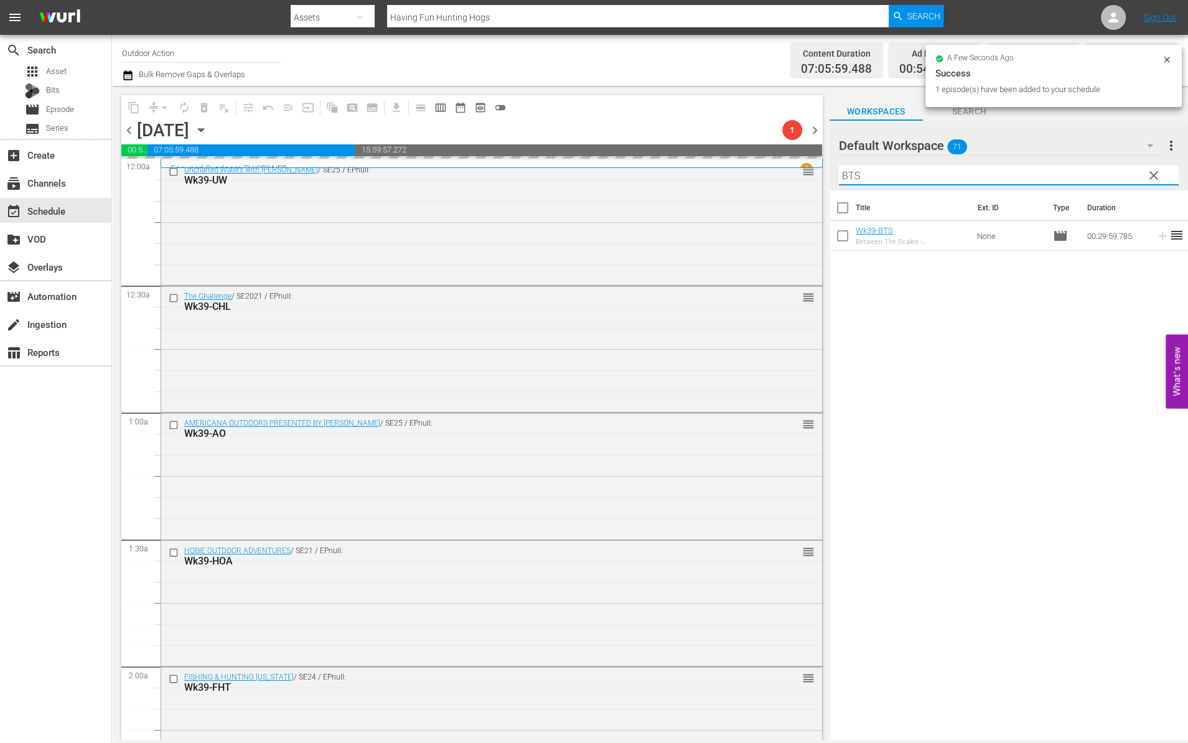
click at [1099, 166] on input "BTS" at bounding box center [1009, 176] width 340 height 20
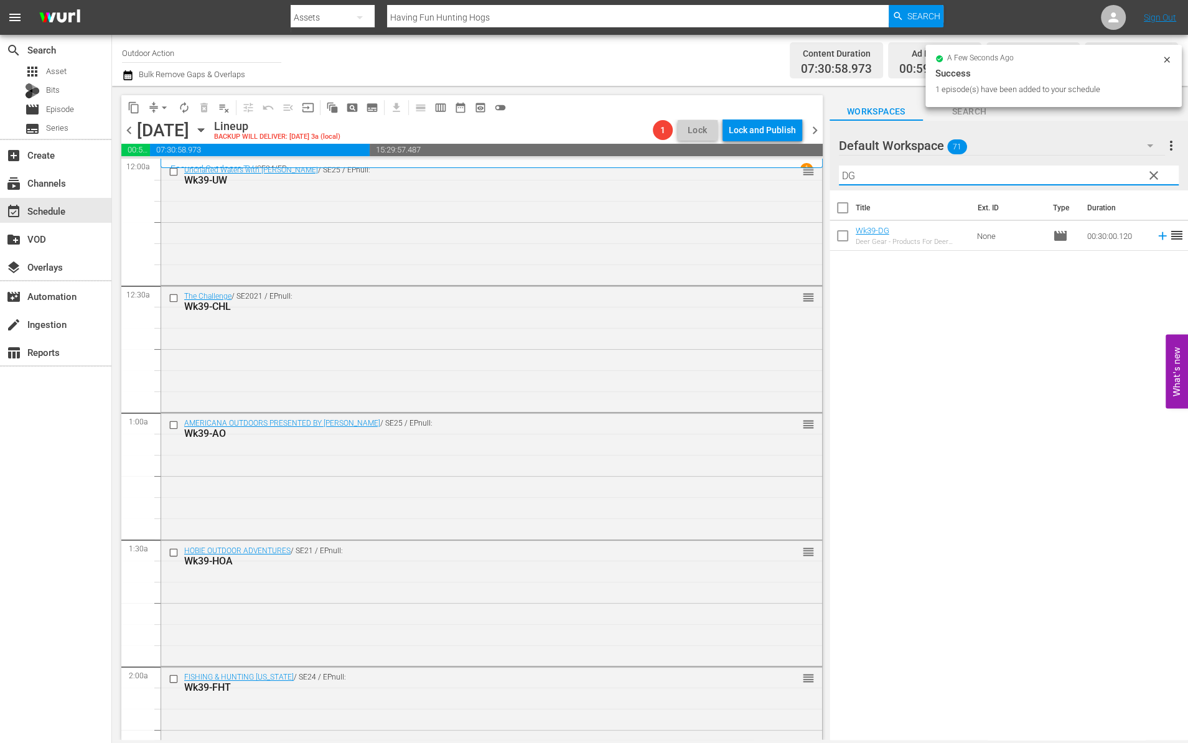
click at [1156, 241] on icon at bounding box center [1163, 236] width 14 height 14
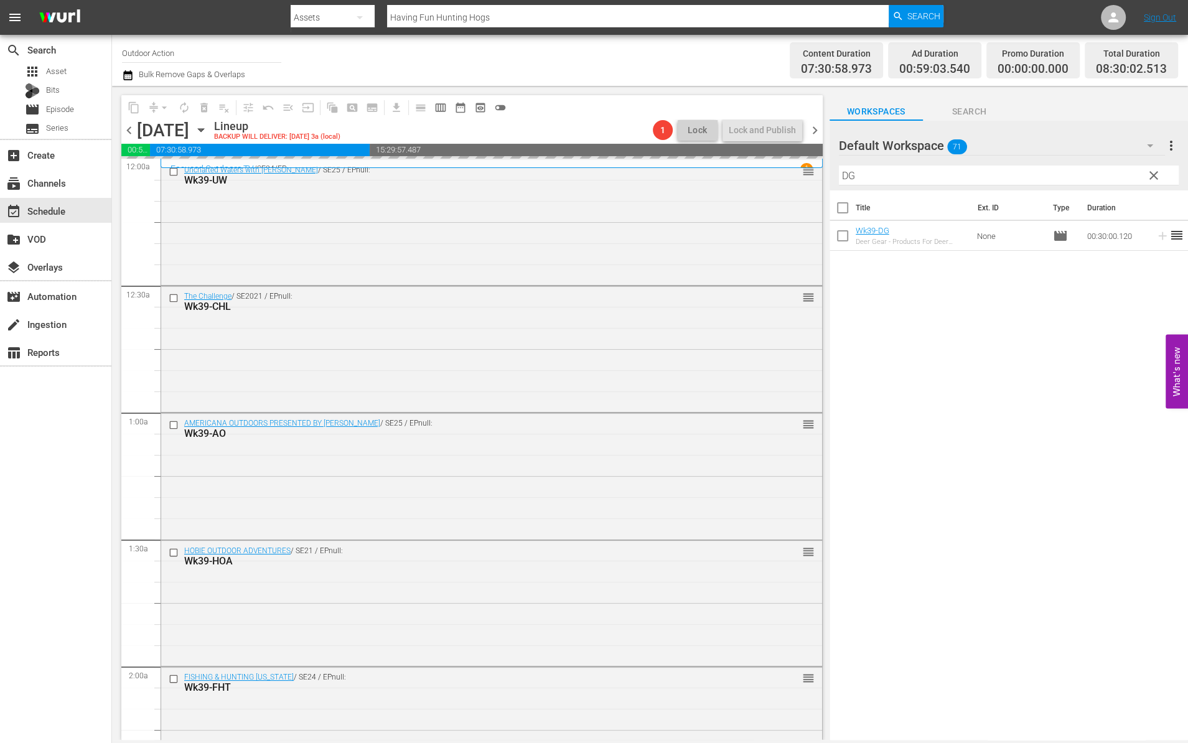
click at [1103, 182] on input "DG" at bounding box center [1009, 176] width 340 height 20
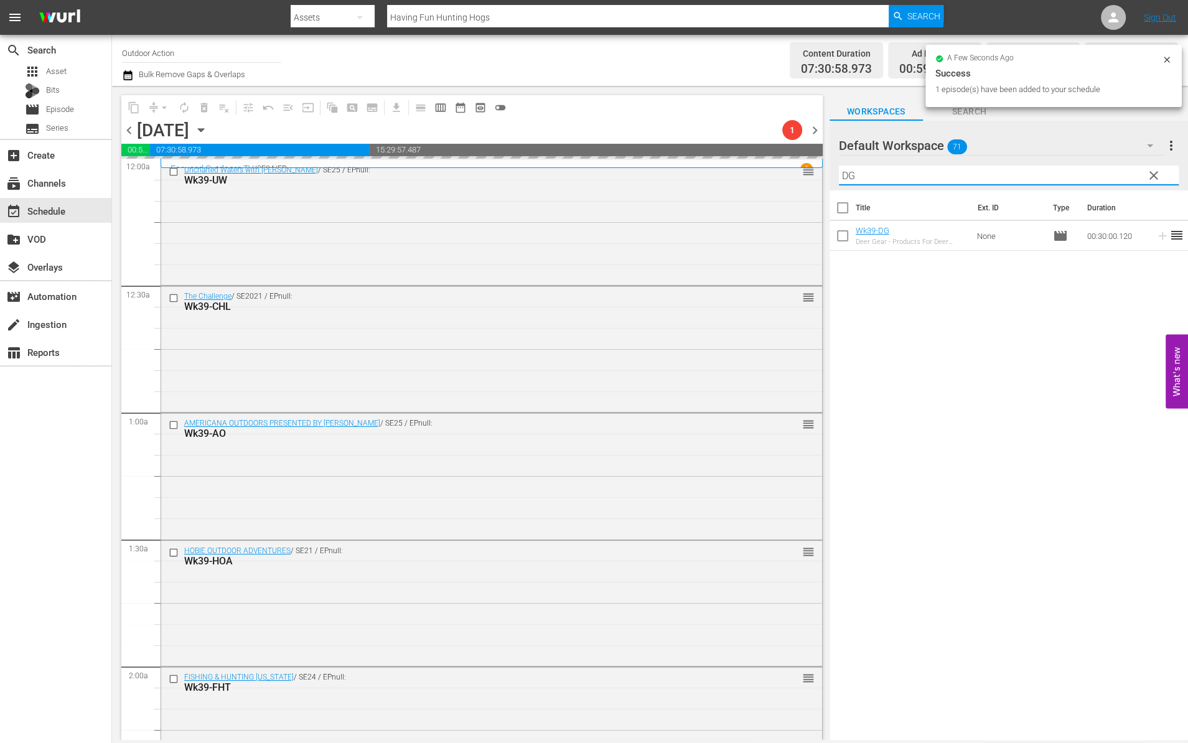
click at [1103, 182] on input "DG" at bounding box center [1009, 176] width 340 height 20
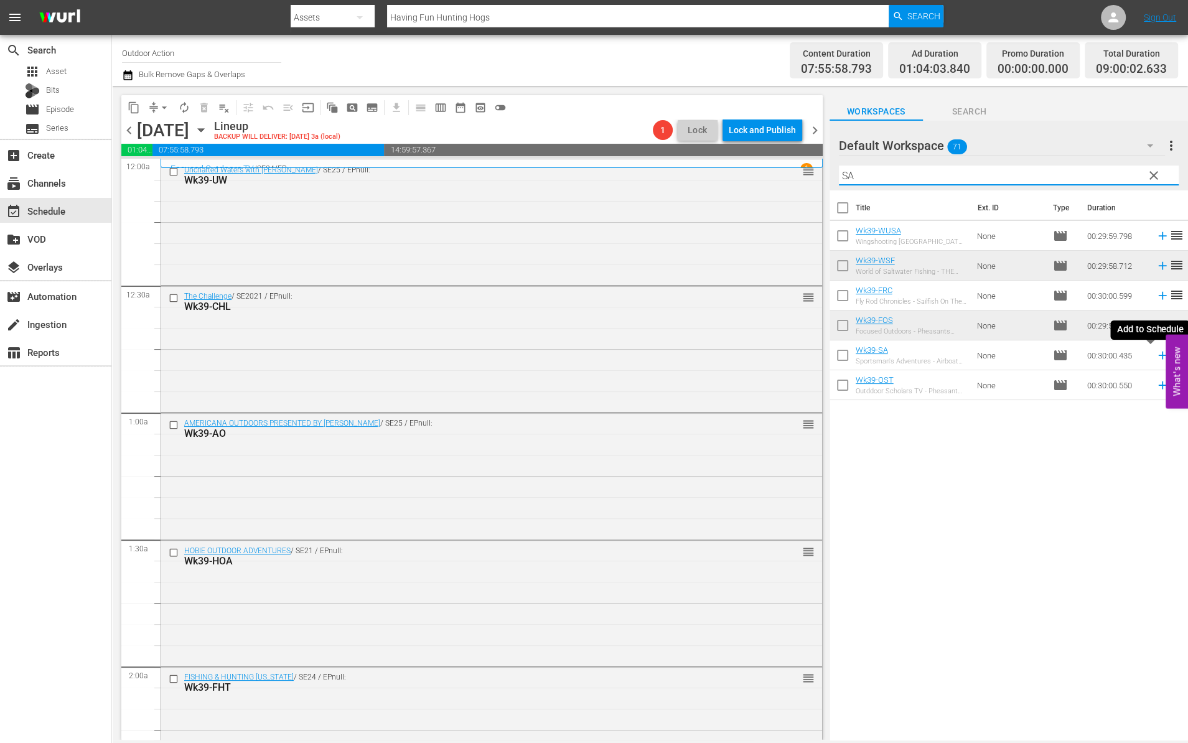
click at [1158, 355] on icon at bounding box center [1162, 356] width 8 height 8
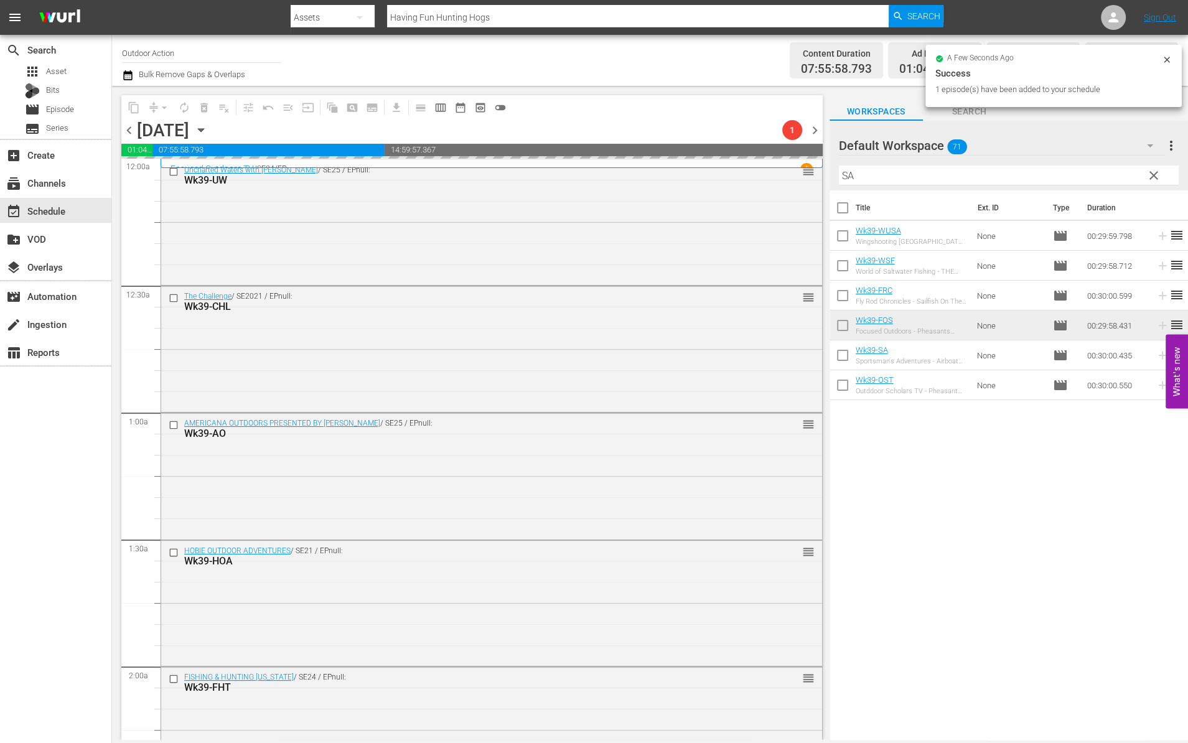
click at [1071, 173] on input "SA" at bounding box center [1009, 176] width 340 height 20
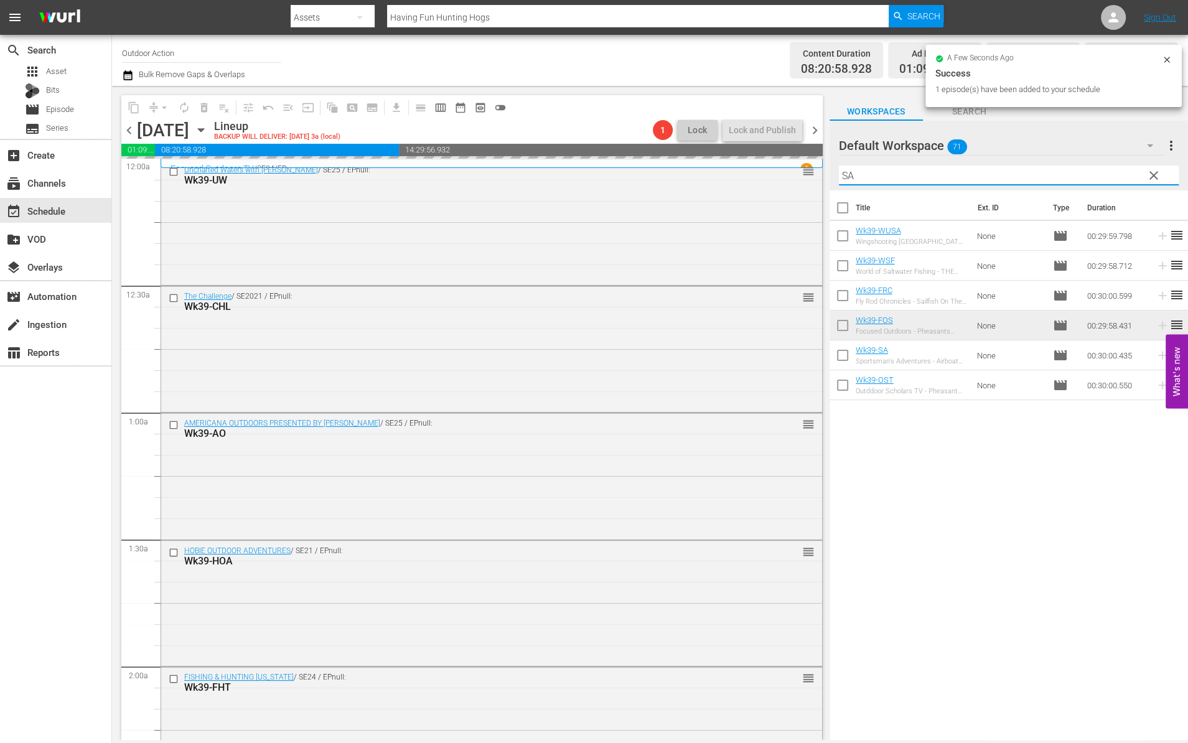
click at [1071, 173] on input "SA" at bounding box center [1009, 176] width 340 height 20
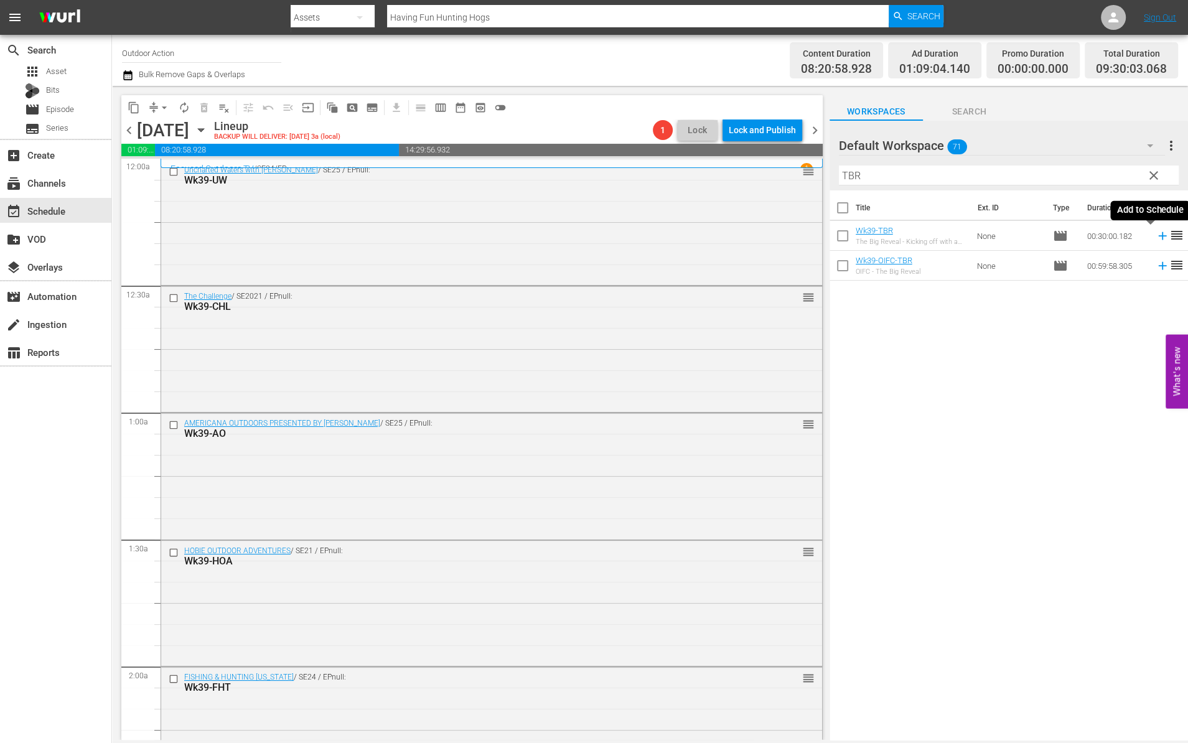
click at [1156, 238] on icon at bounding box center [1163, 236] width 14 height 14
click at [1085, 172] on input "TBR" at bounding box center [1009, 176] width 340 height 20
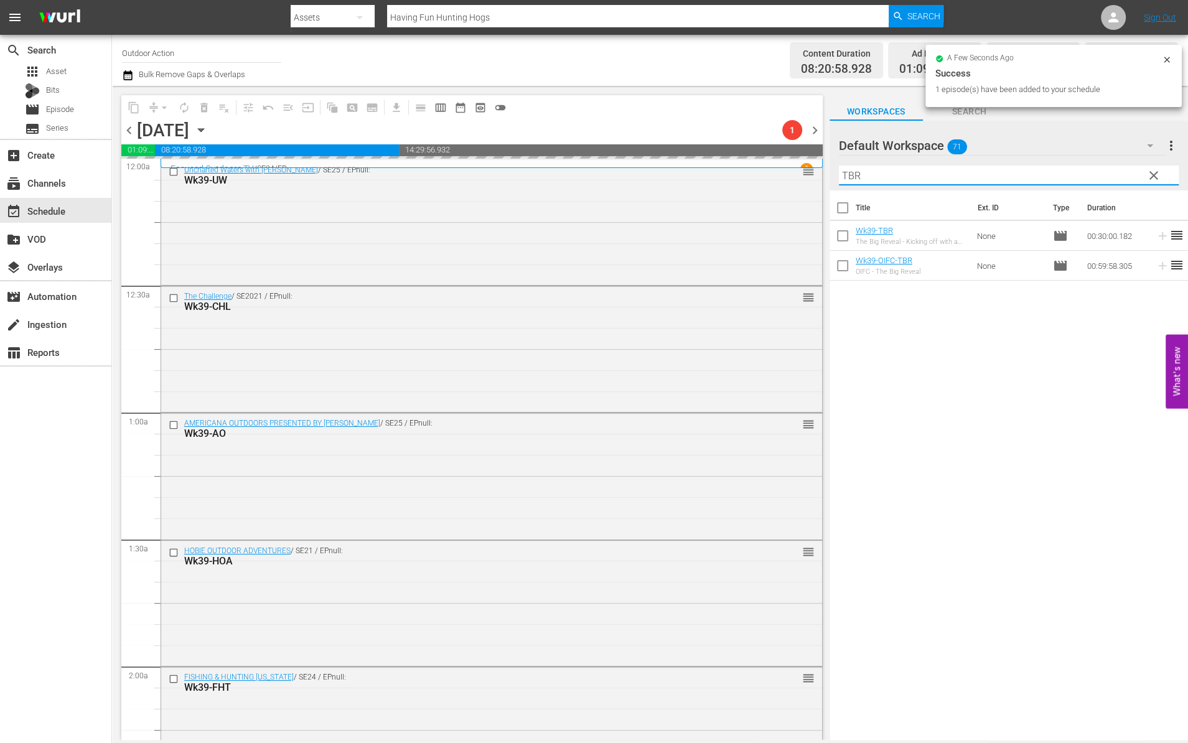
click at [1085, 172] on input "TBR" at bounding box center [1009, 176] width 340 height 20
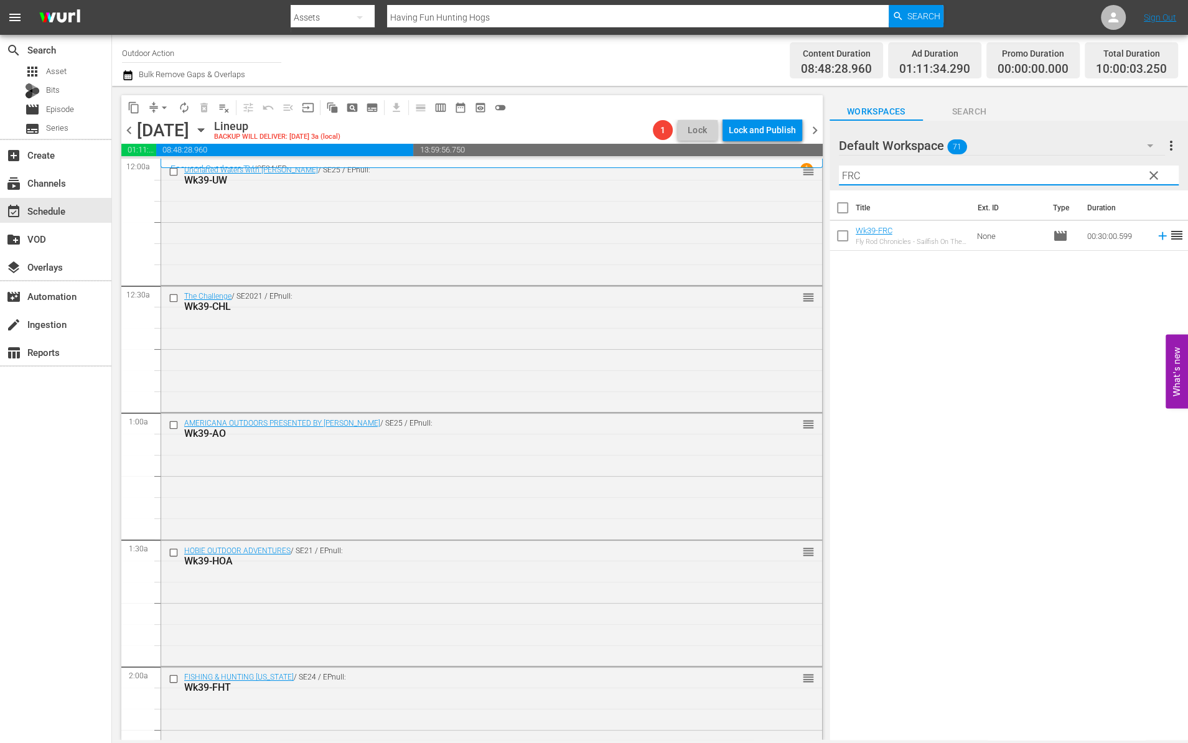
click at [1156, 237] on icon at bounding box center [1163, 236] width 14 height 14
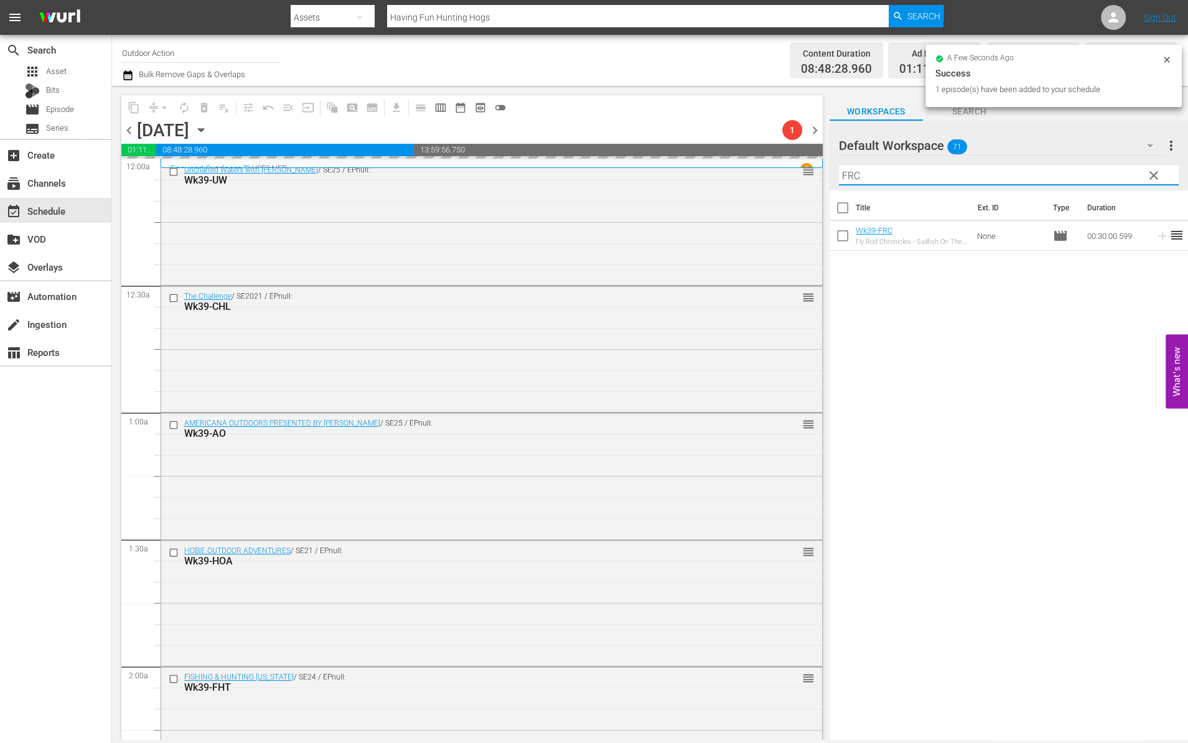
click at [1110, 174] on input "FRC" at bounding box center [1009, 176] width 340 height 20
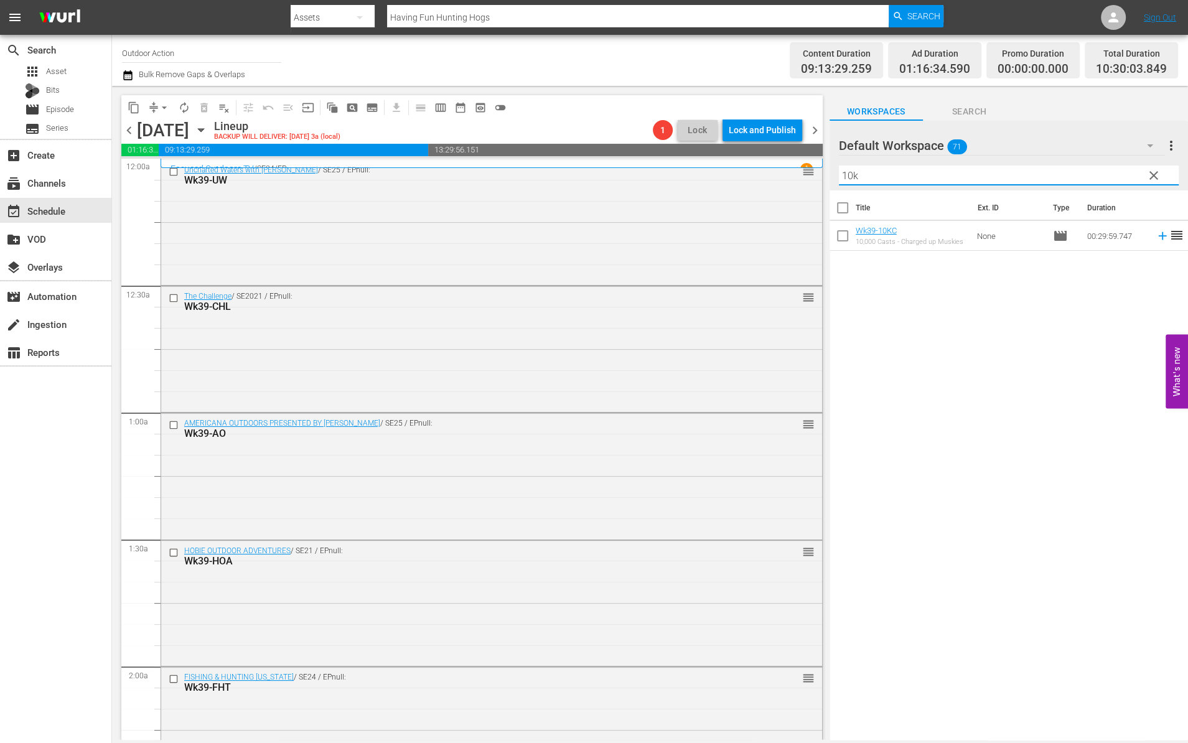
click at [1156, 237] on icon at bounding box center [1163, 236] width 14 height 14
click at [1105, 171] on input "10k" at bounding box center [1009, 176] width 340 height 20
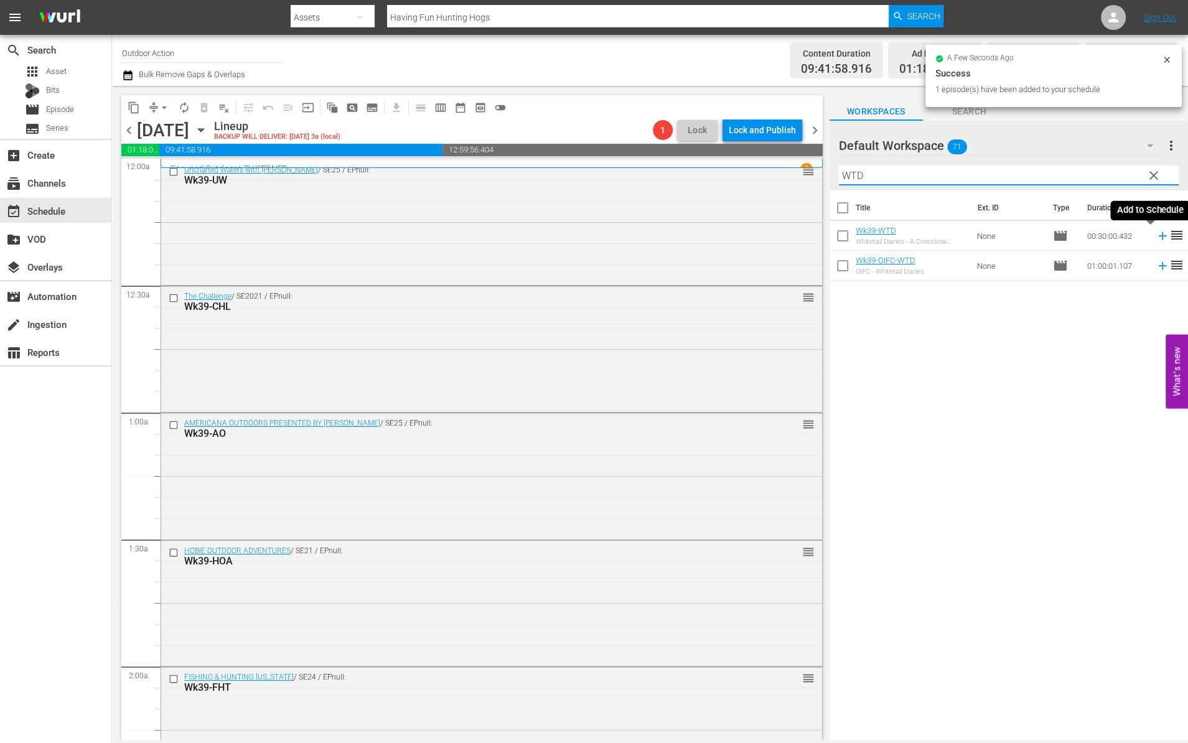
click at [1156, 238] on icon at bounding box center [1163, 236] width 14 height 14
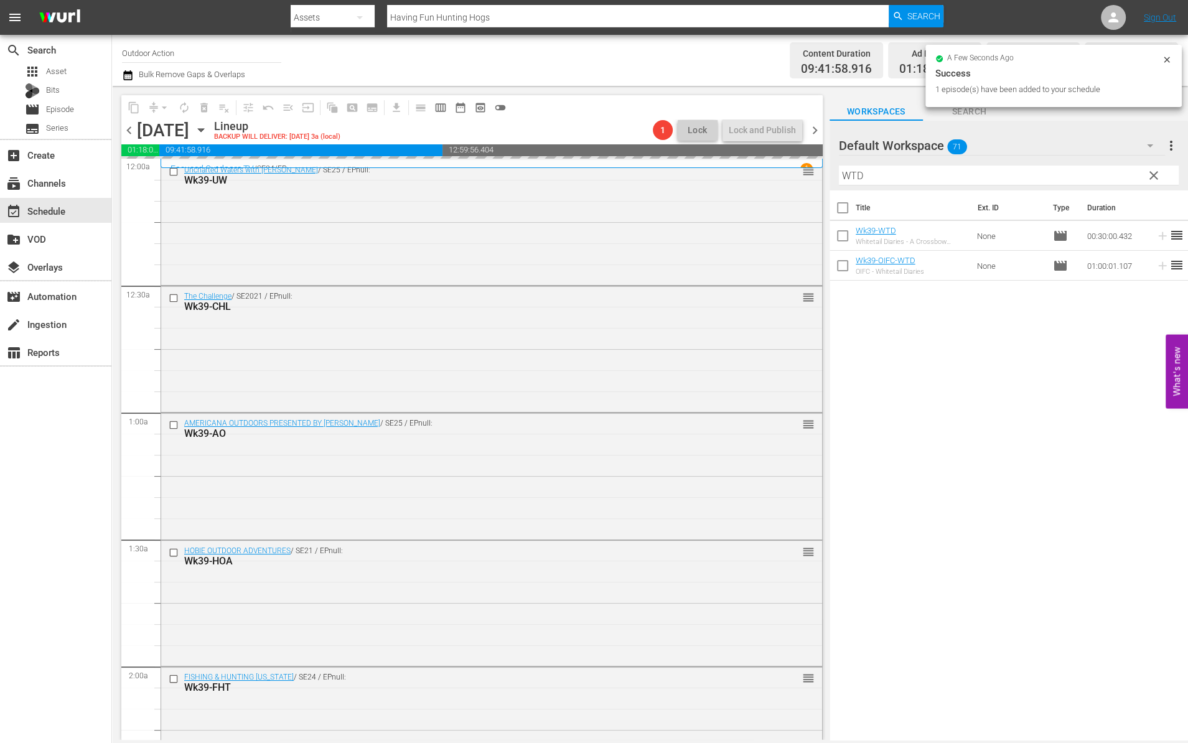
click at [1118, 174] on input "WTD" at bounding box center [1009, 176] width 340 height 20
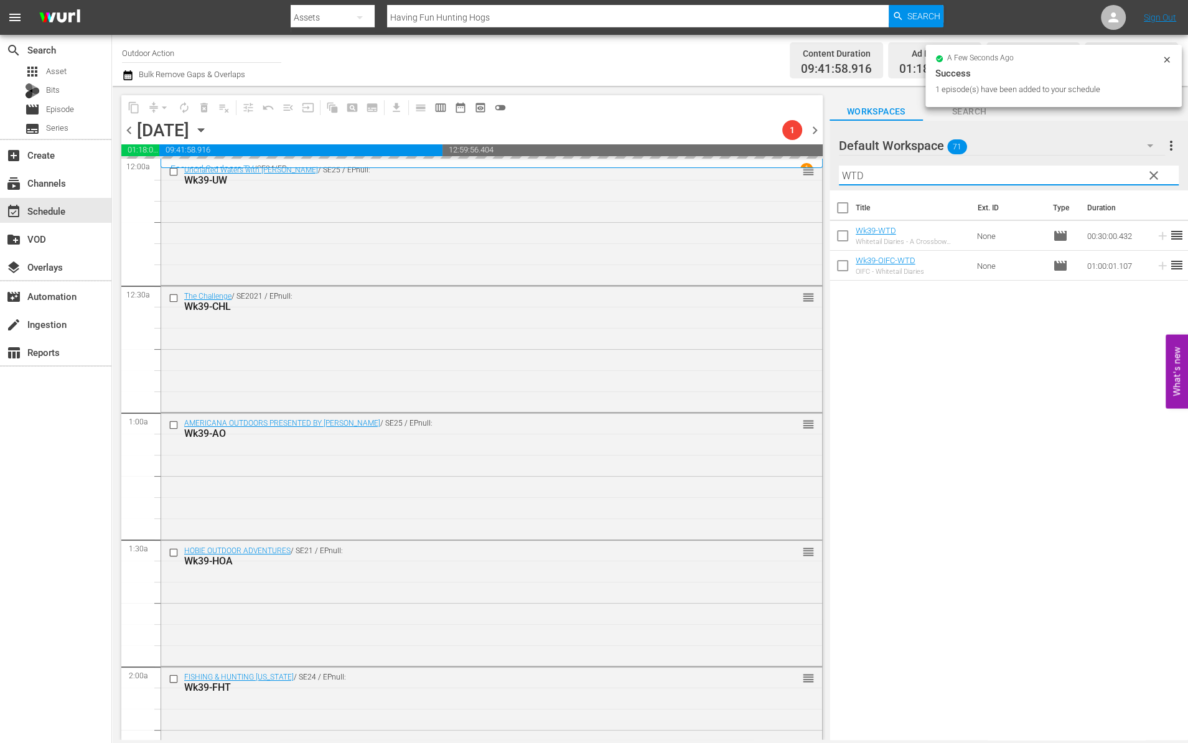
click at [1118, 174] on input "WTD" at bounding box center [1009, 176] width 340 height 20
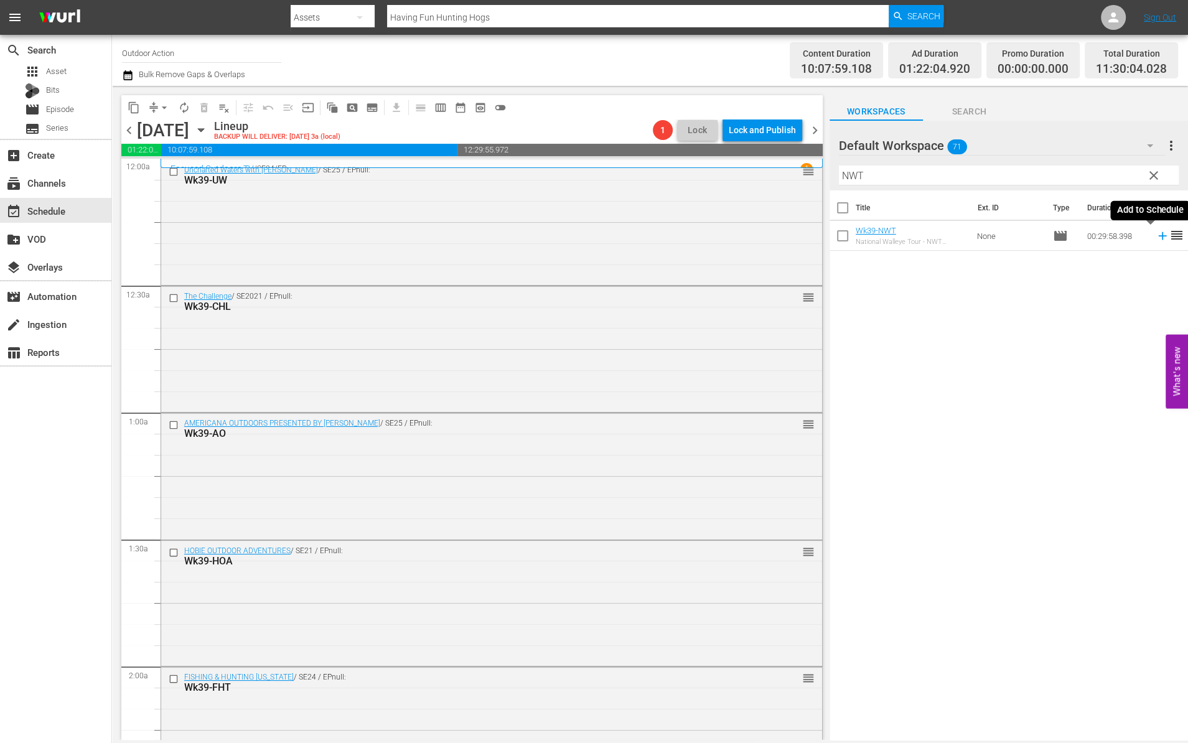
click at [1156, 239] on icon at bounding box center [1163, 236] width 14 height 14
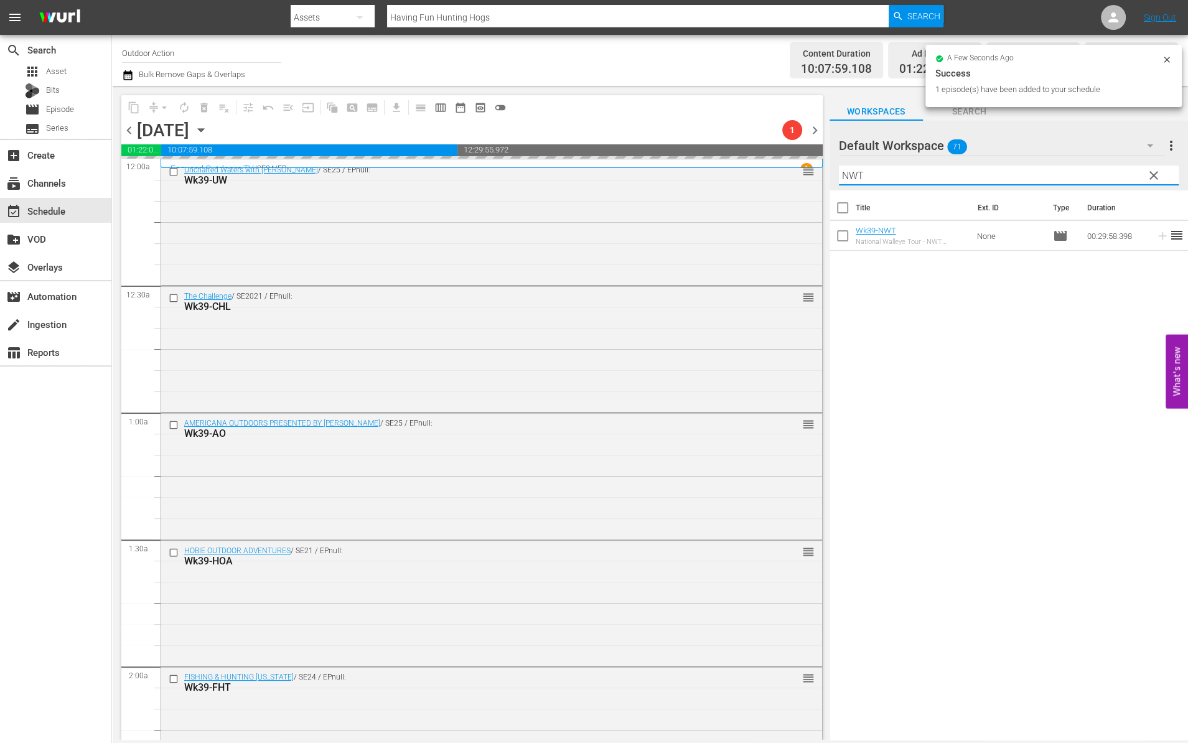
click at [1109, 170] on input "NWT" at bounding box center [1009, 176] width 340 height 20
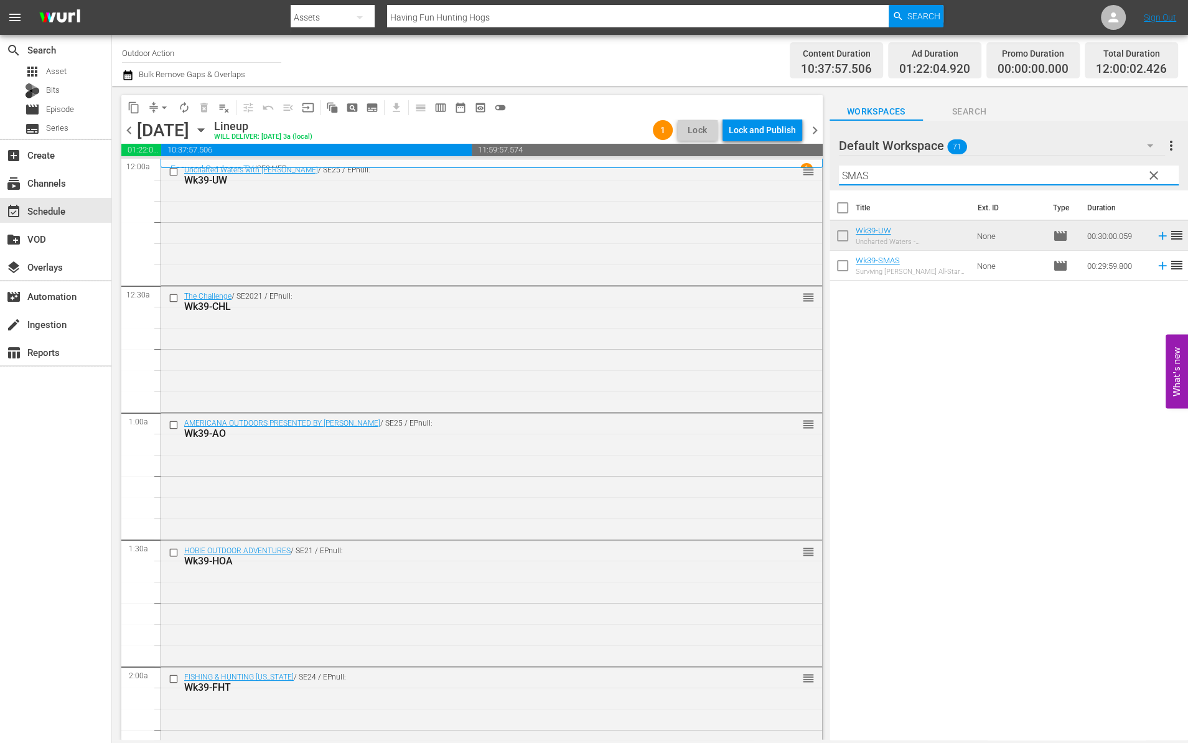
click at [1158, 268] on icon at bounding box center [1162, 266] width 8 height 8
click at [1070, 175] on input "SMAS" at bounding box center [1009, 176] width 340 height 20
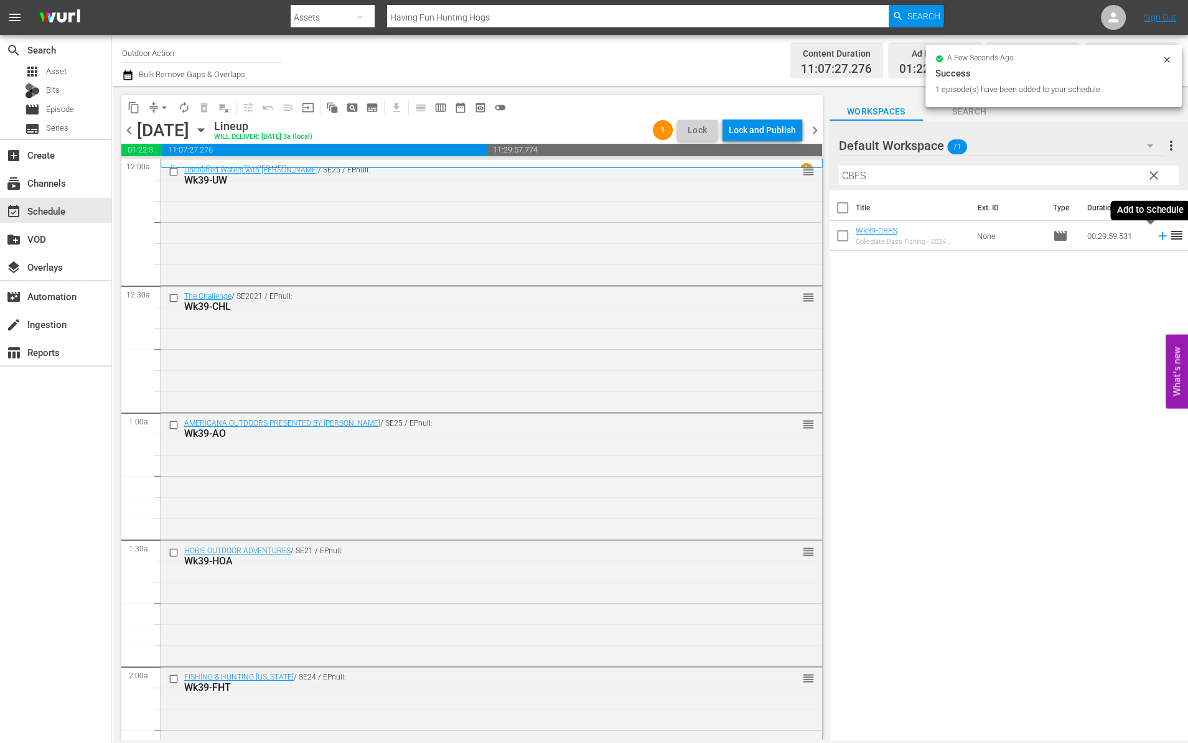
click at [1156, 240] on icon at bounding box center [1163, 236] width 14 height 14
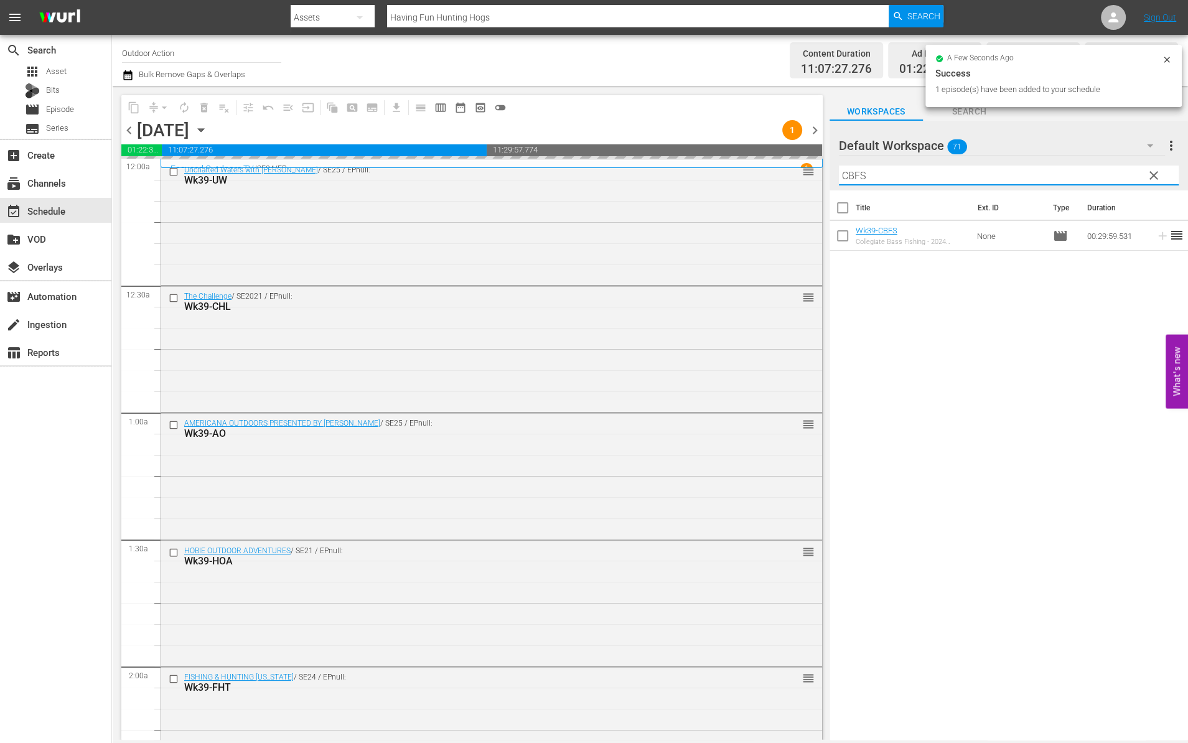
click at [1090, 170] on input "CBFS" at bounding box center [1009, 176] width 340 height 20
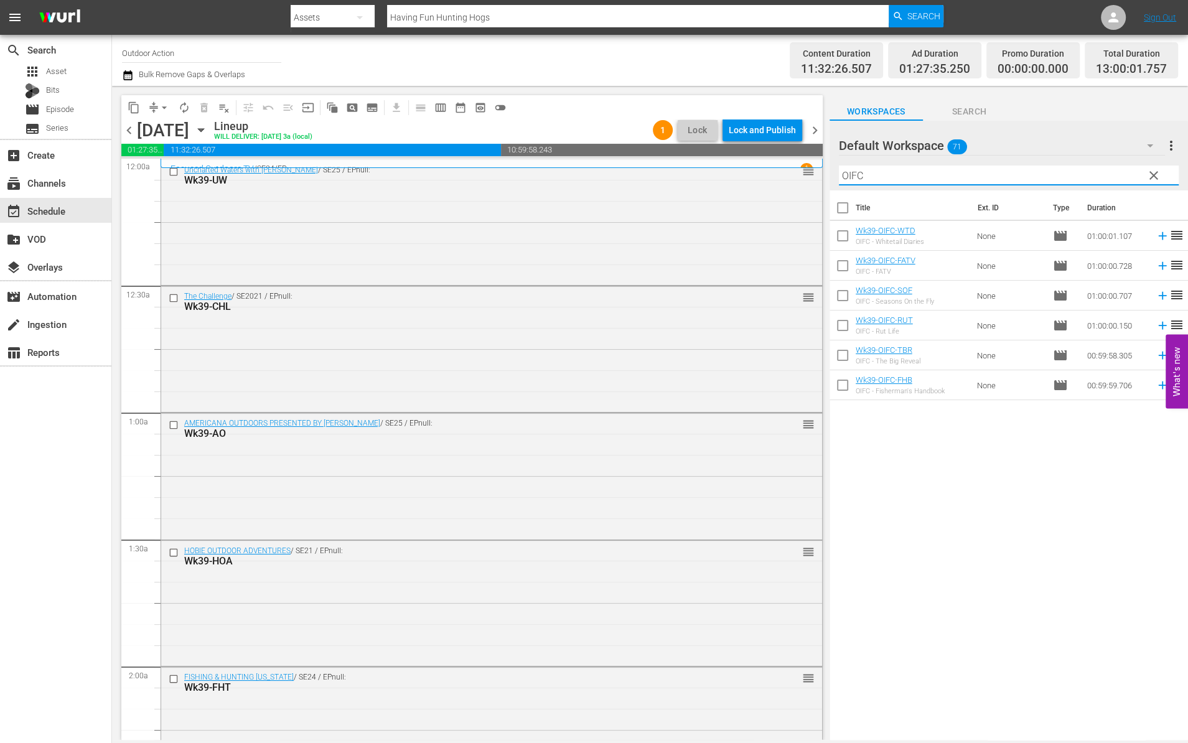
click at [1034, 461] on div "Title Ext. ID Type Duration Wk39-OIFC-WTD OIFC - Whitetail Diaries None movie 0…" at bounding box center [1008, 465] width 358 height 551
click at [1156, 297] on icon at bounding box center [1163, 296] width 14 height 14
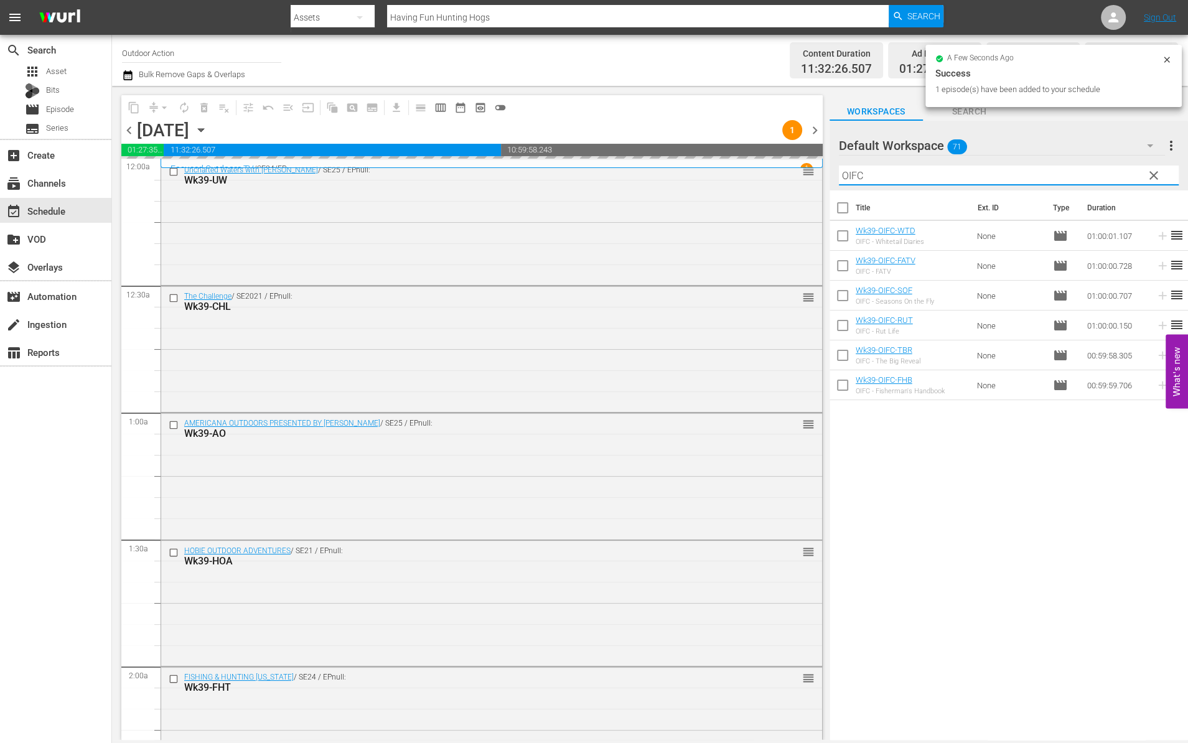
click at [1055, 175] on input "OIFC" at bounding box center [1009, 176] width 340 height 20
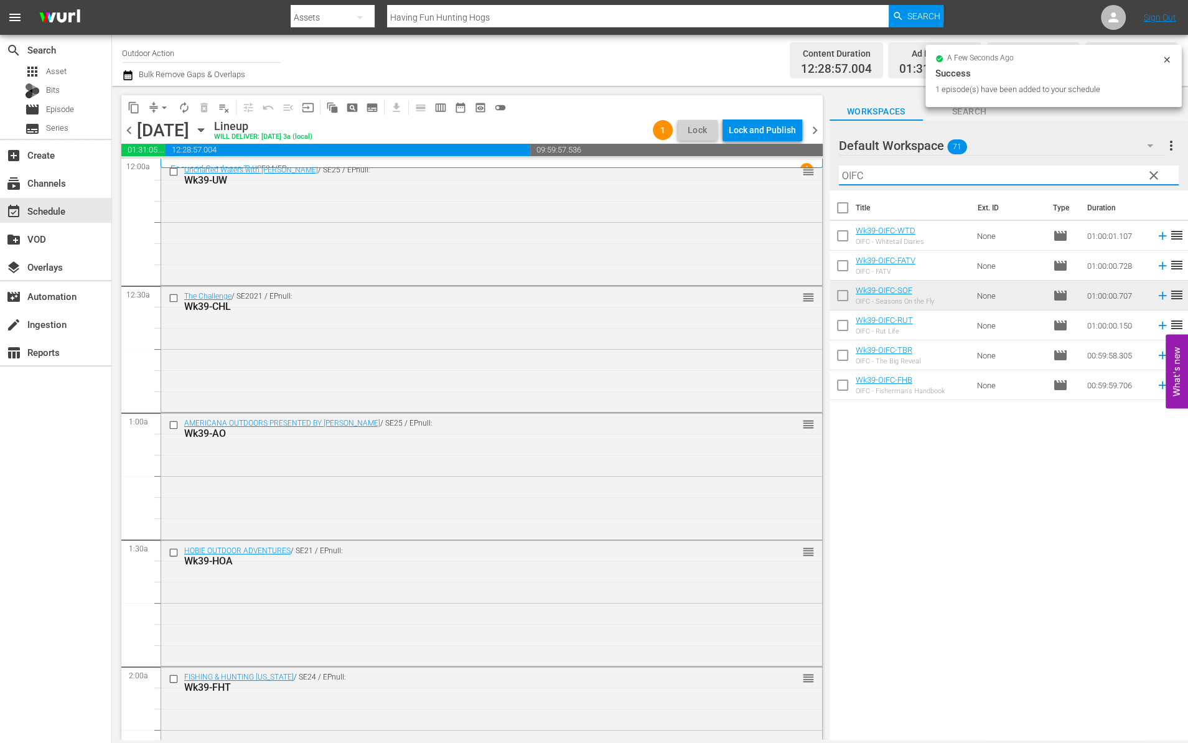
type input "S"
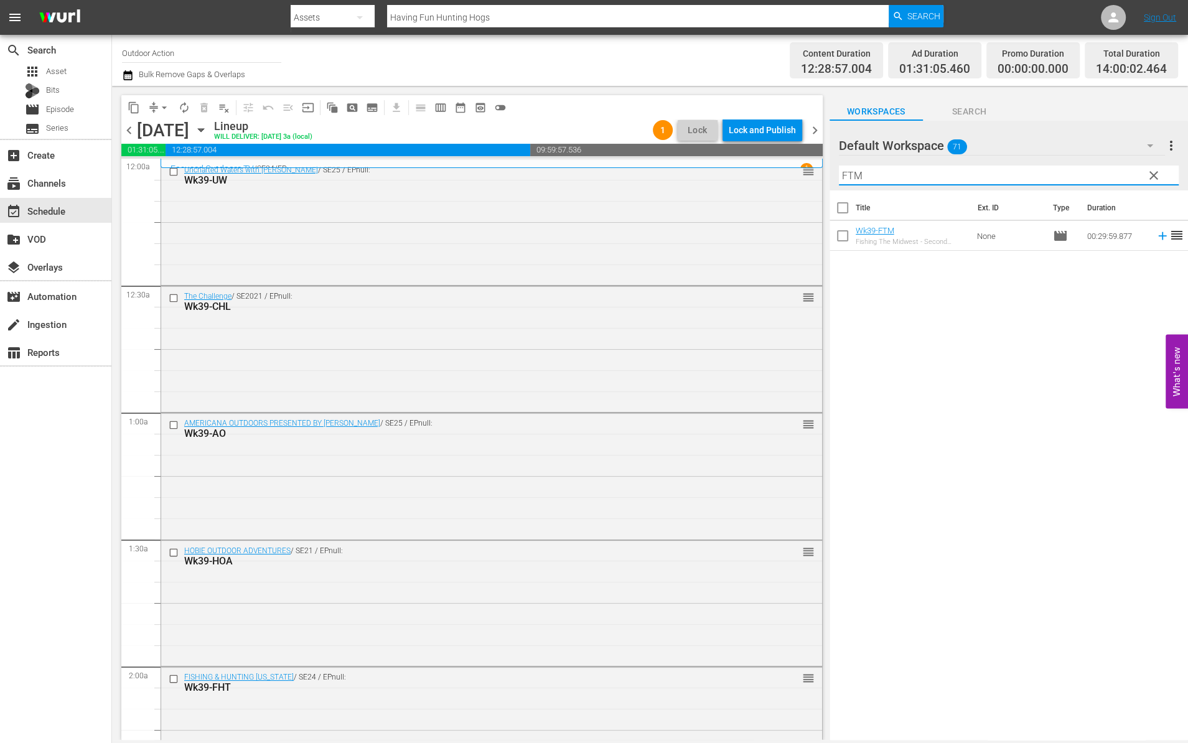
click at [1156, 236] on icon at bounding box center [1163, 236] width 14 height 14
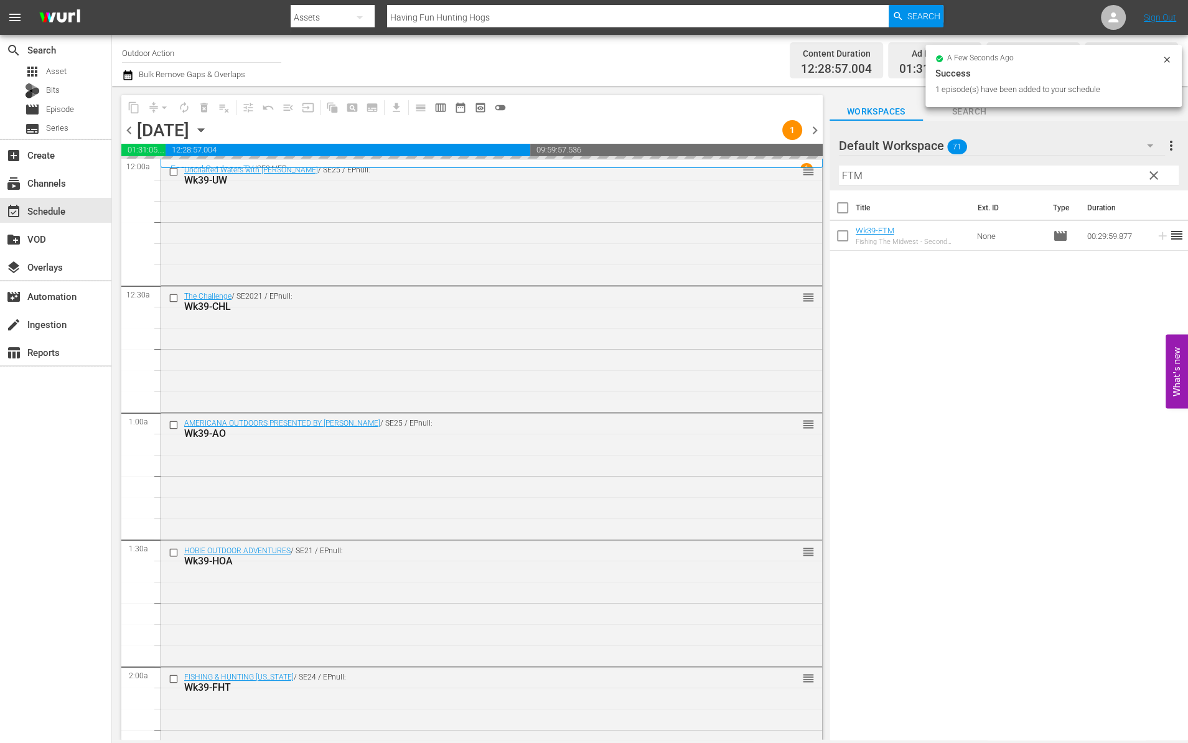
click at [1054, 180] on input "FTM" at bounding box center [1009, 176] width 340 height 20
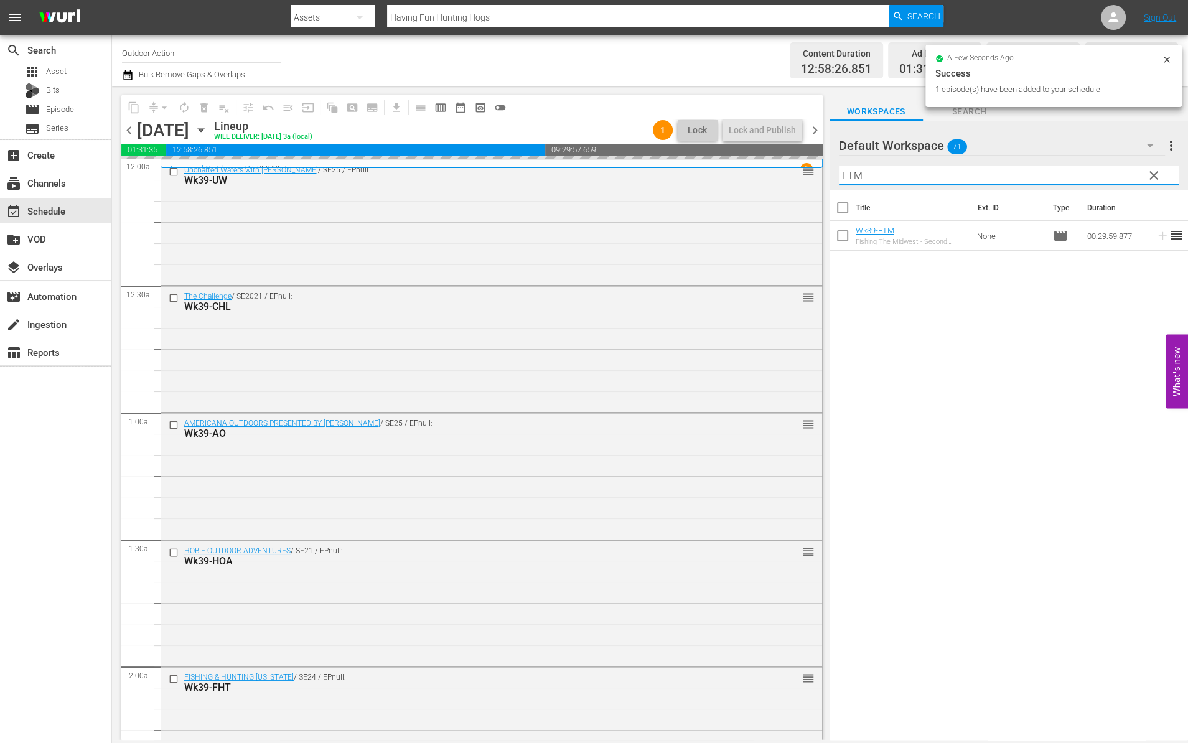
click at [1054, 180] on input "FTM" at bounding box center [1009, 176] width 340 height 20
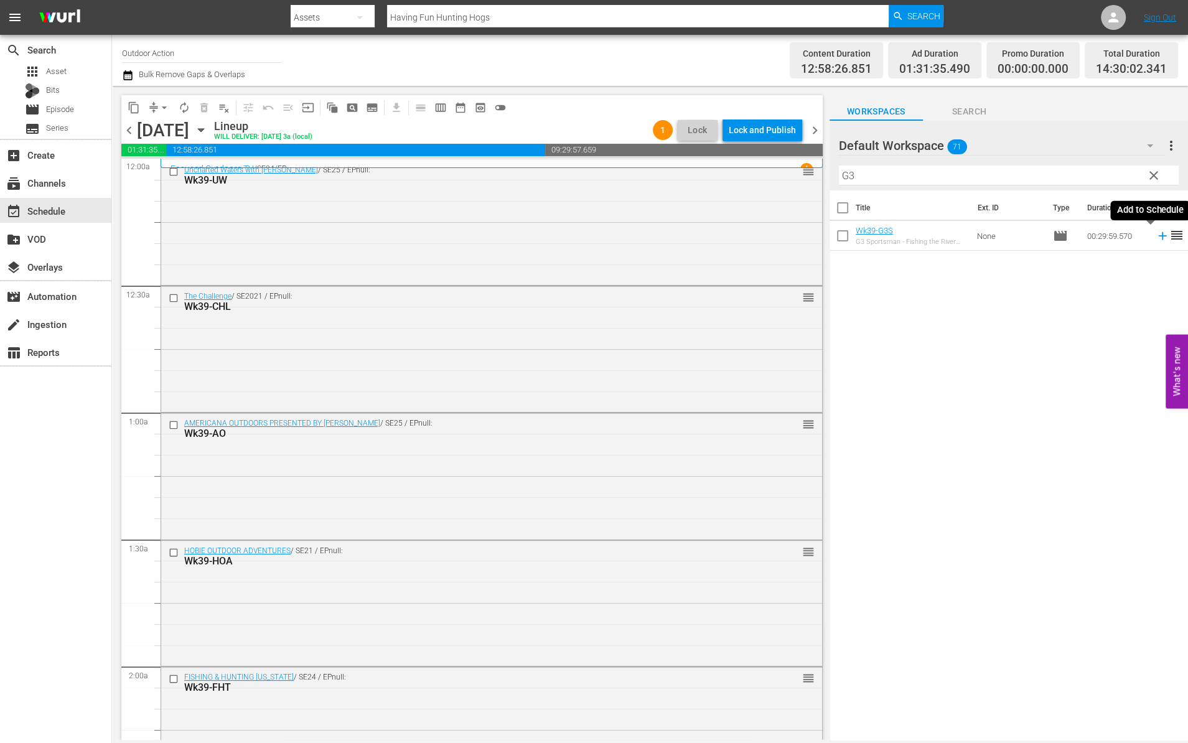
click at [1156, 241] on icon at bounding box center [1163, 236] width 14 height 14
click at [1091, 174] on input "G3" at bounding box center [1009, 176] width 340 height 20
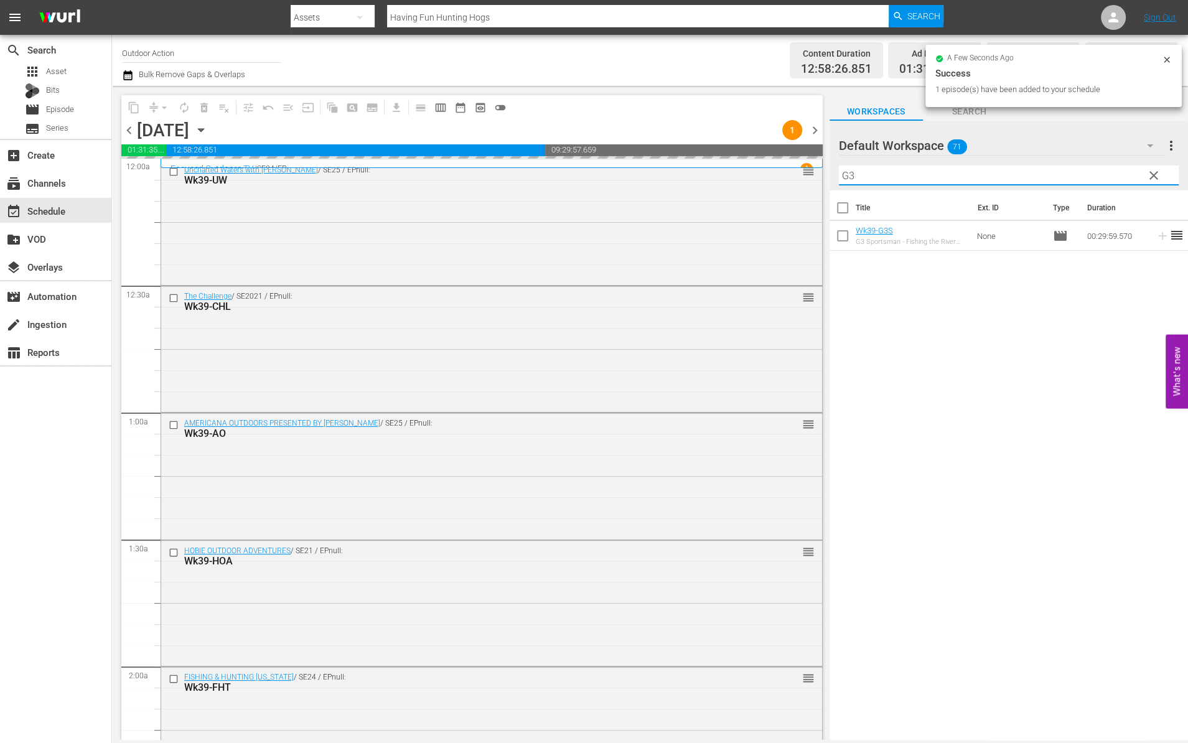
click at [1091, 174] on input "G3" at bounding box center [1009, 176] width 340 height 20
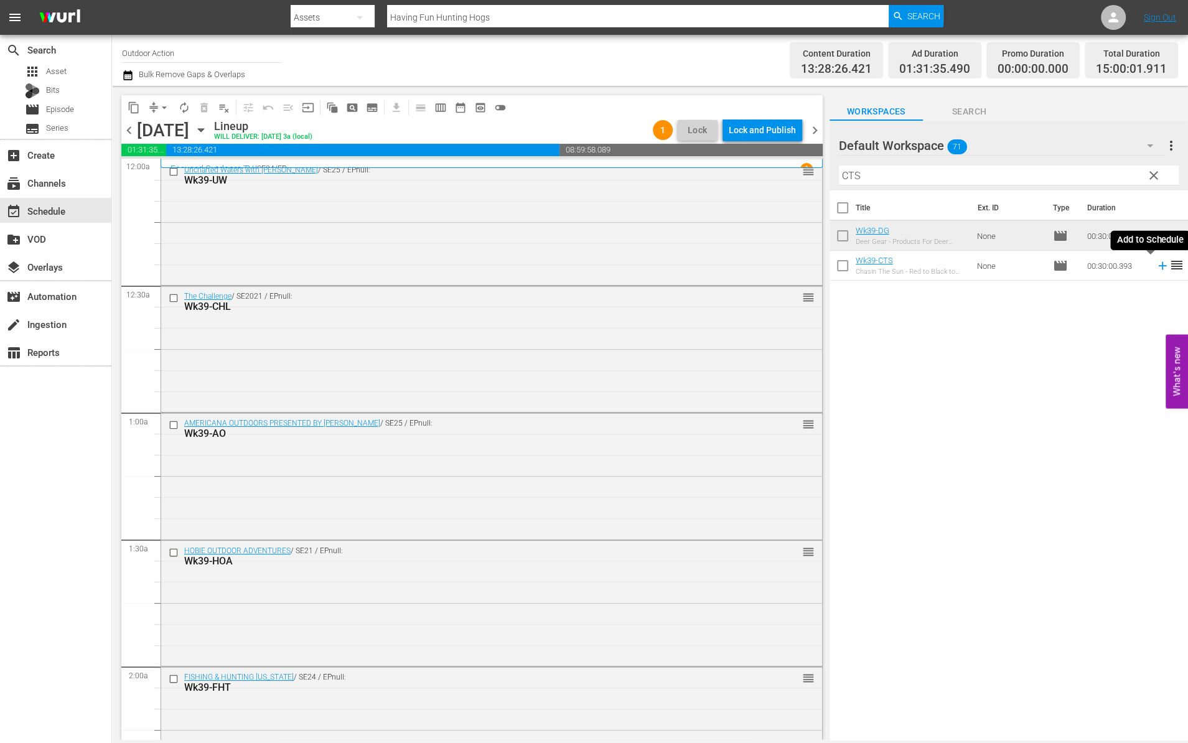
click at [1156, 263] on icon at bounding box center [1163, 266] width 14 height 14
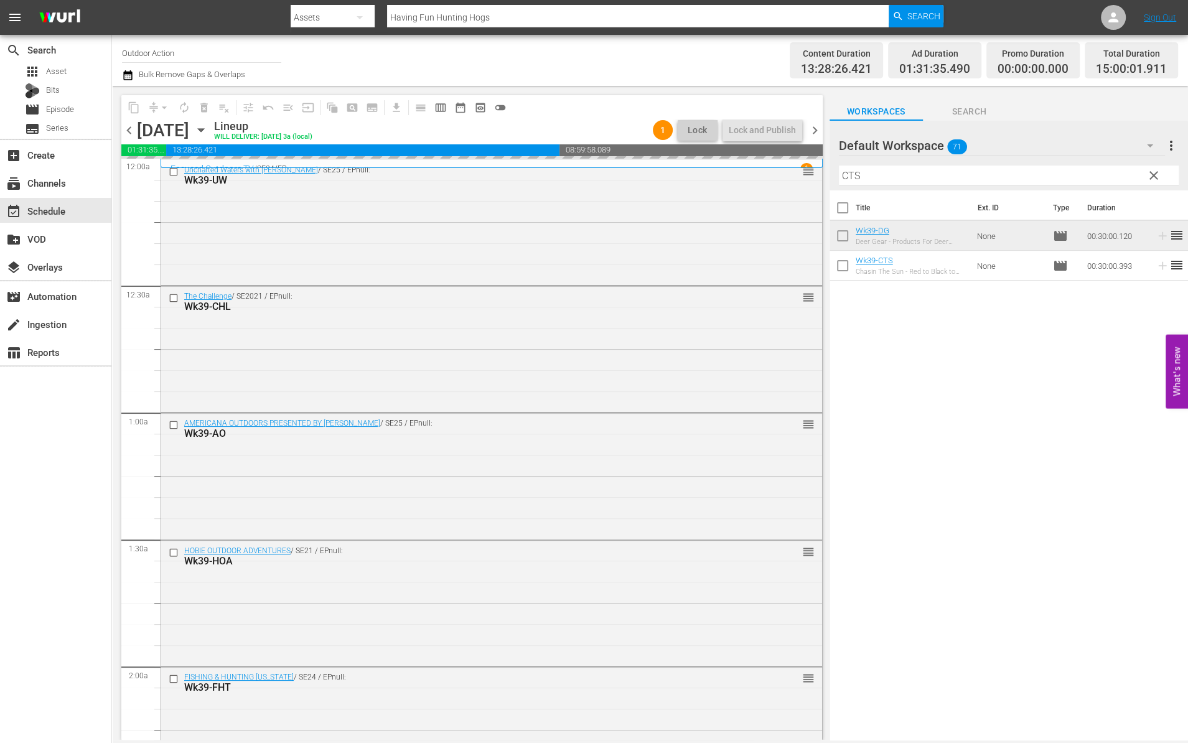
click at [1083, 178] on input "CTS" at bounding box center [1009, 176] width 340 height 20
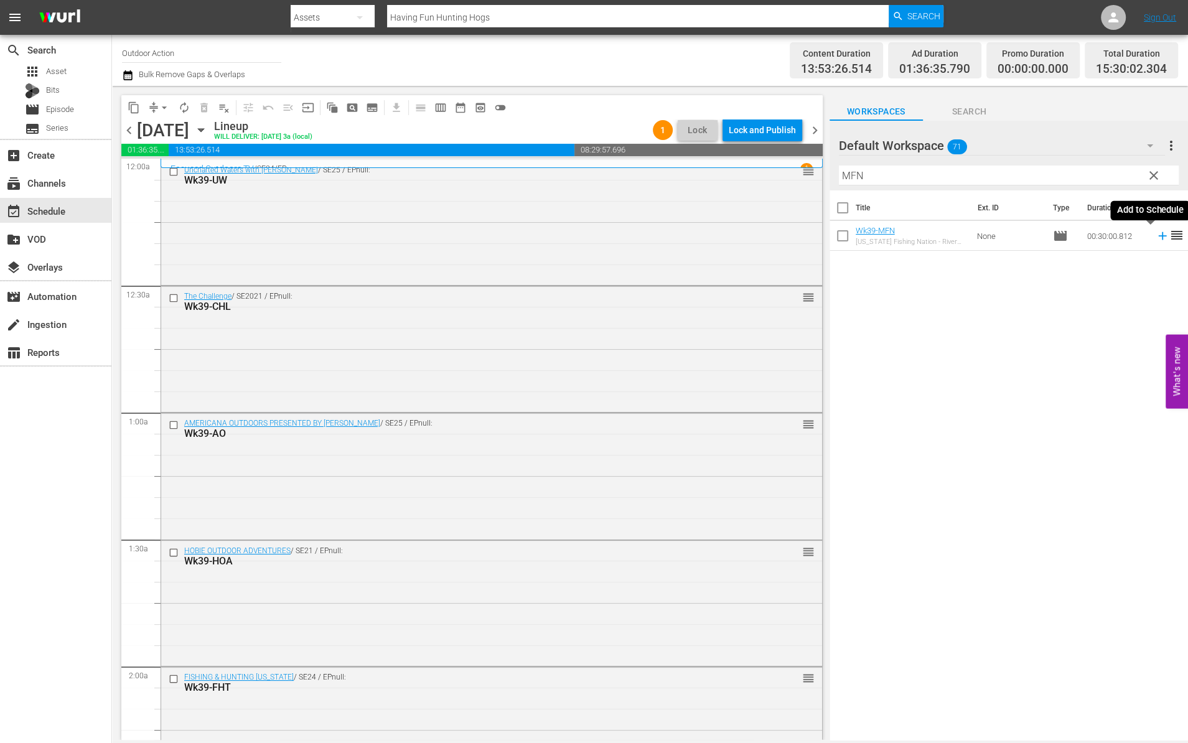
click at [1156, 234] on icon at bounding box center [1163, 236] width 14 height 14
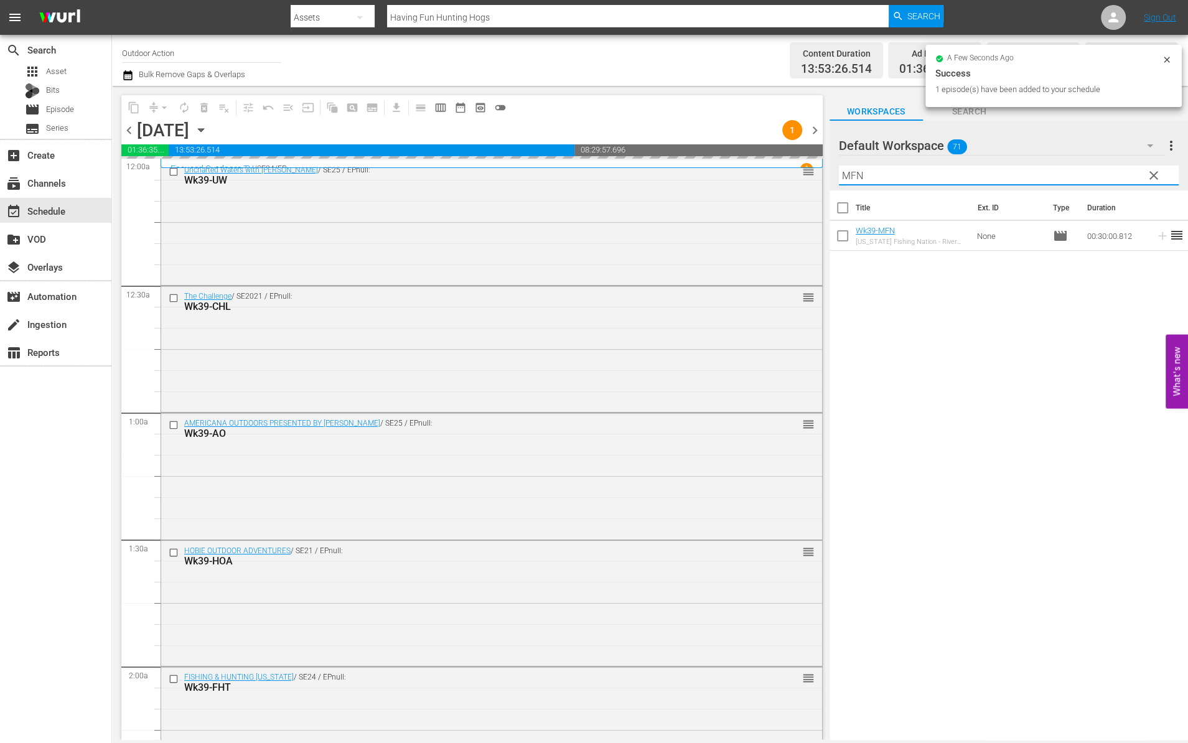
click at [1060, 169] on input "MFN" at bounding box center [1009, 176] width 340 height 20
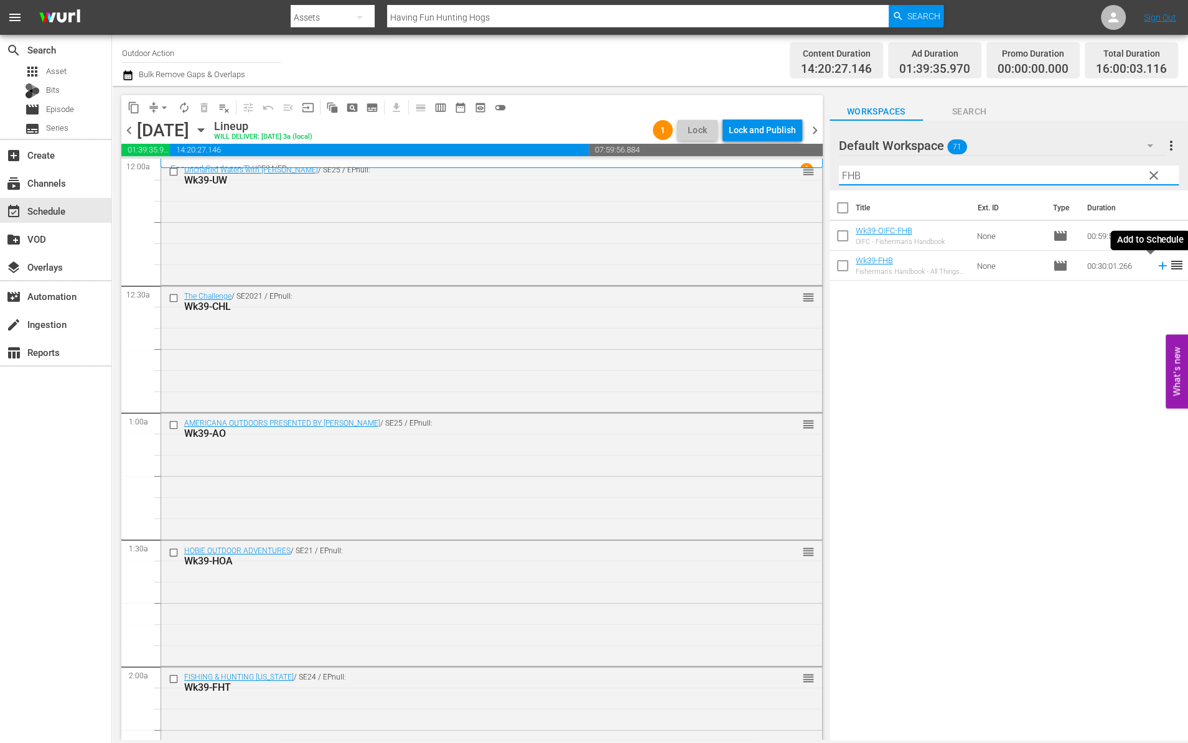
click at [1156, 264] on icon at bounding box center [1163, 266] width 14 height 14
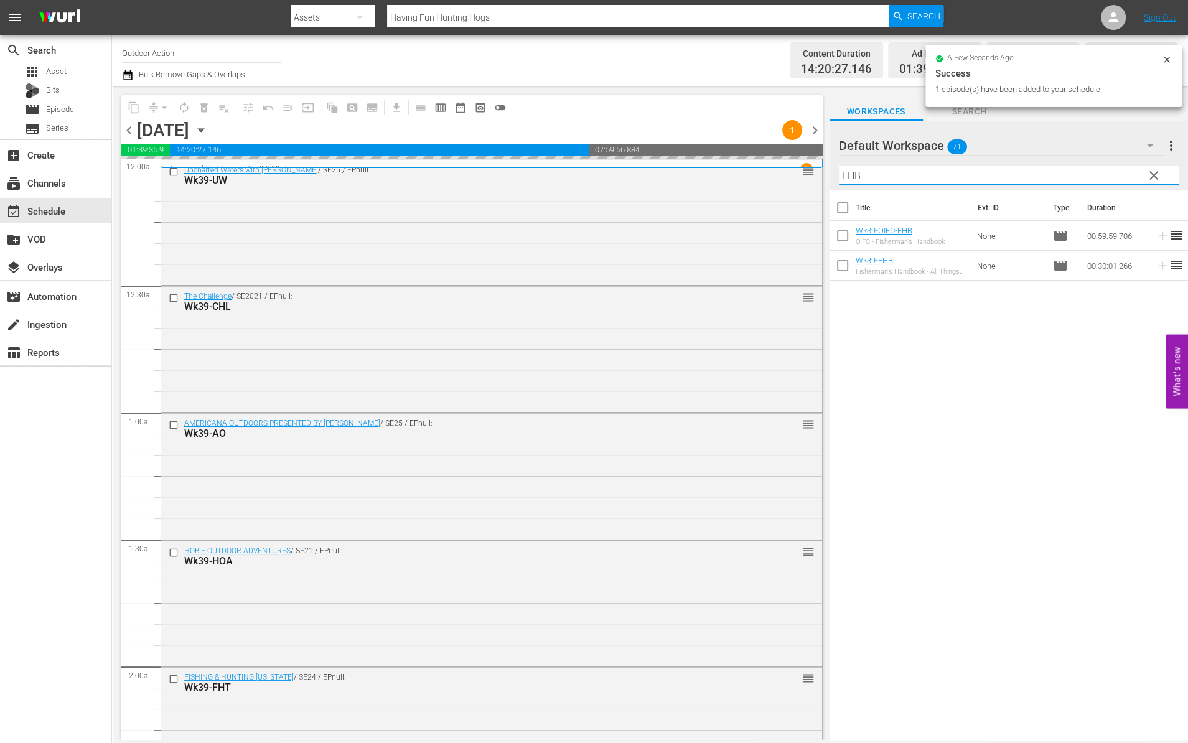
click at [1088, 176] on input "FHB" at bounding box center [1009, 176] width 340 height 20
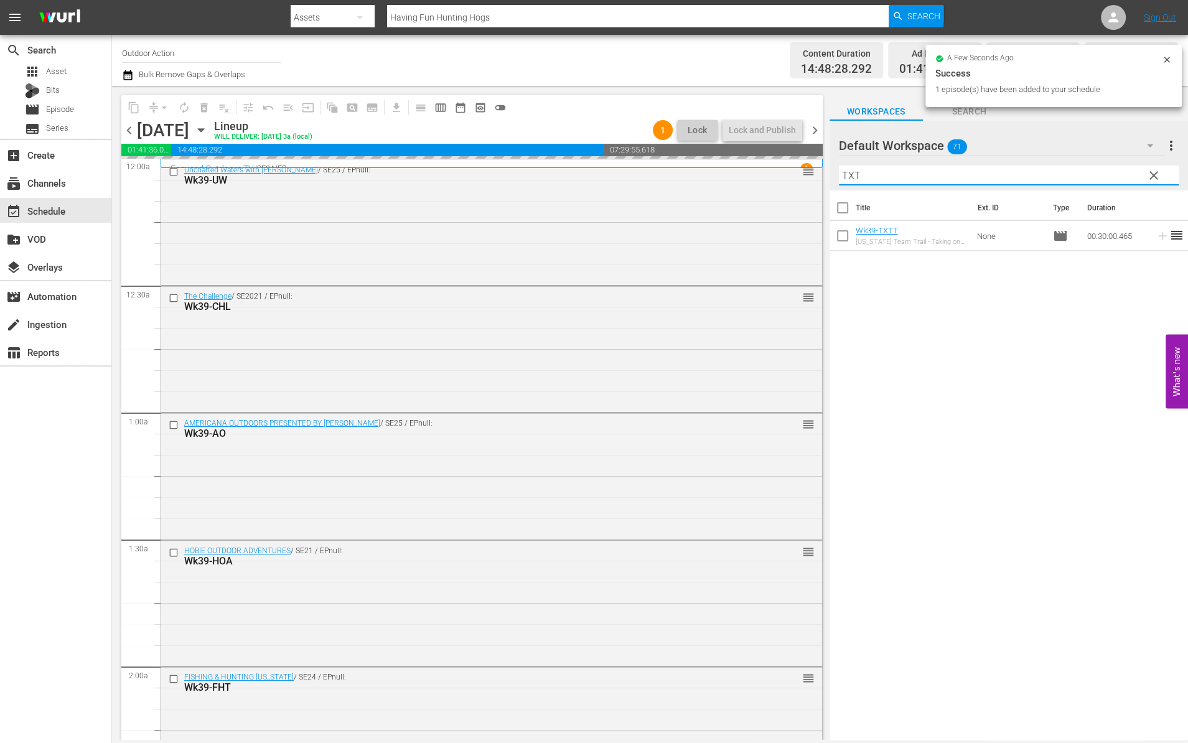
type input "TXTT"
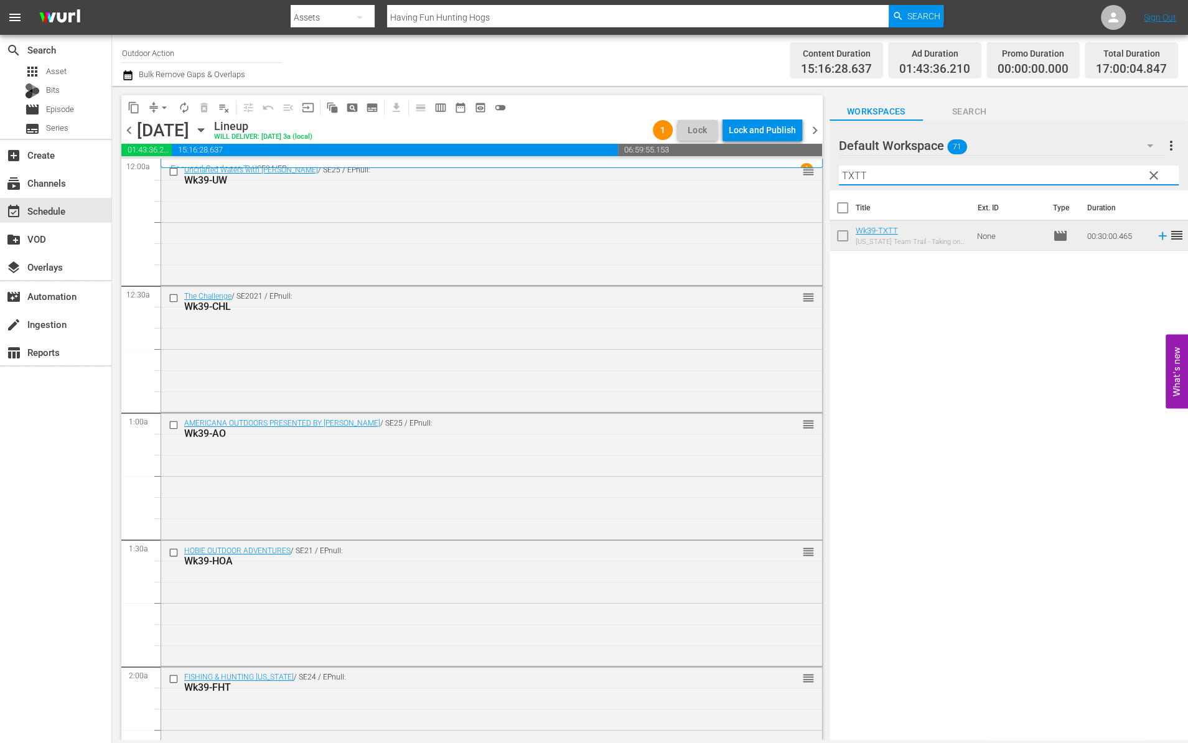
click at [964, 177] on input "TXTT" at bounding box center [1009, 176] width 340 height 20
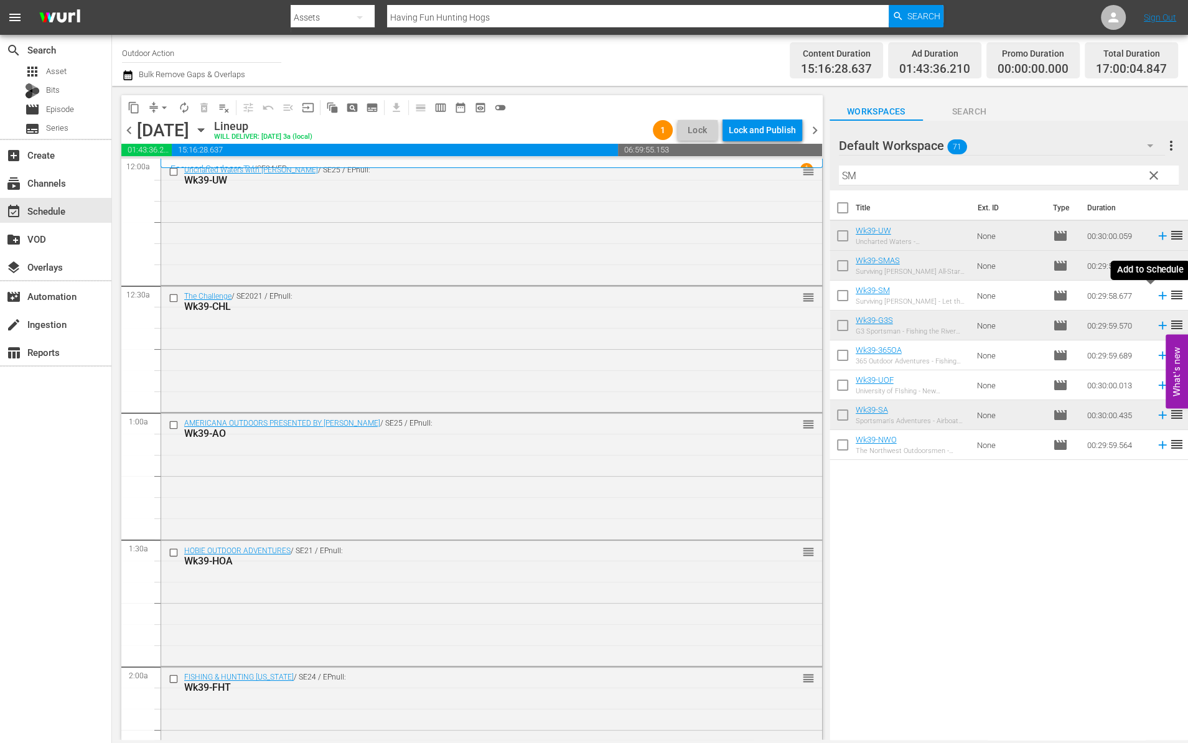
click at [1156, 291] on icon at bounding box center [1163, 296] width 14 height 14
click at [982, 175] on input "SM" at bounding box center [1009, 176] width 340 height 20
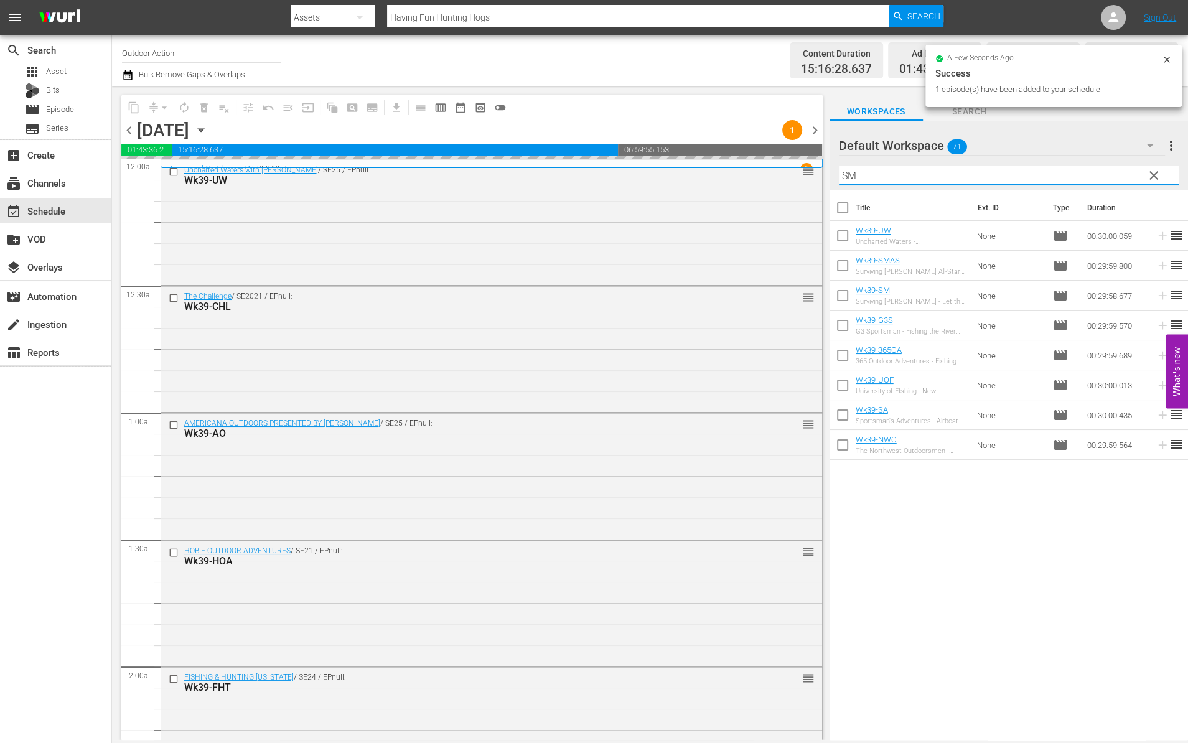
click at [982, 175] on input "SM" at bounding box center [1009, 176] width 340 height 20
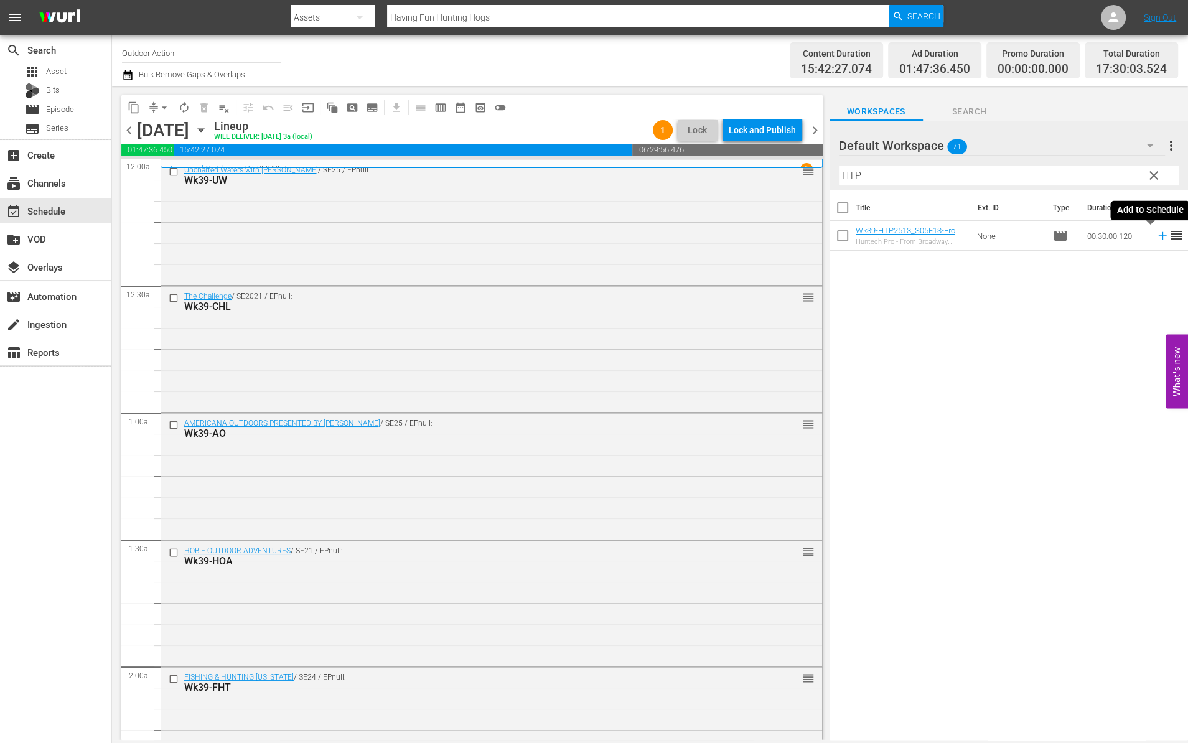
click at [1156, 236] on icon at bounding box center [1163, 236] width 14 height 14
click at [1047, 173] on input "HTP" at bounding box center [1009, 176] width 340 height 20
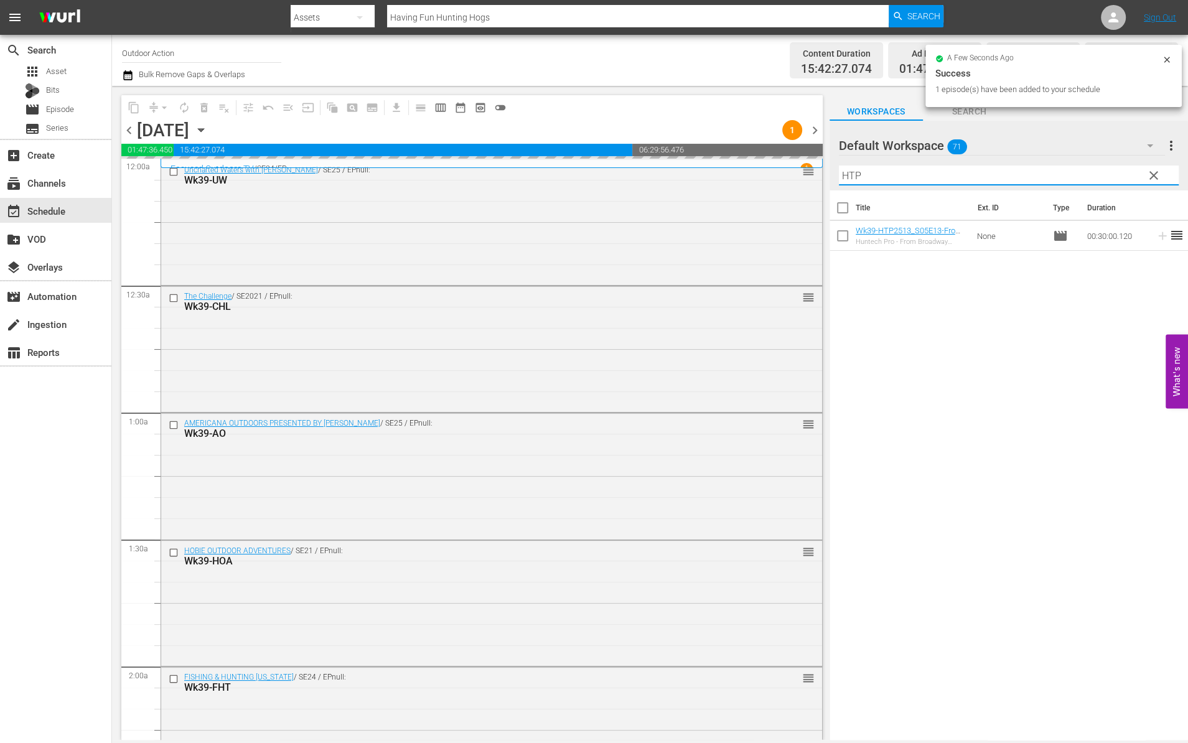
click at [1047, 173] on input "HTP" at bounding box center [1009, 176] width 340 height 20
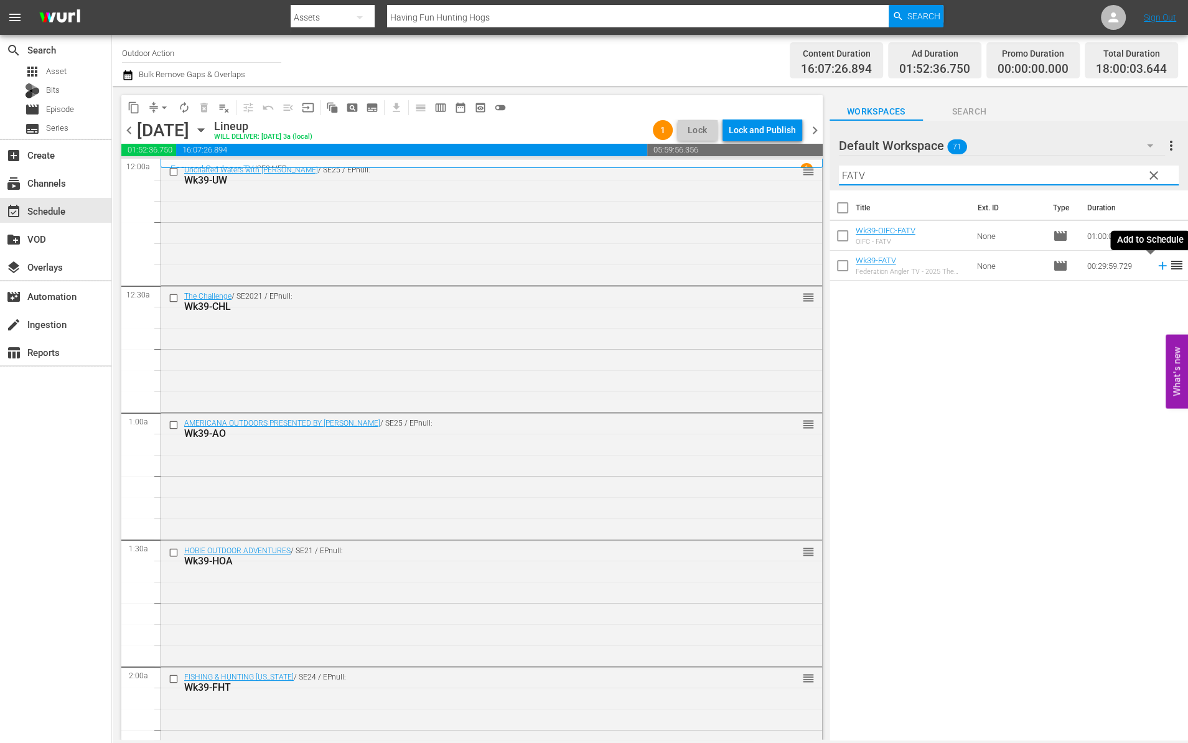
click at [1156, 267] on icon at bounding box center [1163, 266] width 14 height 14
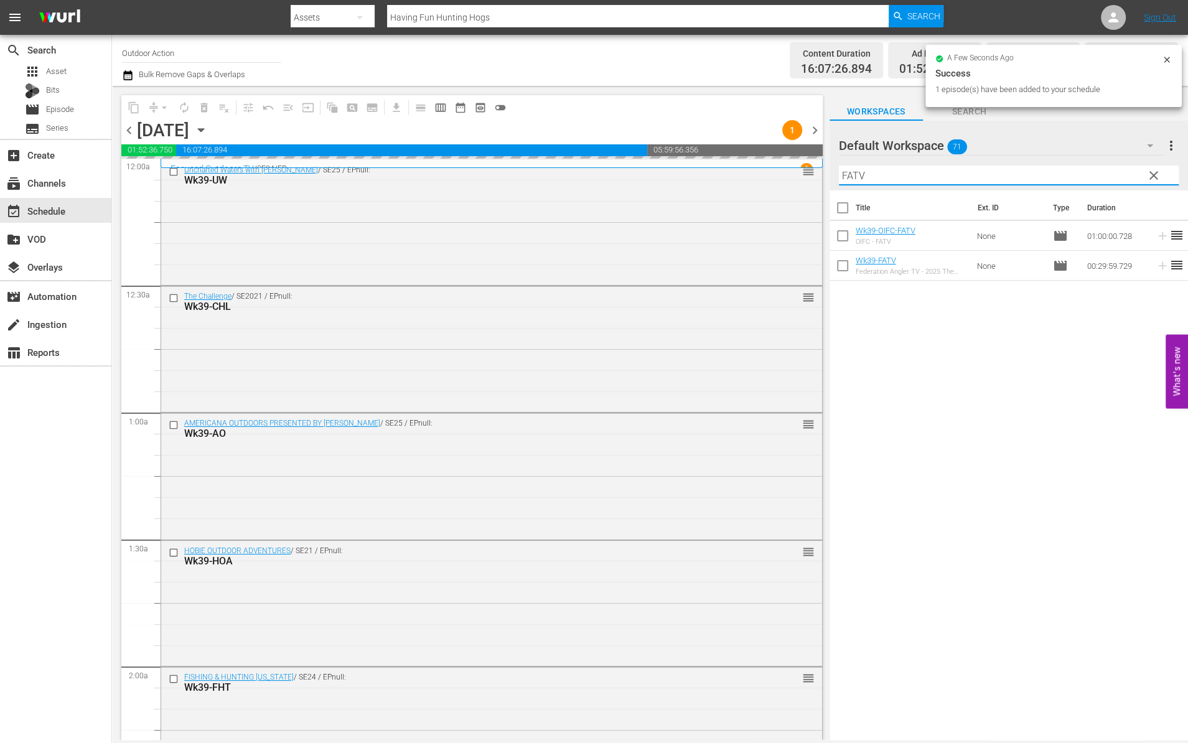
click at [1034, 177] on input "FATV" at bounding box center [1009, 176] width 340 height 20
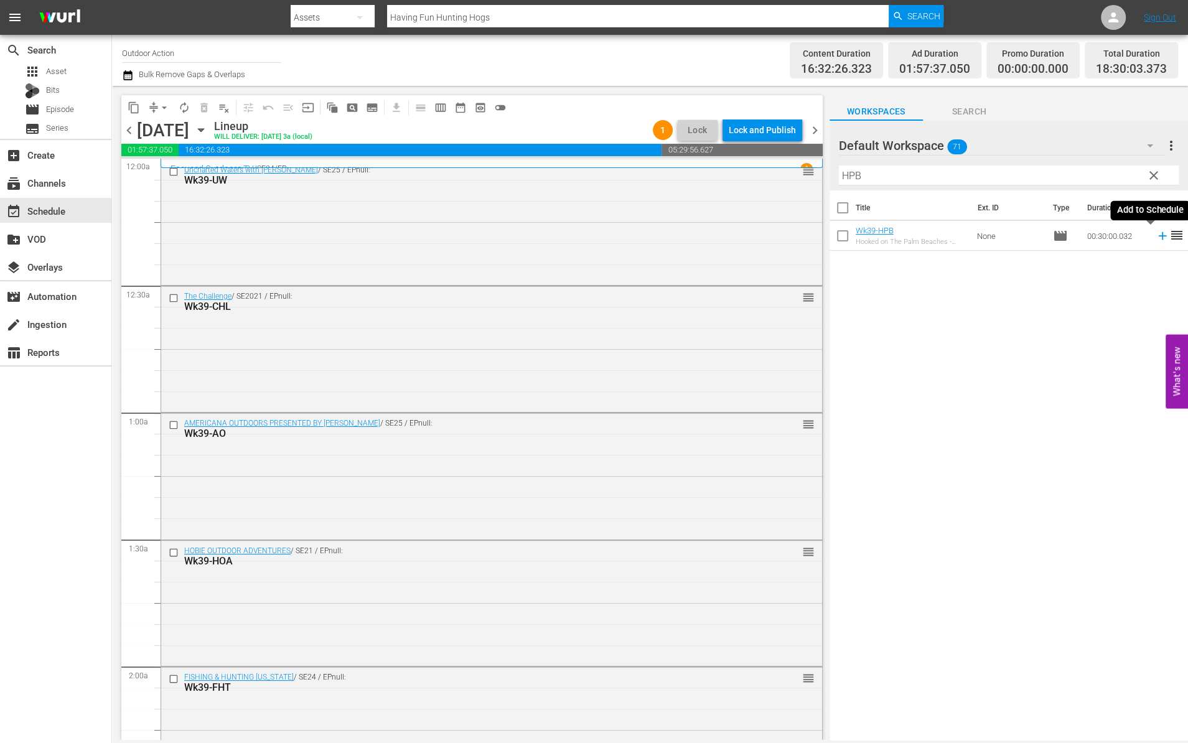
click at [1158, 235] on icon at bounding box center [1162, 236] width 8 height 8
click at [1077, 174] on input "HPB" at bounding box center [1009, 176] width 340 height 20
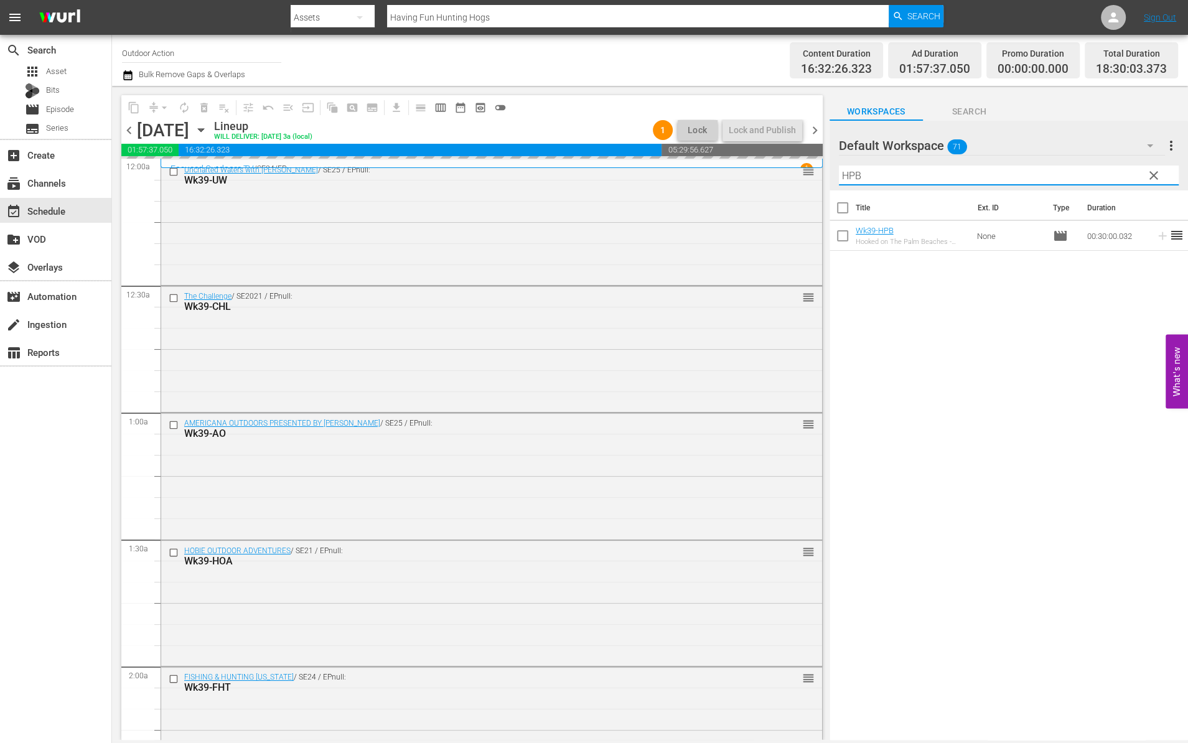
click at [1077, 174] on input "HPB" at bounding box center [1009, 176] width 340 height 20
click at [1156, 238] on icon at bounding box center [1163, 236] width 14 height 14
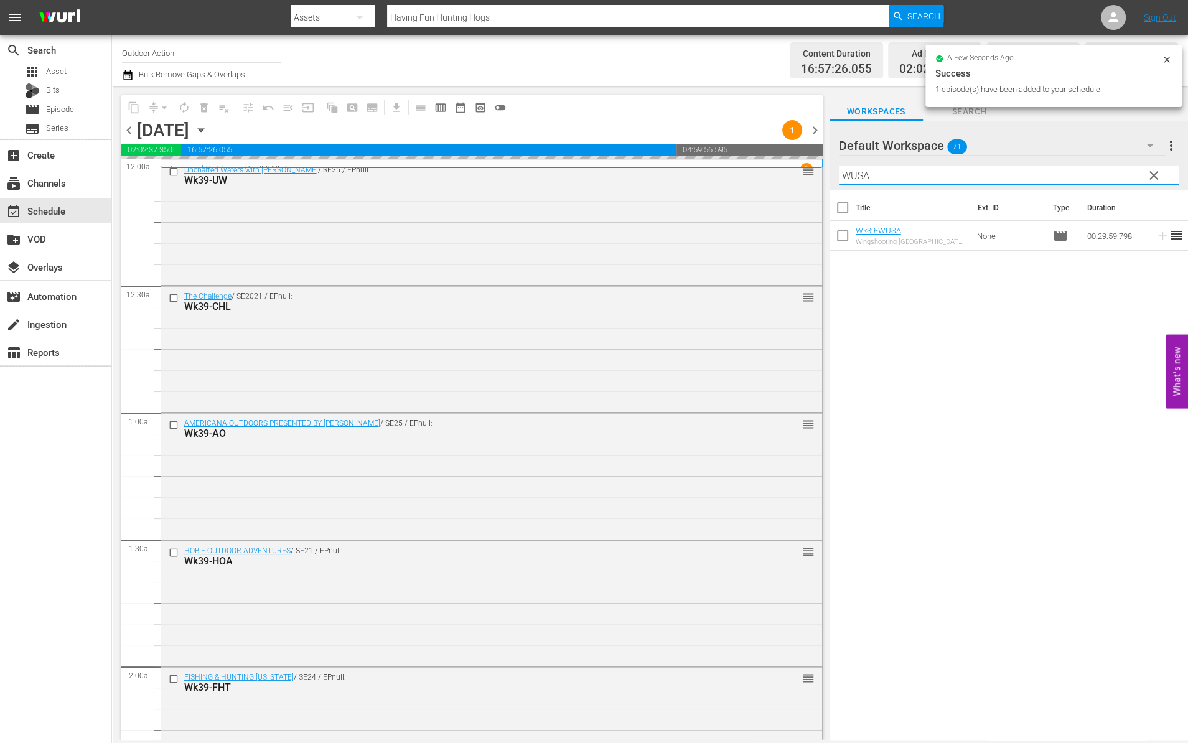
click at [1101, 179] on input "WUSA" at bounding box center [1009, 176] width 340 height 20
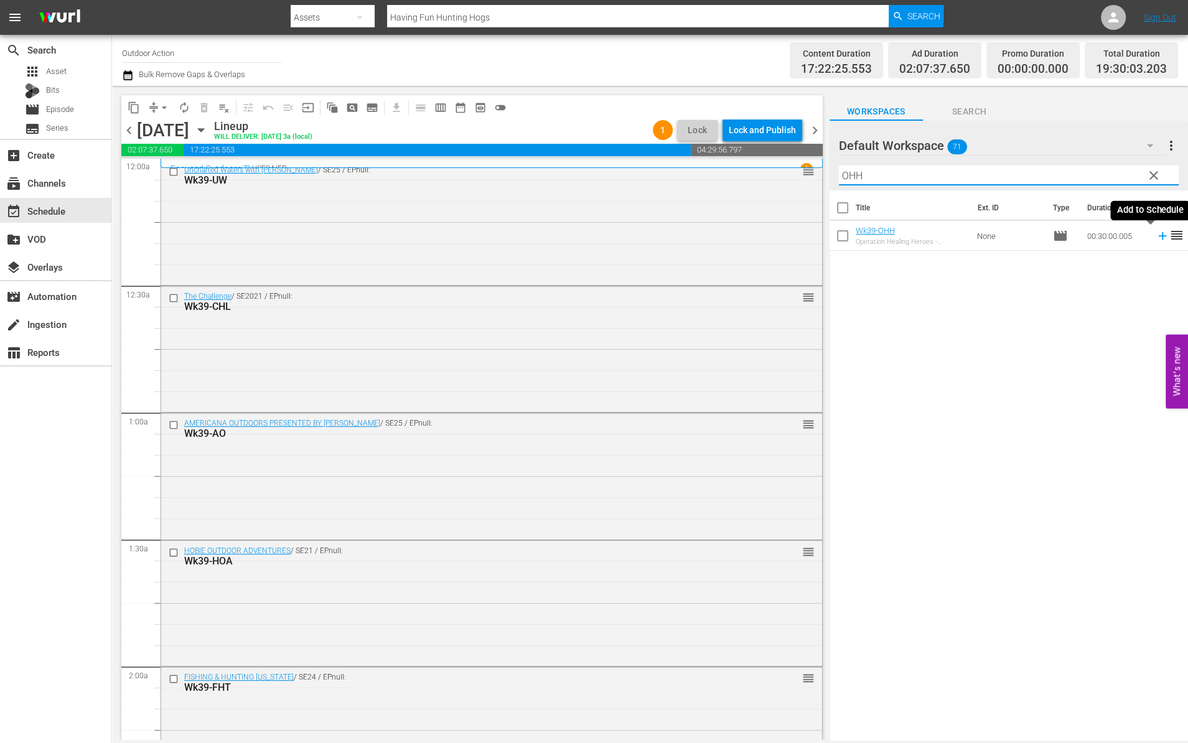
click at [1156, 238] on icon at bounding box center [1163, 236] width 14 height 14
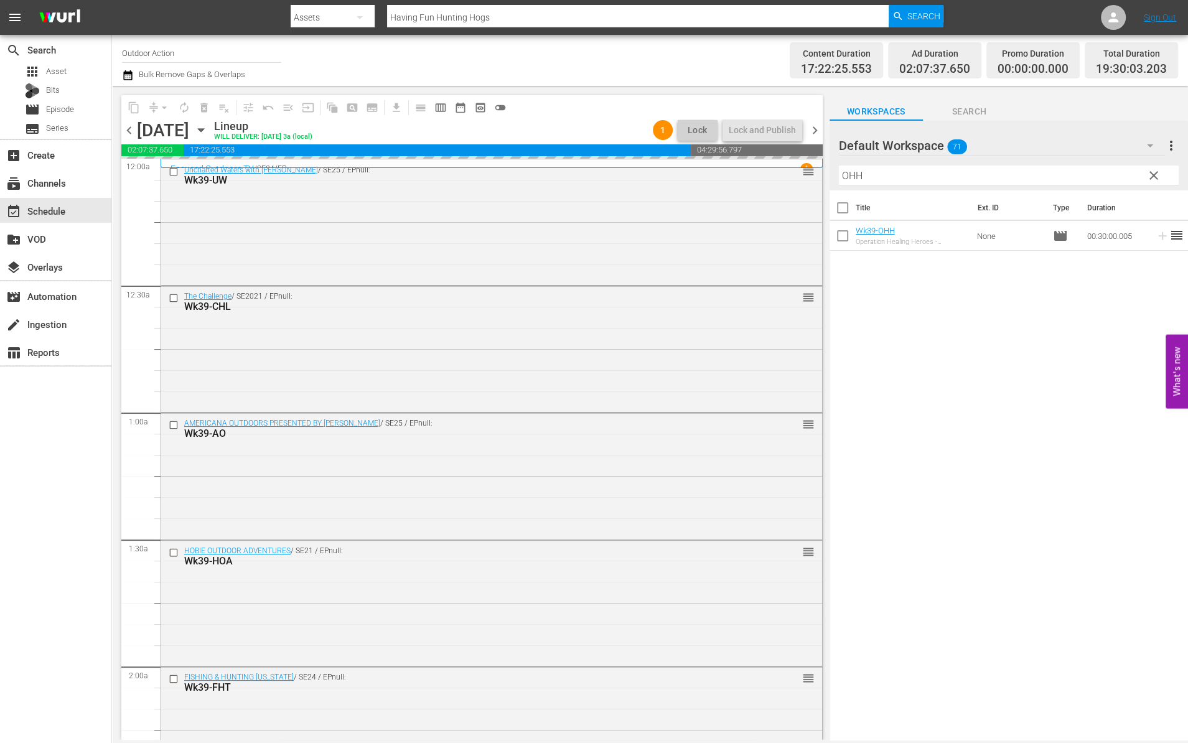
click at [1095, 176] on input "OHH" at bounding box center [1009, 176] width 340 height 20
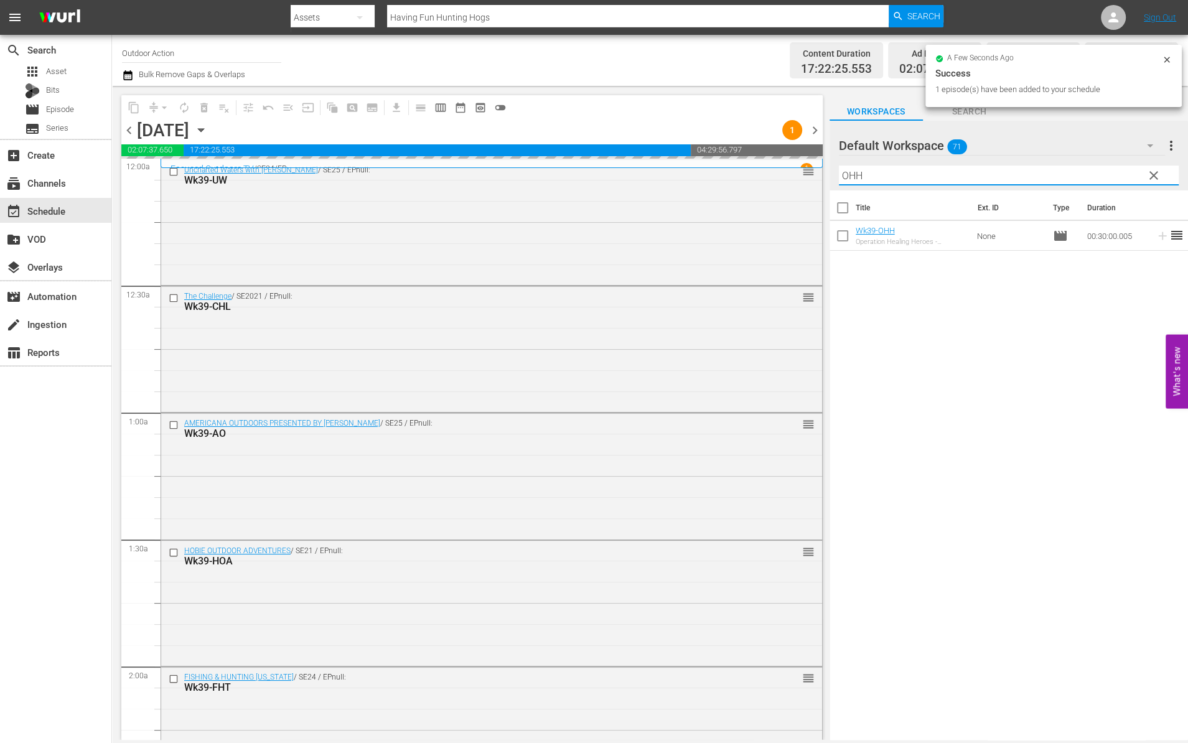
click at [1095, 176] on input "OHH" at bounding box center [1009, 176] width 340 height 20
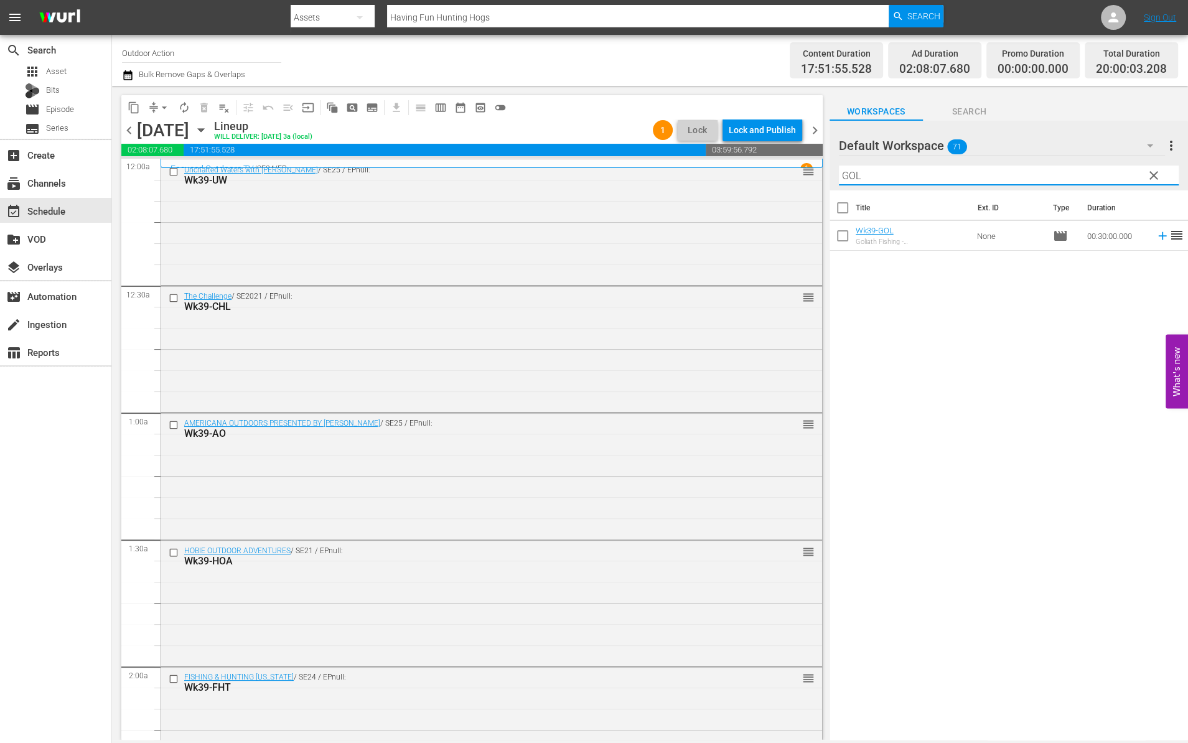
click at [1156, 238] on icon at bounding box center [1163, 236] width 14 height 14
click at [1077, 169] on input "GOL" at bounding box center [1009, 176] width 340 height 20
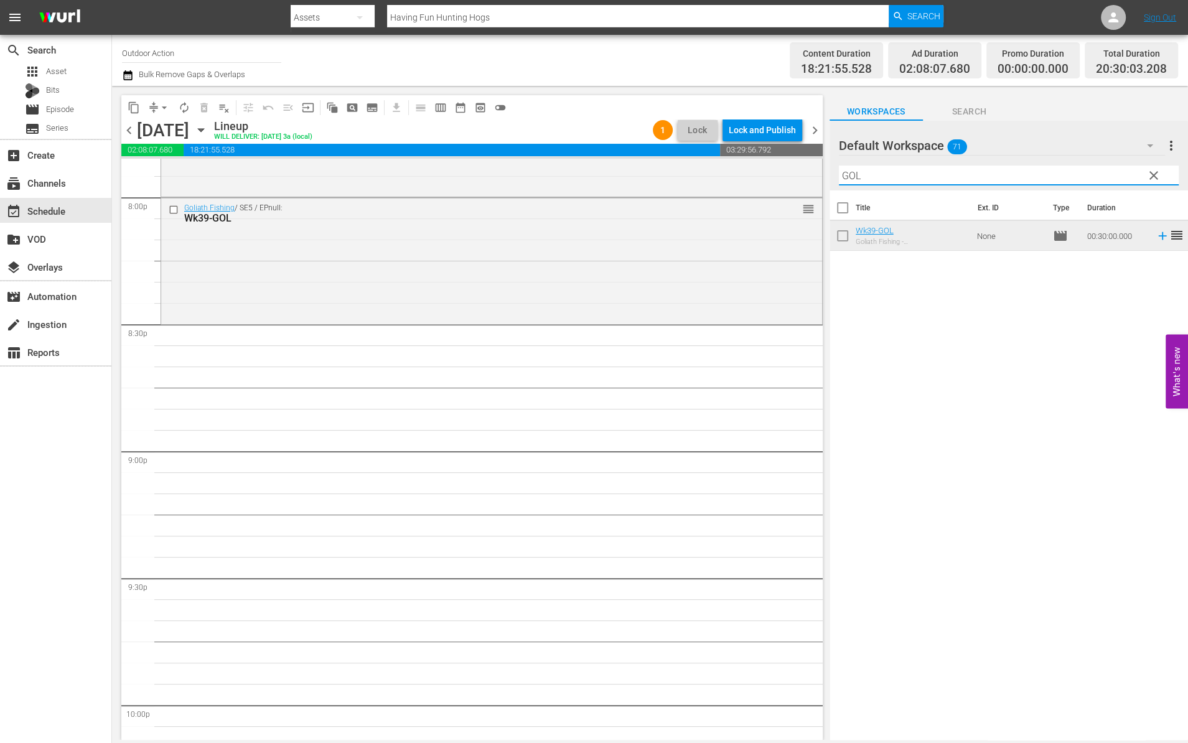
scroll to position [5035, 0]
click at [877, 176] on input "GOL" at bounding box center [1009, 176] width 340 height 20
click at [1156, 235] on icon at bounding box center [1163, 236] width 14 height 14
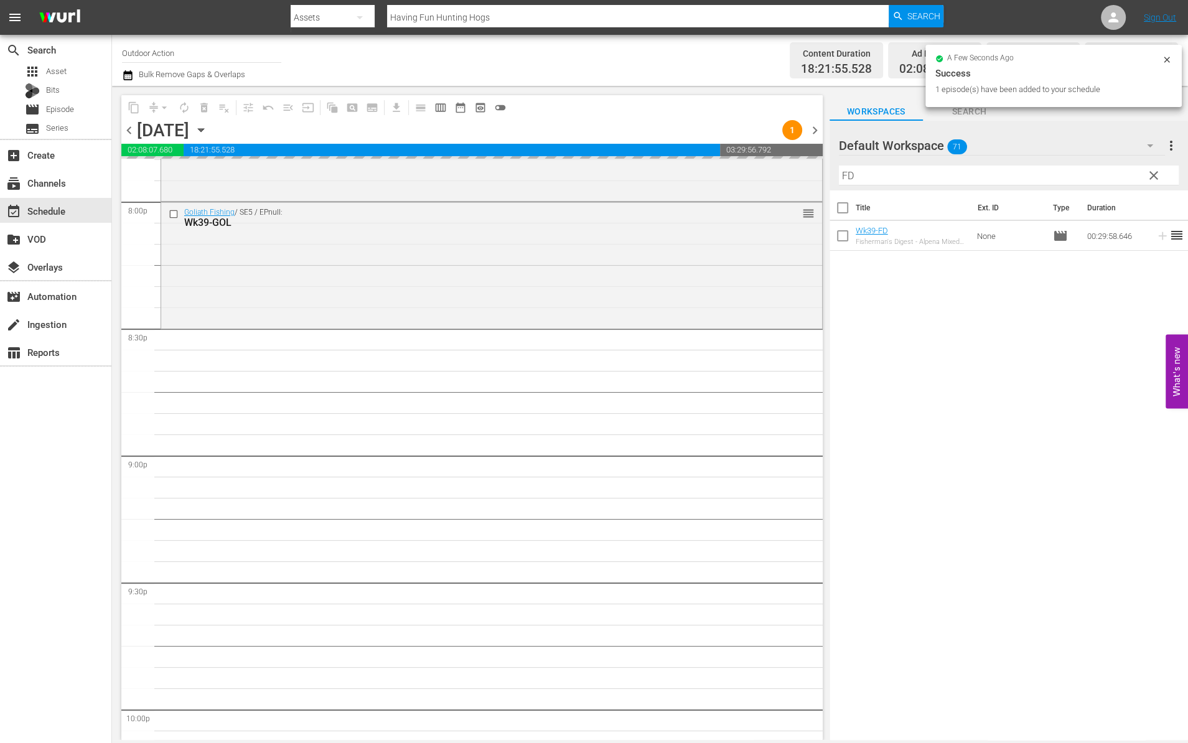
click at [981, 176] on input "FD" at bounding box center [1009, 176] width 340 height 20
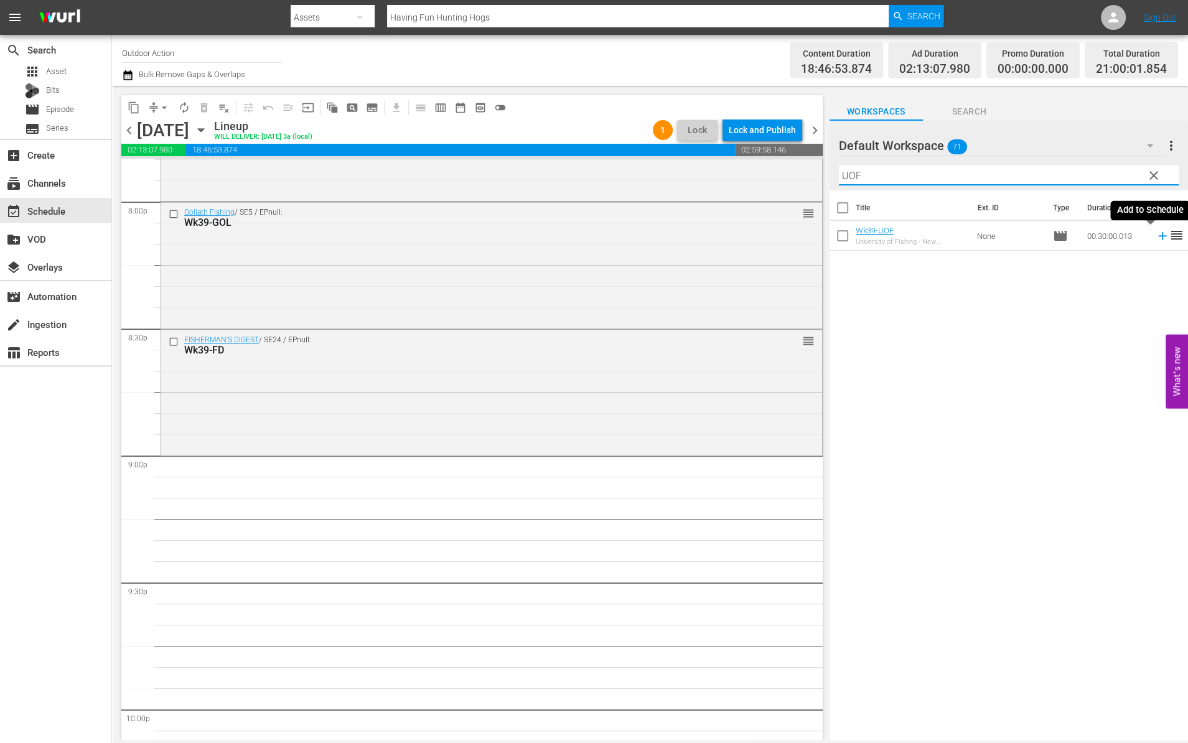
click at [1156, 235] on icon at bounding box center [1163, 236] width 14 height 14
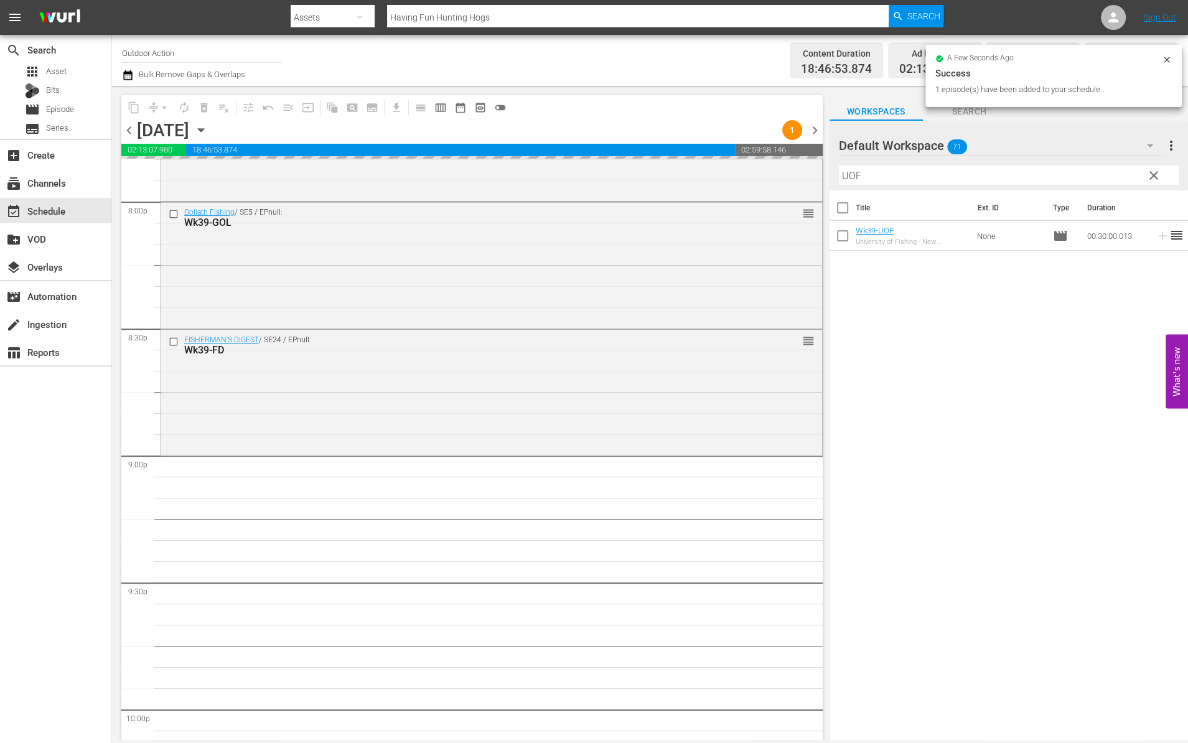
click at [993, 172] on input "UOF" at bounding box center [1009, 176] width 340 height 20
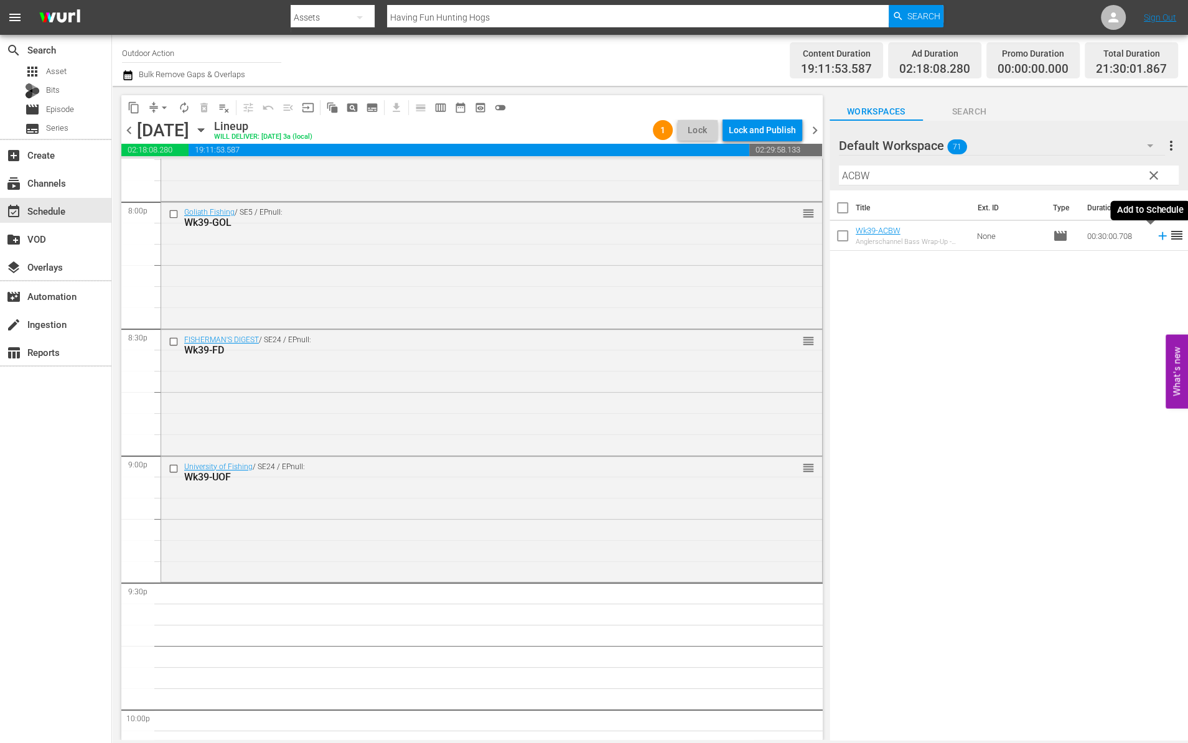
click at [1156, 234] on icon at bounding box center [1163, 236] width 14 height 14
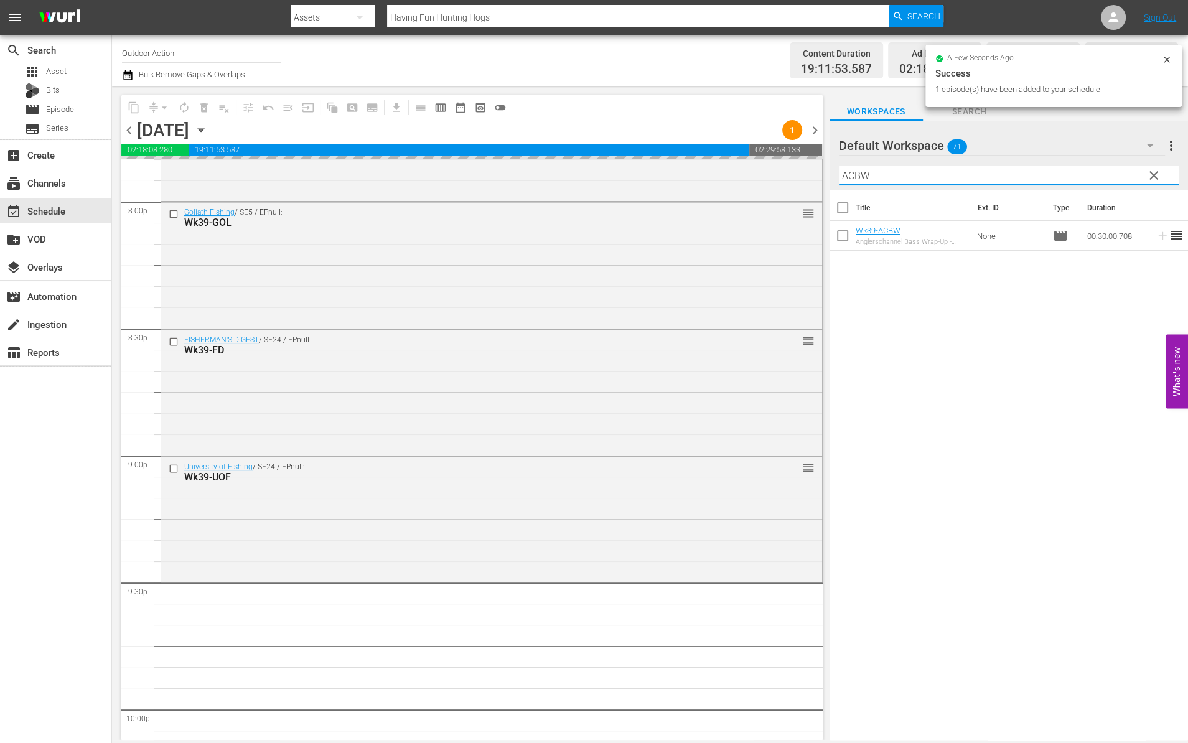
click at [1001, 175] on input "ACBW" at bounding box center [1009, 176] width 340 height 20
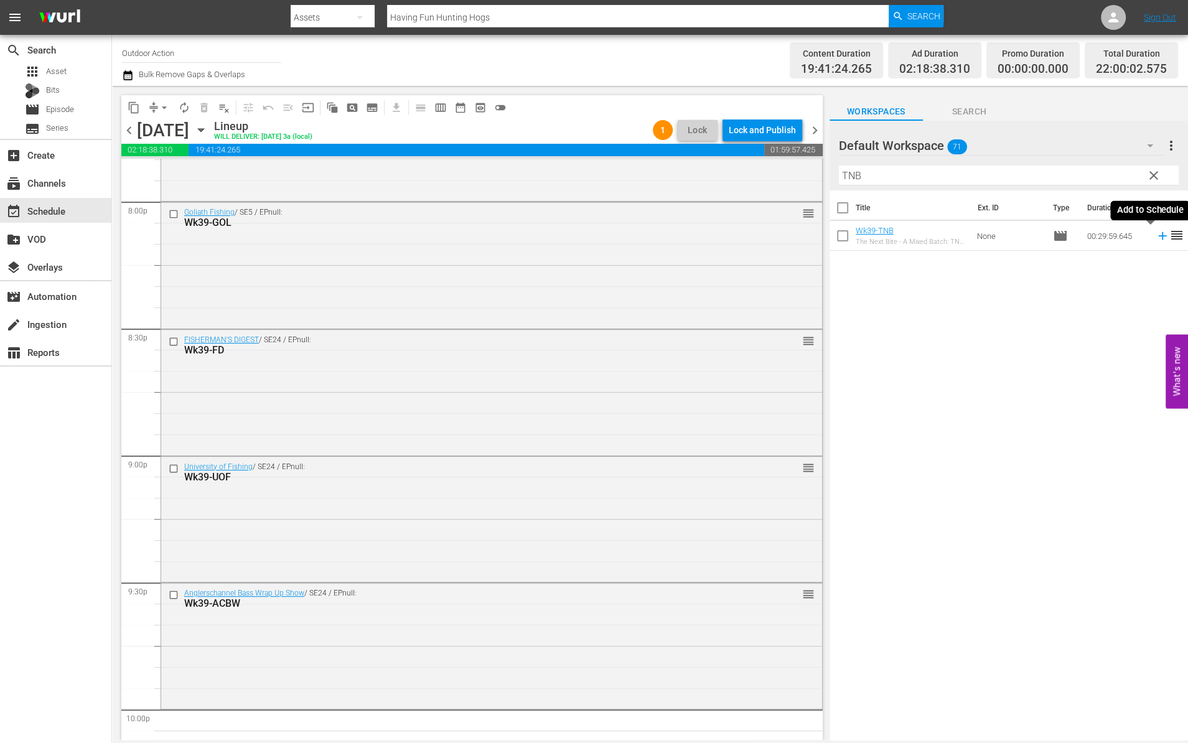
click at [1156, 232] on icon at bounding box center [1163, 236] width 14 height 14
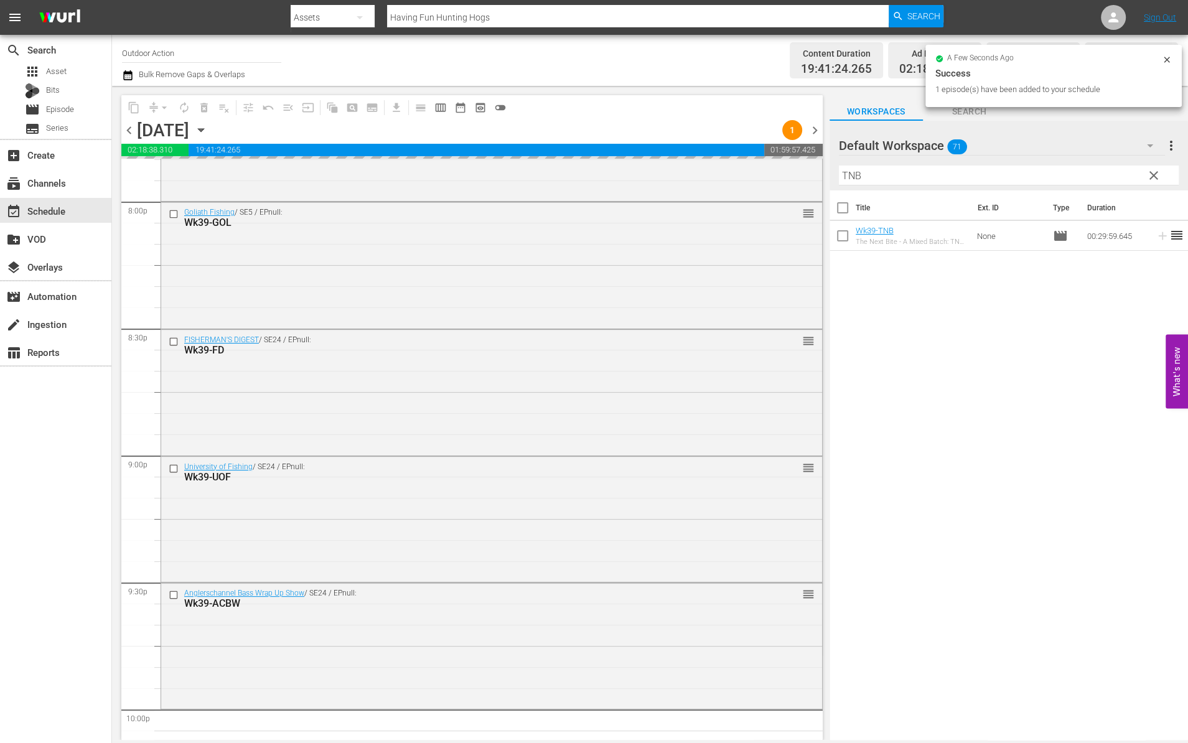
click at [1021, 173] on input "TNB" at bounding box center [1009, 176] width 340 height 20
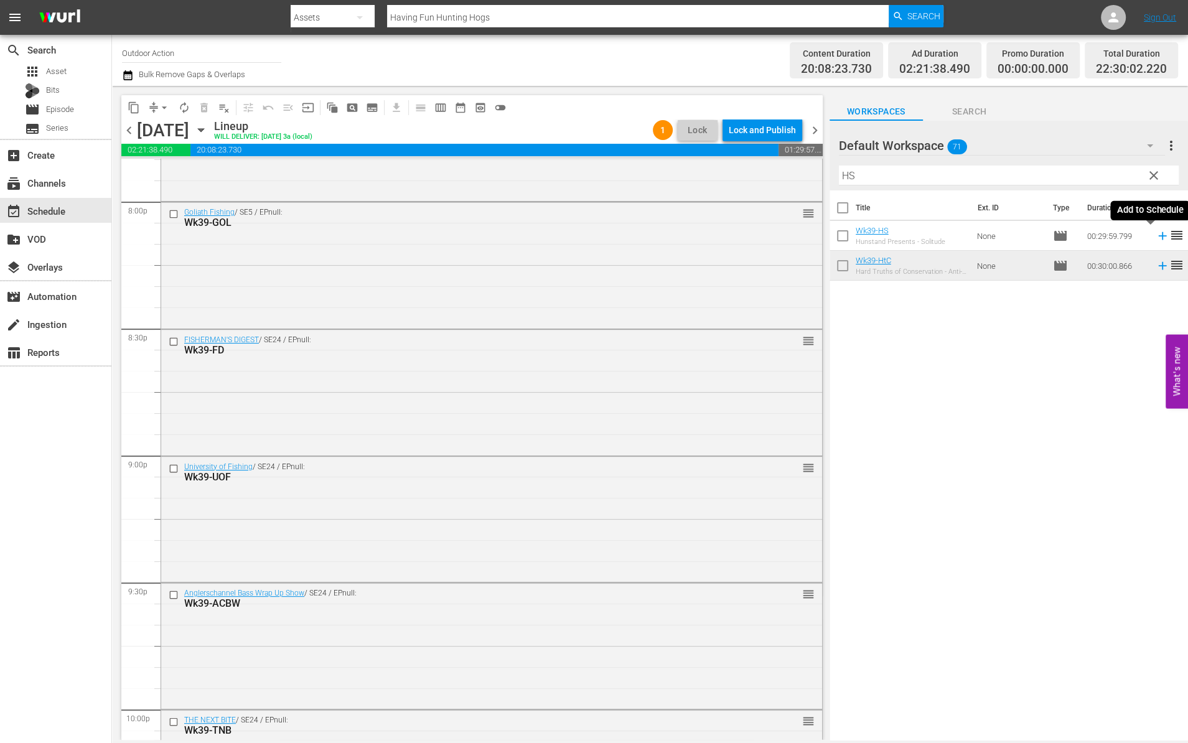
click at [1156, 235] on icon at bounding box center [1163, 236] width 14 height 14
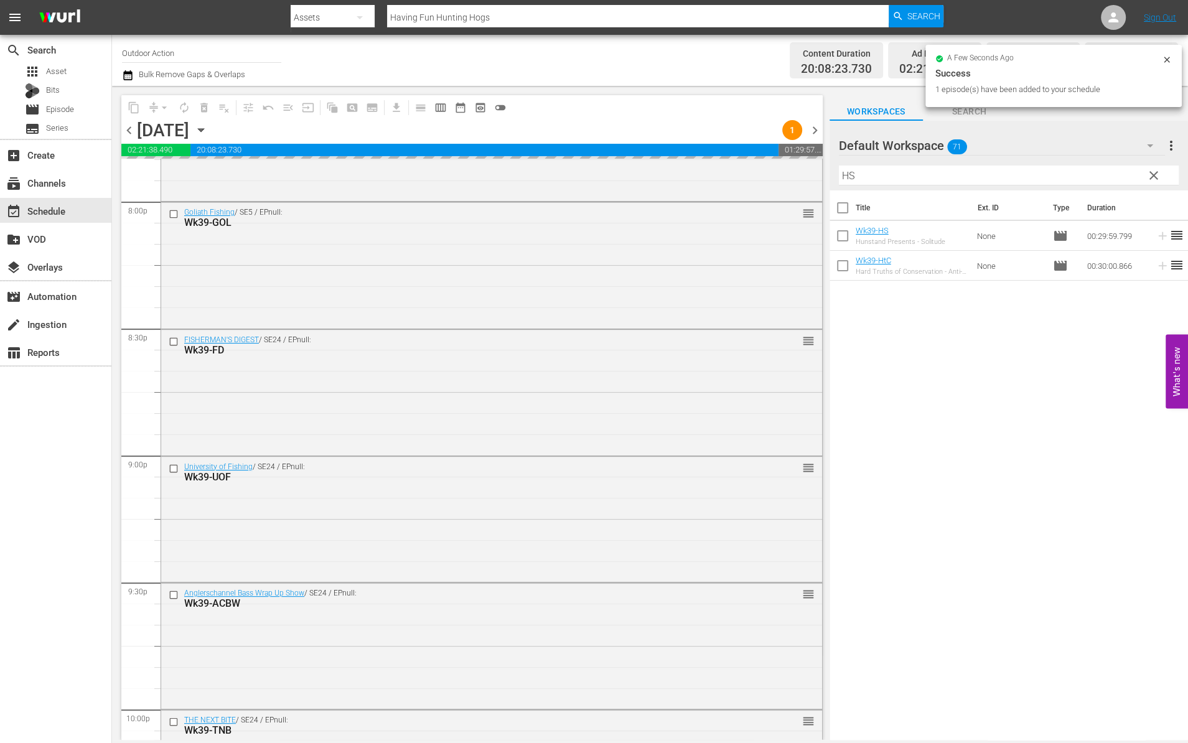
click at [1000, 169] on input "HS" at bounding box center [1009, 176] width 340 height 20
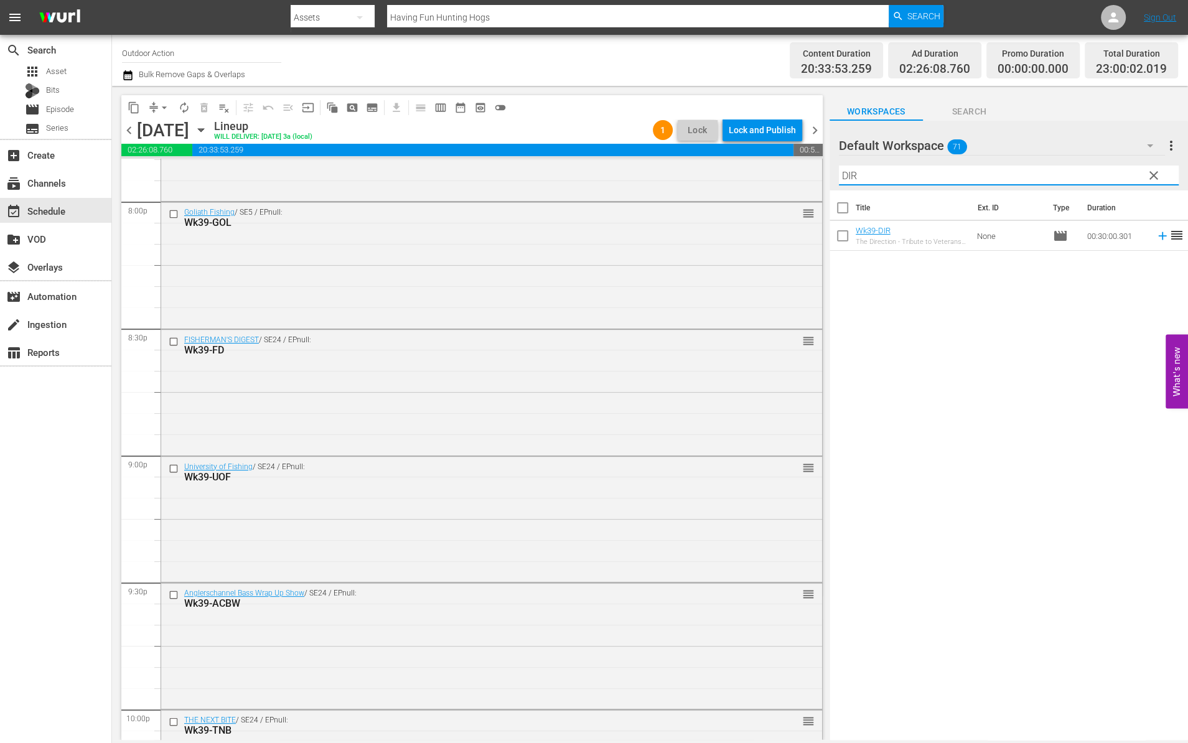
click at [1158, 235] on icon at bounding box center [1162, 236] width 8 height 8
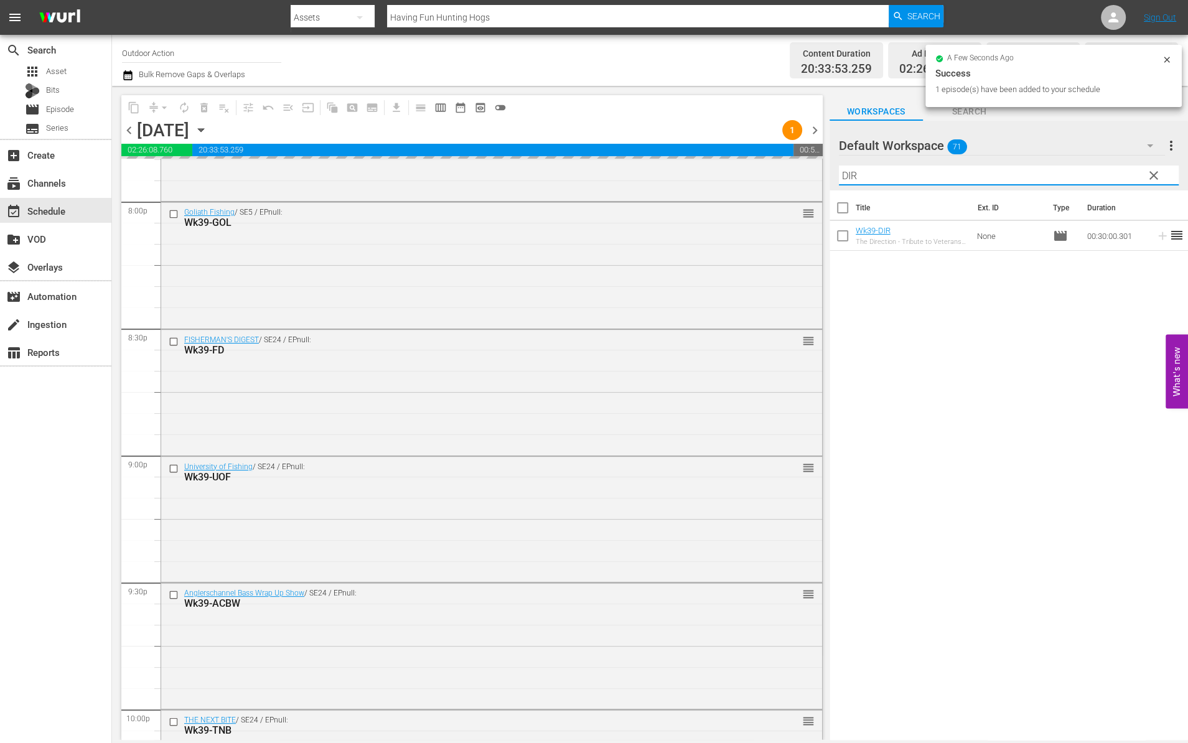
click at [1068, 173] on input "DIR" at bounding box center [1009, 176] width 340 height 20
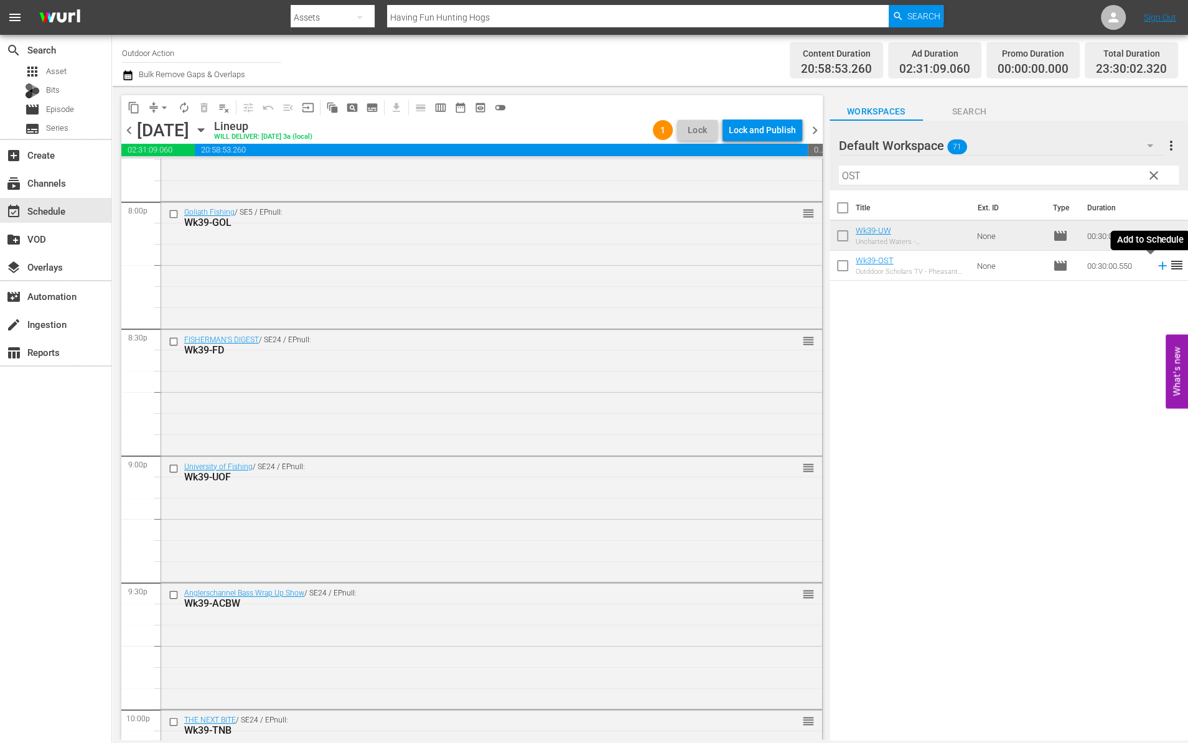
click at [1158, 266] on icon at bounding box center [1162, 266] width 8 height 8
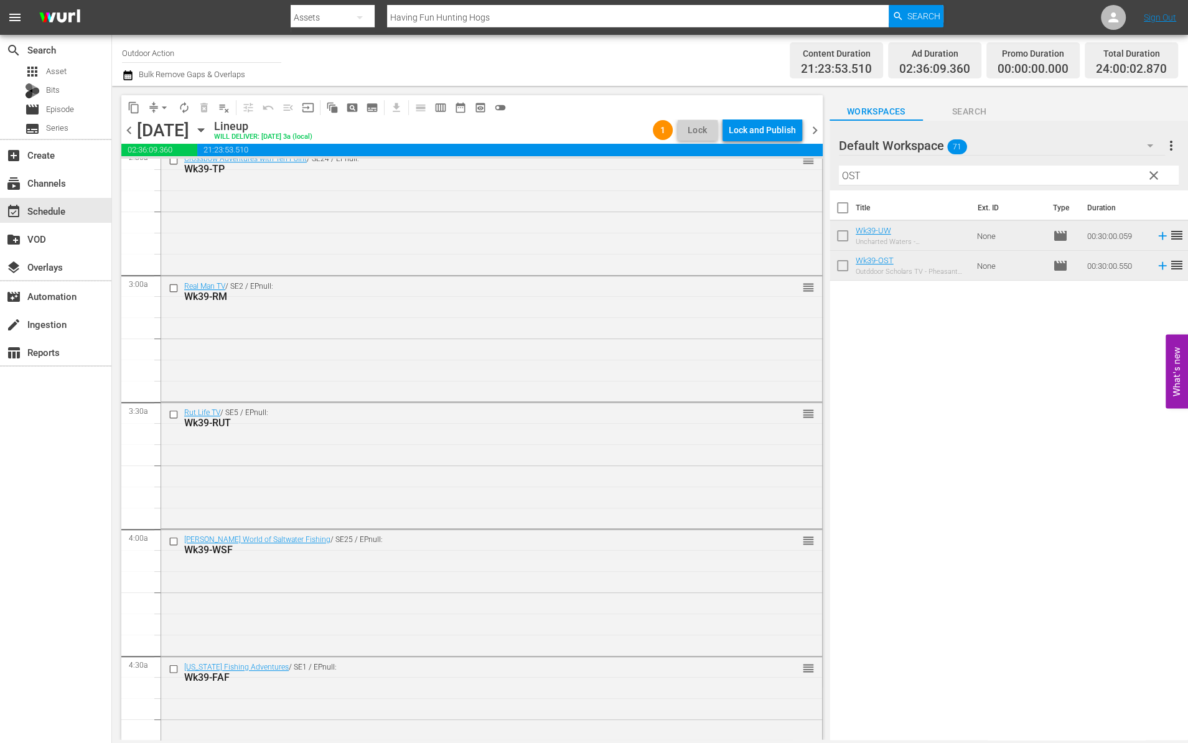
scroll to position [0, 0]
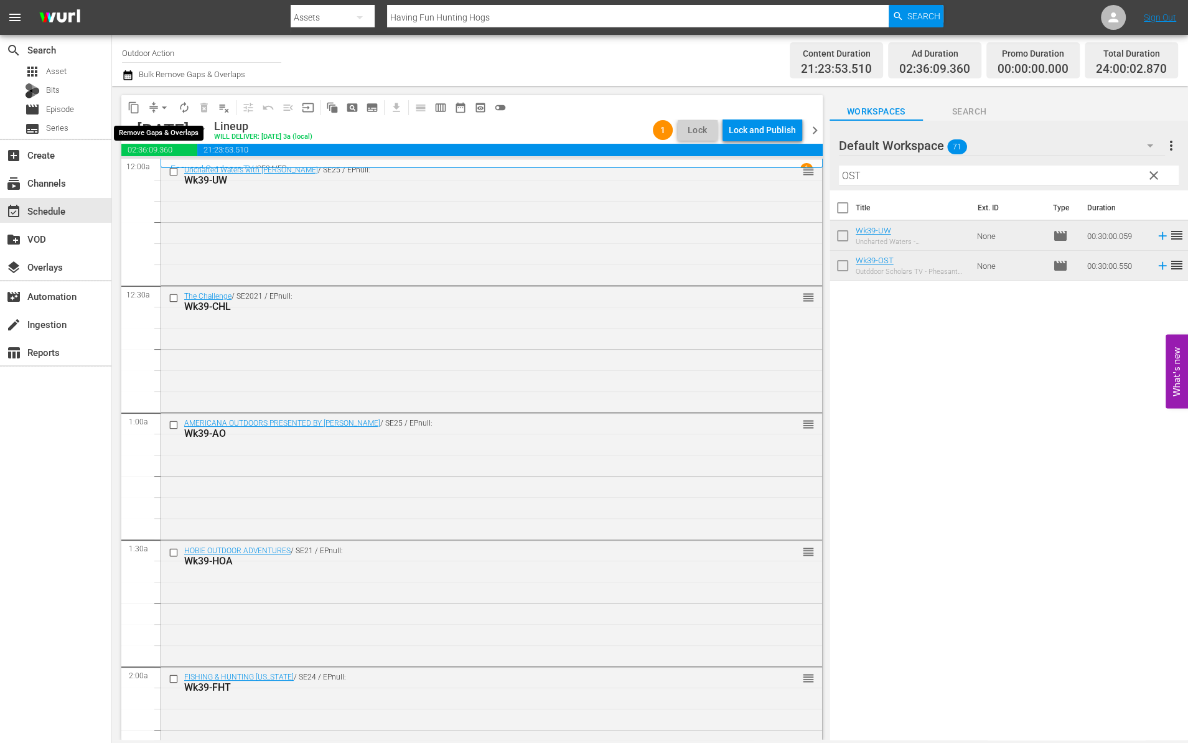
click at [158, 105] on span "arrow_drop_down" at bounding box center [164, 107] width 12 height 12
click at [164, 133] on li "Align to Midnight" at bounding box center [165, 132] width 131 height 21
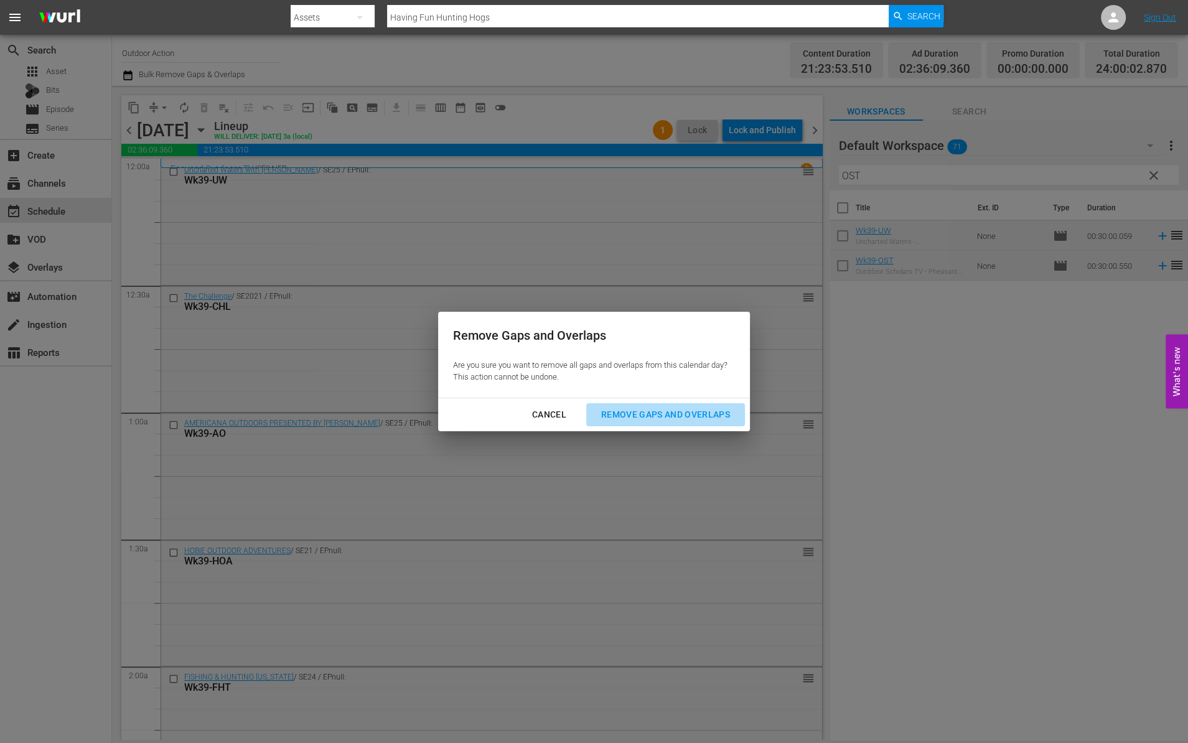
click at [661, 411] on div "Remove Gaps and Overlaps" at bounding box center [665, 415] width 149 height 16
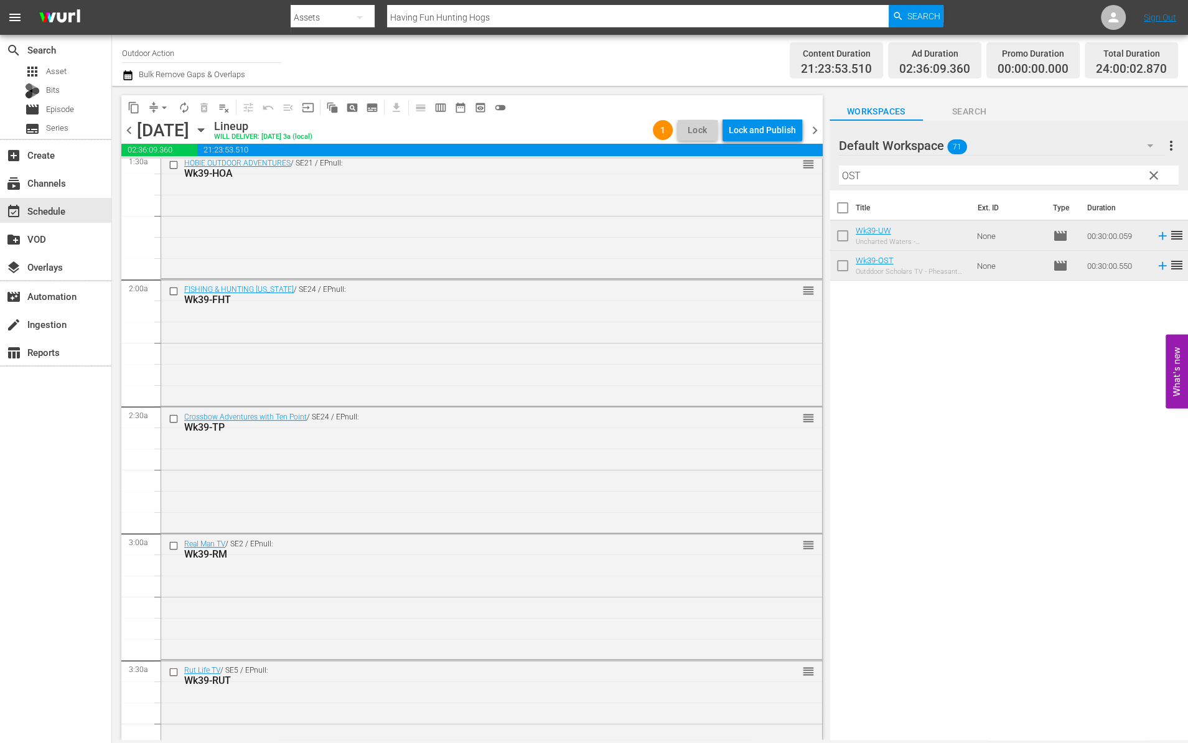
scroll to position [367, 0]
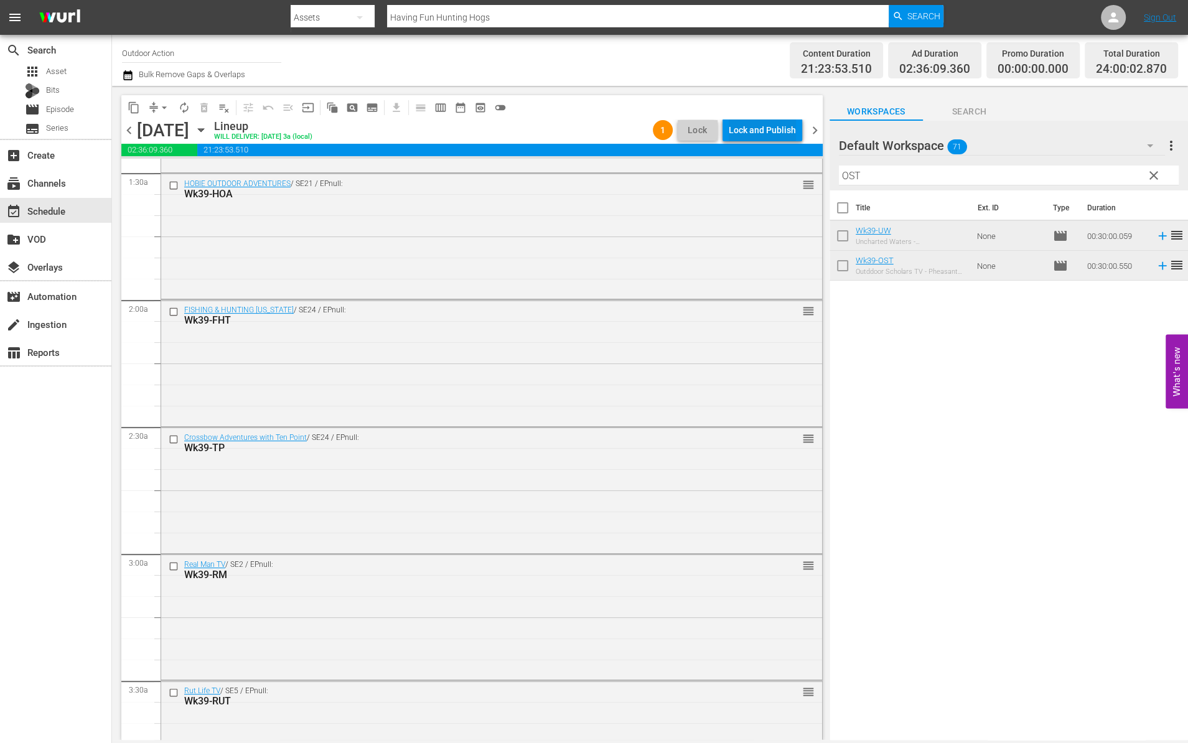
click at [766, 134] on div "Lock and Publish" at bounding box center [762, 130] width 67 height 22
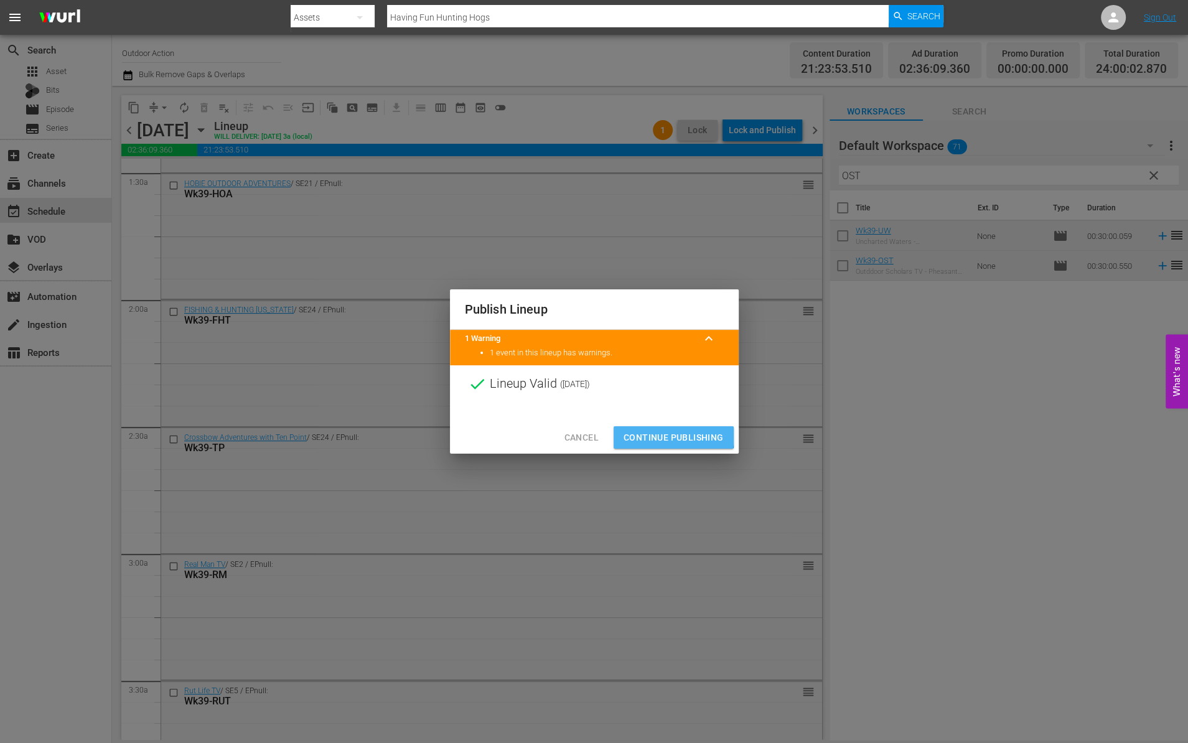
click at [654, 433] on span "Continue Publishing" at bounding box center [673, 438] width 100 height 16
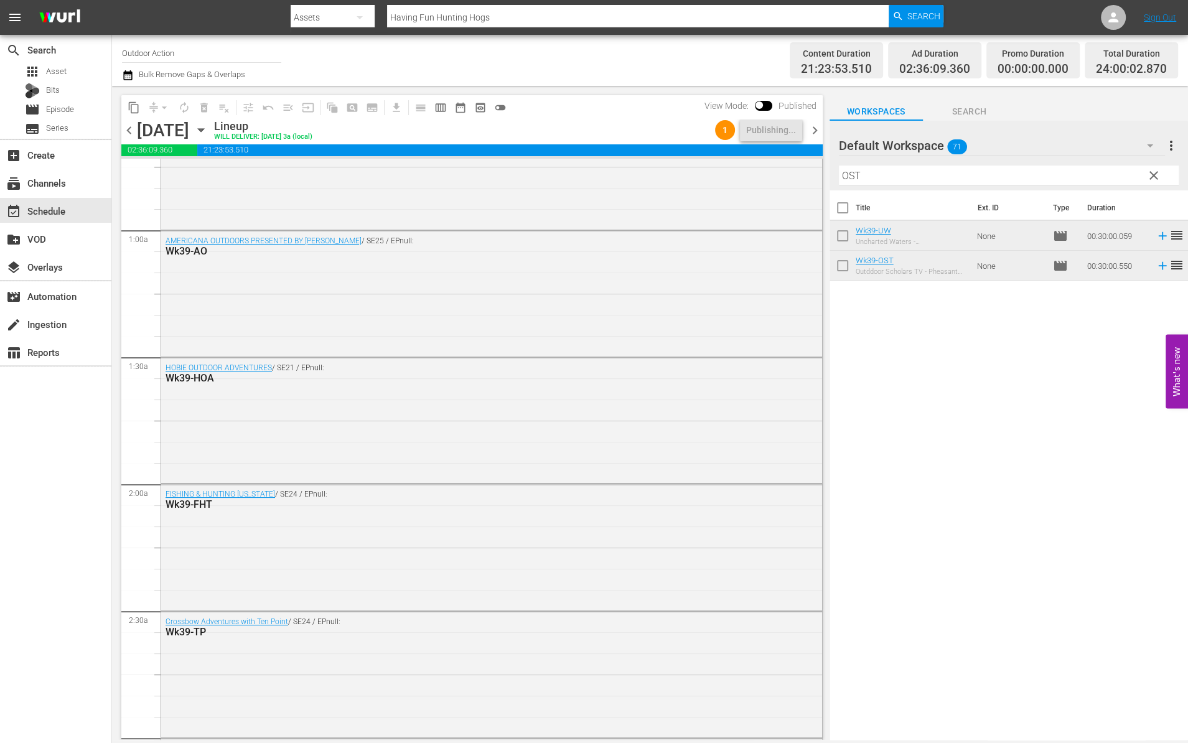
scroll to position [0, 0]
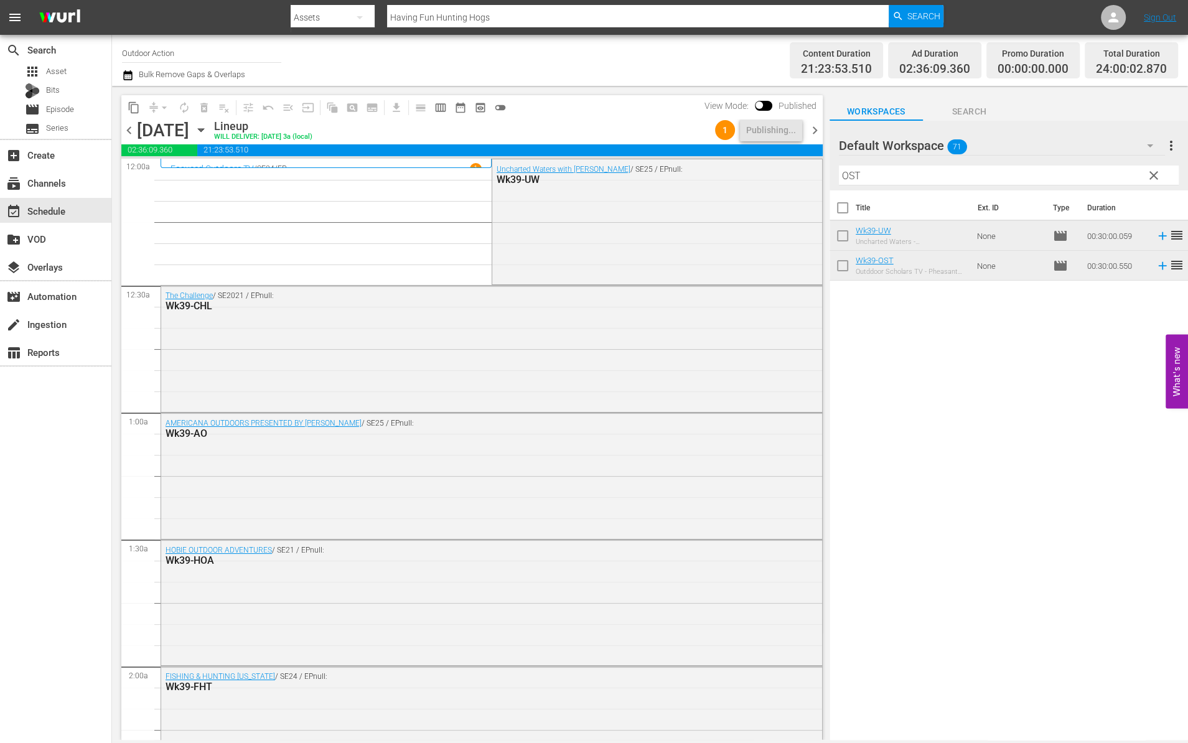
click at [815, 131] on span "chevron_right" at bounding box center [815, 131] width 16 height 16
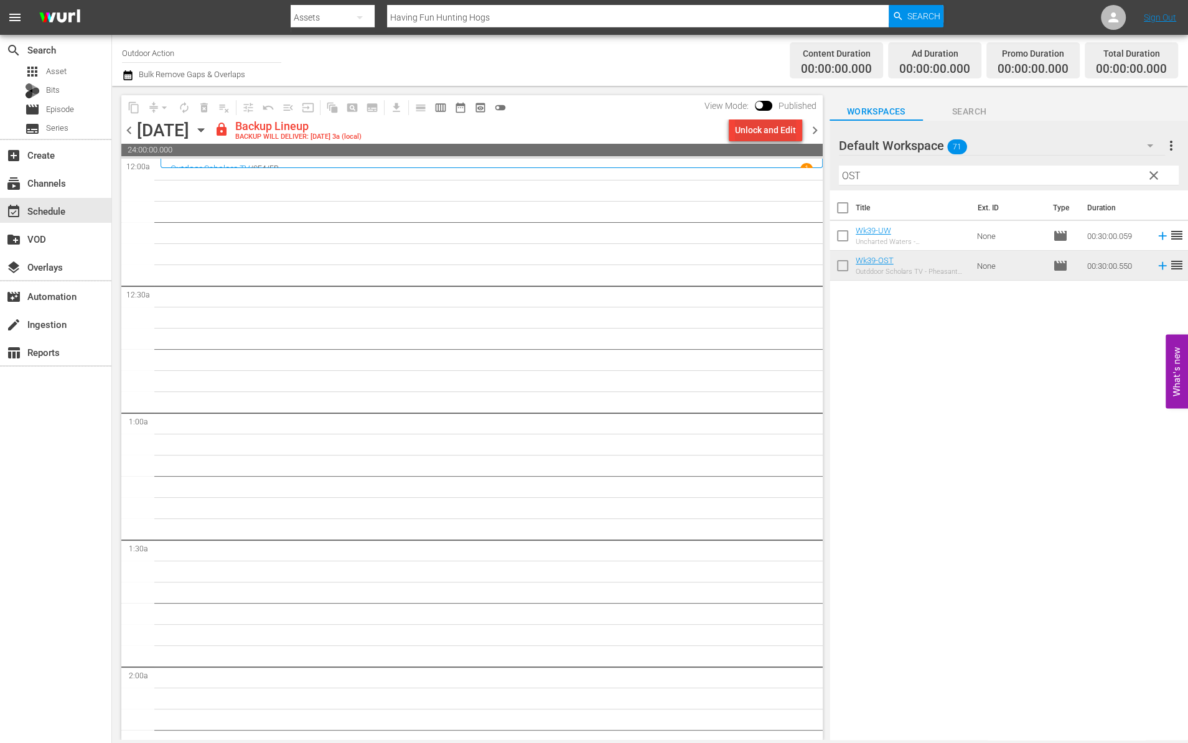
click at [780, 135] on div "Unlock and Edit" at bounding box center [765, 130] width 61 height 22
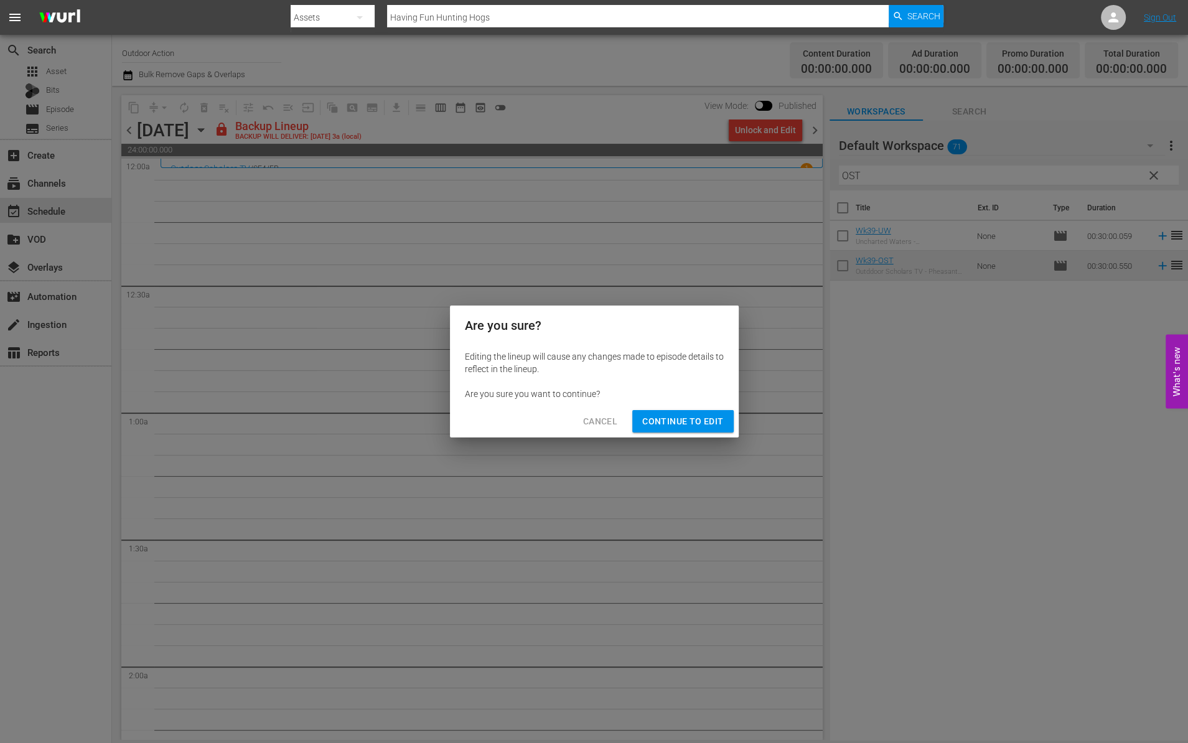
click at [714, 425] on span "Continue to Edit" at bounding box center [682, 422] width 81 height 16
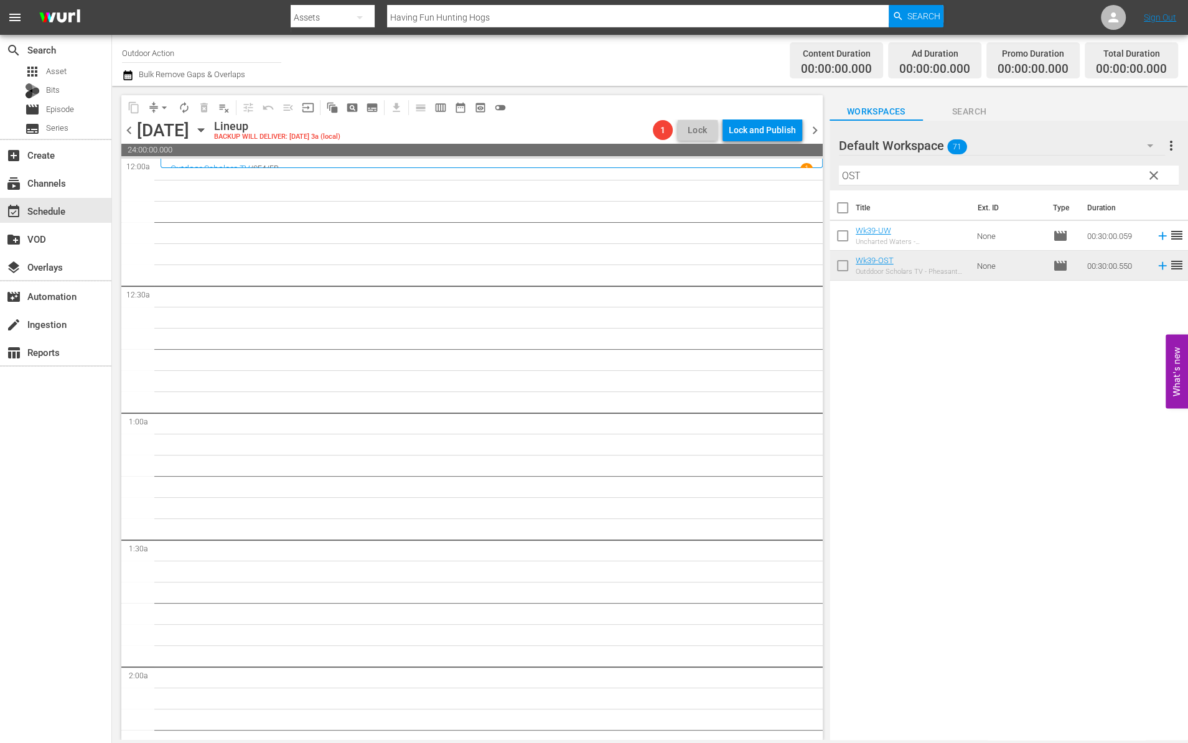
click at [936, 177] on input "OST" at bounding box center [1009, 176] width 340 height 20
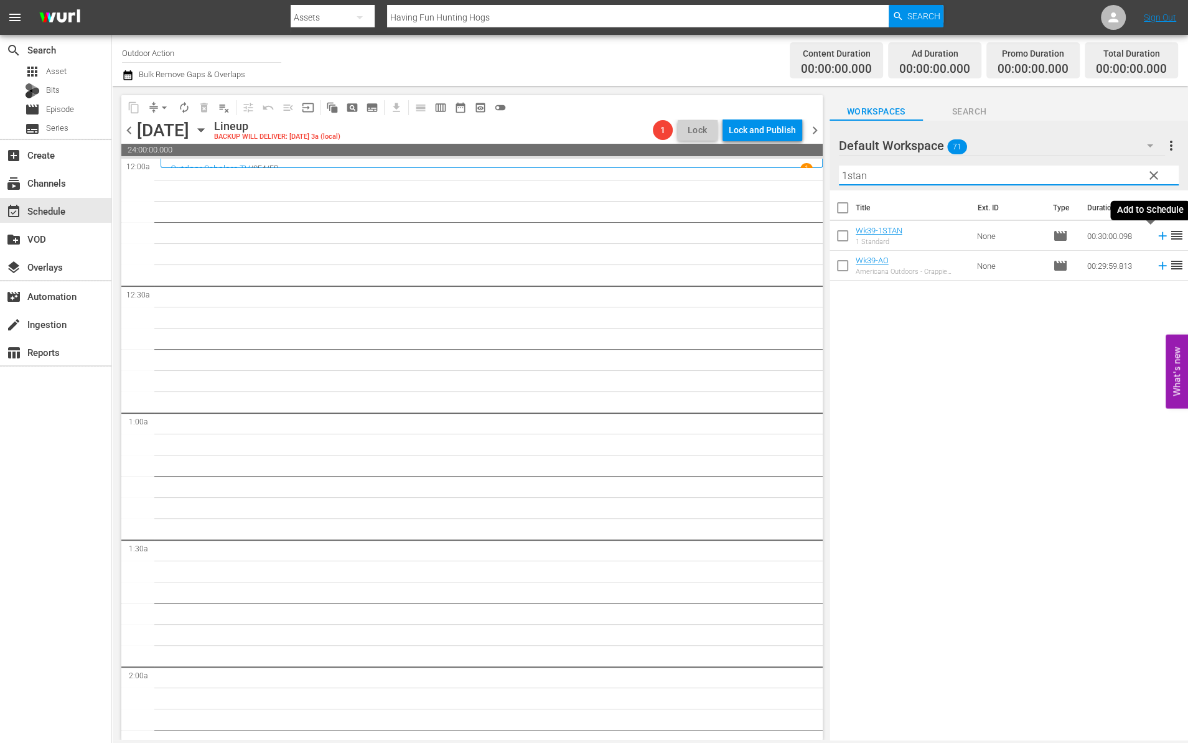
click at [1156, 234] on icon at bounding box center [1163, 236] width 14 height 14
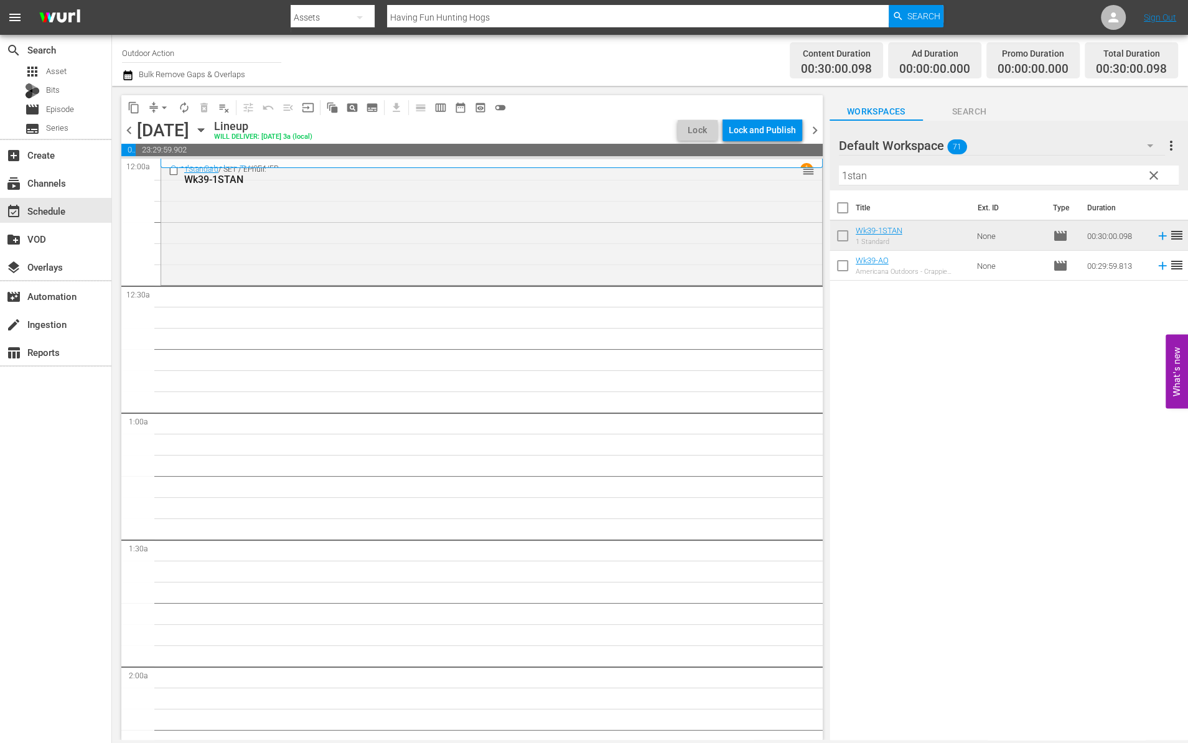
click at [945, 177] on input "1stan" at bounding box center [1009, 176] width 340 height 20
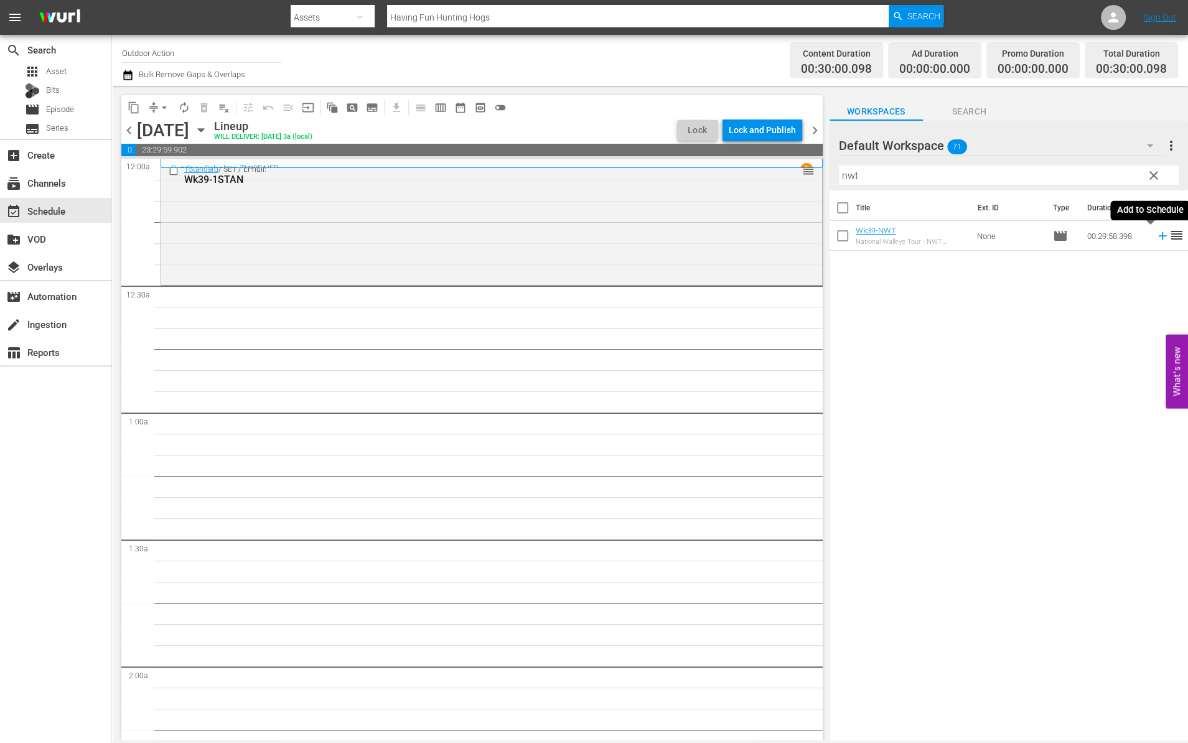
click at [1156, 235] on icon at bounding box center [1163, 236] width 14 height 14
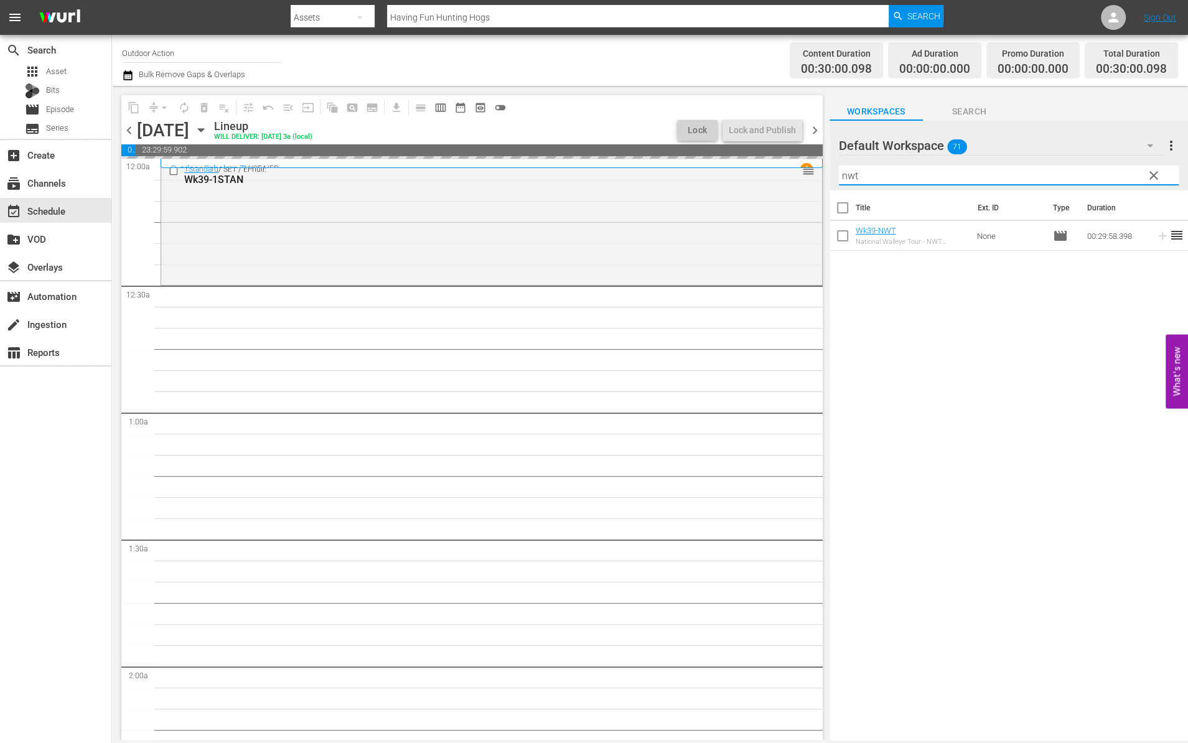
click at [1025, 172] on input "nwt" at bounding box center [1009, 176] width 340 height 20
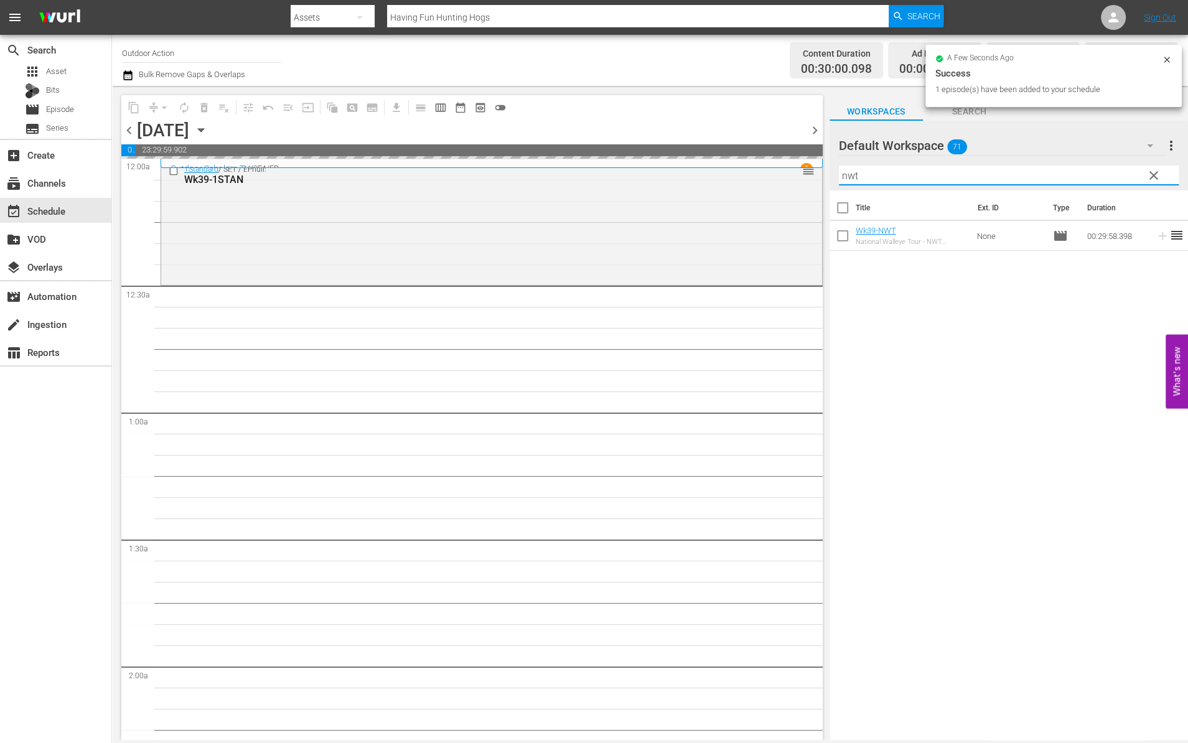
click at [1025, 172] on input "nwt" at bounding box center [1009, 176] width 340 height 20
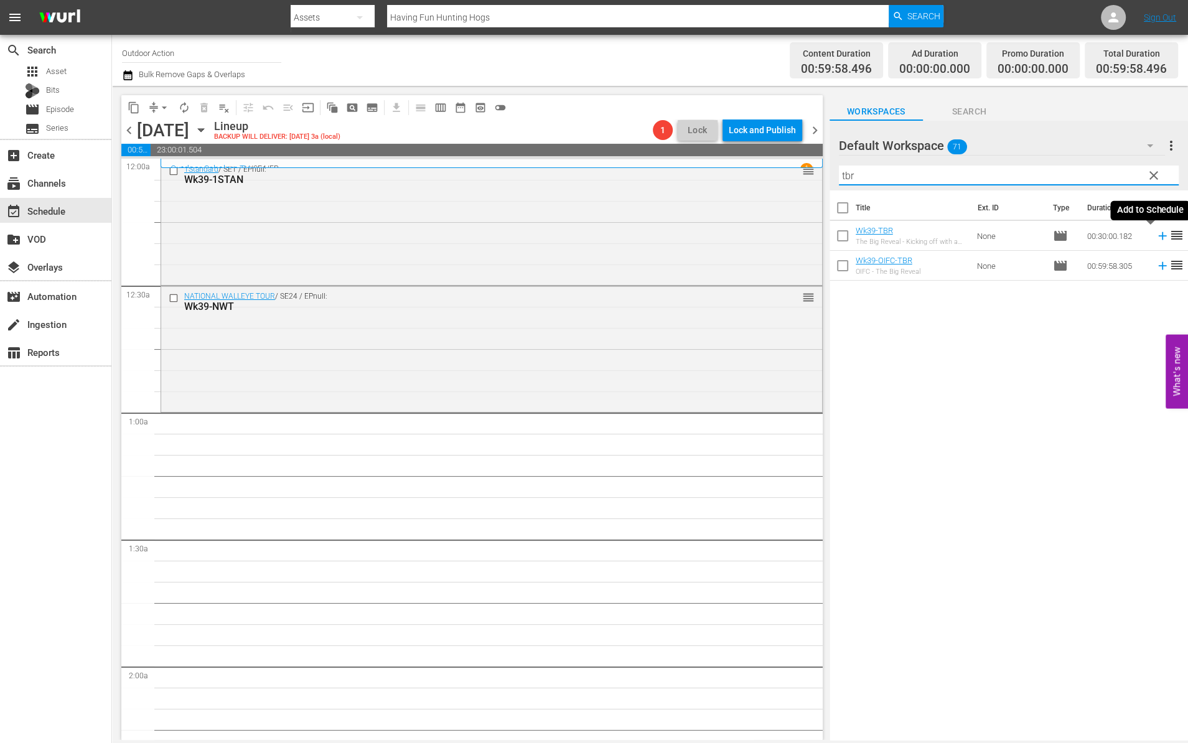
click at [1156, 235] on icon at bounding box center [1163, 236] width 14 height 14
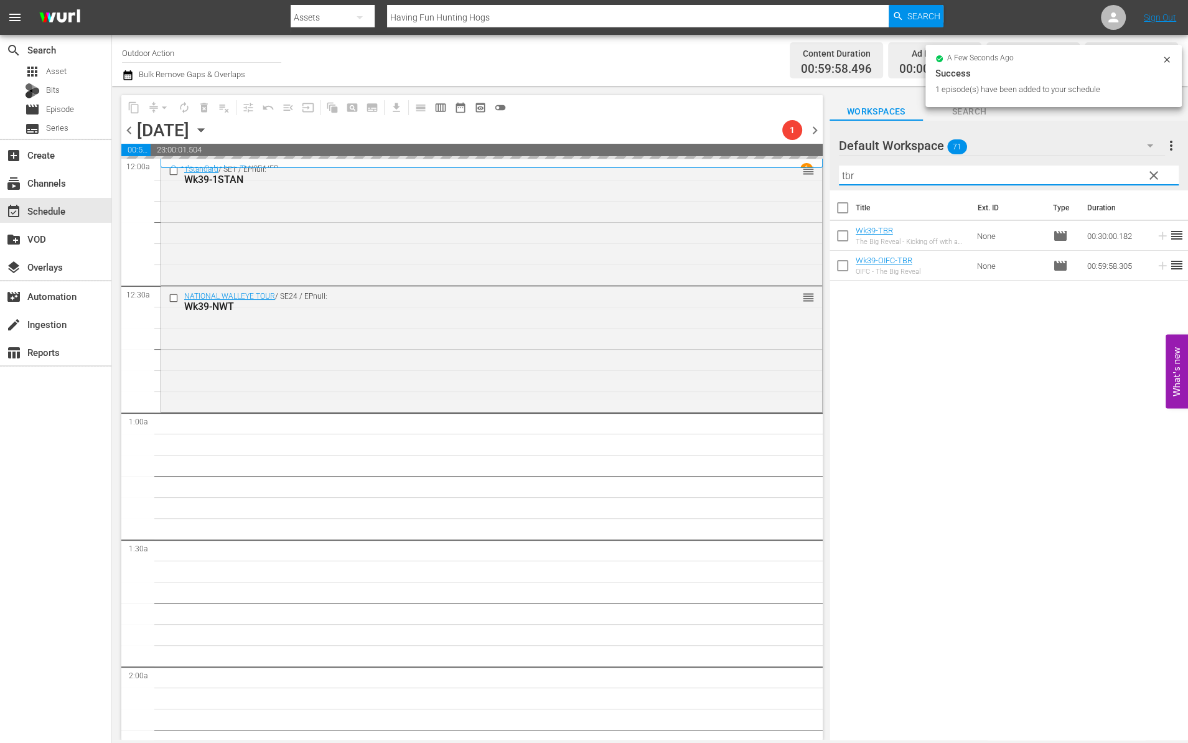
click at [965, 172] on input "tbr" at bounding box center [1009, 176] width 340 height 20
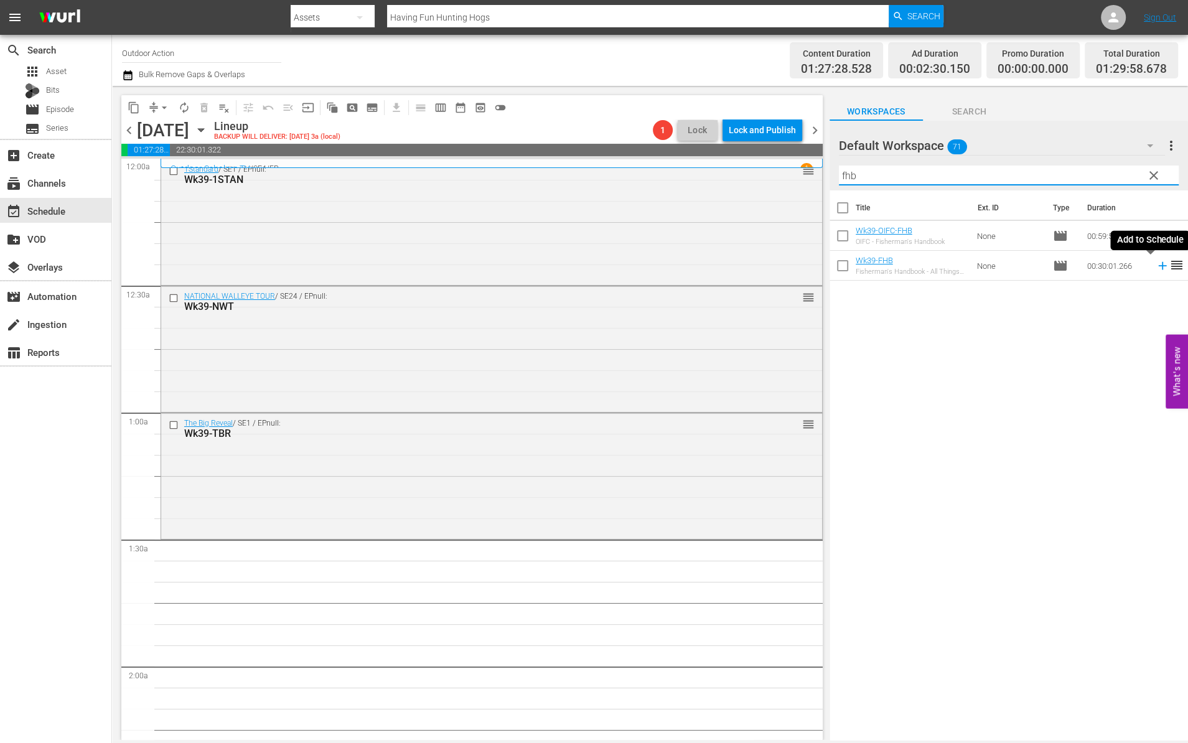
click at [1156, 263] on icon at bounding box center [1163, 266] width 14 height 14
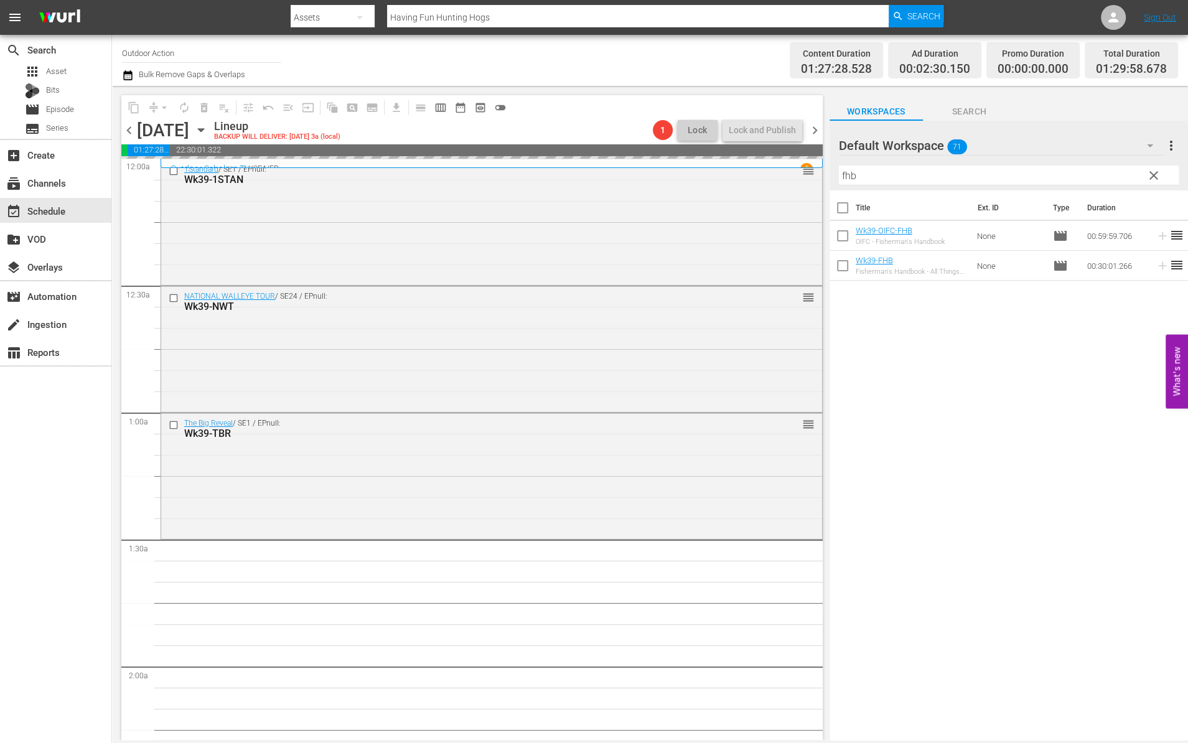
click at [1053, 180] on input "fhb" at bounding box center [1009, 176] width 340 height 20
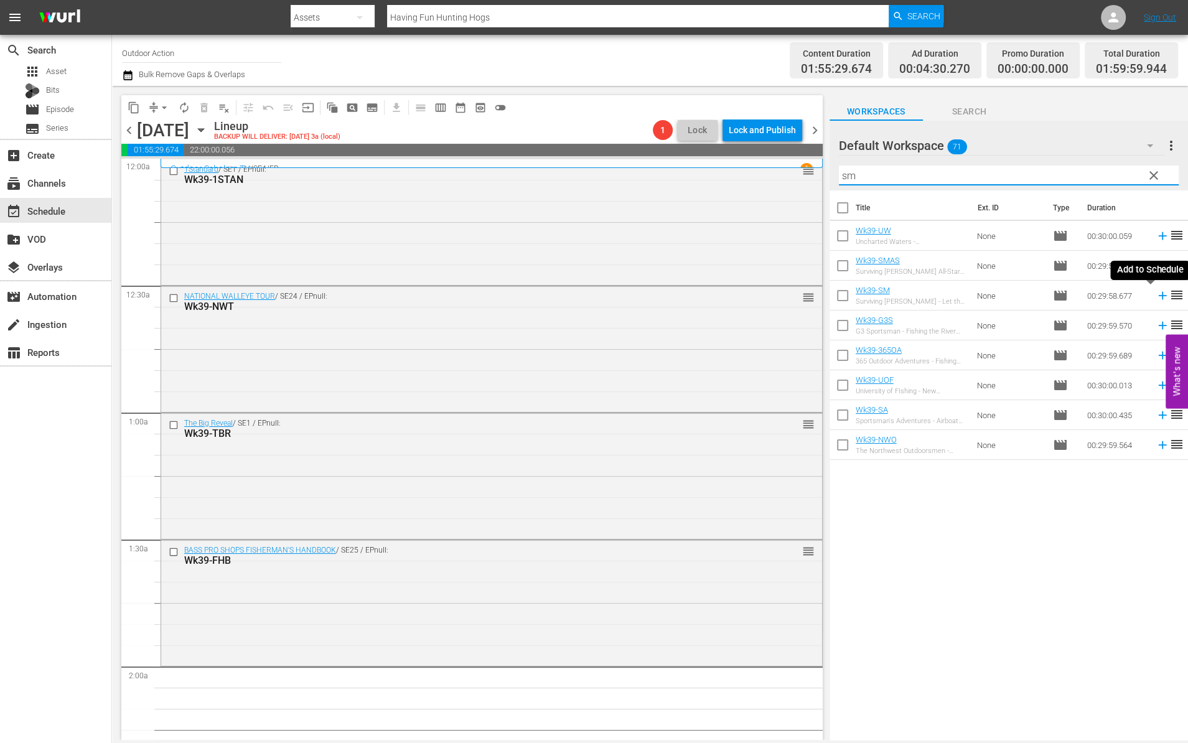
click at [1156, 294] on icon at bounding box center [1163, 296] width 14 height 14
click at [1027, 172] on input "sm" at bounding box center [1009, 176] width 340 height 20
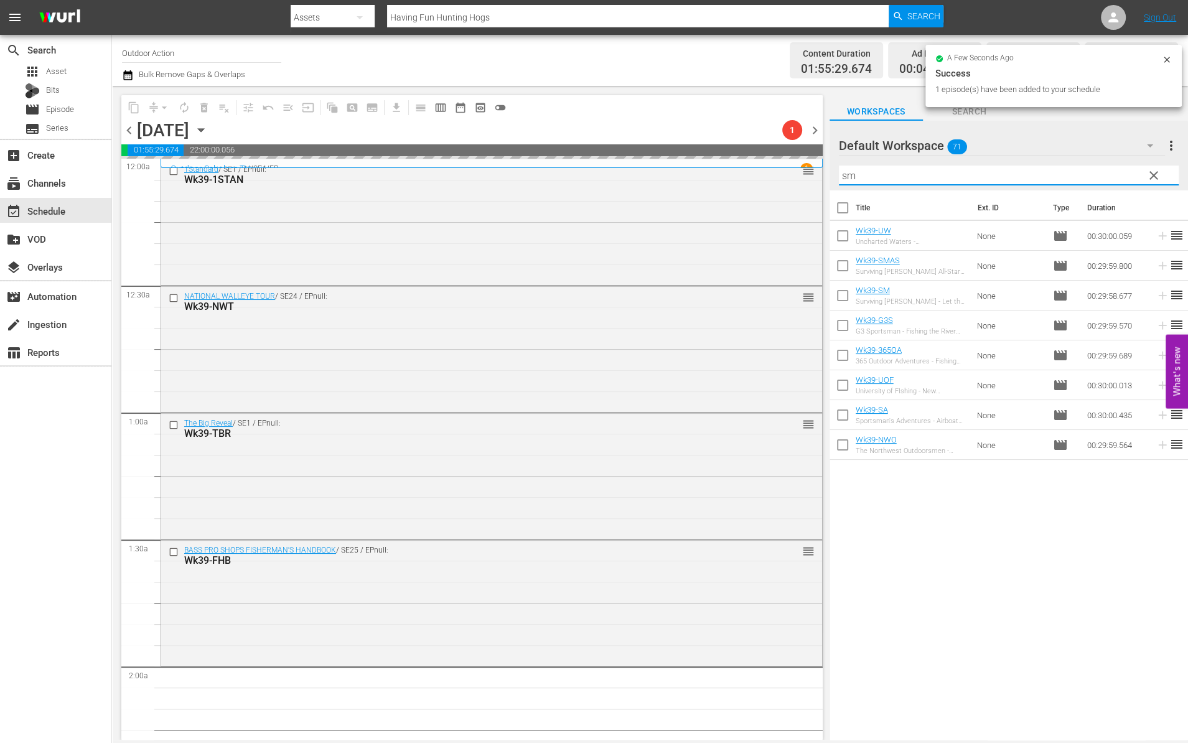
click at [1027, 172] on input "sm" at bounding box center [1009, 176] width 340 height 20
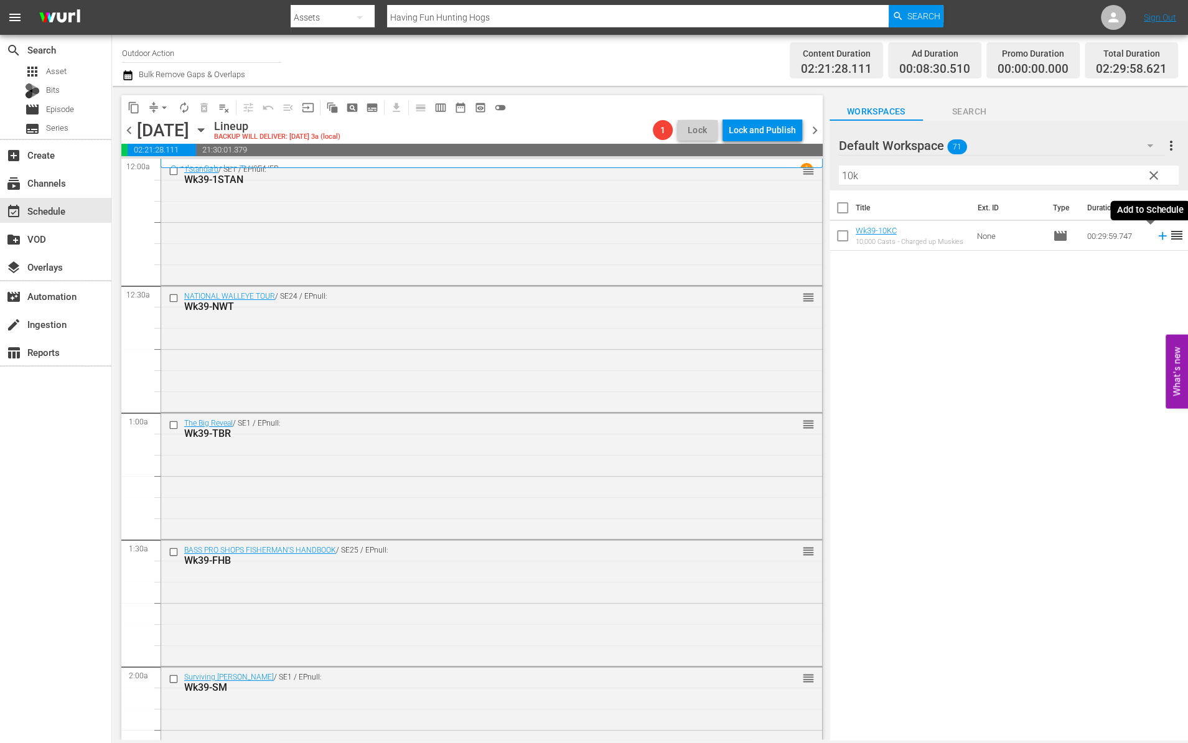
click at [1156, 237] on icon at bounding box center [1163, 236] width 14 height 14
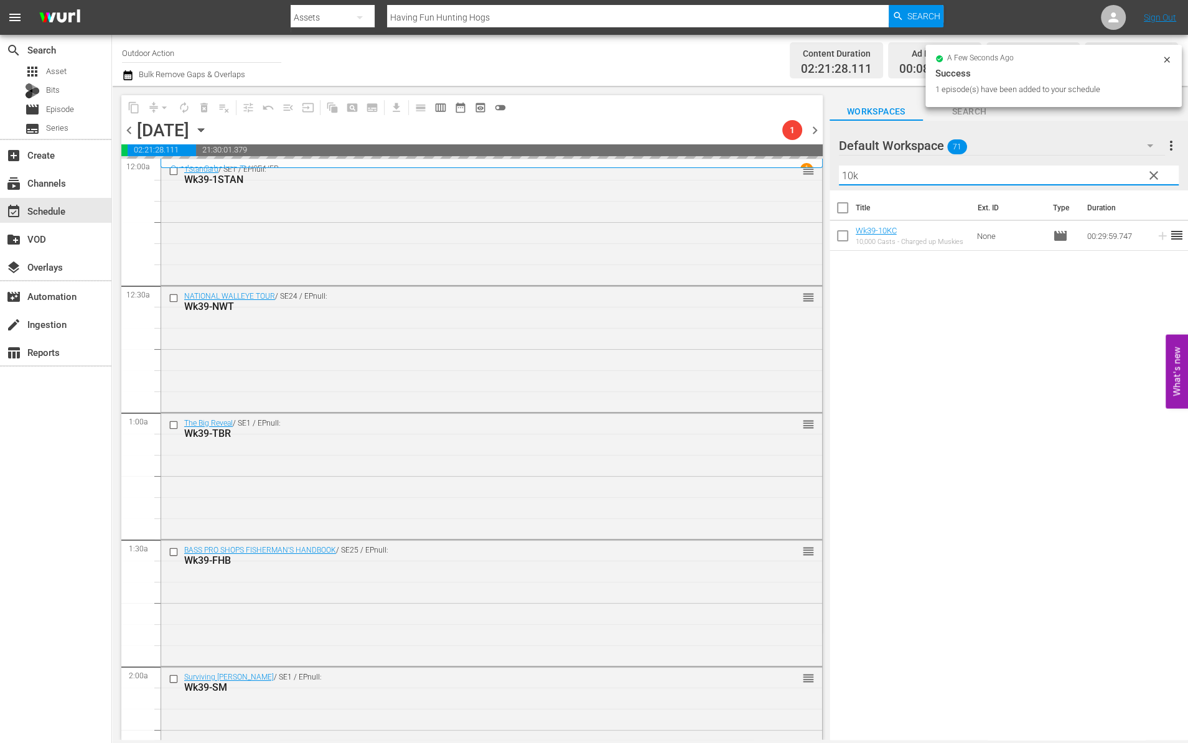
click at [1058, 173] on input "10k" at bounding box center [1009, 176] width 340 height 20
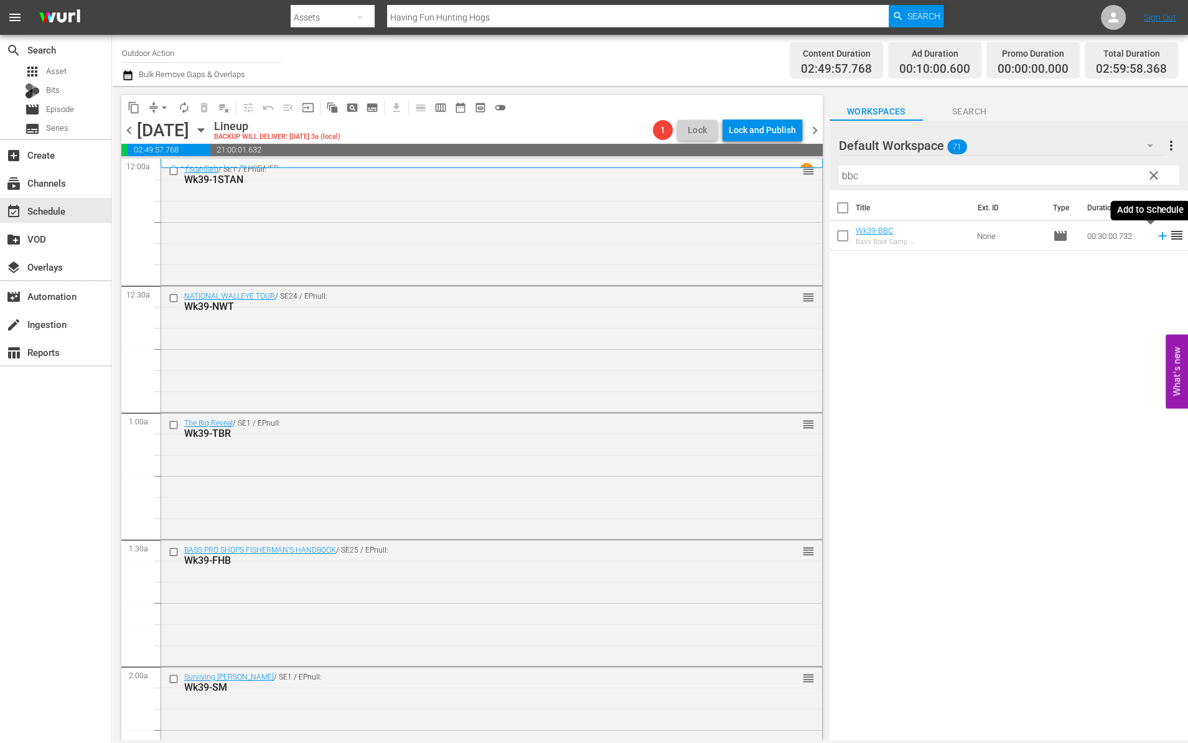
click at [1158, 235] on icon at bounding box center [1162, 236] width 8 height 8
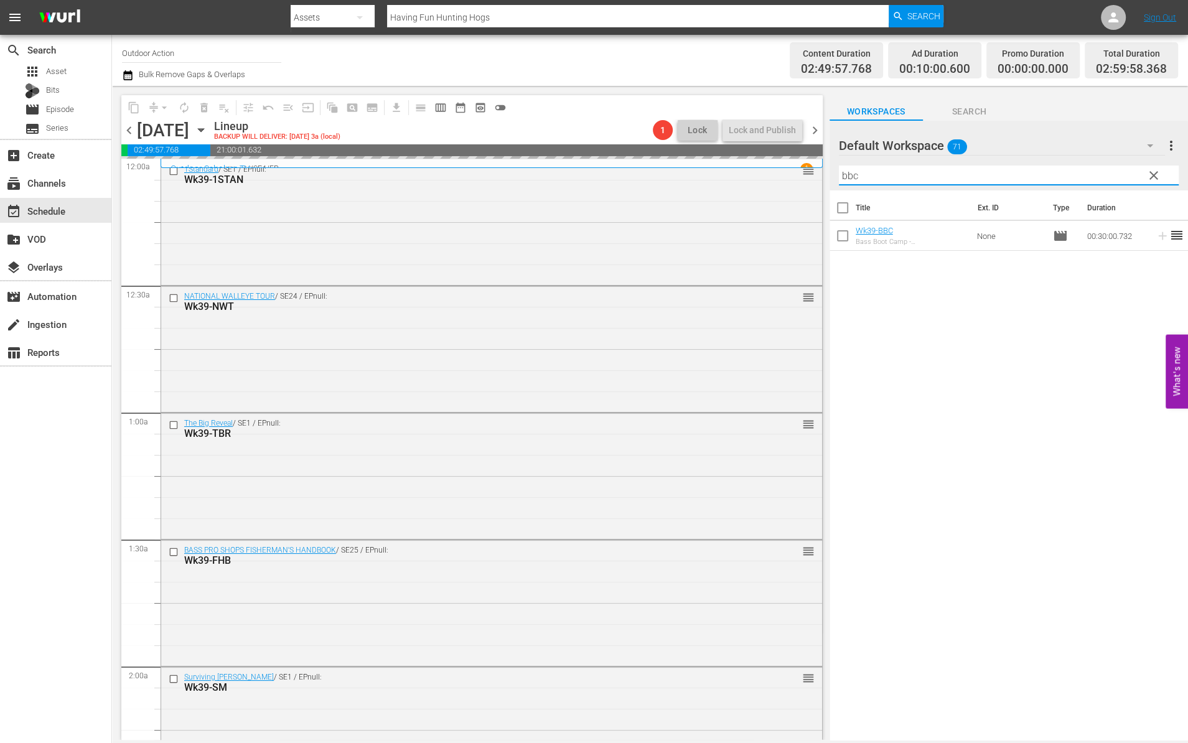
click at [1078, 172] on input "bbc" at bounding box center [1009, 176] width 340 height 20
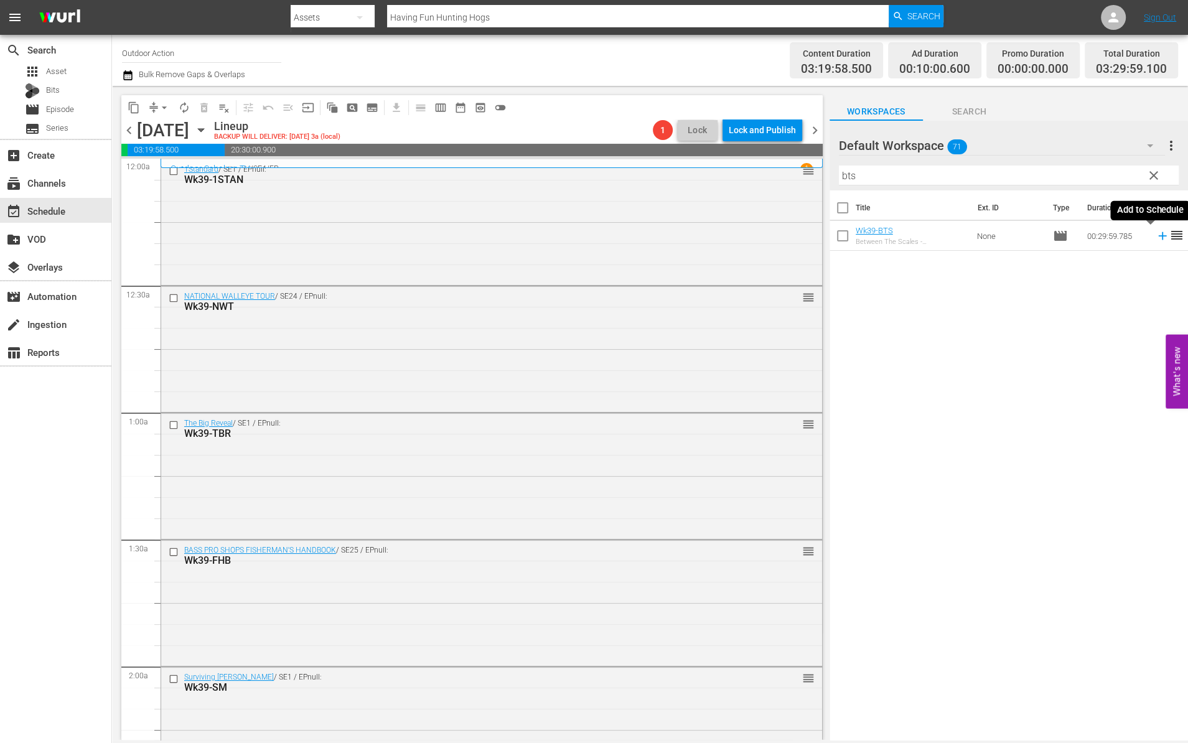
click at [1156, 236] on icon at bounding box center [1163, 236] width 14 height 14
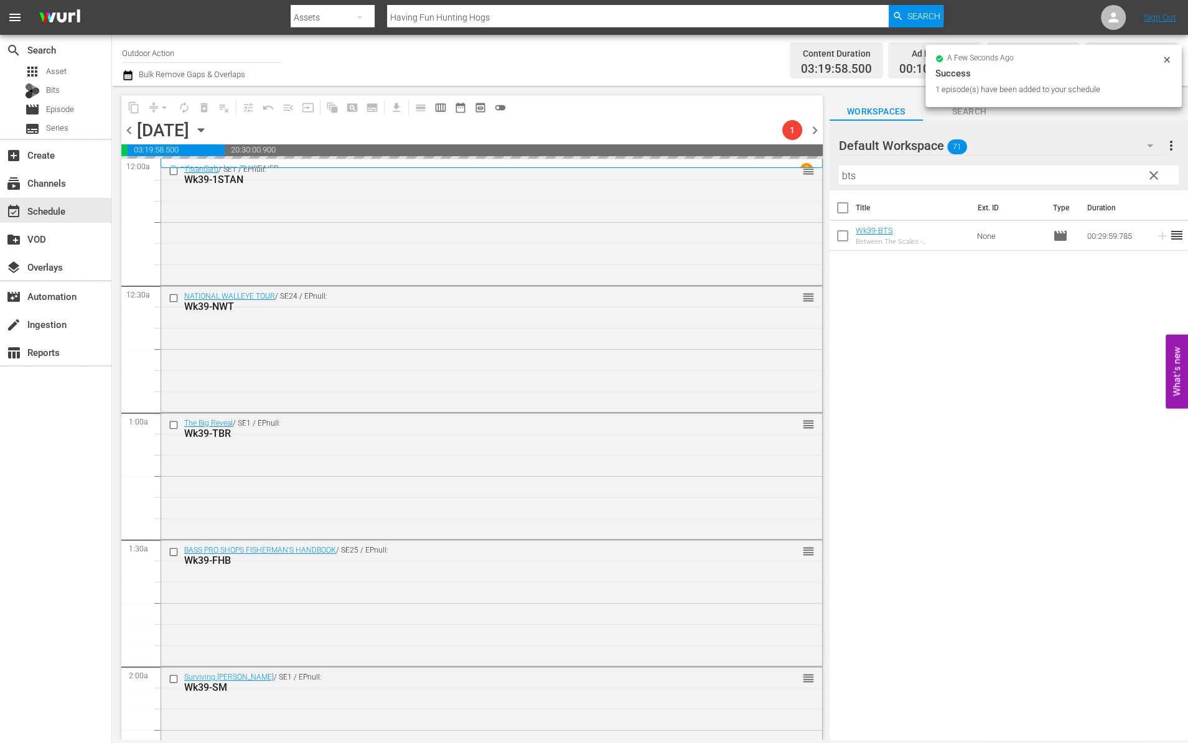
click at [1081, 174] on input "bts" at bounding box center [1009, 176] width 340 height 20
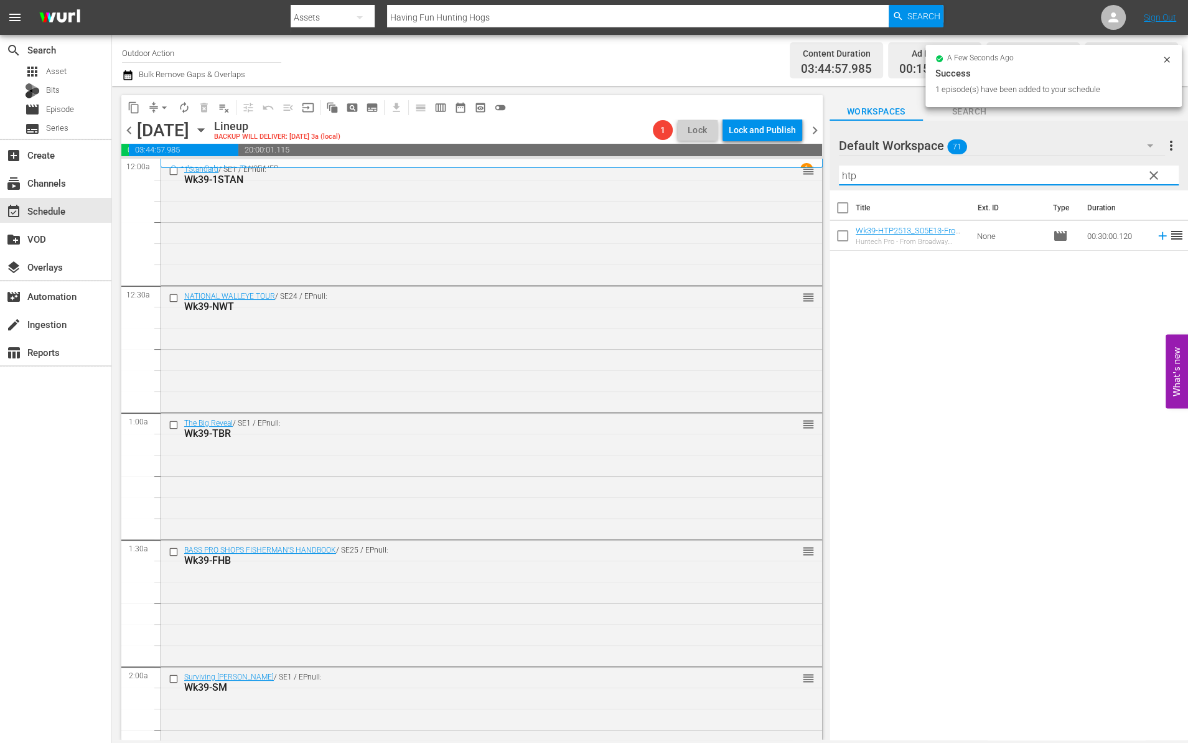
click at [1156, 236] on icon at bounding box center [1163, 236] width 14 height 14
click at [1091, 176] on input "htp" at bounding box center [1009, 176] width 340 height 20
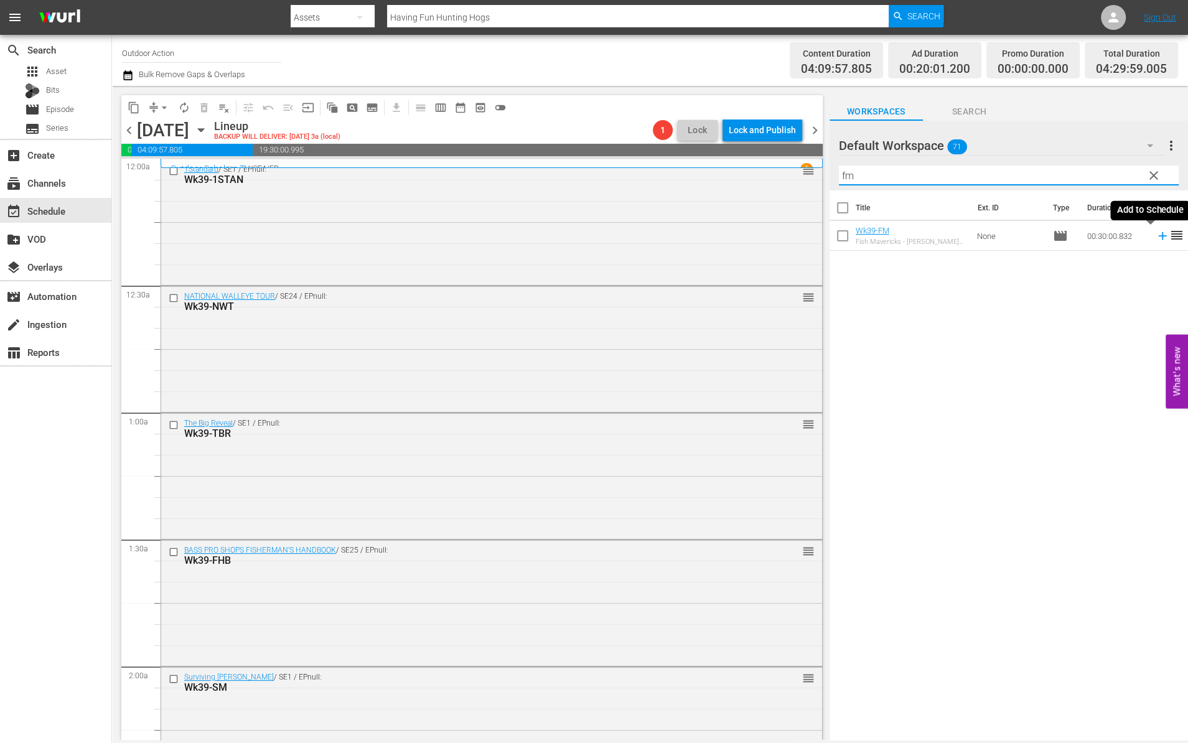
click at [1156, 233] on icon at bounding box center [1163, 236] width 14 height 14
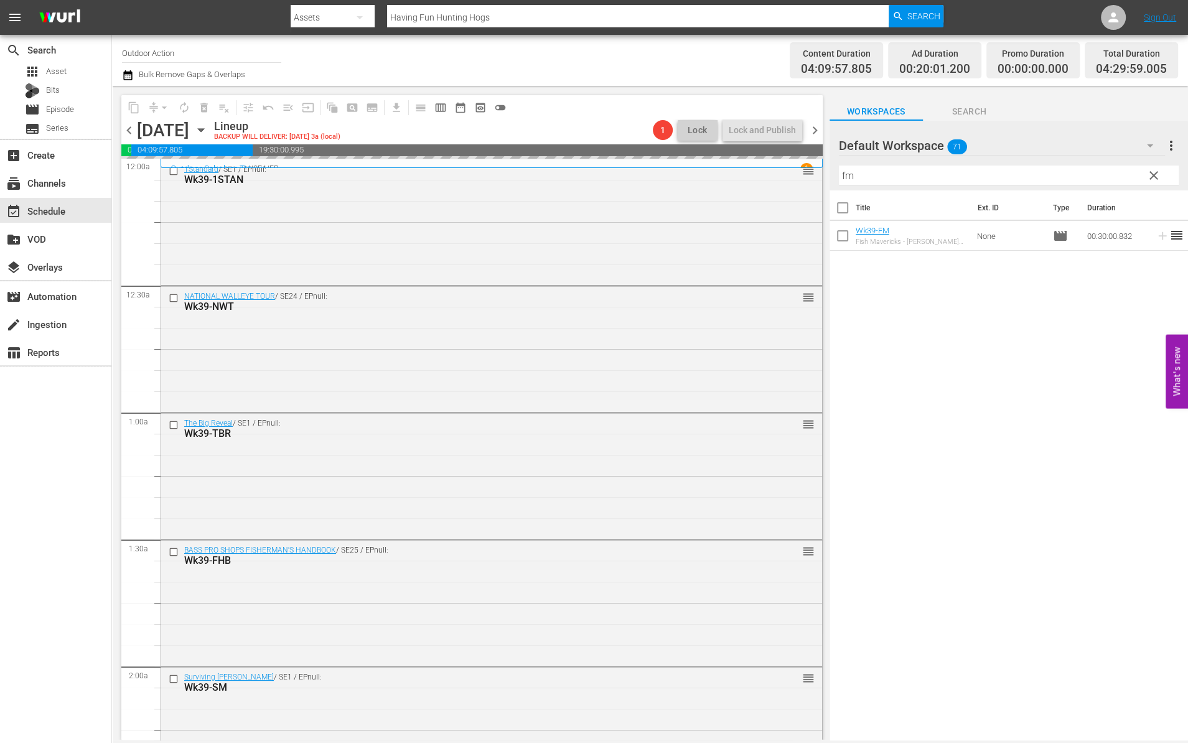
click at [1078, 178] on input "fm" at bounding box center [1009, 176] width 340 height 20
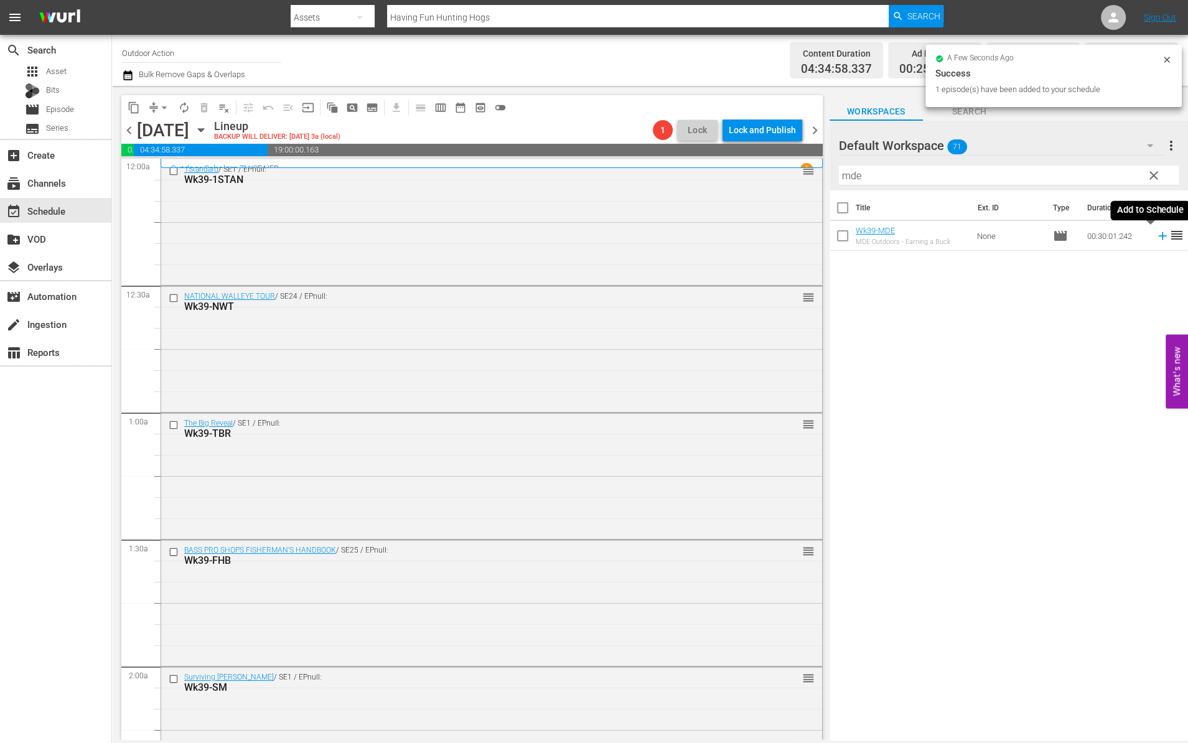
click at [1156, 239] on icon at bounding box center [1163, 236] width 14 height 14
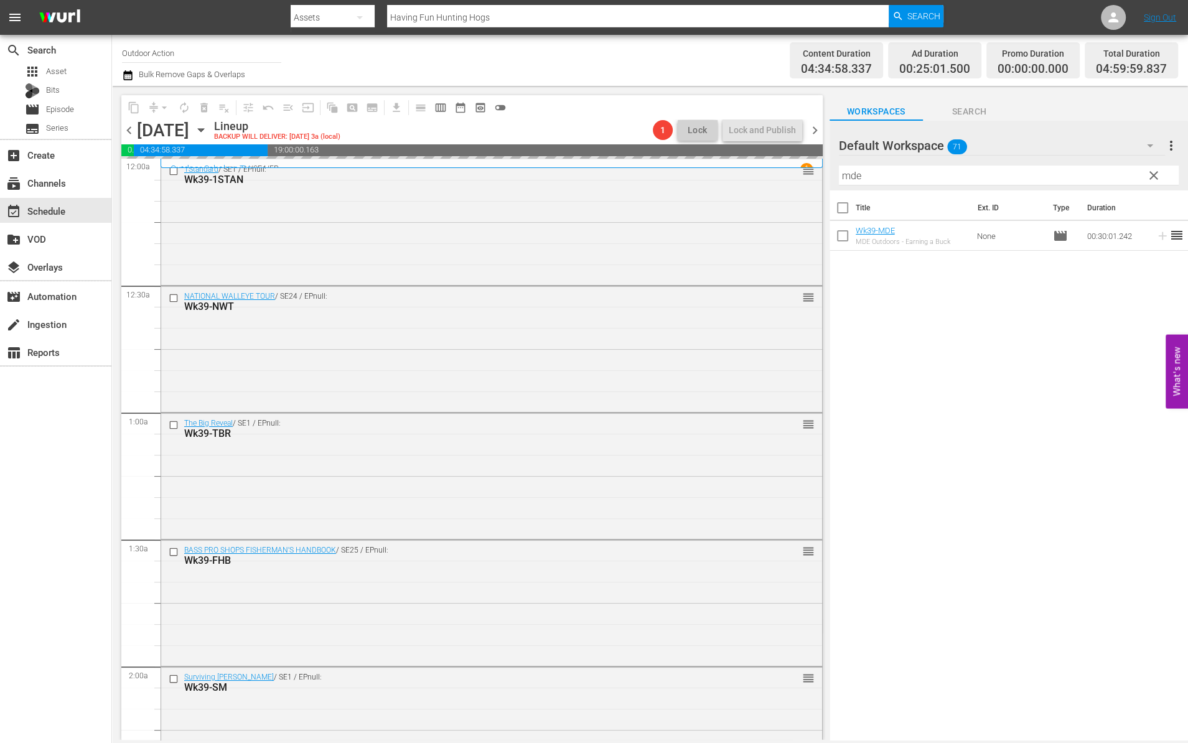
click at [1087, 175] on input "mde" at bounding box center [1009, 176] width 340 height 20
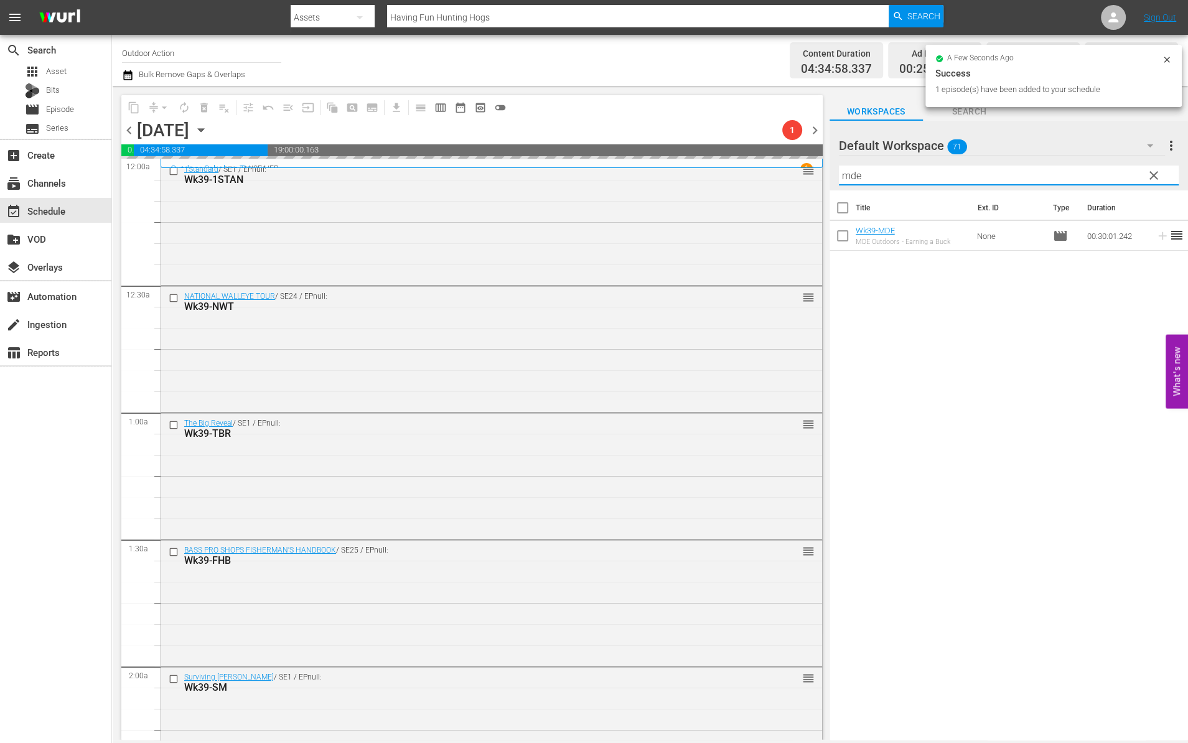
click at [1087, 175] on input "mde" at bounding box center [1009, 176] width 340 height 20
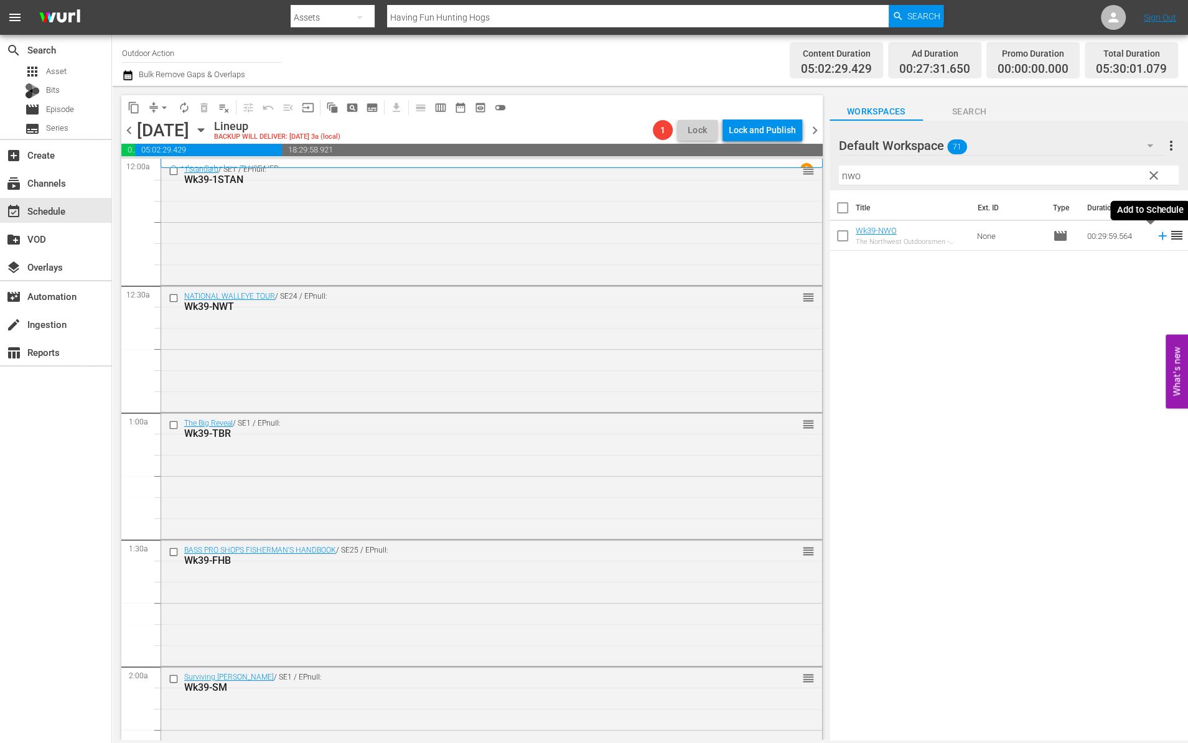
click at [1156, 236] on icon at bounding box center [1163, 236] width 14 height 14
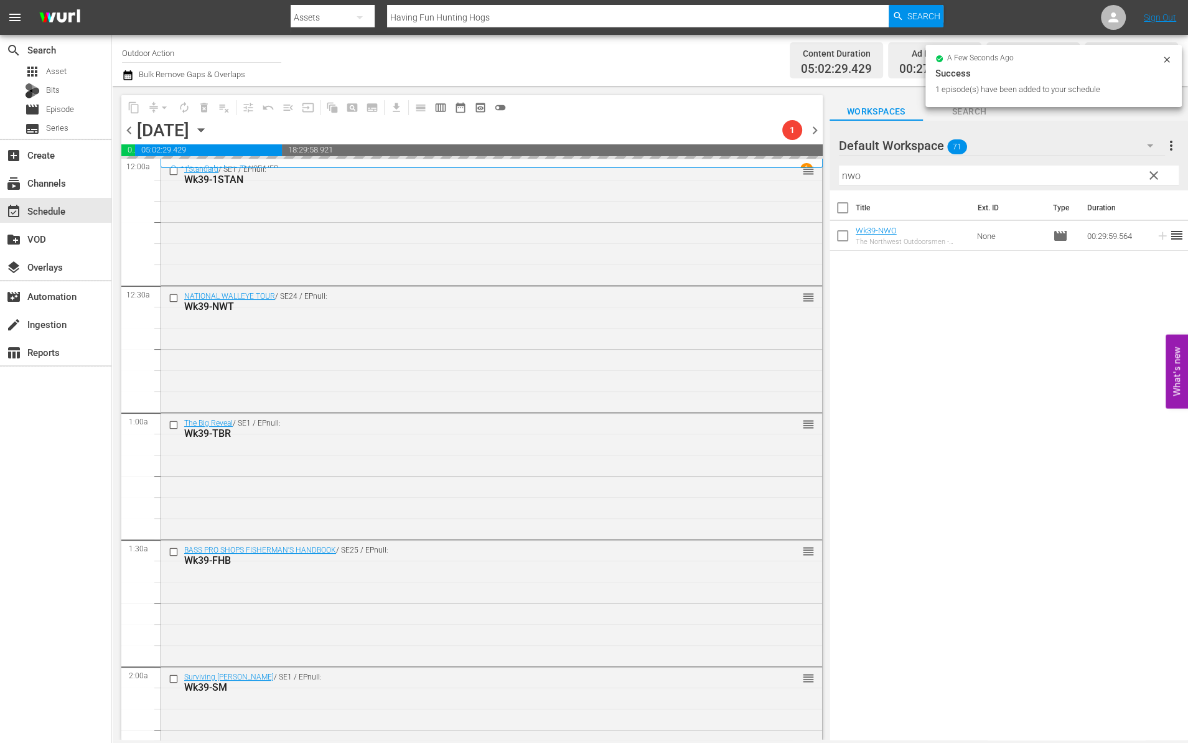
click at [1080, 173] on input "nwo" at bounding box center [1009, 176] width 340 height 20
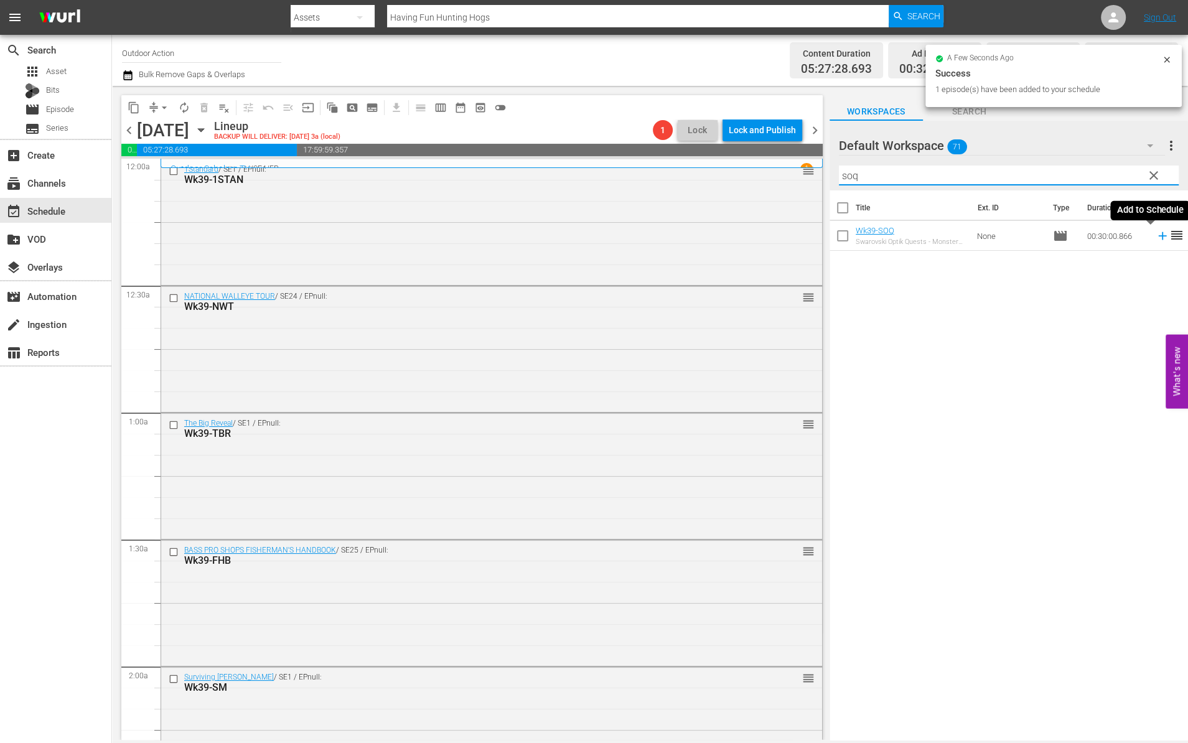
click at [1156, 234] on icon at bounding box center [1163, 236] width 14 height 14
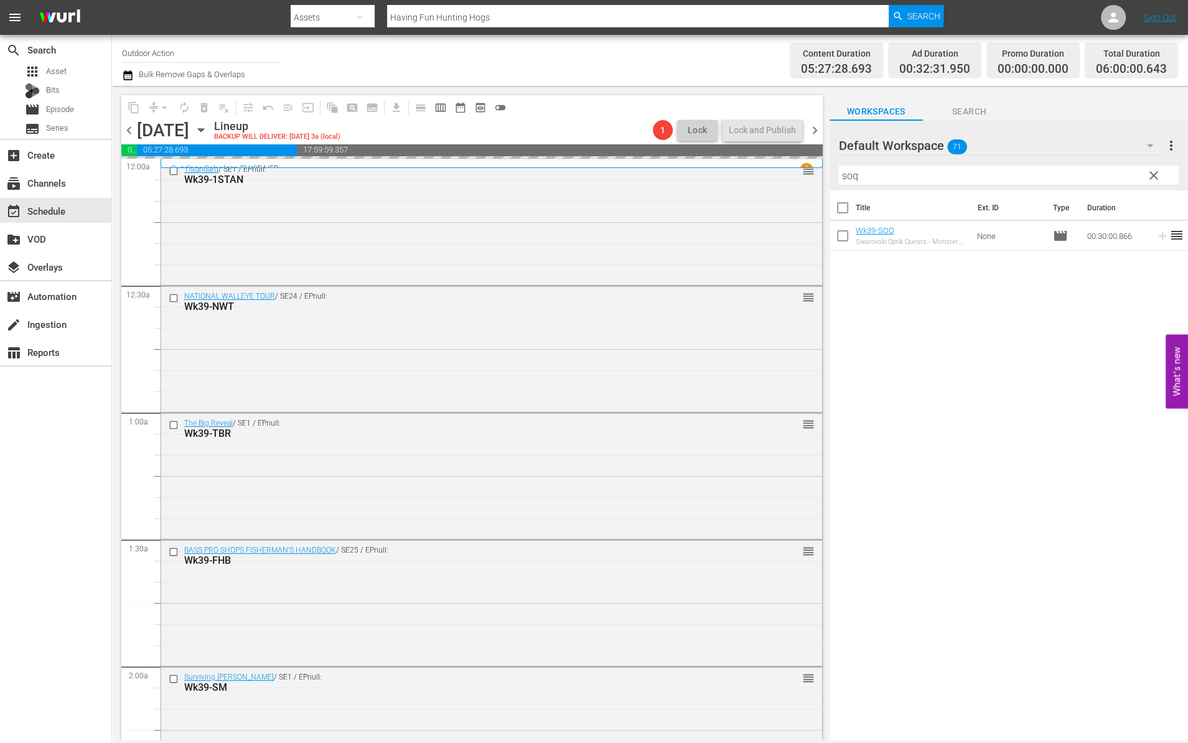
click at [1081, 178] on input "soq" at bounding box center [1009, 176] width 340 height 20
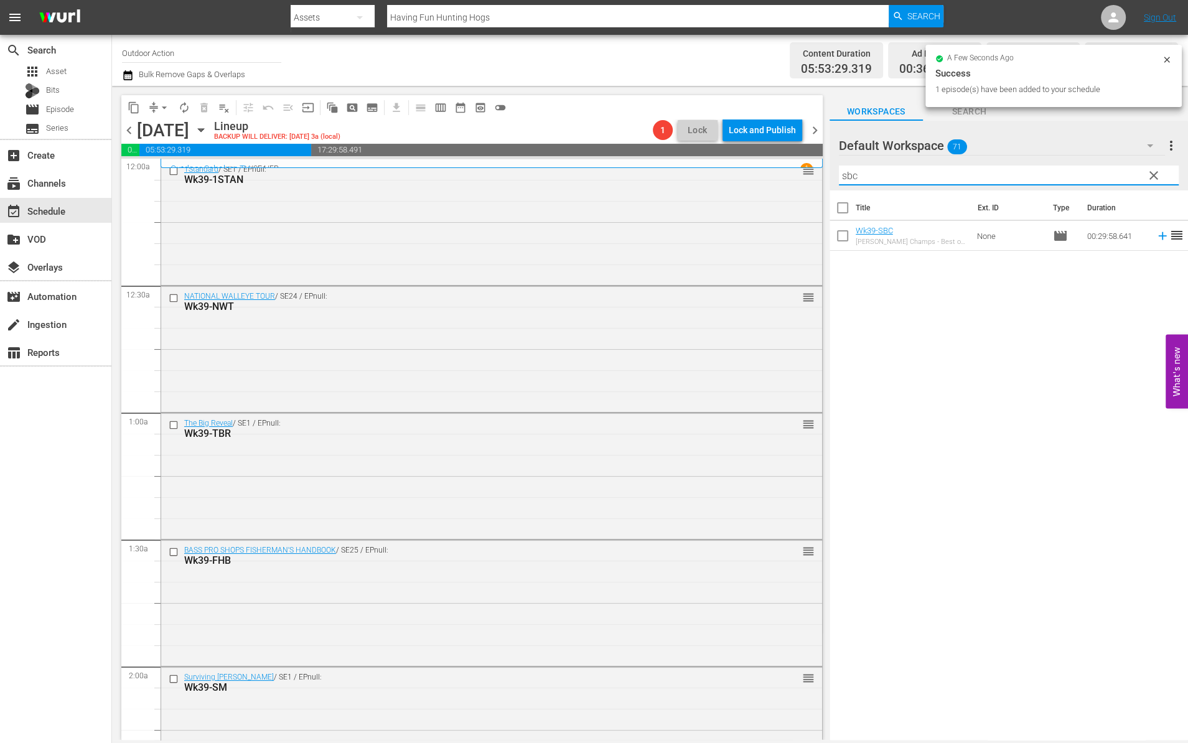
click at [1156, 231] on icon at bounding box center [1163, 236] width 14 height 14
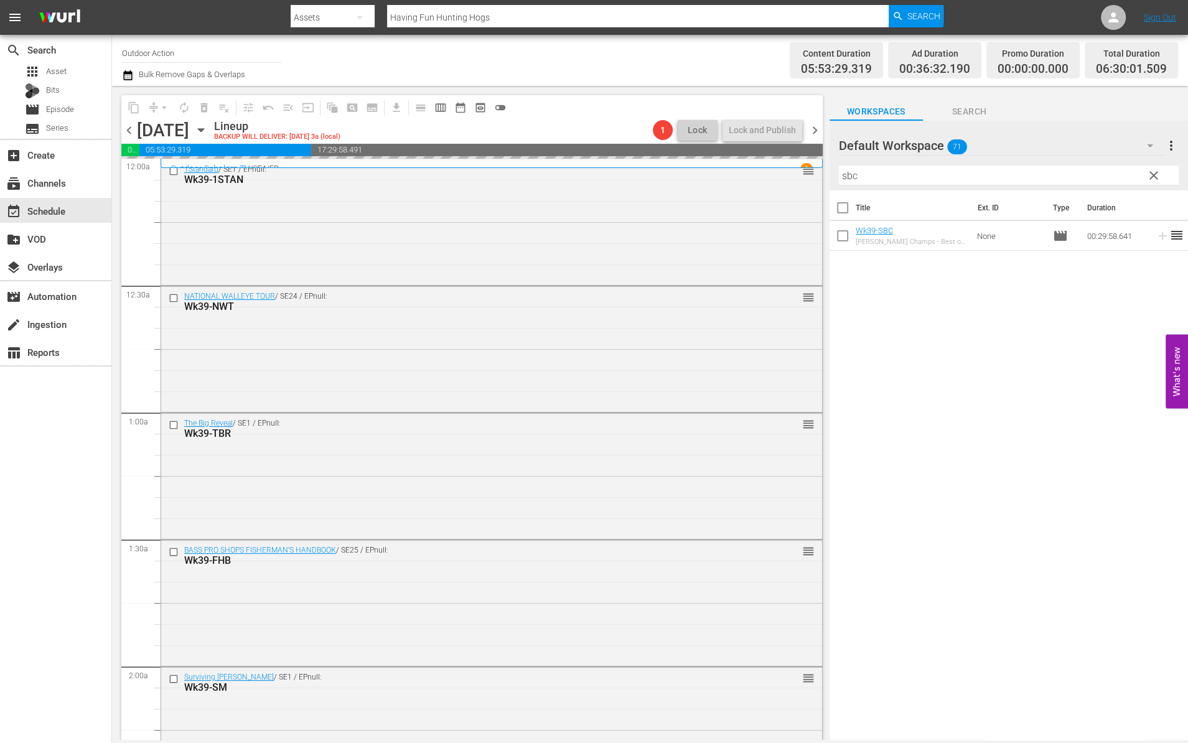
click at [1102, 170] on input "sbc" at bounding box center [1009, 176] width 340 height 20
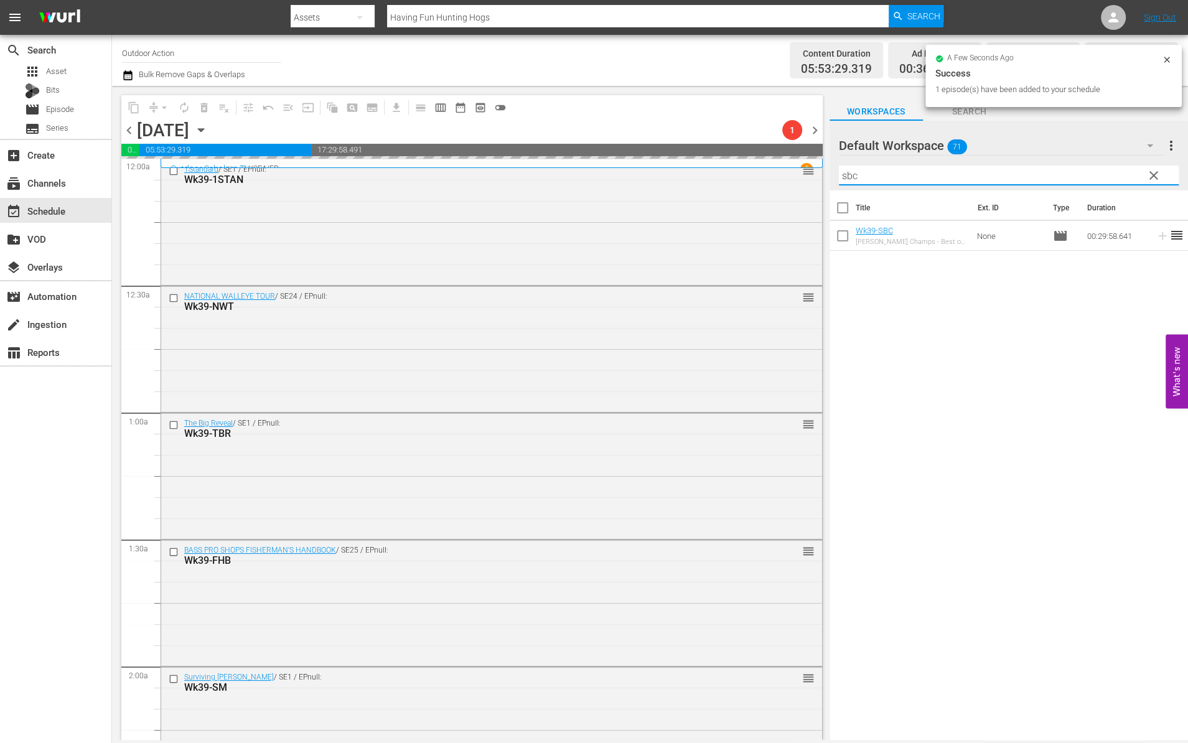
click at [1102, 170] on input "sbc" at bounding box center [1009, 176] width 340 height 20
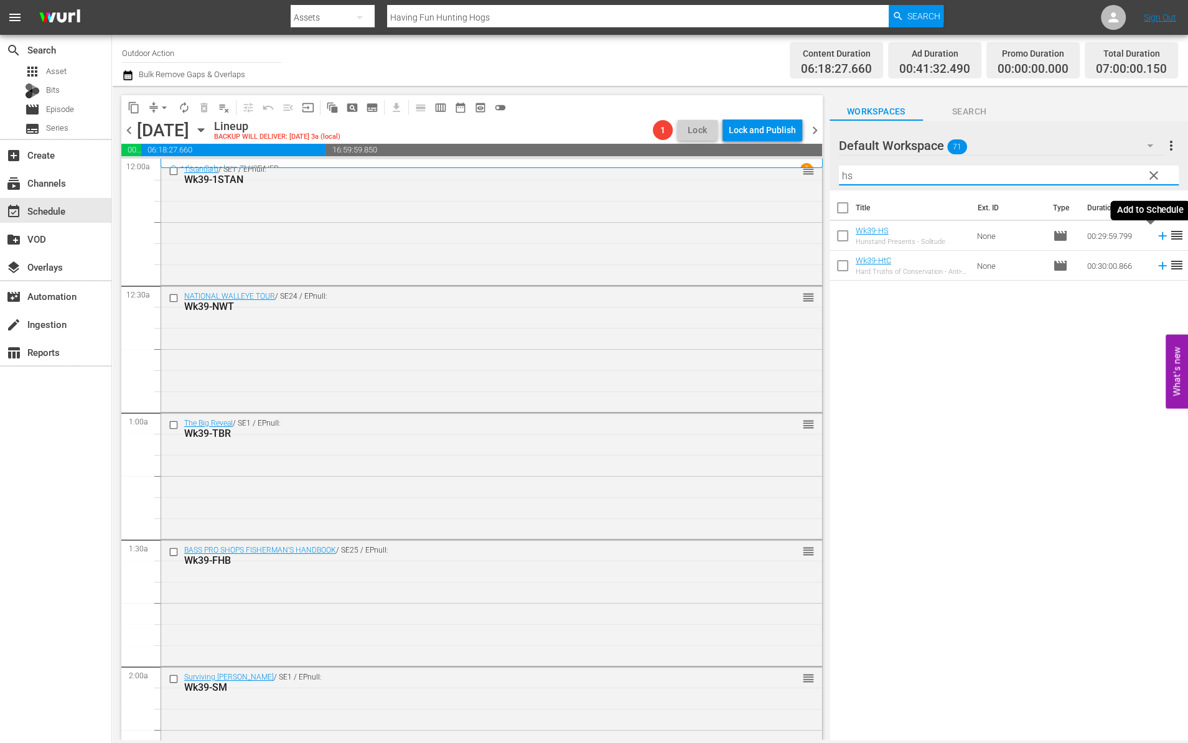
click at [1156, 232] on icon at bounding box center [1163, 236] width 14 height 14
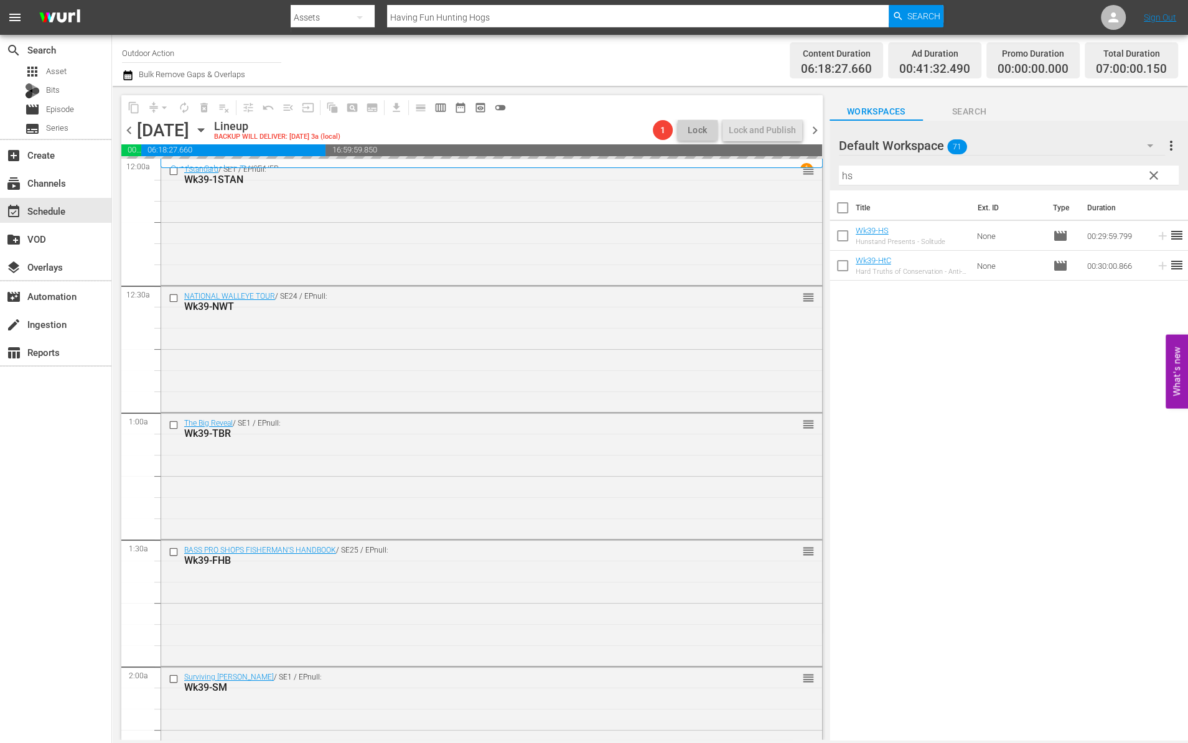
click at [1083, 171] on input "hs" at bounding box center [1009, 176] width 340 height 20
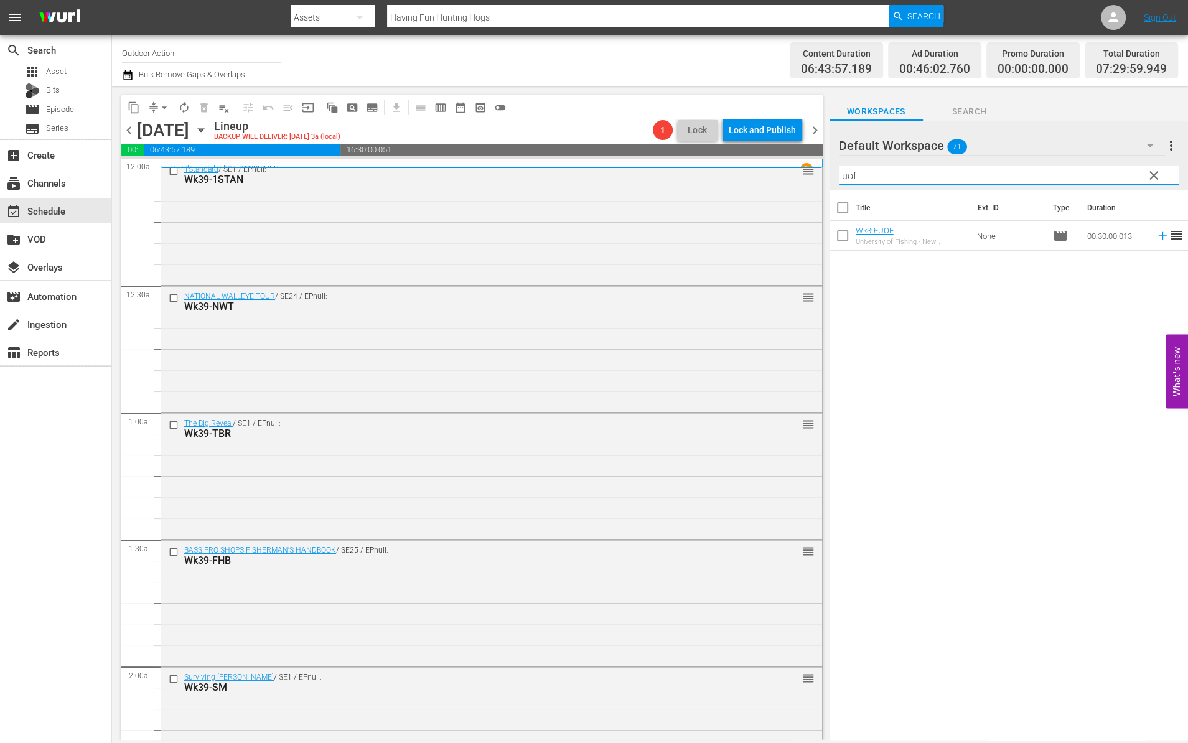
click at [1158, 236] on icon at bounding box center [1162, 236] width 8 height 8
click at [1105, 172] on input "uof" at bounding box center [1009, 176] width 340 height 20
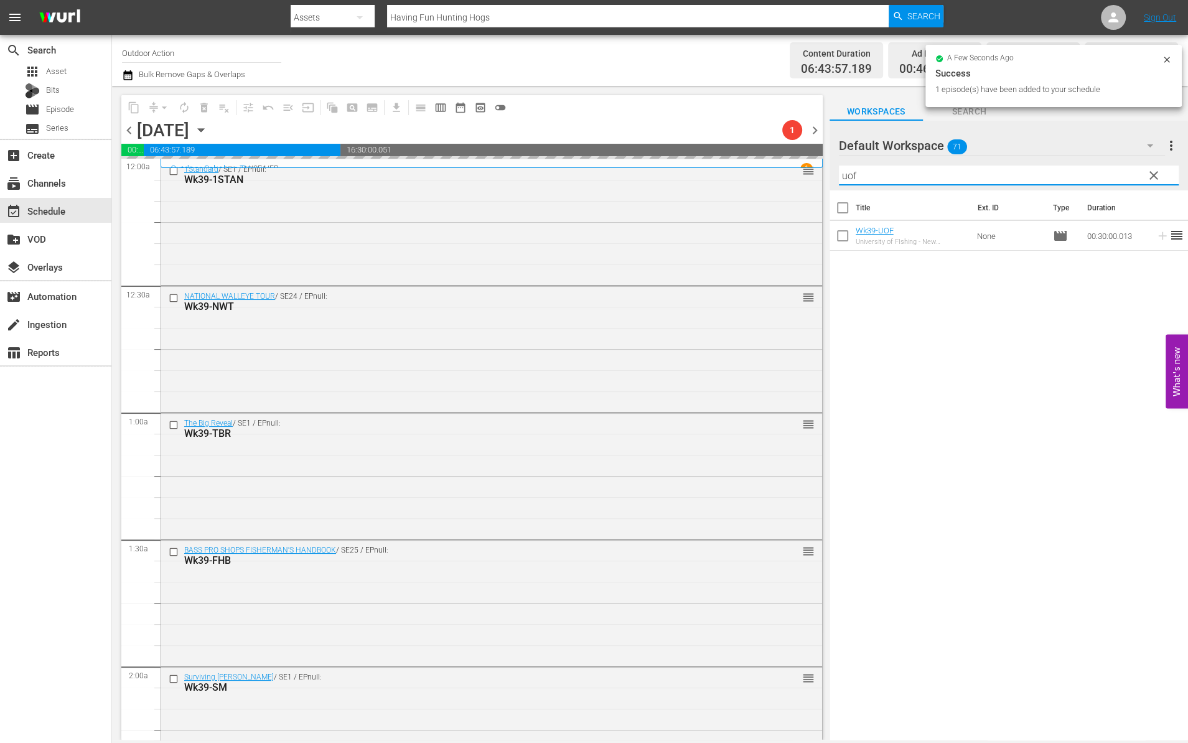
click at [1105, 172] on input "uof" at bounding box center [1009, 176] width 340 height 20
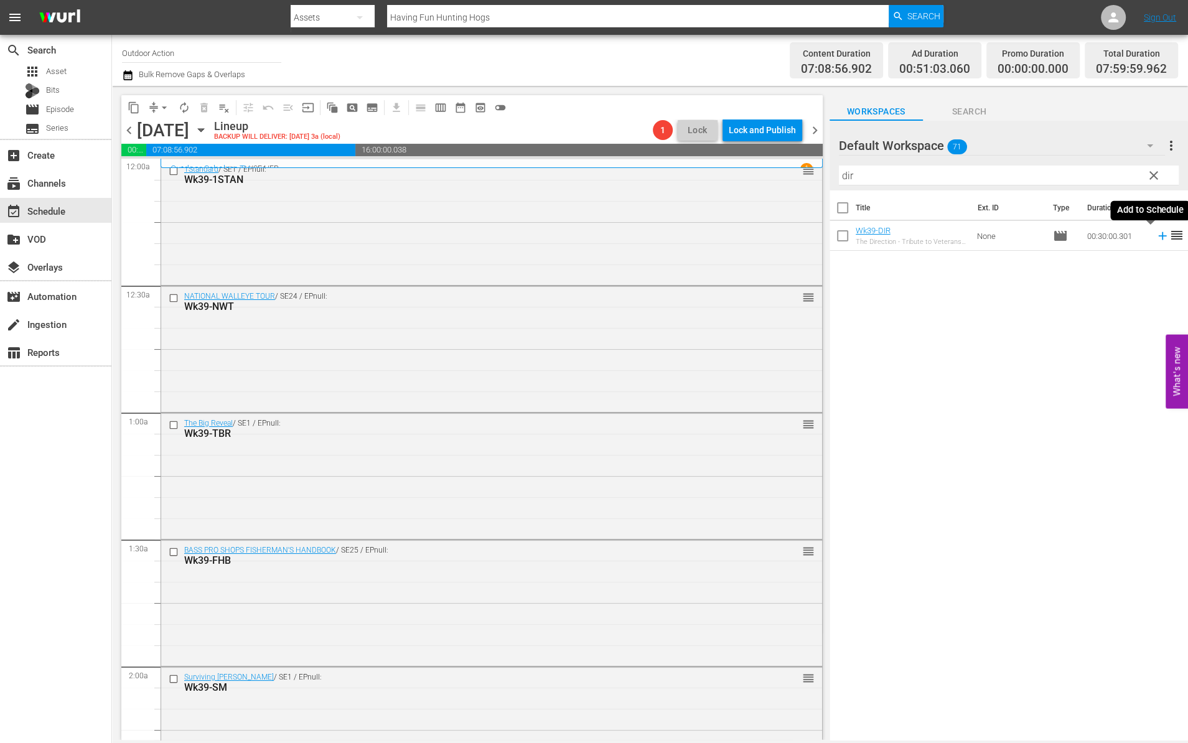
click at [1158, 236] on icon at bounding box center [1162, 236] width 8 height 8
click at [1075, 171] on input "dir" at bounding box center [1009, 176] width 340 height 20
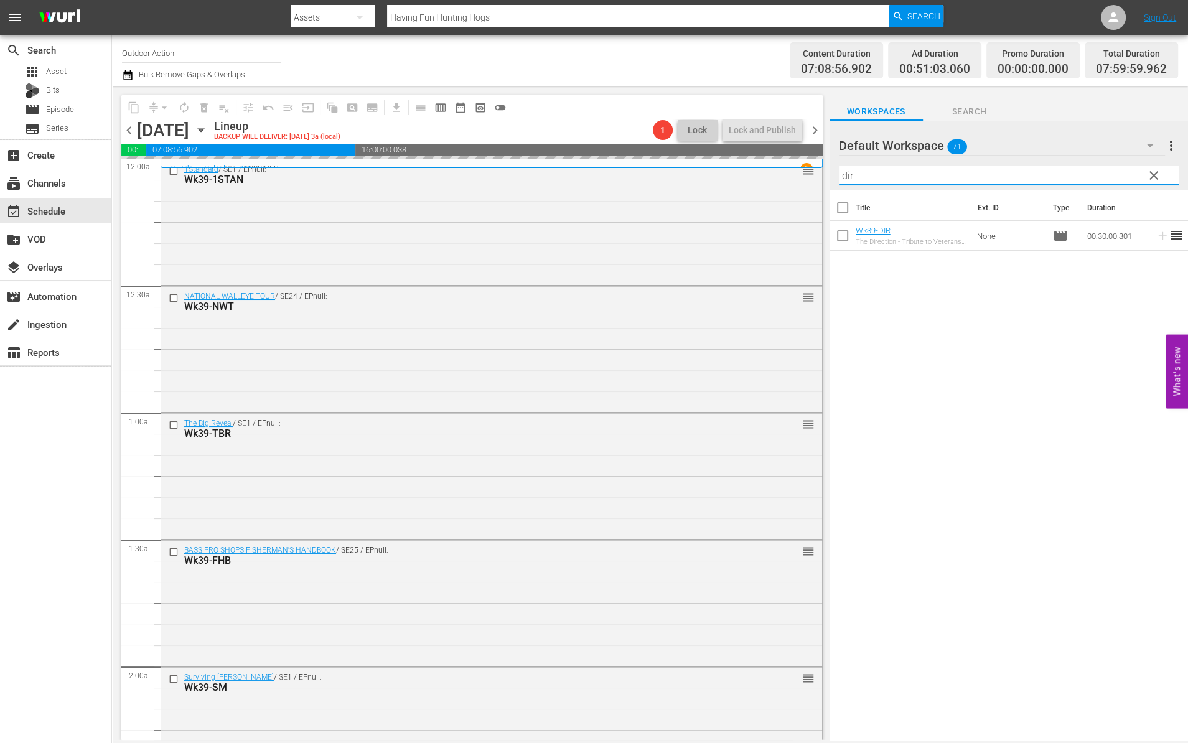
click at [1075, 171] on input "dir" at bounding box center [1009, 176] width 340 height 20
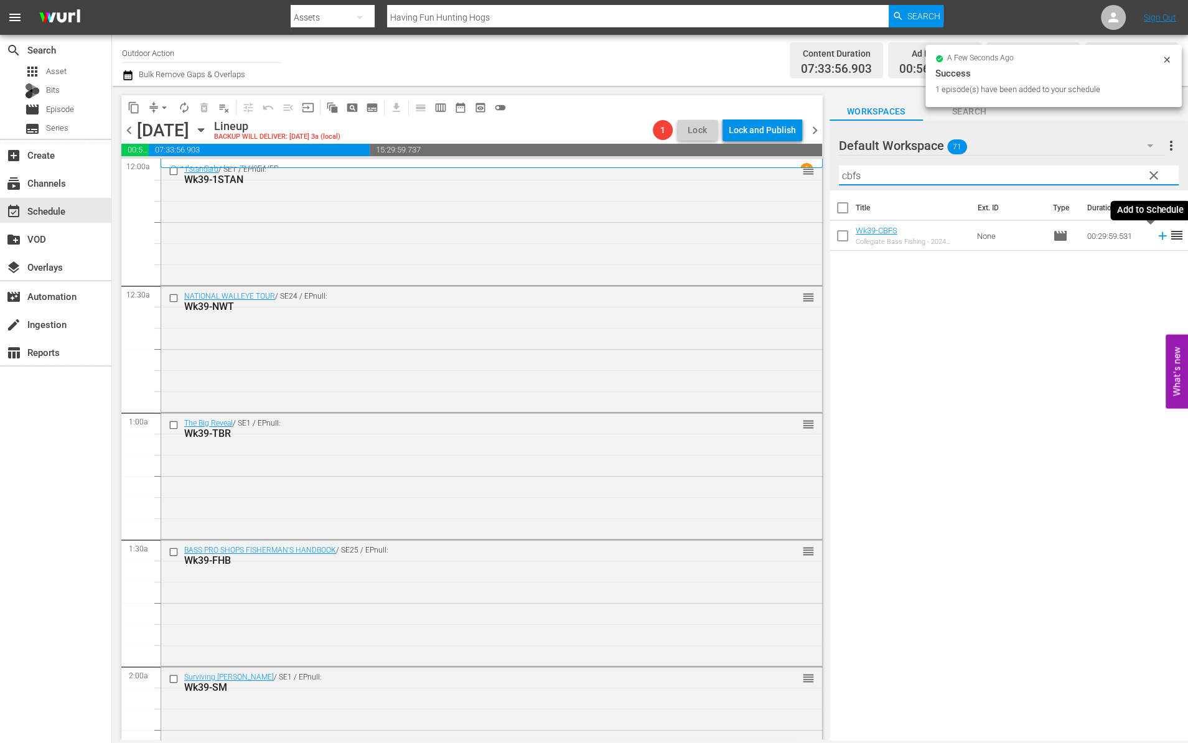
click at [1156, 238] on icon at bounding box center [1163, 236] width 14 height 14
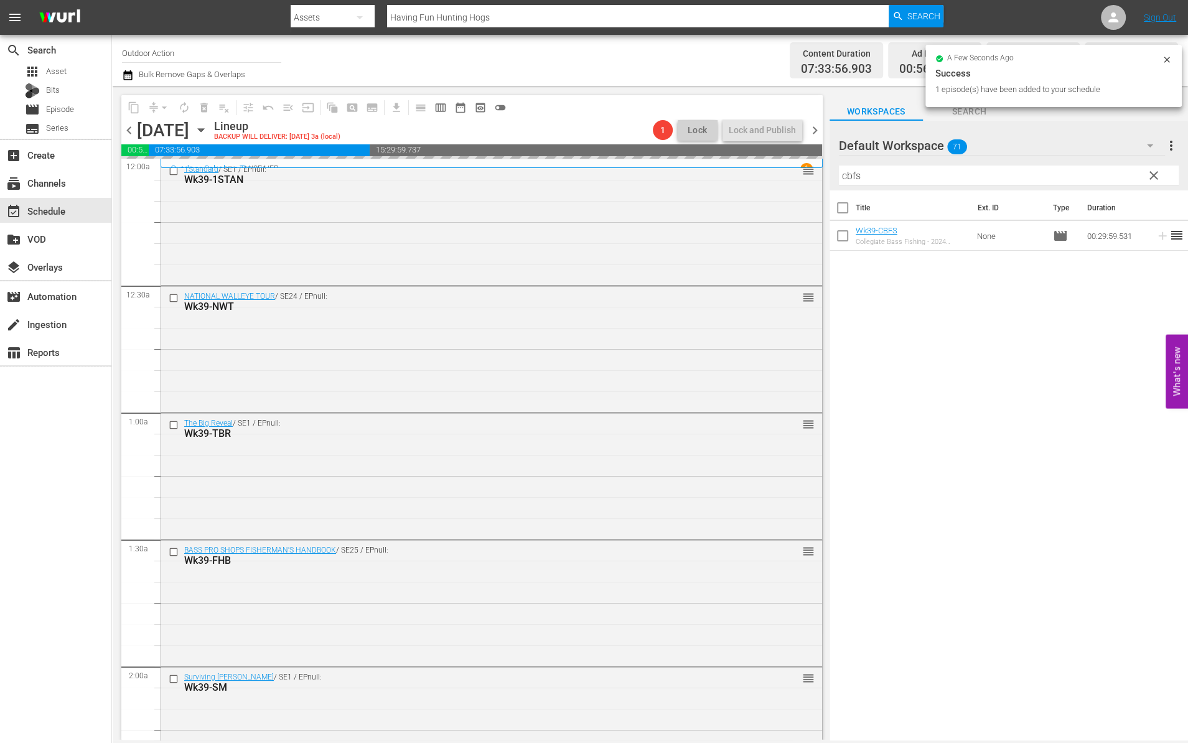
click at [1108, 177] on input "cbfs" at bounding box center [1009, 176] width 340 height 20
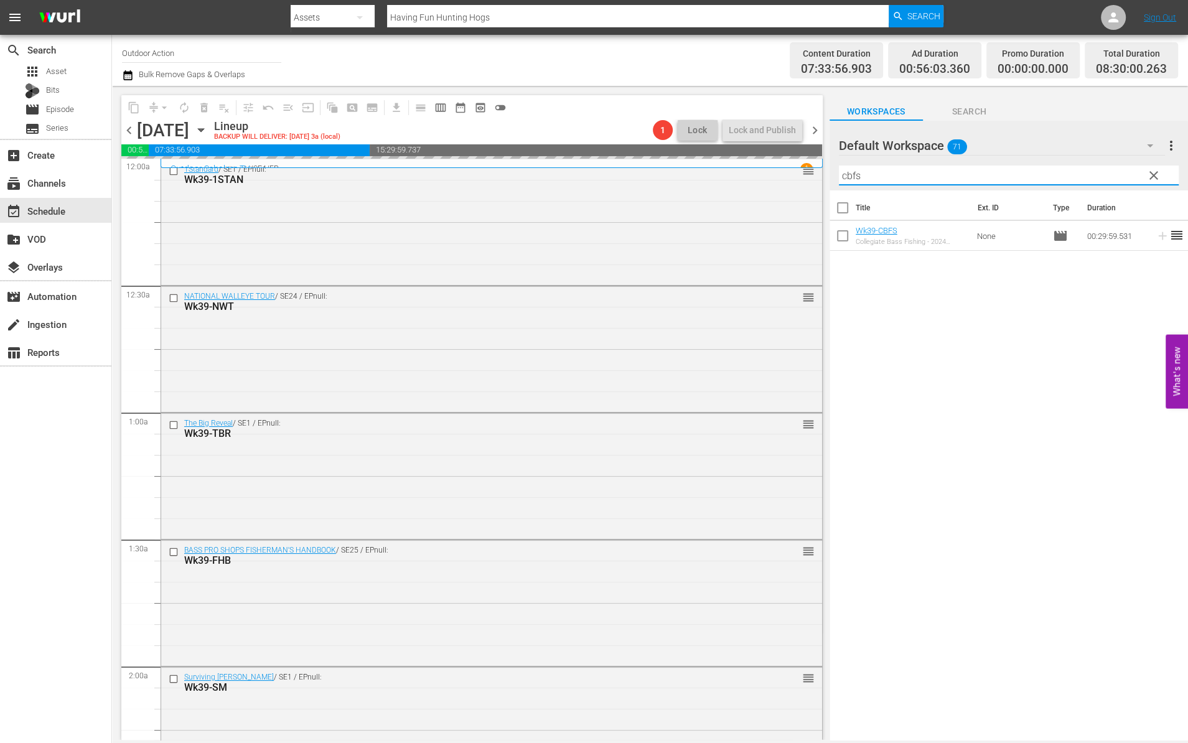
click at [1108, 177] on input "cbfs" at bounding box center [1009, 176] width 340 height 20
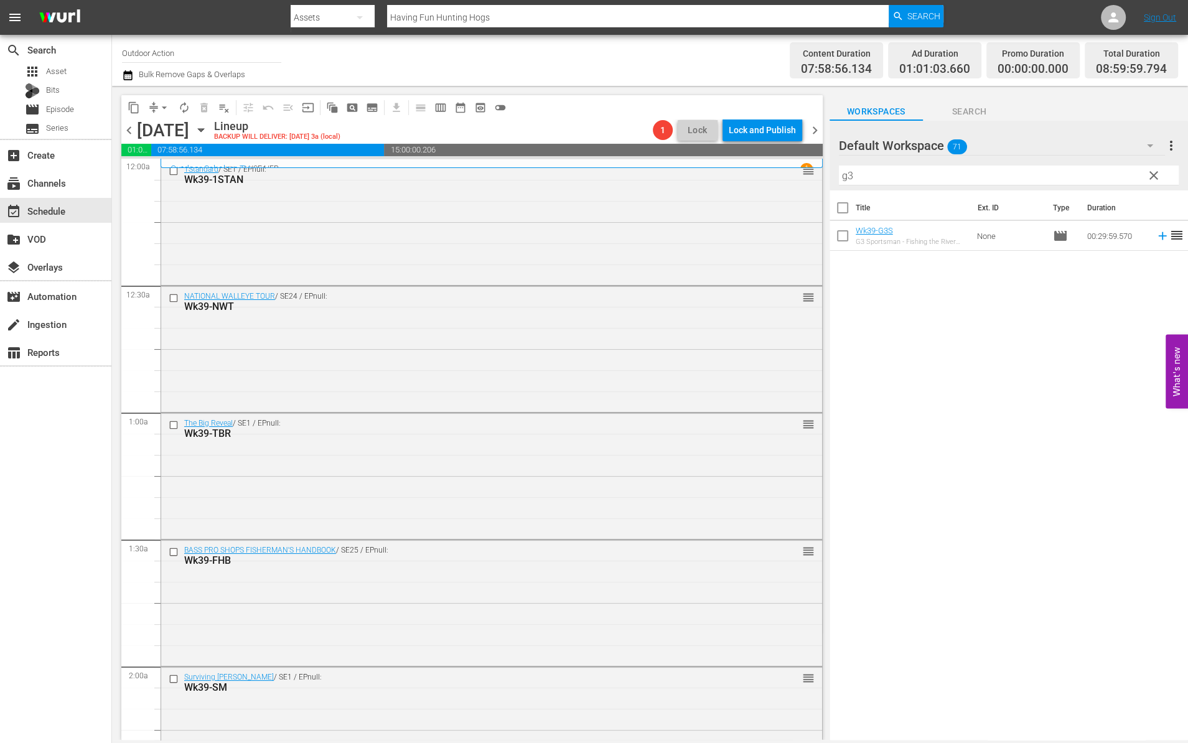
click at [1098, 373] on div "Title Ext. ID Type Duration Wk39-G3S G3 Sportsman - Fishing the River with Slip…" at bounding box center [1008, 465] width 358 height 551
click at [1156, 239] on icon at bounding box center [1163, 236] width 14 height 14
click at [1053, 175] on input "g3" at bounding box center [1009, 176] width 340 height 20
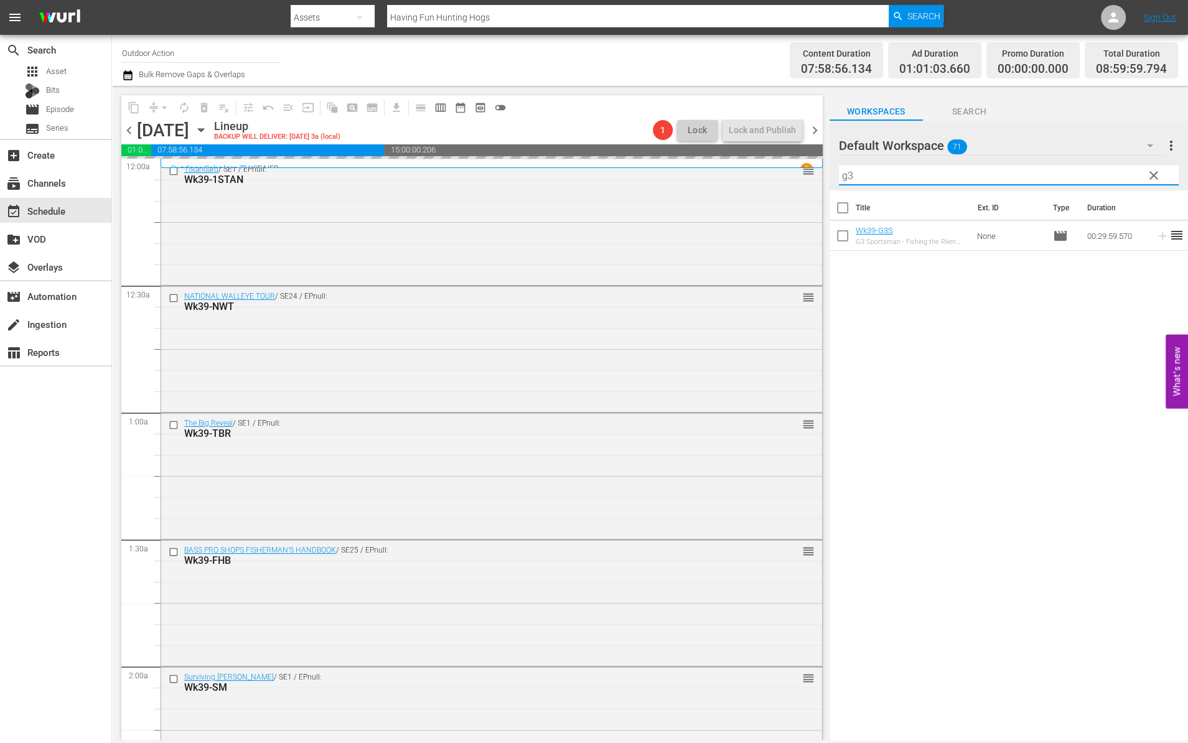
click at [1053, 175] on input "g3" at bounding box center [1009, 176] width 340 height 20
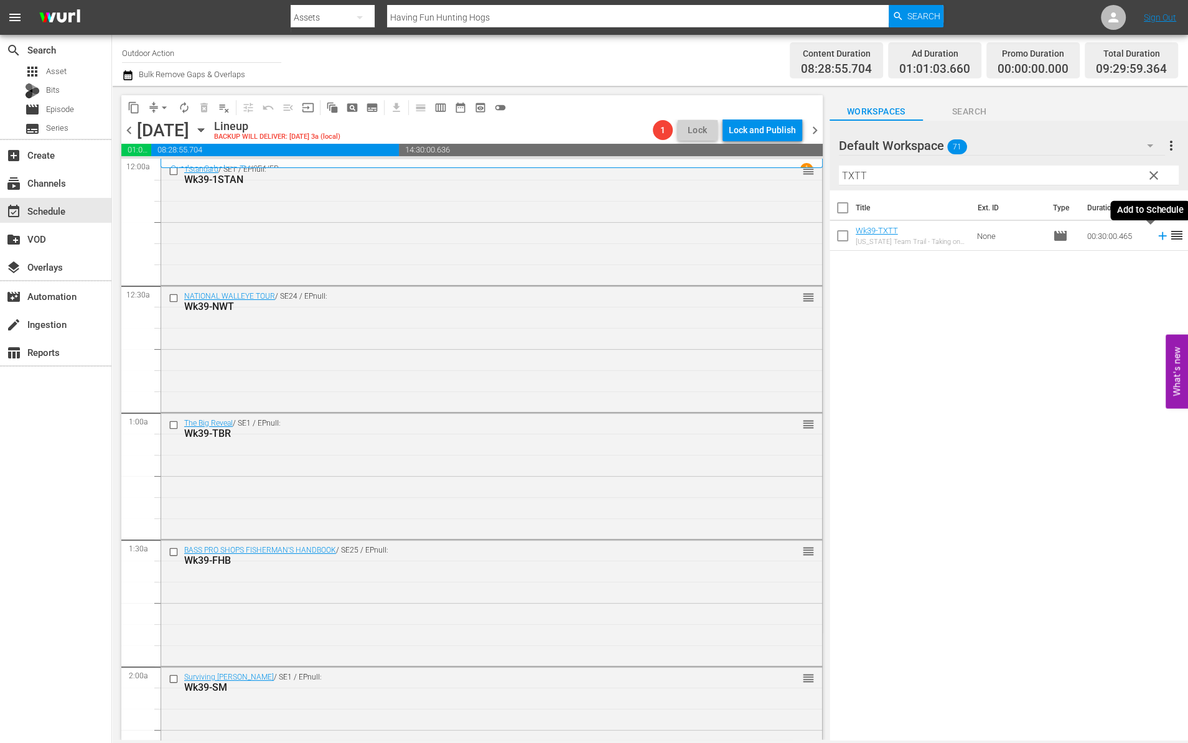
click at [1156, 233] on icon at bounding box center [1163, 236] width 14 height 14
click at [1087, 172] on input "TXTT" at bounding box center [1009, 176] width 340 height 20
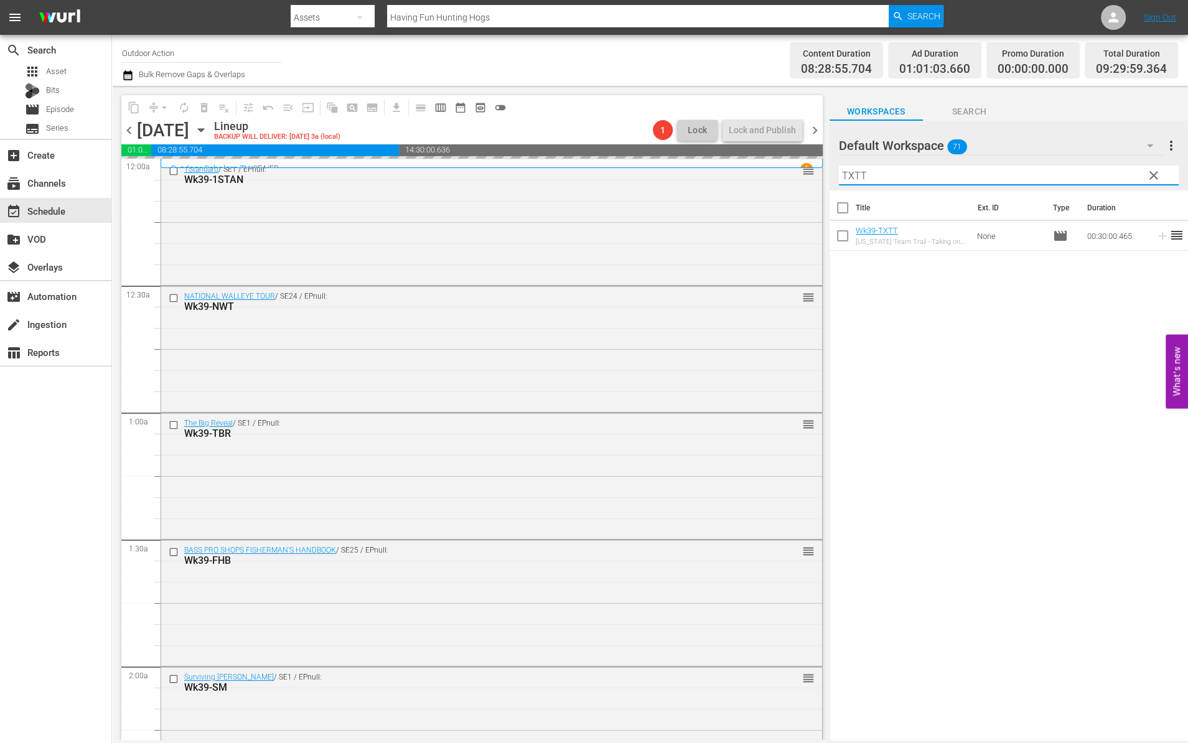
click at [1087, 172] on input "TXTT" at bounding box center [1009, 176] width 340 height 20
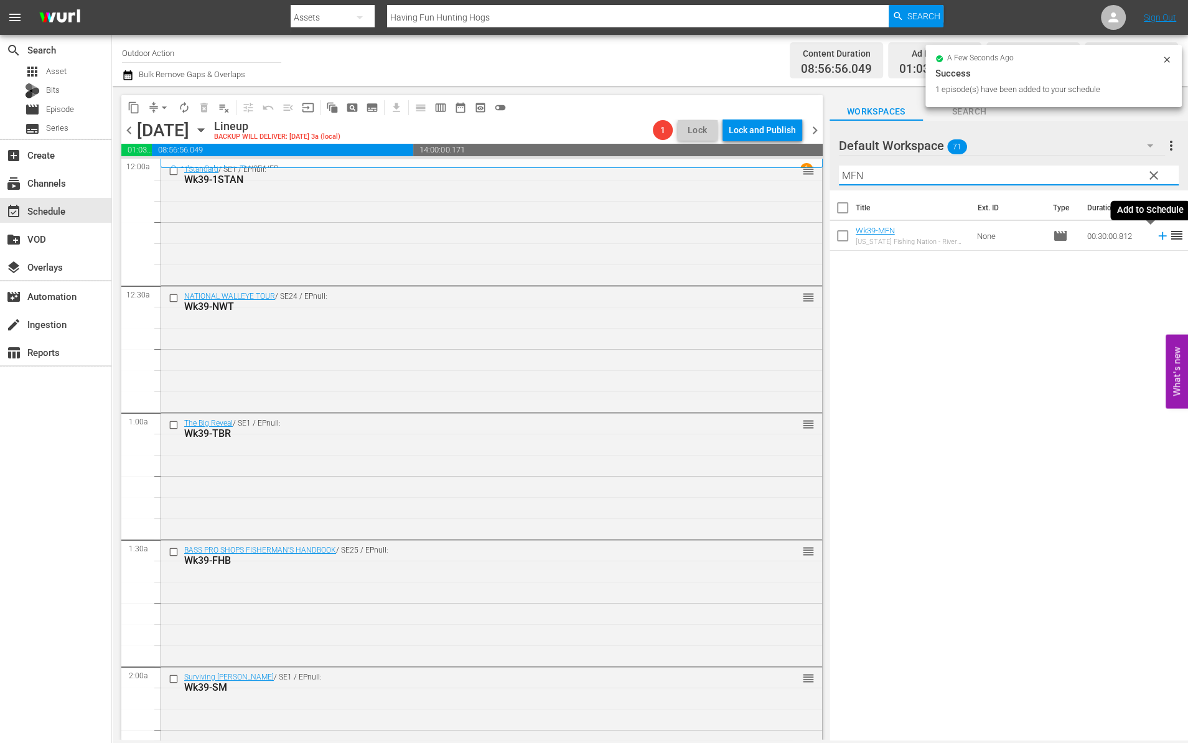
click at [1156, 236] on icon at bounding box center [1163, 236] width 14 height 14
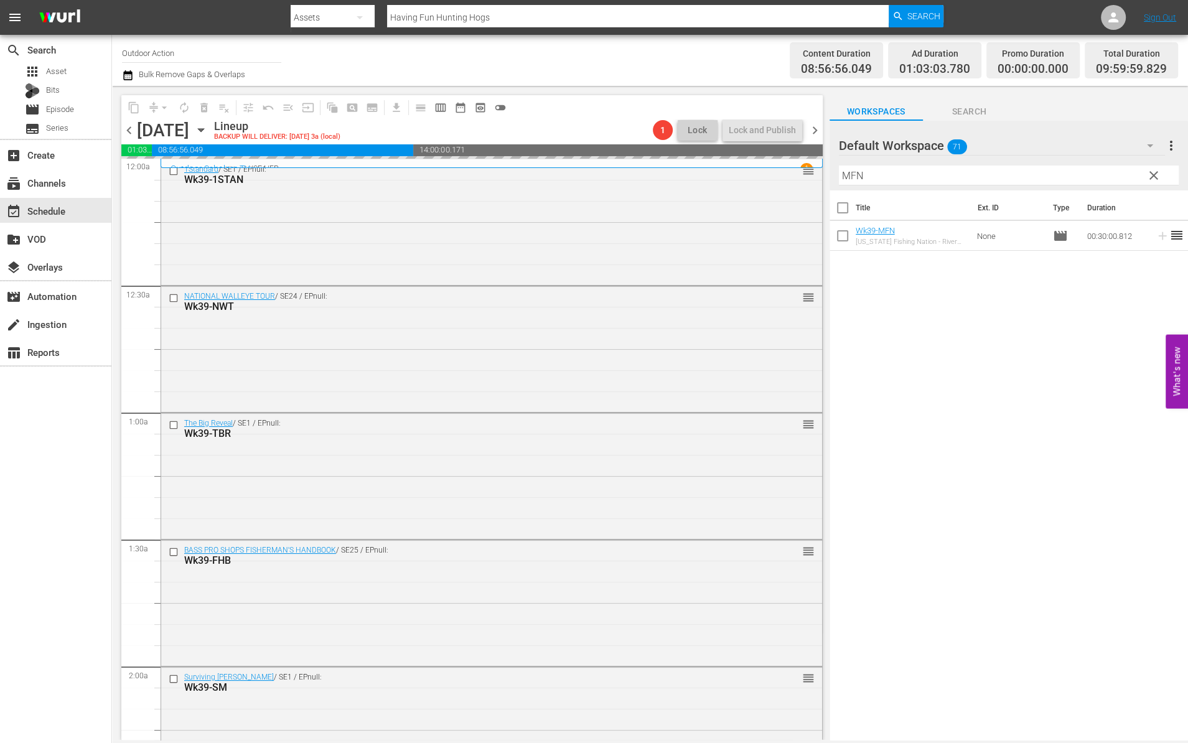
click at [1091, 175] on input "MFN" at bounding box center [1009, 176] width 340 height 20
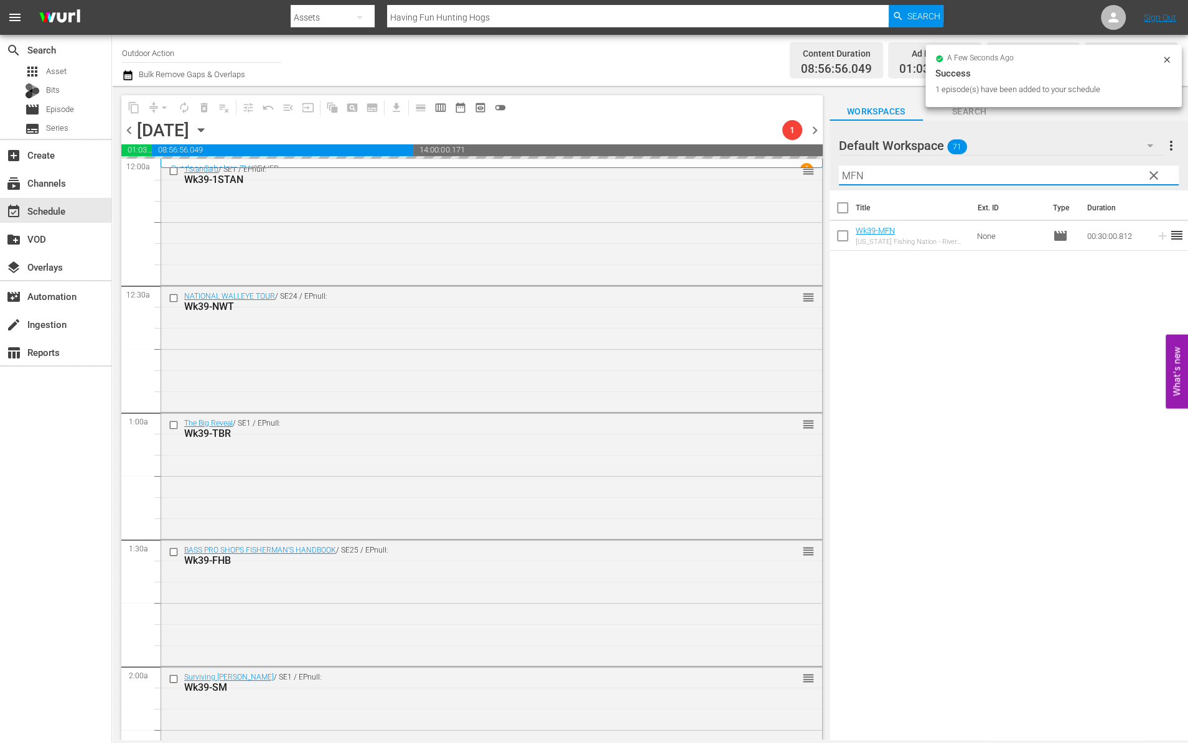
click at [1091, 175] on input "MFN" at bounding box center [1009, 176] width 340 height 20
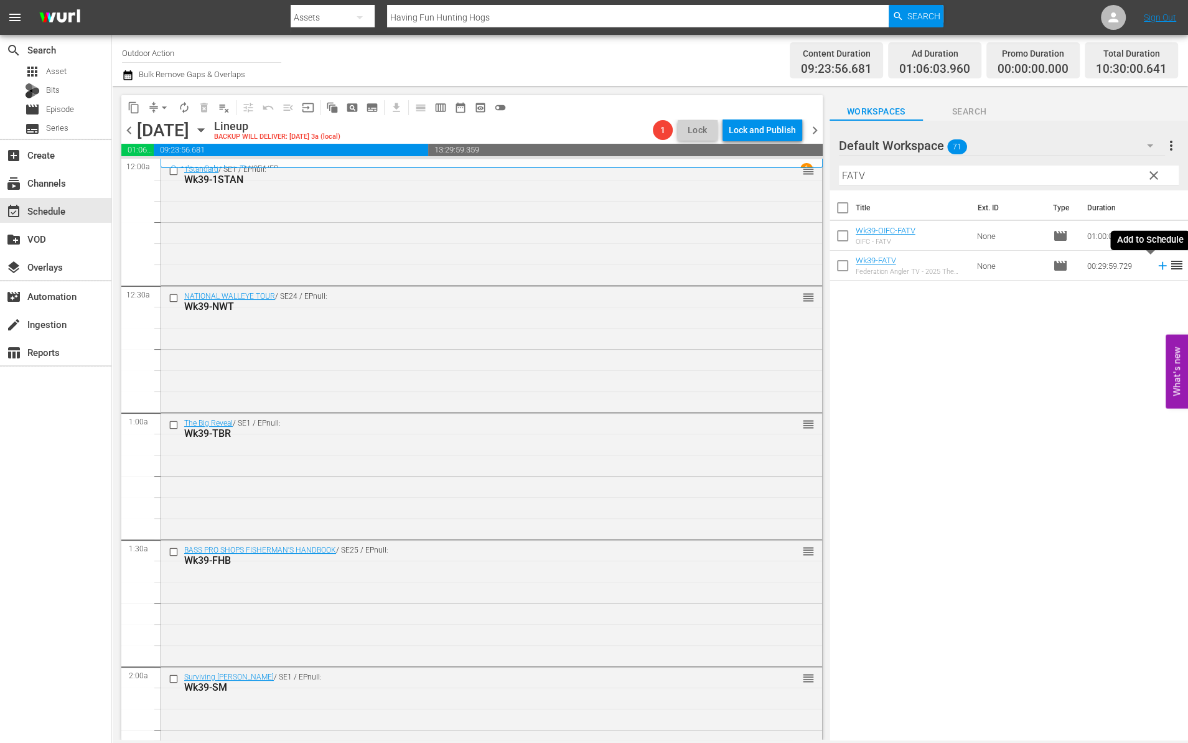
click at [1156, 267] on icon at bounding box center [1163, 266] width 14 height 14
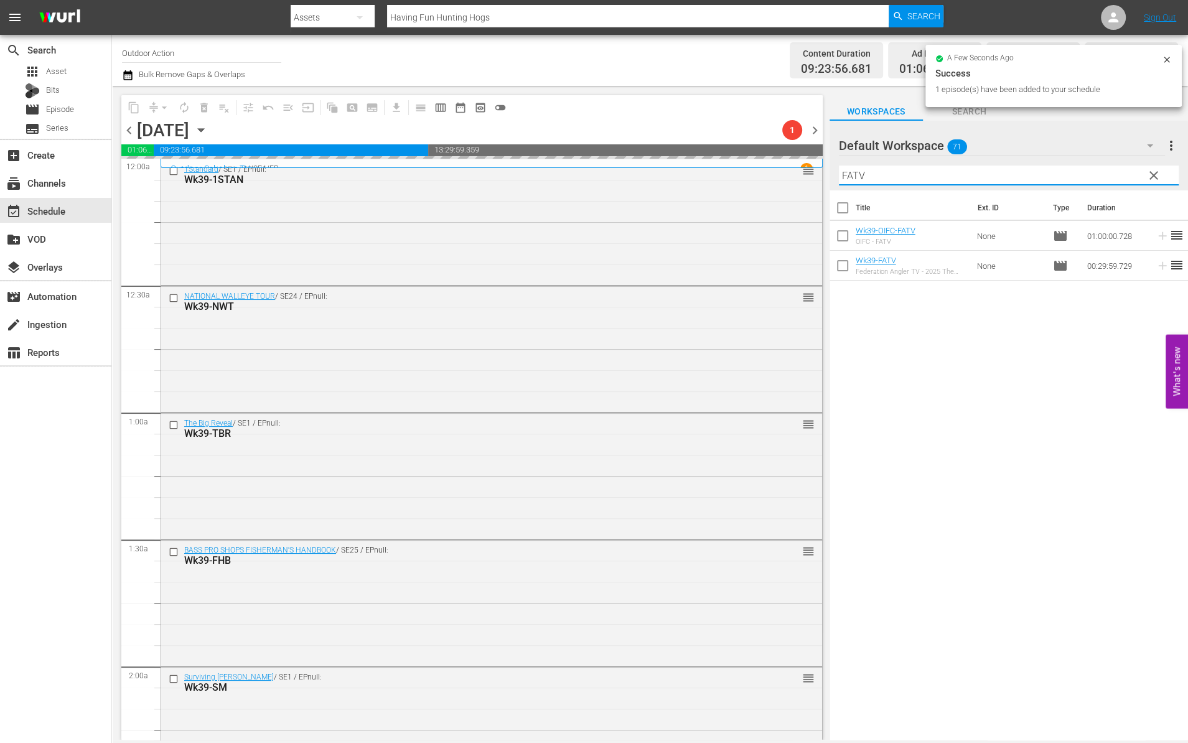
click at [1096, 176] on input "FATV" at bounding box center [1009, 176] width 340 height 20
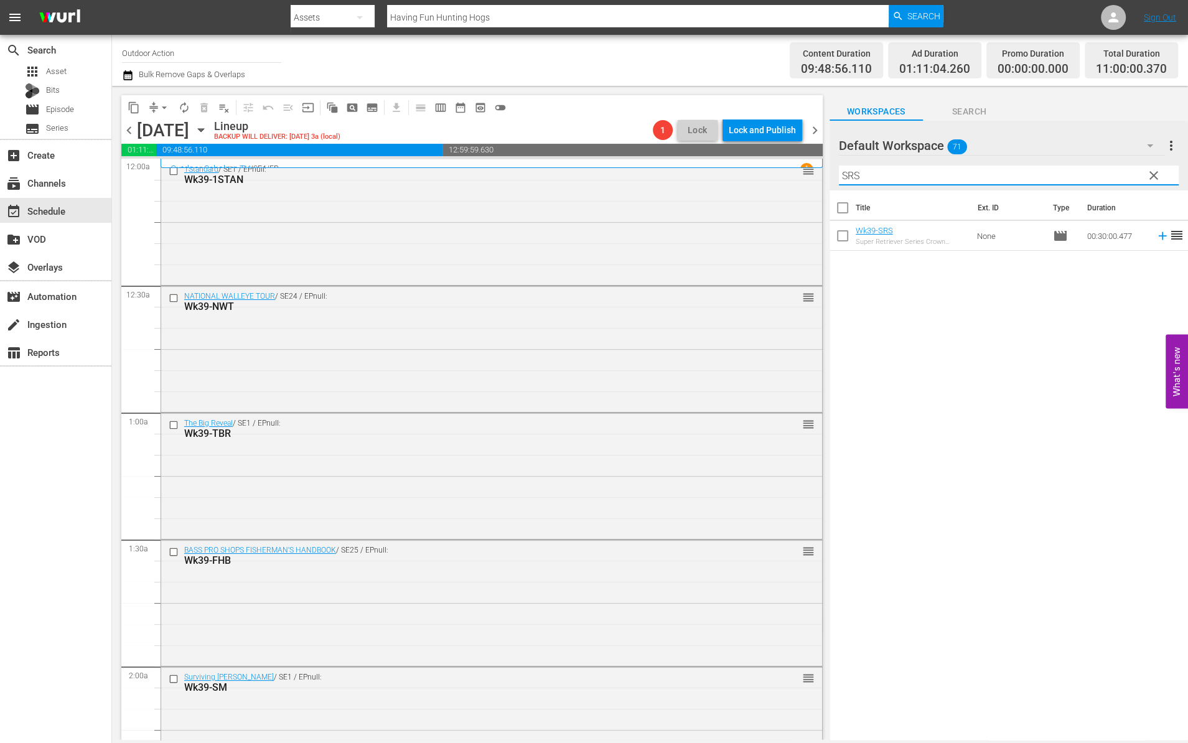
click at [1156, 238] on icon at bounding box center [1163, 236] width 14 height 14
click at [1101, 169] on input "SRS" at bounding box center [1009, 176] width 340 height 20
click at [1156, 267] on icon at bounding box center [1163, 266] width 14 height 14
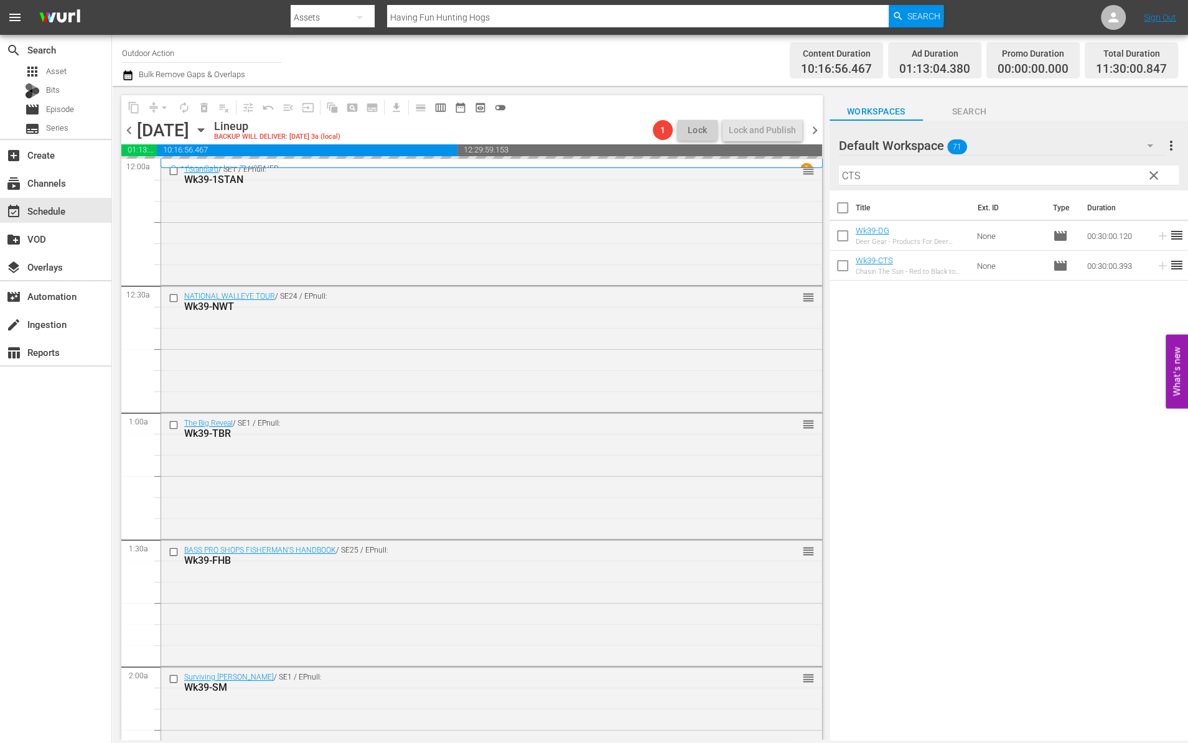
click at [1062, 172] on input "CTS" at bounding box center [1009, 176] width 340 height 20
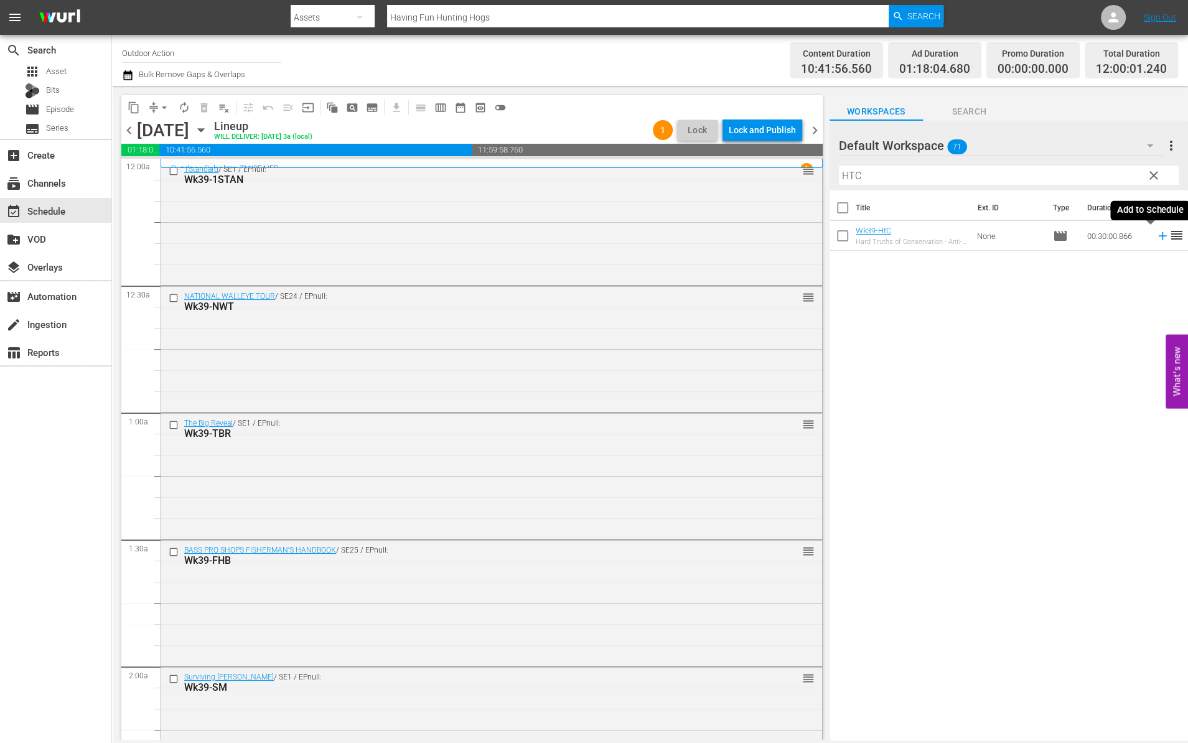
click at [1158, 235] on icon at bounding box center [1162, 236] width 8 height 8
click at [1070, 171] on input "HTC" at bounding box center [1009, 176] width 340 height 20
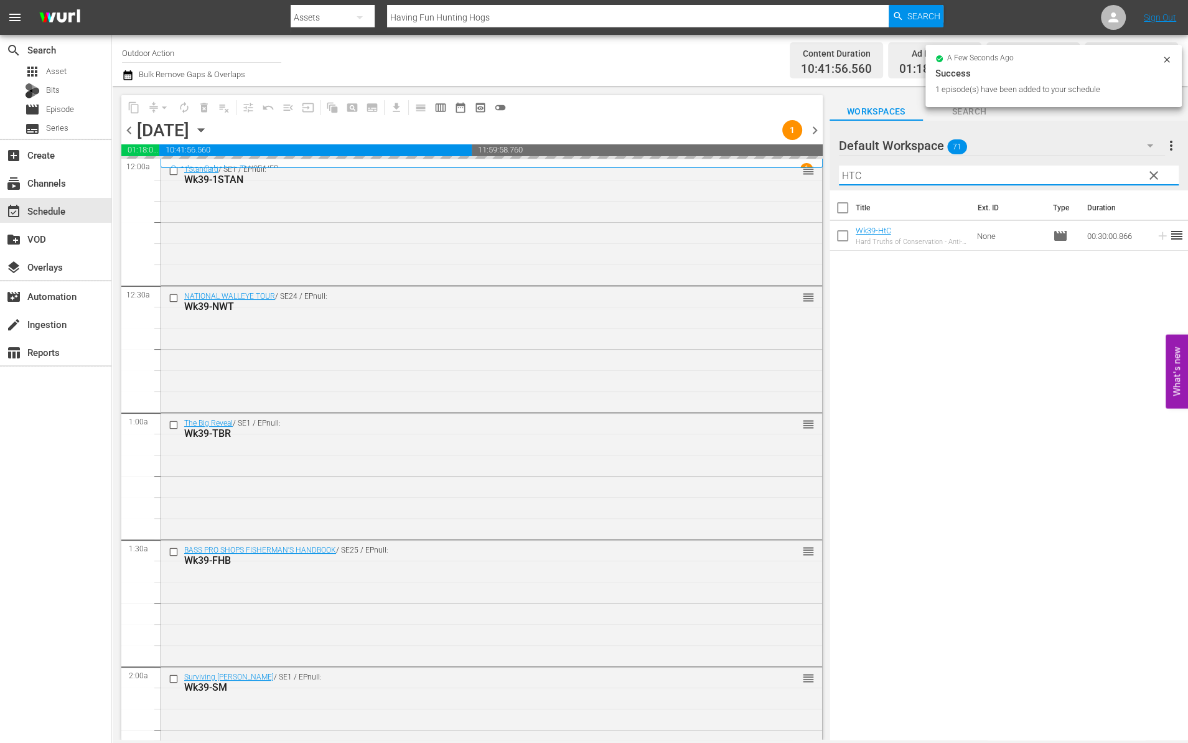
click at [1070, 171] on input "HTC" at bounding box center [1009, 176] width 340 height 20
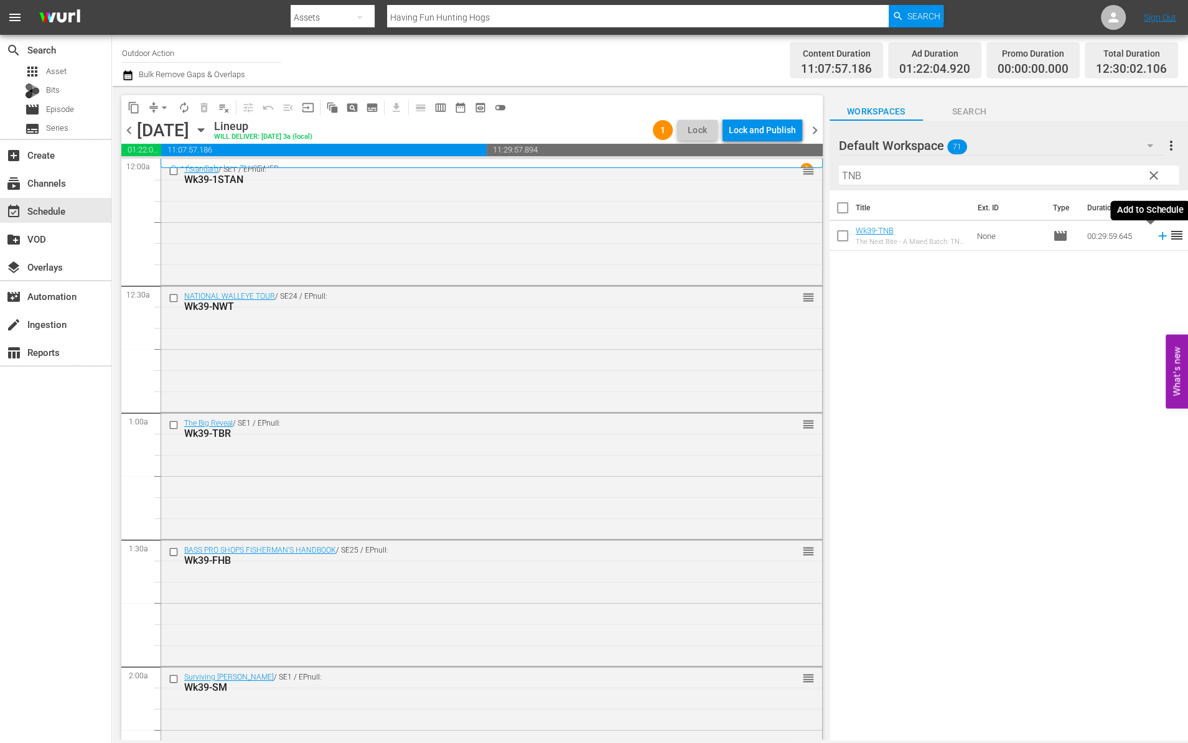
click at [1156, 239] on icon at bounding box center [1163, 236] width 14 height 14
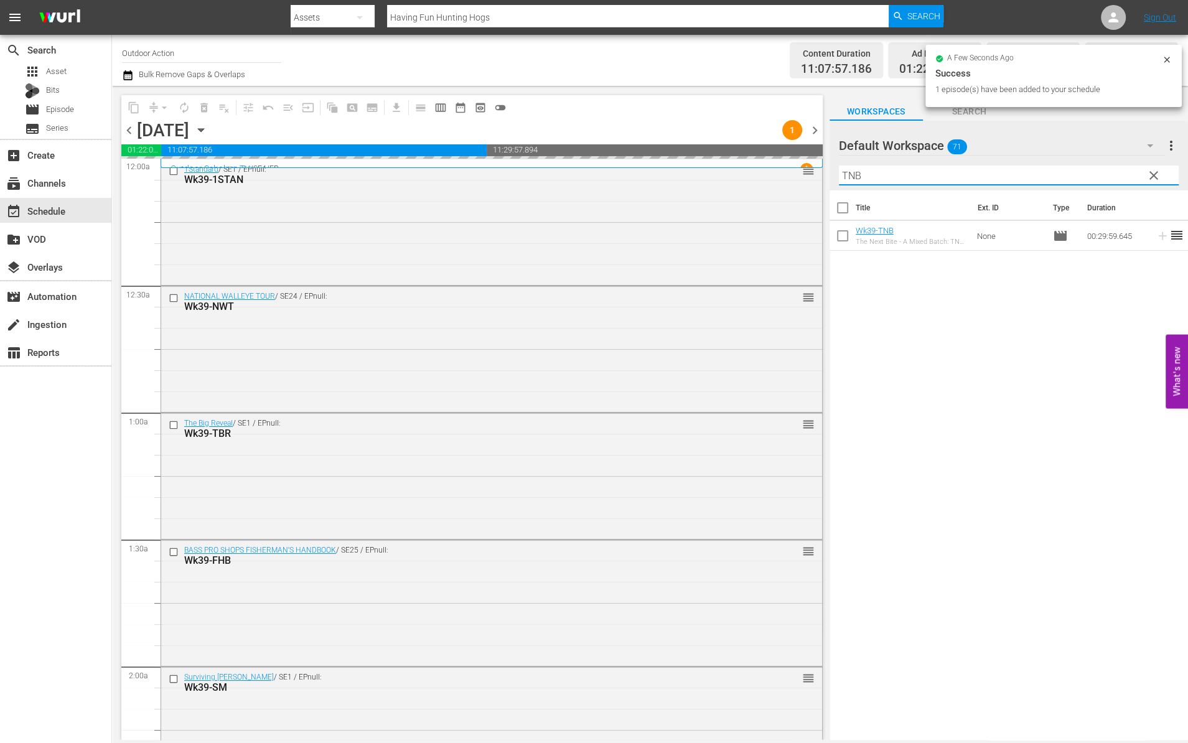
click at [1086, 179] on input "TNB" at bounding box center [1009, 176] width 340 height 20
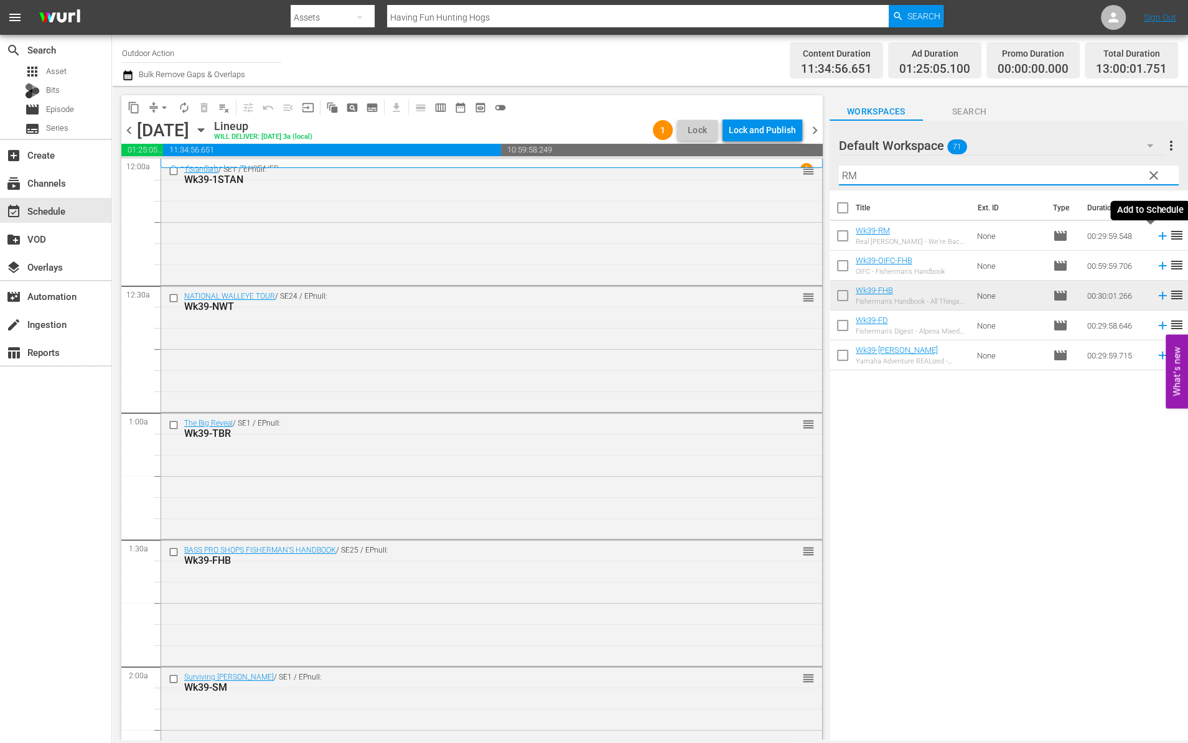
click at [1156, 231] on icon at bounding box center [1163, 236] width 14 height 14
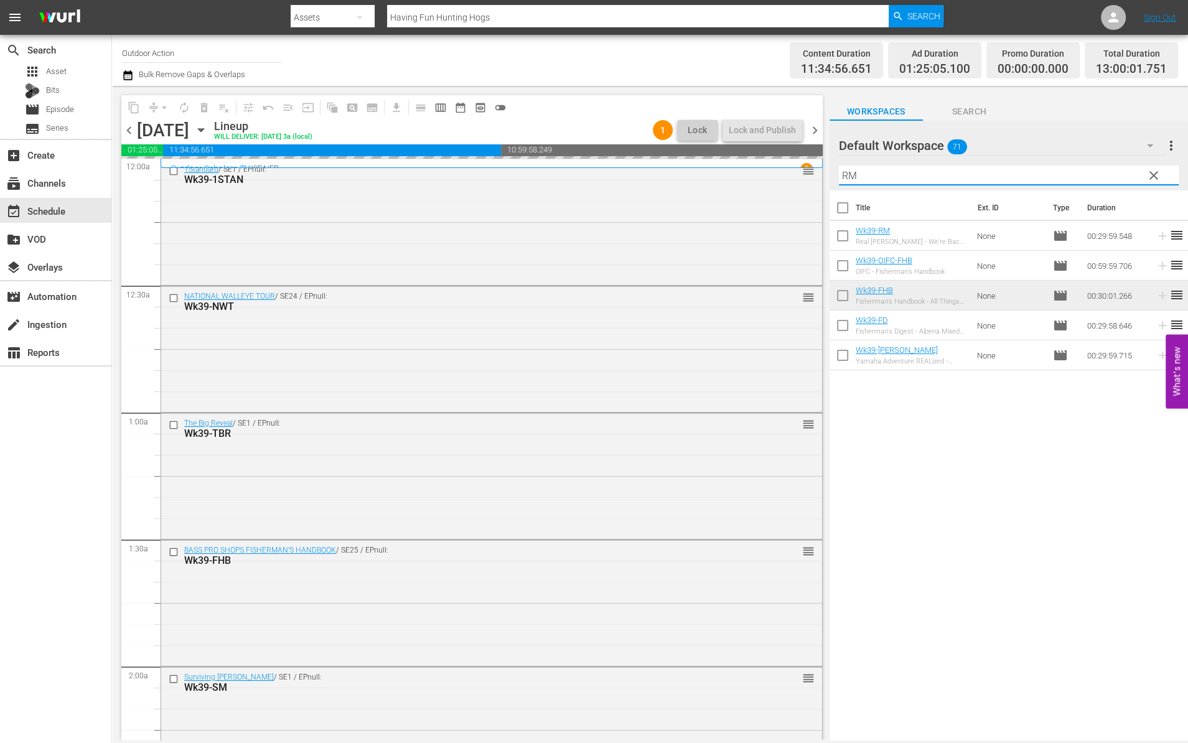
click at [1078, 183] on input "RM" at bounding box center [1009, 176] width 340 height 20
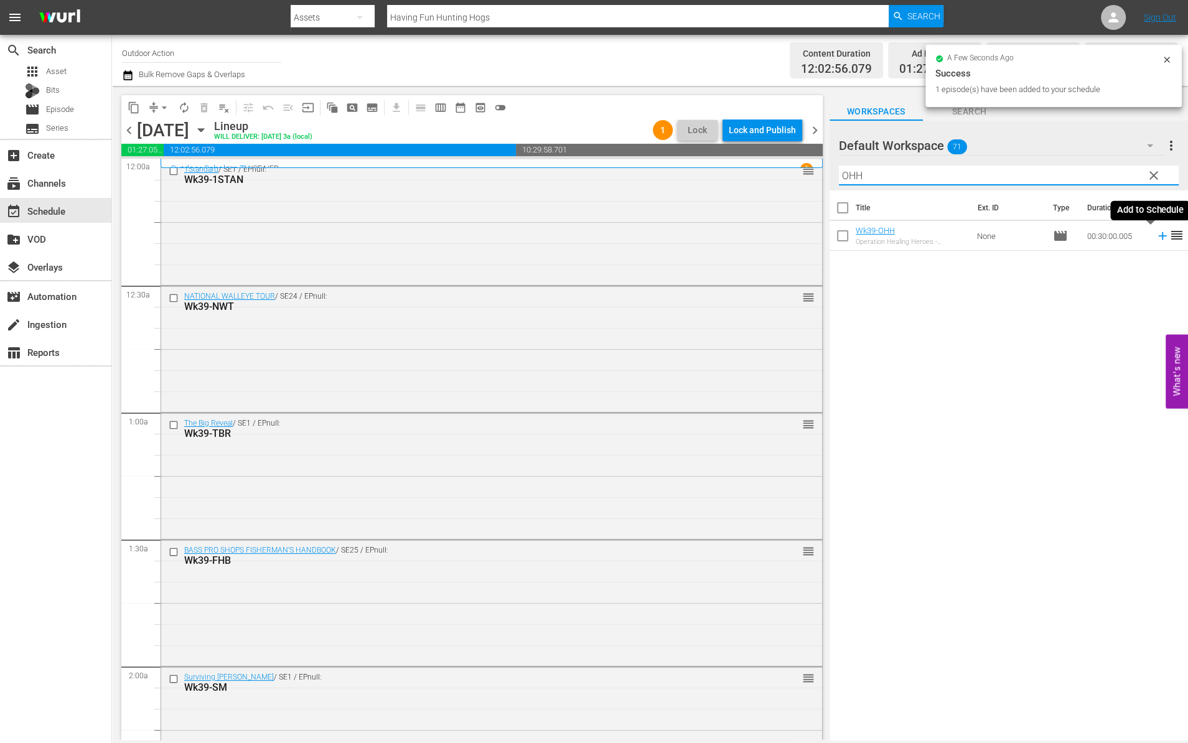
click at [1156, 232] on icon at bounding box center [1163, 236] width 14 height 14
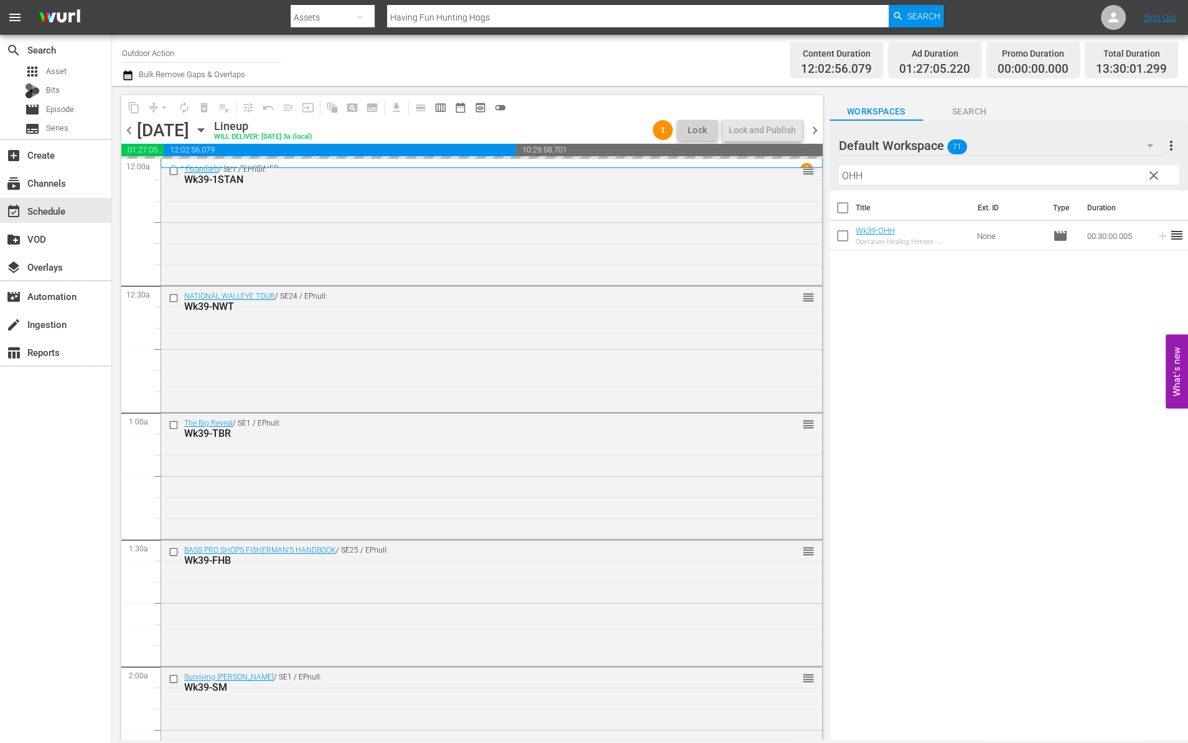
click at [1080, 170] on input "OHH" at bounding box center [1009, 176] width 340 height 20
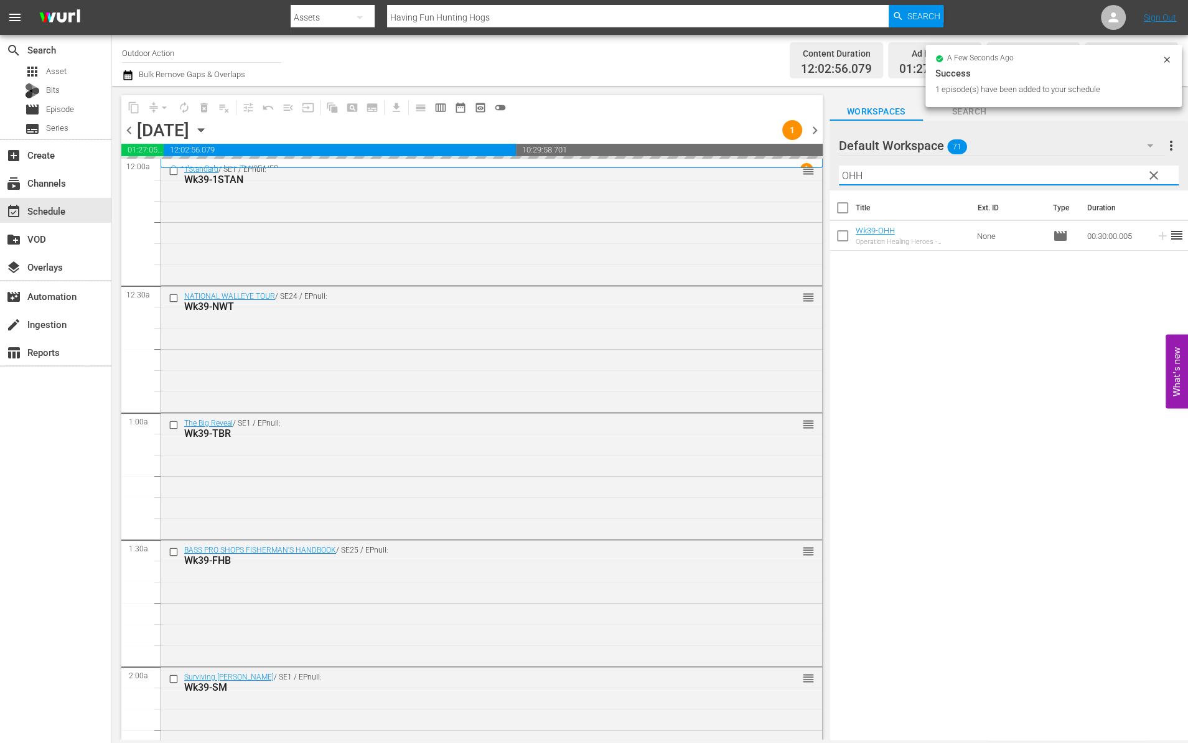
click at [1080, 170] on input "OHH" at bounding box center [1009, 176] width 340 height 20
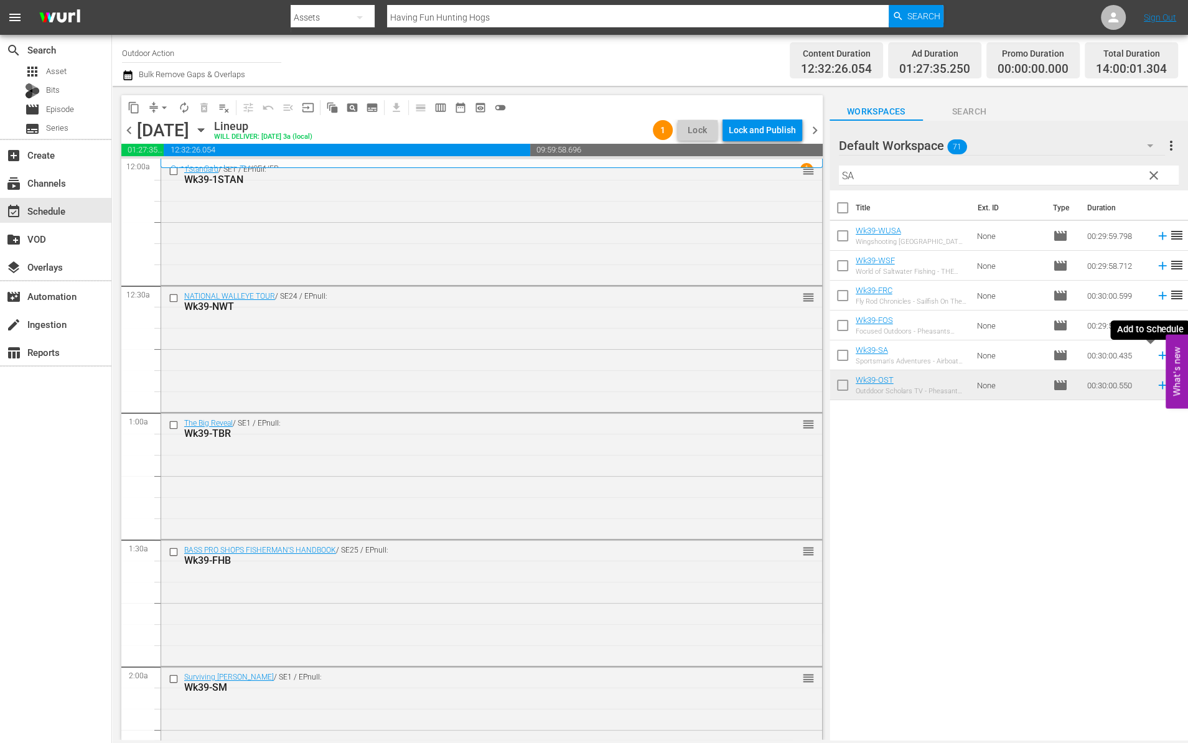
click at [1156, 352] on icon at bounding box center [1163, 355] width 14 height 14
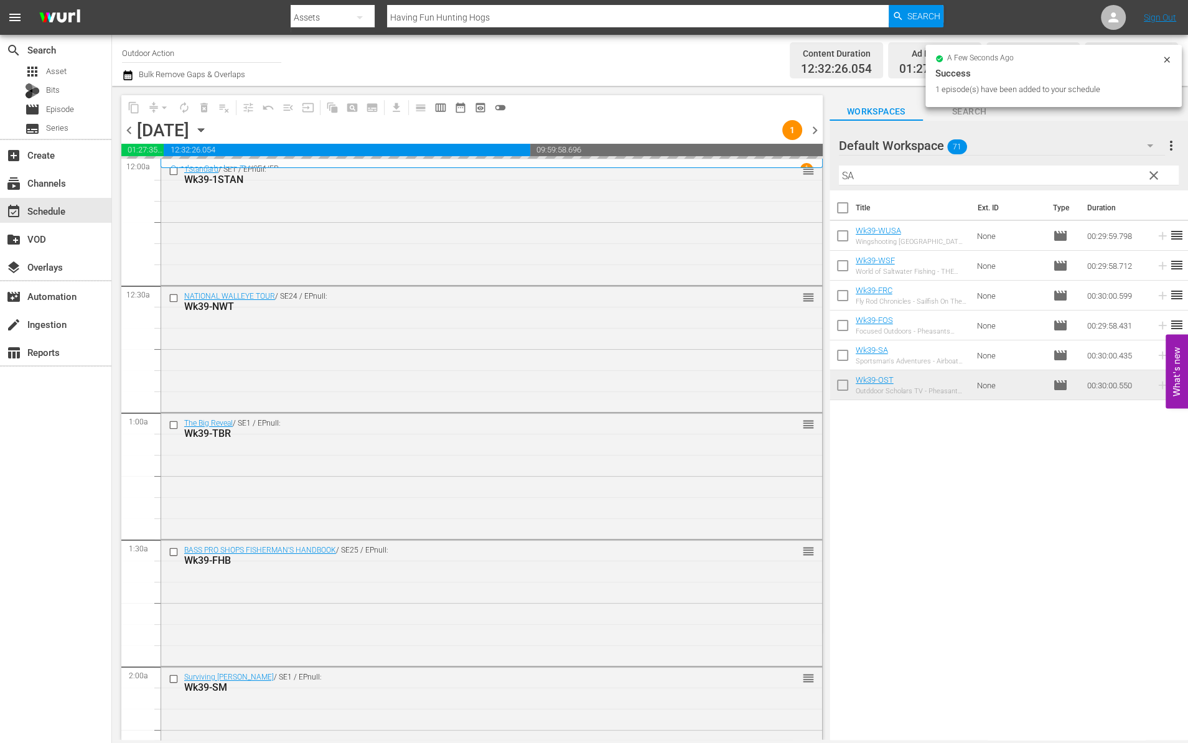
click at [1069, 170] on input "SA" at bounding box center [1009, 176] width 340 height 20
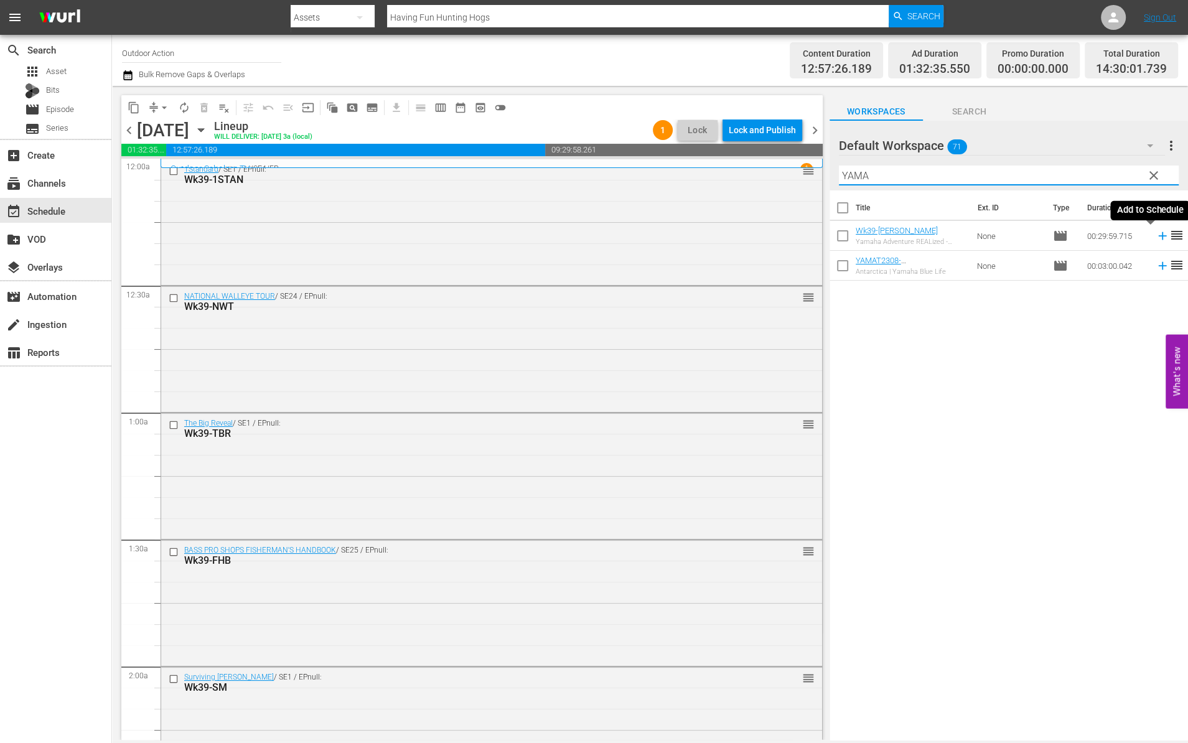
click at [1158, 232] on icon at bounding box center [1162, 236] width 8 height 8
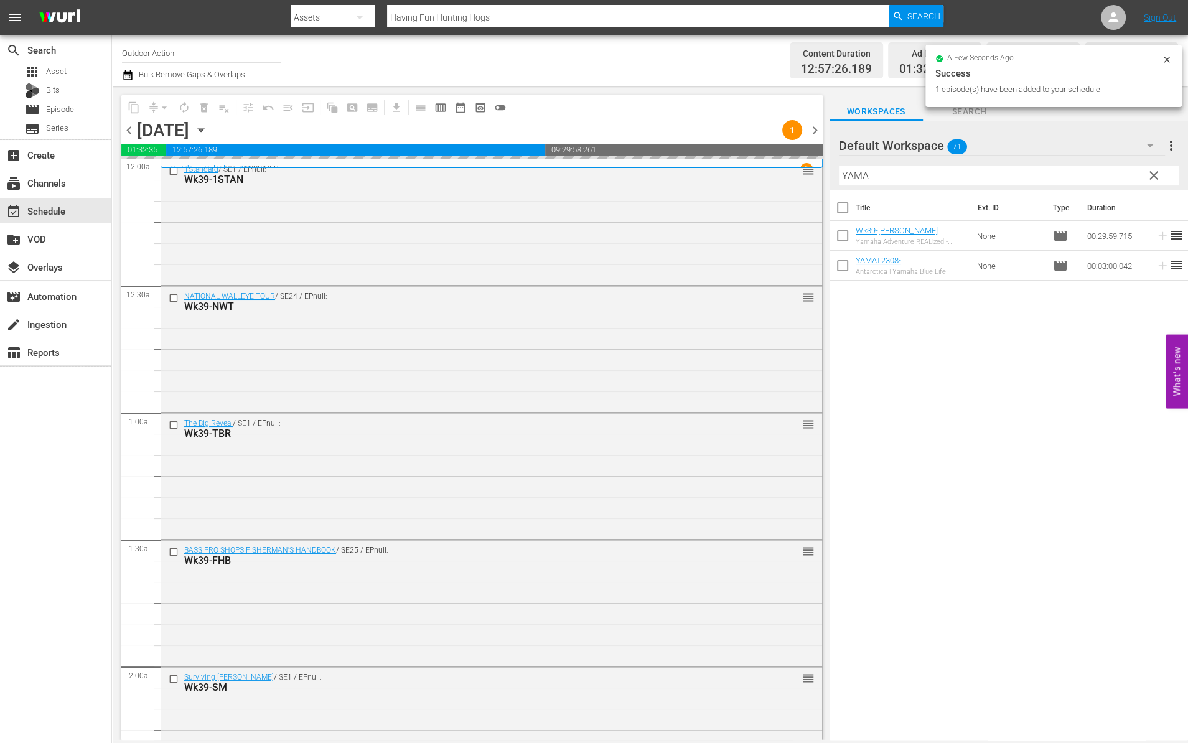
click at [1104, 174] on input "YAMA" at bounding box center [1009, 176] width 340 height 20
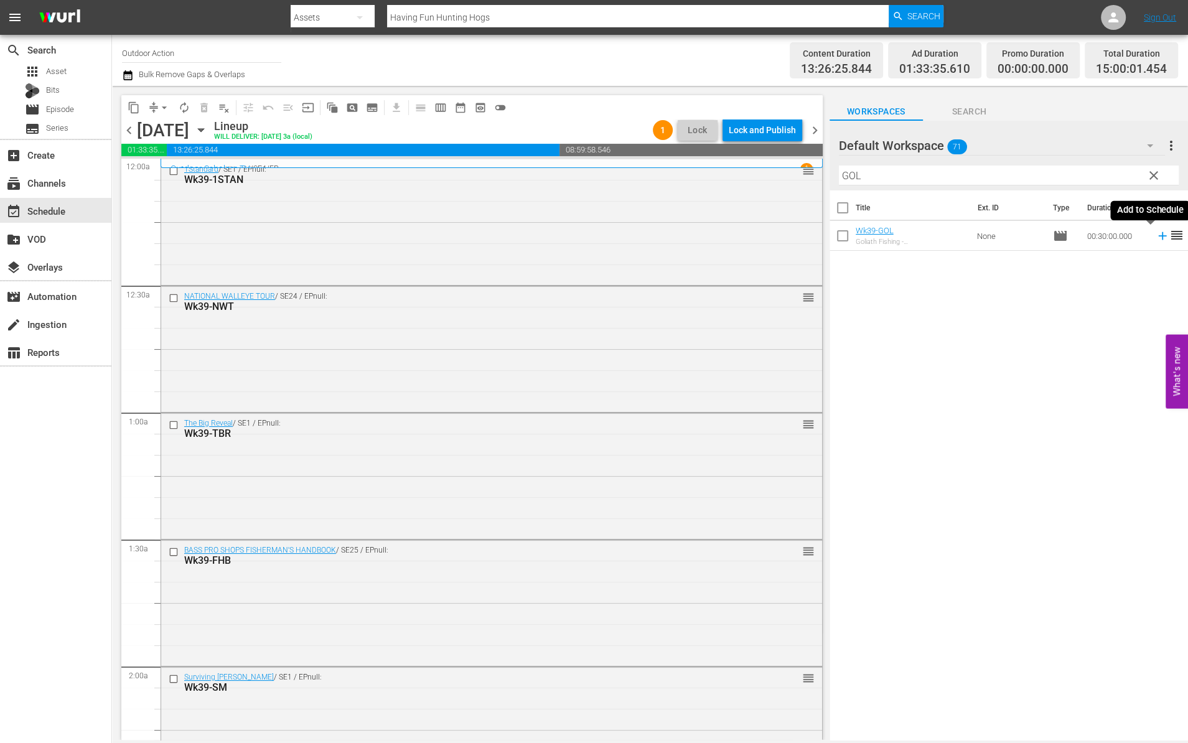
click at [1156, 238] on icon at bounding box center [1163, 236] width 14 height 14
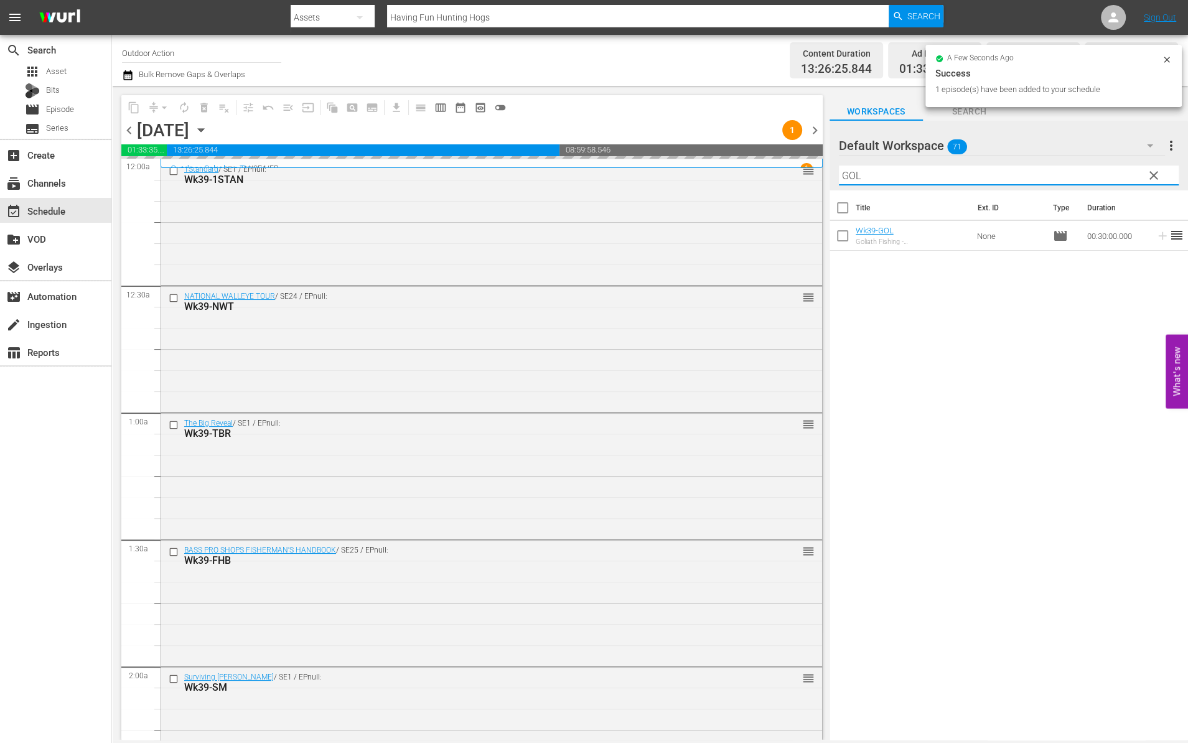
click at [1099, 167] on input "GOL" at bounding box center [1009, 176] width 340 height 20
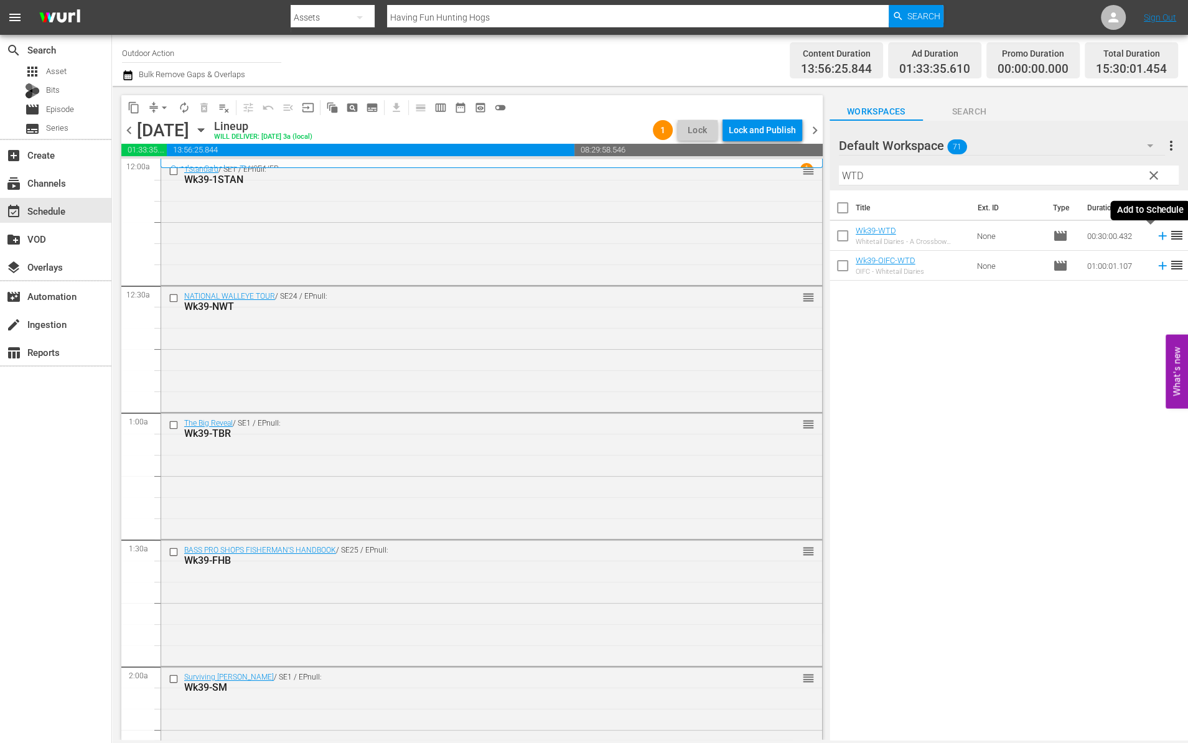
click at [1156, 238] on icon at bounding box center [1163, 236] width 14 height 14
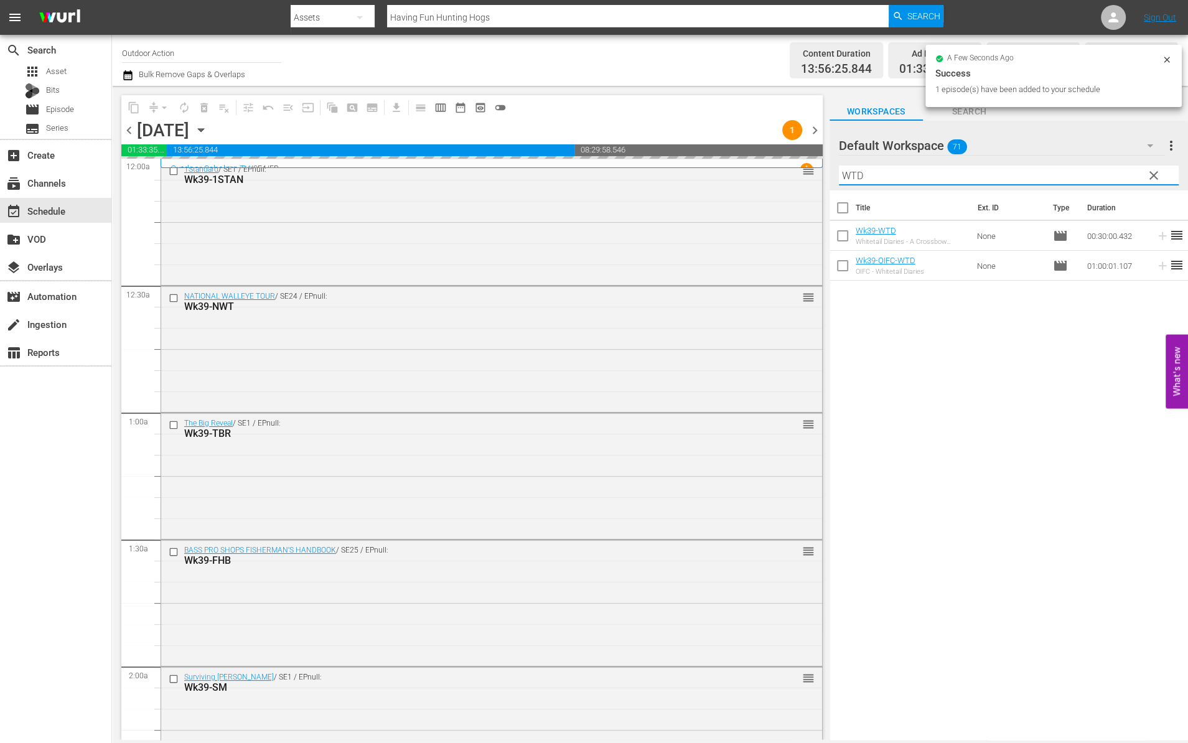
click at [1102, 177] on input "WTD" at bounding box center [1009, 176] width 340 height 20
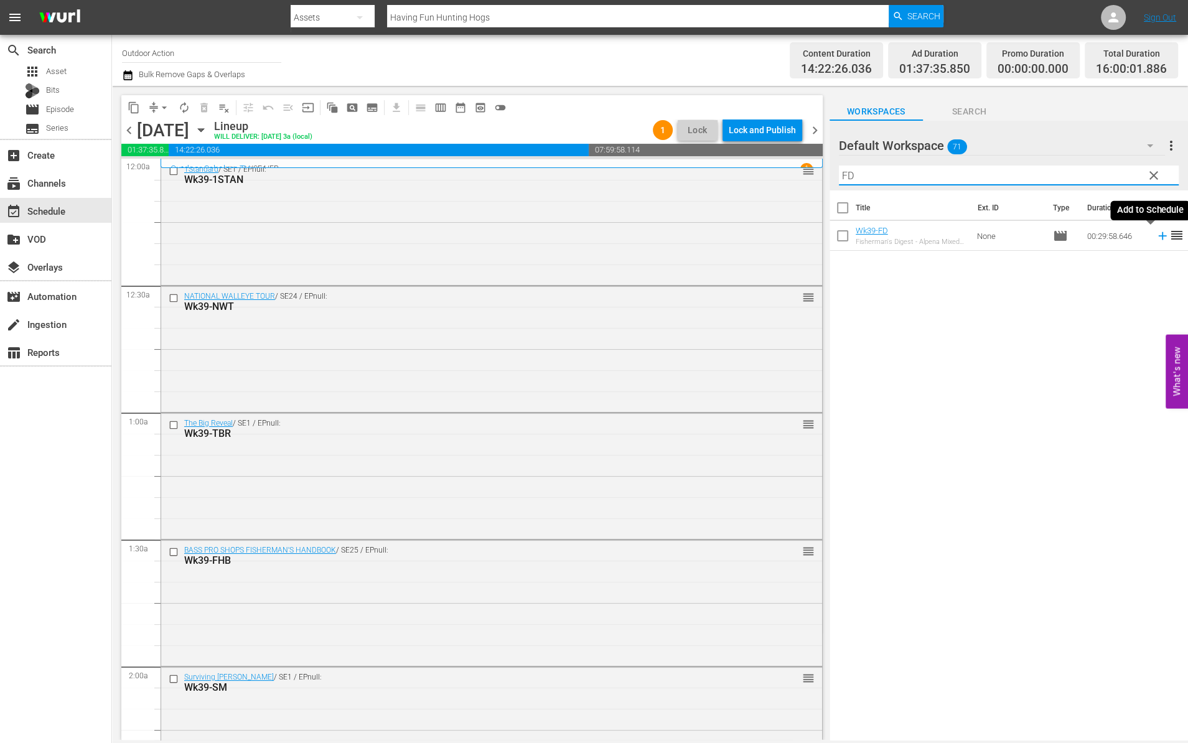
click at [1156, 240] on icon at bounding box center [1163, 236] width 14 height 14
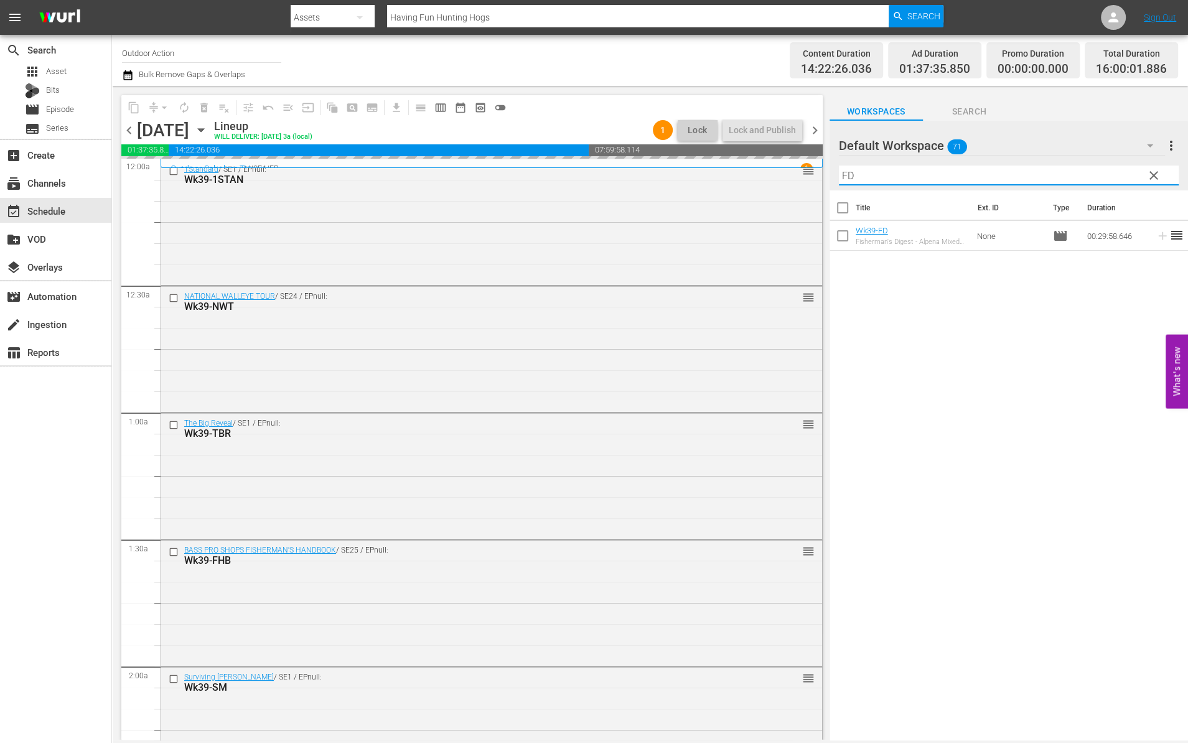
click at [1072, 170] on input "FD" at bounding box center [1009, 176] width 340 height 20
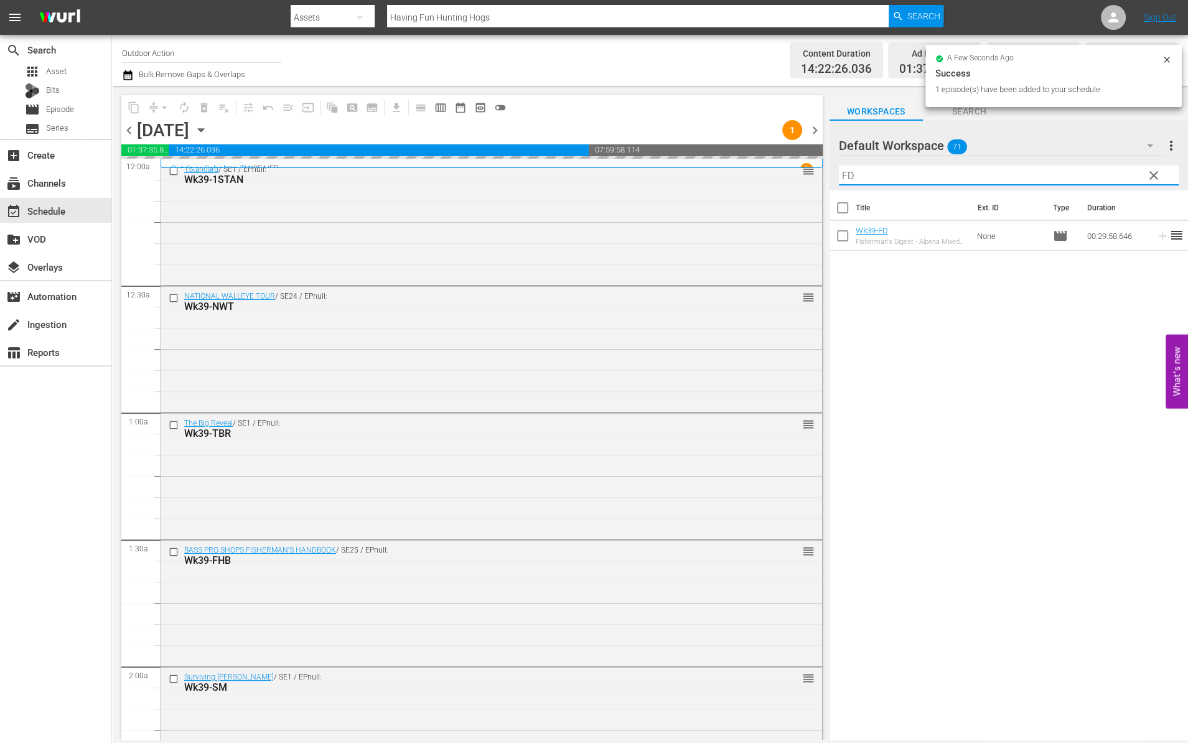
click at [1072, 170] on input "FD" at bounding box center [1009, 176] width 340 height 20
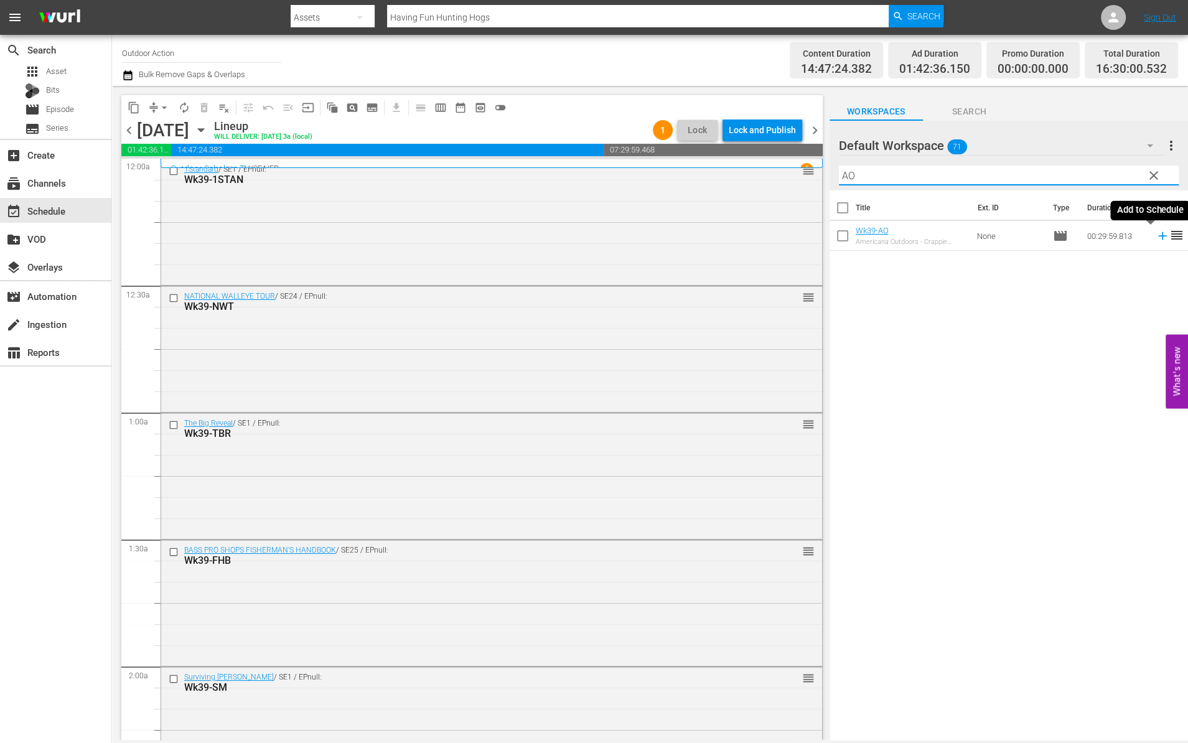
click at [1156, 232] on icon at bounding box center [1163, 236] width 14 height 14
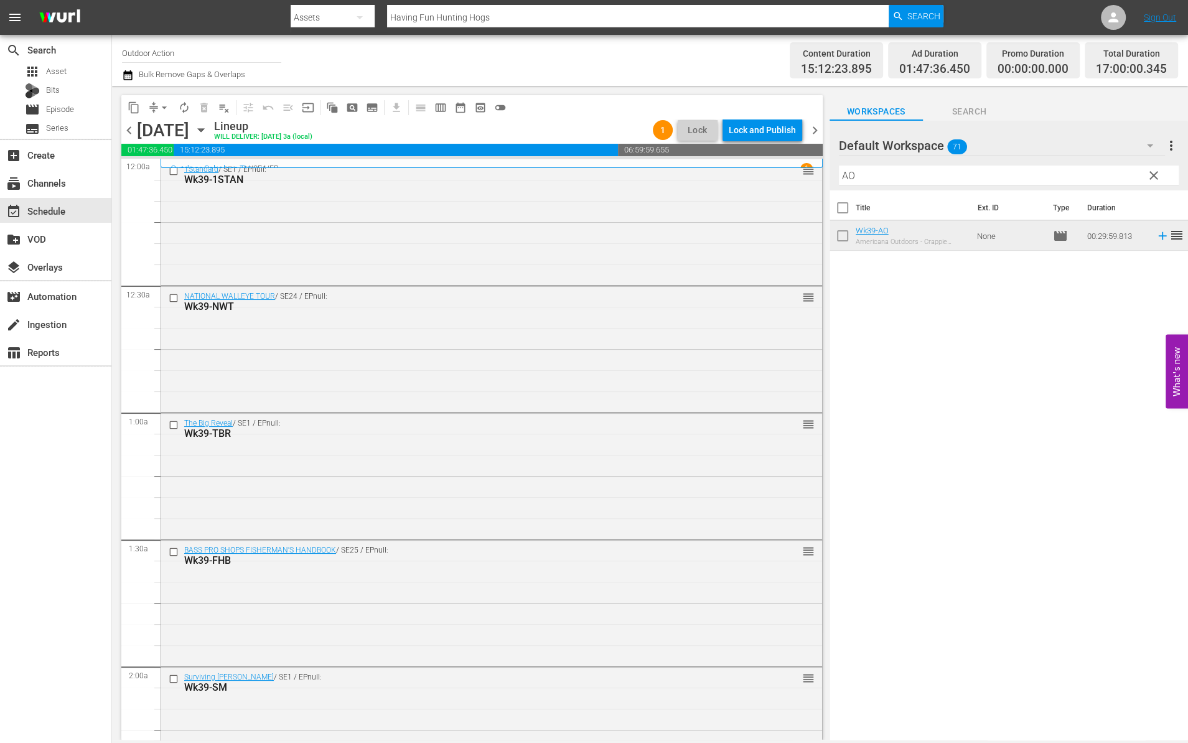
click at [991, 172] on input "AO" at bounding box center [1009, 176] width 340 height 20
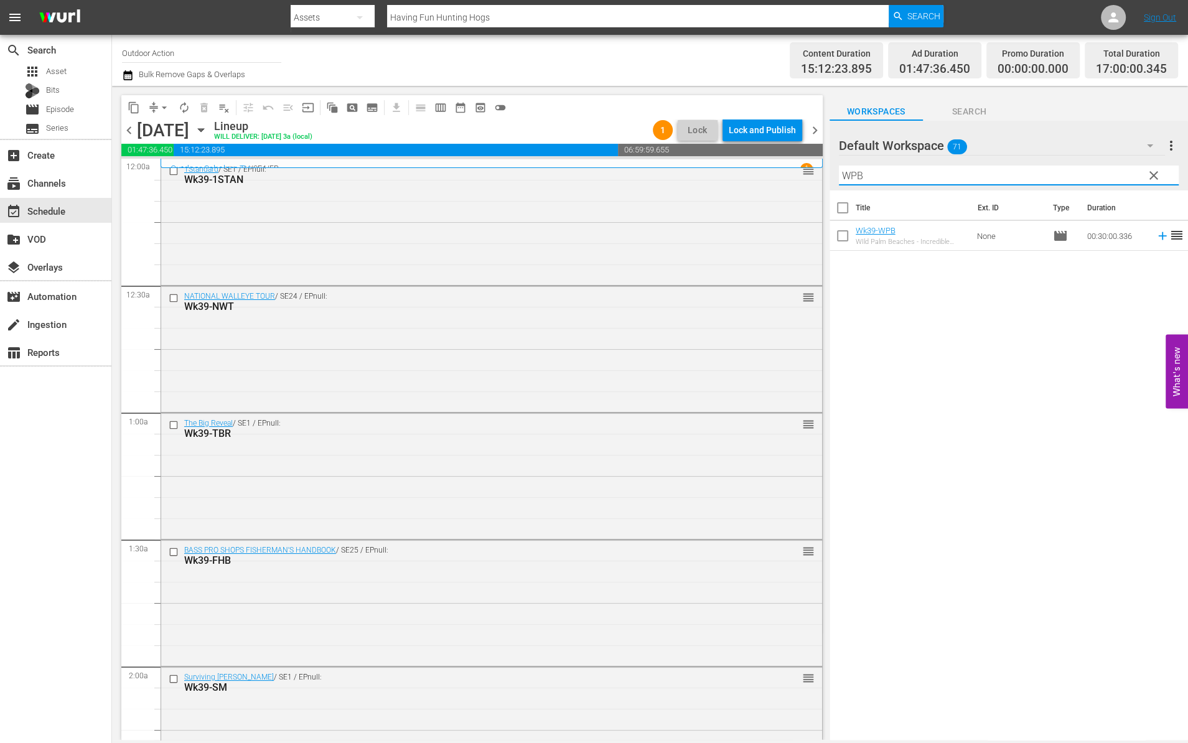
click at [1156, 233] on icon at bounding box center [1163, 236] width 14 height 14
click at [1052, 159] on div "Default Workspace 71" at bounding box center [1002, 145] width 326 height 35
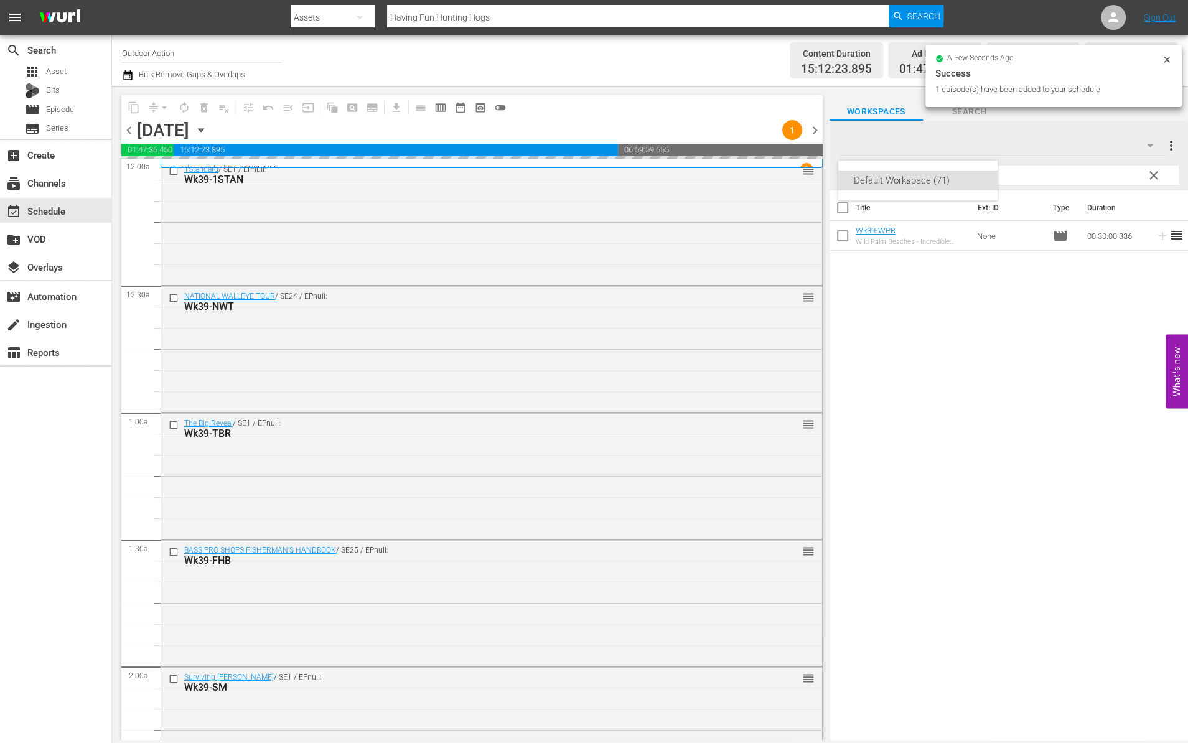
click at [1047, 173] on div "Default Workspace (71)" at bounding box center [594, 371] width 1188 height 743
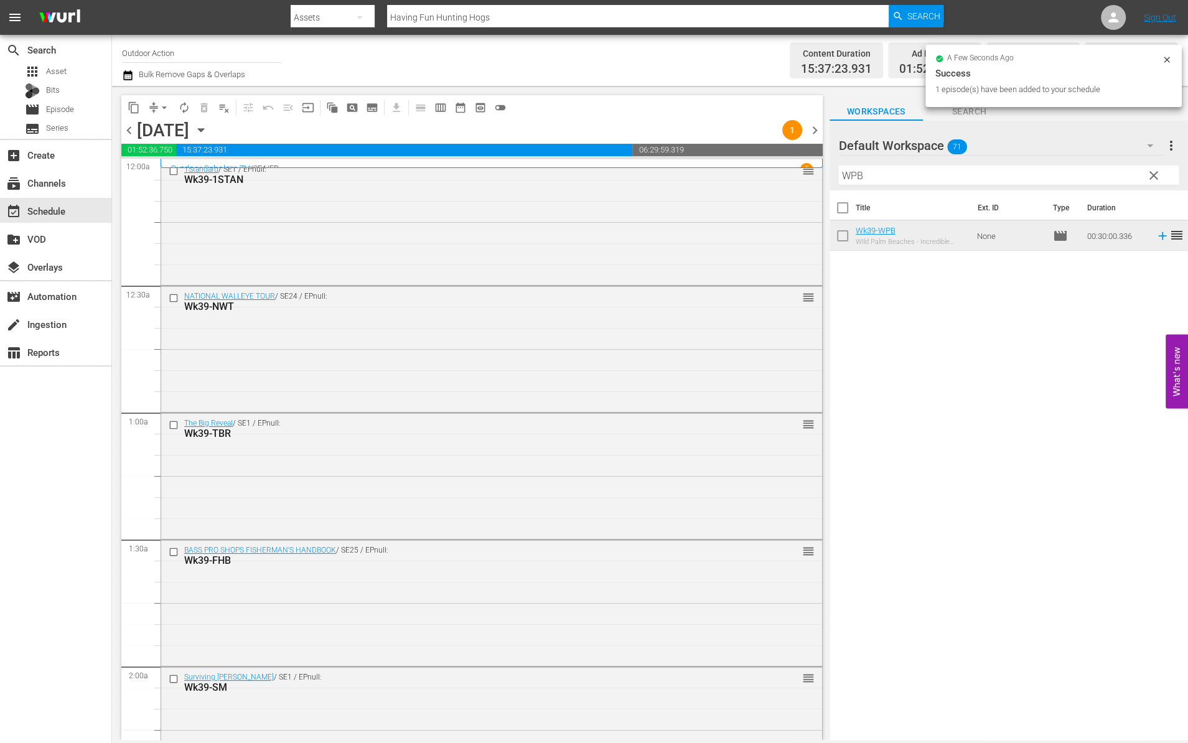
click at [1030, 174] on input "WPB" at bounding box center [1009, 176] width 340 height 20
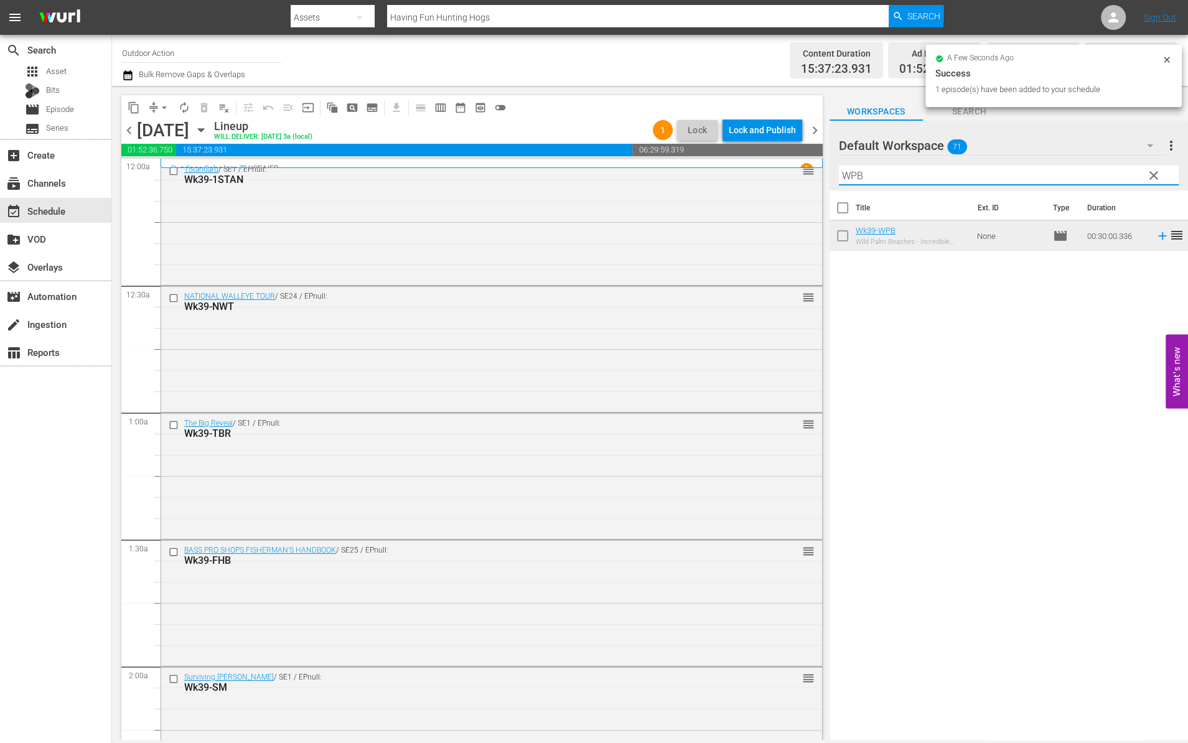
click at [1030, 174] on input "WPB" at bounding box center [1009, 176] width 340 height 20
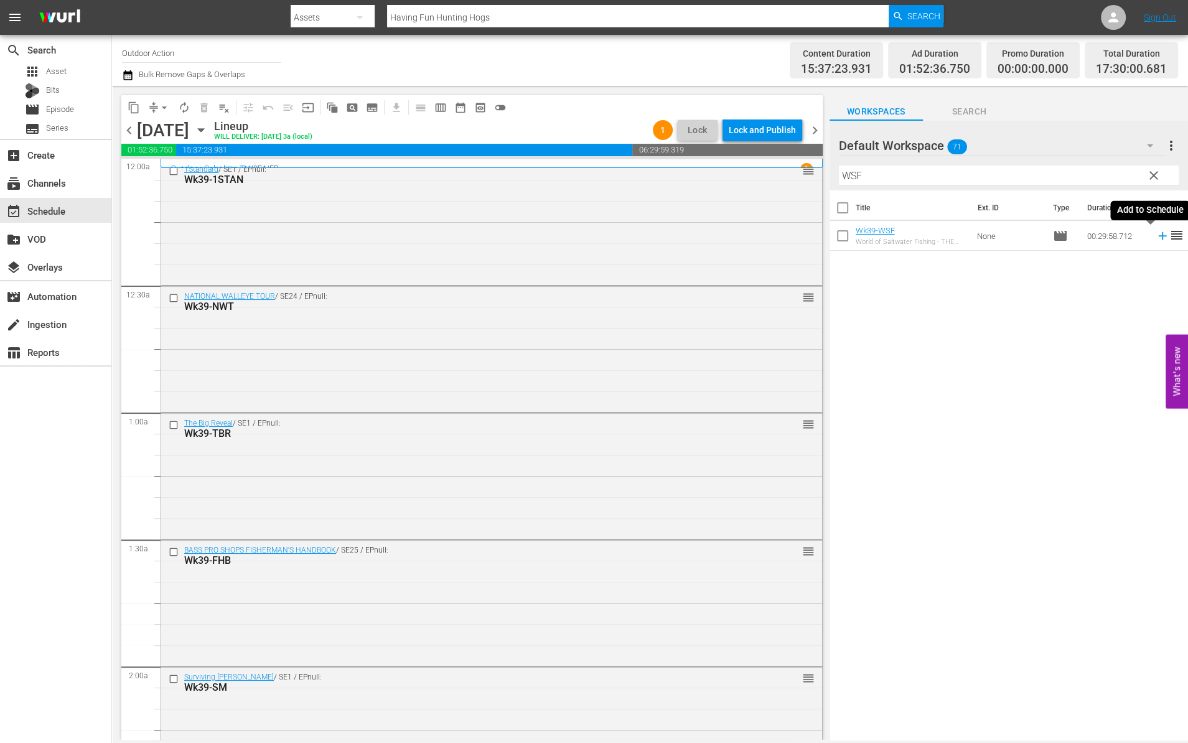
click at [1156, 238] on icon at bounding box center [1163, 236] width 14 height 14
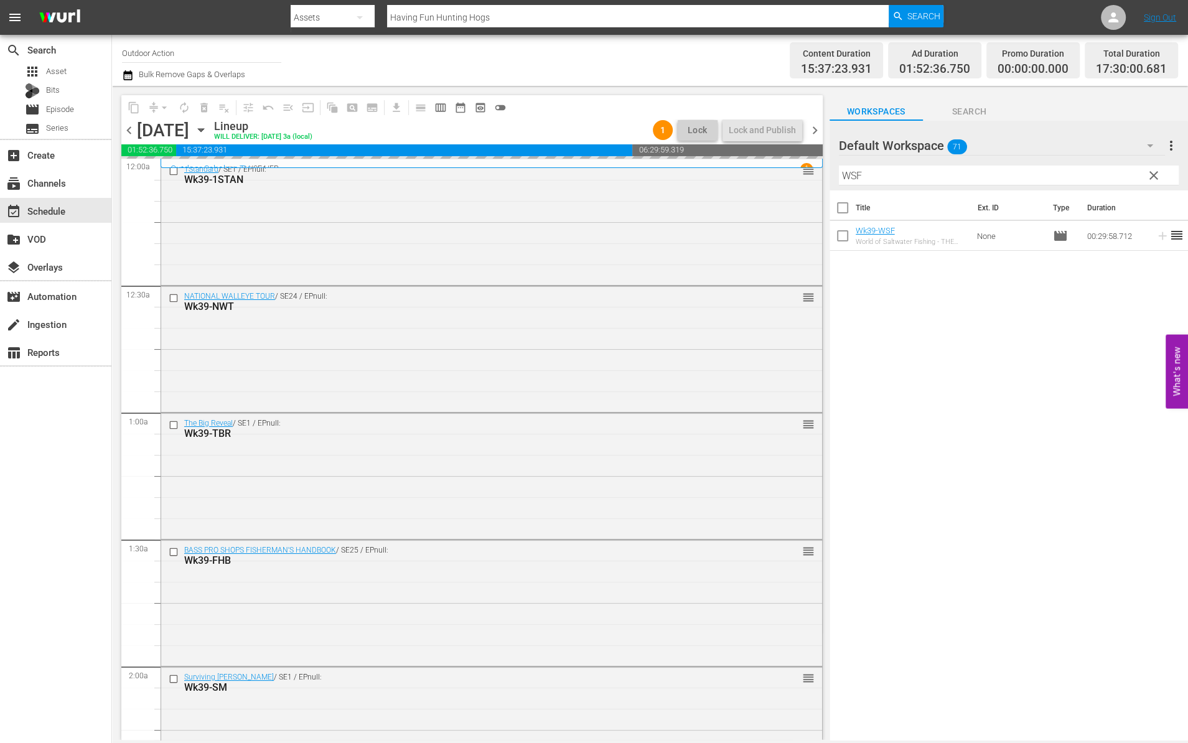
click at [1073, 169] on input "WSF" at bounding box center [1009, 176] width 340 height 20
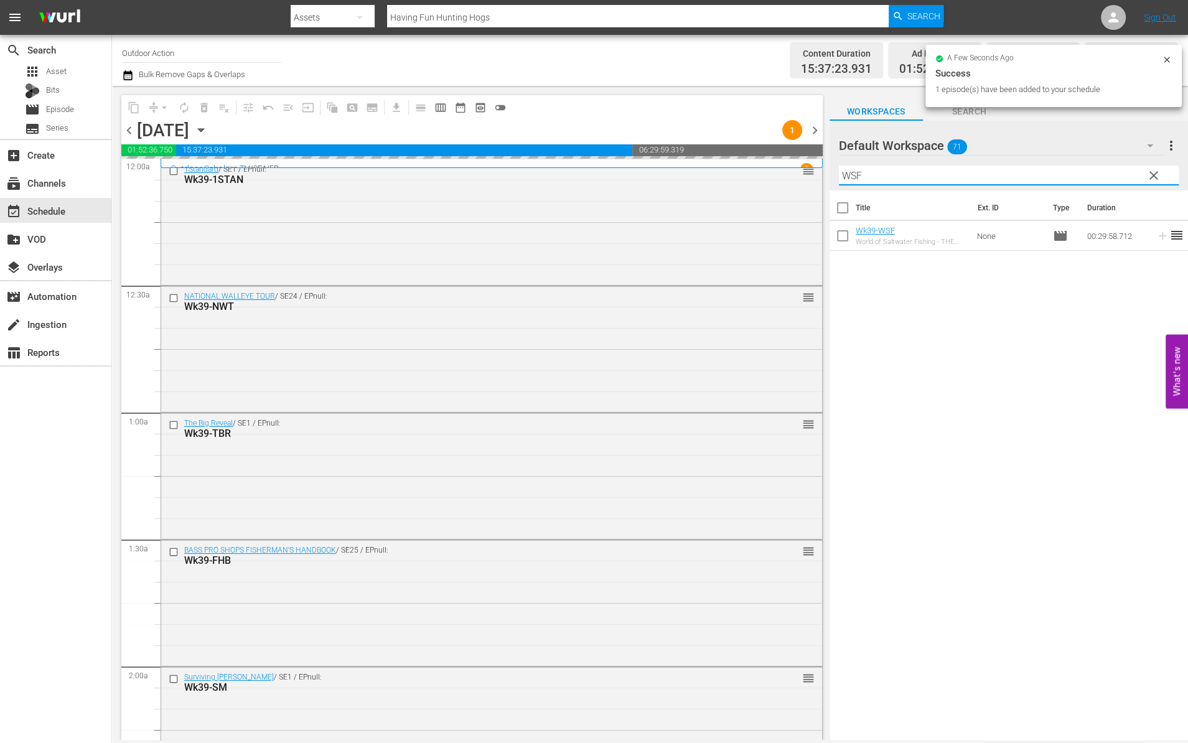
click at [1073, 169] on input "WSF" at bounding box center [1009, 176] width 340 height 20
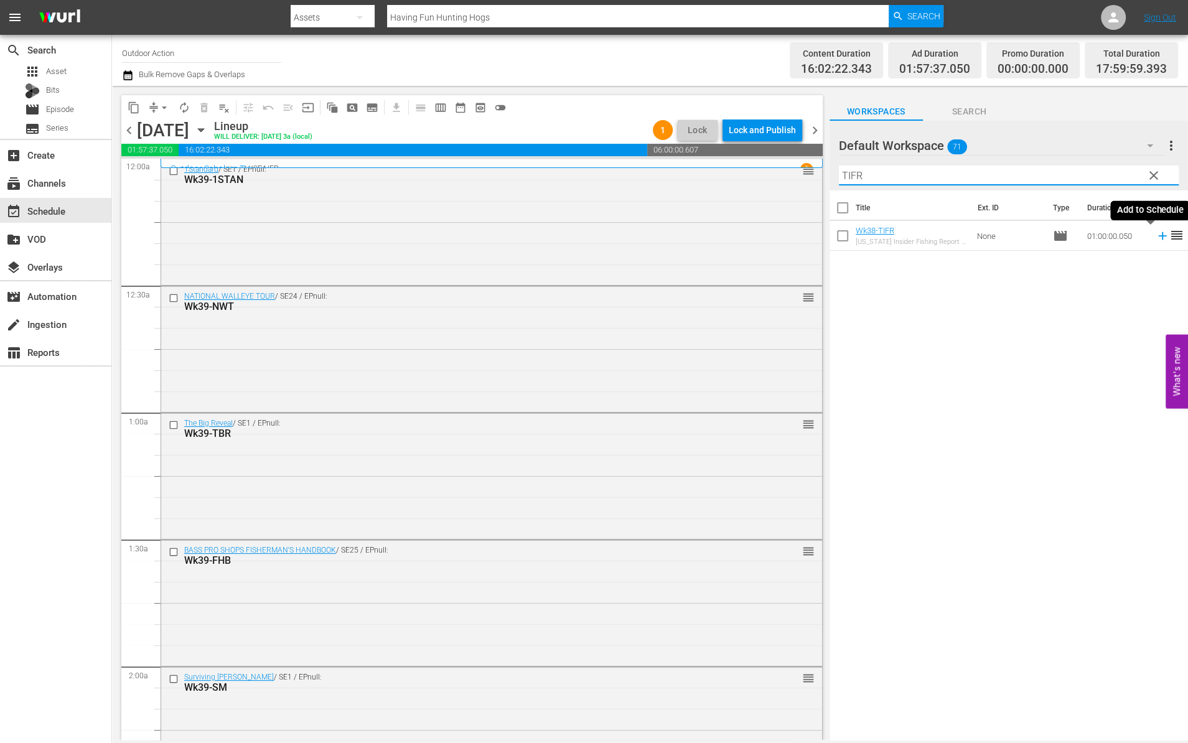
click at [1156, 237] on icon at bounding box center [1163, 236] width 14 height 14
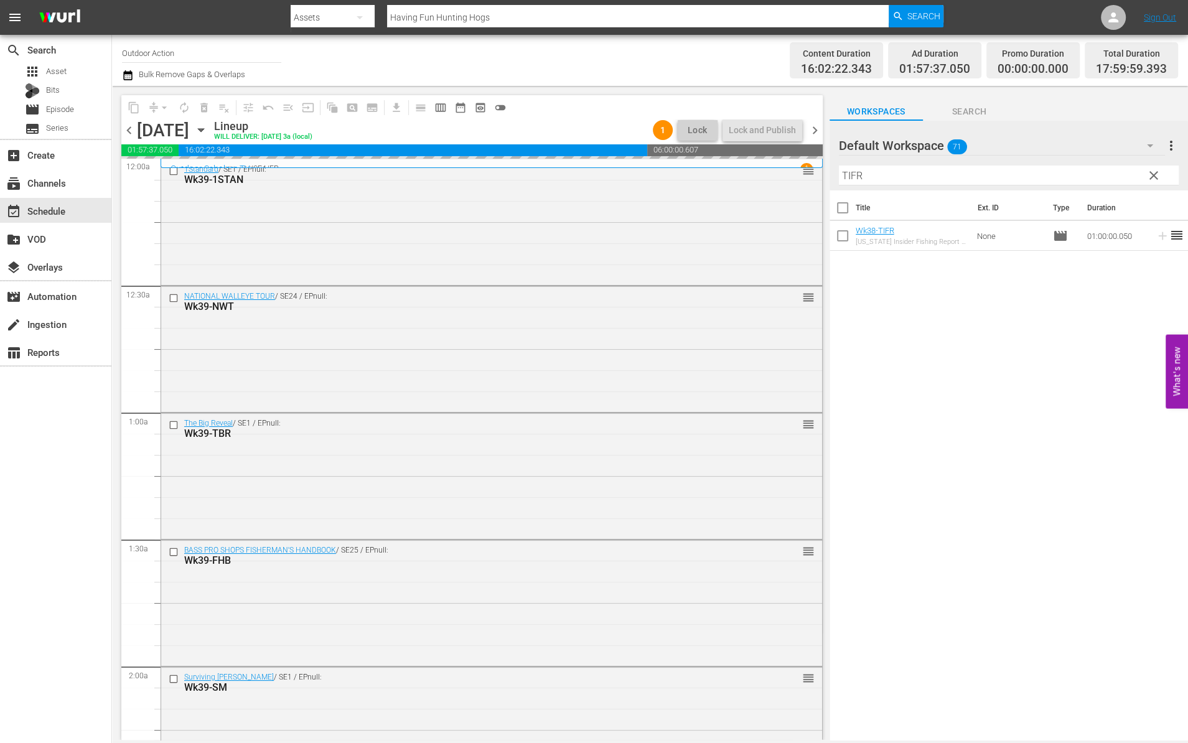
click at [1090, 170] on input "TIFR" at bounding box center [1009, 176] width 340 height 20
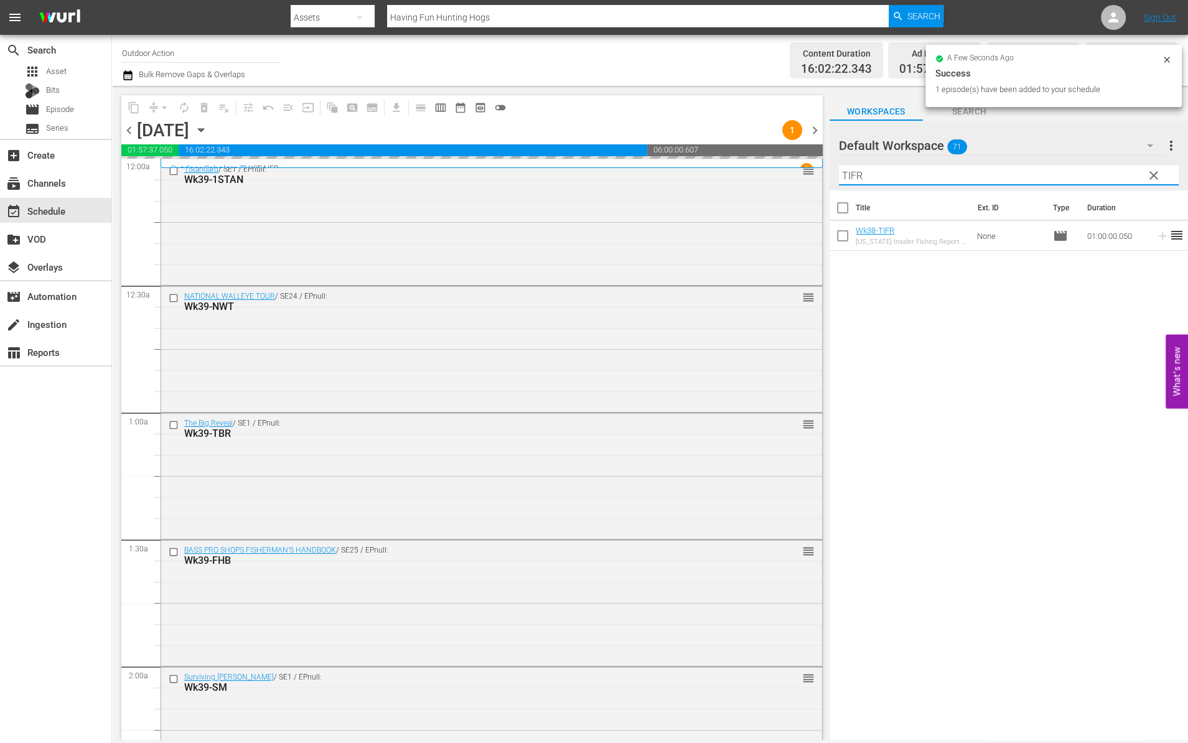
click at [1090, 170] on input "TIFR" at bounding box center [1009, 176] width 340 height 20
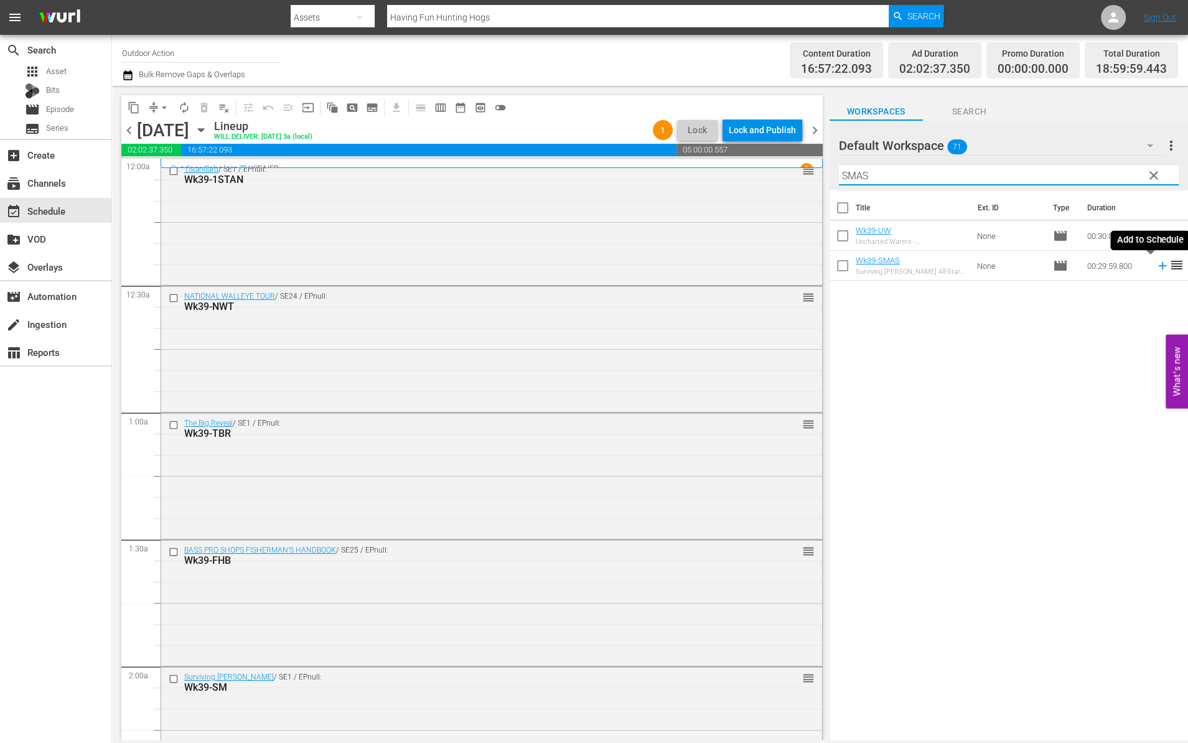
click at [1156, 262] on icon at bounding box center [1163, 266] width 14 height 14
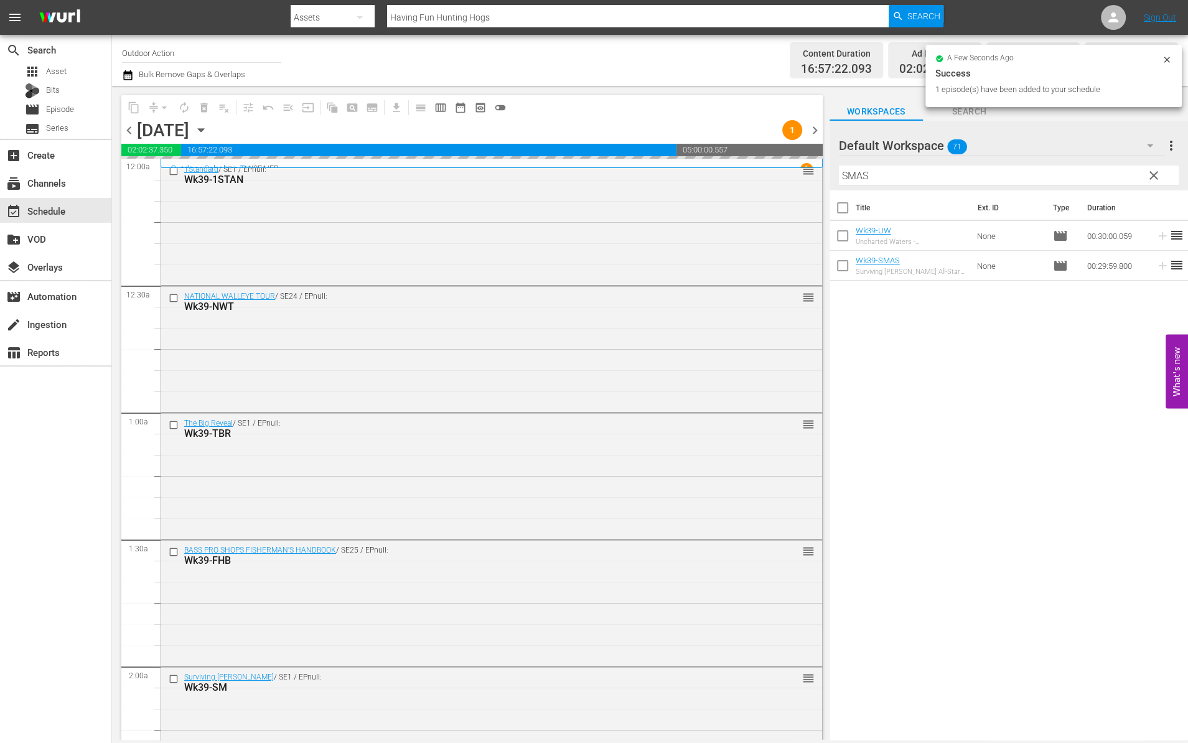
click at [1056, 174] on input "SMAS" at bounding box center [1009, 176] width 340 height 20
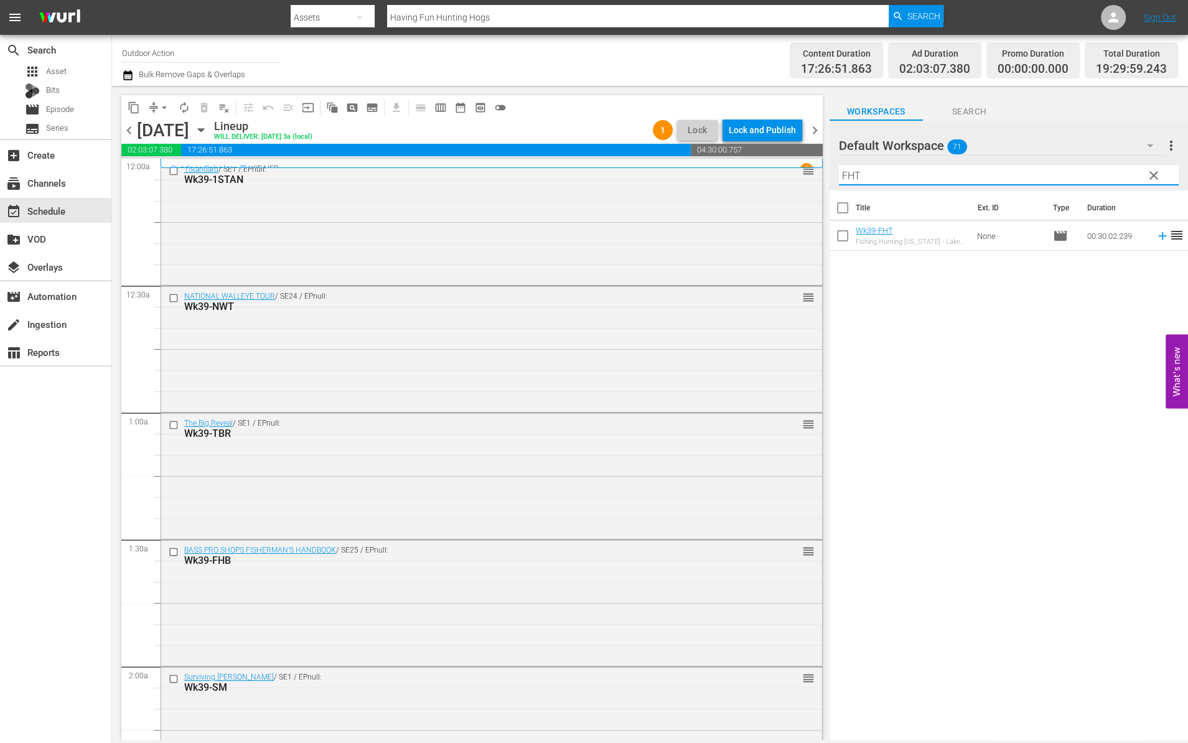
click at [1158, 235] on icon at bounding box center [1162, 236] width 8 height 8
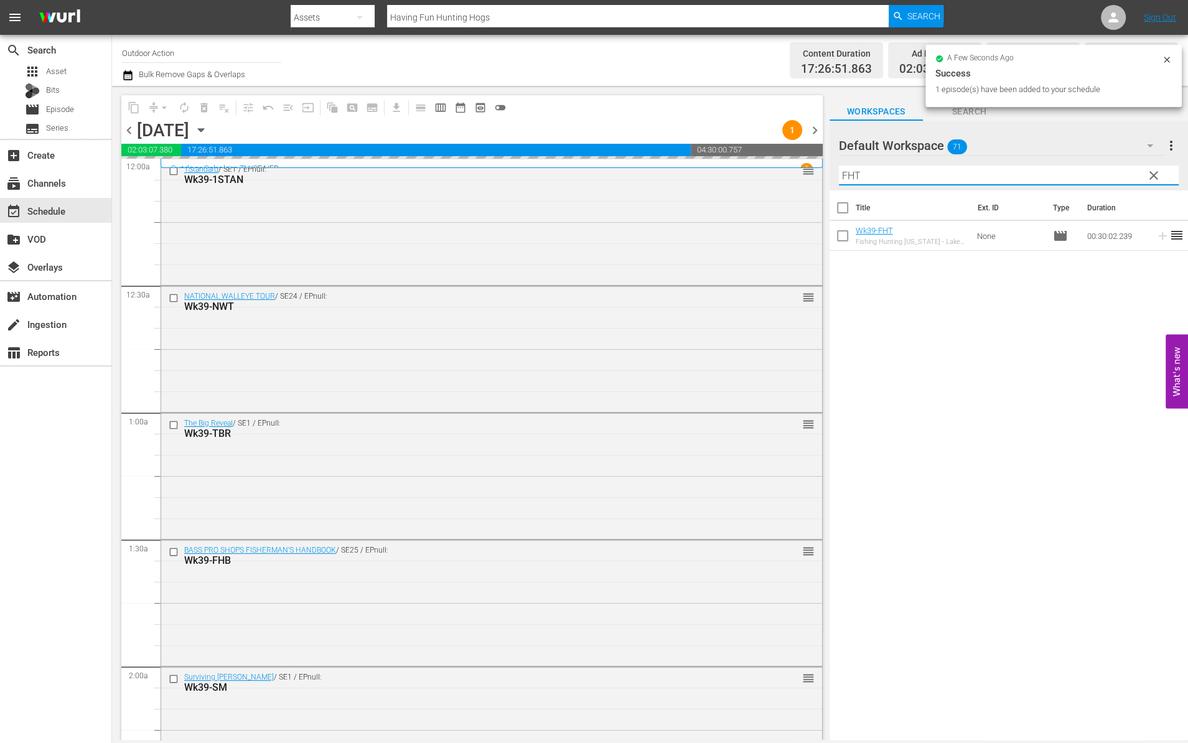
click at [1092, 175] on input "FHT" at bounding box center [1009, 176] width 340 height 20
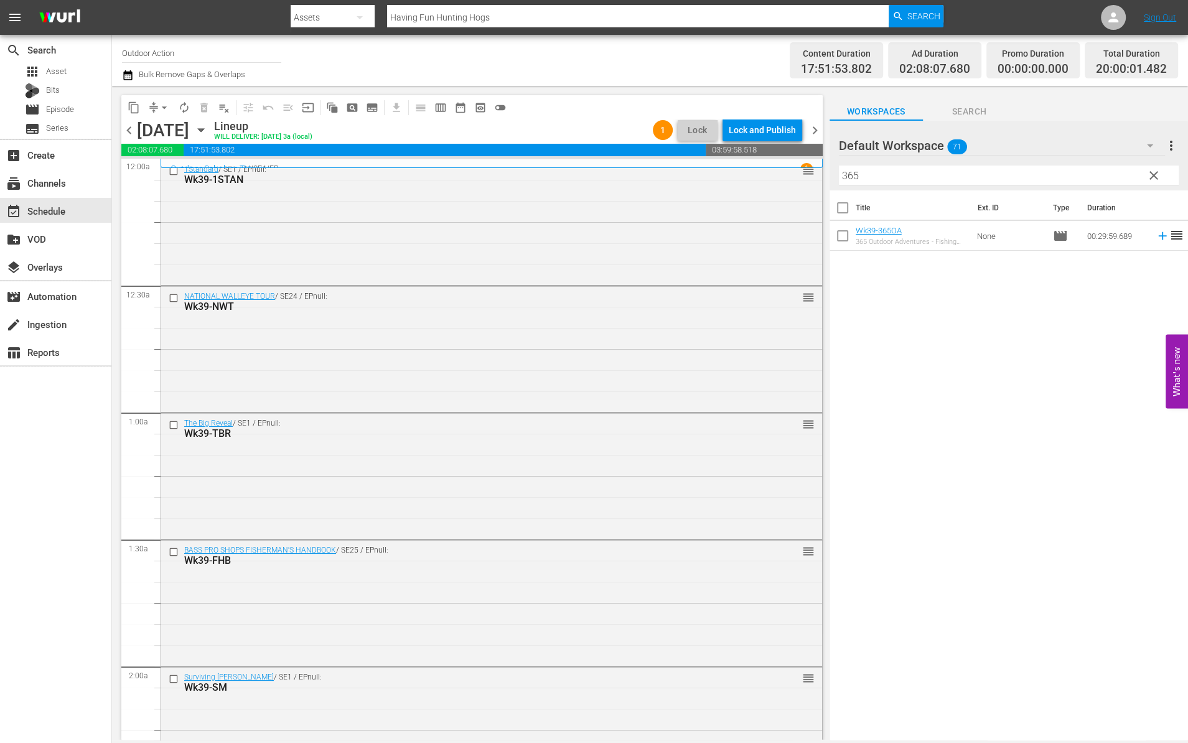
click at [1156, 236] on icon at bounding box center [1163, 236] width 14 height 14
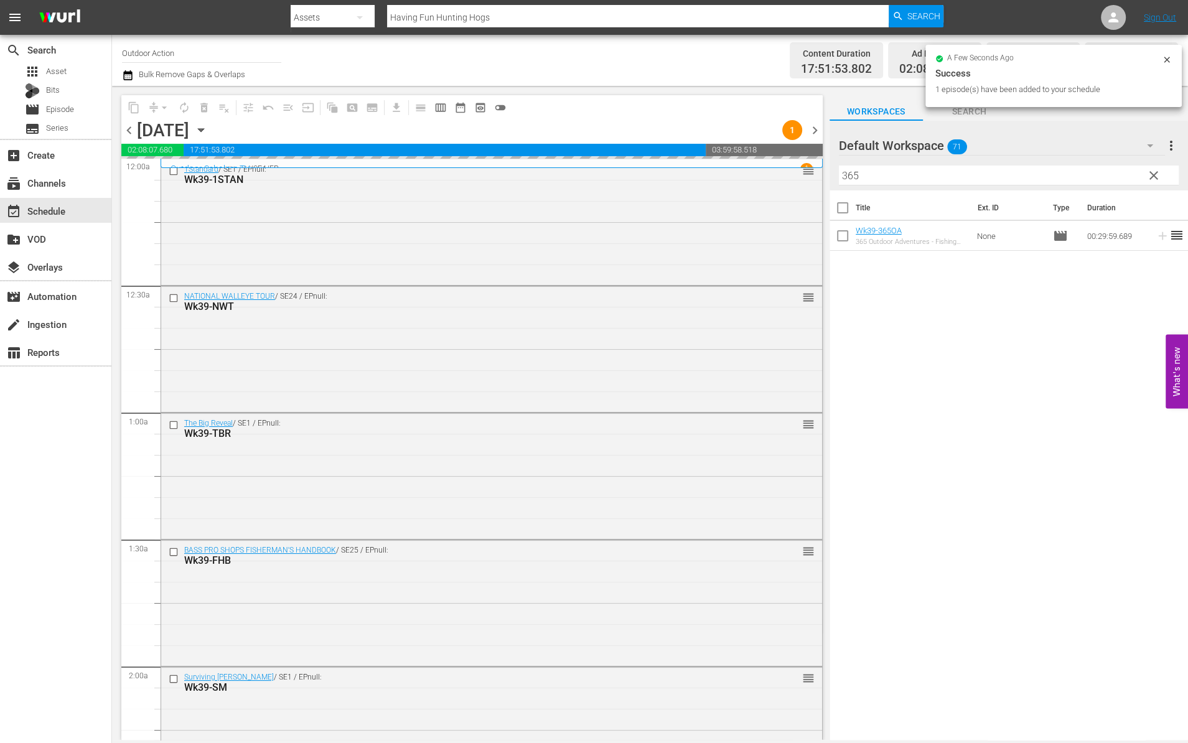
click at [1081, 169] on input "365" at bounding box center [1009, 176] width 340 height 20
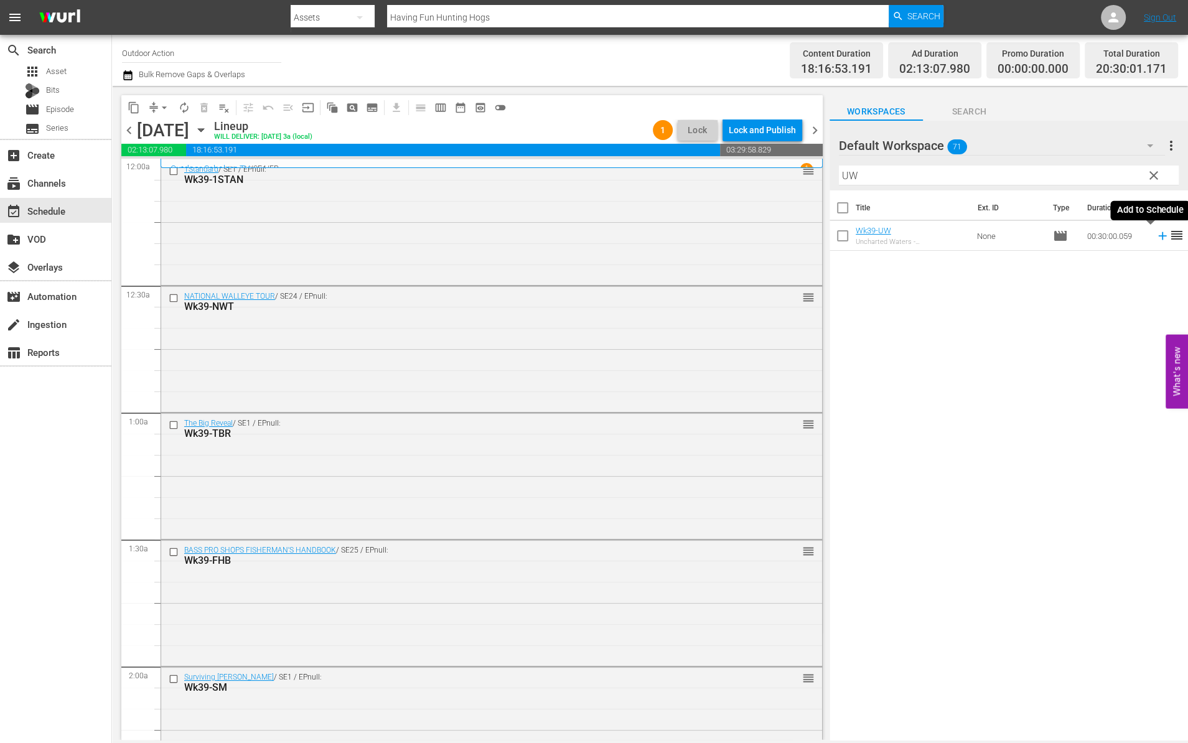
click at [1156, 234] on icon at bounding box center [1163, 236] width 14 height 14
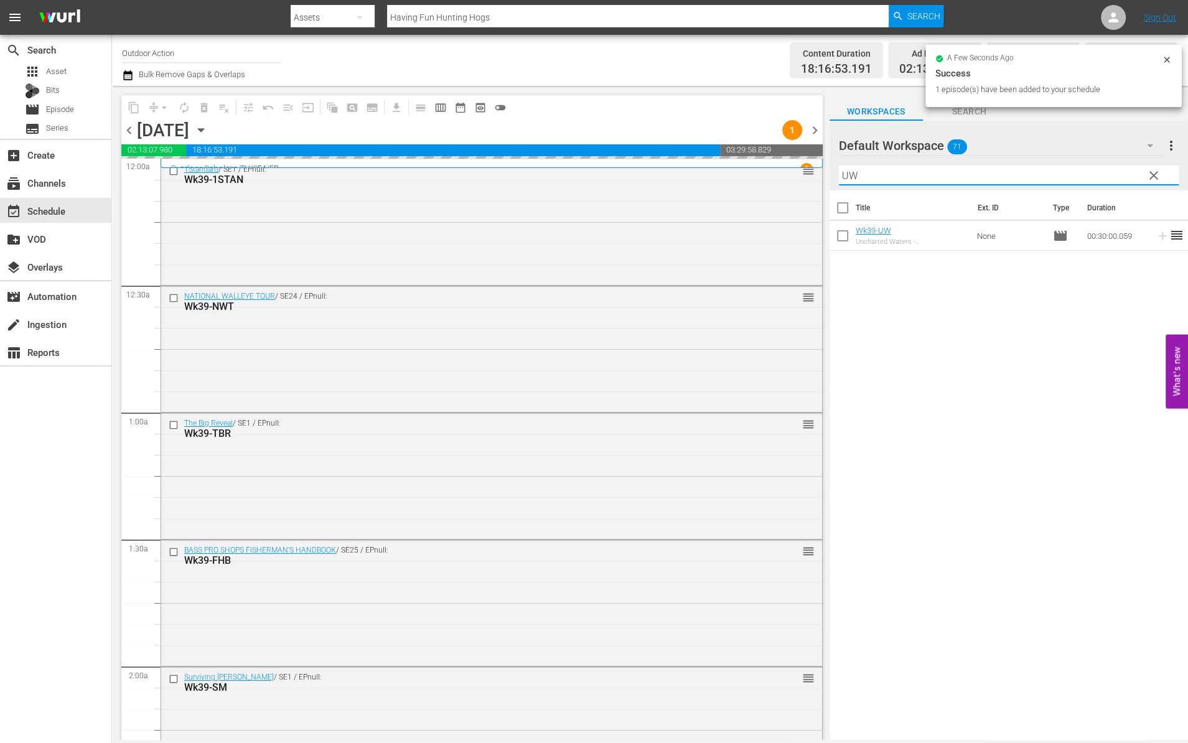
click at [1078, 175] on input "UW" at bounding box center [1009, 176] width 340 height 20
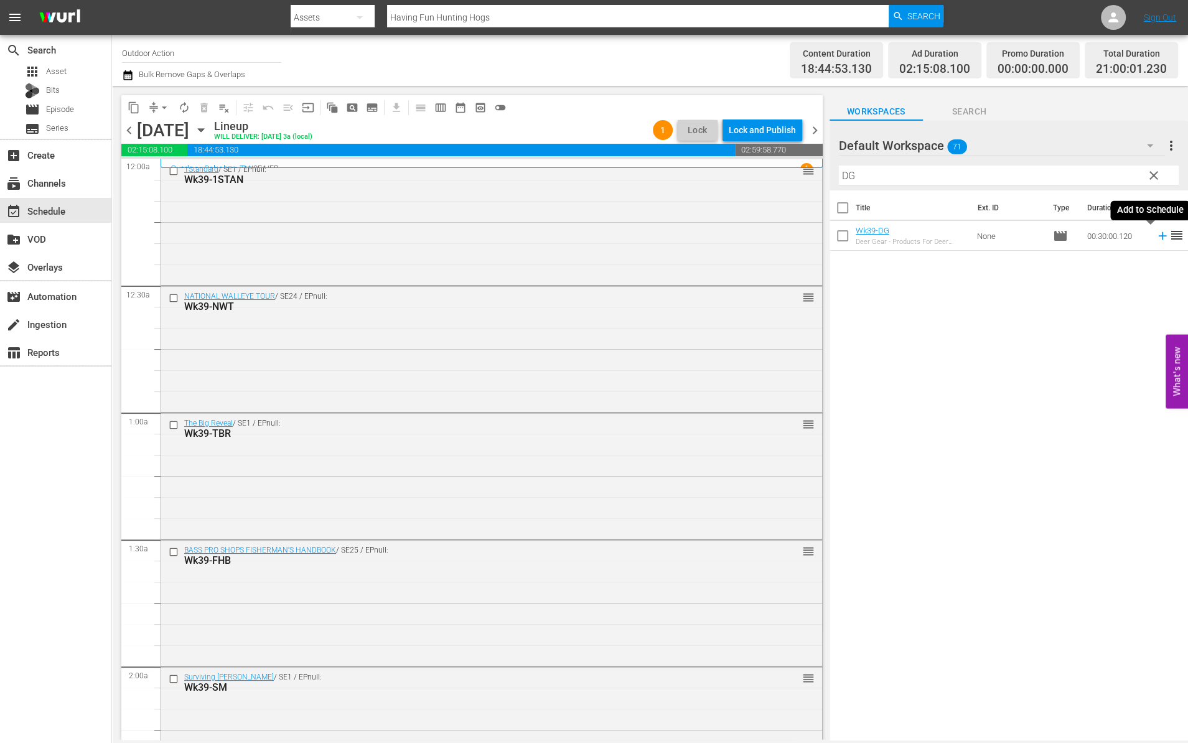
click at [1158, 235] on icon at bounding box center [1162, 236] width 8 height 8
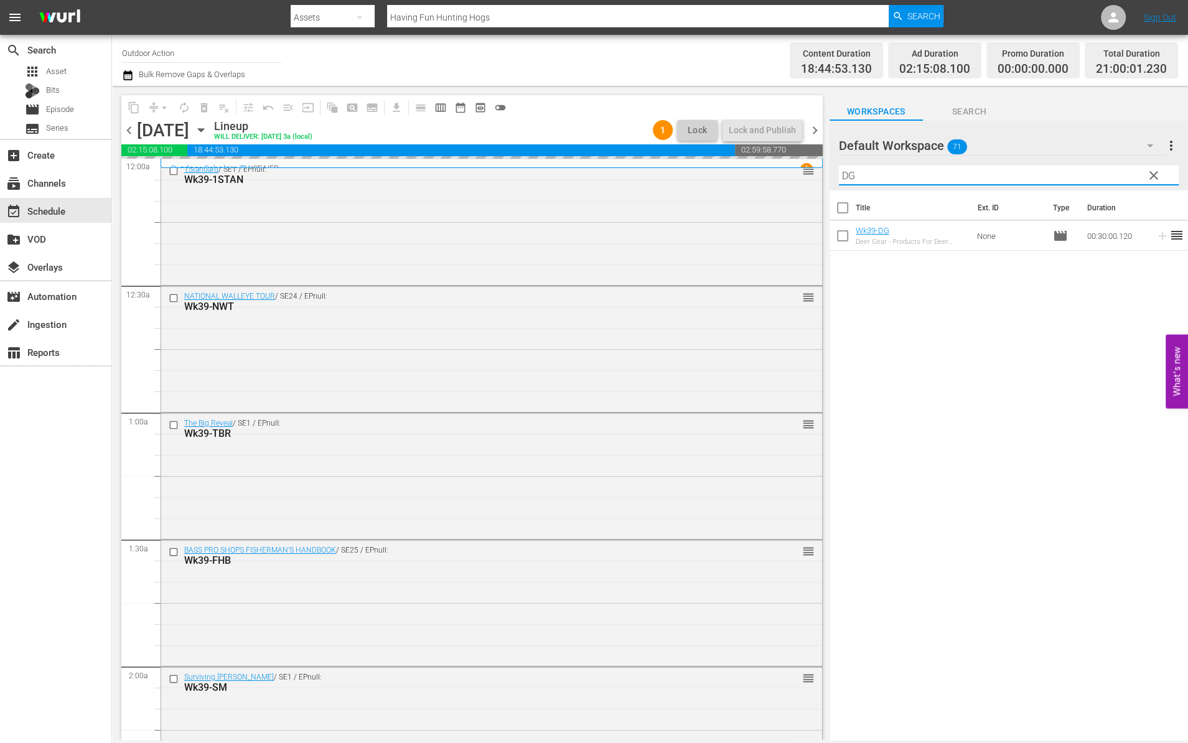
click at [1096, 175] on input "DG" at bounding box center [1009, 176] width 340 height 20
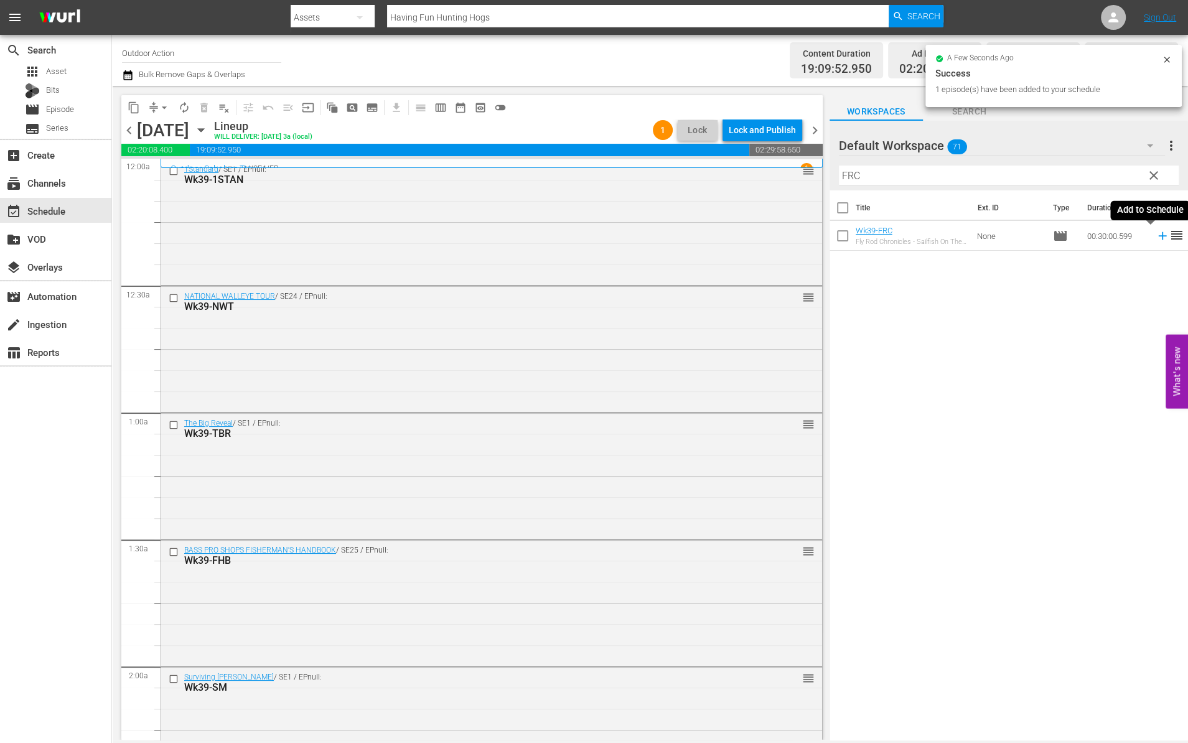
click at [1156, 236] on icon at bounding box center [1163, 236] width 14 height 14
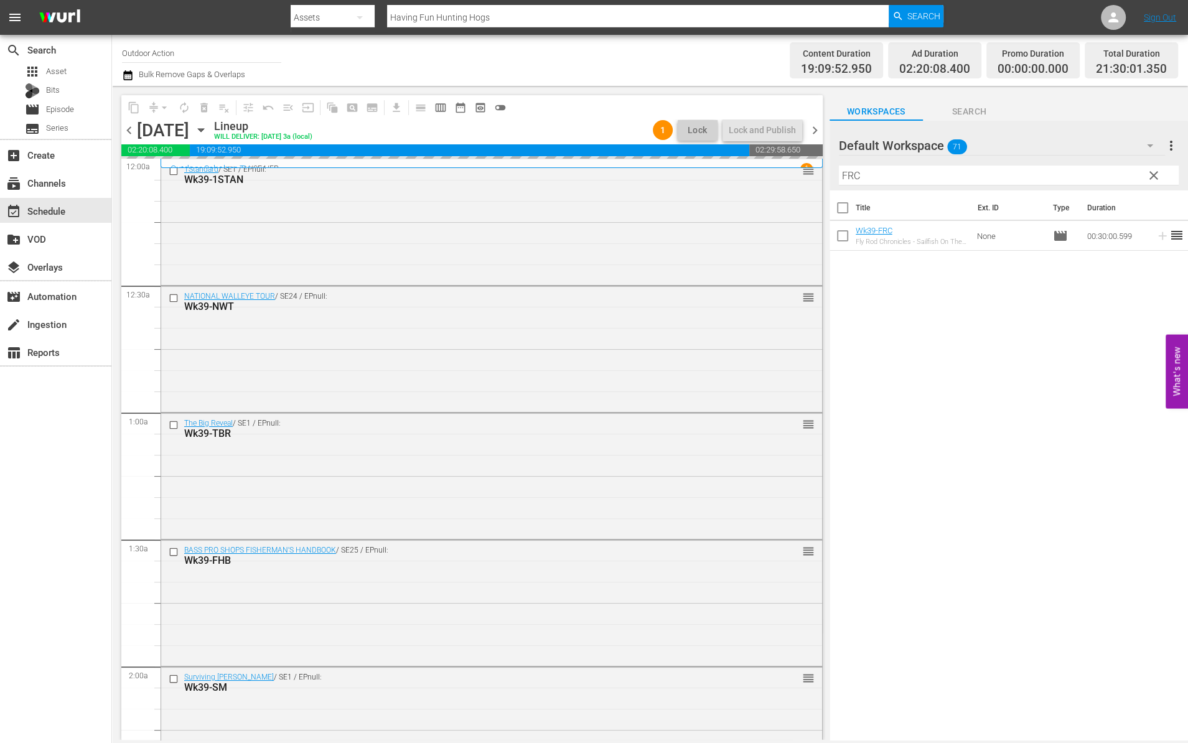
click at [1106, 169] on input "FRC" at bounding box center [1009, 176] width 340 height 20
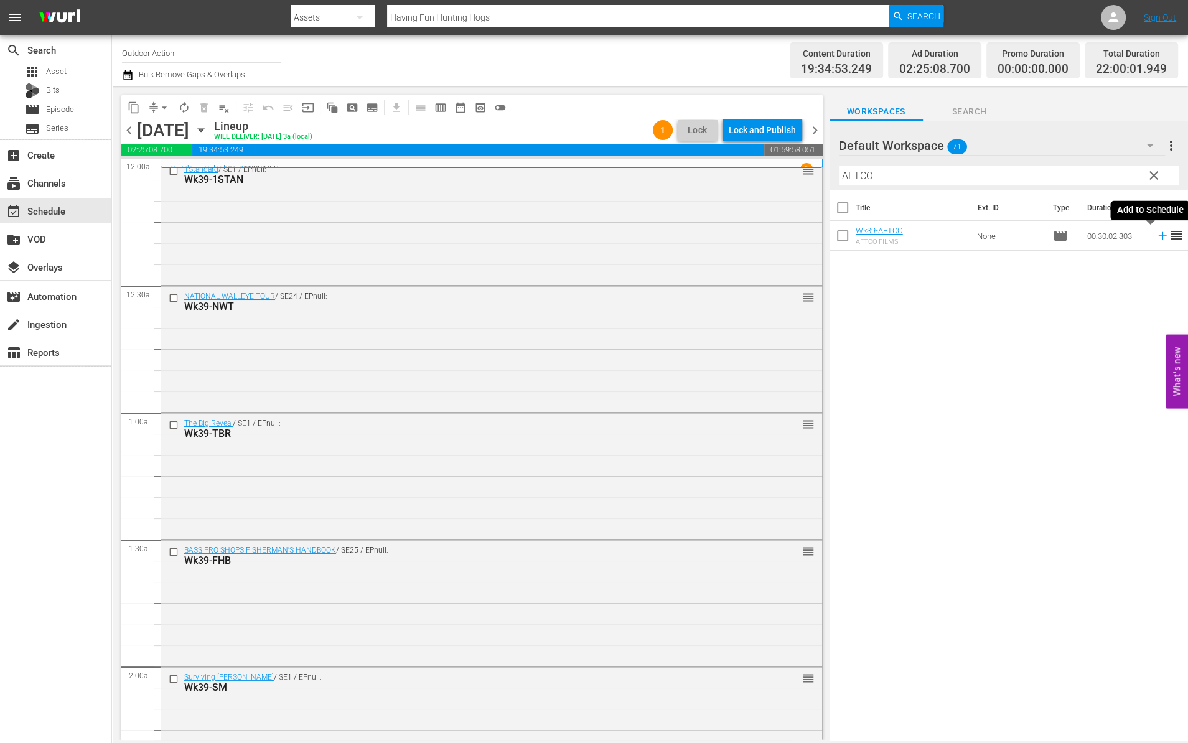
click at [1156, 237] on icon at bounding box center [1163, 236] width 14 height 14
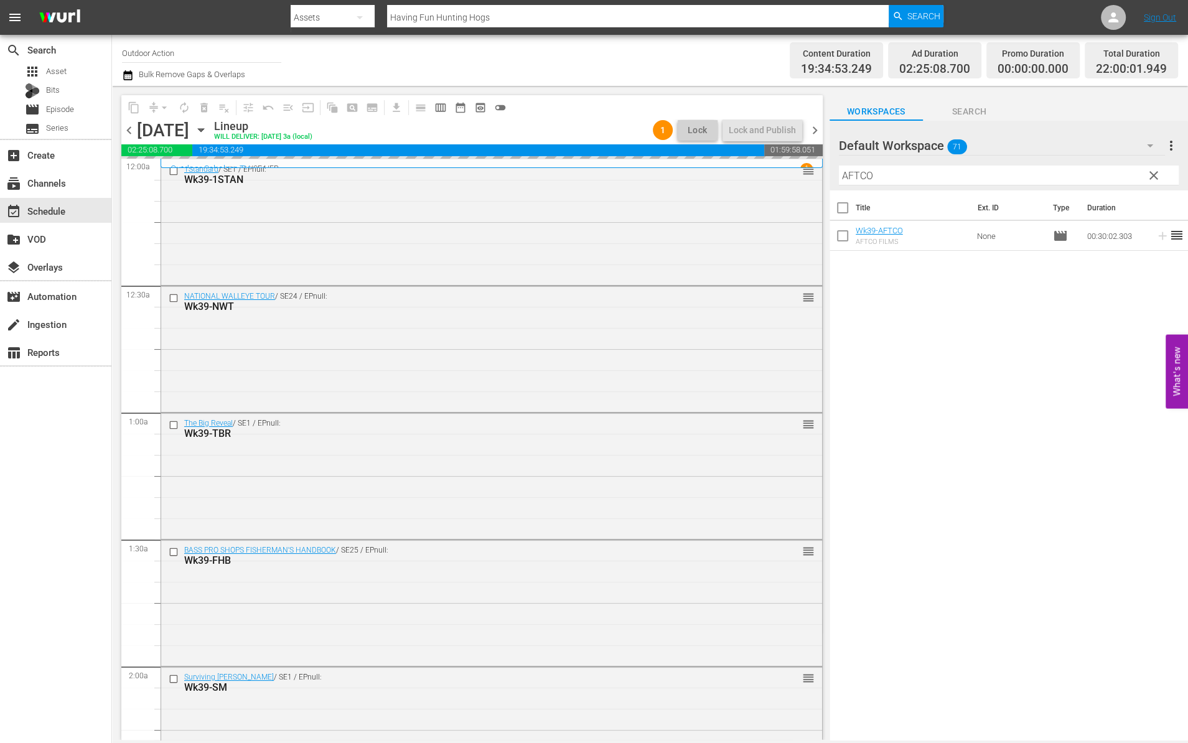
click at [1105, 176] on input "AFTCO" at bounding box center [1009, 176] width 340 height 20
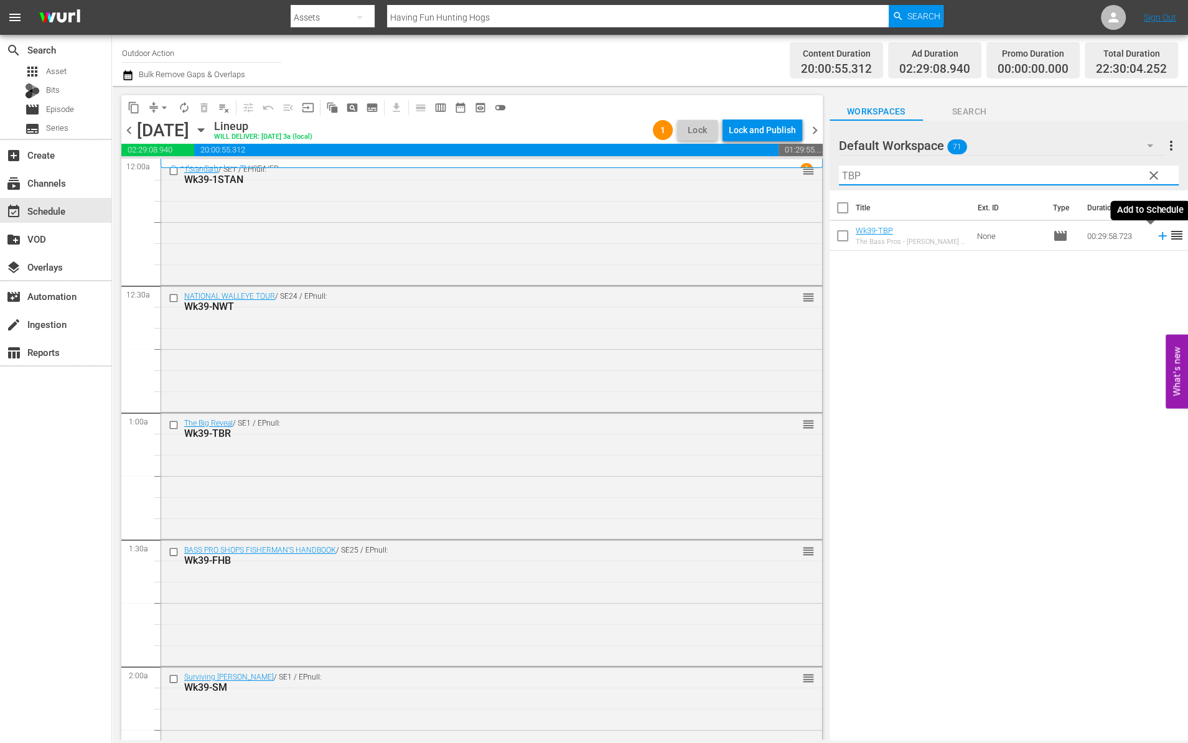
click at [1158, 235] on icon at bounding box center [1162, 236] width 8 height 8
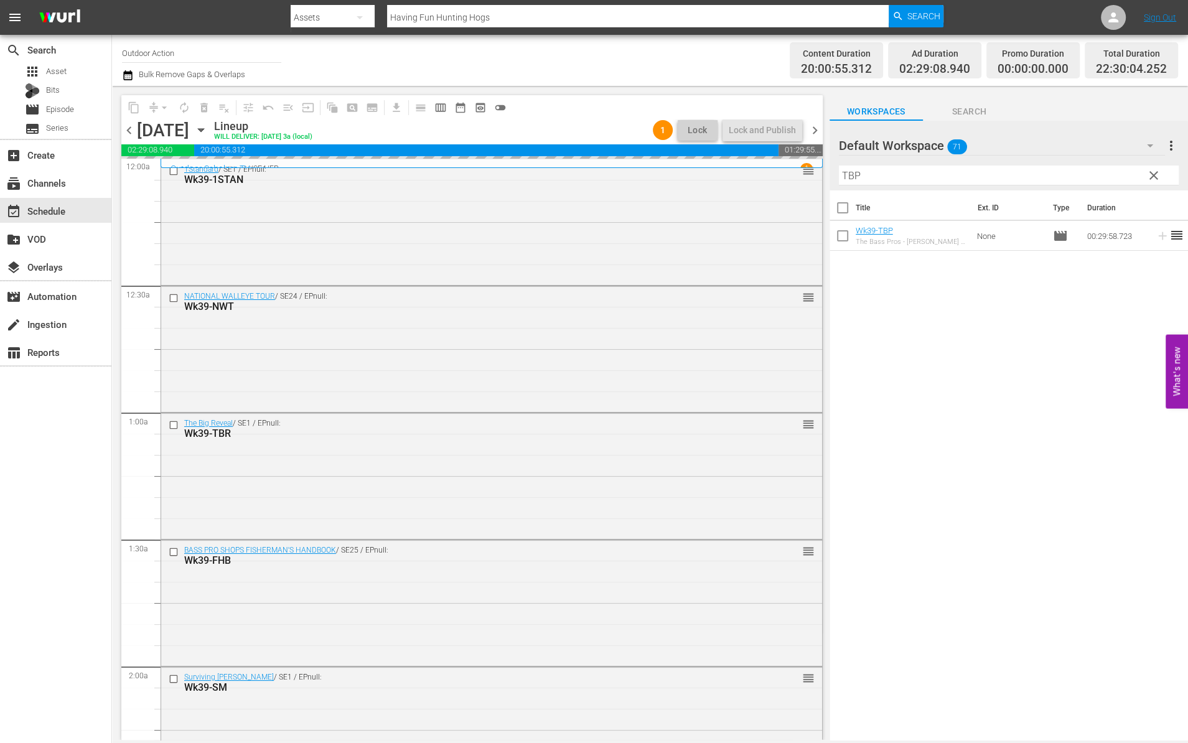
click at [1094, 167] on input "TBP" at bounding box center [1009, 176] width 340 height 20
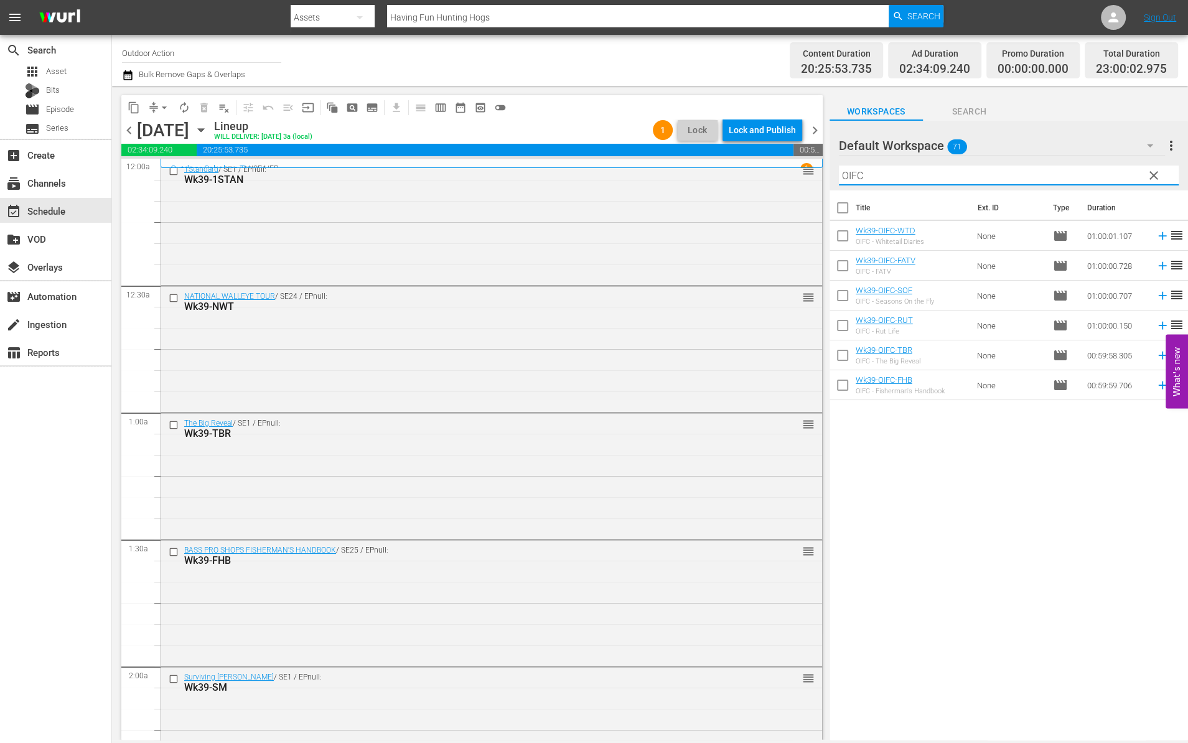
click at [1058, 446] on div "Title Ext. ID Type Duration Wk39-OIFC-WTD OIFC - Whitetail Diaries None movie 0…" at bounding box center [1008, 465] width 358 height 551
click at [1156, 324] on icon at bounding box center [1163, 326] width 14 height 14
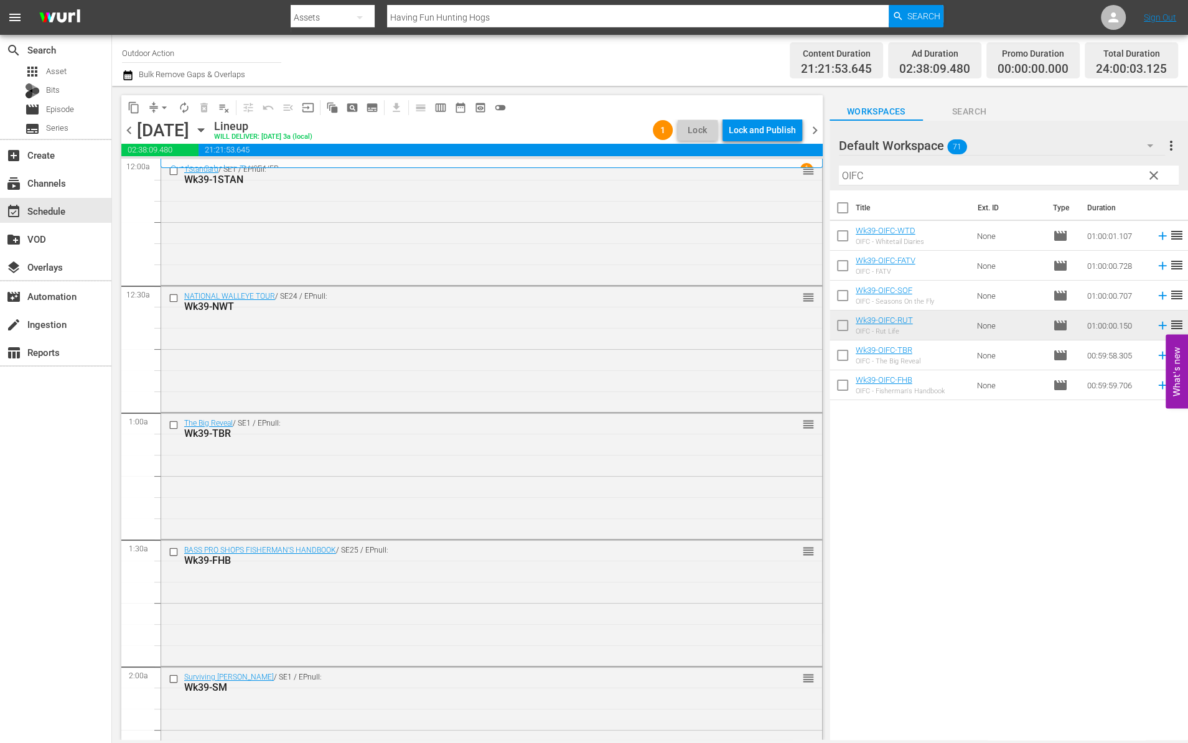
click at [162, 105] on span "arrow_drop_down" at bounding box center [164, 107] width 12 height 12
click at [162, 133] on li "Align to Midnight" at bounding box center [165, 132] width 131 height 21
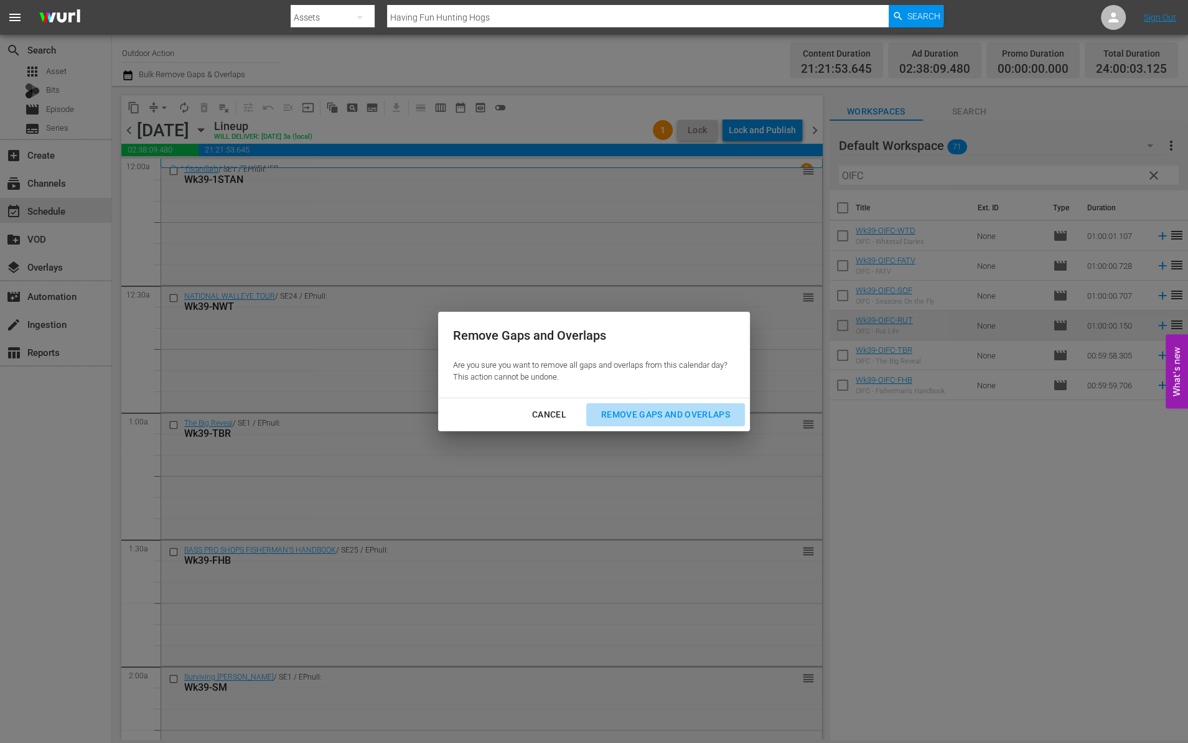
click at [650, 423] on button "Remove Gaps and Overlaps" at bounding box center [665, 414] width 159 height 23
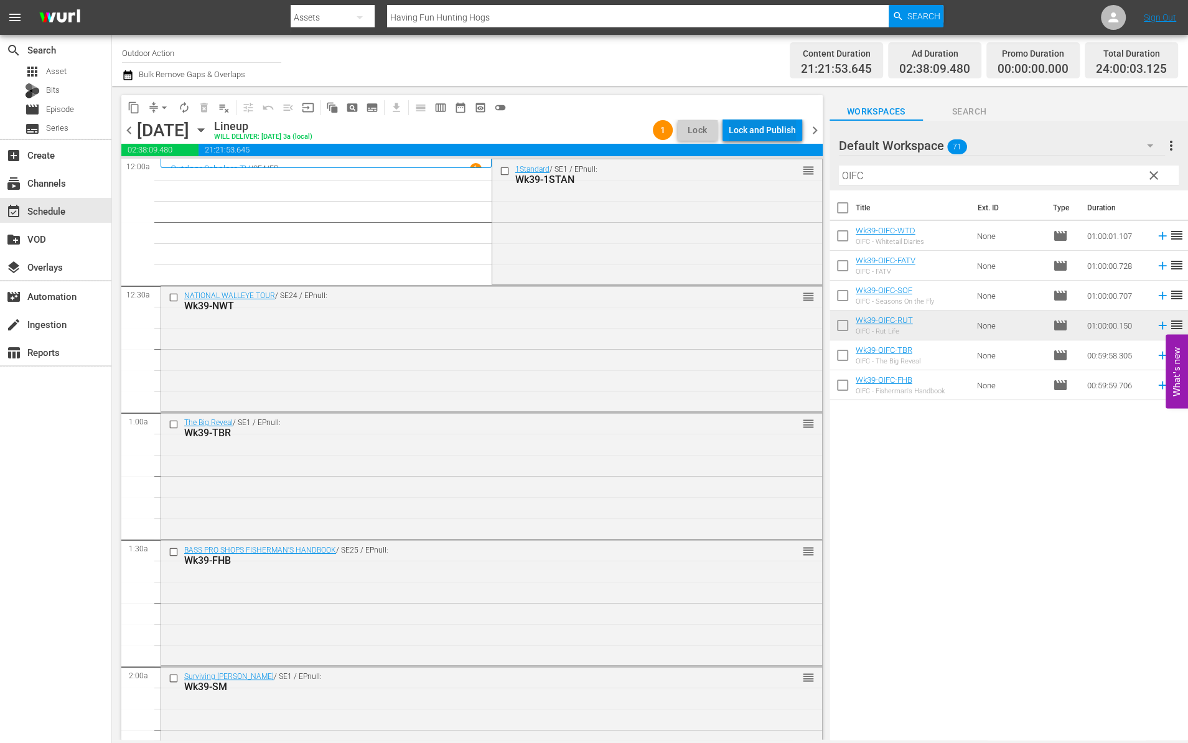
click at [756, 128] on div "Lock and Publish" at bounding box center [762, 130] width 67 height 22
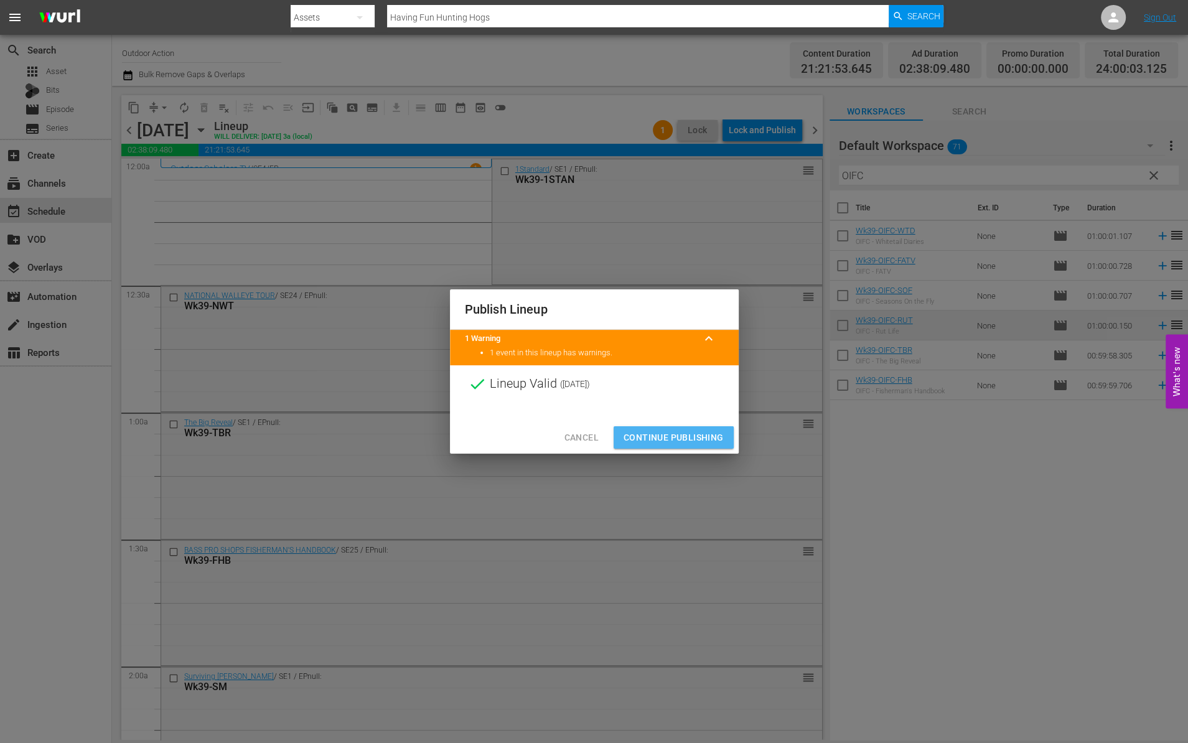
click at [675, 439] on span "Continue Publishing" at bounding box center [673, 438] width 100 height 16
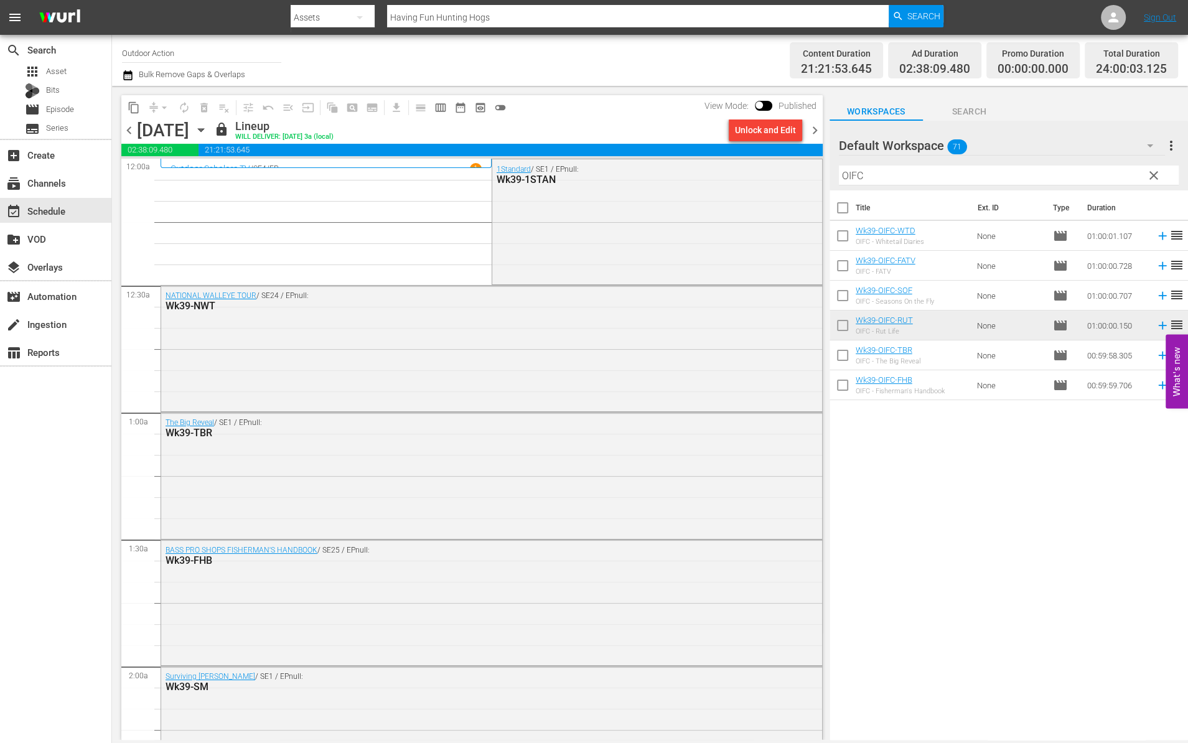
click at [813, 131] on span "chevron_right" at bounding box center [815, 131] width 16 height 16
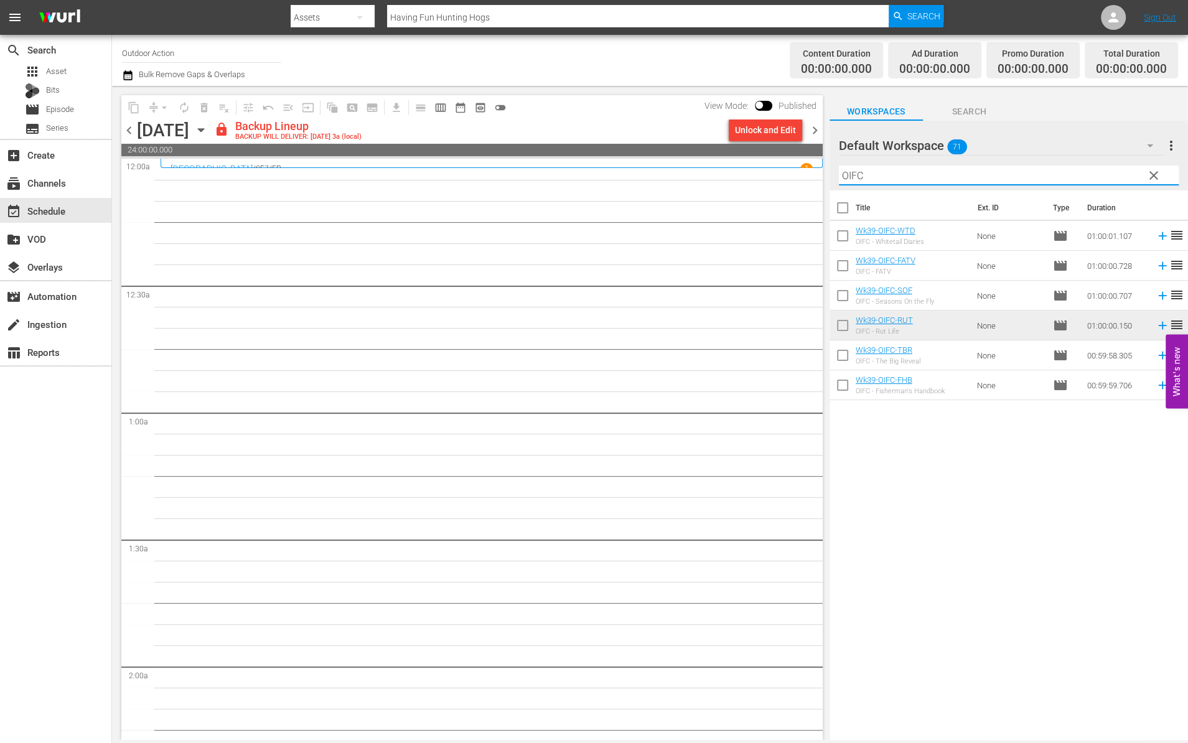
click at [956, 171] on input "OIFC" at bounding box center [1009, 176] width 340 height 20
click at [747, 126] on div "Unlock and Edit" at bounding box center [765, 130] width 61 height 22
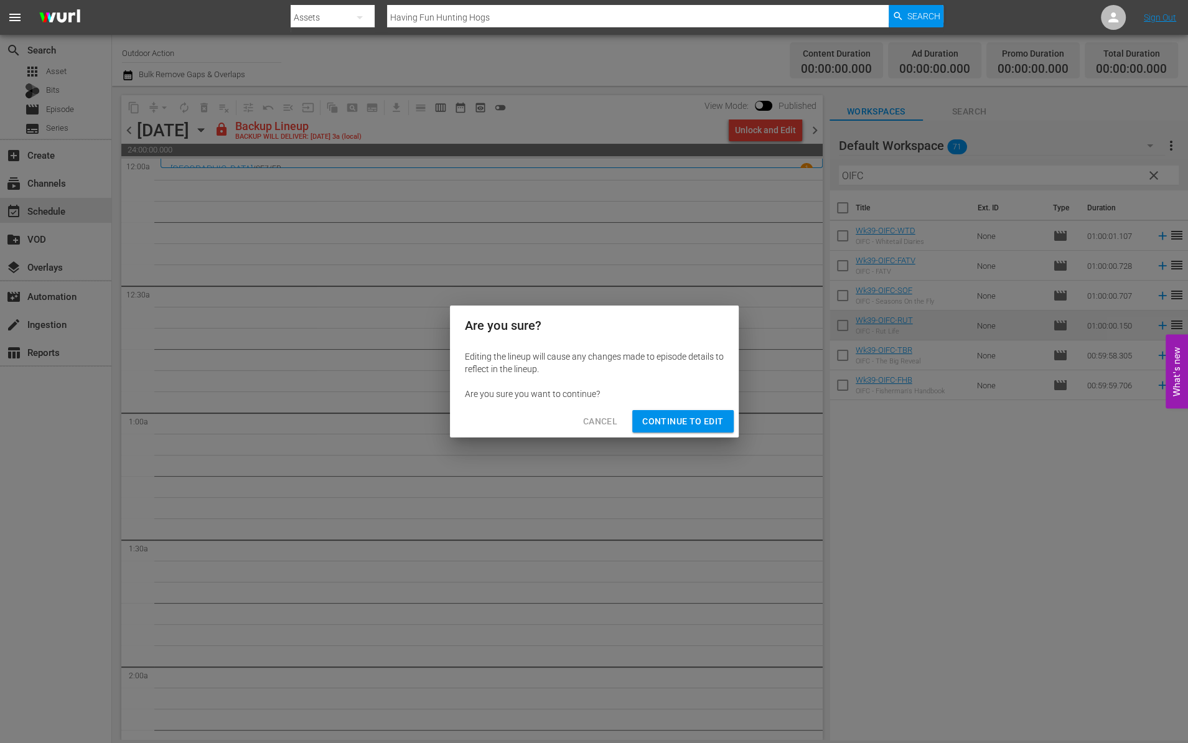
click at [695, 424] on span "Continue to Edit" at bounding box center [682, 422] width 81 height 16
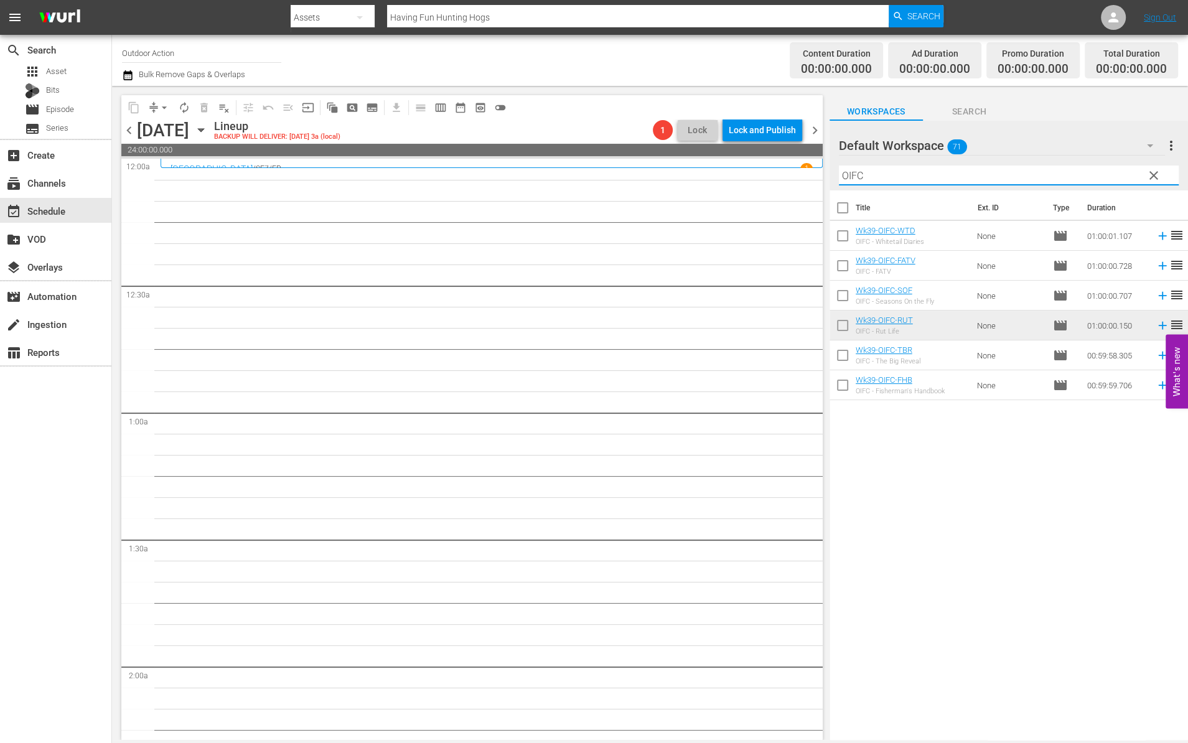
click at [943, 171] on input "OIFC" at bounding box center [1009, 176] width 340 height 20
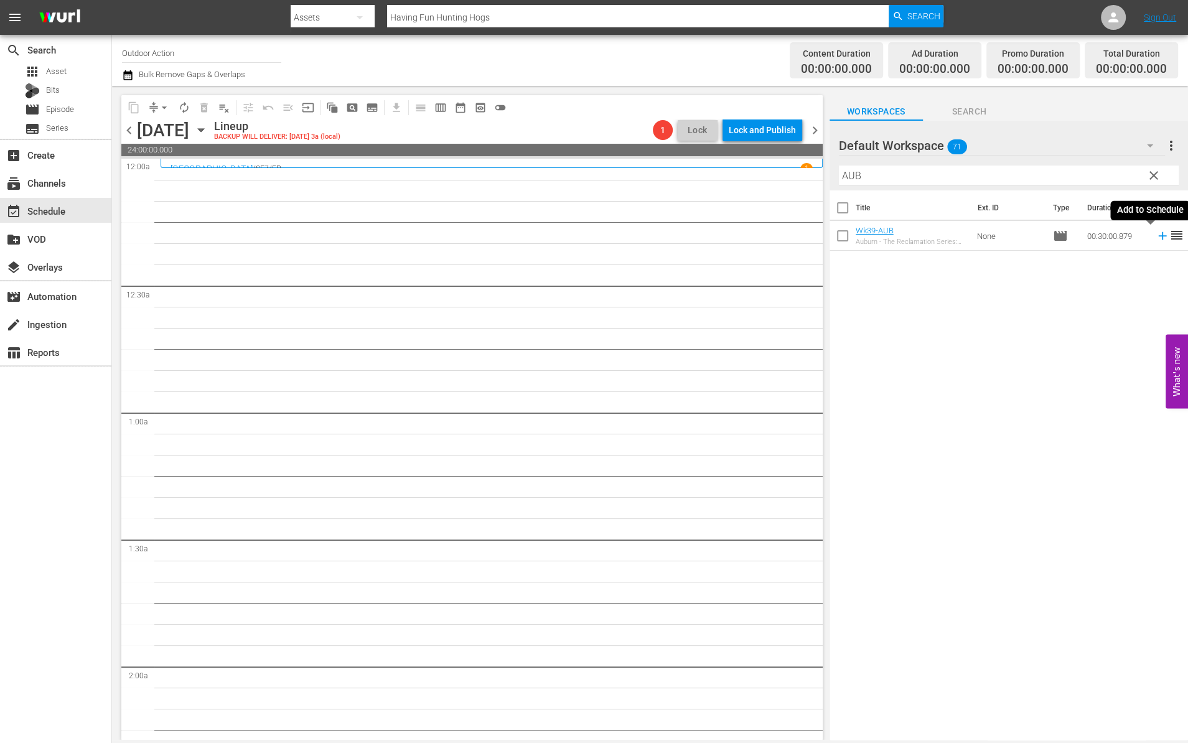
click at [1156, 241] on icon at bounding box center [1163, 236] width 14 height 14
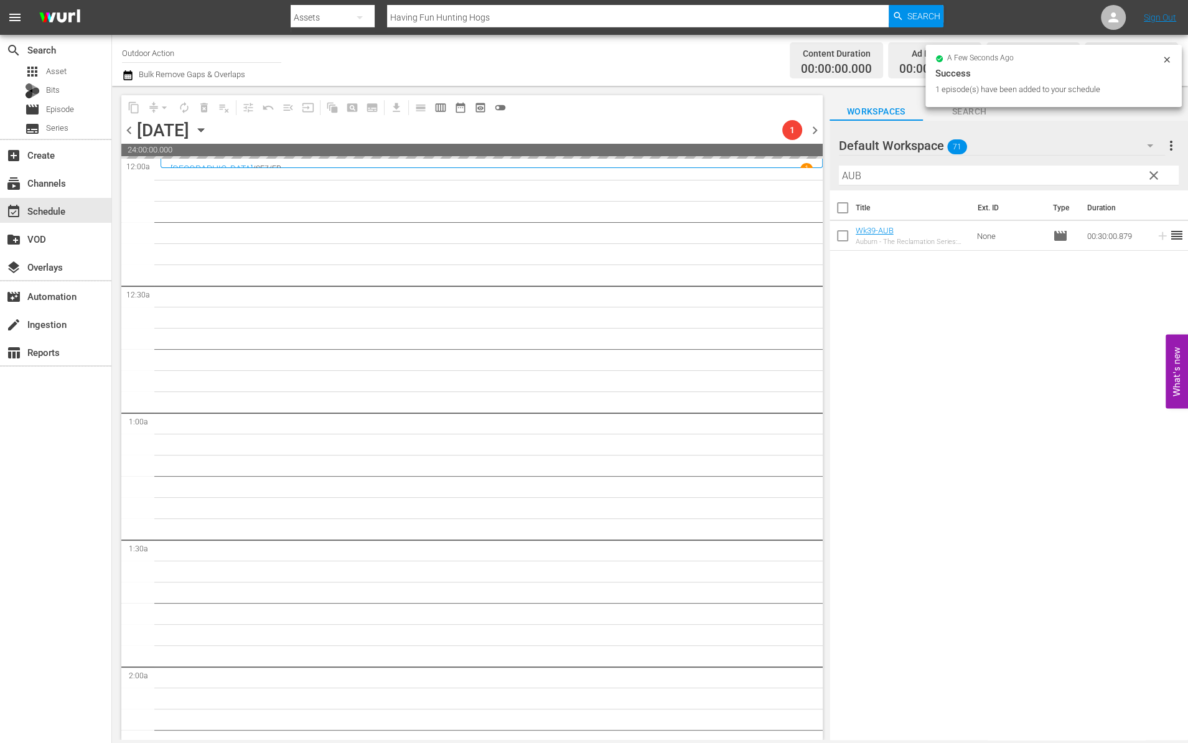
click at [1004, 174] on input "AUB" at bounding box center [1009, 176] width 340 height 20
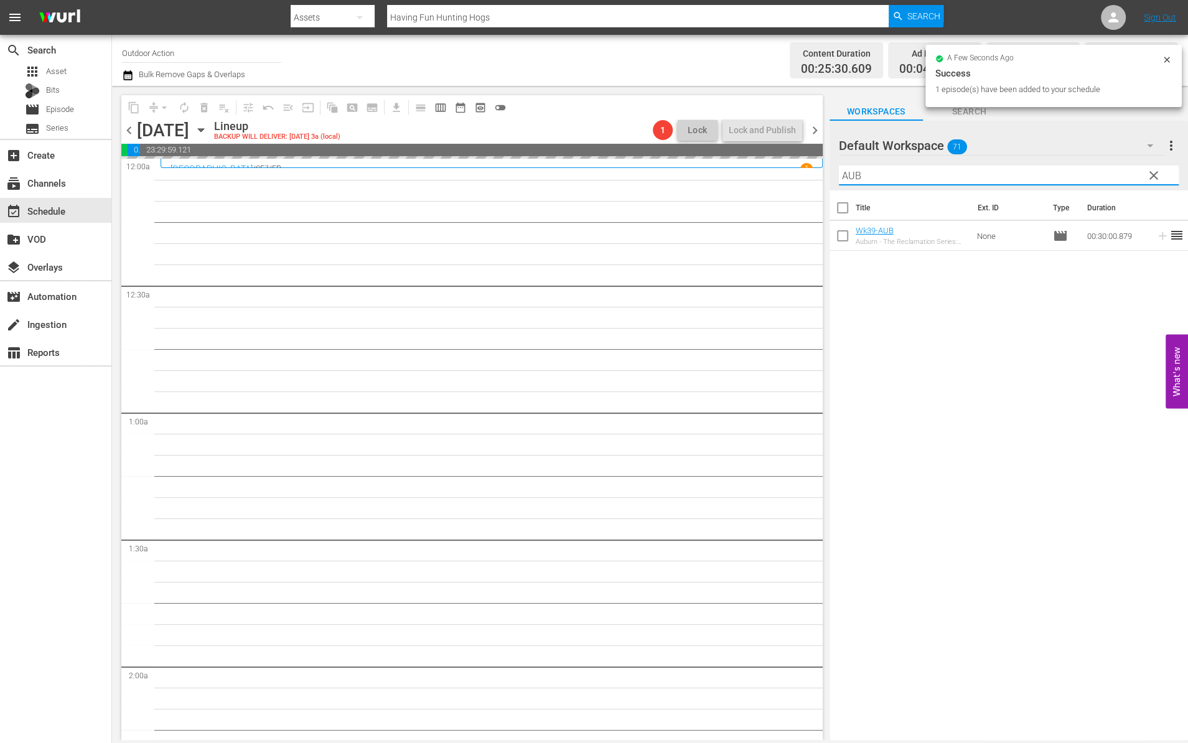
click at [1004, 174] on input "AUB" at bounding box center [1009, 176] width 340 height 20
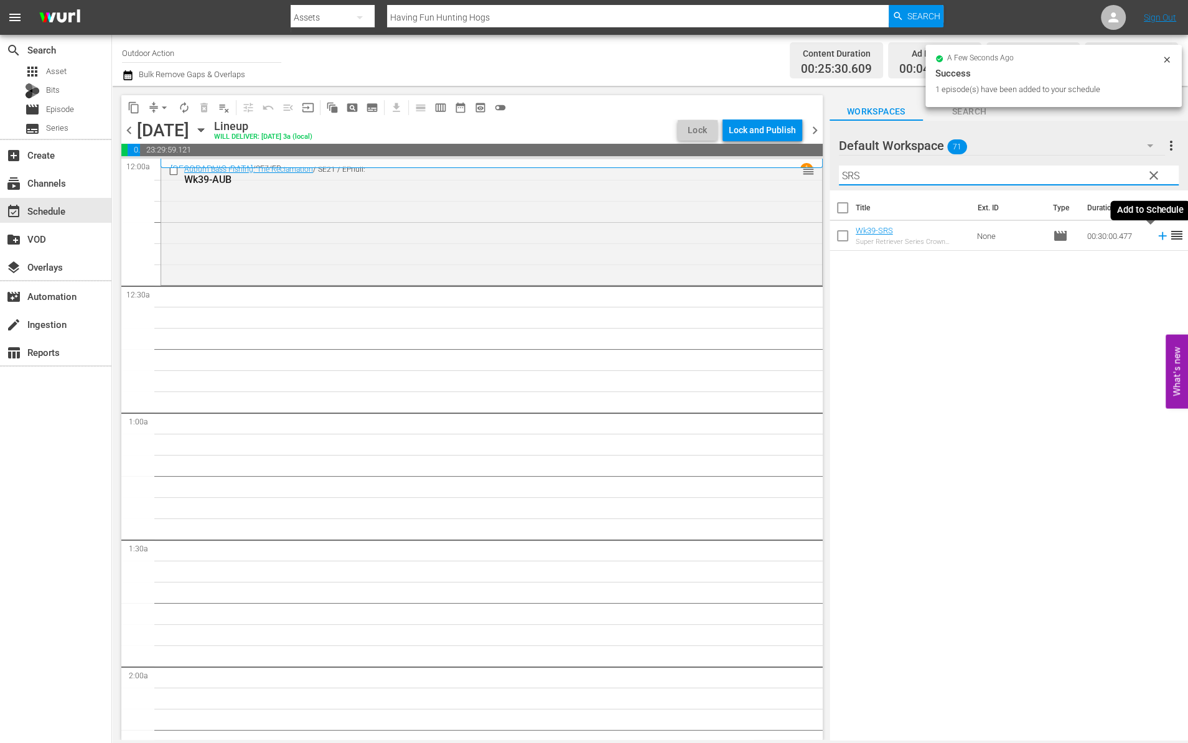
click at [1158, 236] on icon at bounding box center [1162, 236] width 8 height 8
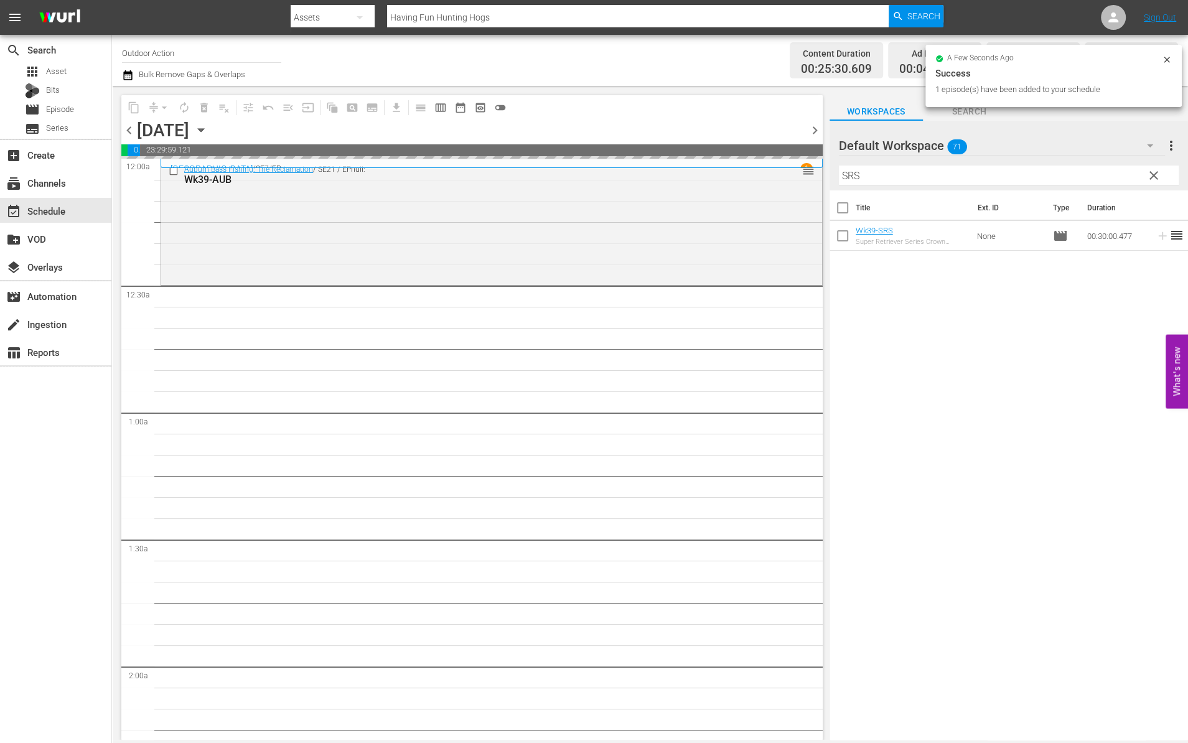
click at [1090, 171] on input "SRS" at bounding box center [1009, 176] width 340 height 20
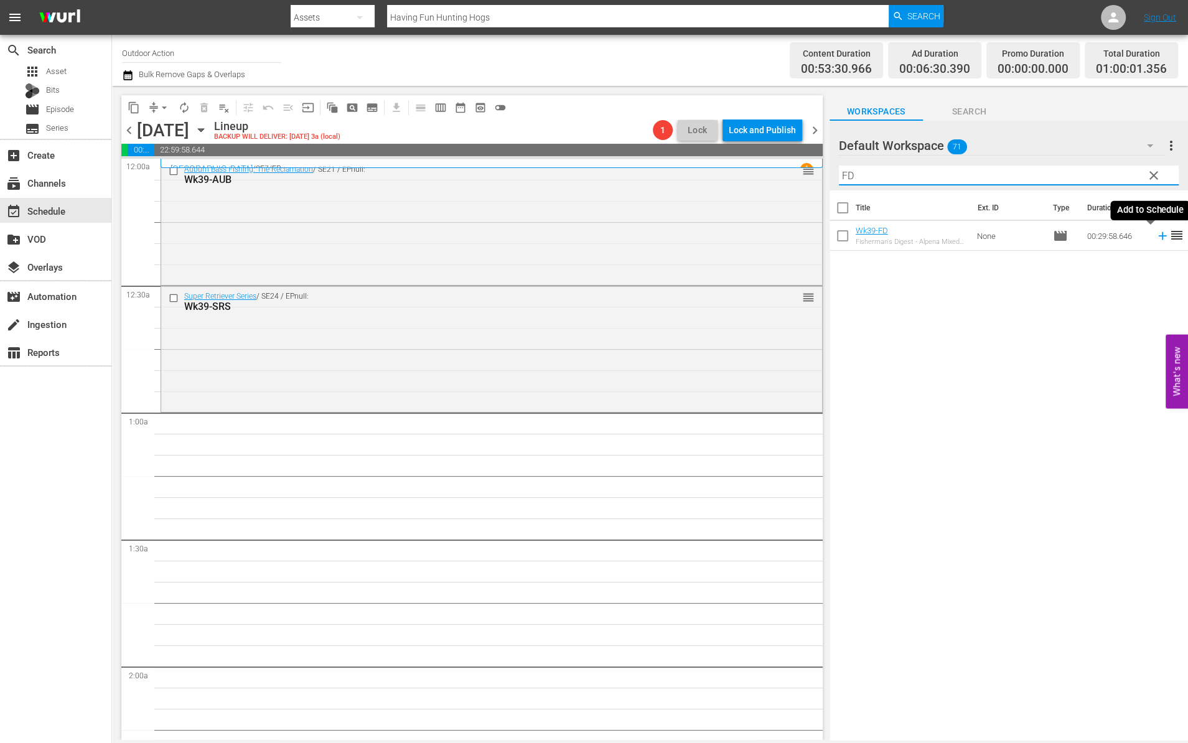
click at [1156, 240] on icon at bounding box center [1163, 236] width 14 height 14
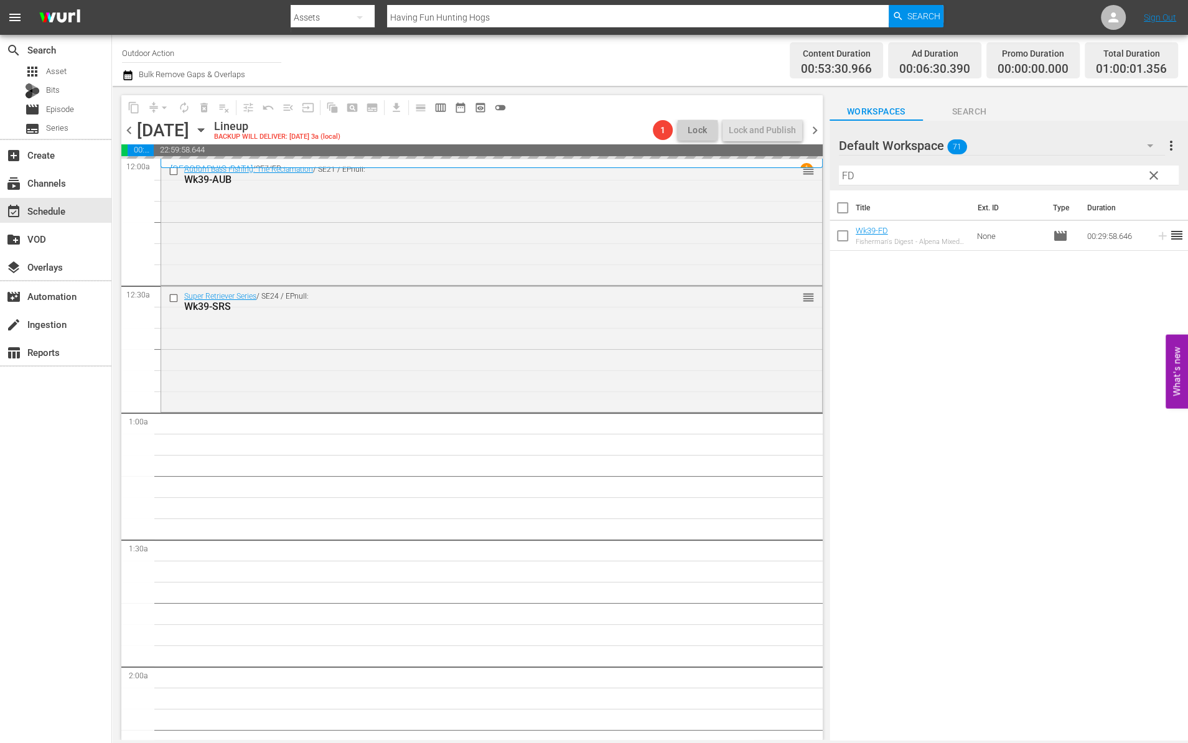
click at [1092, 179] on input "FD" at bounding box center [1009, 176] width 340 height 20
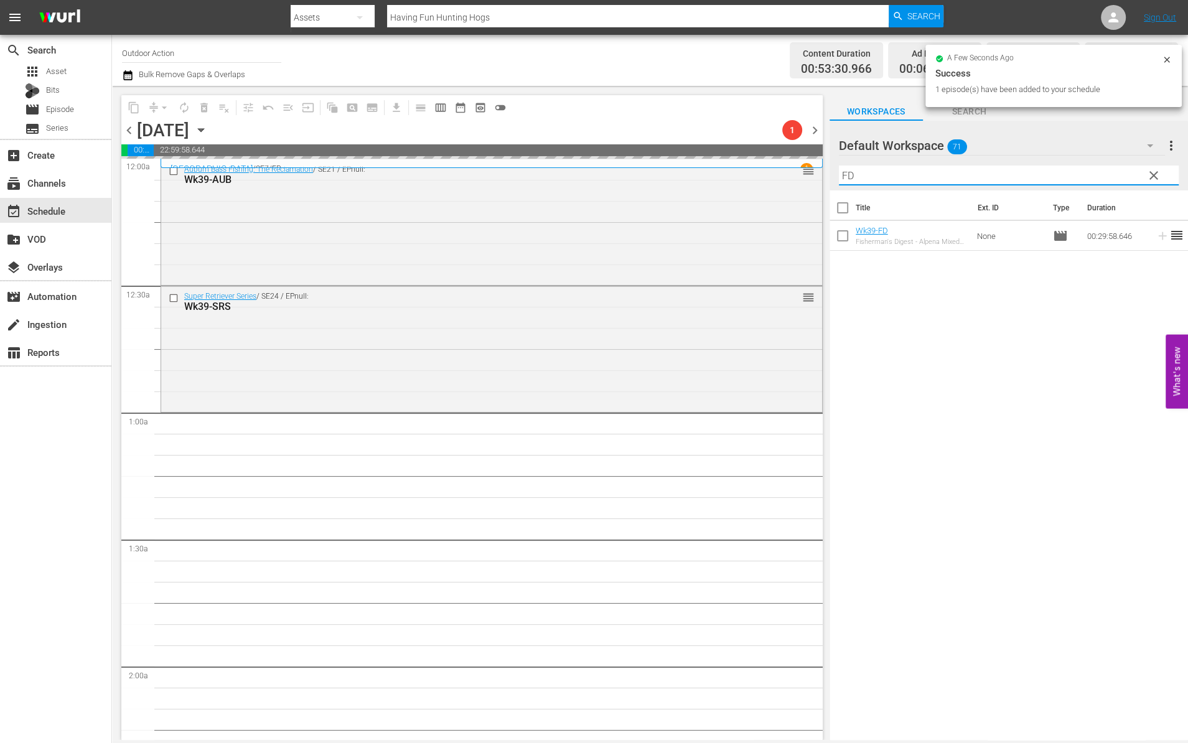
click at [1092, 179] on input "FD" at bounding box center [1009, 176] width 340 height 20
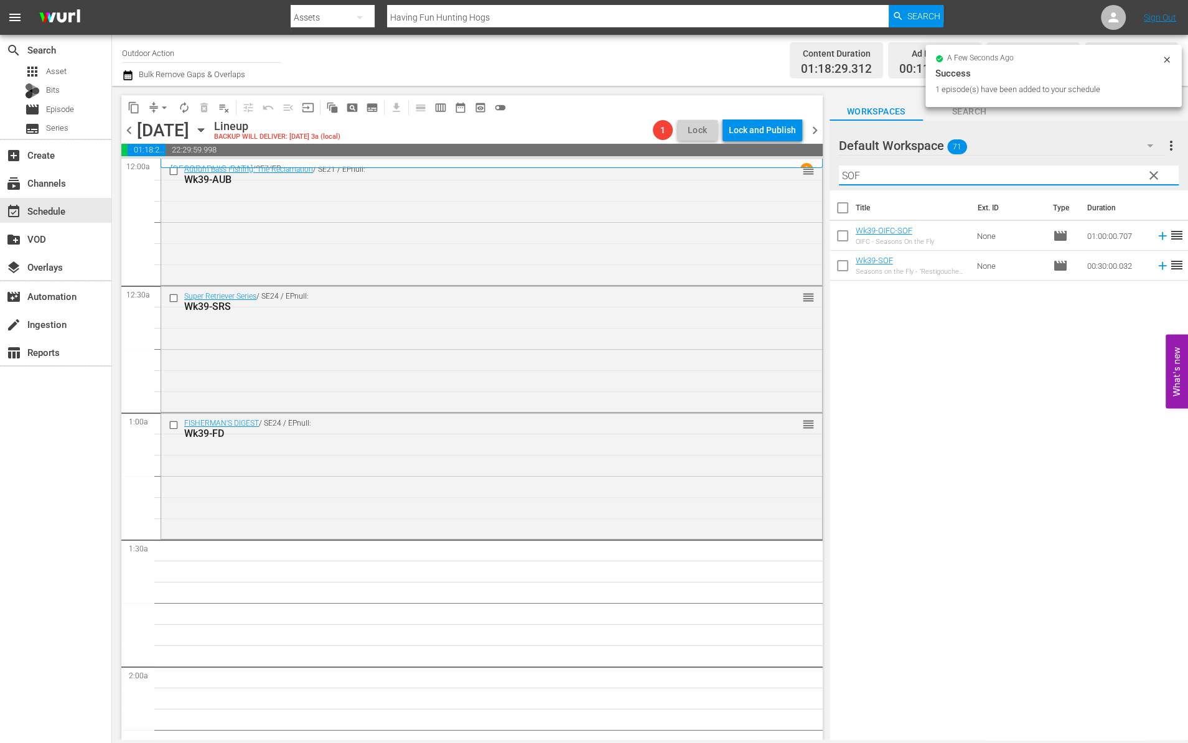
click at [1158, 264] on icon at bounding box center [1162, 266] width 8 height 8
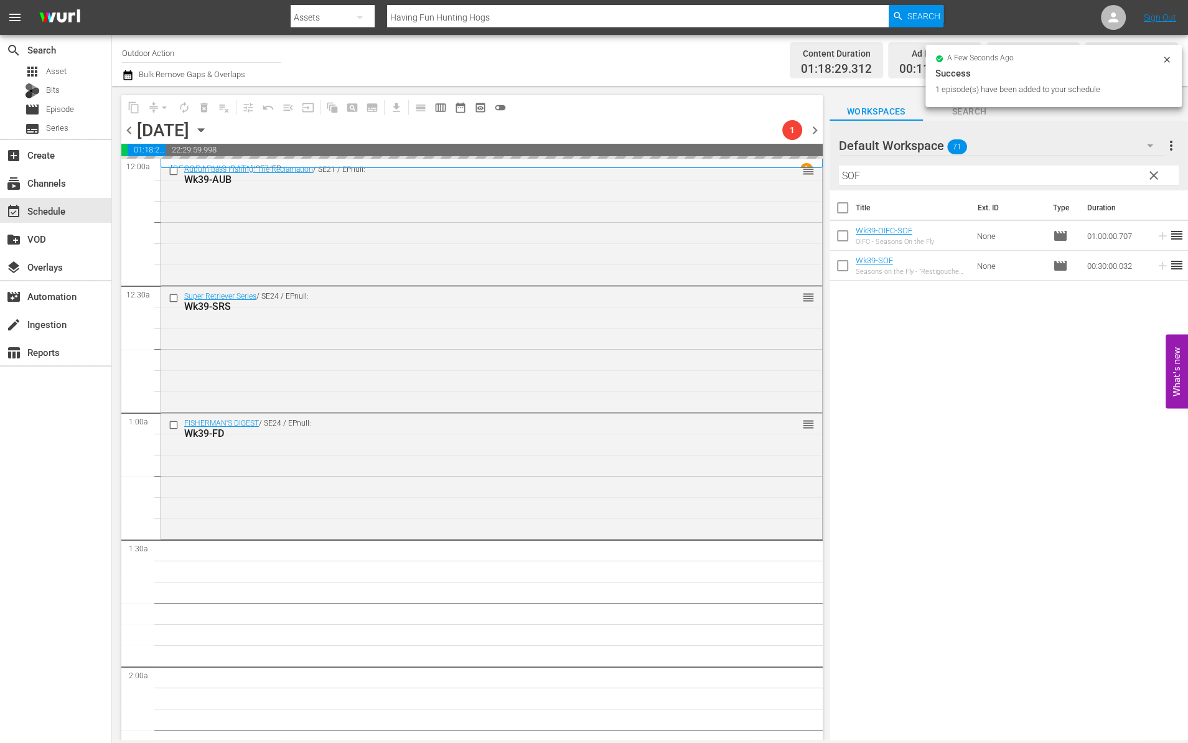
click at [1065, 175] on input "SOF" at bounding box center [1009, 176] width 340 height 20
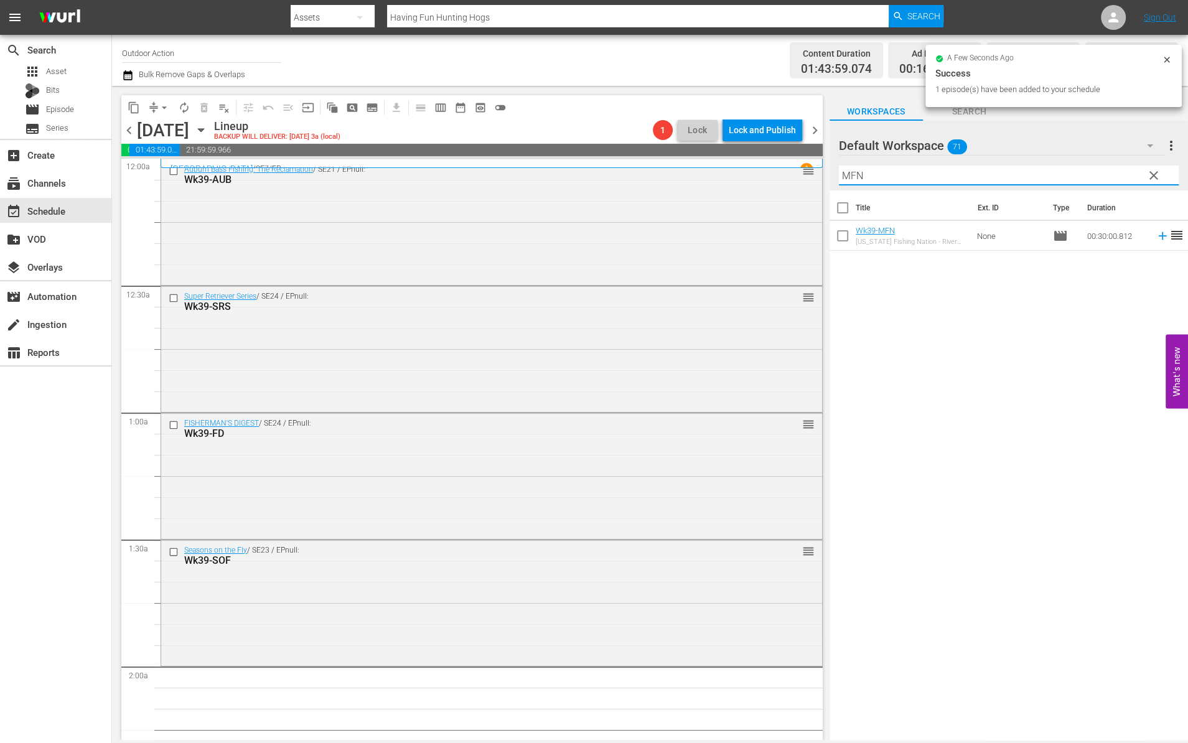
click at [1156, 231] on icon at bounding box center [1163, 236] width 14 height 14
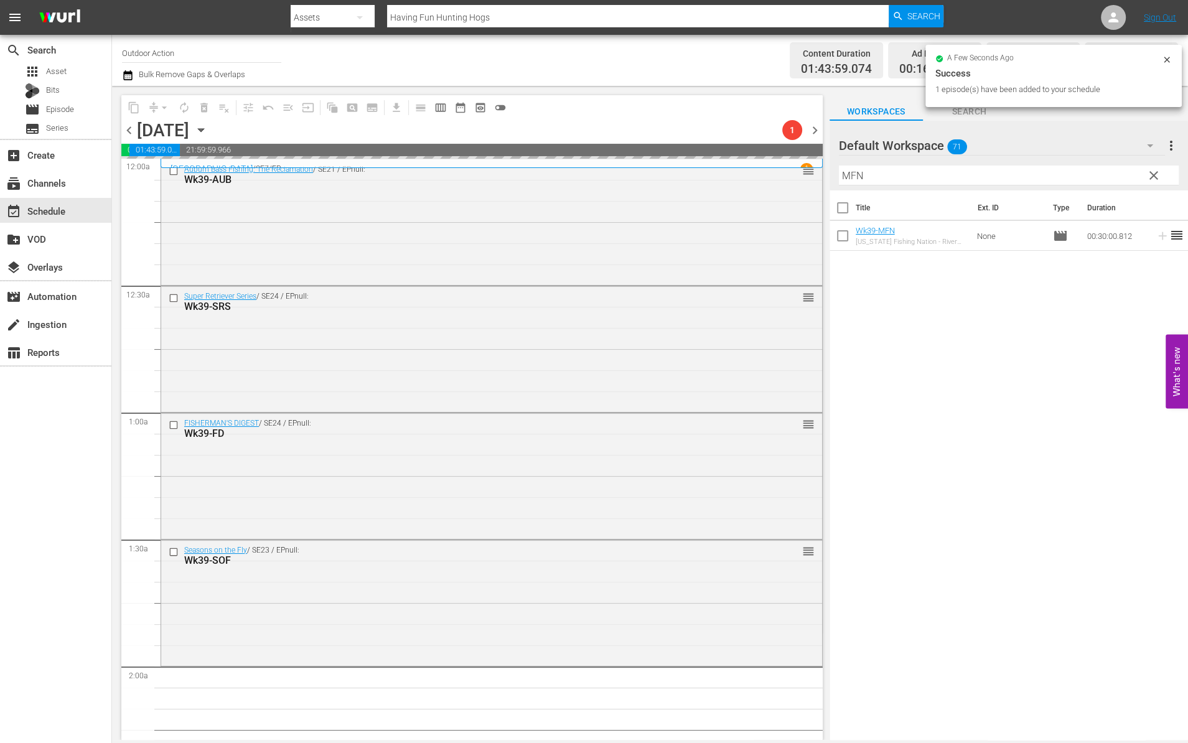
click at [1083, 177] on input "MFN" at bounding box center [1009, 176] width 340 height 20
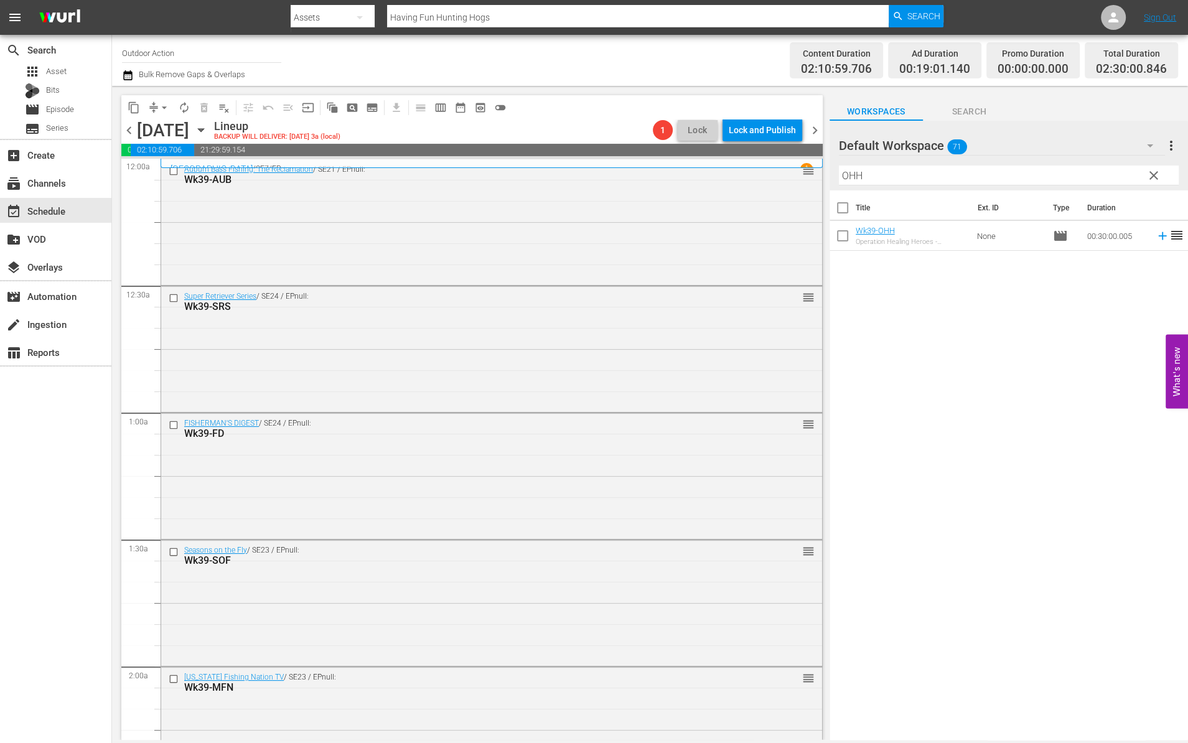
click at [1156, 235] on icon at bounding box center [1163, 236] width 14 height 14
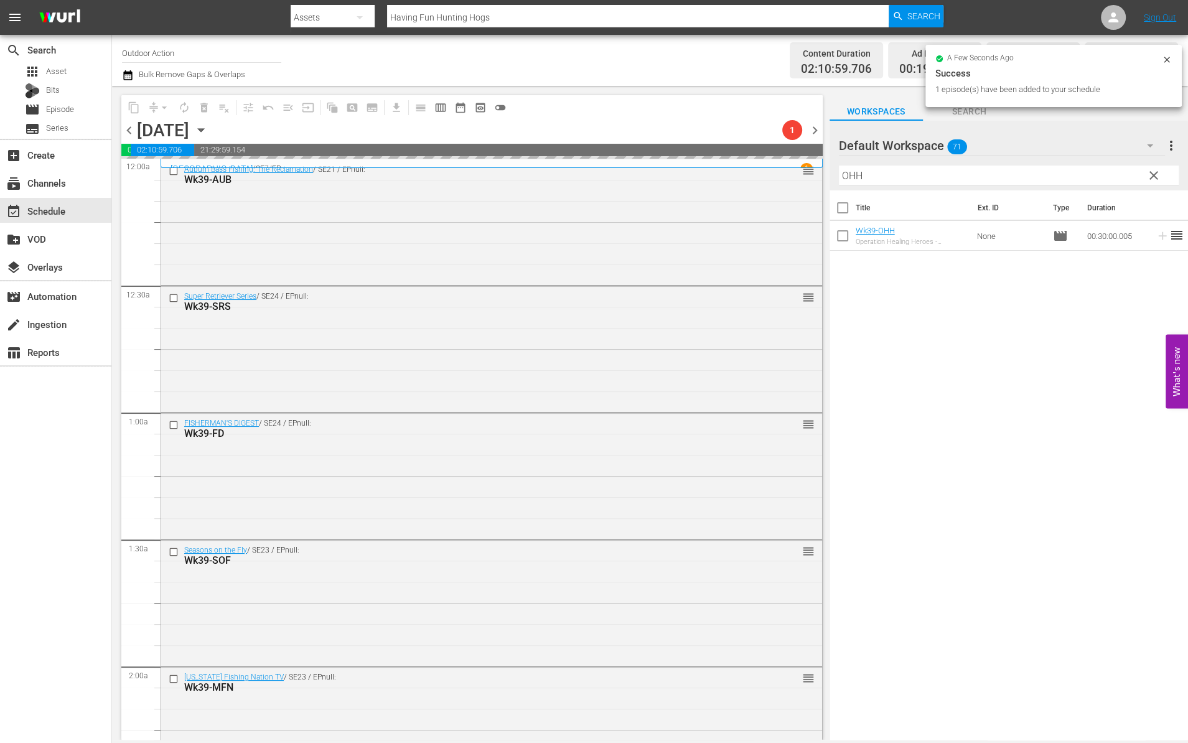
click at [1071, 169] on input "OHH" at bounding box center [1009, 176] width 340 height 20
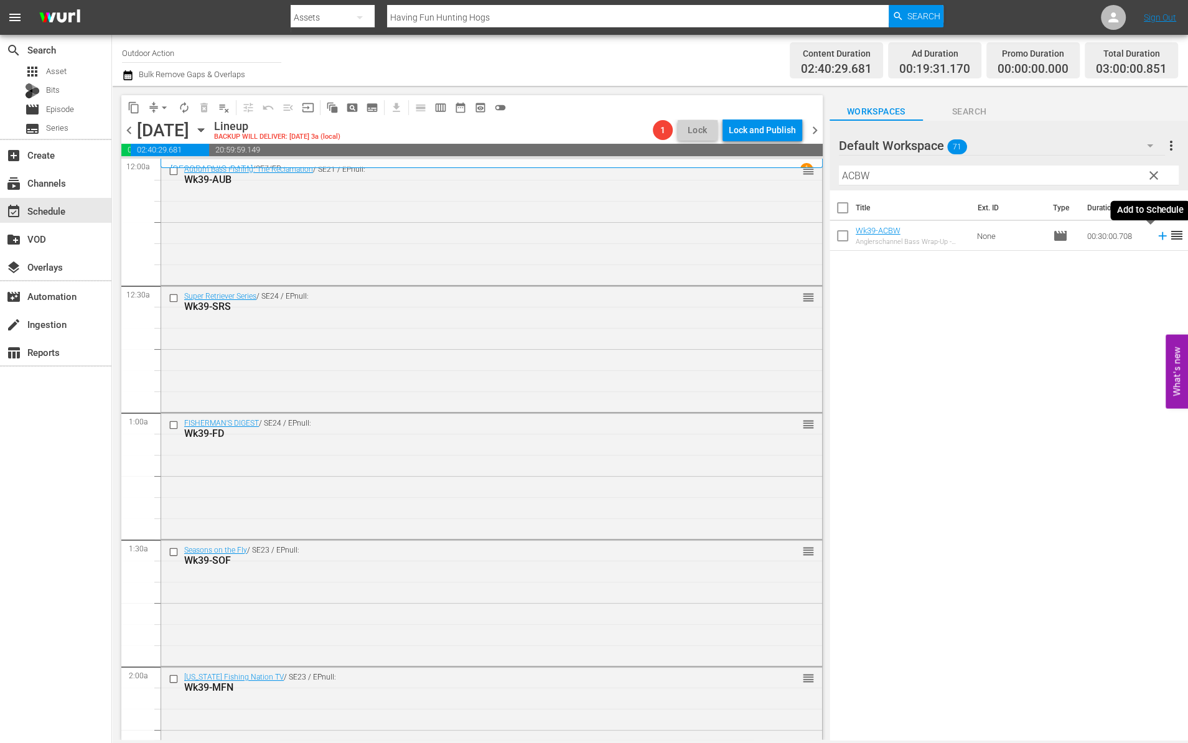
click at [1156, 232] on icon at bounding box center [1163, 236] width 14 height 14
click at [1118, 169] on input "ACBW" at bounding box center [1009, 176] width 340 height 20
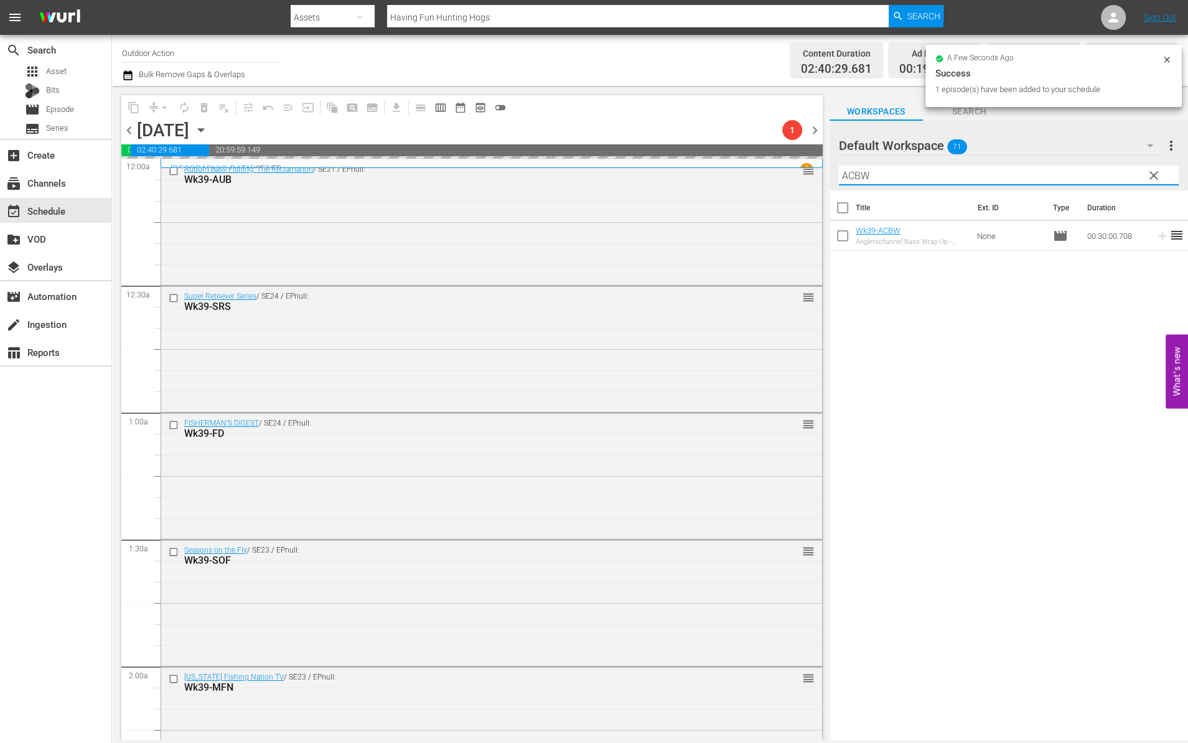
click at [1118, 169] on input "ACBW" at bounding box center [1009, 176] width 340 height 20
click at [1156, 238] on icon at bounding box center [1163, 236] width 14 height 14
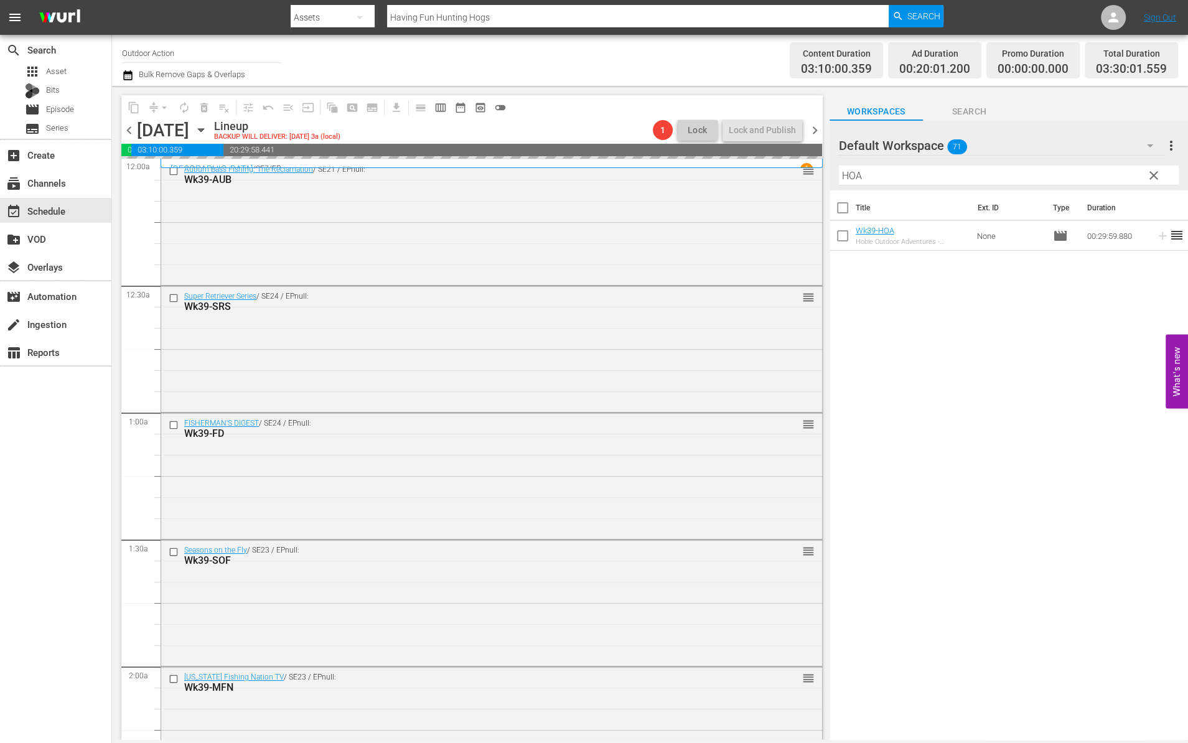
click at [1081, 170] on input "HOA" at bounding box center [1009, 176] width 340 height 20
click at [1158, 233] on icon at bounding box center [1162, 236] width 8 height 8
click at [1113, 172] on input "FRC" at bounding box center [1009, 176] width 340 height 20
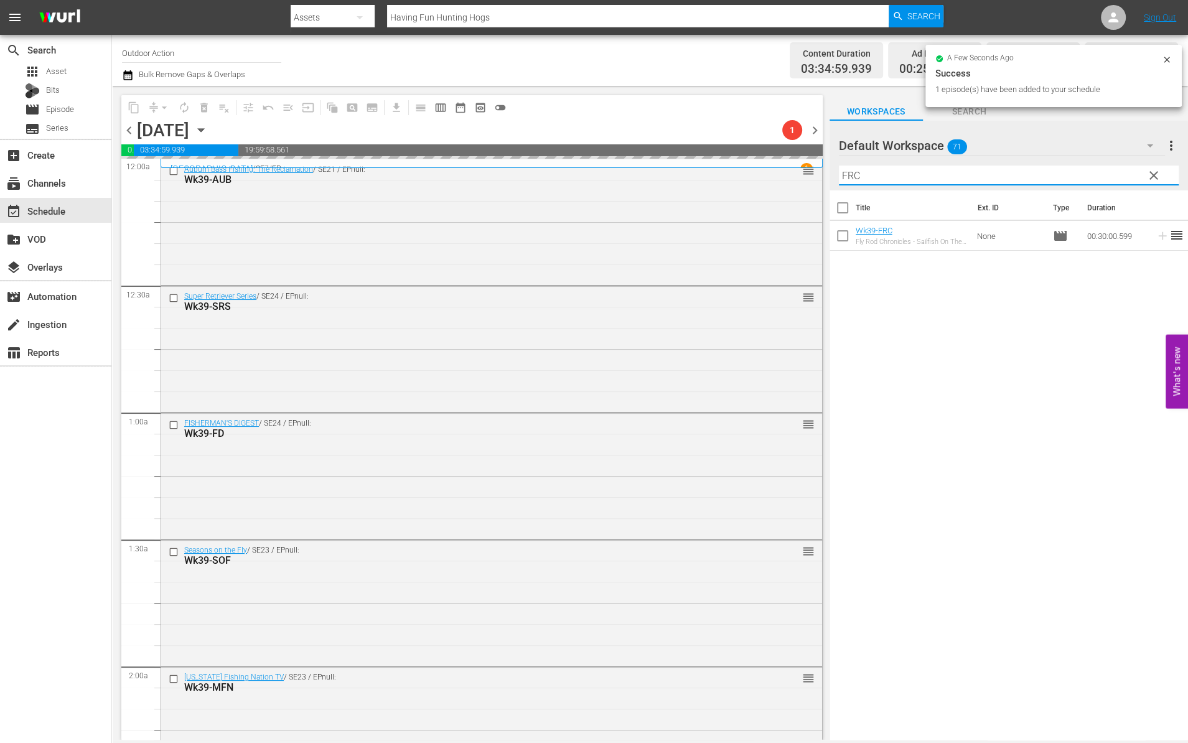
click at [1113, 172] on input "FRC" at bounding box center [1009, 176] width 340 height 20
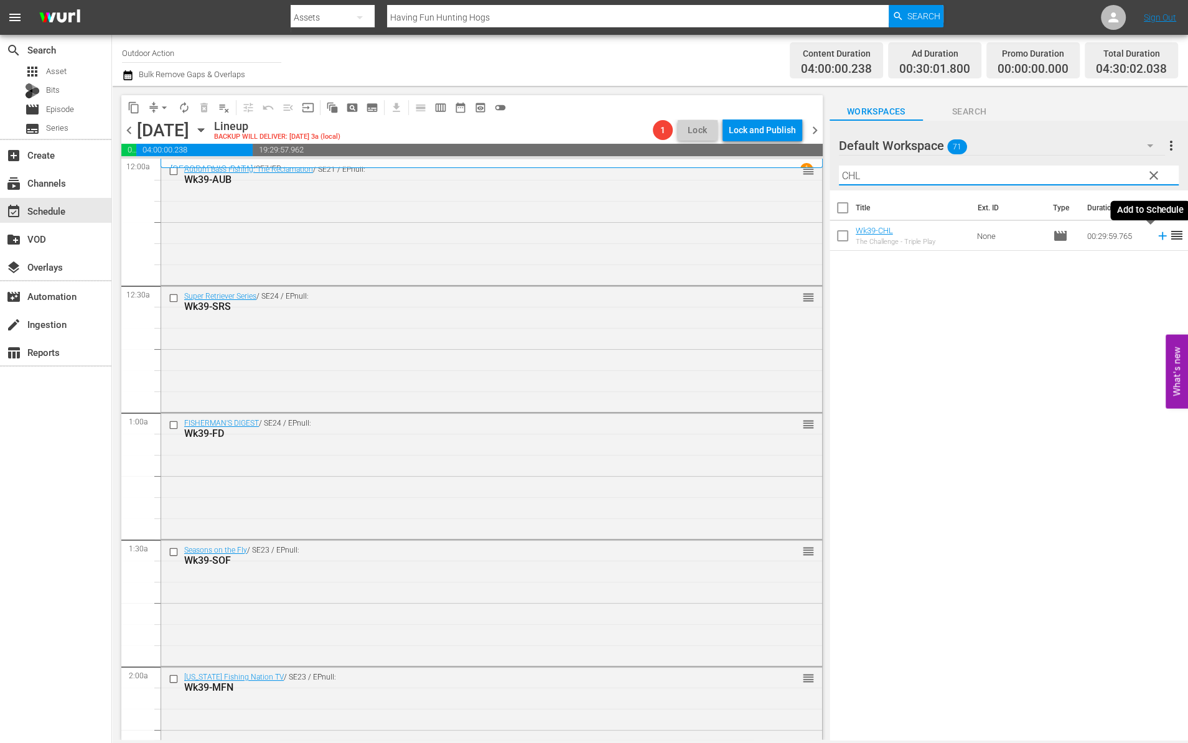
click at [1156, 241] on icon at bounding box center [1163, 236] width 14 height 14
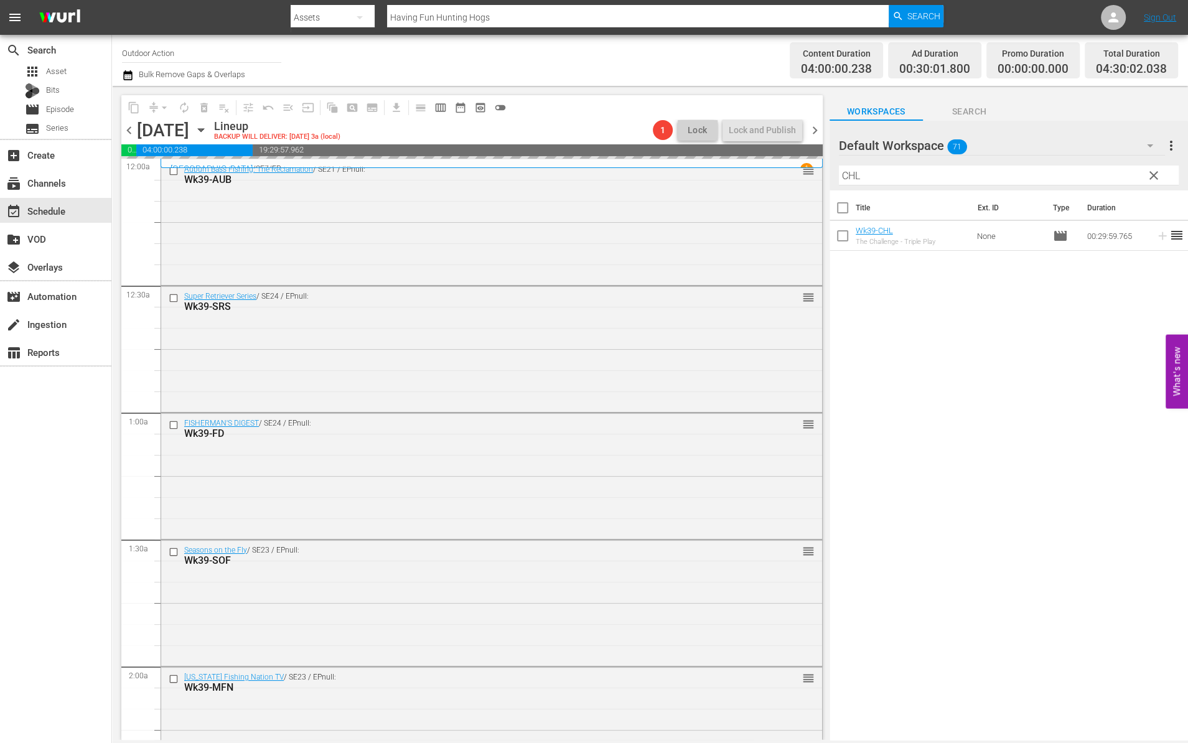
click at [1101, 177] on input "CHL" at bounding box center [1009, 176] width 340 height 20
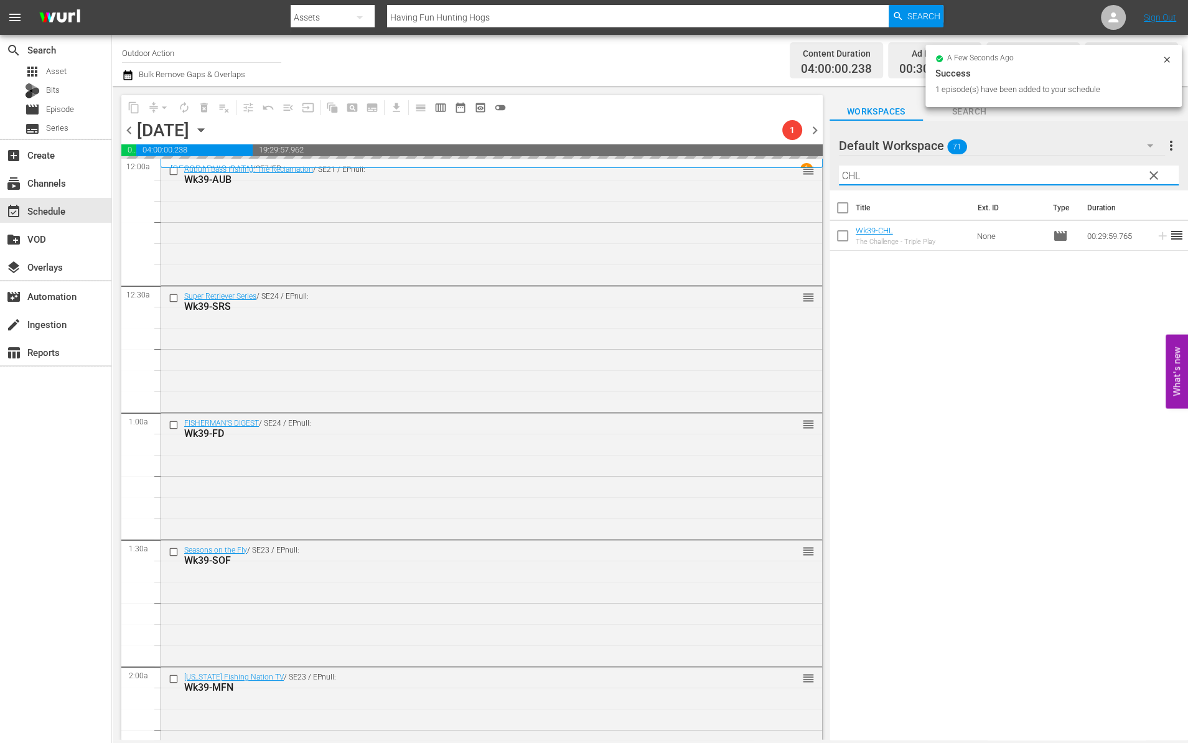
click at [1101, 177] on input "CHL" at bounding box center [1009, 176] width 340 height 20
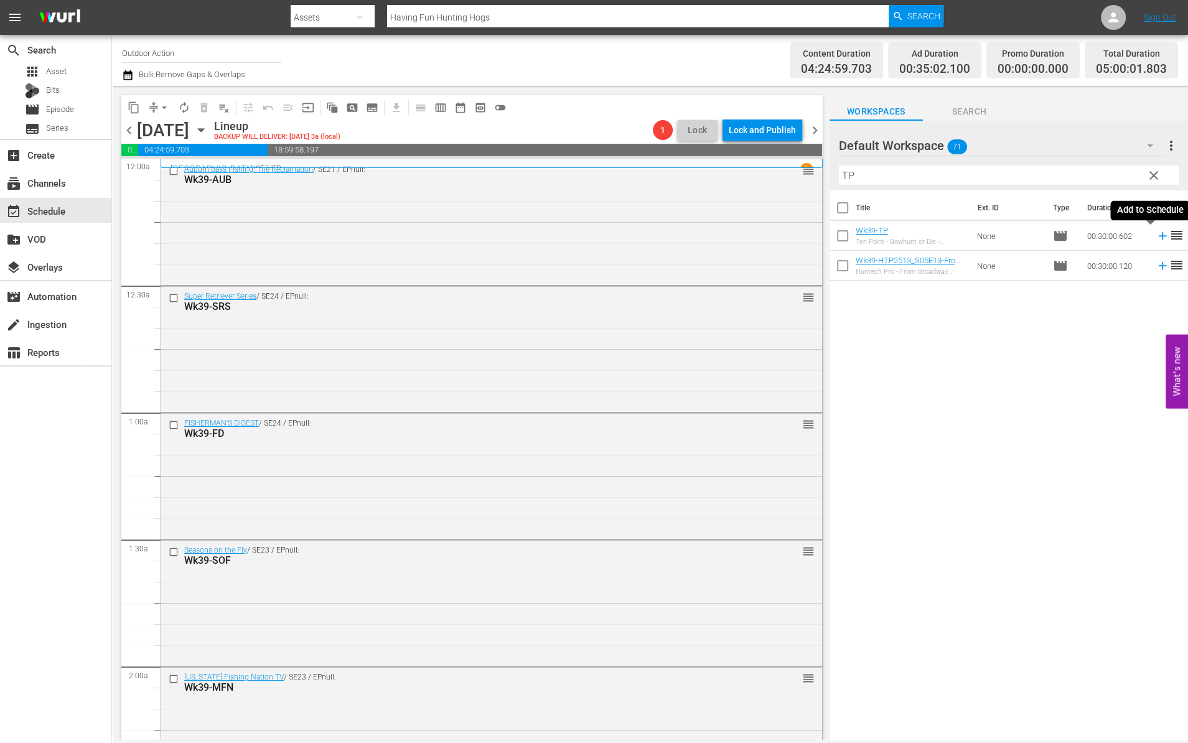
click at [1156, 239] on icon at bounding box center [1163, 236] width 14 height 14
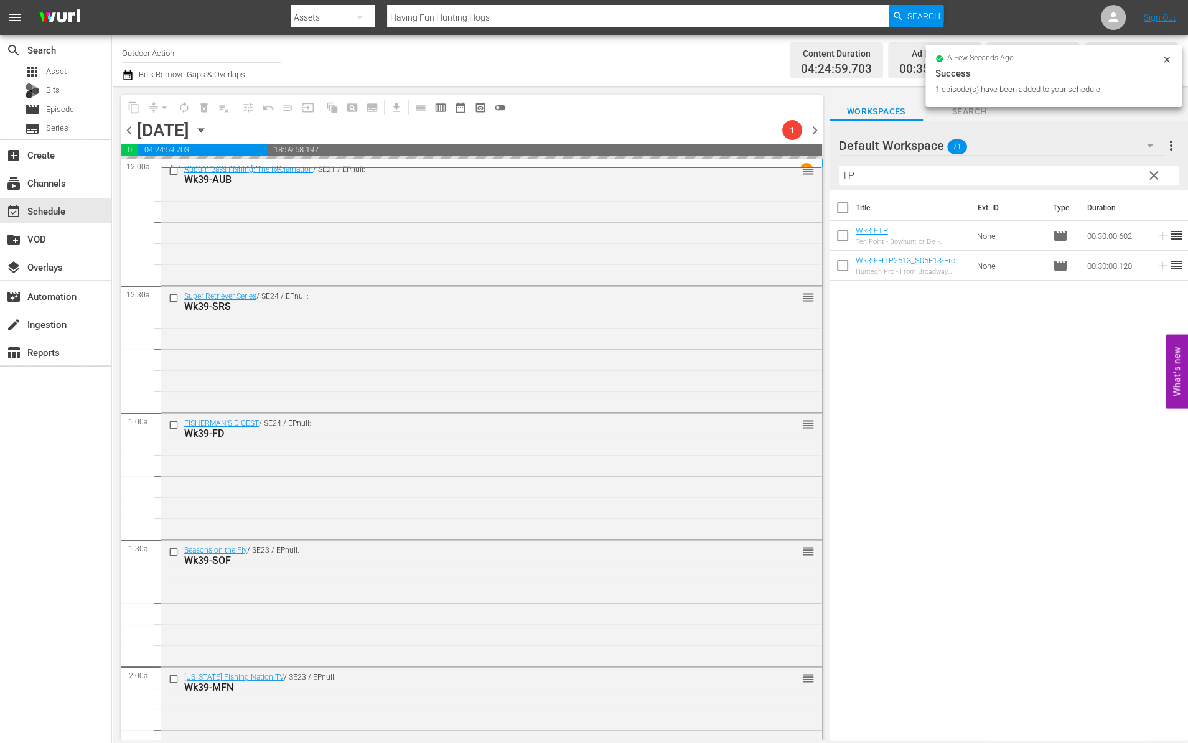
click at [1104, 173] on input "TP" at bounding box center [1009, 176] width 340 height 20
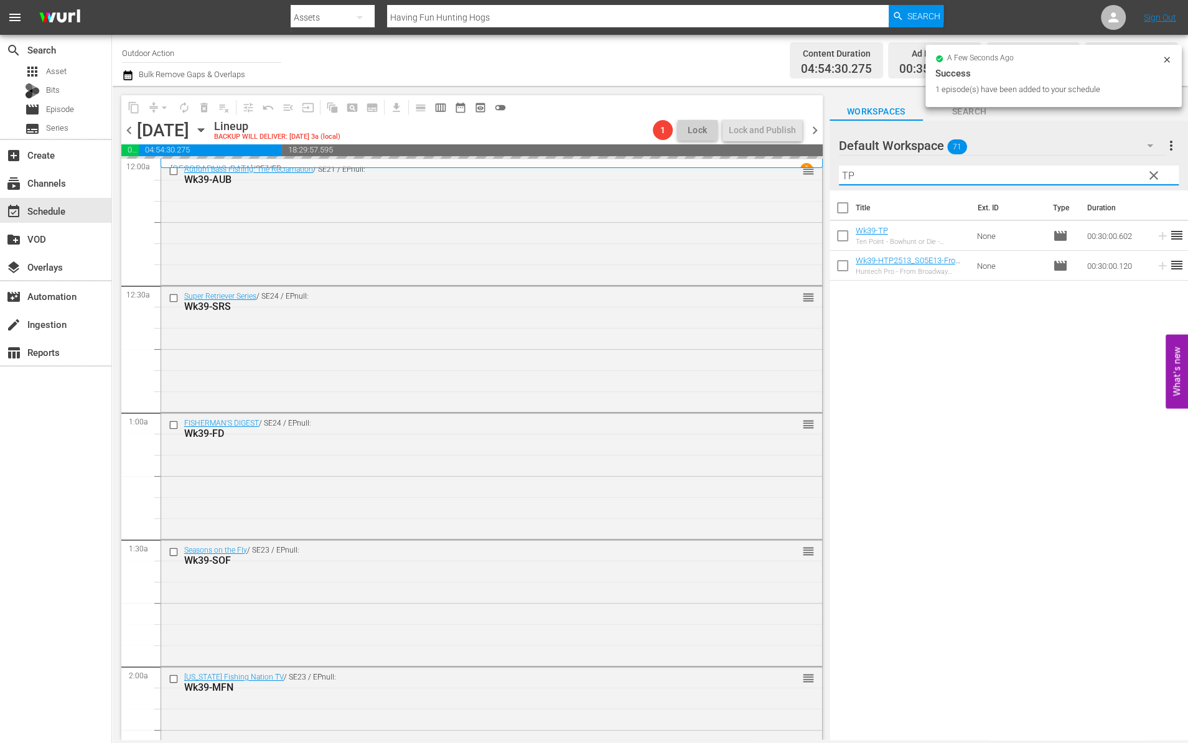
click at [1104, 173] on input "TP" at bounding box center [1009, 176] width 340 height 20
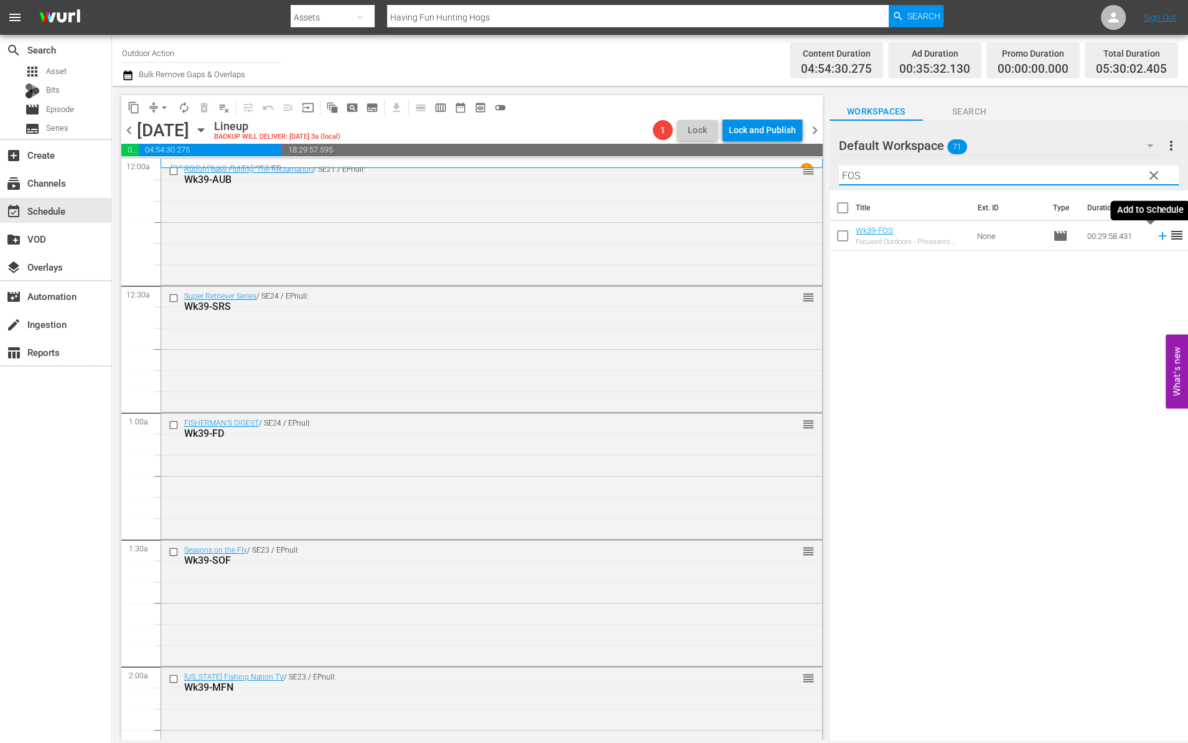
click at [1156, 239] on icon at bounding box center [1163, 236] width 14 height 14
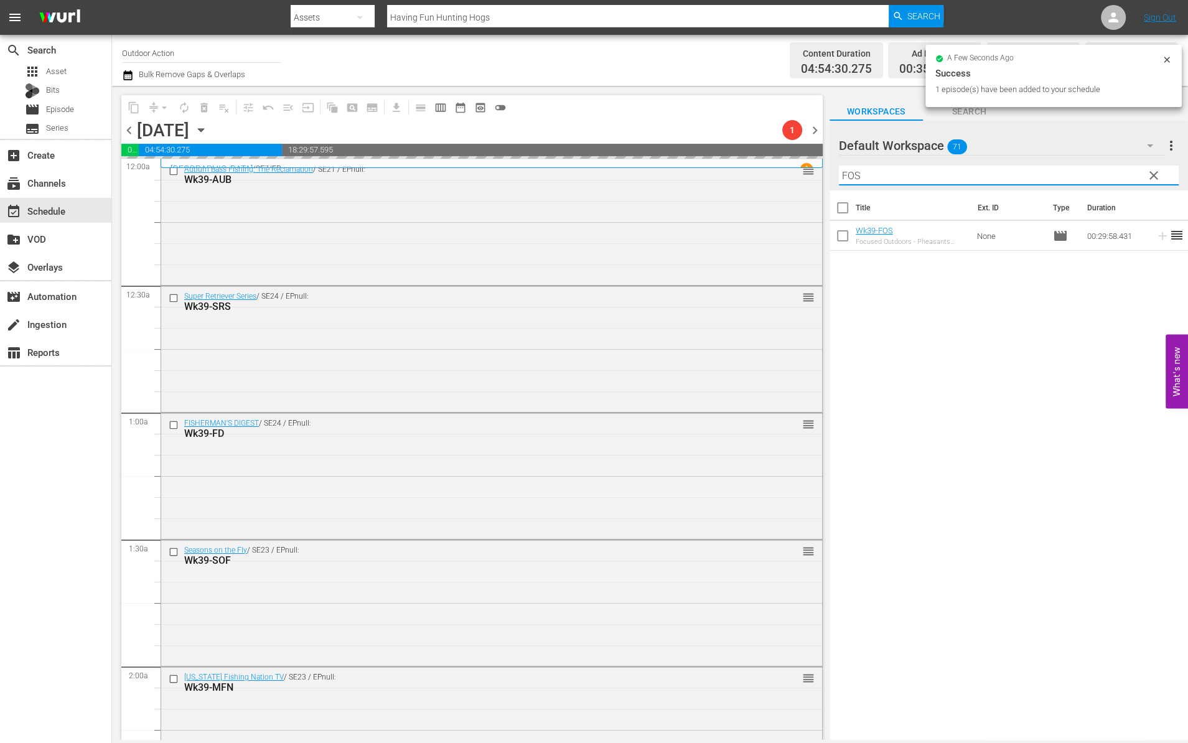
click at [1090, 172] on input "FOS" at bounding box center [1009, 176] width 340 height 20
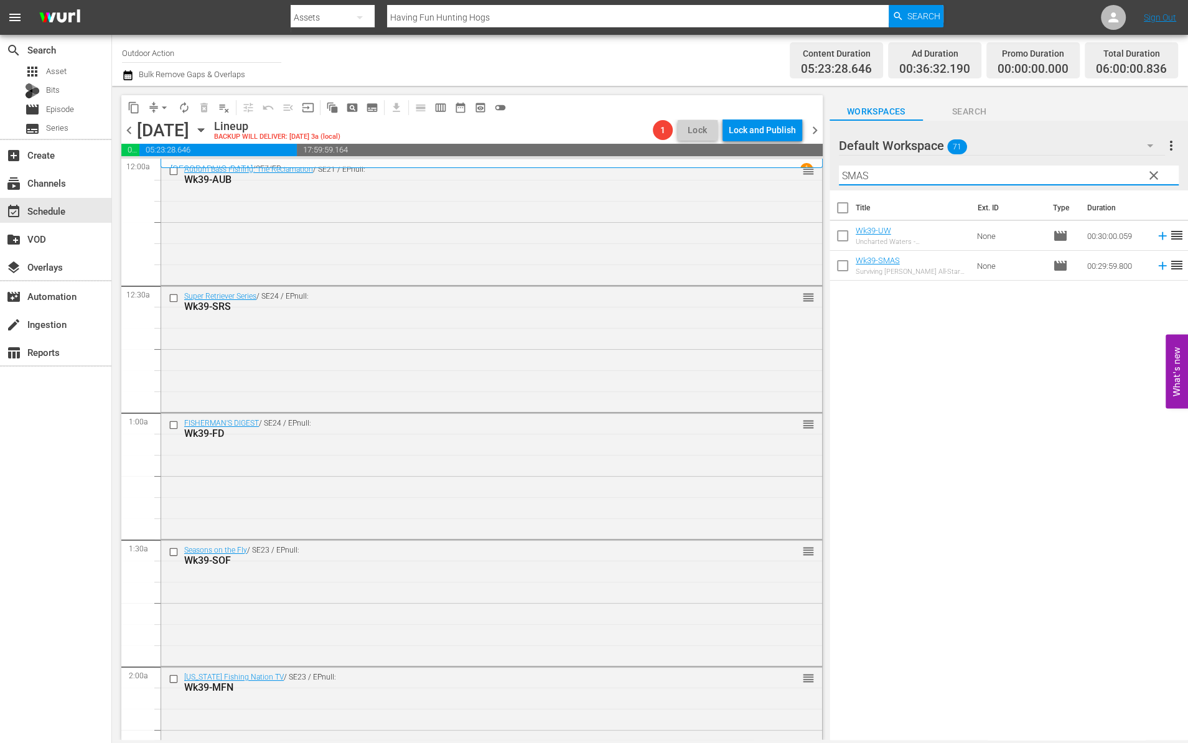
click at [1158, 267] on icon at bounding box center [1162, 266] width 8 height 8
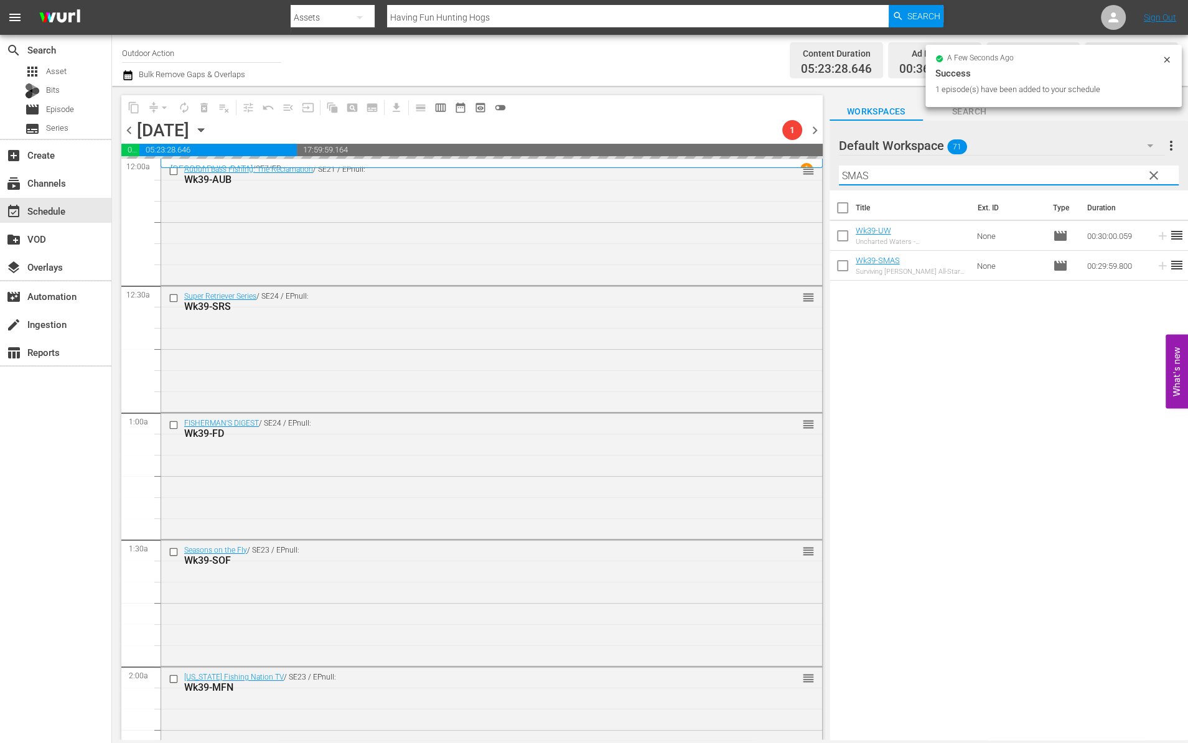
click at [1099, 169] on input "SMAS" at bounding box center [1009, 176] width 340 height 20
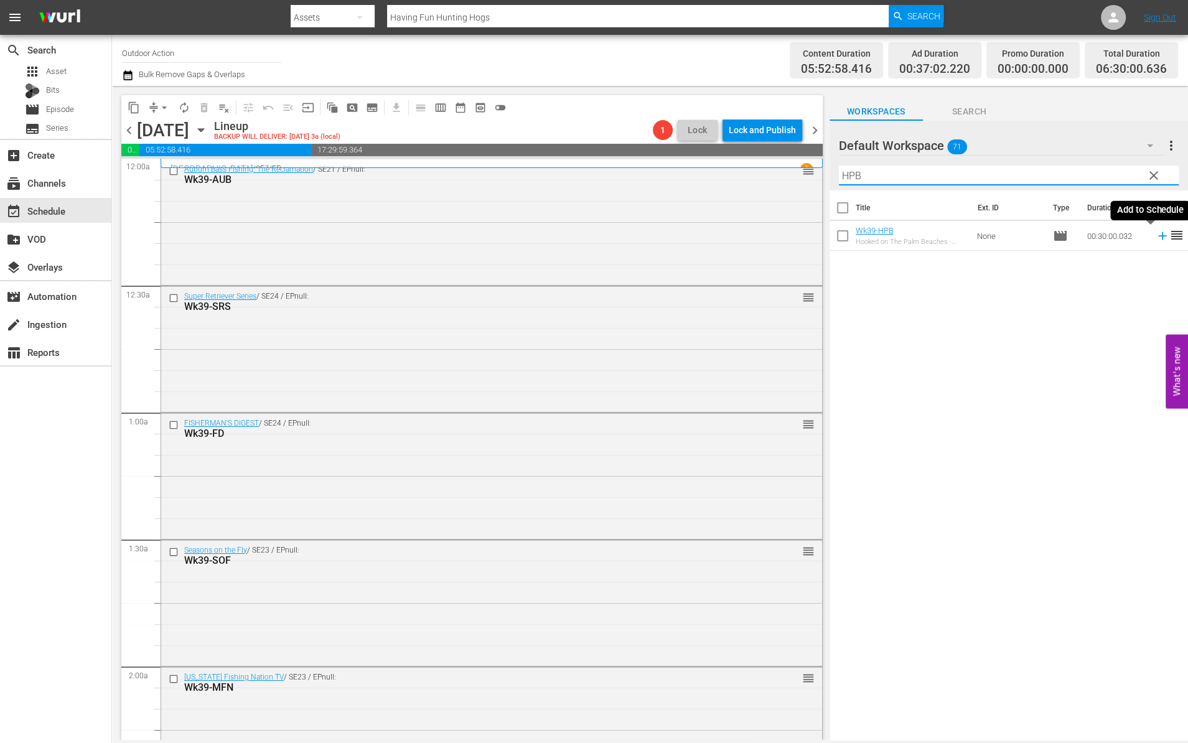
click at [1156, 233] on icon at bounding box center [1163, 236] width 14 height 14
click at [1076, 169] on input "HPB" at bounding box center [1009, 176] width 340 height 20
click at [1156, 237] on icon at bounding box center [1163, 236] width 14 height 14
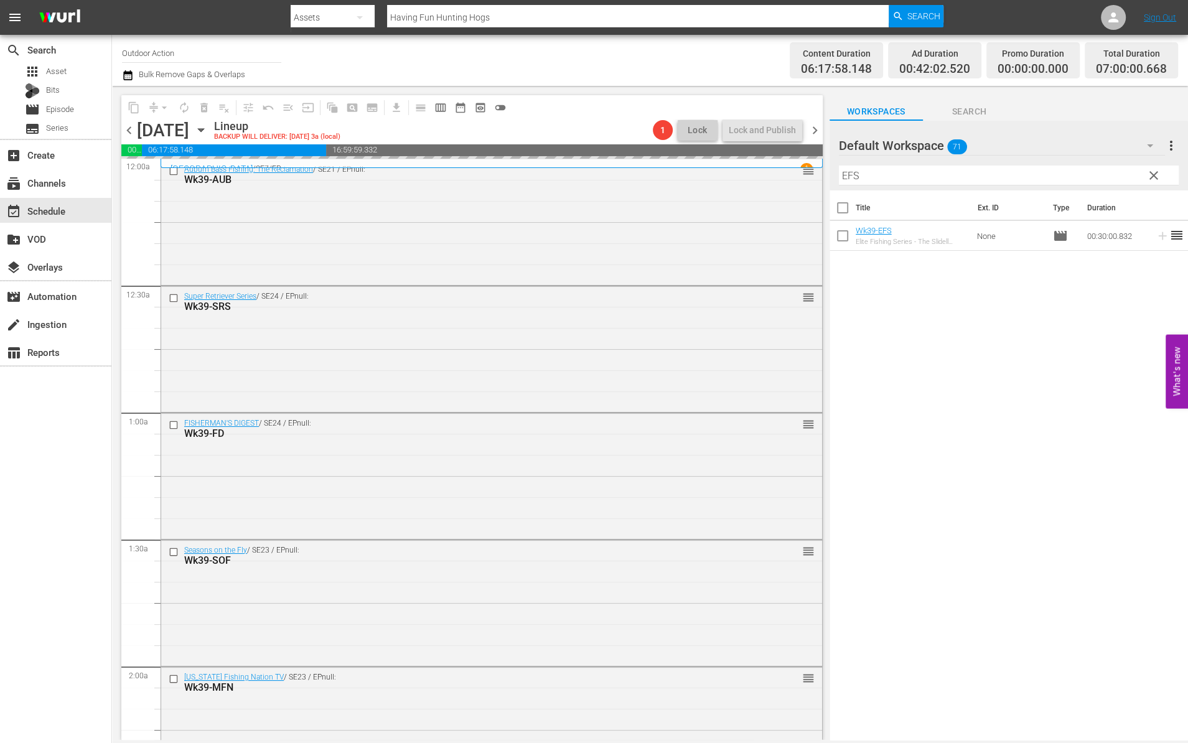
click at [1083, 168] on input "EFS" at bounding box center [1009, 176] width 340 height 20
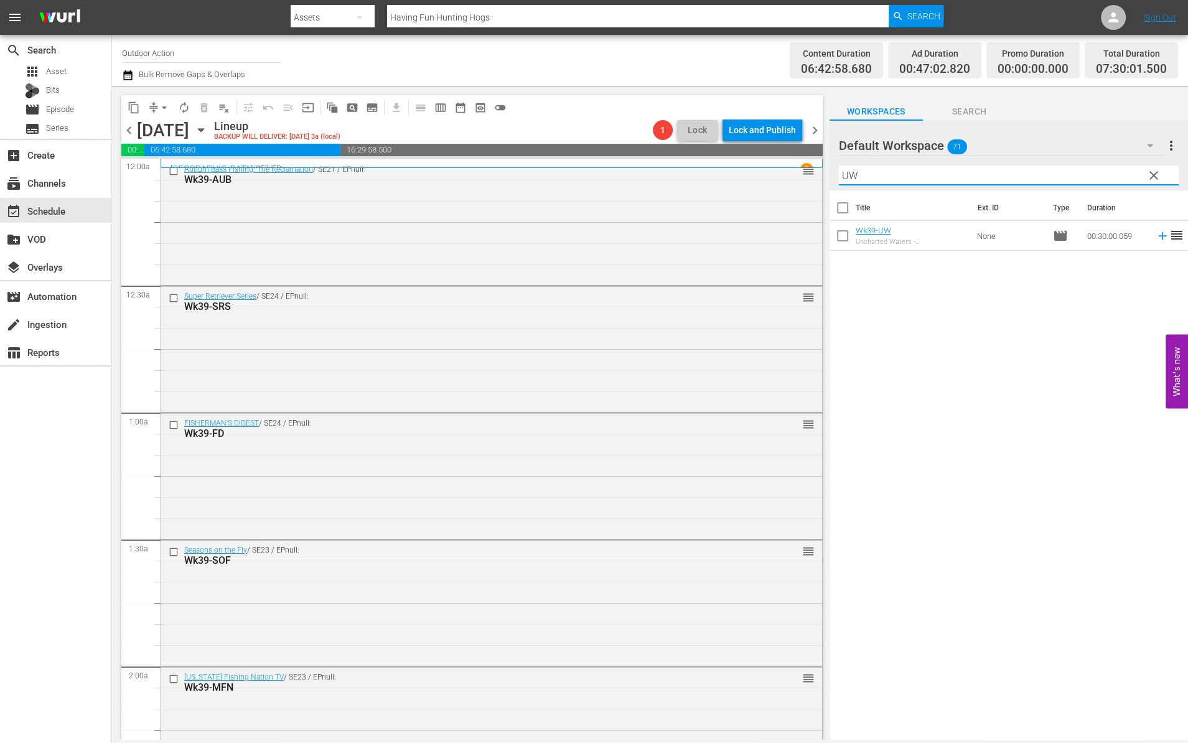
click at [1156, 236] on icon at bounding box center [1163, 236] width 14 height 14
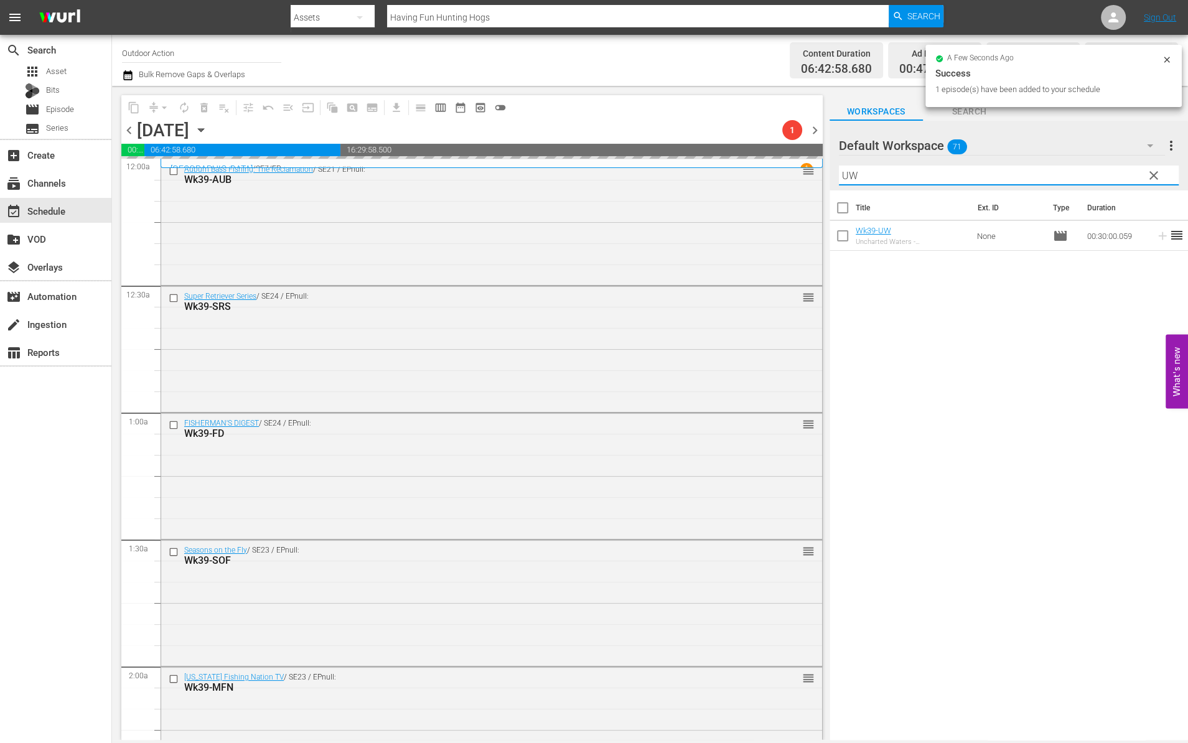
click at [1066, 169] on input "UW" at bounding box center [1009, 176] width 340 height 20
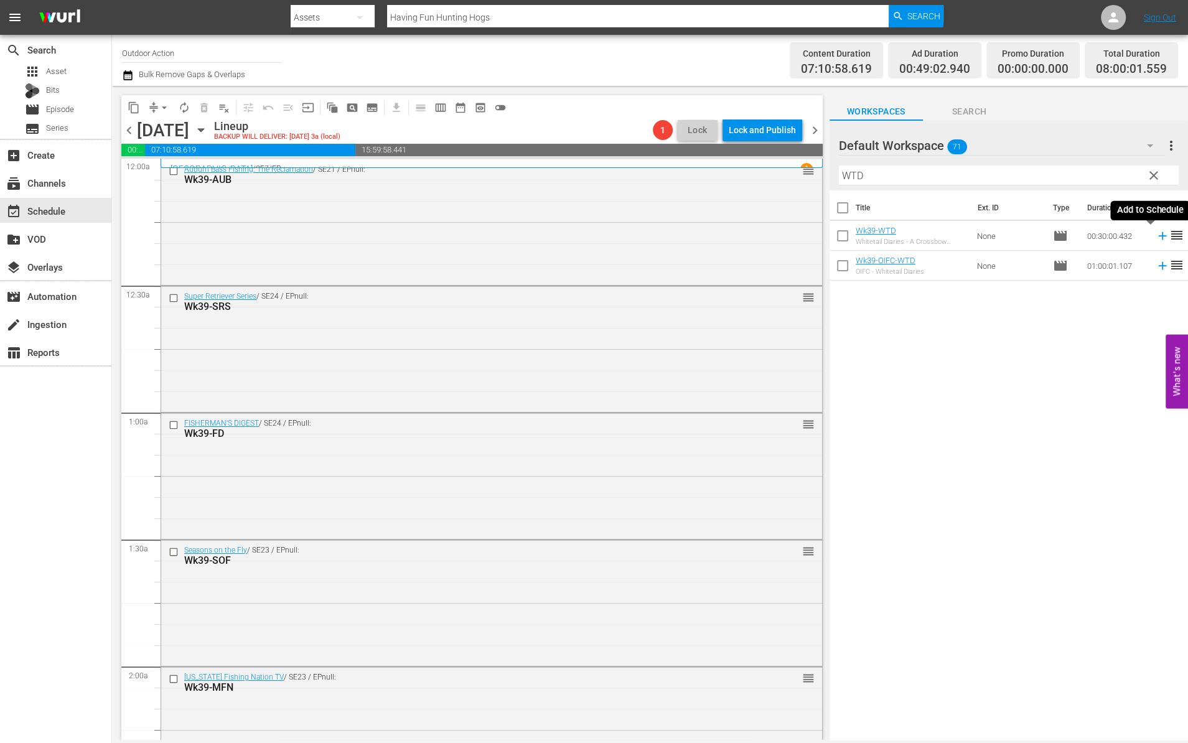
click at [1158, 233] on icon at bounding box center [1162, 236] width 8 height 8
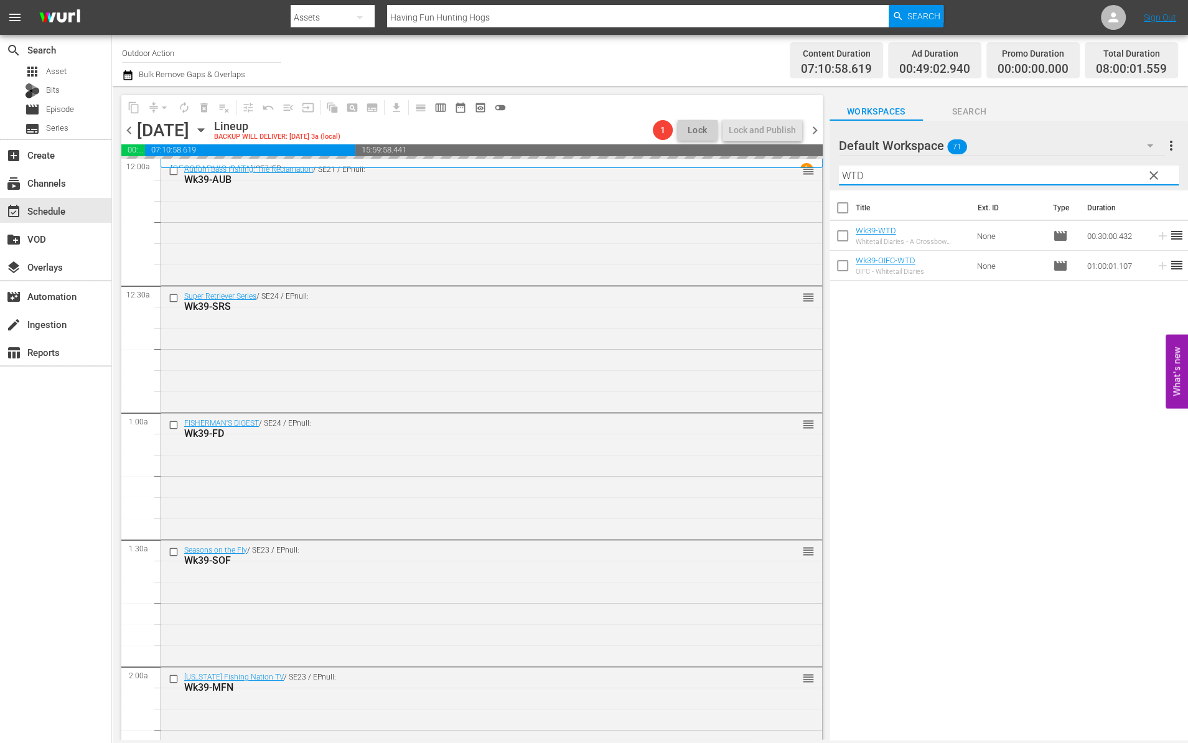
click at [1108, 176] on input "WTD" at bounding box center [1009, 176] width 340 height 20
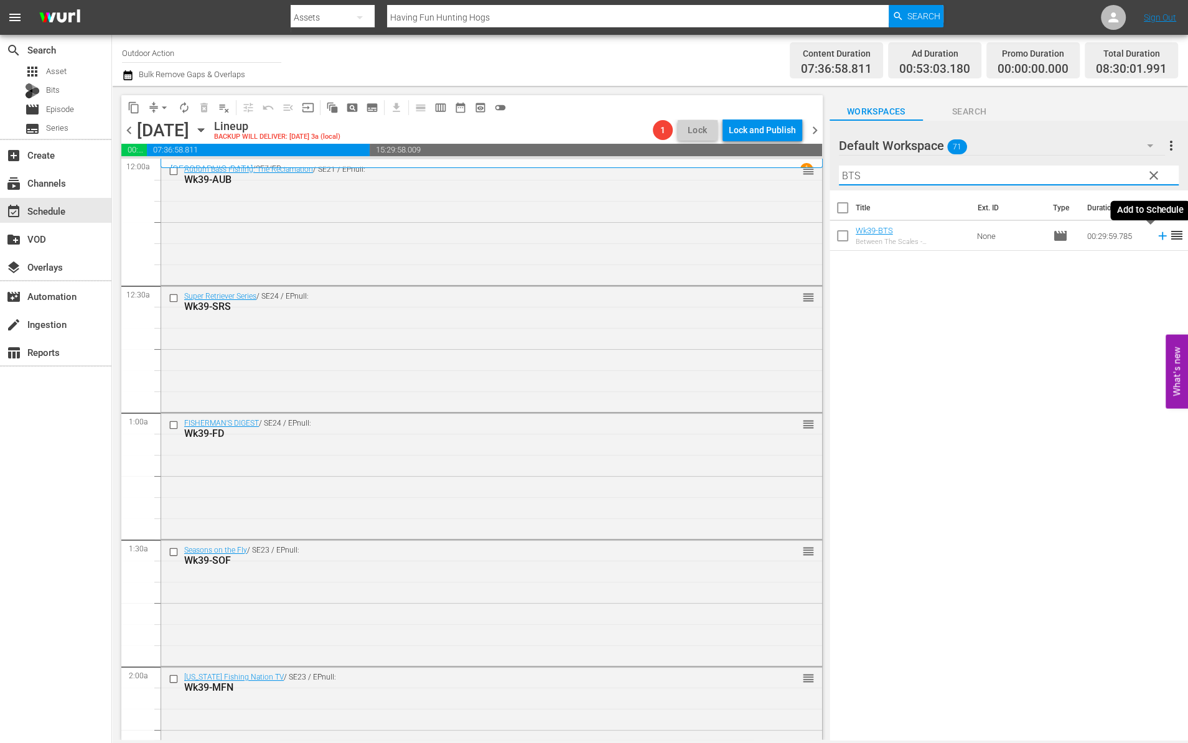
click at [1156, 233] on icon at bounding box center [1163, 236] width 14 height 14
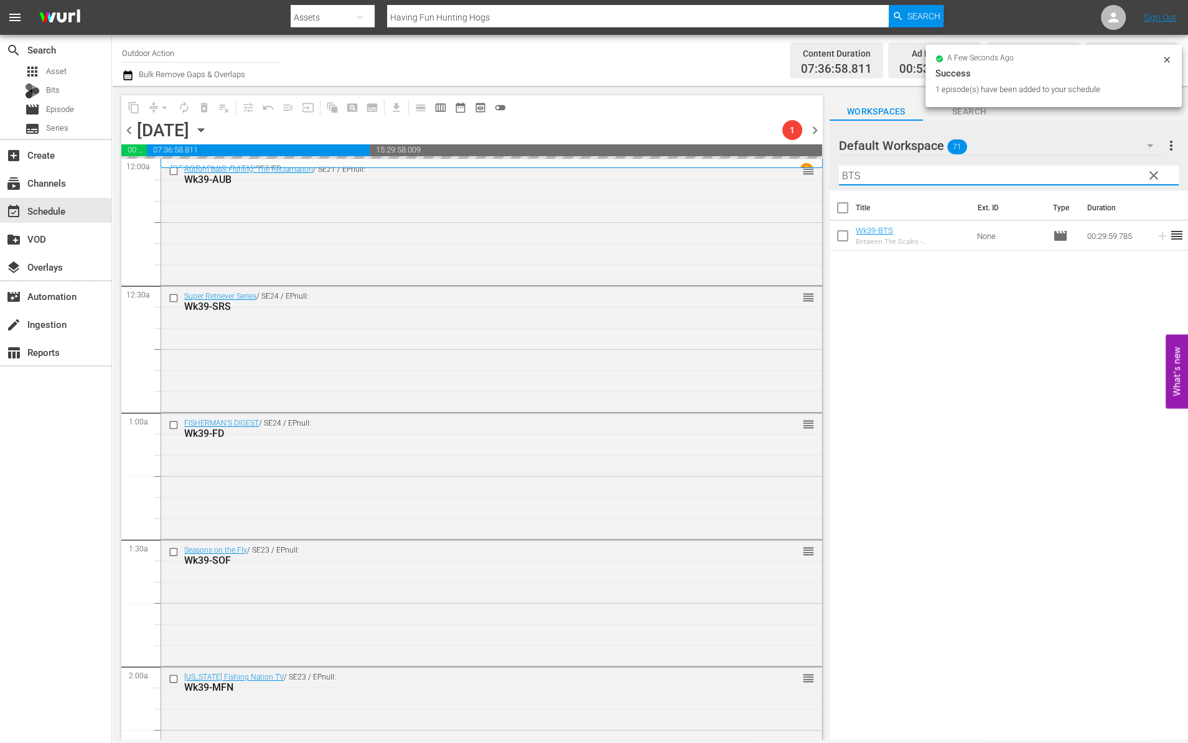
click at [1092, 173] on input "BTS" at bounding box center [1009, 176] width 340 height 20
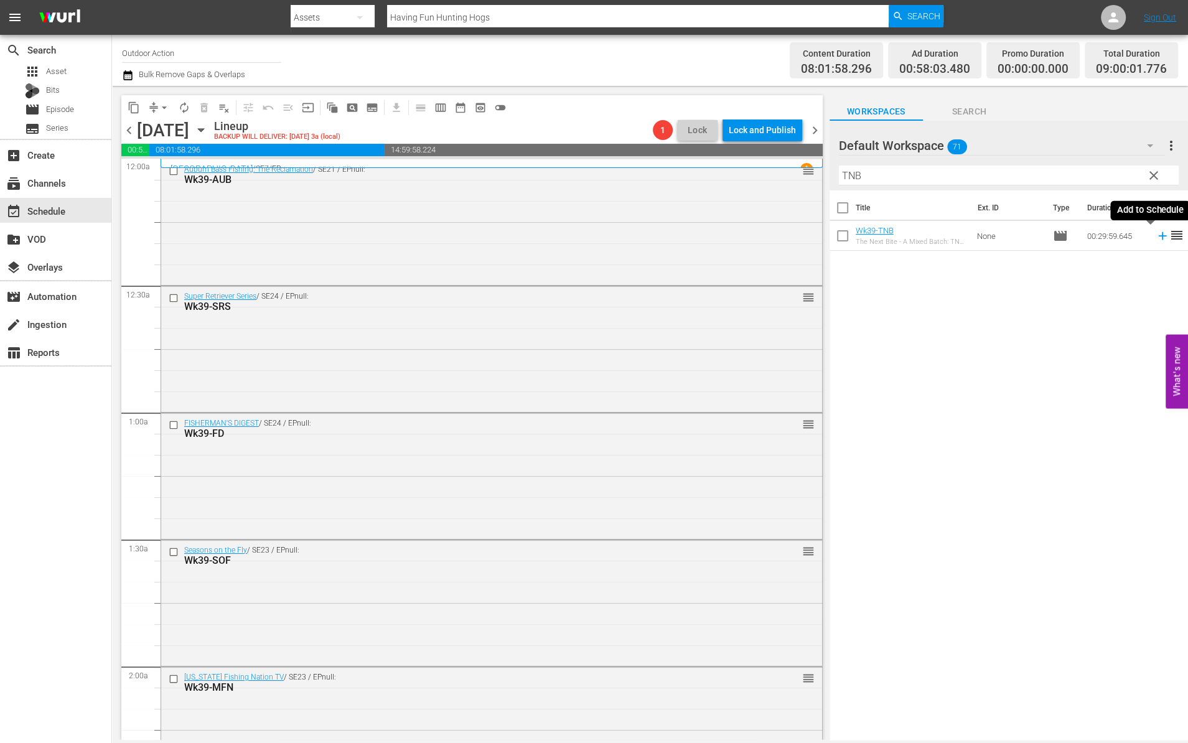
click at [1158, 237] on icon at bounding box center [1162, 236] width 8 height 8
click at [1094, 179] on input "TNB" at bounding box center [1009, 176] width 340 height 20
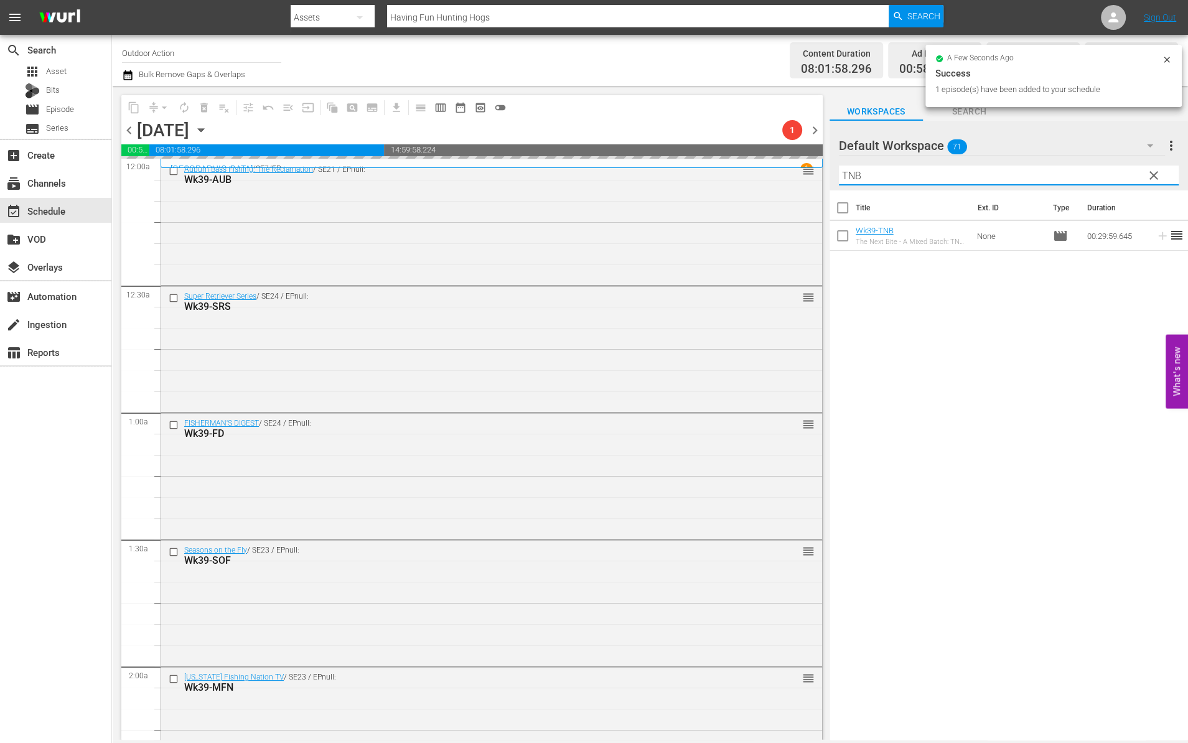
click at [1094, 179] on input "TNB" at bounding box center [1009, 176] width 340 height 20
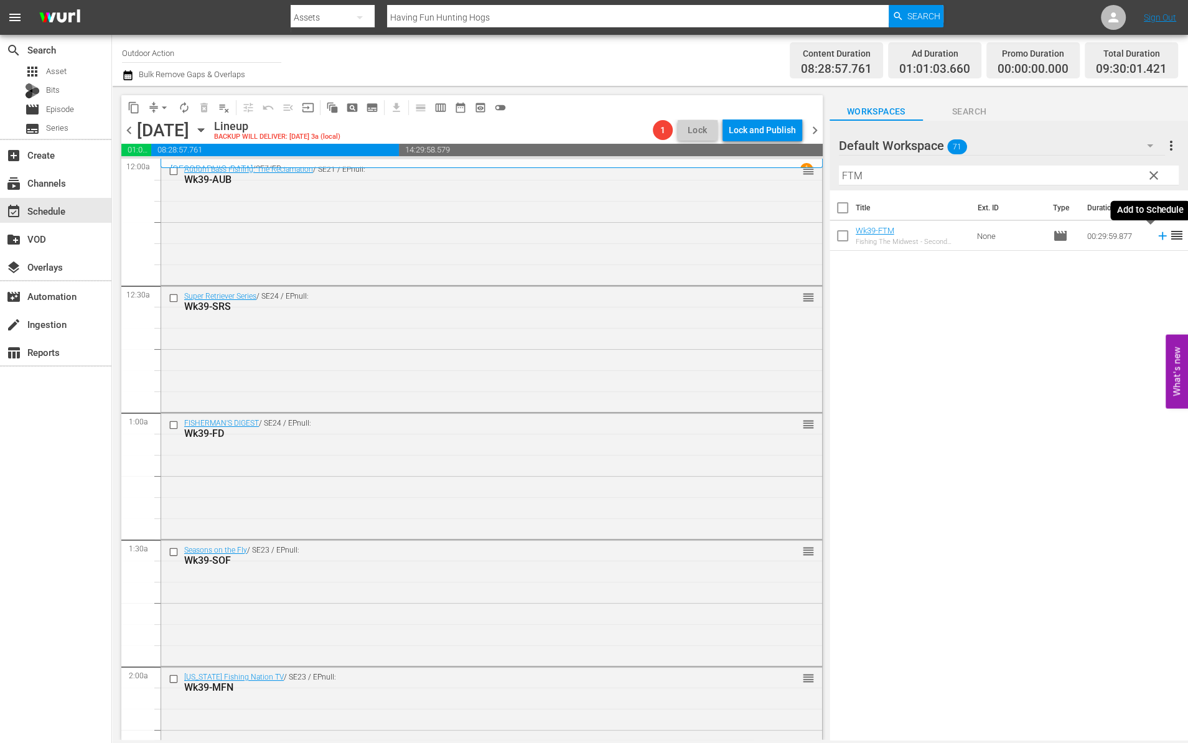
click at [1156, 238] on icon at bounding box center [1163, 236] width 14 height 14
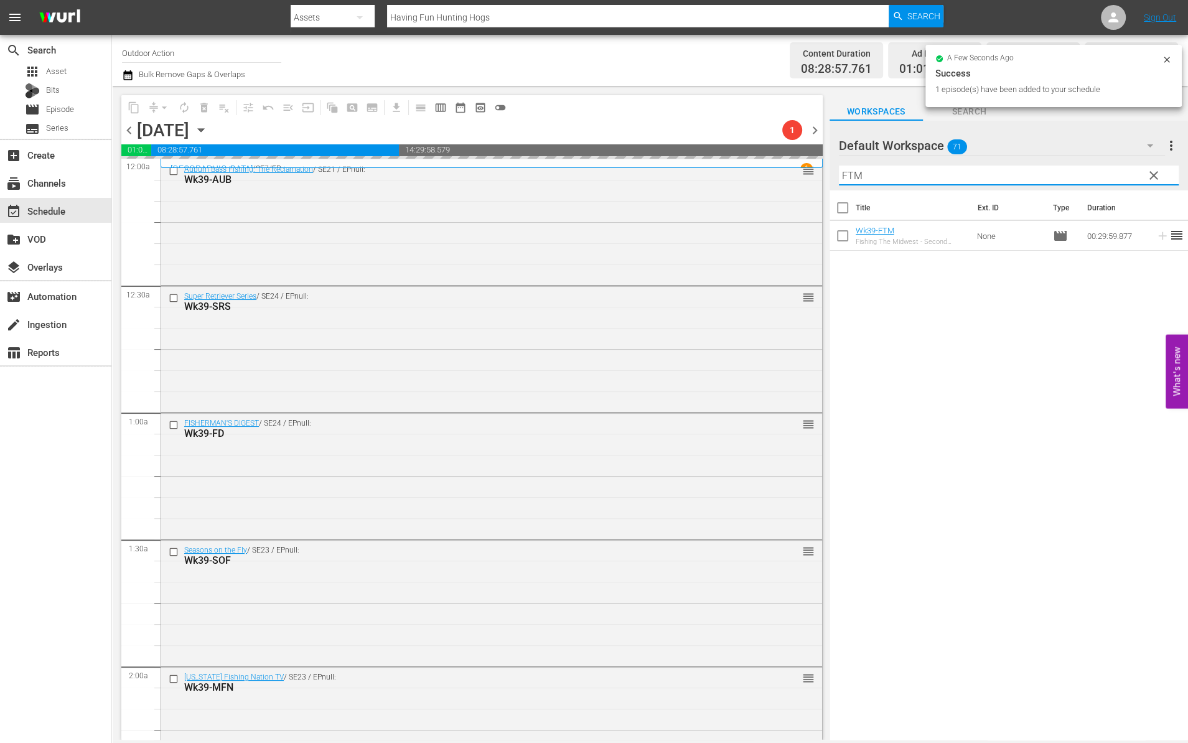
click at [1101, 173] on input "FTM" at bounding box center [1009, 176] width 340 height 20
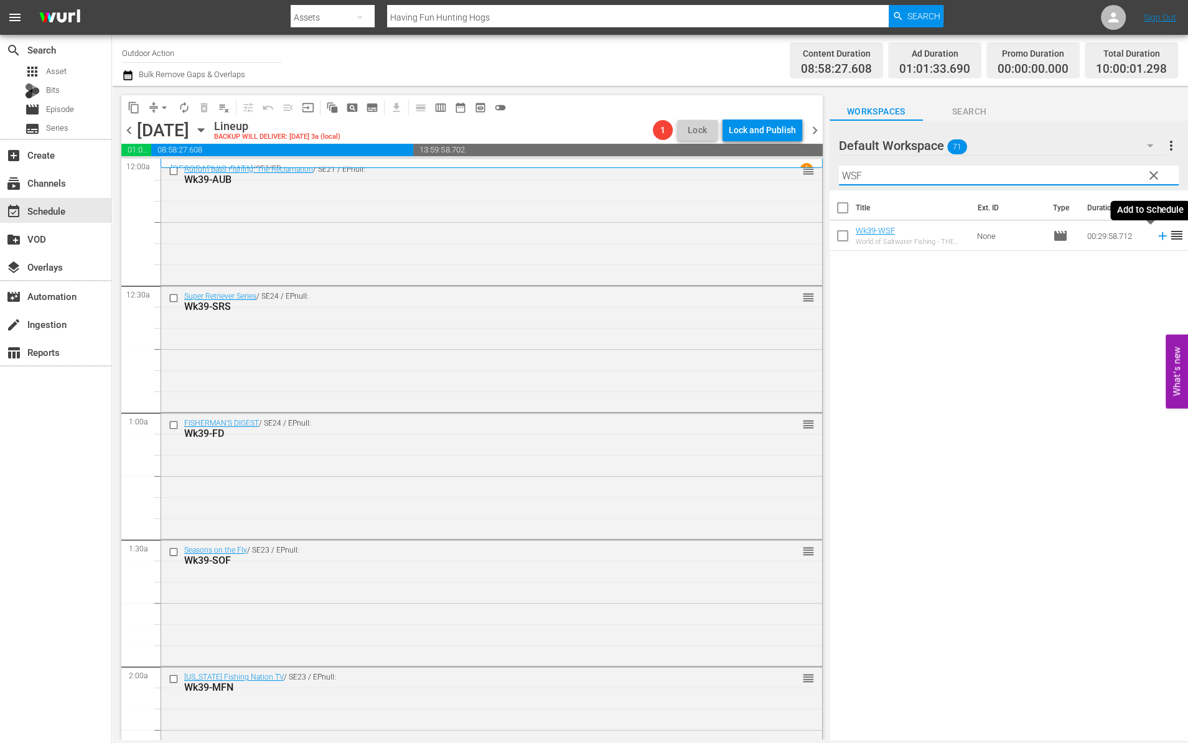
click at [1156, 239] on icon at bounding box center [1163, 236] width 14 height 14
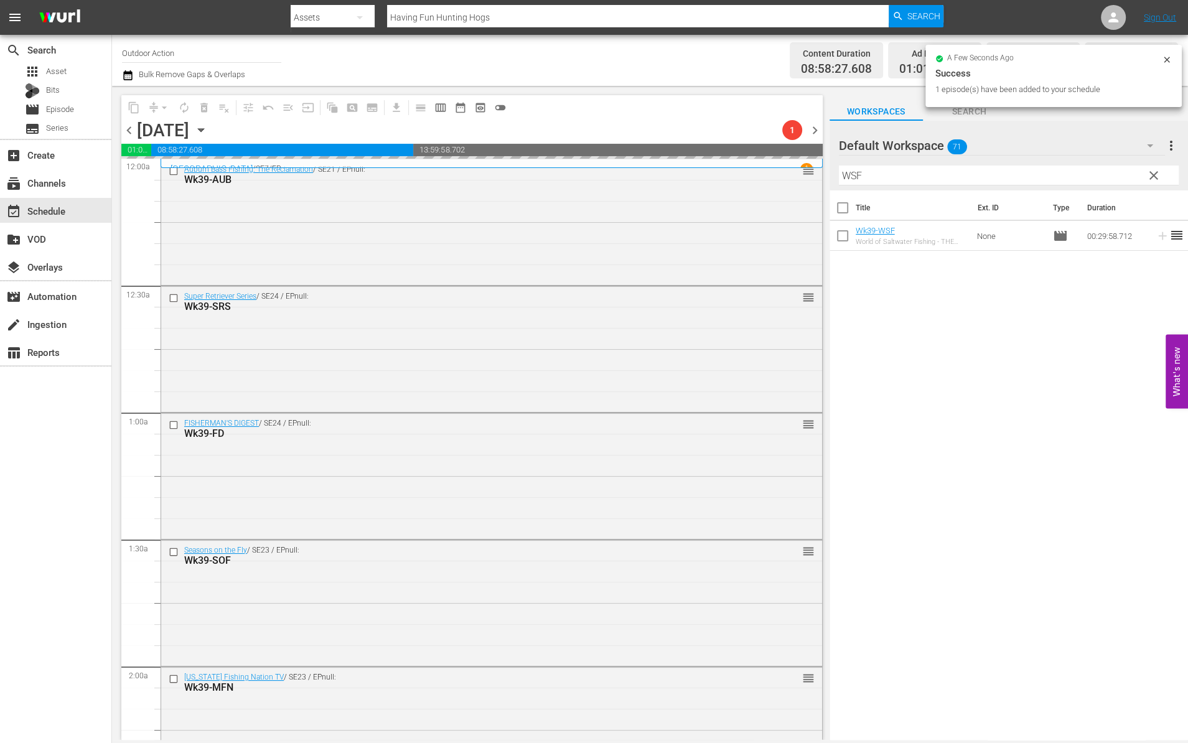
click at [1085, 177] on input "WSF" at bounding box center [1009, 176] width 340 height 20
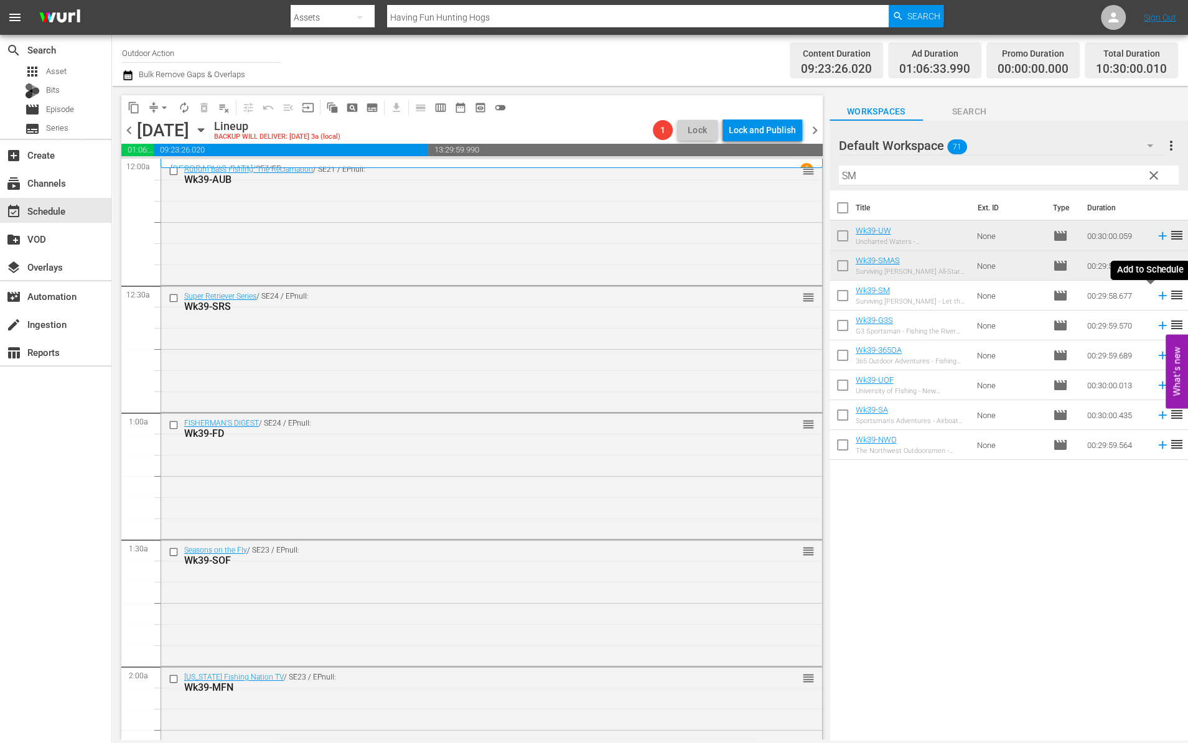
click at [1158, 299] on icon at bounding box center [1162, 296] width 8 height 8
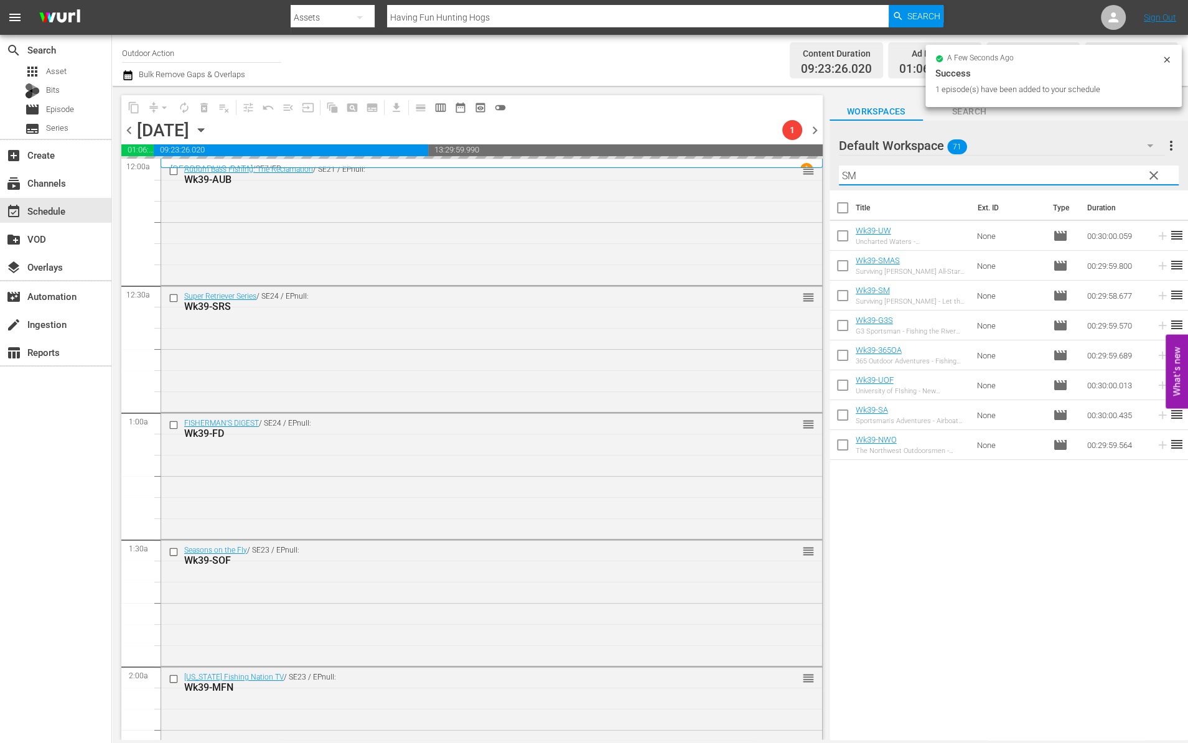
click at [1075, 166] on input "SM" at bounding box center [1009, 176] width 340 height 20
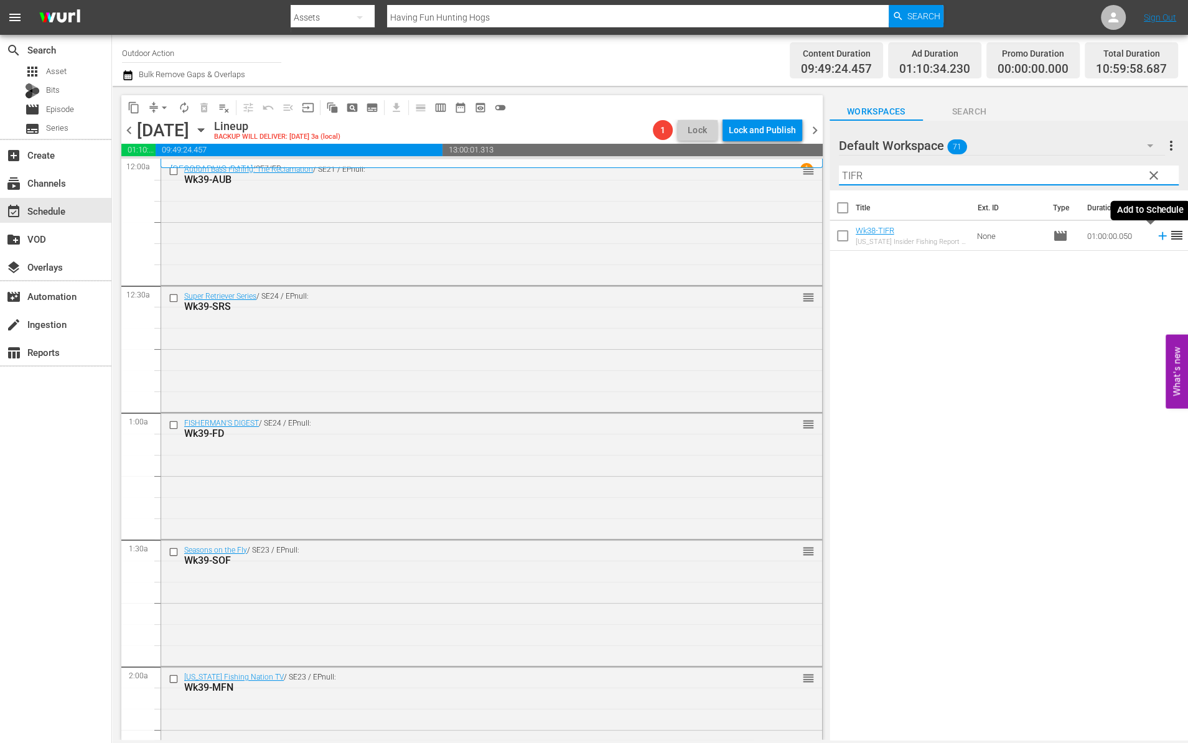
click at [1156, 236] on icon at bounding box center [1163, 236] width 14 height 14
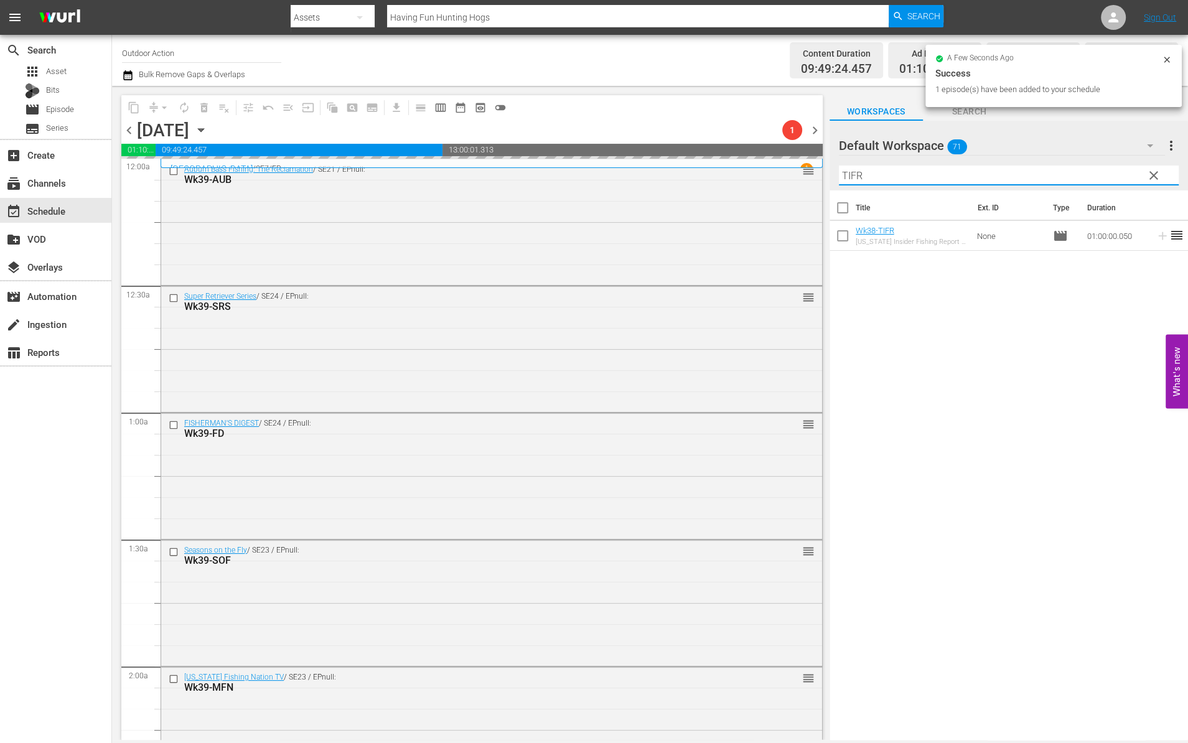
click at [1100, 175] on input "TIFR" at bounding box center [1009, 176] width 340 height 20
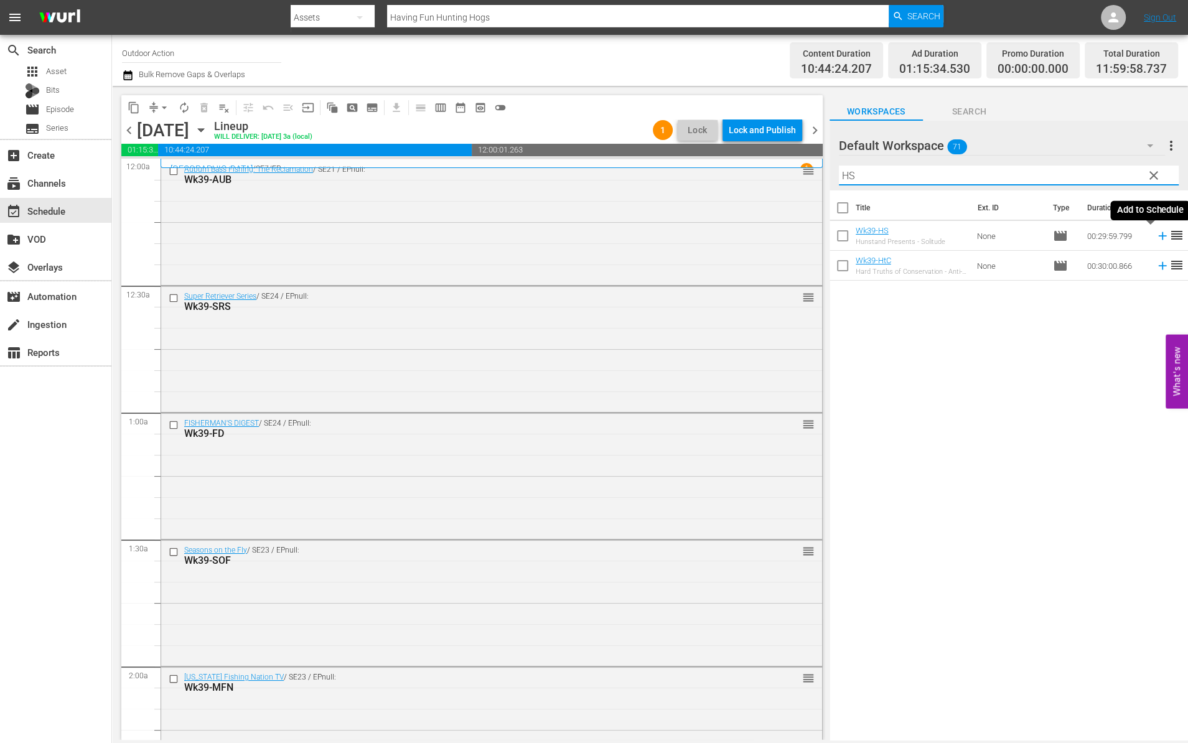
click at [1158, 235] on icon at bounding box center [1162, 236] width 8 height 8
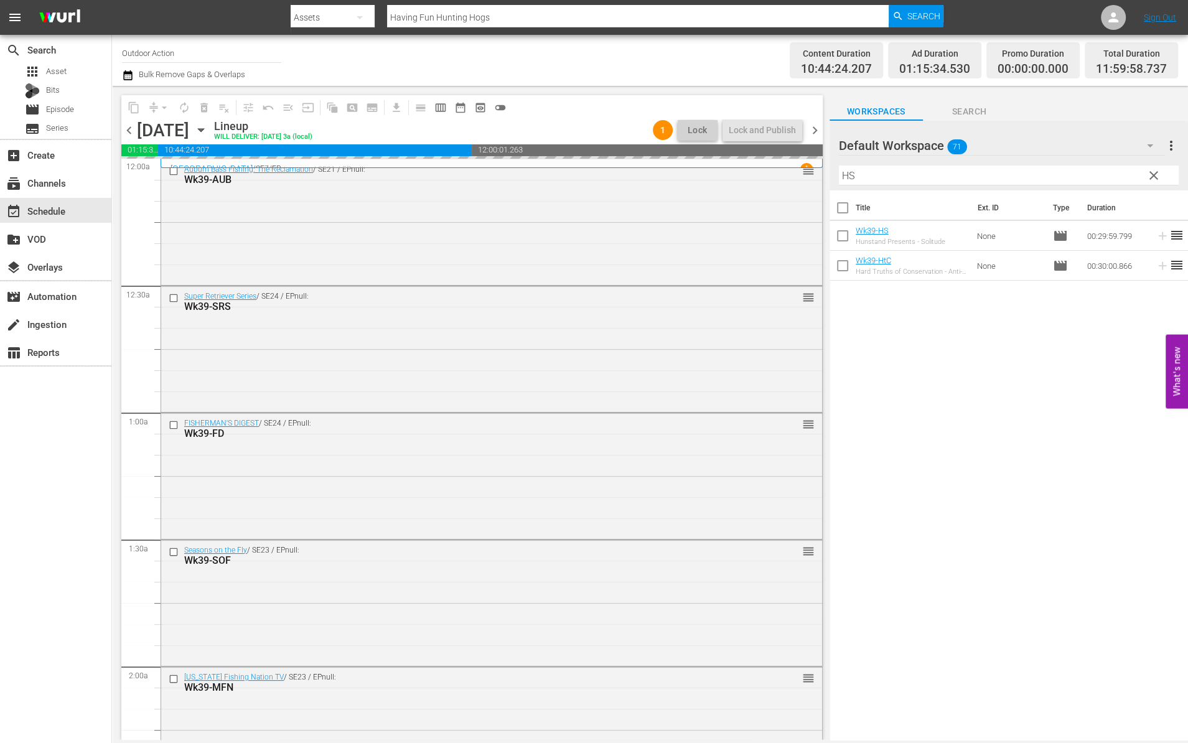
click at [1104, 174] on input "HS" at bounding box center [1009, 176] width 340 height 20
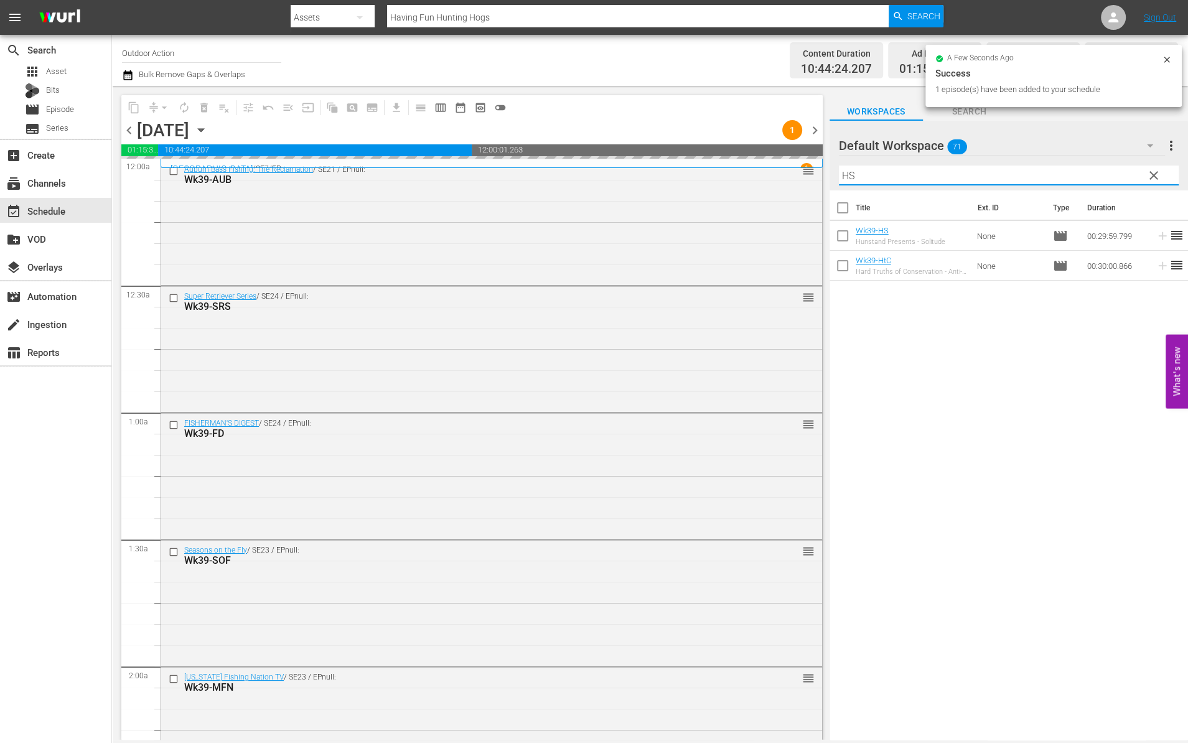
click at [1104, 174] on input "HS" at bounding box center [1009, 176] width 340 height 20
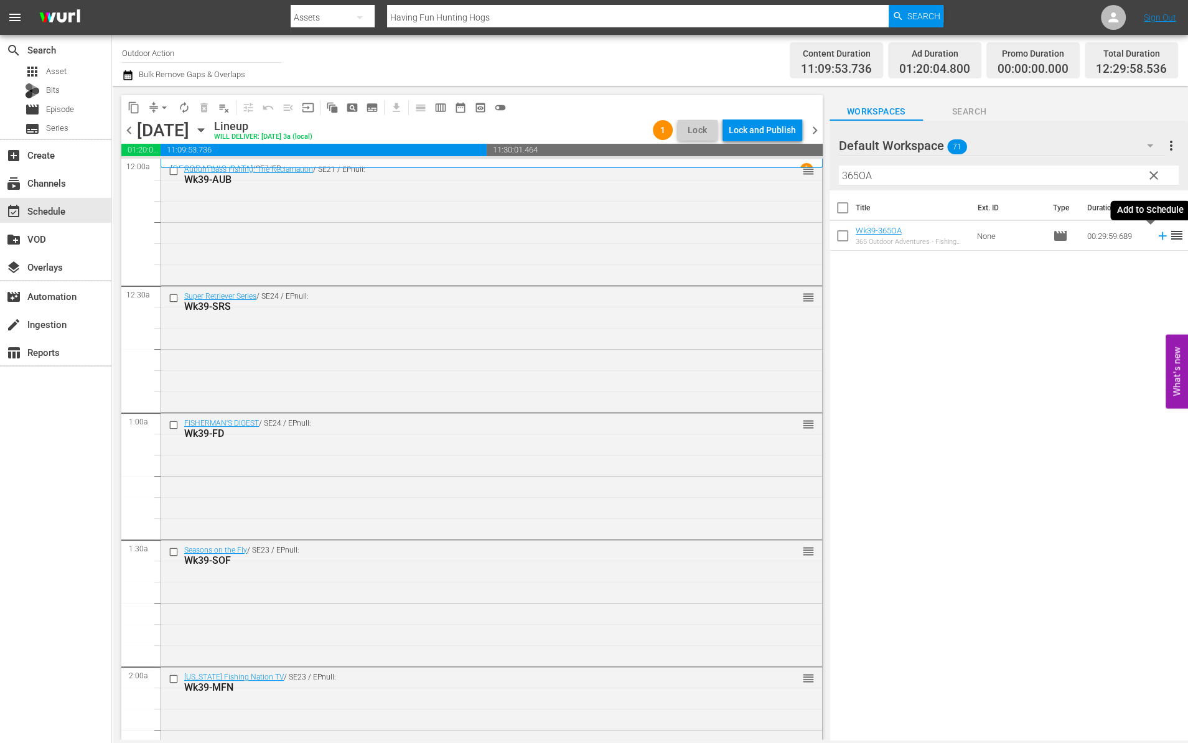
click at [1156, 233] on icon at bounding box center [1163, 236] width 14 height 14
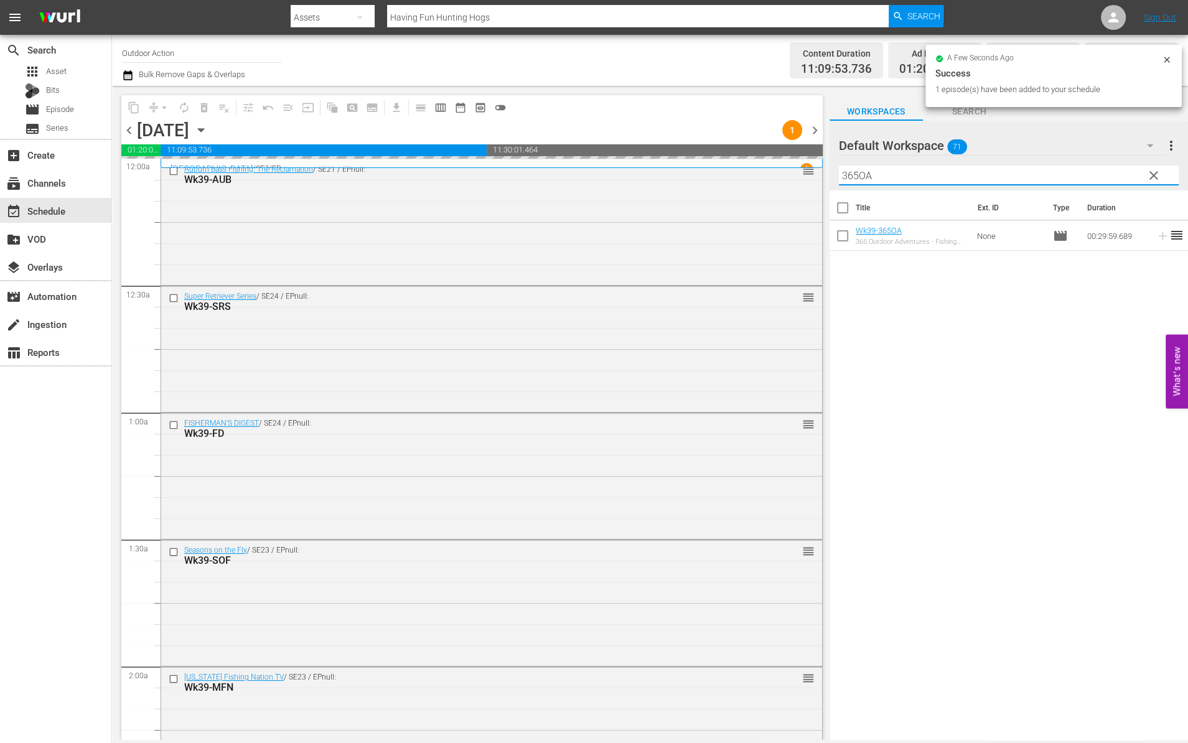
click at [1112, 180] on input "365OA" at bounding box center [1009, 176] width 340 height 20
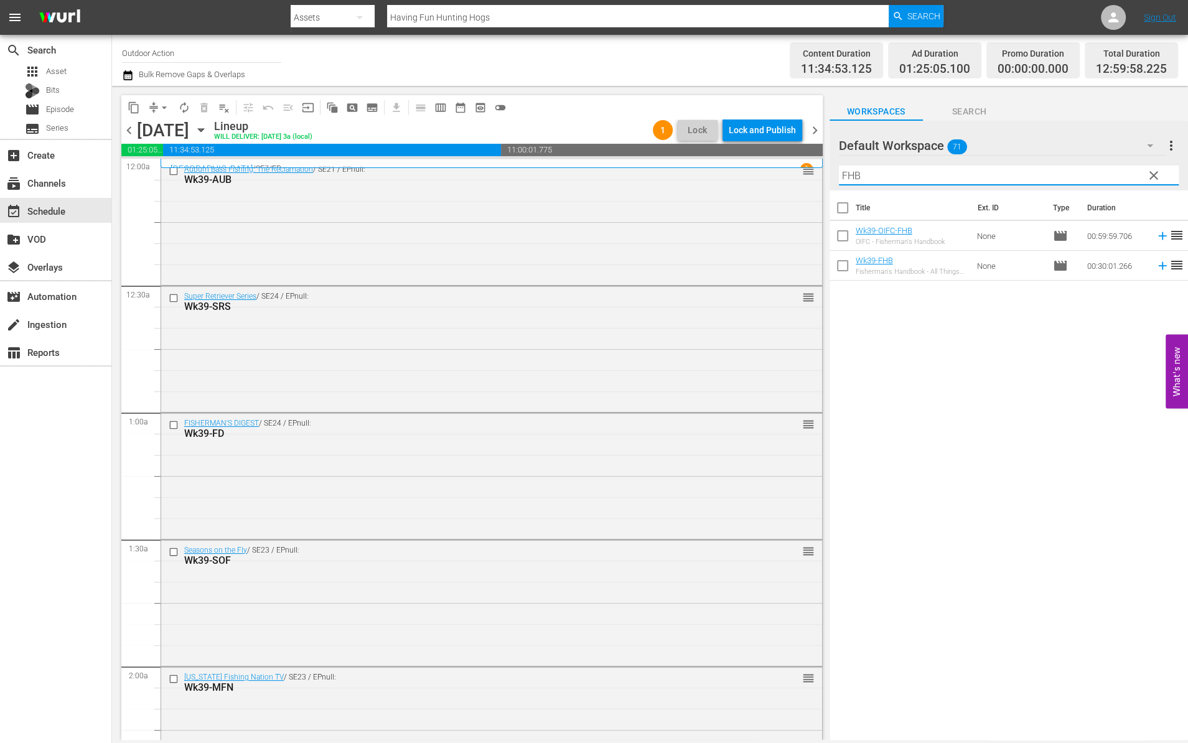
click at [1156, 266] on icon at bounding box center [1163, 266] width 14 height 14
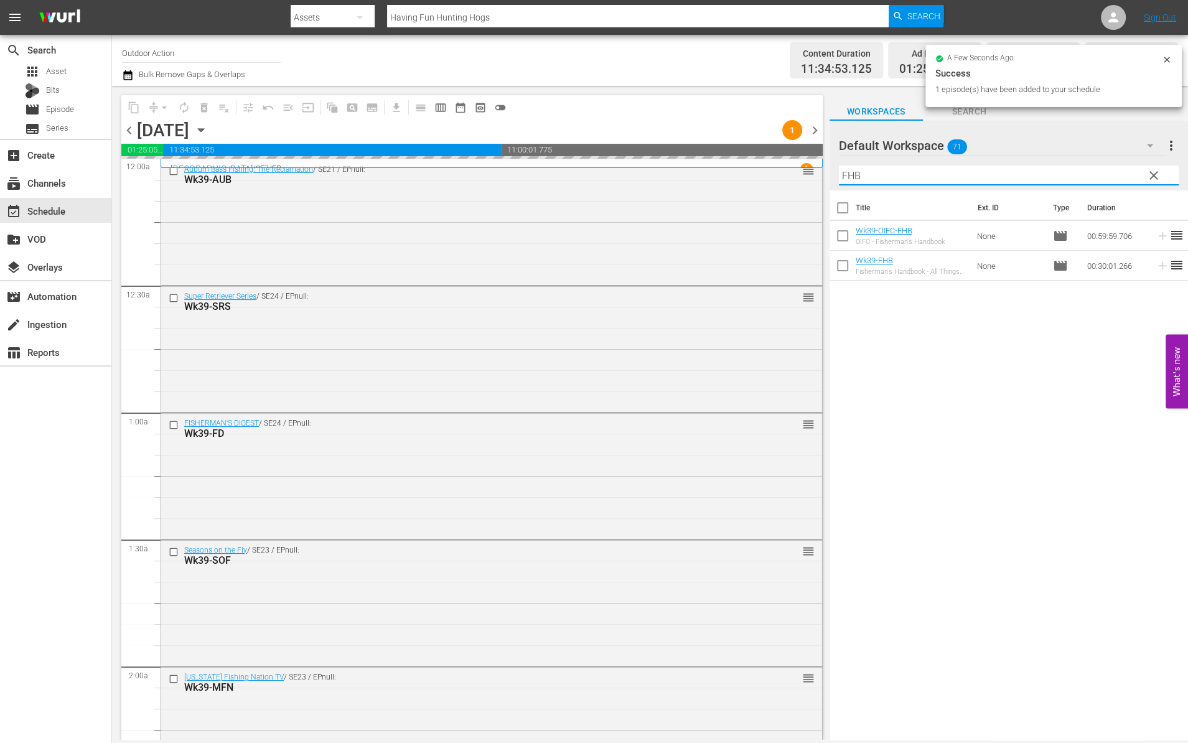
click at [1107, 168] on input "FHB" at bounding box center [1009, 176] width 340 height 20
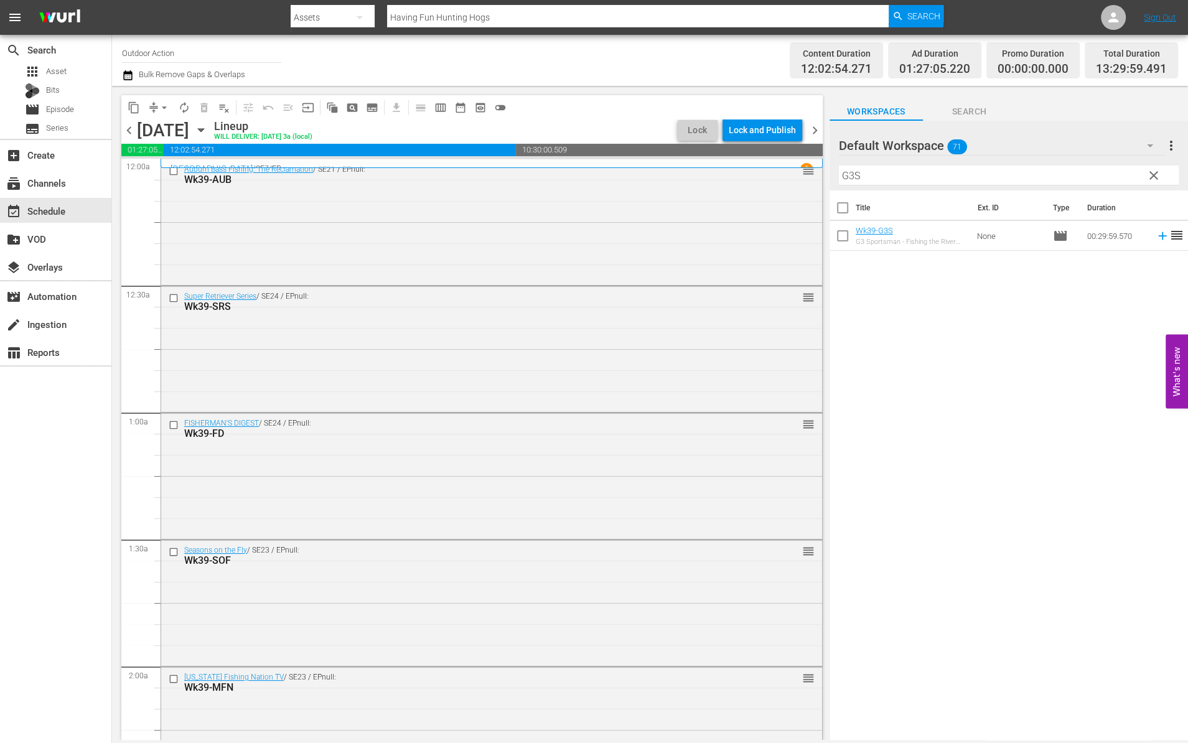
click at [1153, 245] on td at bounding box center [1160, 236] width 19 height 30
click at [1156, 230] on icon at bounding box center [1163, 236] width 14 height 14
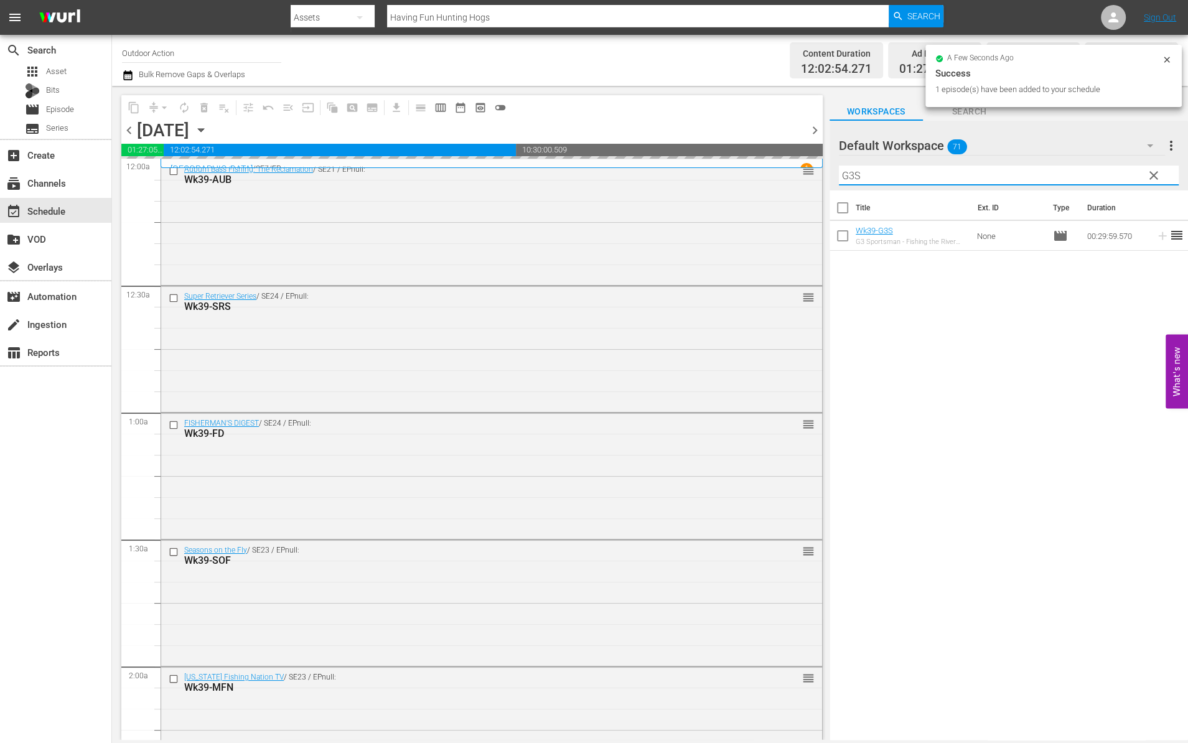
click at [1048, 173] on input "G3S" at bounding box center [1009, 176] width 340 height 20
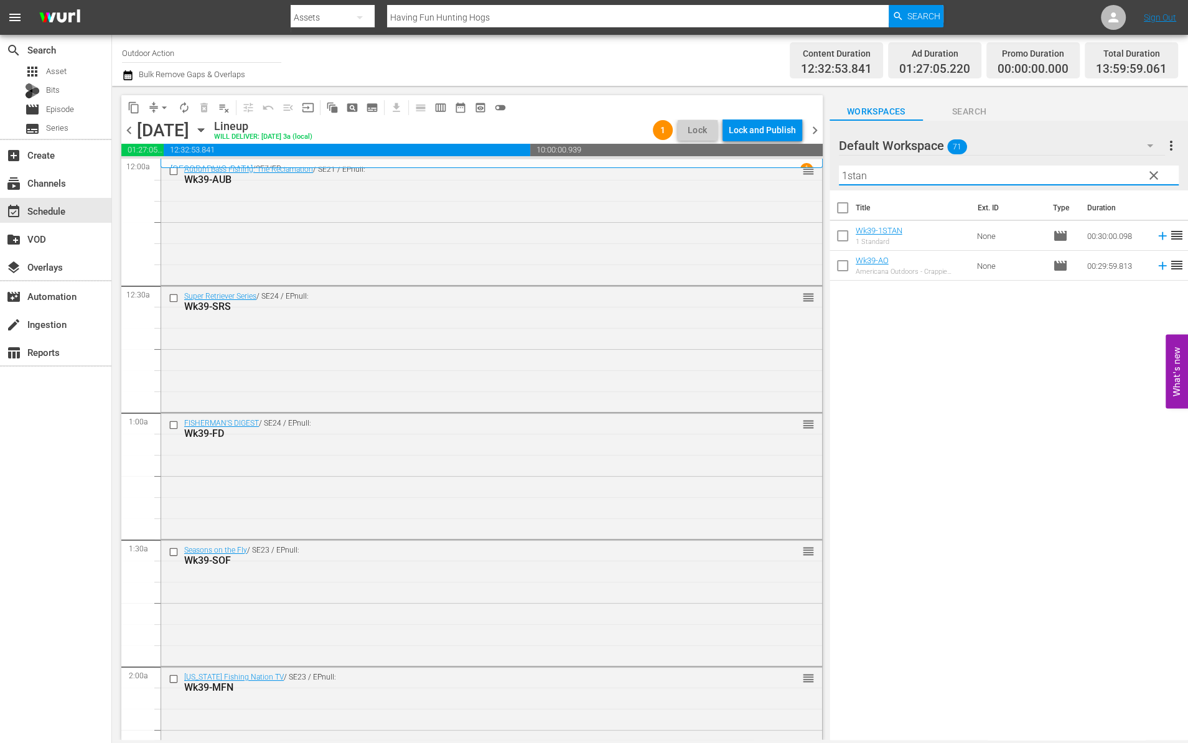
click at [1158, 238] on icon at bounding box center [1162, 236] width 8 height 8
click at [1102, 177] on input "1stan" at bounding box center [1009, 176] width 340 height 20
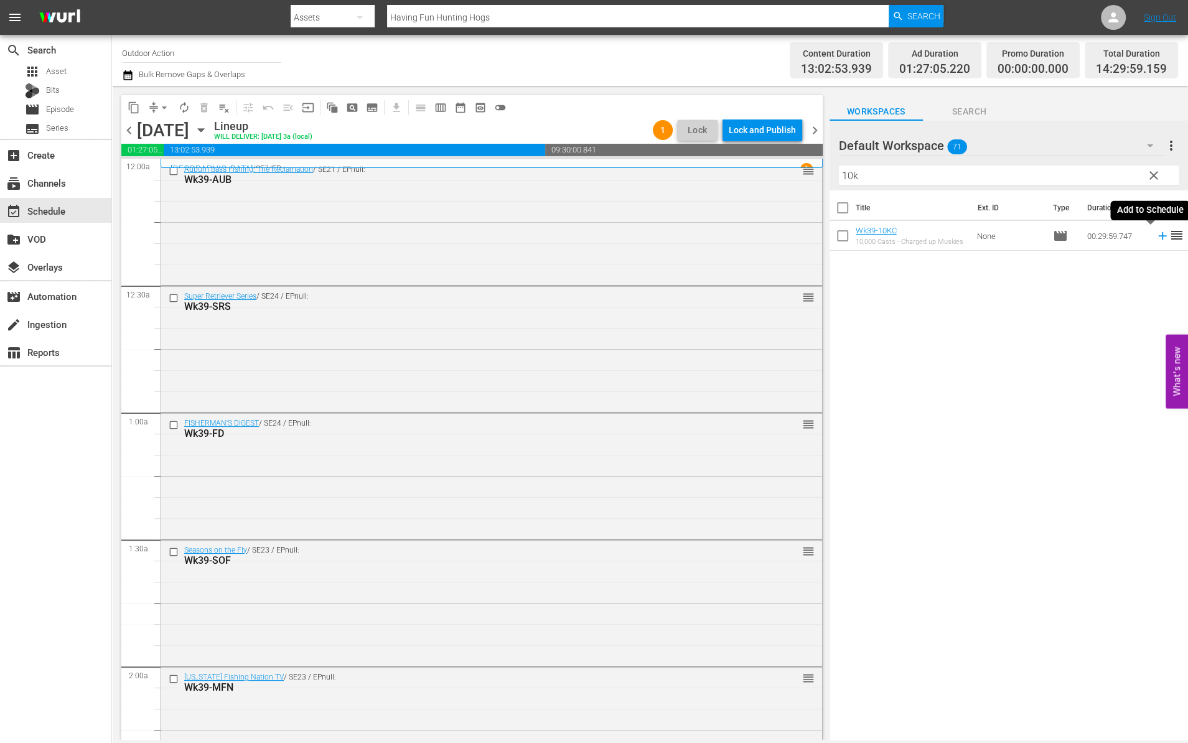
click at [1158, 238] on icon at bounding box center [1162, 236] width 8 height 8
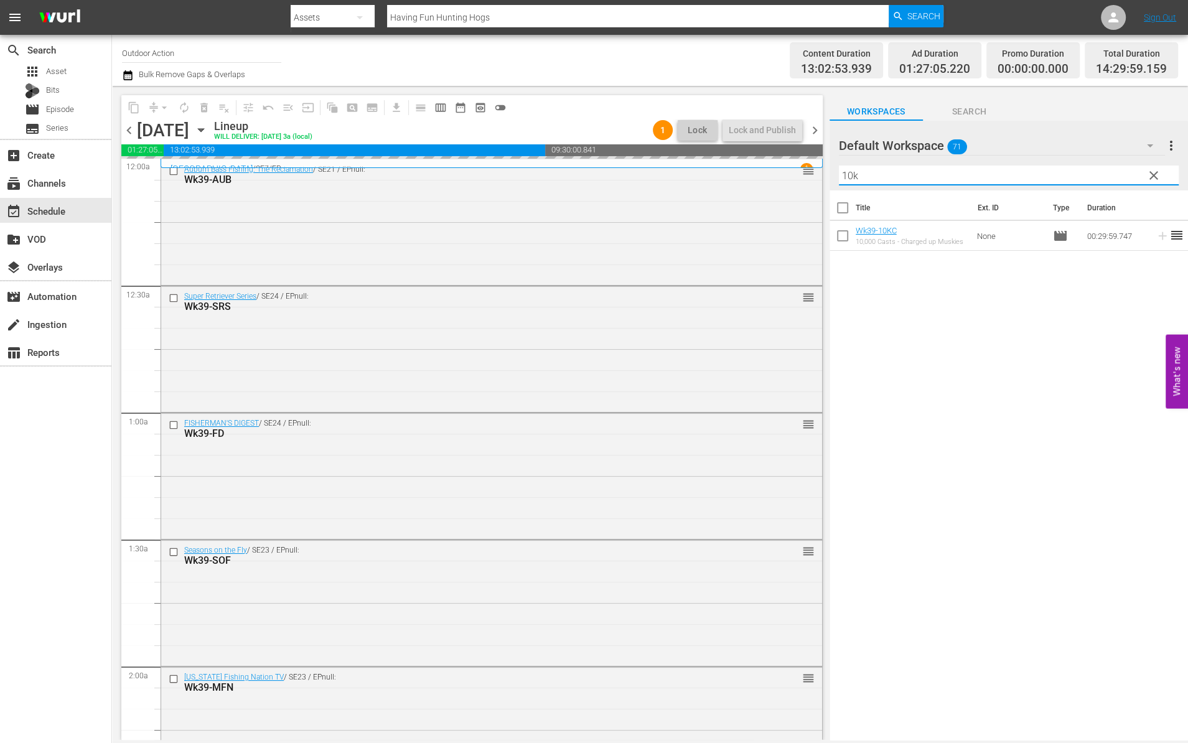
click at [1100, 169] on input "10k" at bounding box center [1009, 176] width 340 height 20
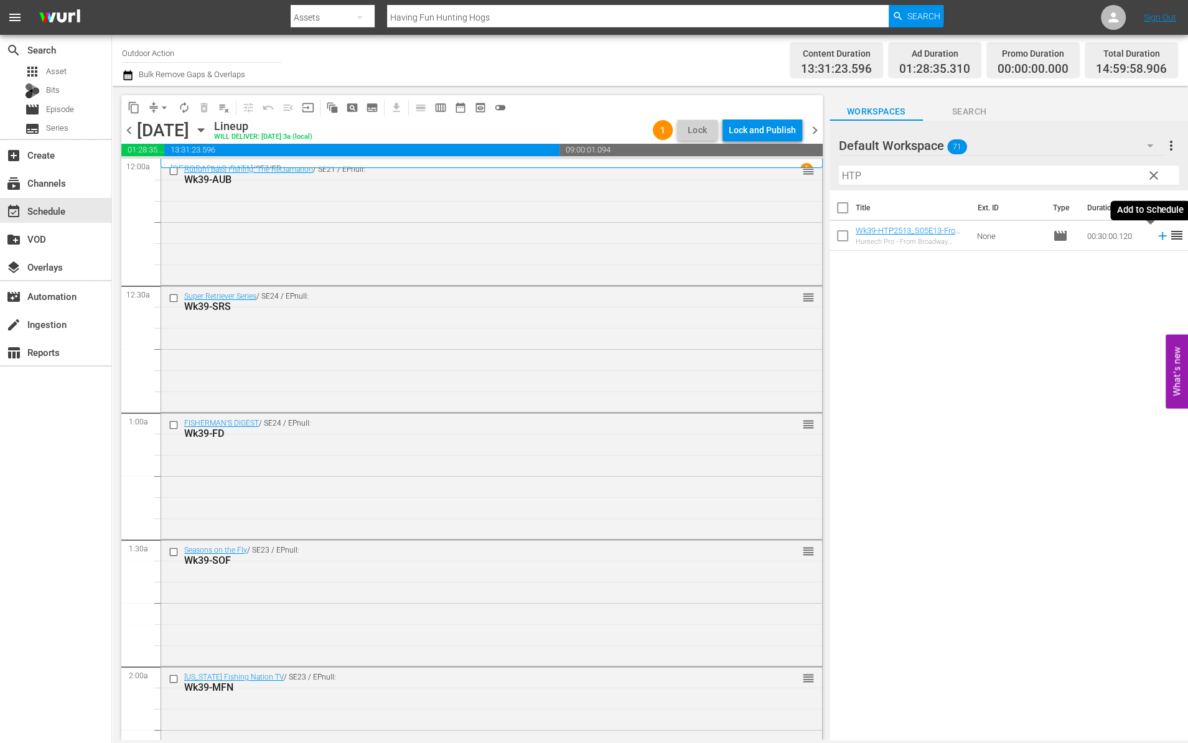
click at [1156, 231] on icon at bounding box center [1163, 236] width 14 height 14
click at [1093, 174] on input "HTP" at bounding box center [1009, 176] width 340 height 20
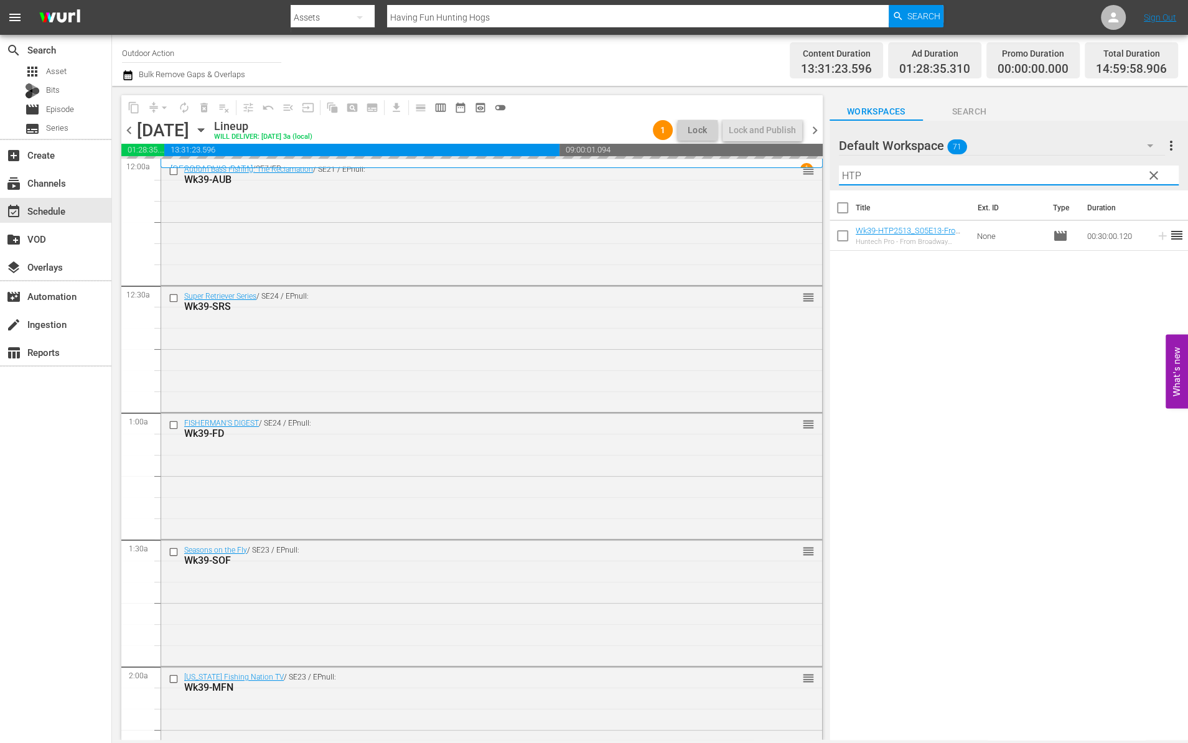
click at [1093, 174] on input "HTP" at bounding box center [1009, 176] width 340 height 20
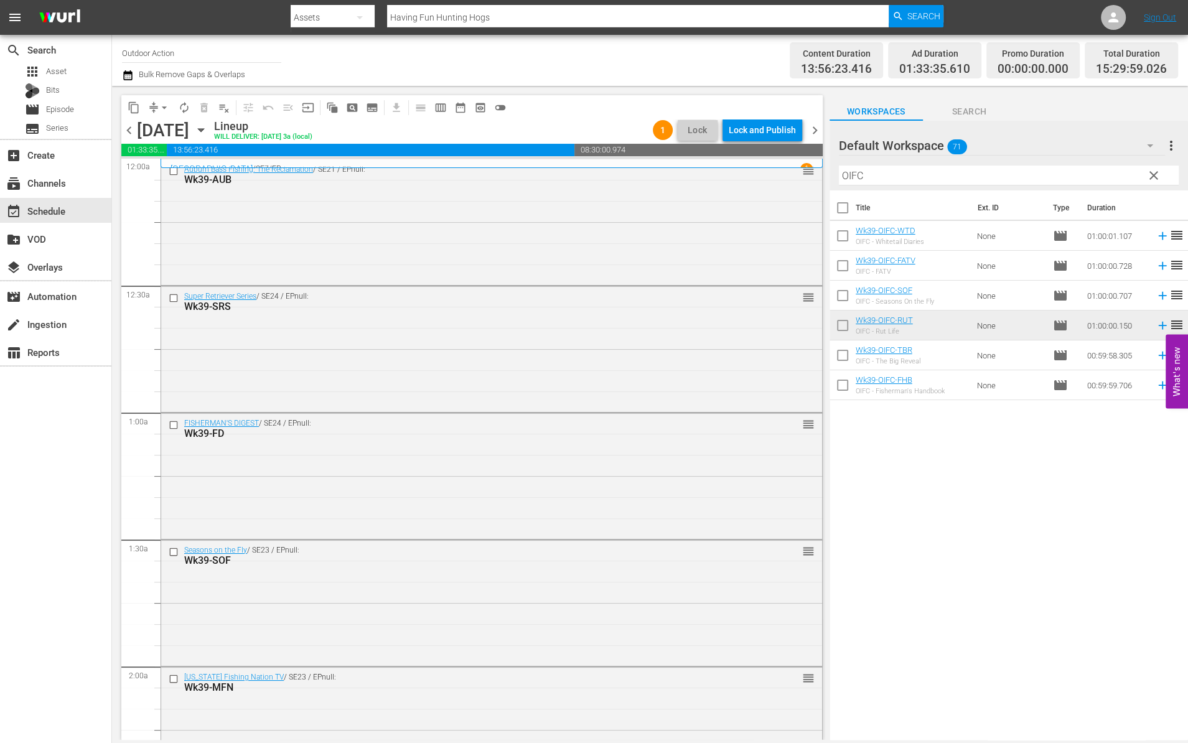
click at [1151, 267] on td at bounding box center [1160, 266] width 19 height 30
click at [1156, 261] on icon at bounding box center [1163, 266] width 14 height 14
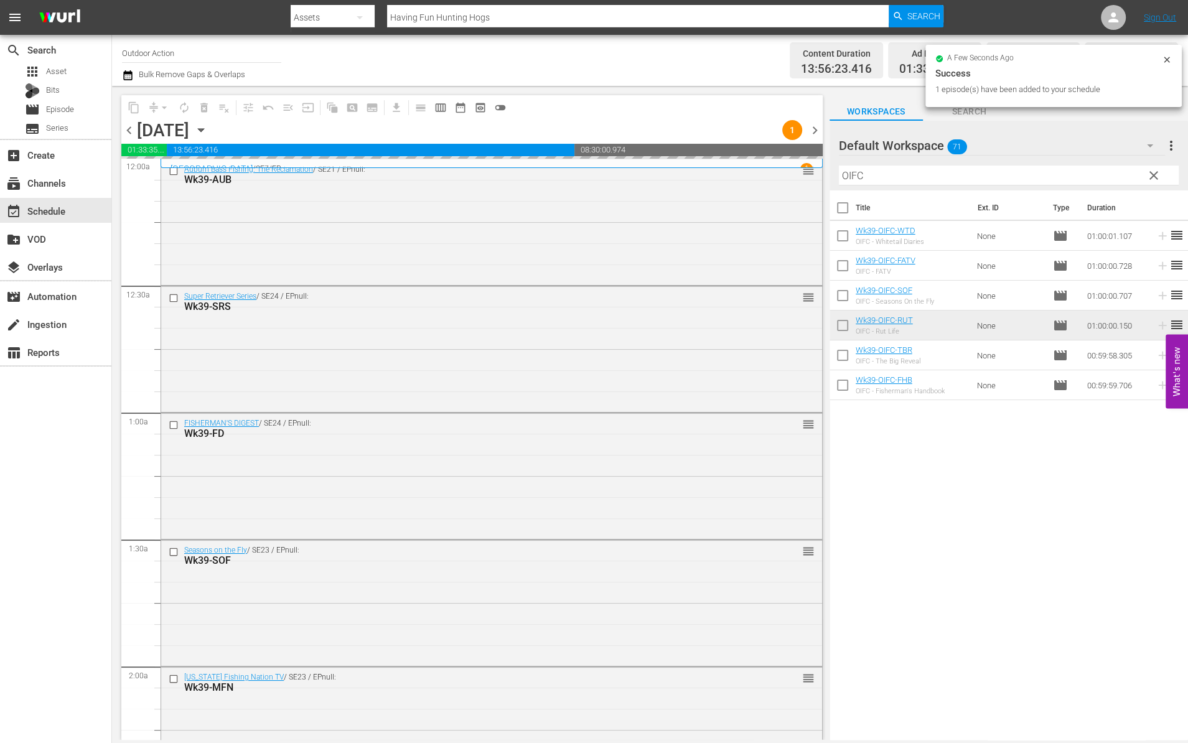
click at [1070, 170] on input "OIFC" at bounding box center [1009, 176] width 340 height 20
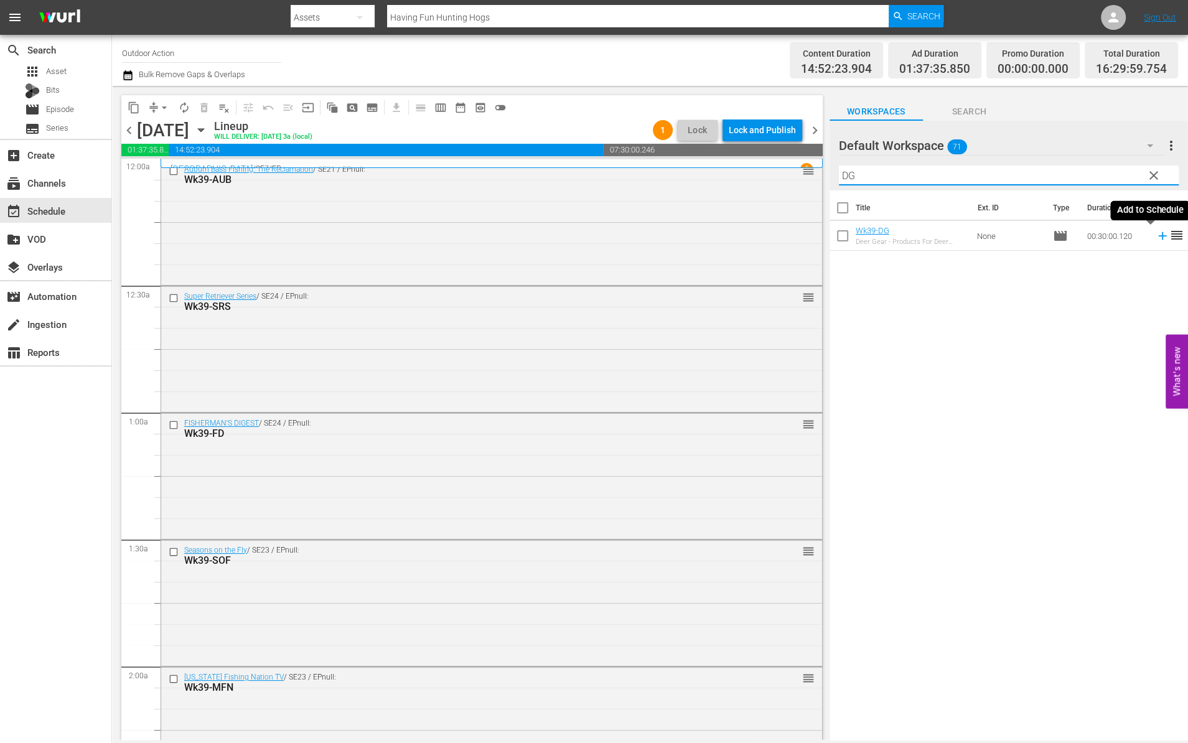
click at [1156, 240] on icon at bounding box center [1163, 236] width 14 height 14
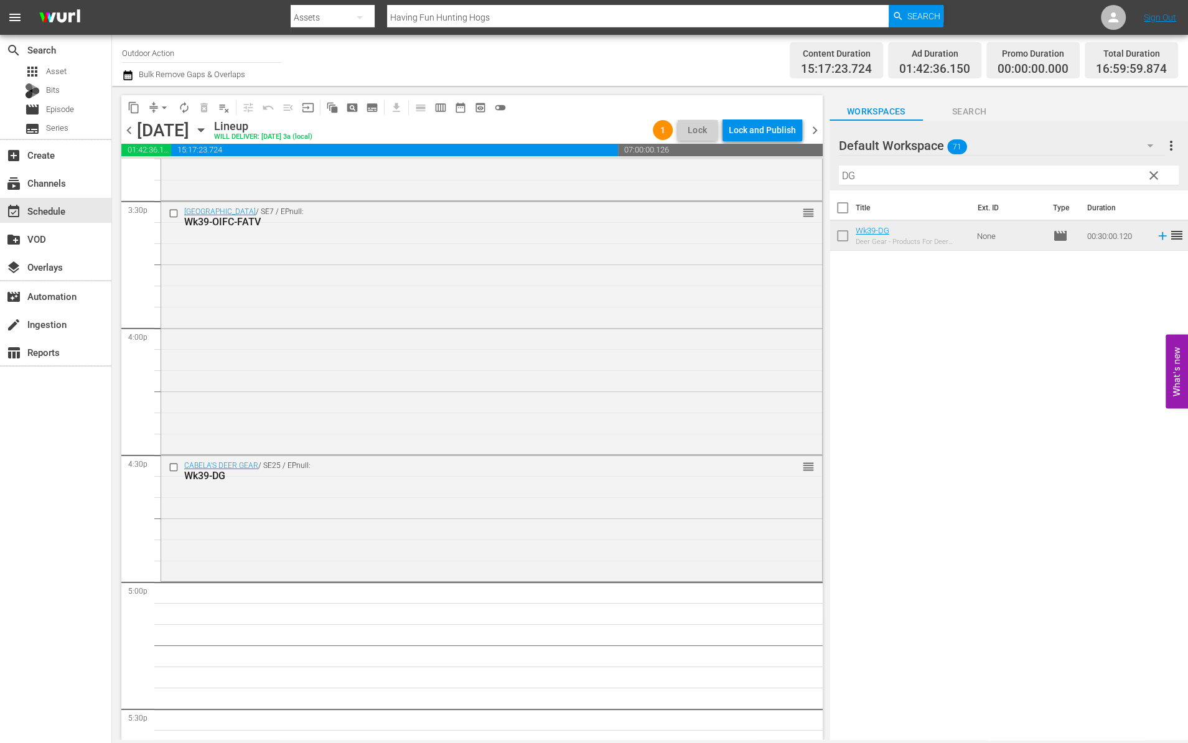
scroll to position [3909, 0]
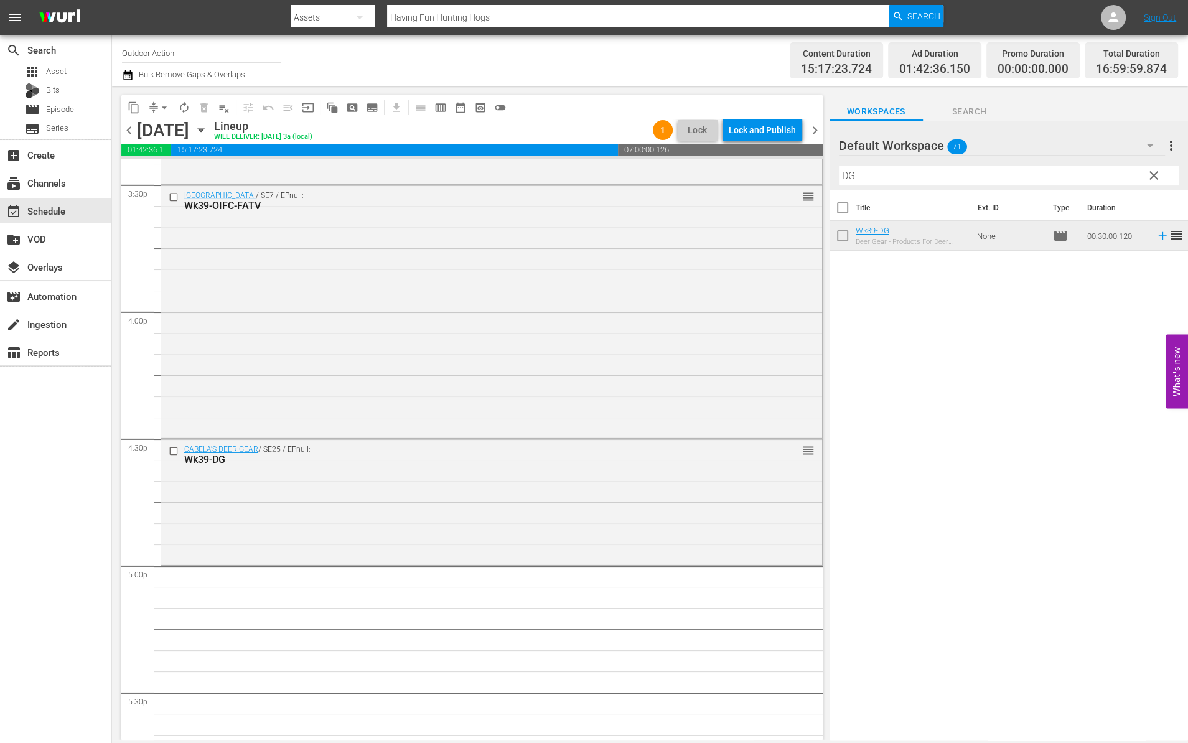
click at [984, 175] on input "DG" at bounding box center [1009, 176] width 340 height 20
type input "D"
click at [1156, 268] on icon at bounding box center [1163, 266] width 14 height 14
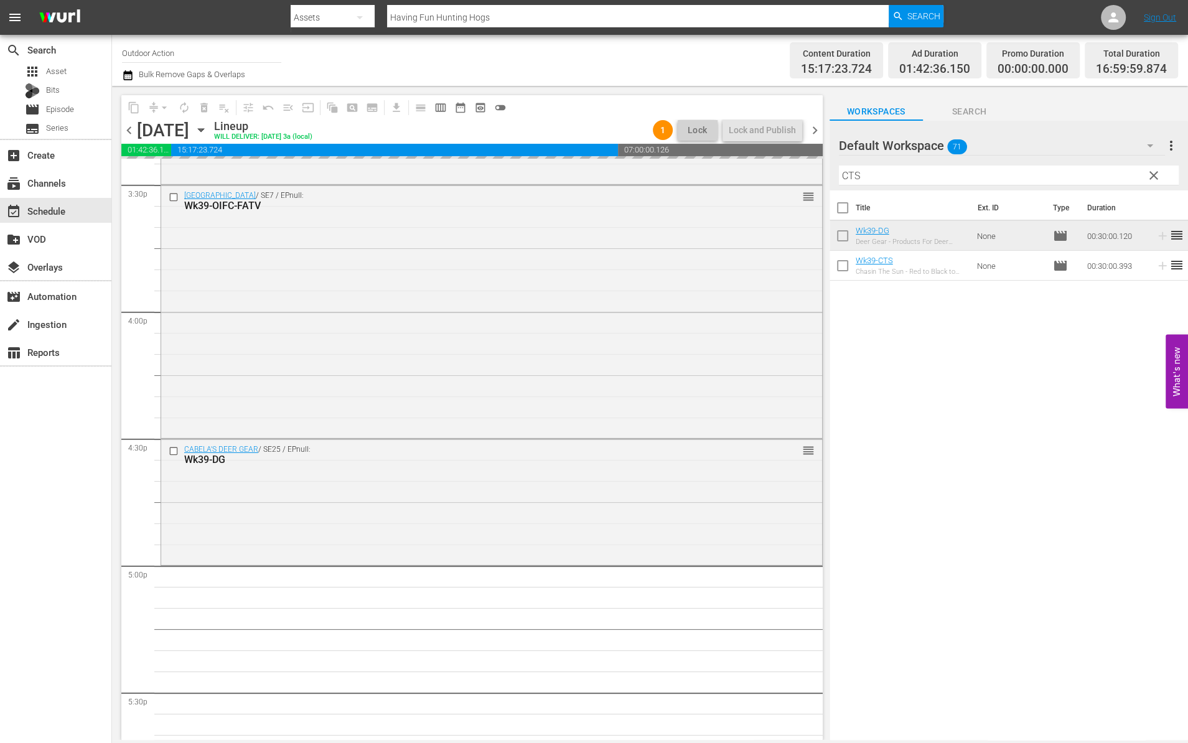
click at [1062, 172] on input "CTS" at bounding box center [1009, 176] width 340 height 20
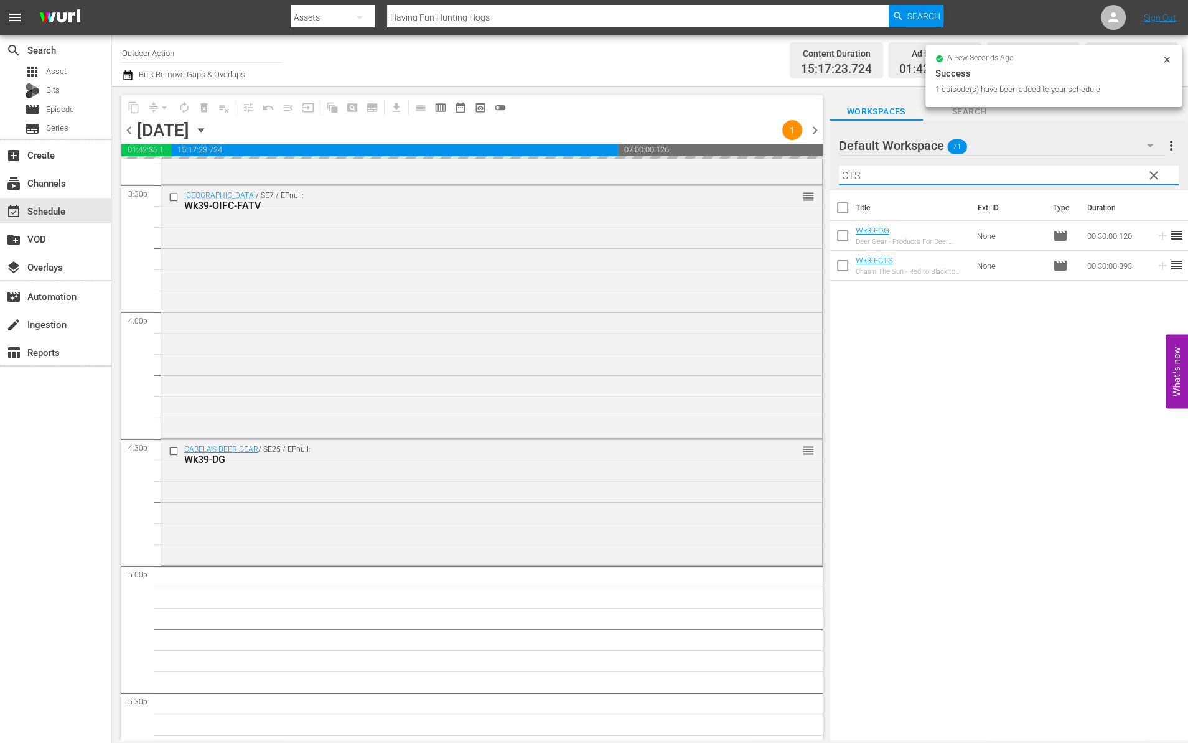
click at [1062, 172] on input "CTS" at bounding box center [1009, 176] width 340 height 20
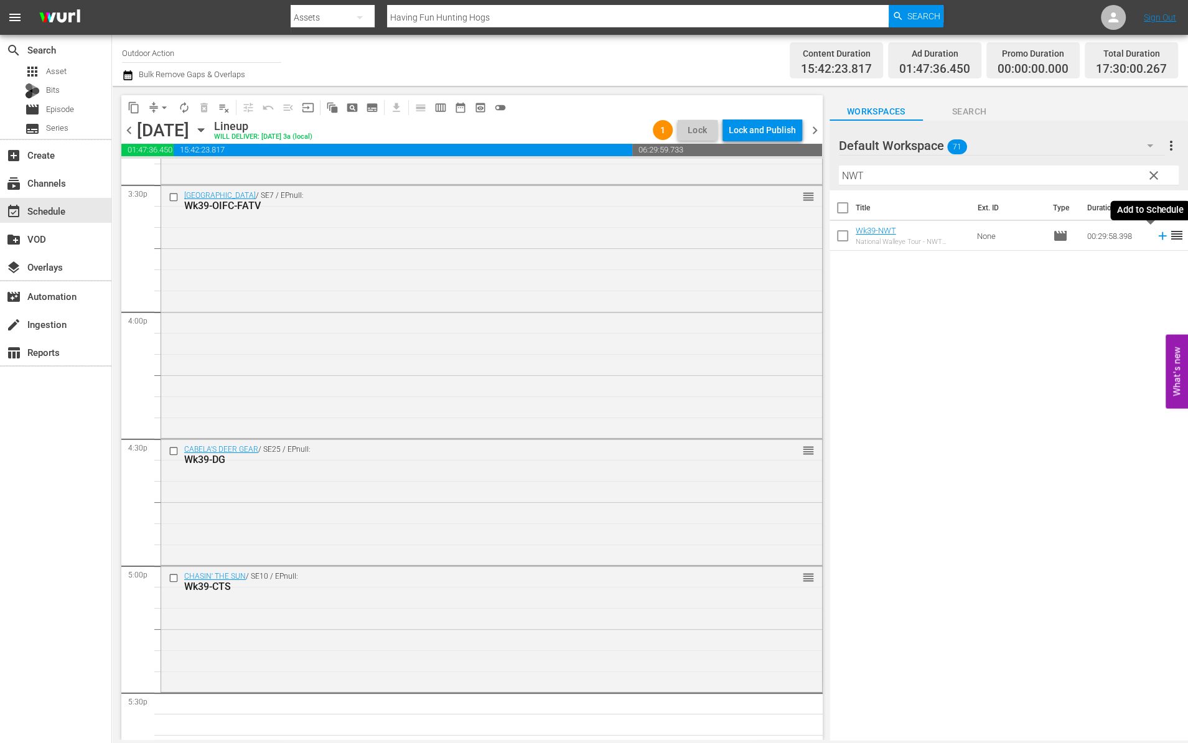
click at [1158, 236] on icon at bounding box center [1162, 236] width 8 height 8
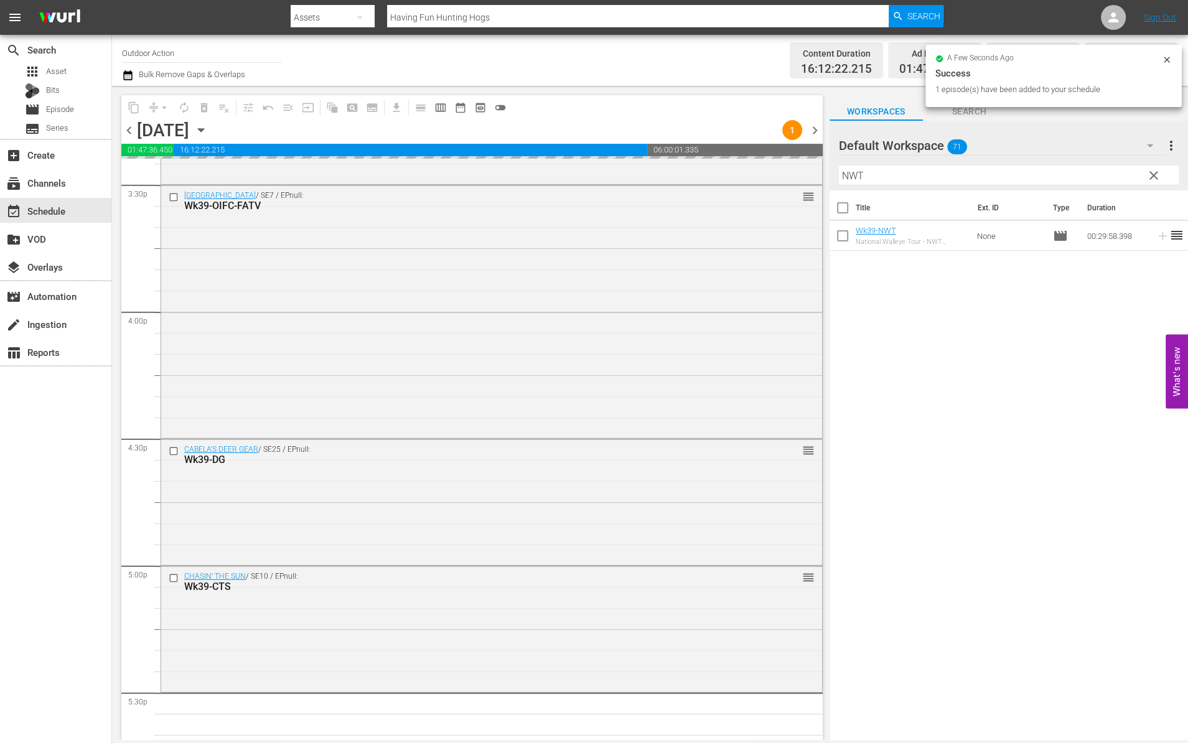
click at [972, 172] on input "NWT" at bounding box center [1009, 176] width 340 height 20
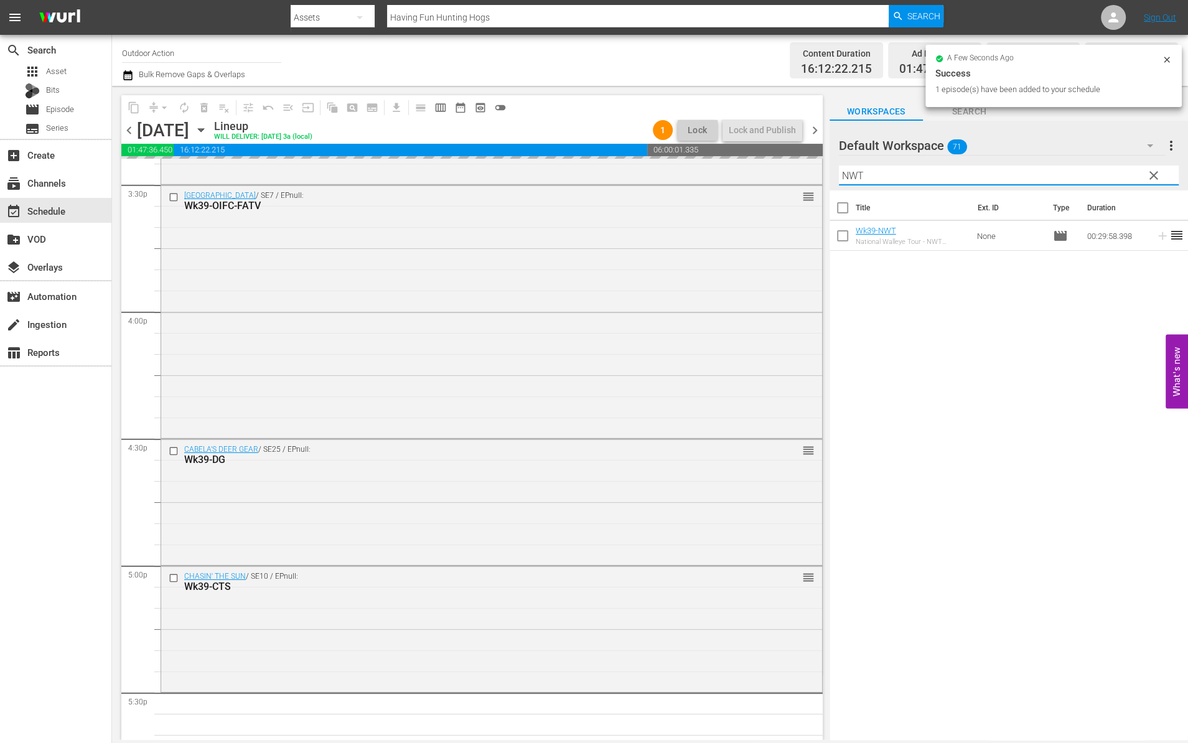
click at [972, 172] on input "NWT" at bounding box center [1009, 176] width 340 height 20
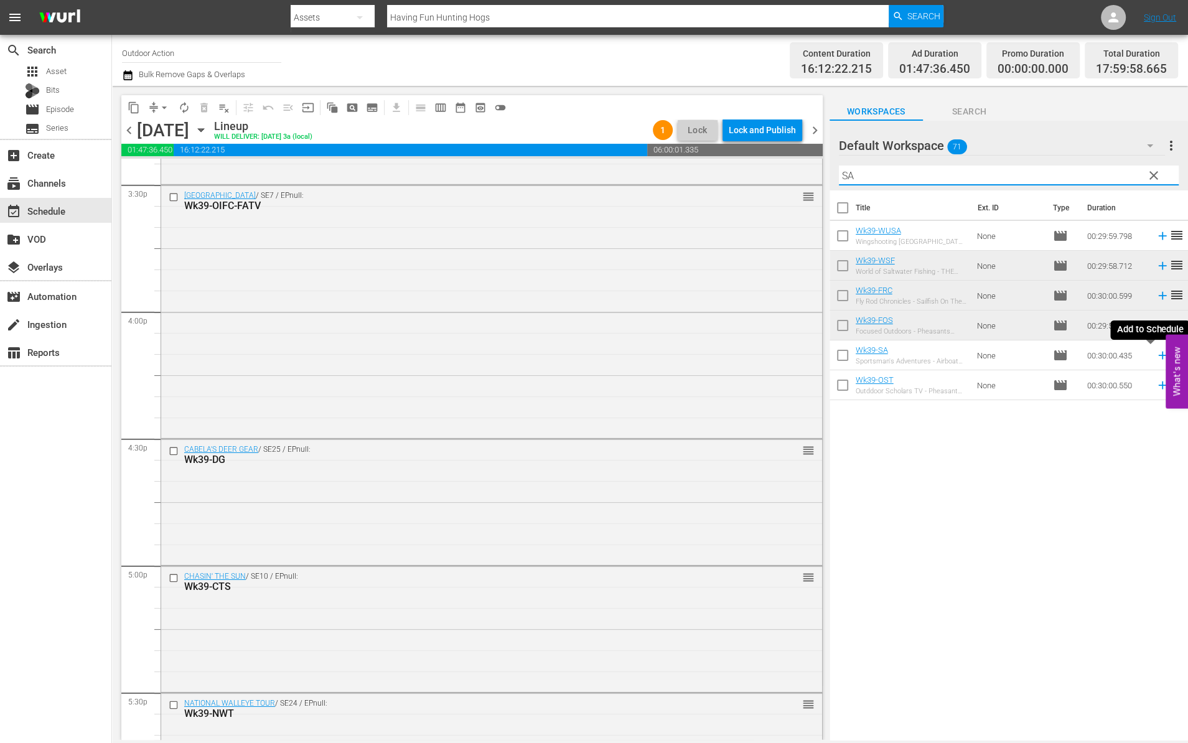
type input "SA"
click at [1158, 355] on icon at bounding box center [1162, 356] width 8 height 8
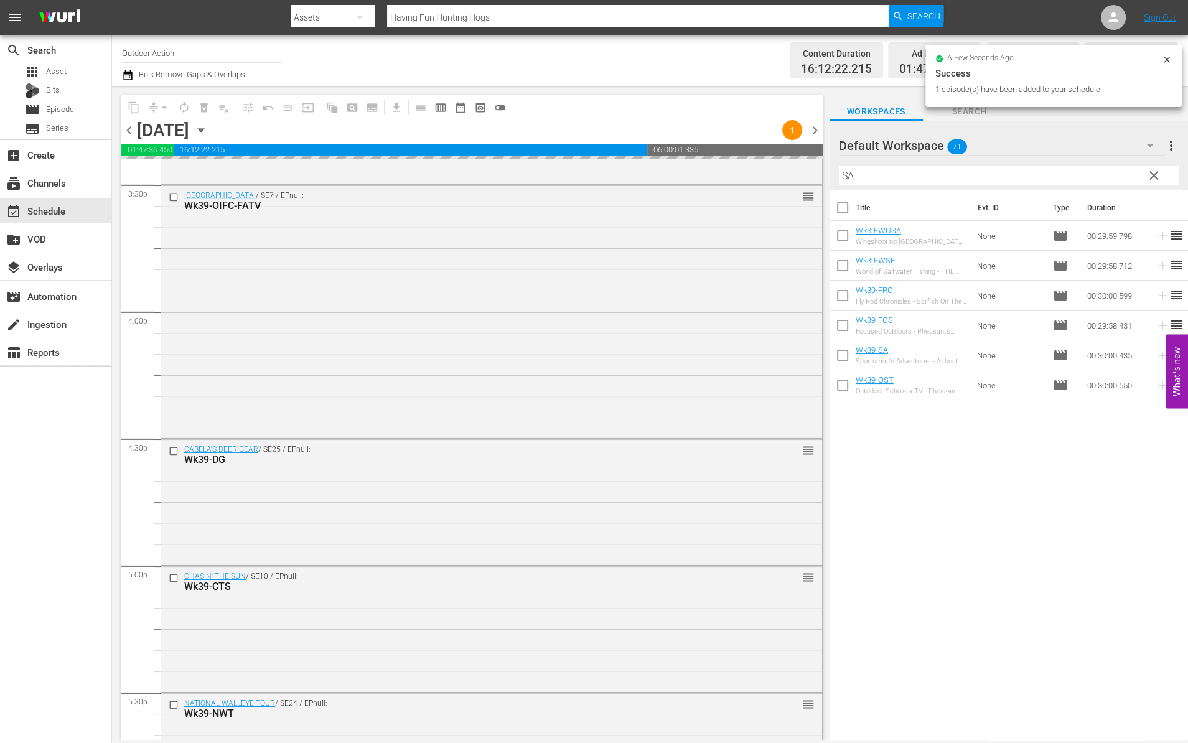
click at [1053, 172] on input "SA" at bounding box center [1009, 176] width 340 height 20
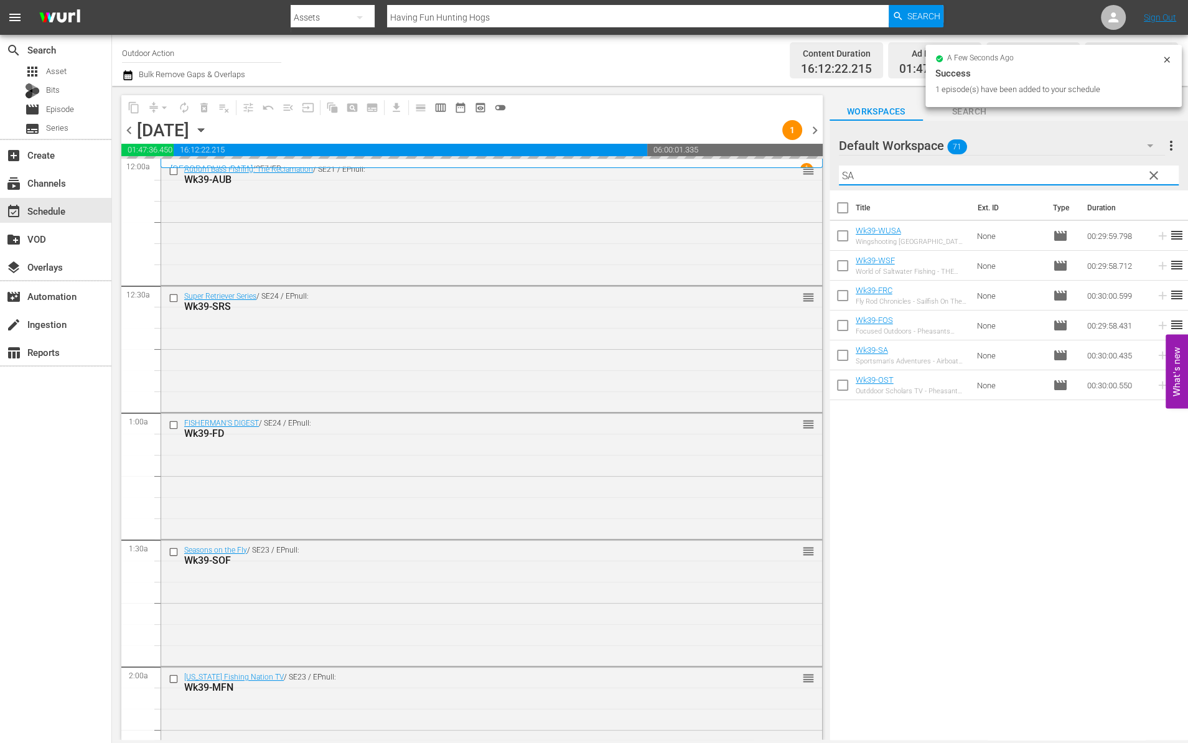
scroll to position [3909, 0]
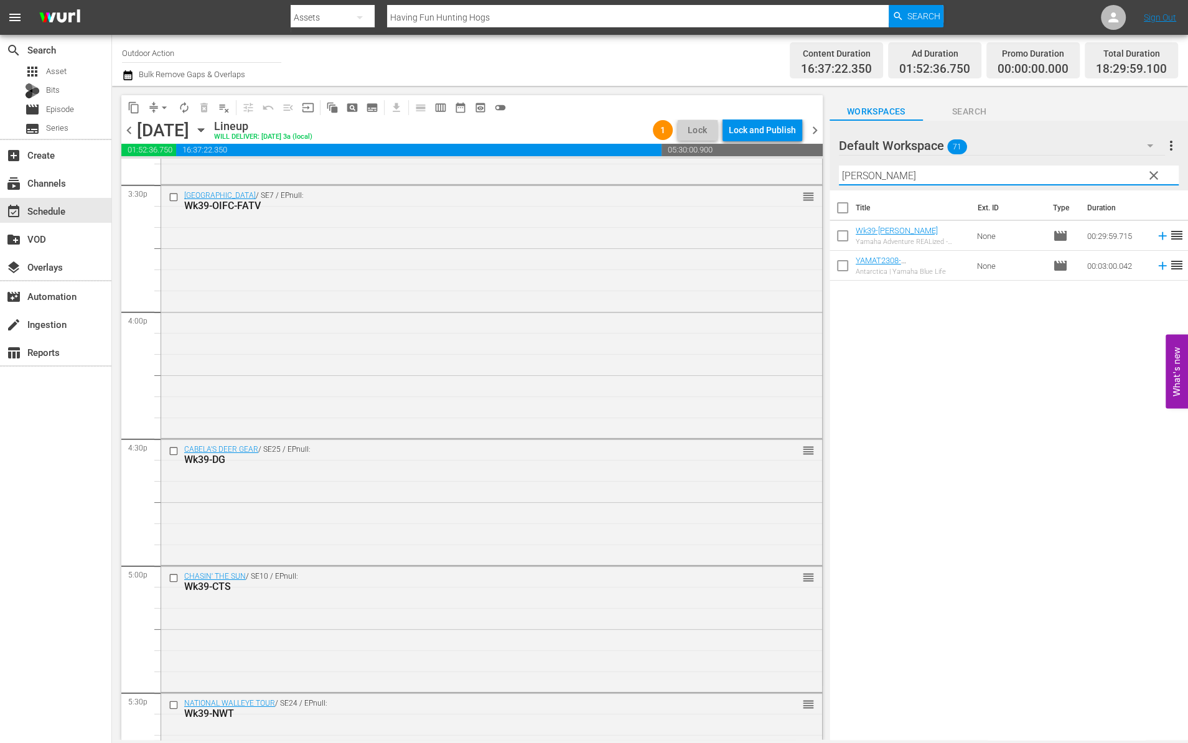
click at [1156, 237] on icon at bounding box center [1163, 236] width 14 height 14
click at [1105, 171] on input "[PERSON_NAME]" at bounding box center [1009, 176] width 340 height 20
click at [1105, 171] on input "YAMAT" at bounding box center [1009, 176] width 340 height 20
click at [1156, 231] on icon at bounding box center [1163, 236] width 14 height 14
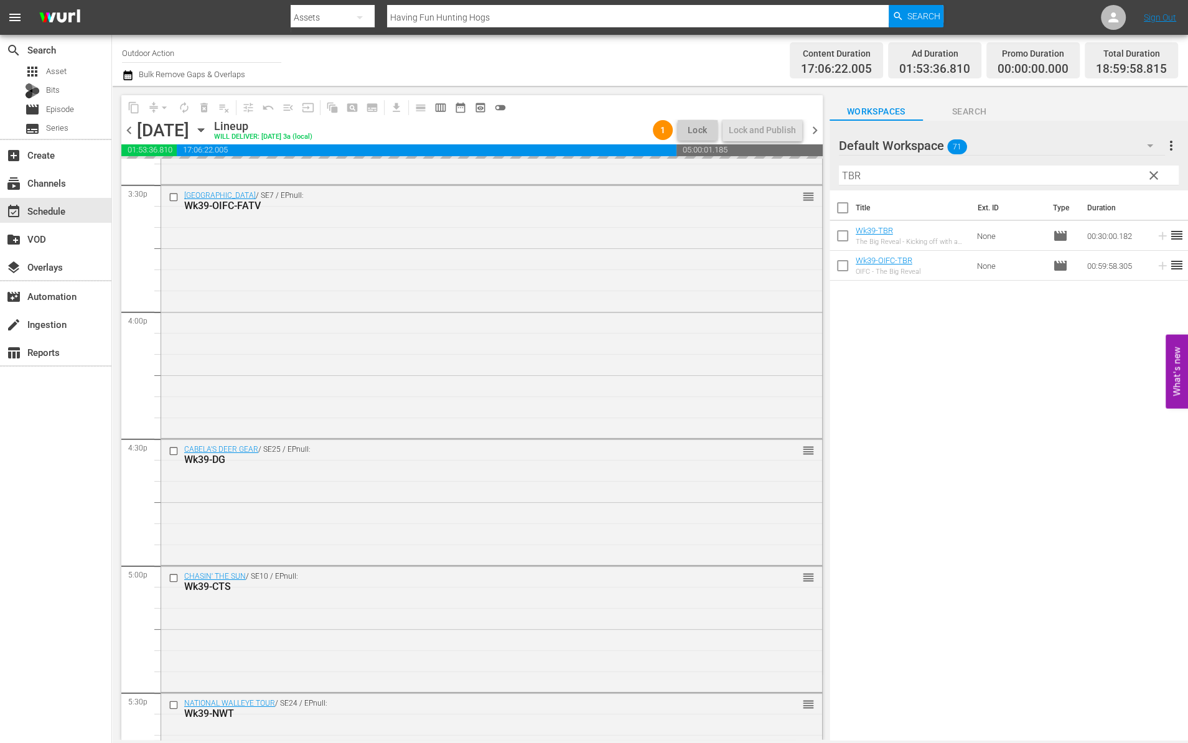
click at [1049, 170] on input "TBR" at bounding box center [1009, 176] width 340 height 20
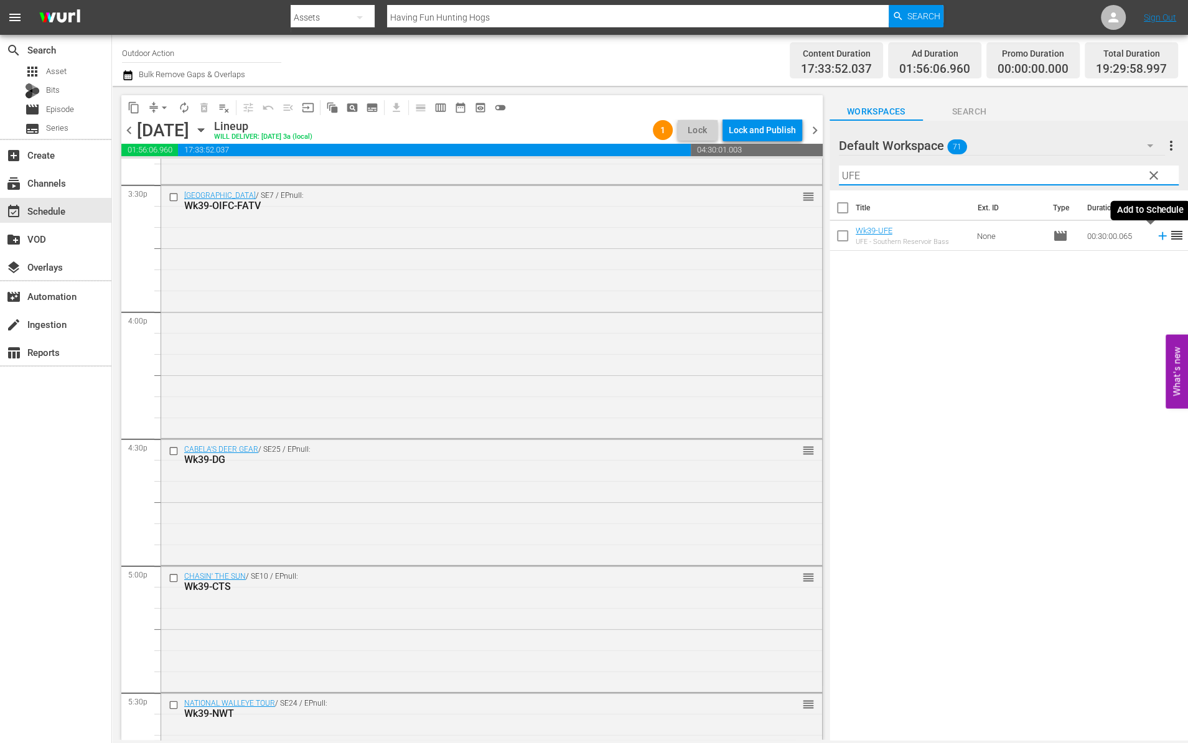
click at [1156, 231] on icon at bounding box center [1163, 236] width 14 height 14
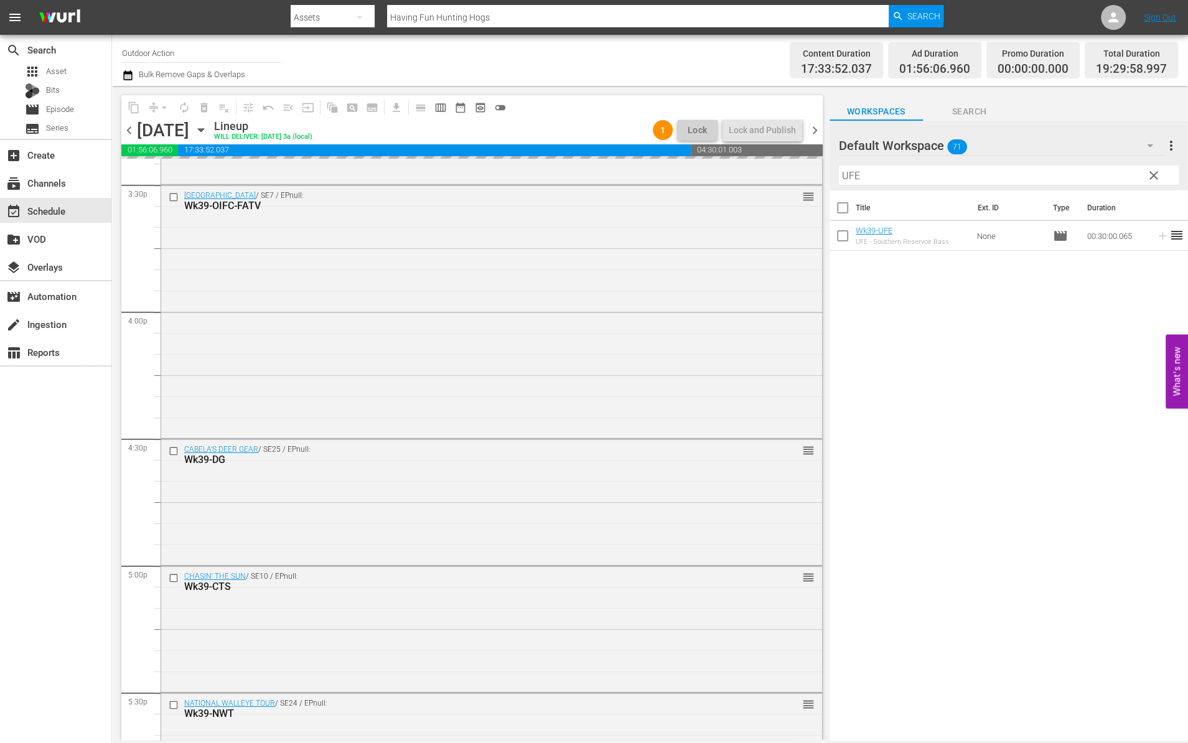
click at [1092, 173] on input "UFE" at bounding box center [1009, 176] width 340 height 20
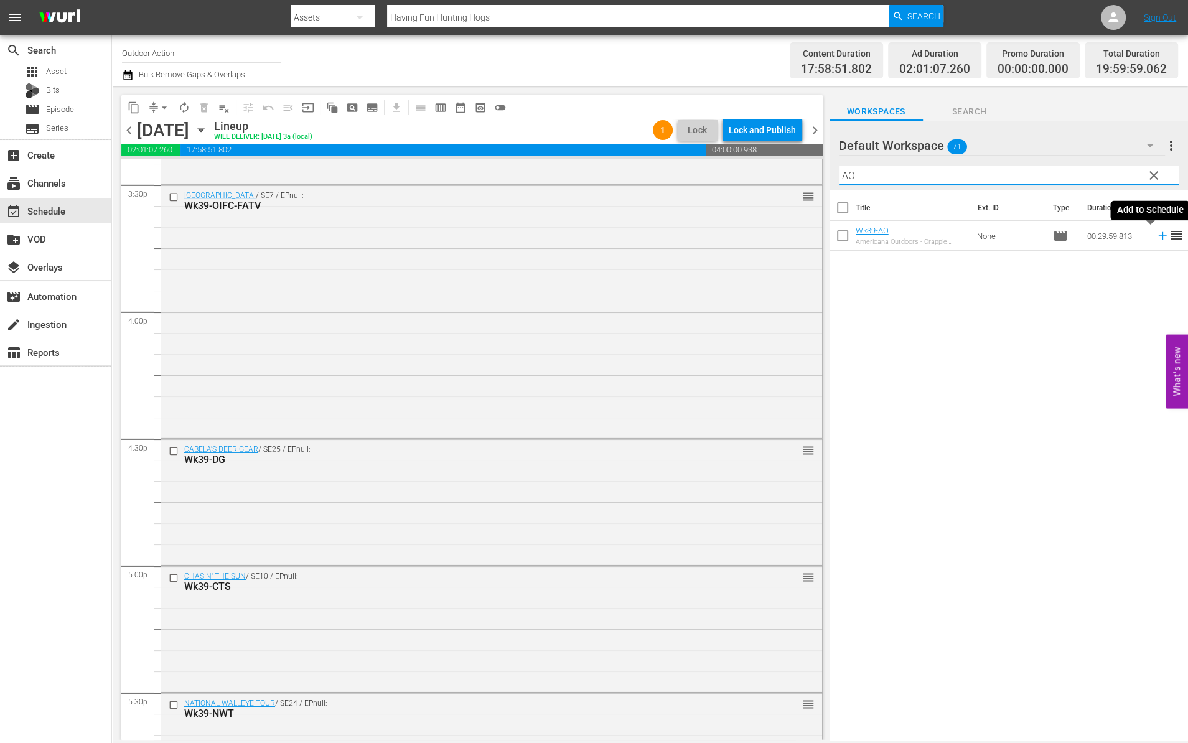
click at [1156, 236] on icon at bounding box center [1163, 236] width 14 height 14
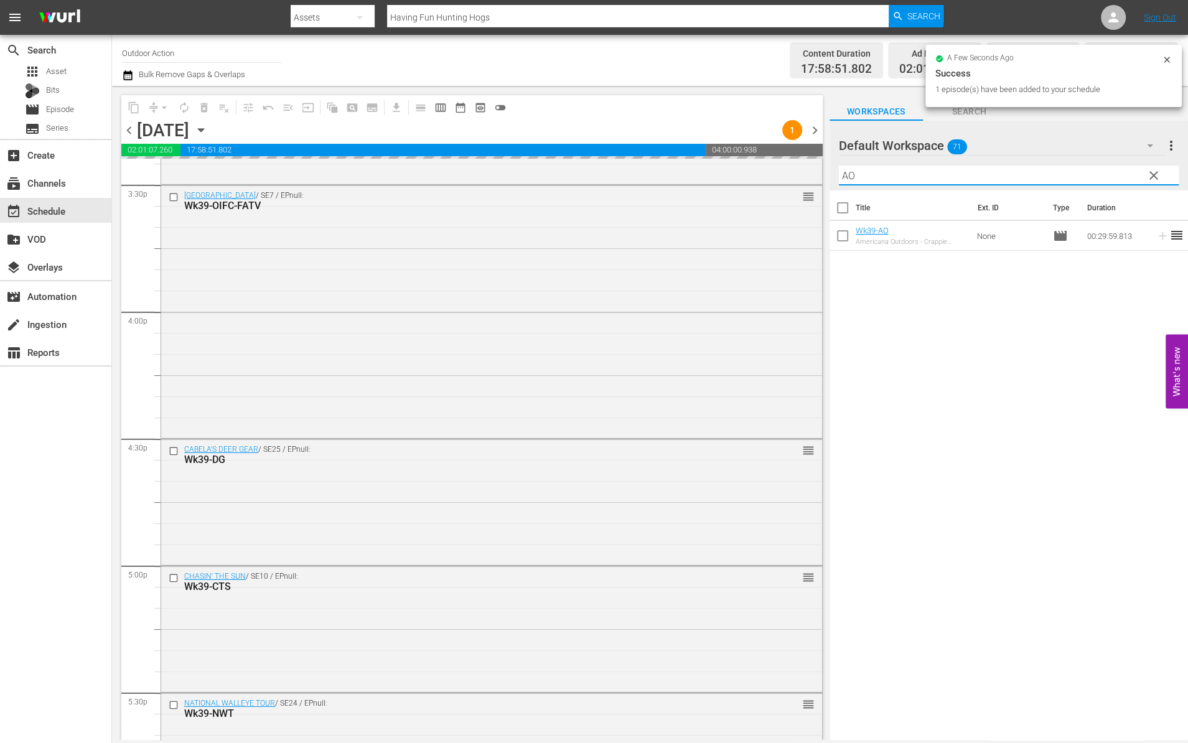
click at [1109, 169] on input "AO" at bounding box center [1009, 176] width 340 height 20
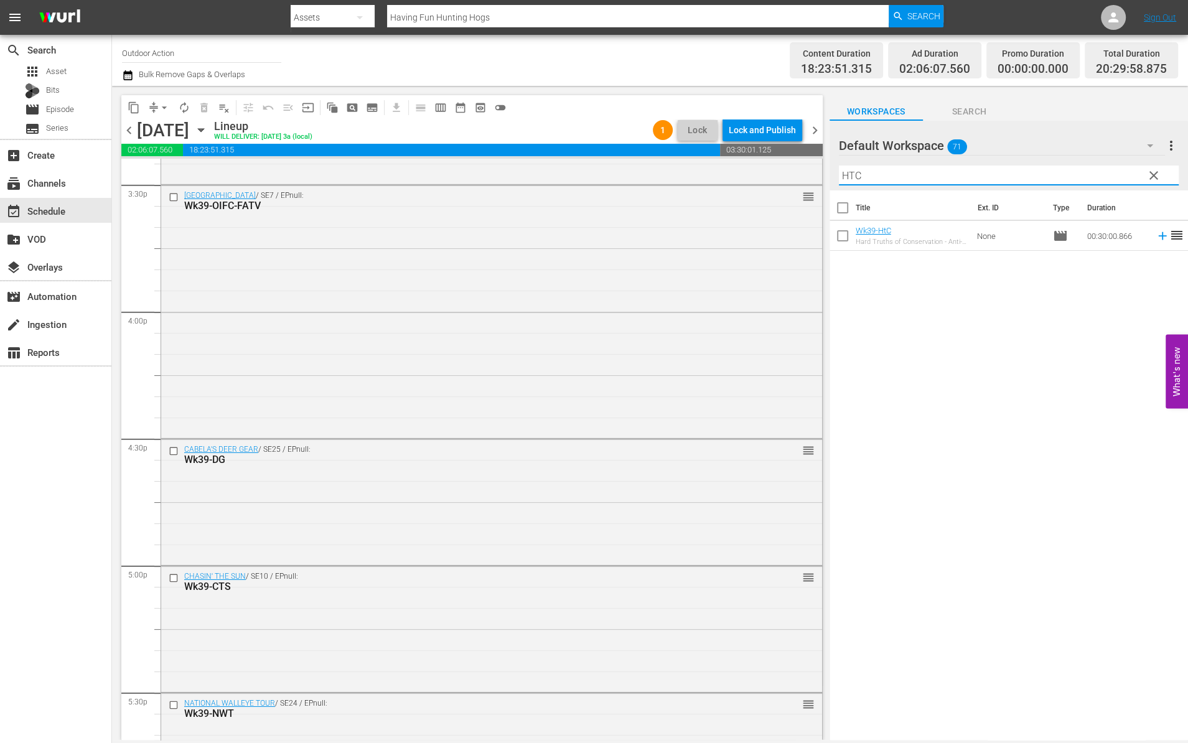
click at [1156, 237] on icon at bounding box center [1163, 236] width 14 height 14
click at [1084, 175] on input "HTC" at bounding box center [1009, 176] width 340 height 20
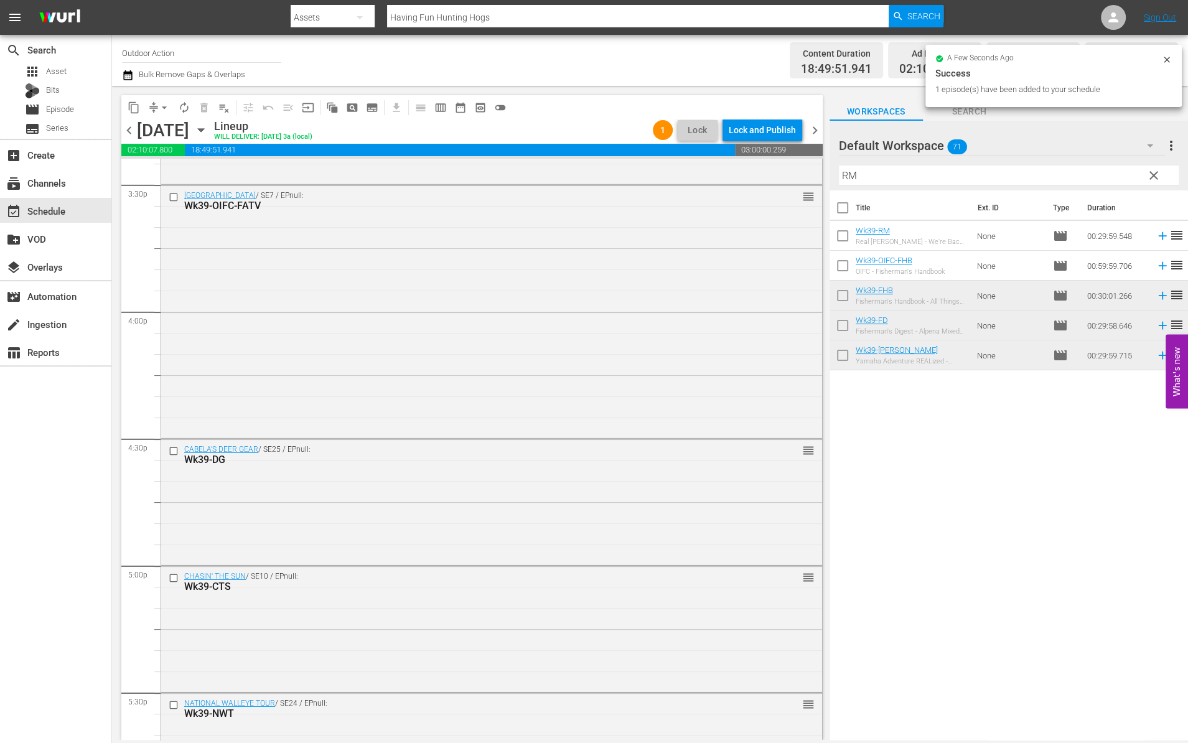
click at [1023, 450] on div "Title Ext. ID Type Duration Wk39-RM Real Mann - We’re Back in Gorge-ous Colorad…" at bounding box center [1008, 465] width 358 height 551
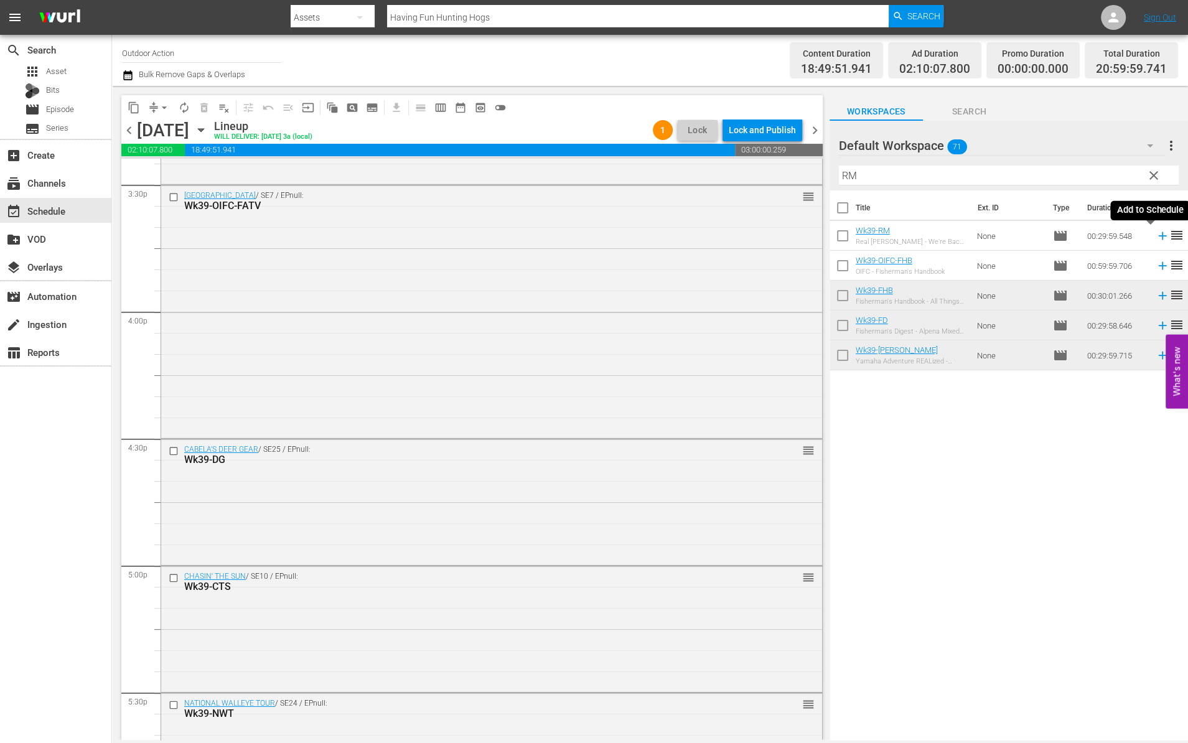
click at [1156, 235] on icon at bounding box center [1163, 236] width 14 height 14
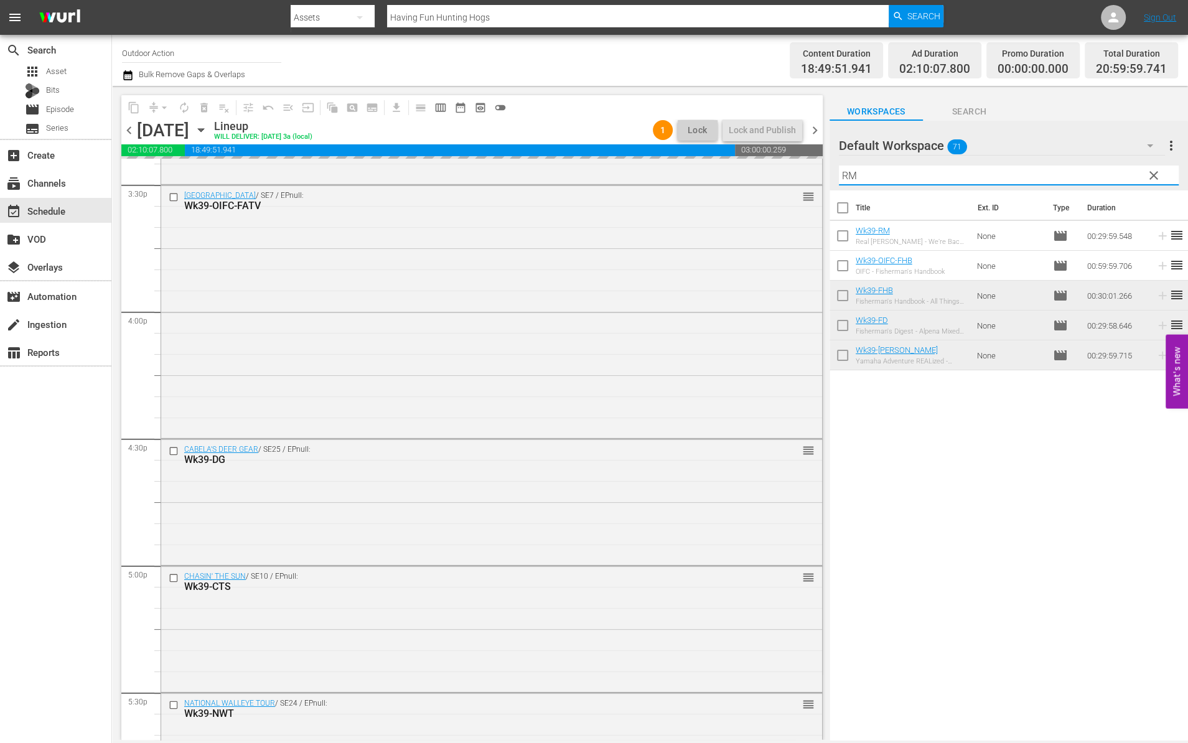
click at [1121, 170] on input "RM" at bounding box center [1009, 176] width 340 height 20
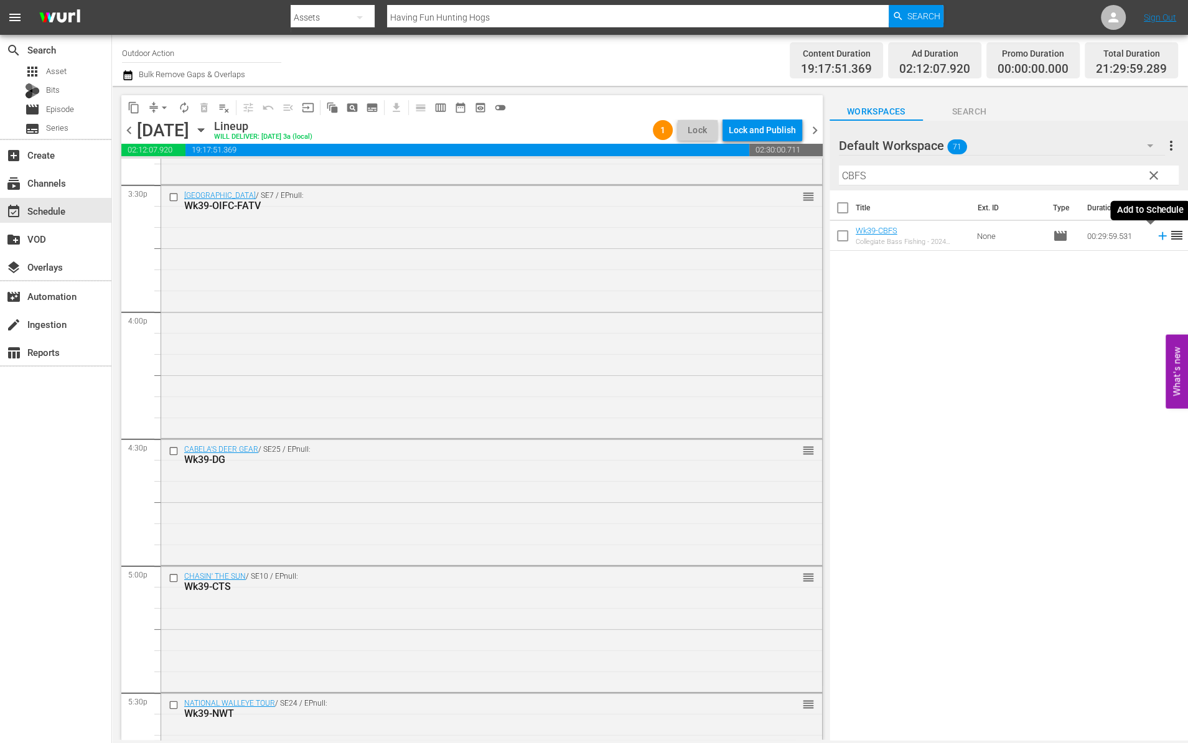
click at [1156, 233] on icon at bounding box center [1163, 236] width 14 height 14
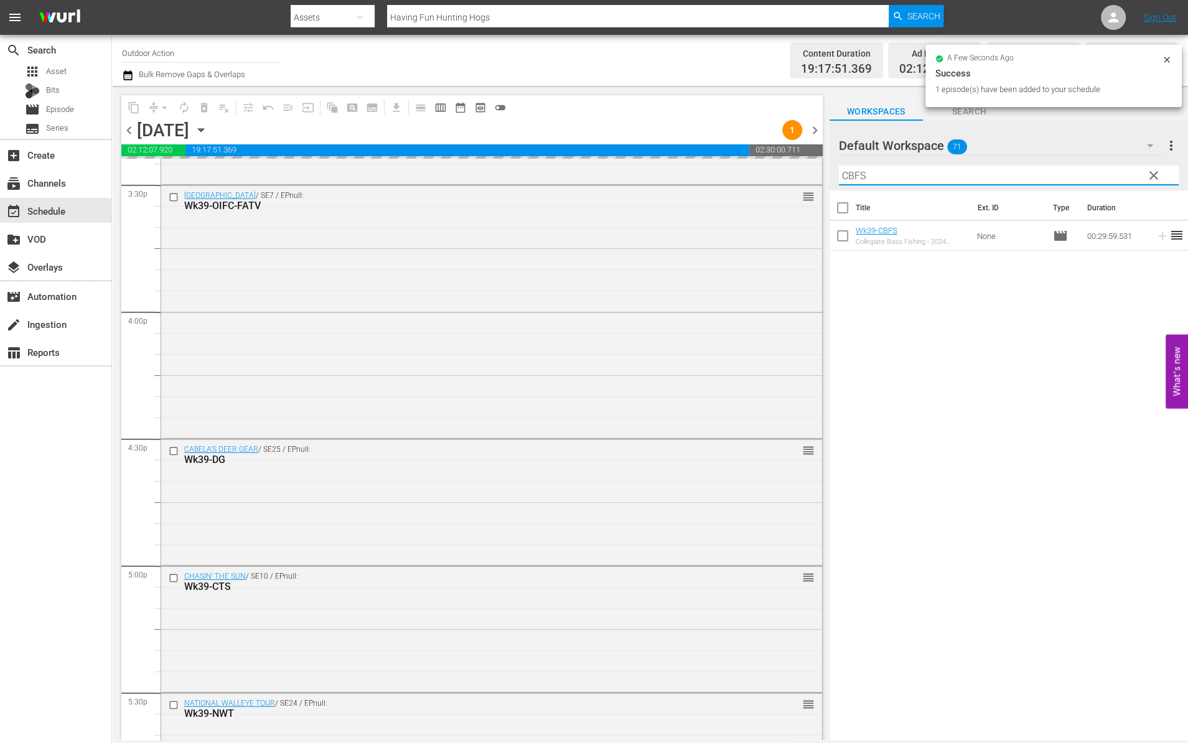
click at [1091, 177] on input "CBFS" at bounding box center [1009, 176] width 340 height 20
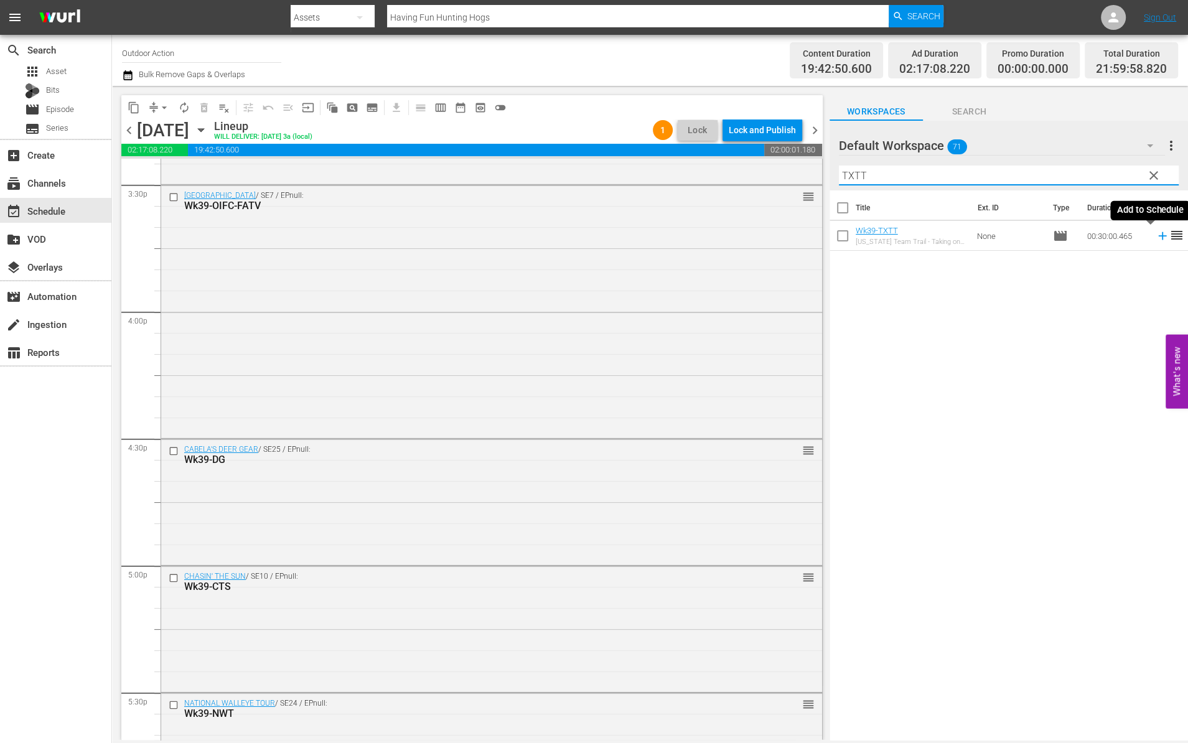
click at [1156, 241] on icon at bounding box center [1163, 236] width 14 height 14
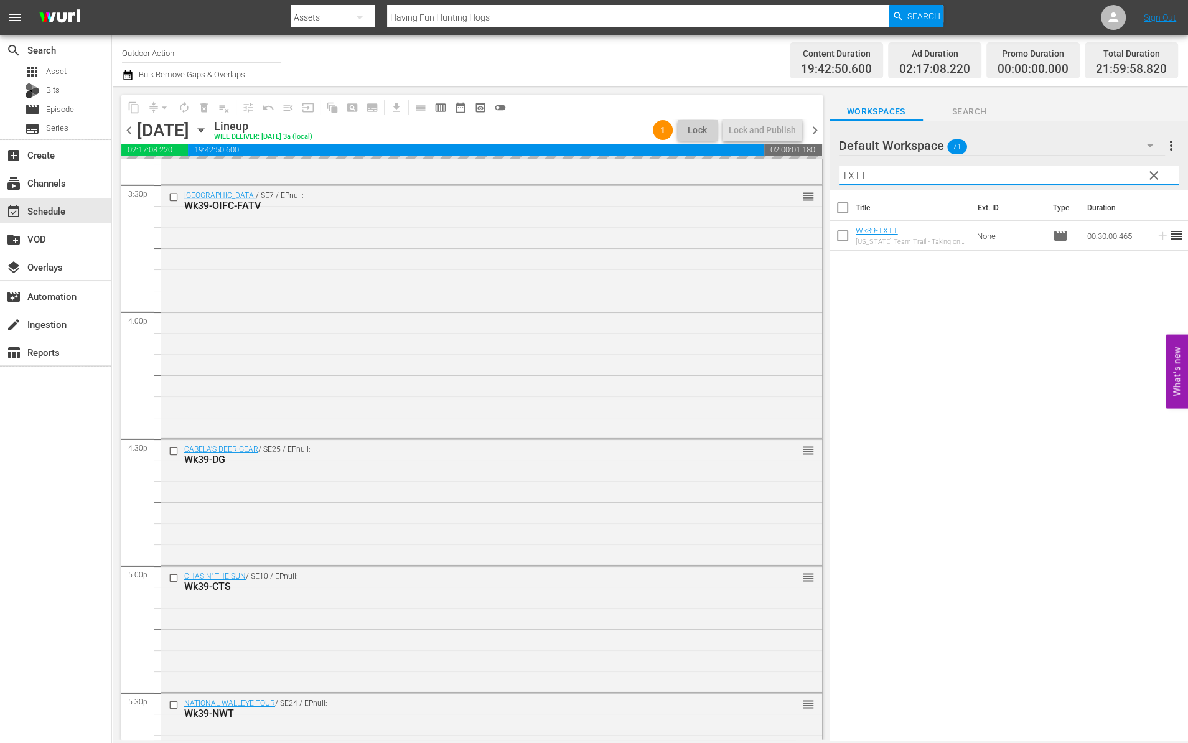
click at [1084, 169] on input "TXTT" at bounding box center [1009, 176] width 340 height 20
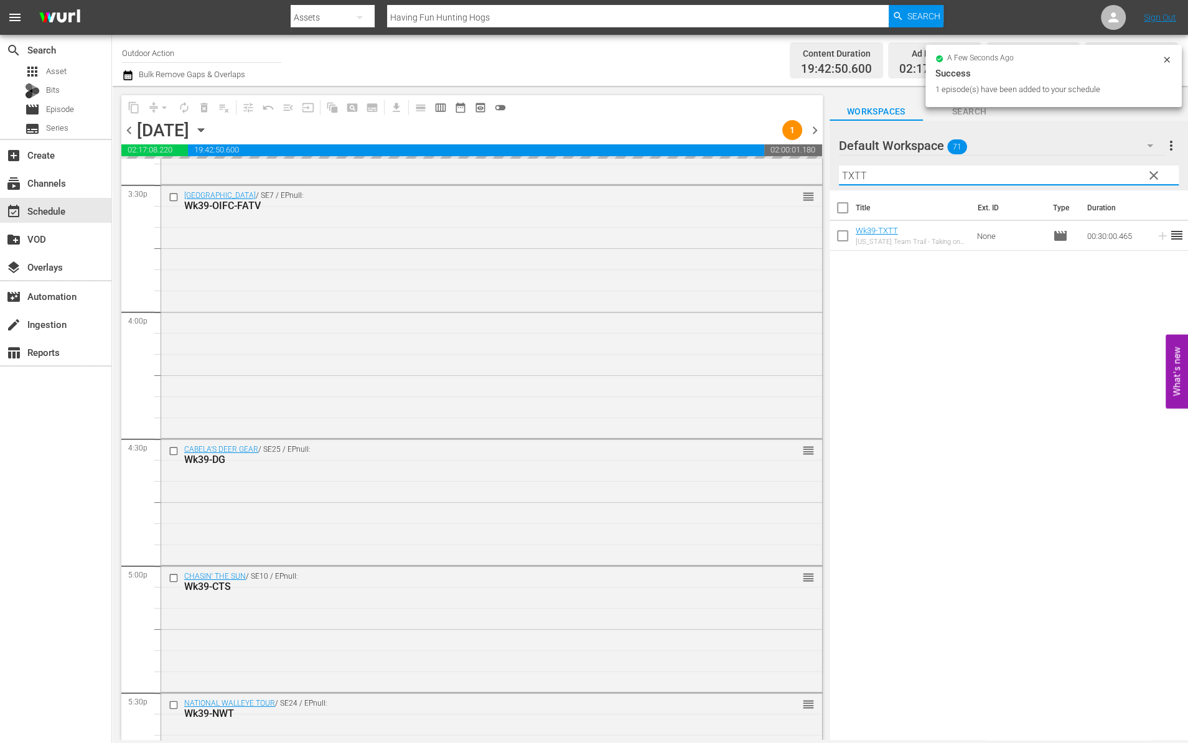
click at [1084, 169] on input "TXTT" at bounding box center [1009, 176] width 340 height 20
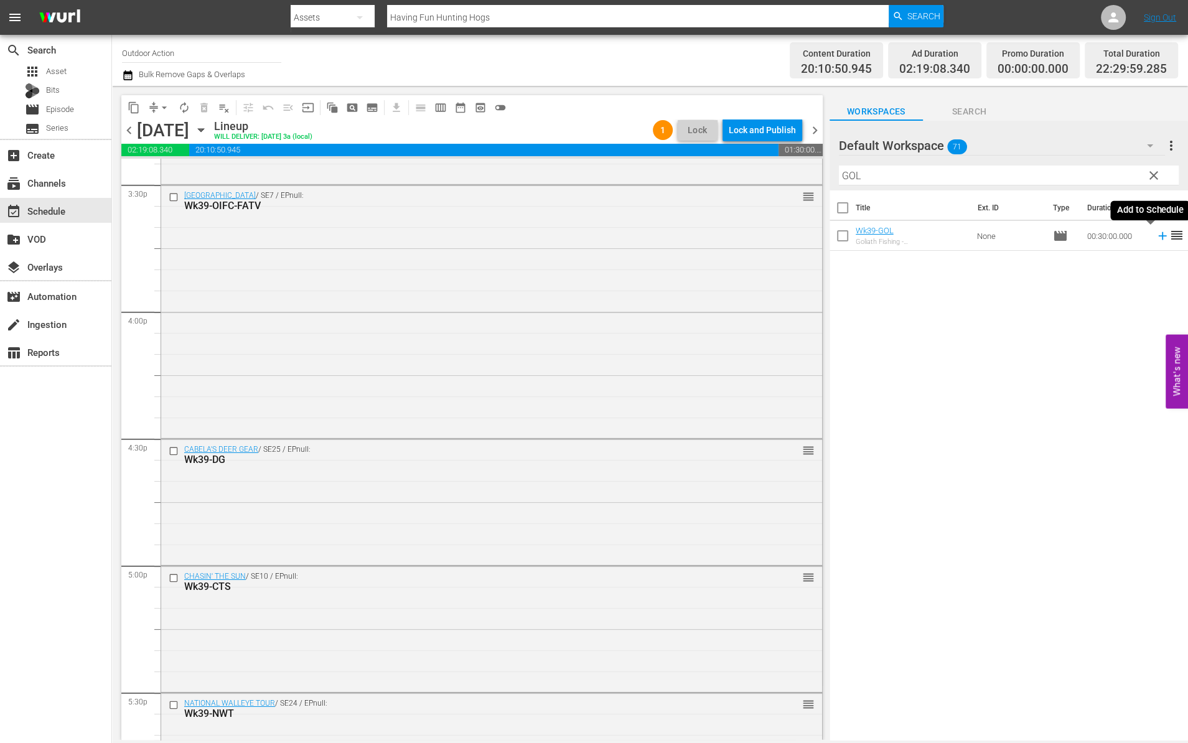
click at [1158, 237] on icon at bounding box center [1162, 236] width 8 height 8
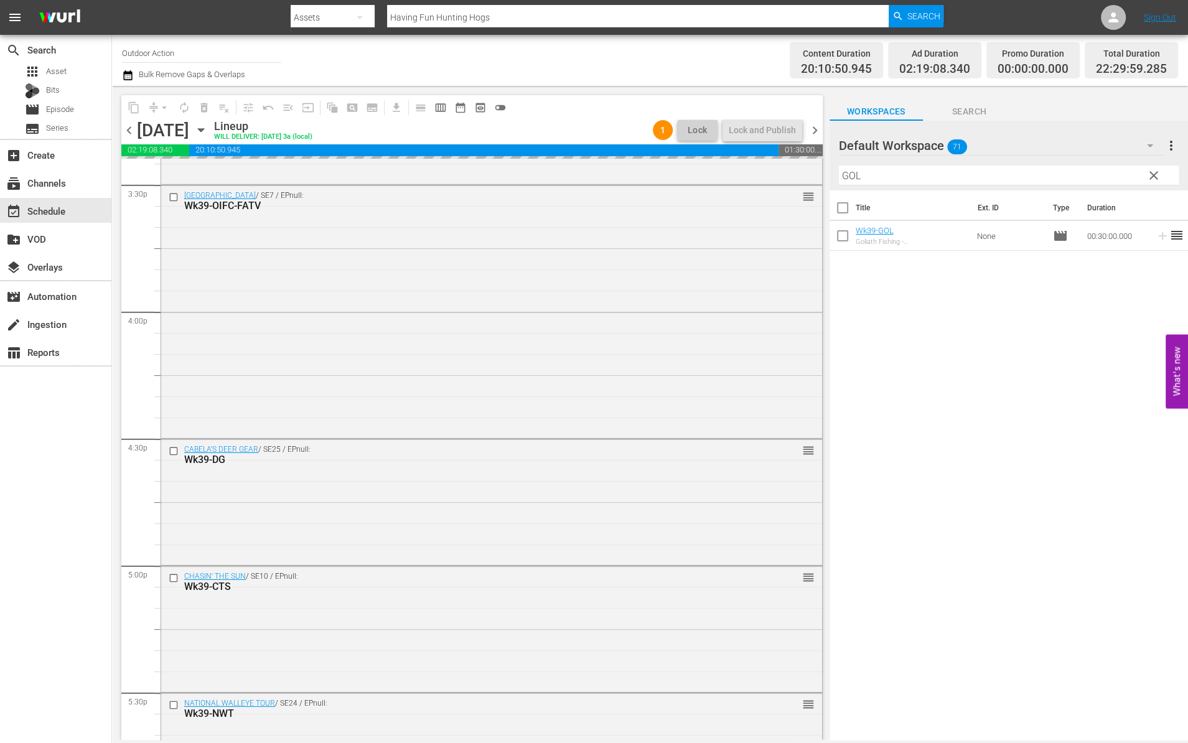
click at [1116, 178] on input "GOL" at bounding box center [1009, 176] width 340 height 20
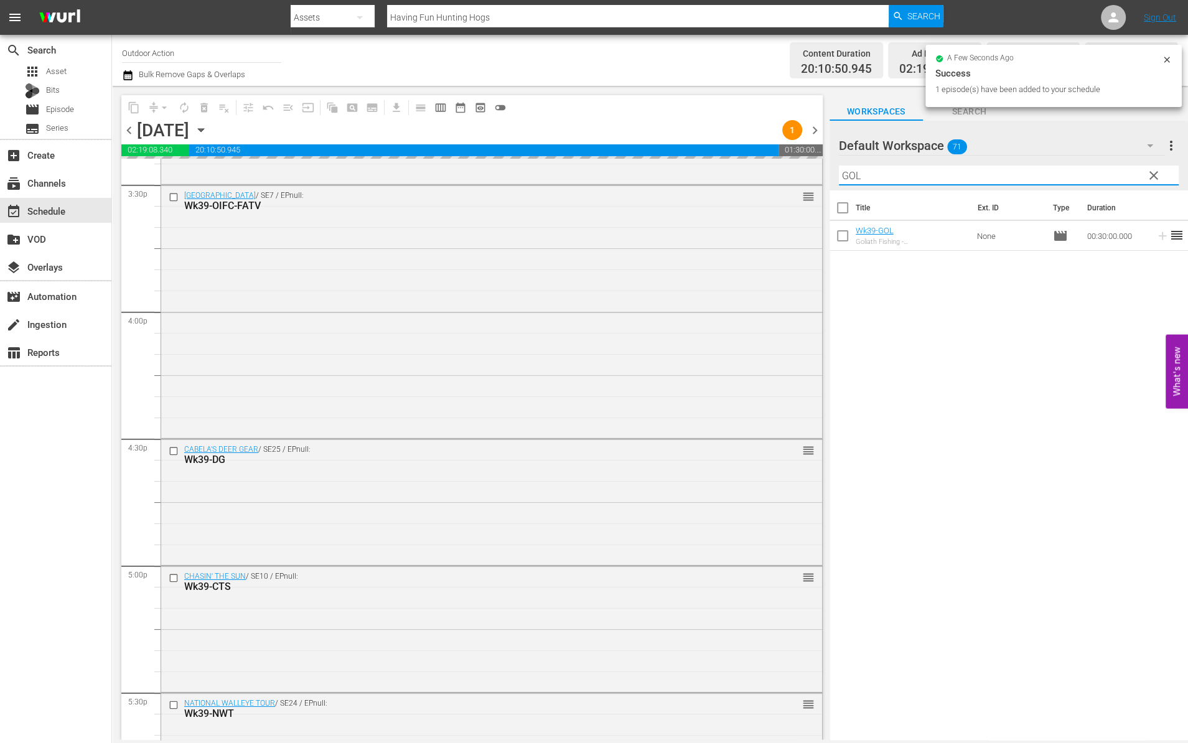
click at [1116, 178] on input "GOL" at bounding box center [1009, 176] width 340 height 20
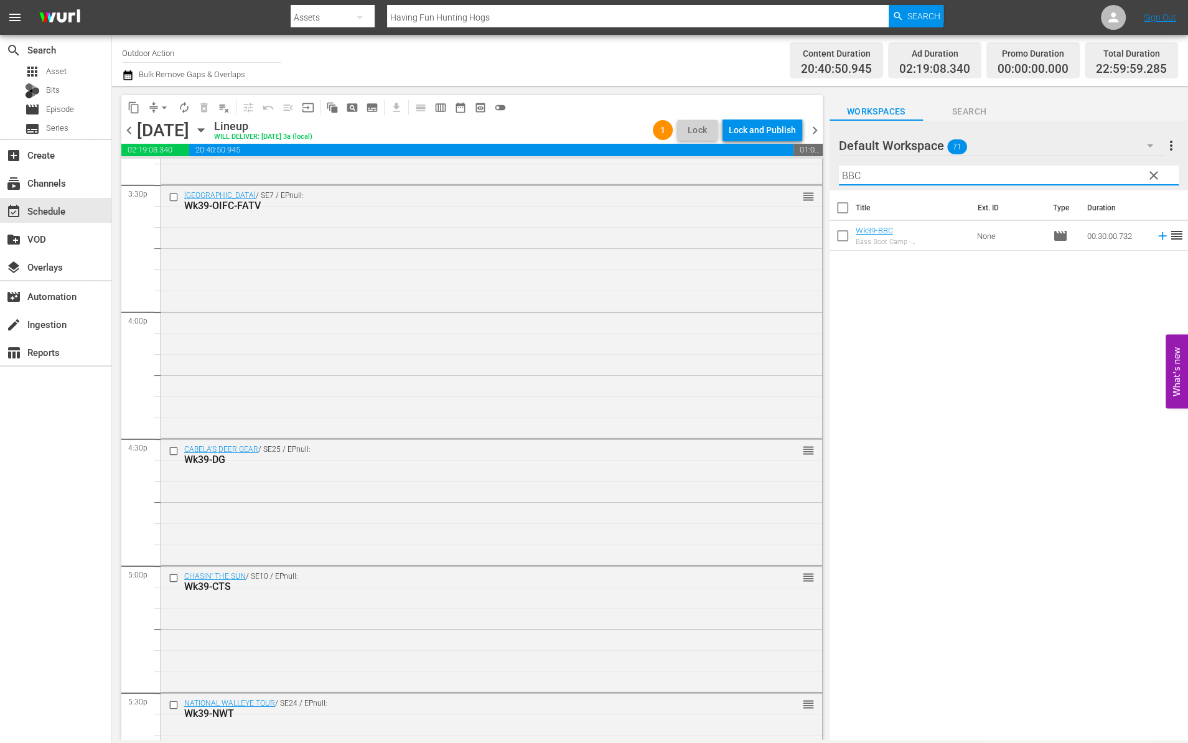
click at [1156, 236] on icon at bounding box center [1163, 236] width 14 height 14
click at [1108, 175] on input "BBC" at bounding box center [1009, 176] width 340 height 20
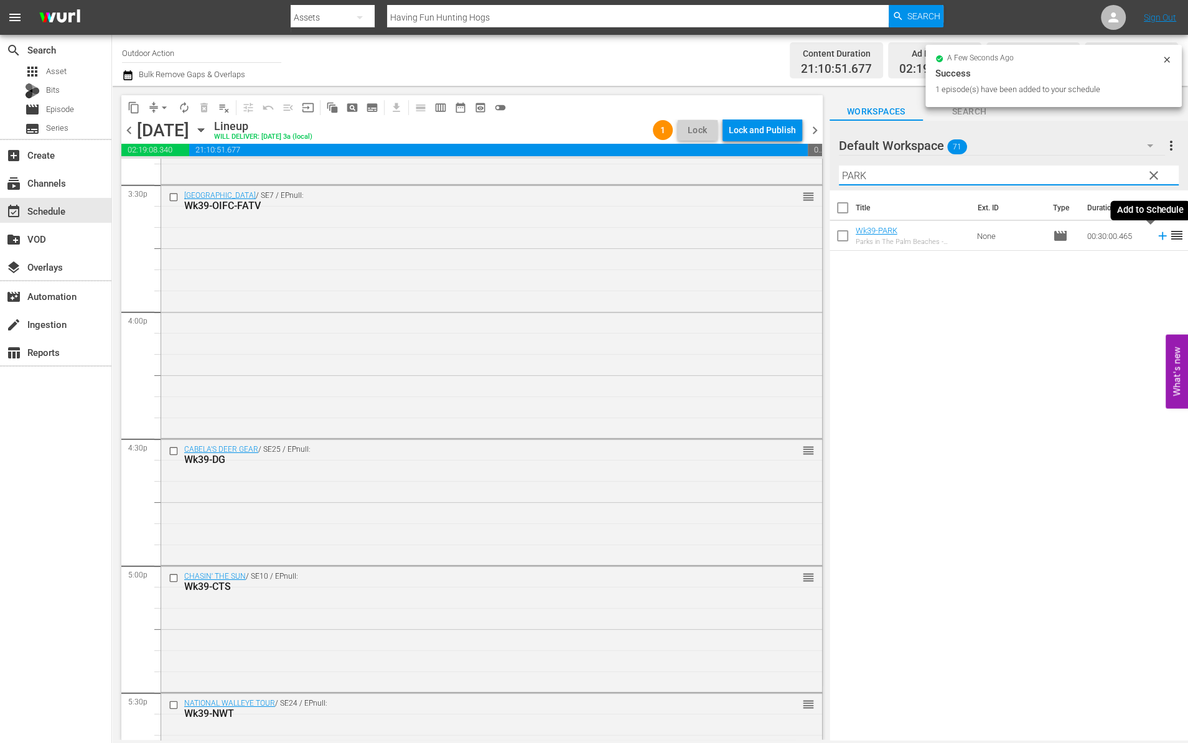
type input "PARK"
click at [1156, 231] on icon at bounding box center [1163, 236] width 14 height 14
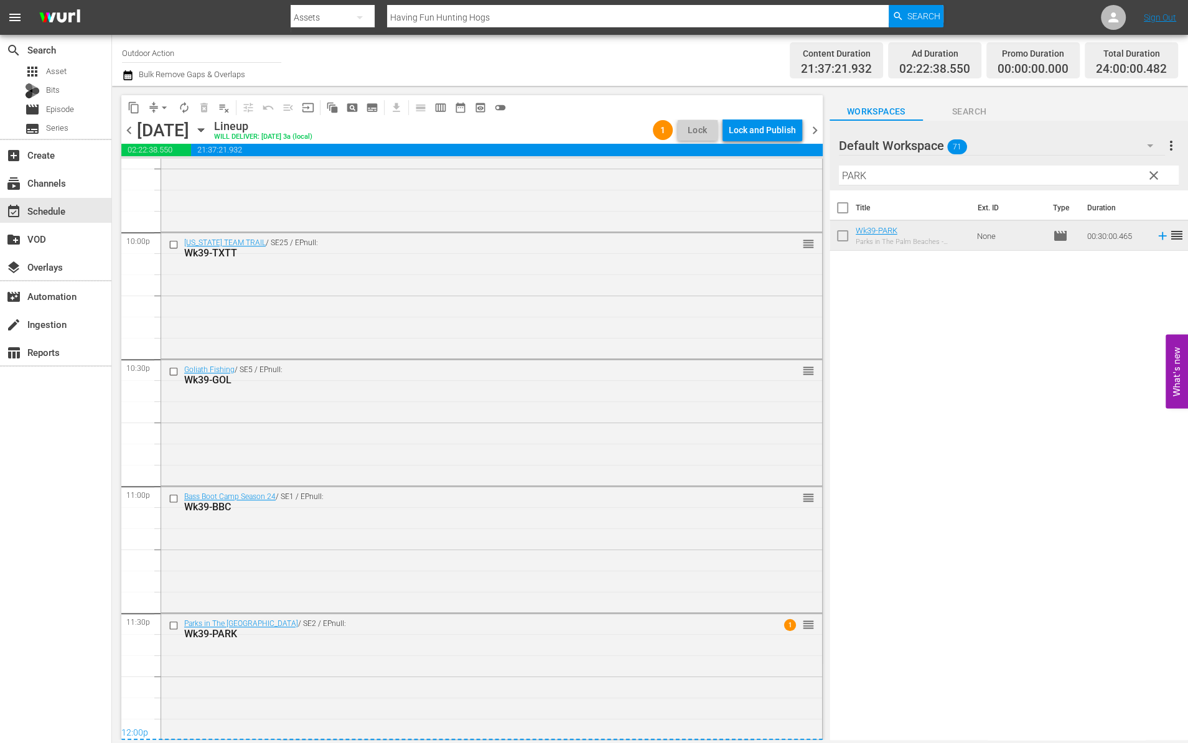
scroll to position [0, 0]
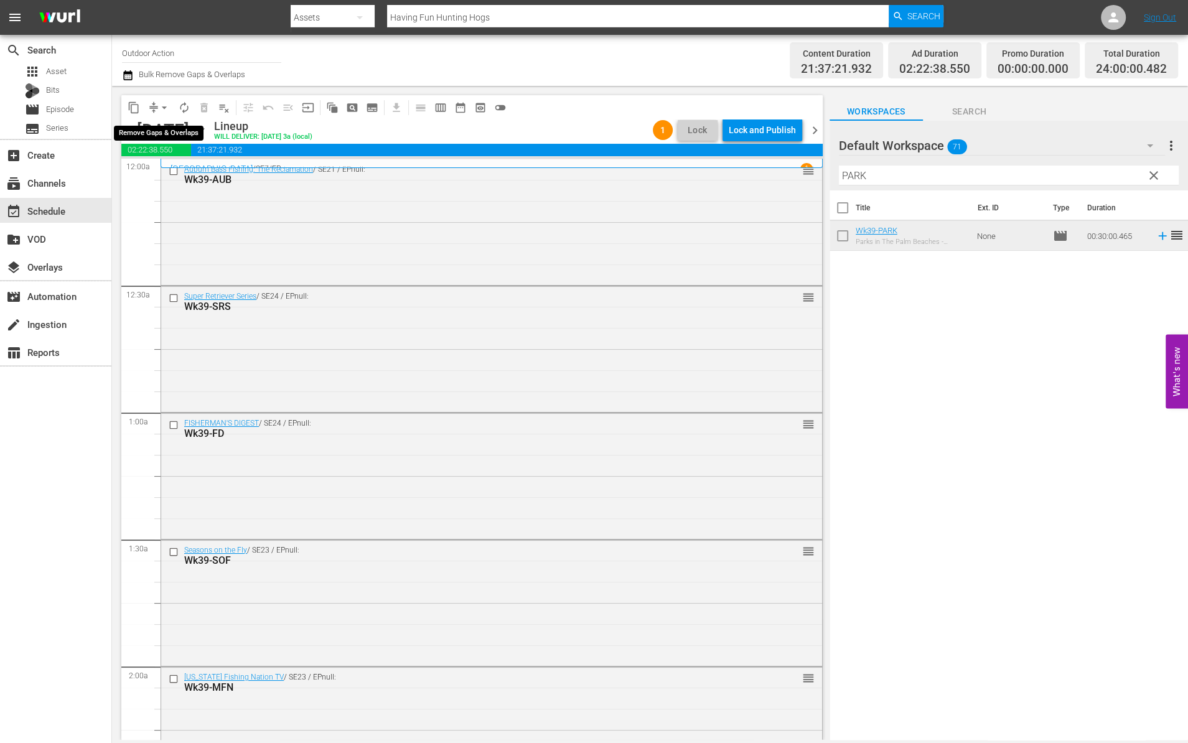
click at [154, 110] on span "compress" at bounding box center [153, 107] width 12 height 12
click at [161, 105] on span "arrow_drop_down" at bounding box center [164, 107] width 12 height 12
click at [164, 122] on li "Align to Midnight" at bounding box center [165, 132] width 131 height 21
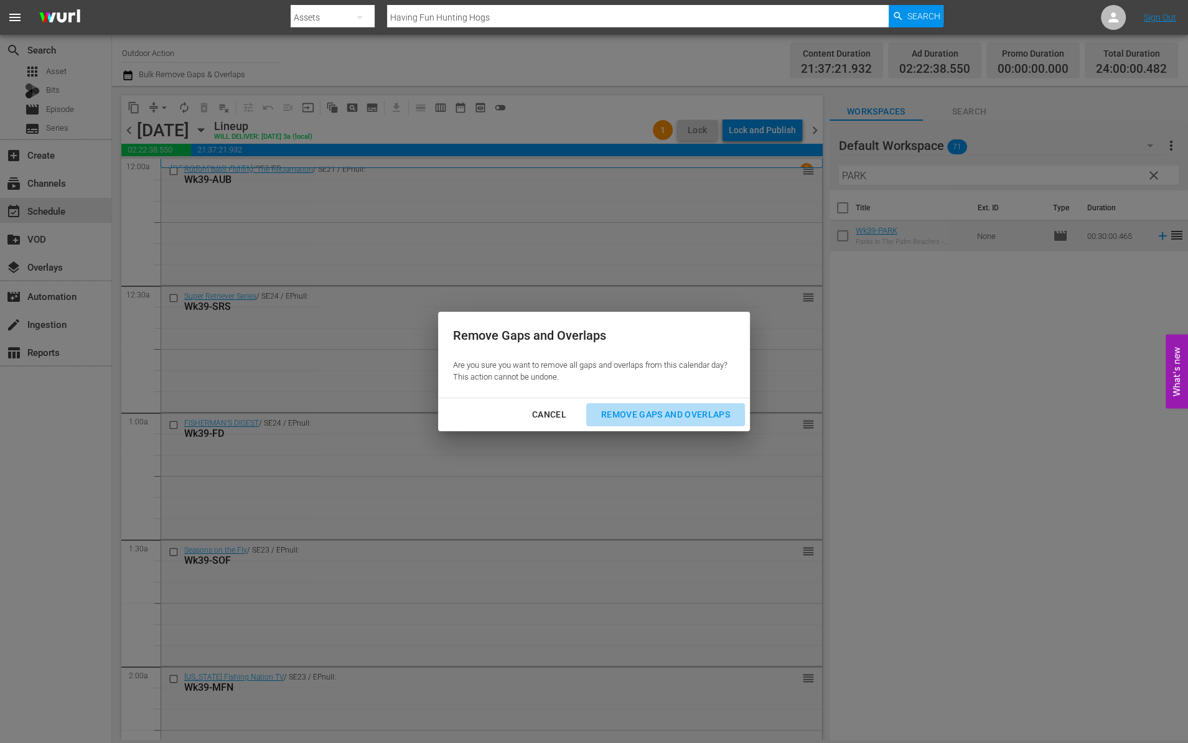
click at [648, 409] on div "Remove Gaps and Overlaps" at bounding box center [665, 415] width 149 height 16
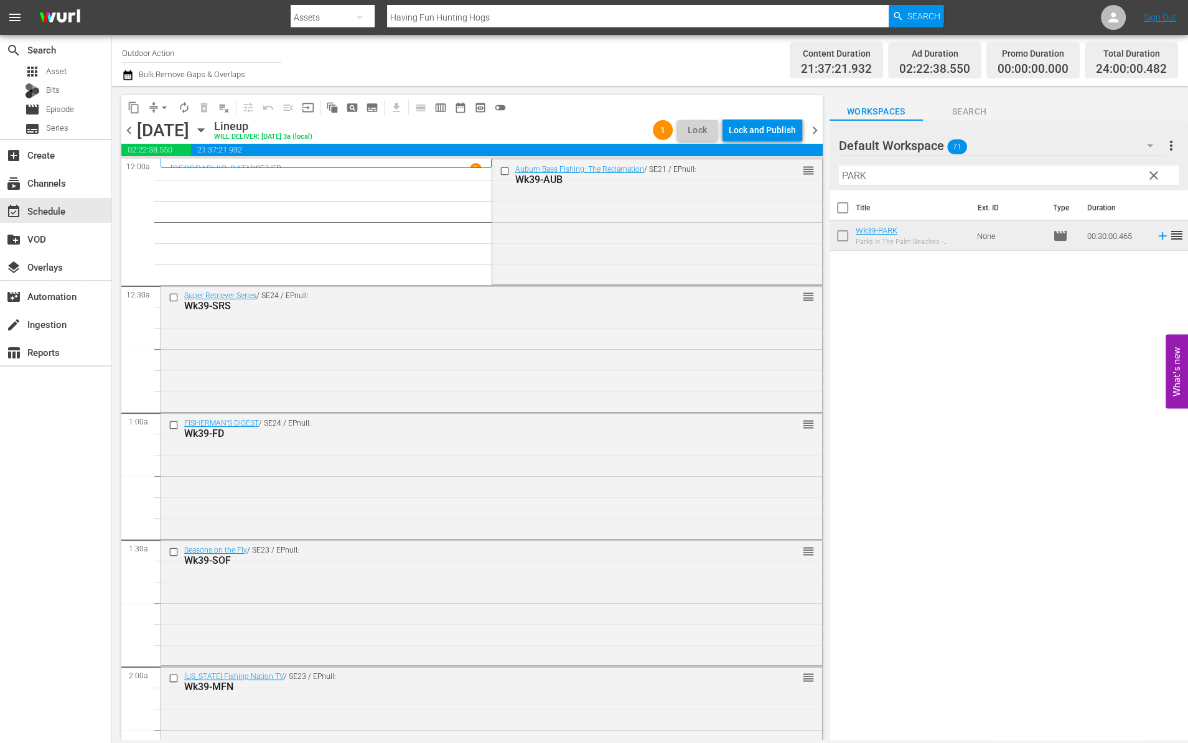
click at [785, 118] on div "content_copy compress arrow_drop_down autorenew_outlined delete_forever_outline…" at bounding box center [471, 107] width 701 height 24
click at [767, 133] on div "Lock and Publish" at bounding box center [762, 130] width 67 height 22
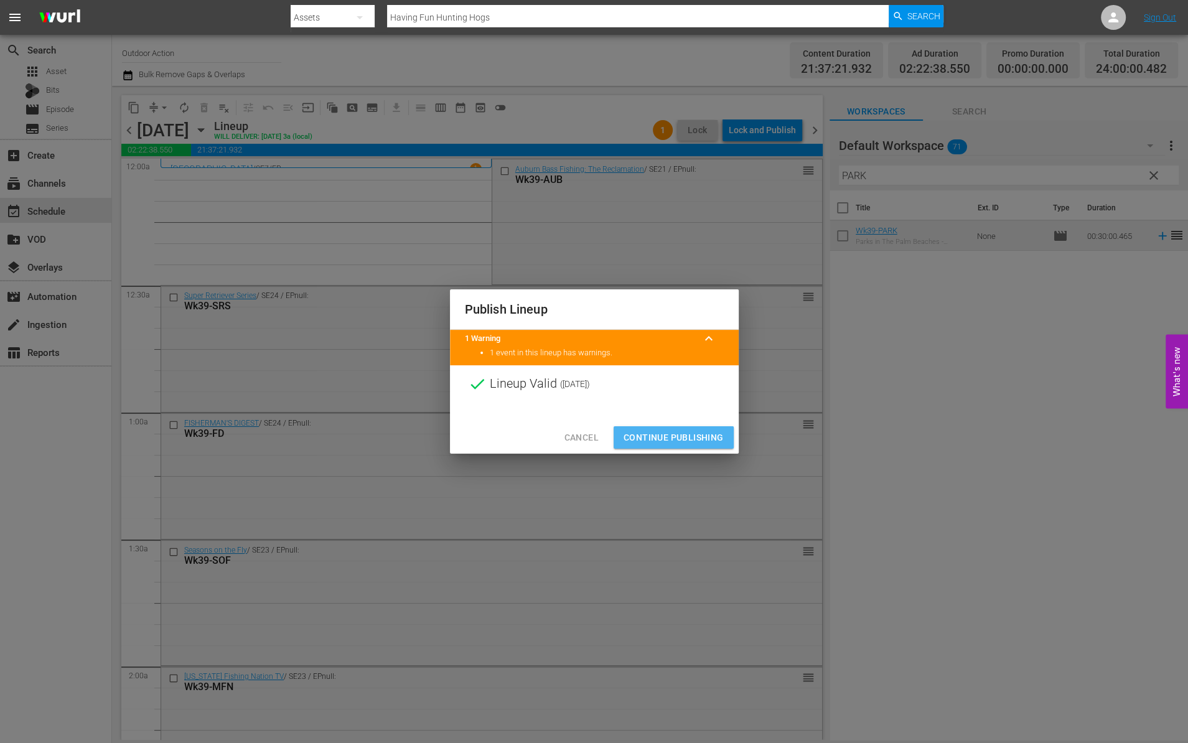
click at [688, 427] on button "Continue Publishing" at bounding box center [674, 437] width 120 height 23
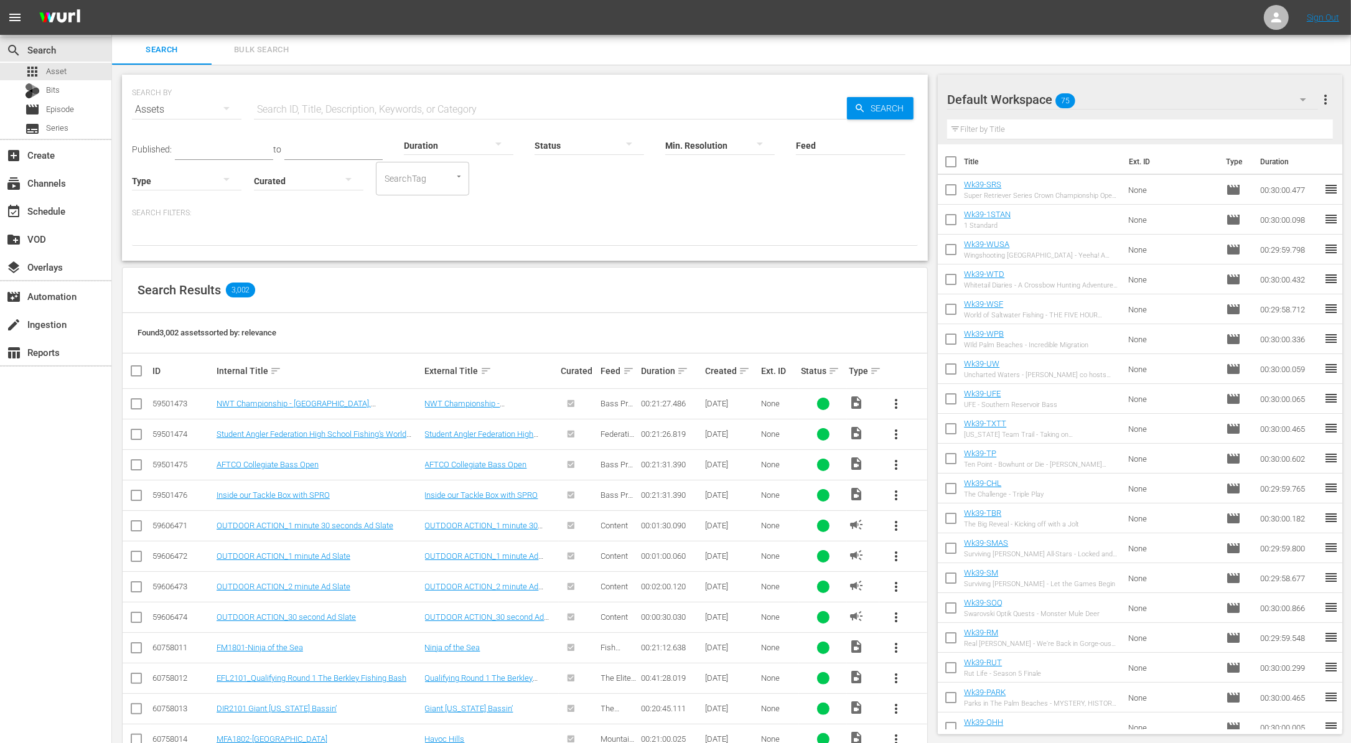
click at [291, 103] on input "text" at bounding box center [550, 110] width 593 height 30
type input "1standard"
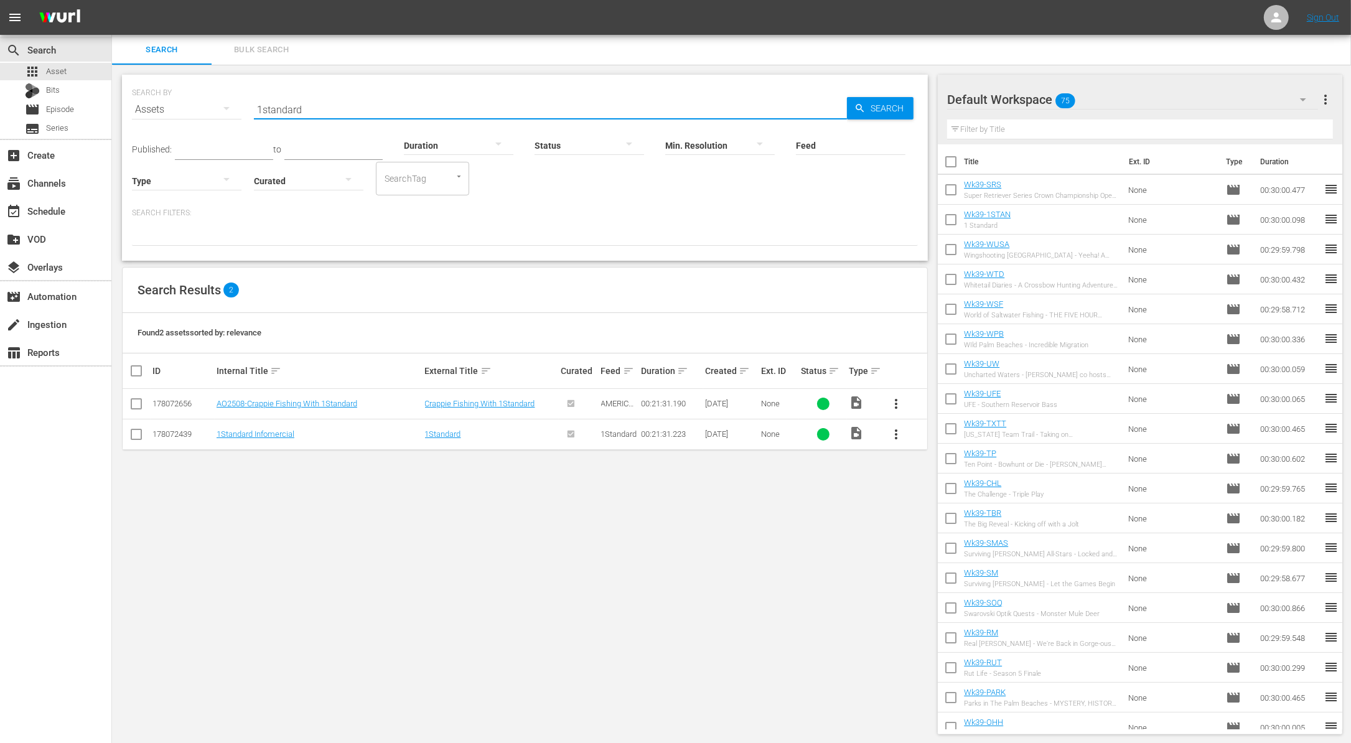
click at [252, 426] on td "1Standard Infomercial" at bounding box center [319, 434] width 208 height 30
click at [243, 435] on link "1Standard Infomercial" at bounding box center [256, 433] width 78 height 9
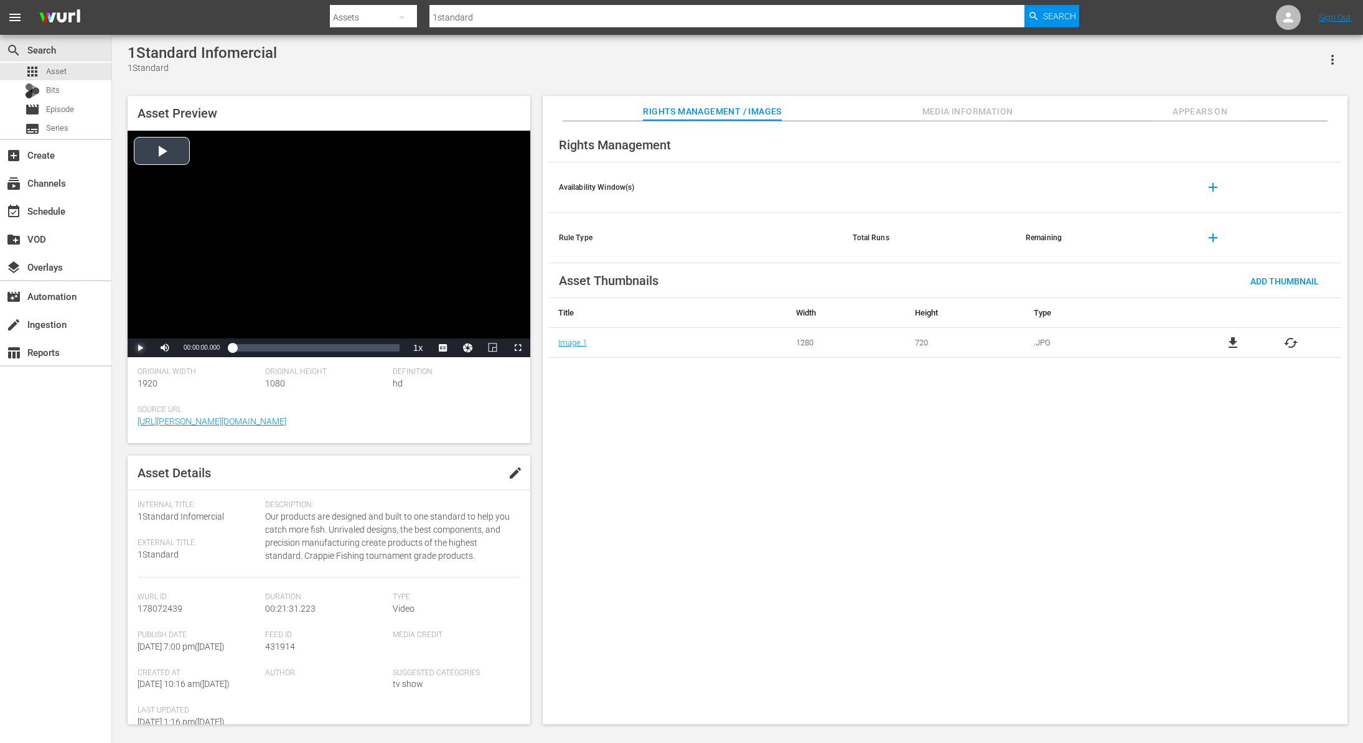
click at [140, 348] on span "Video Player" at bounding box center [140, 348] width 0 height 0
click at [251, 343] on div "Loaded : 3.24% 00:02:24.539 00:00:03.639" at bounding box center [315, 348] width 167 height 12
drag, startPoint x: 259, startPoint y: 344, endPoint x: 279, endPoint y: 346, distance: 19.4
click at [277, 346] on div "00:03:32.961" at bounding box center [254, 348] width 45 height 12
click at [292, 345] on div "Loaded : 28.83% 00:07:47.345 00:06:01.781" at bounding box center [315, 348] width 167 height 12
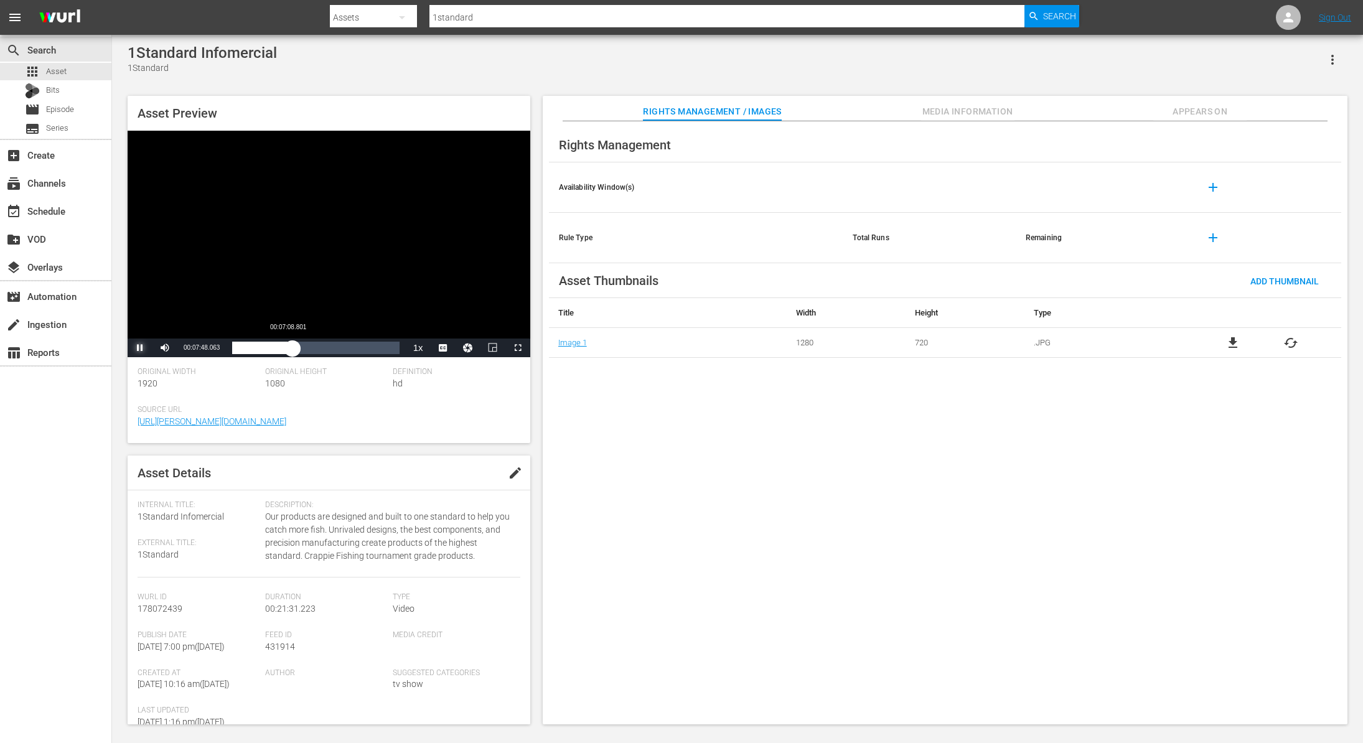
click at [287, 348] on div "00:07:48.236" at bounding box center [262, 348] width 60 height 12
click at [284, 348] on div "00:07:04.606" at bounding box center [258, 348] width 52 height 12
click at [280, 348] on div "00:06:45.235" at bounding box center [256, 348] width 48 height 12
click at [140, 348] on span "Video Player" at bounding box center [140, 348] width 0 height 0
click at [945, 105] on span "Media Information" at bounding box center [967, 112] width 93 height 16
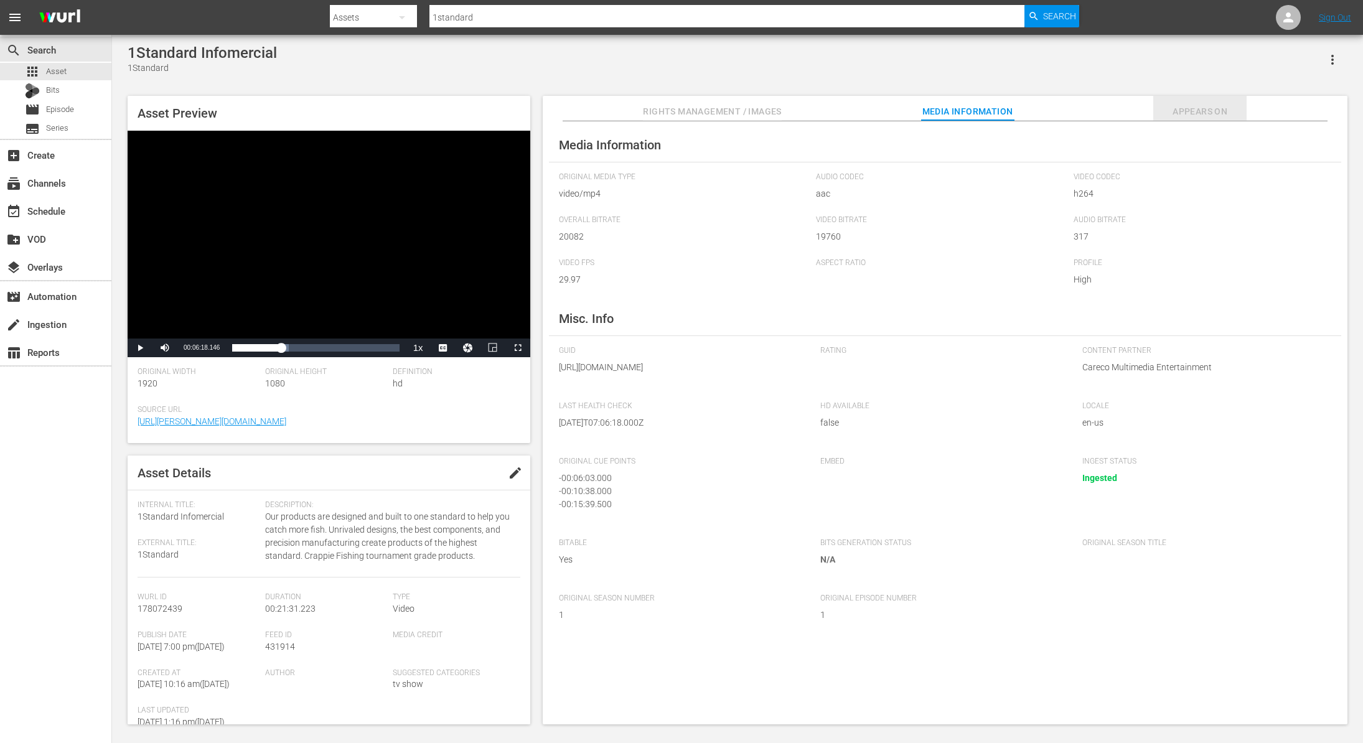
click at [1196, 108] on span "Appears On" at bounding box center [1199, 112] width 93 height 16
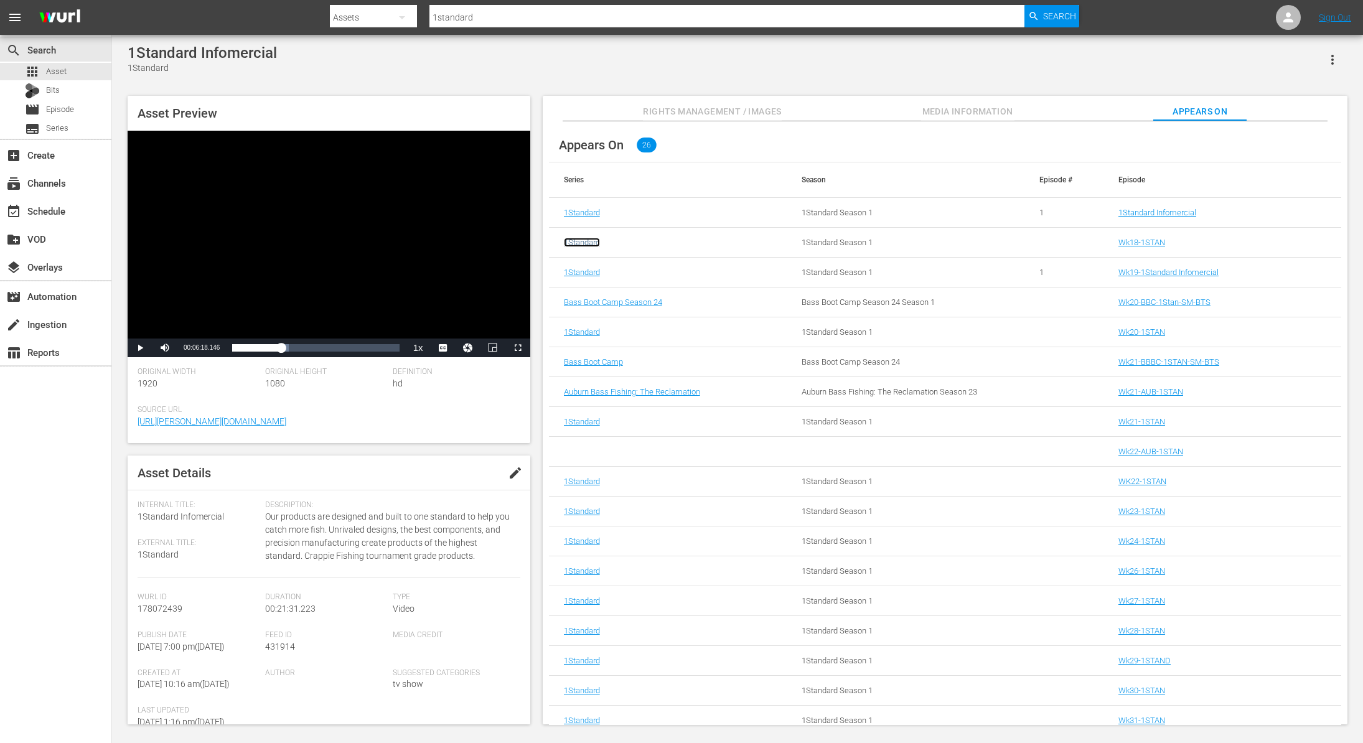
click at [584, 241] on link "1Standard" at bounding box center [582, 242] width 36 height 9
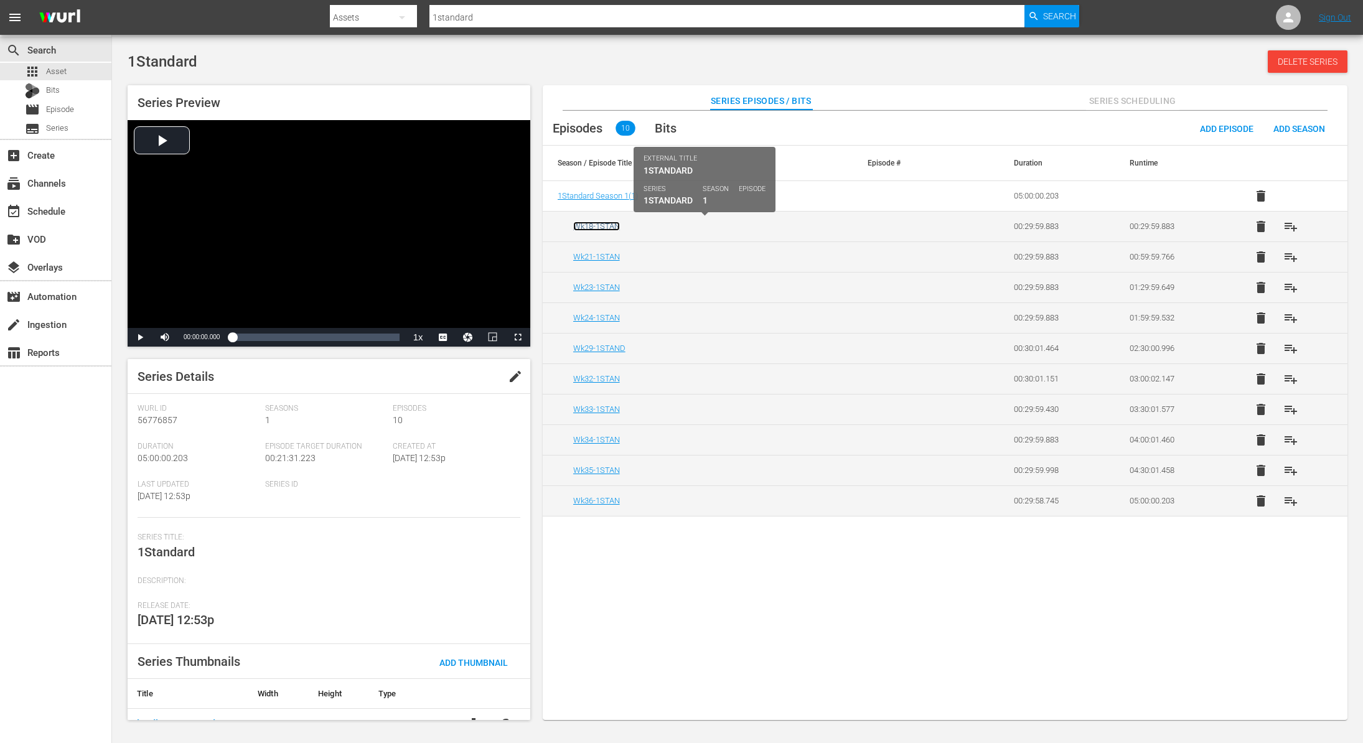
click at [600, 225] on link "Wk18-1STAN" at bounding box center [596, 226] width 47 height 9
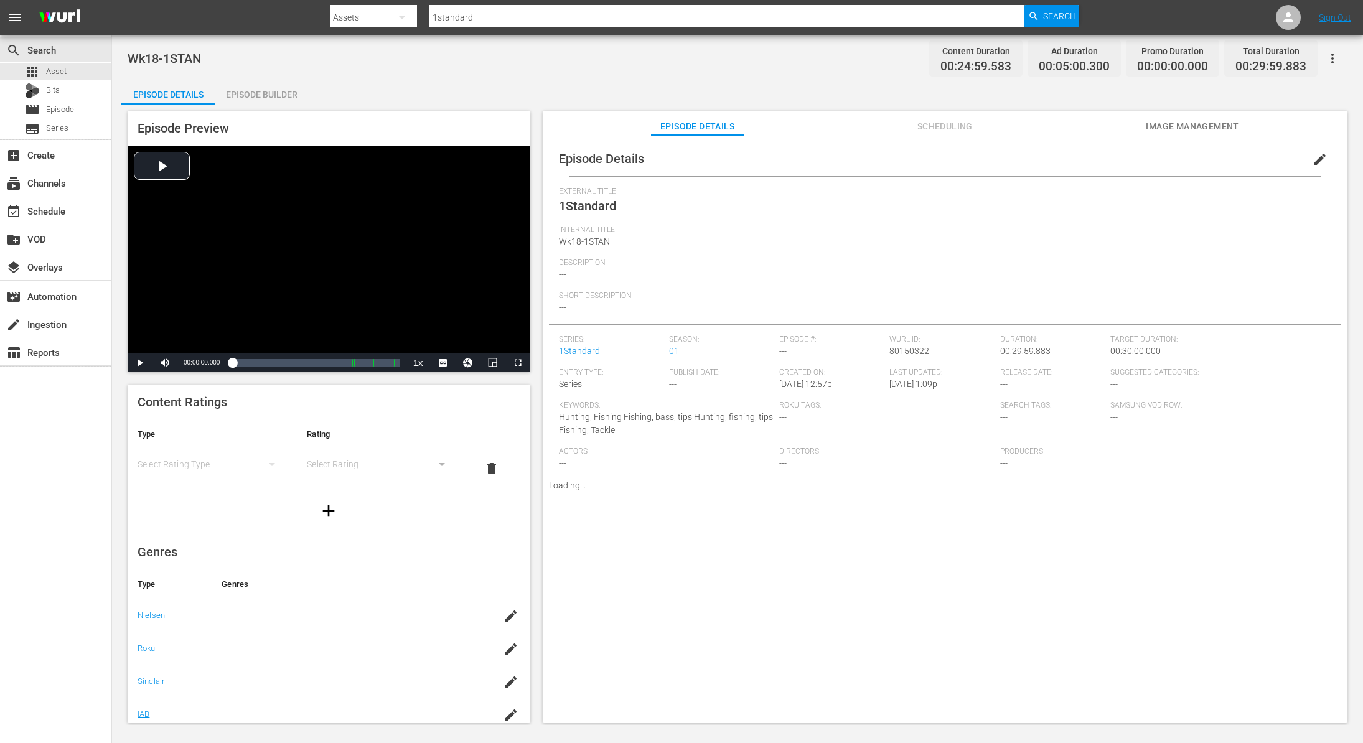
click at [267, 90] on div "Episode Builder" at bounding box center [261, 95] width 93 height 30
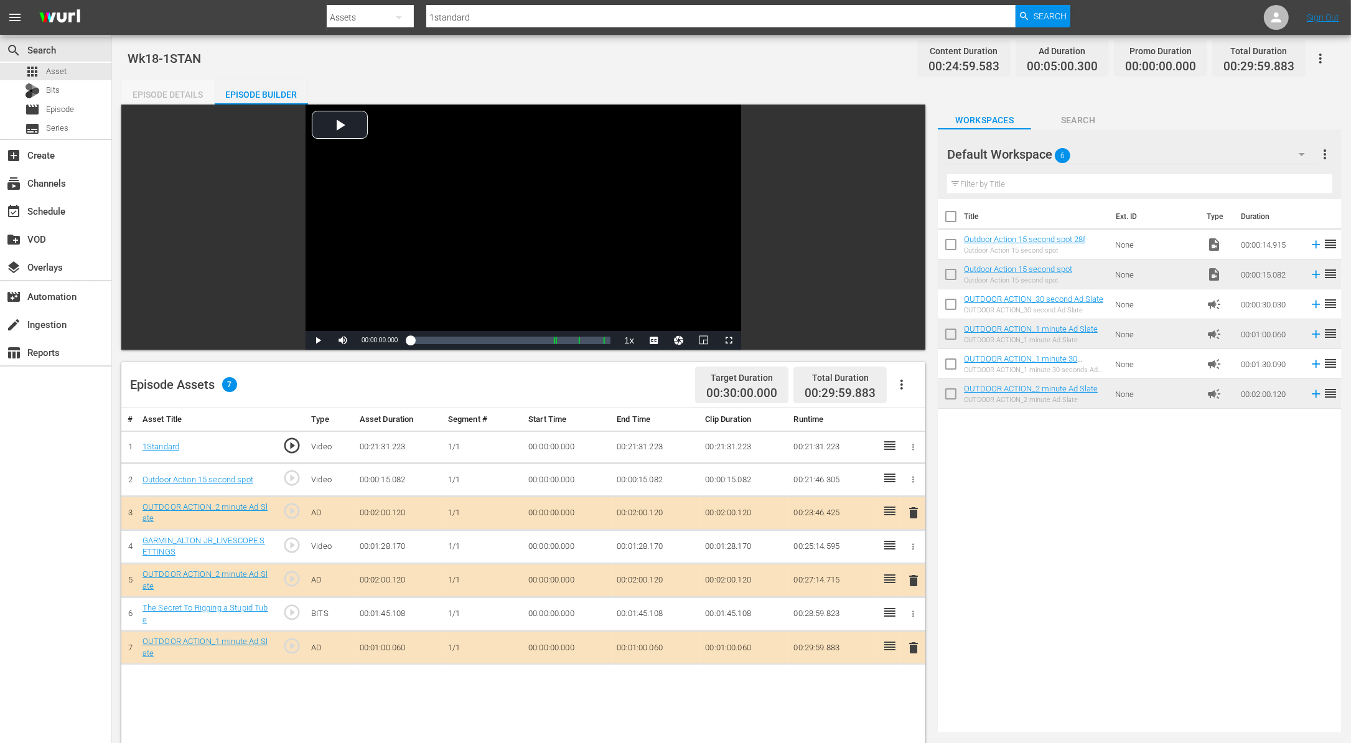
click at [180, 95] on div "Episode Details" at bounding box center [167, 95] width 93 height 30
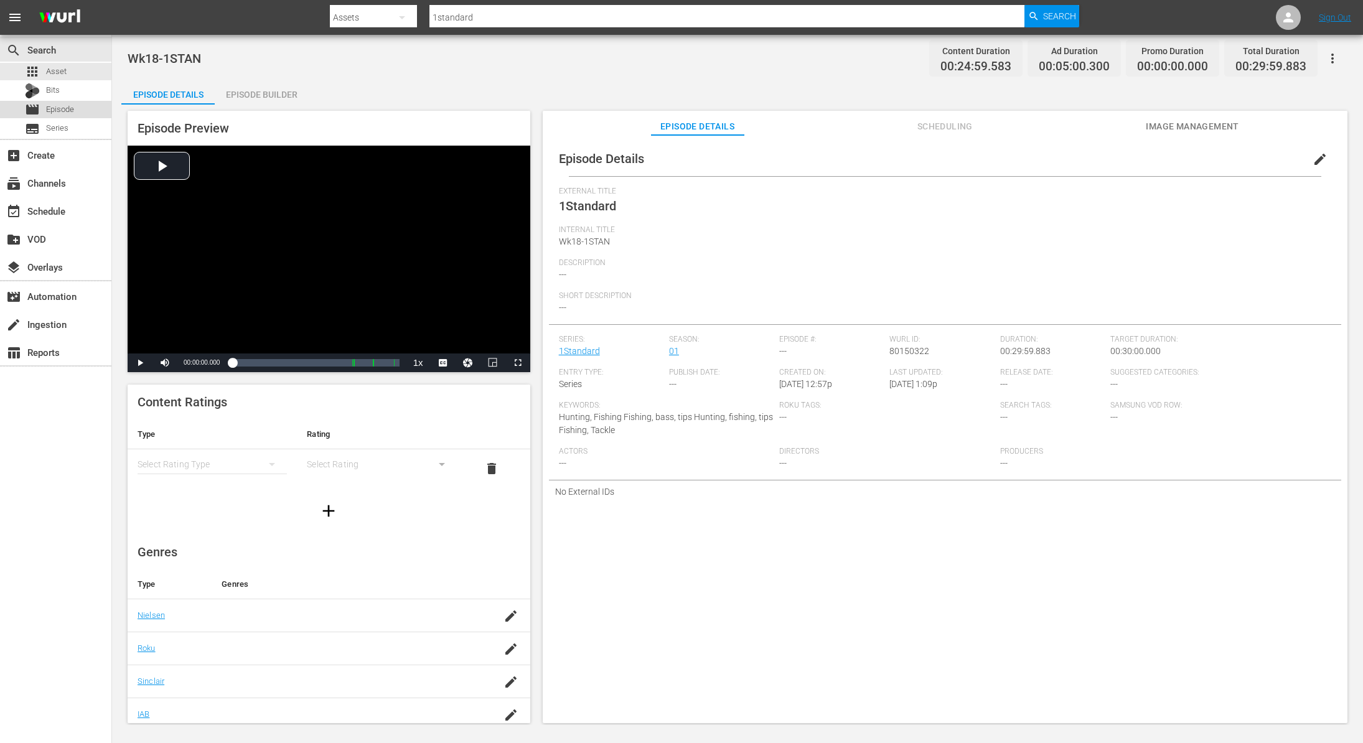
click at [64, 114] on span "Episode" at bounding box center [60, 109] width 28 height 12
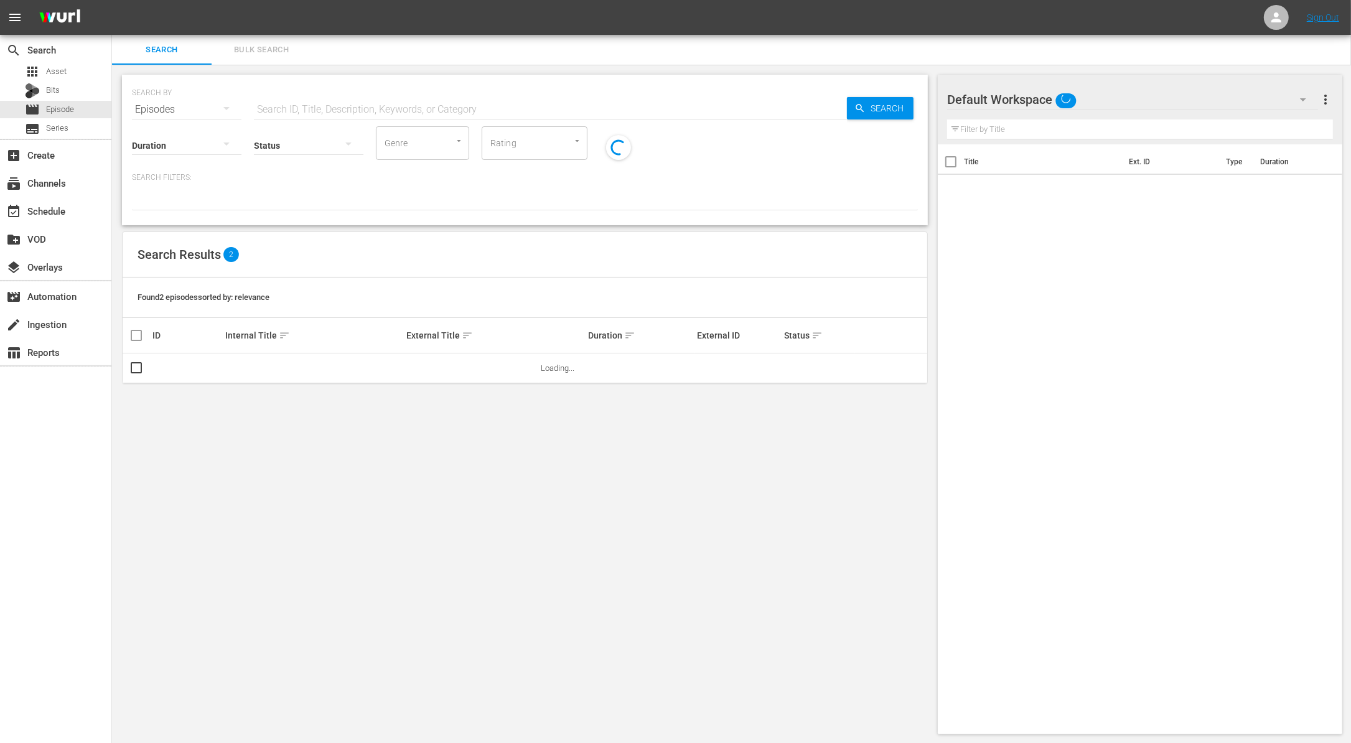
click at [324, 111] on input "text" at bounding box center [550, 110] width 593 height 30
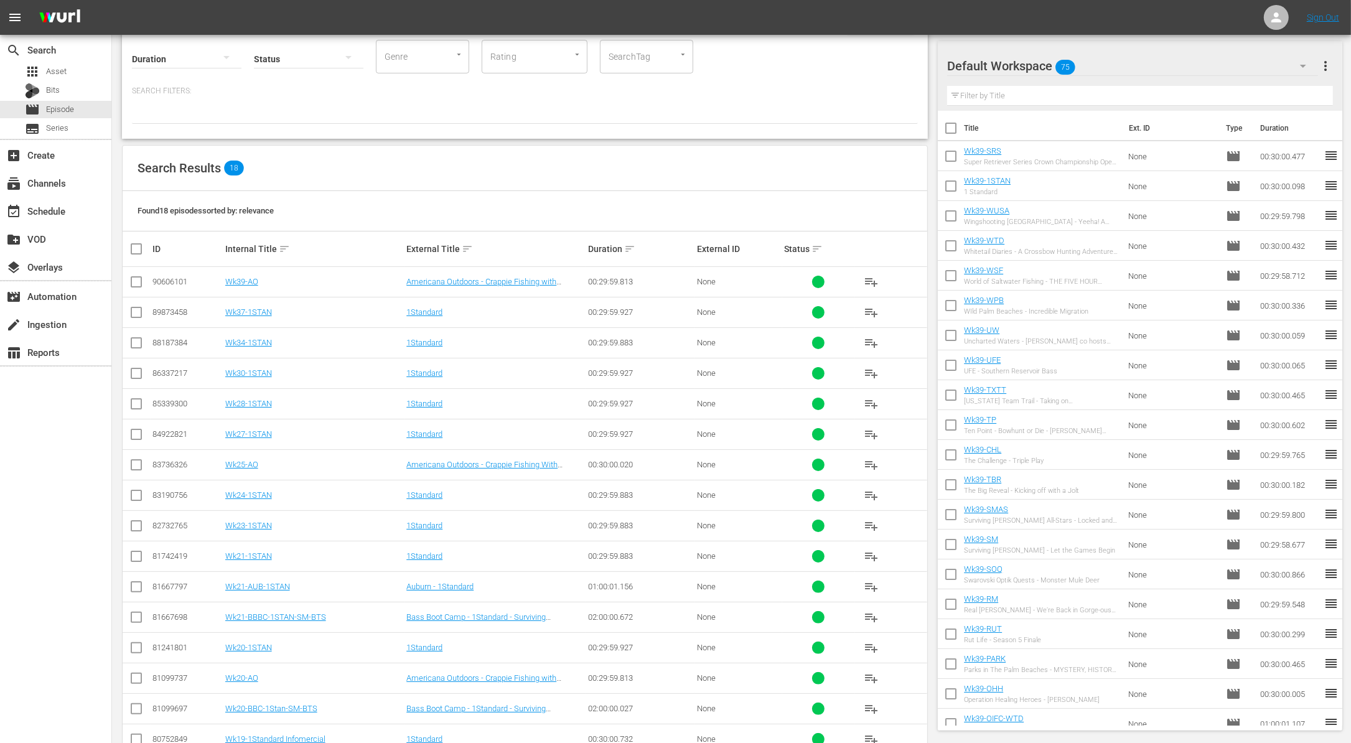
scroll to position [177, 0]
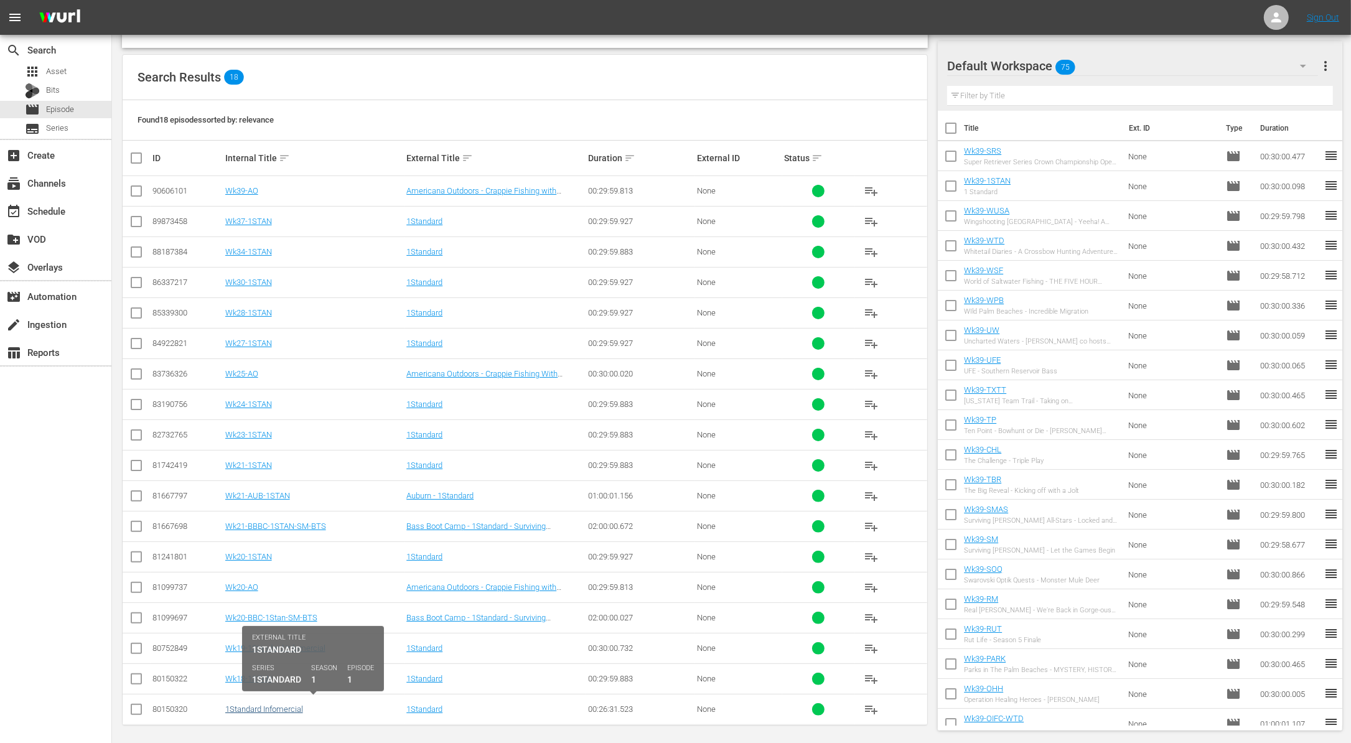
type input "1standard"
click at [271, 704] on link "1Standard Infomercial" at bounding box center [264, 708] width 78 height 9
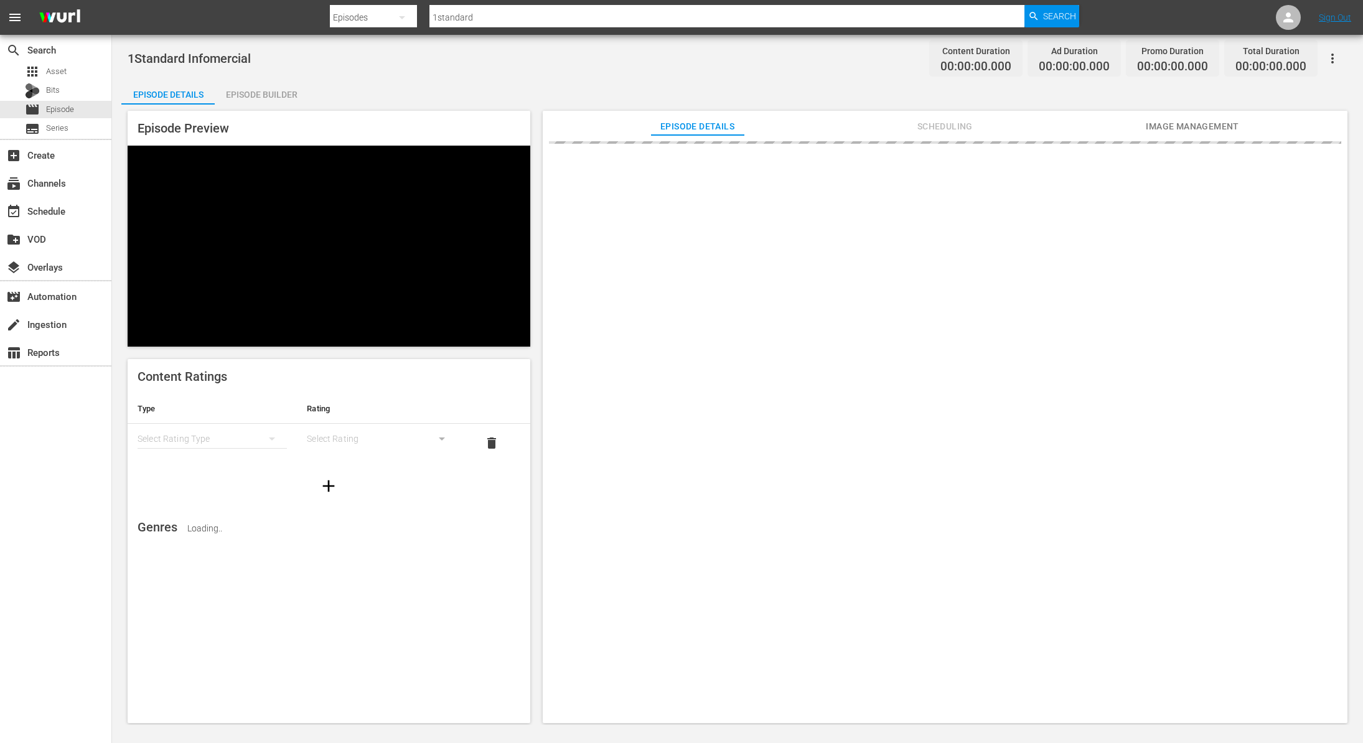
click at [250, 93] on div "Episode Builder" at bounding box center [261, 95] width 93 height 30
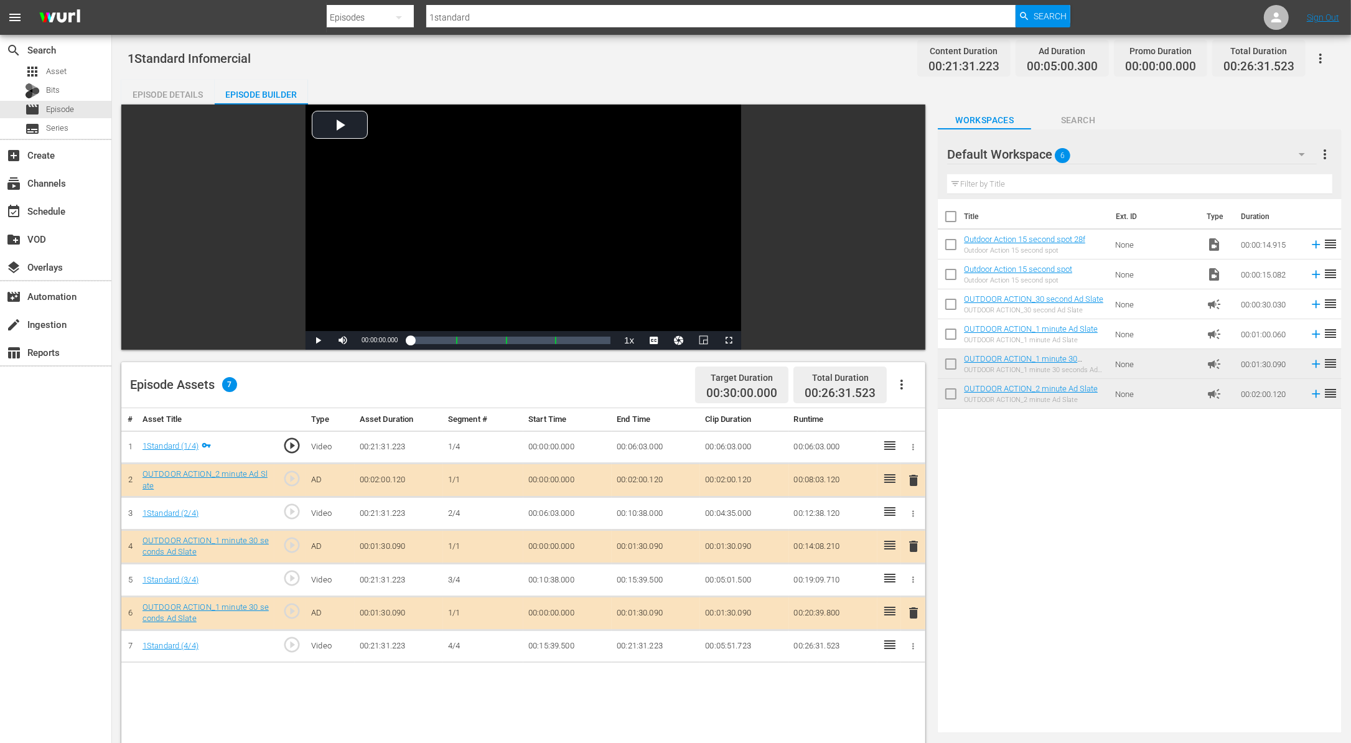
click at [279, 686] on div "# Asset Title Type Asset Duration Segment # Start Time End Time Clip Duration R…" at bounding box center [523, 733] width 804 height 650
click at [66, 105] on span "Episode" at bounding box center [60, 109] width 28 height 12
